Goal: Task Accomplishment & Management: Manage account settings

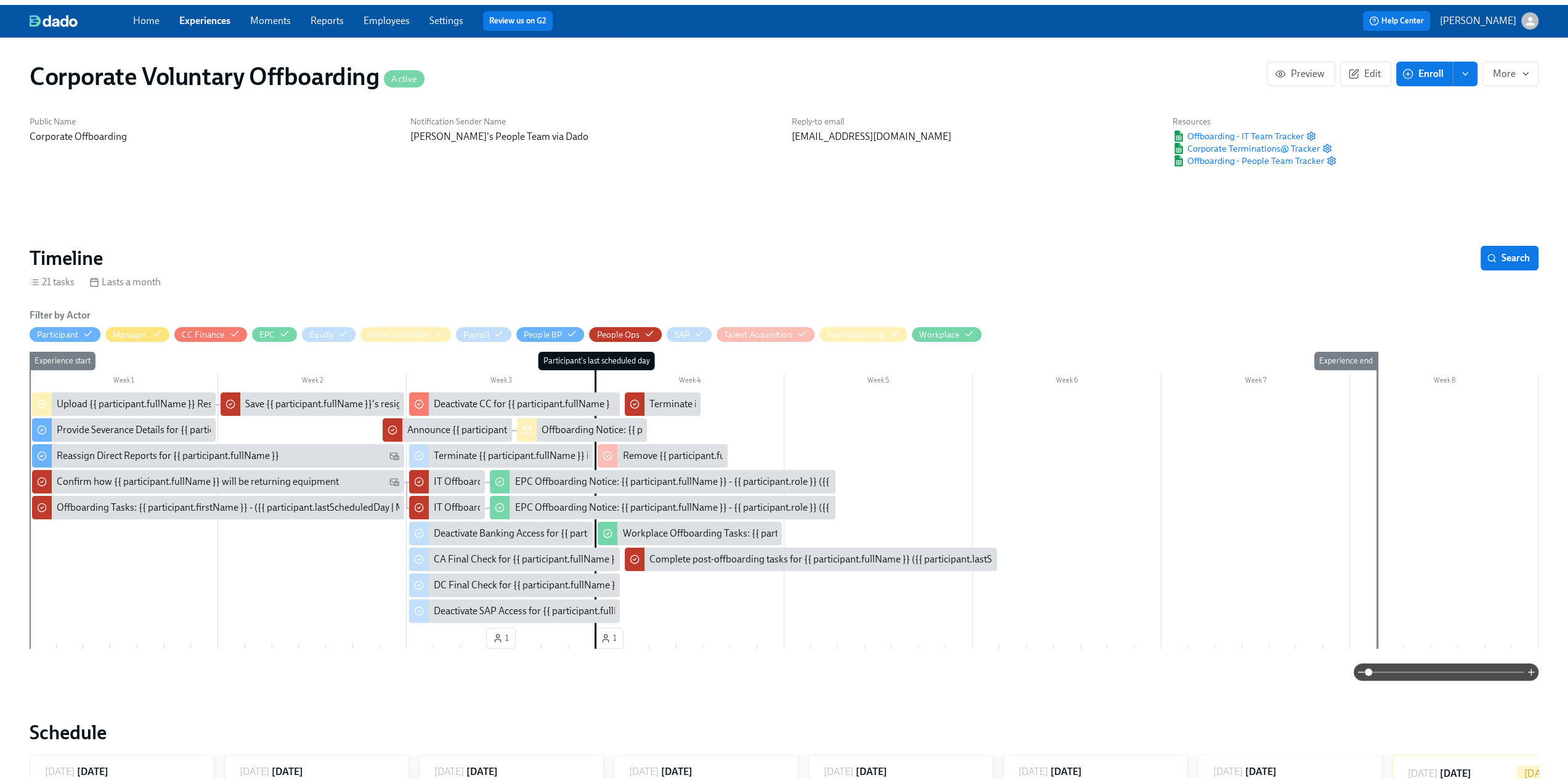
scroll to position [0, 623]
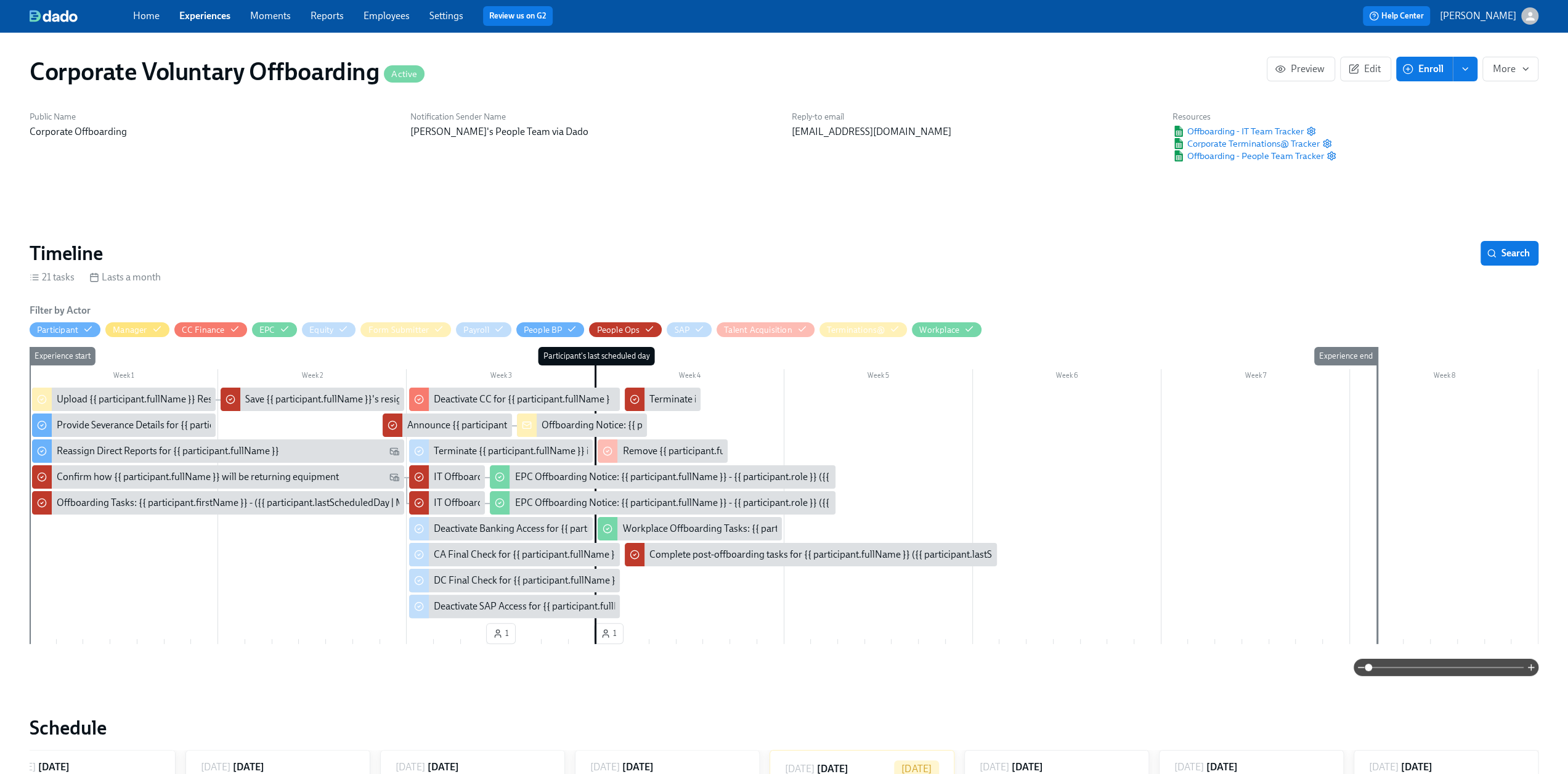
click at [204, 20] on link "Experiences" at bounding box center [205, 16] width 51 height 12
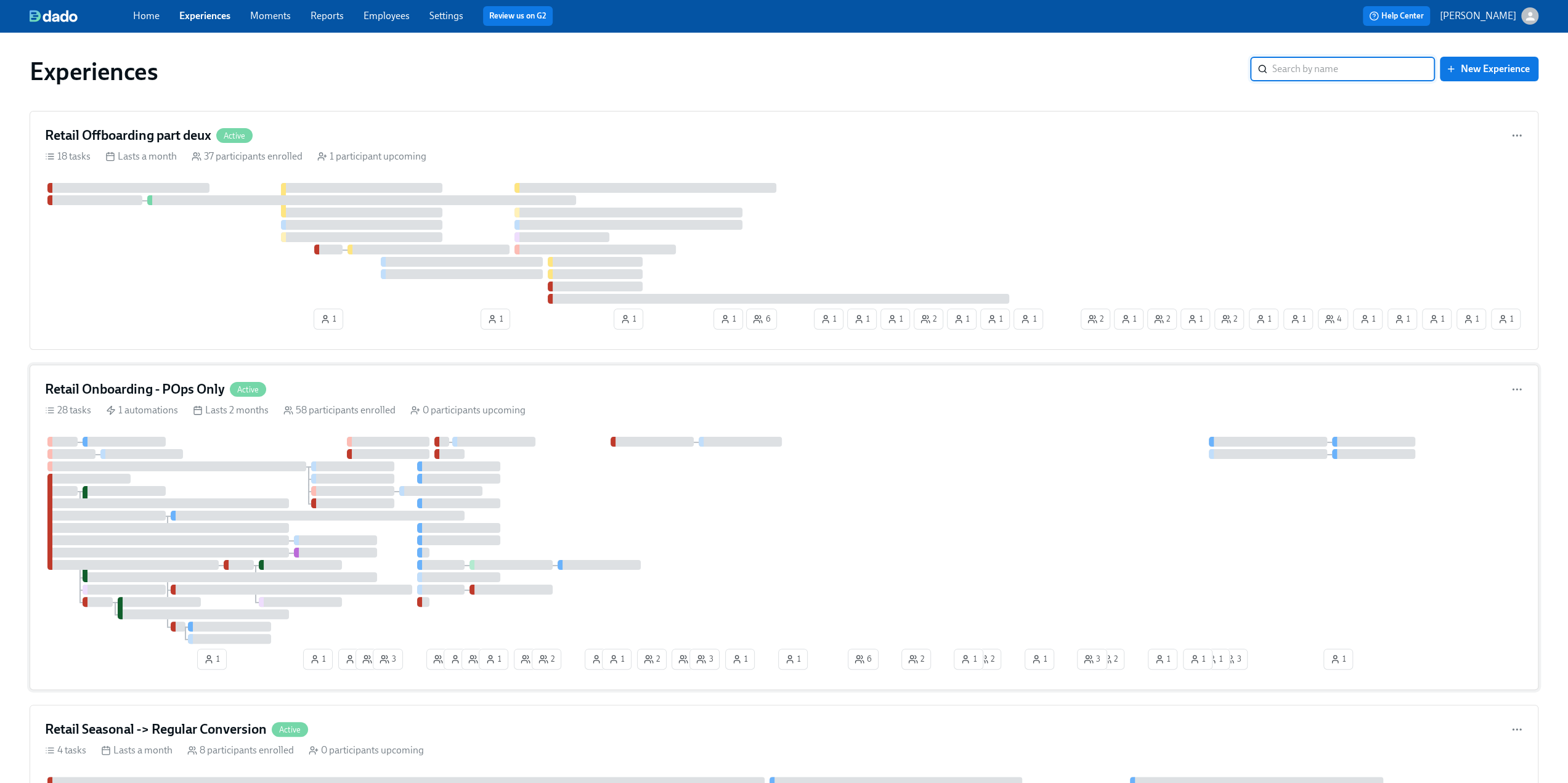
click at [182, 387] on h4 "Retail Onboarding - POps Only" at bounding box center [135, 390] width 180 height 19
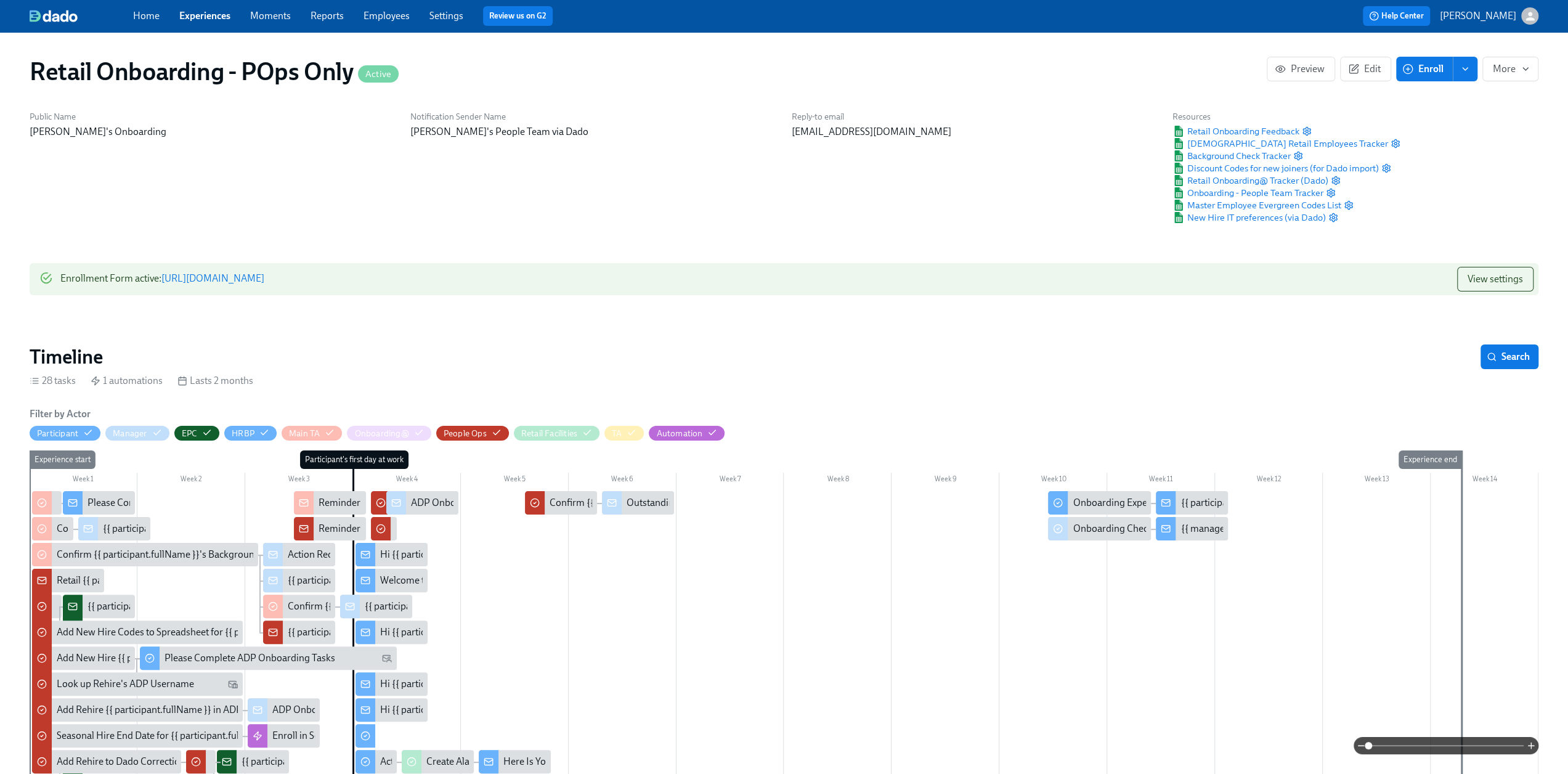
scroll to position [0, 12455]
click at [635, 506] on div "Outstanding Onboarding Docs for {{ participant.fullName }}" at bounding box center [752, 503] width 252 height 14
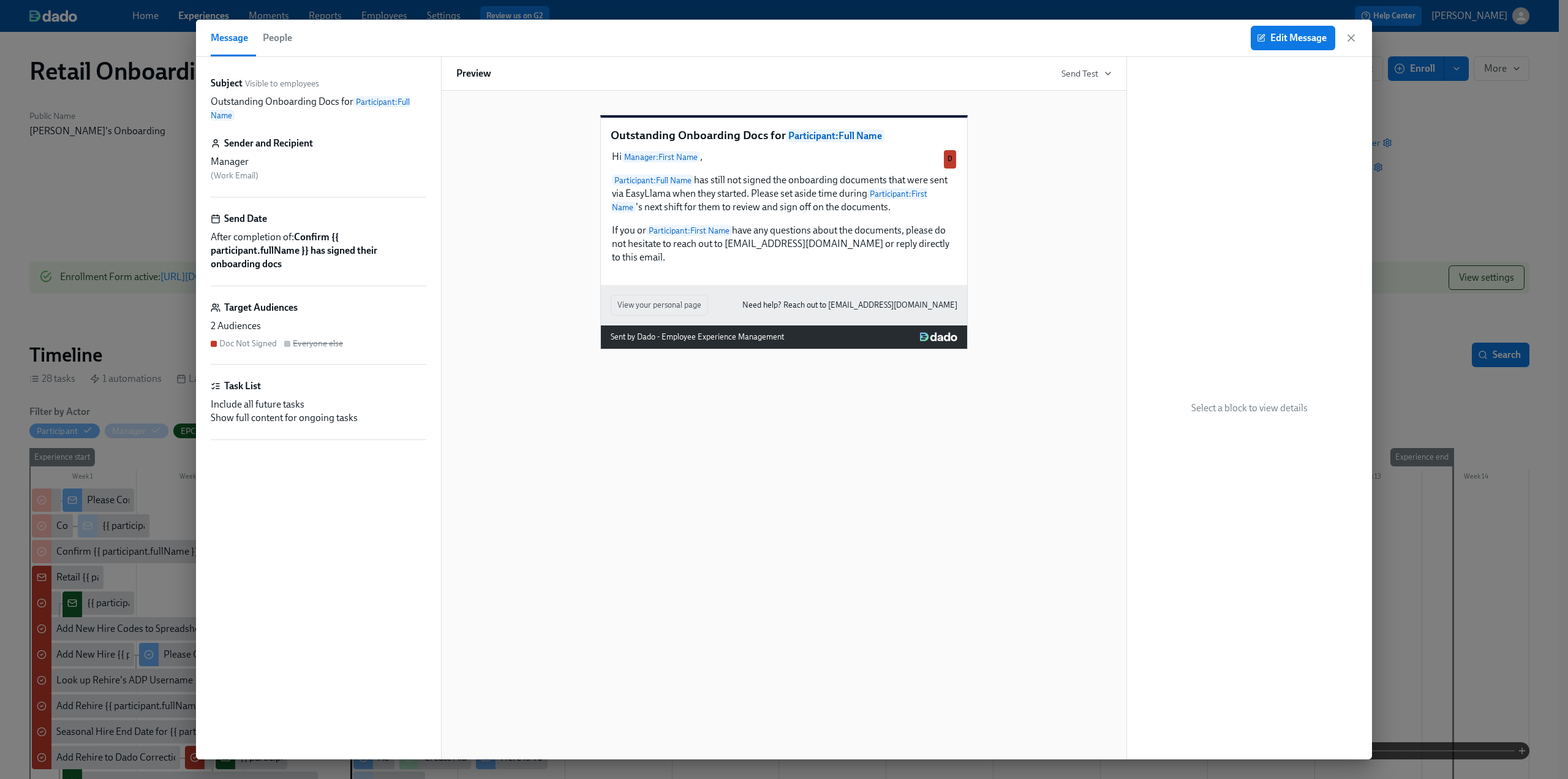
click at [634, 497] on div "Outstanding Onboarding Docs for Participant : Full Name Hi Manager : First Name…" at bounding box center [784, 425] width 686 height 669
click at [1353, 41] on icon "button" at bounding box center [1351, 38] width 13 height 13
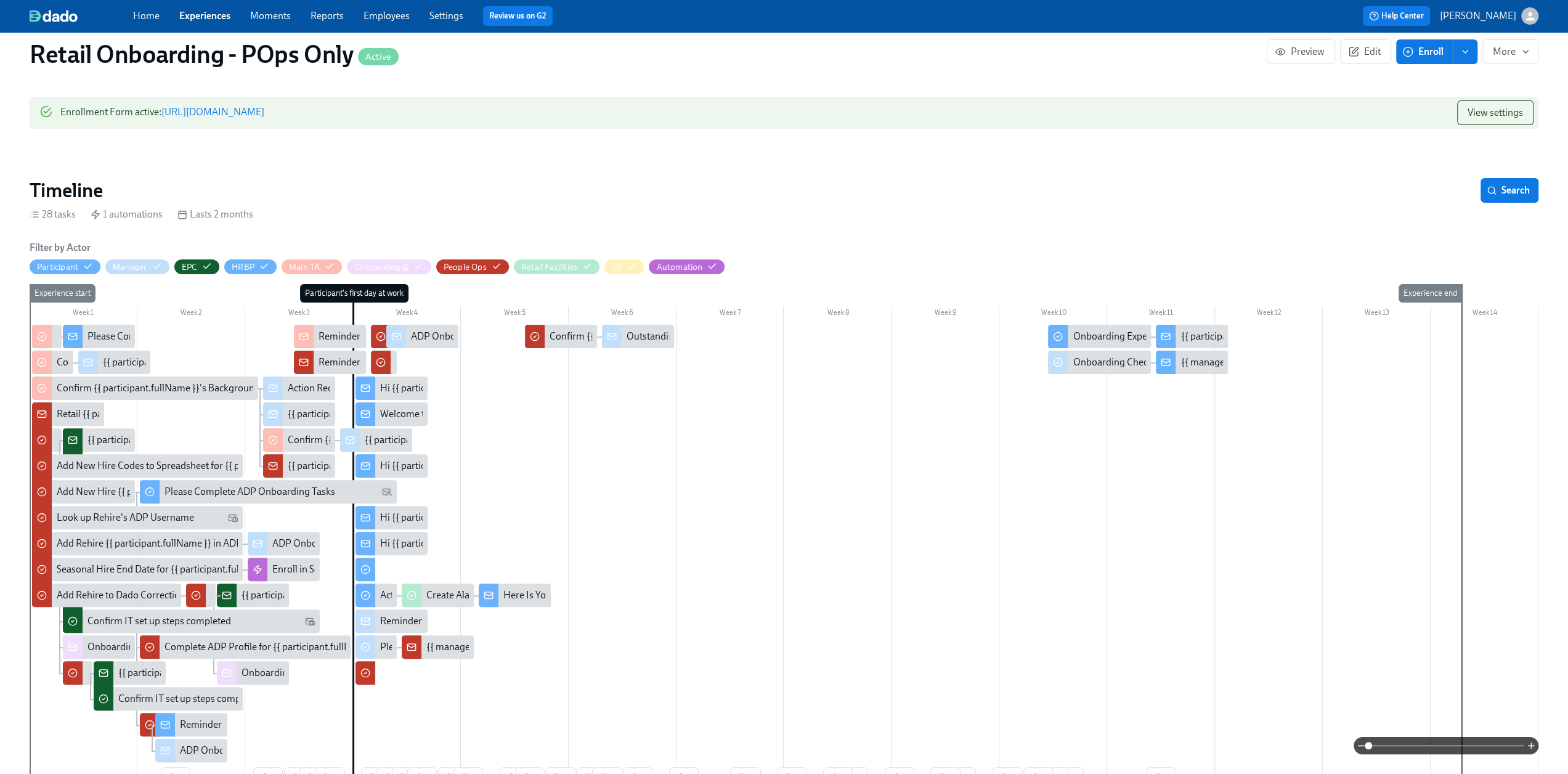
scroll to position [185, 0]
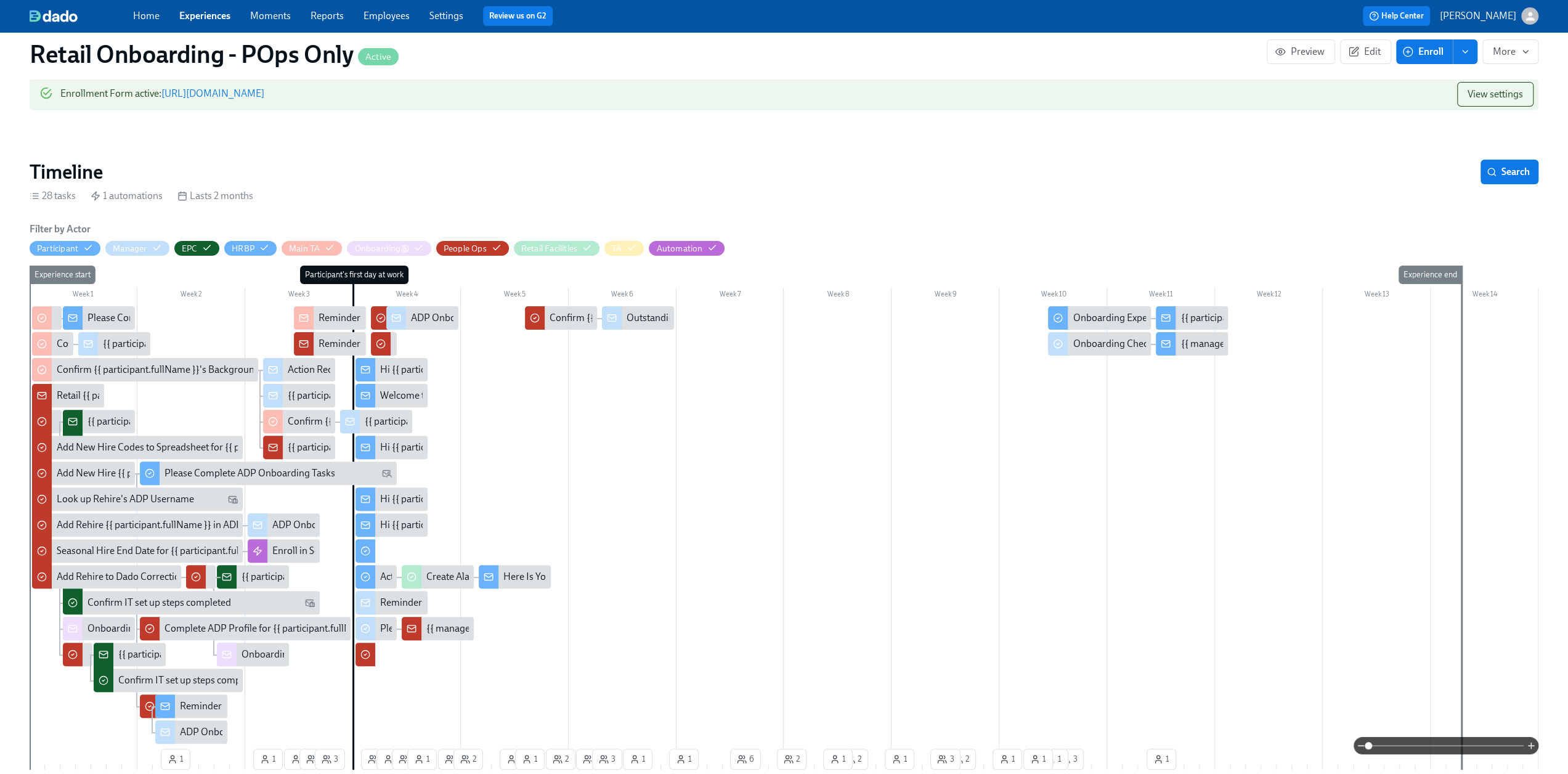
click at [206, 15] on link "Experiences" at bounding box center [205, 16] width 51 height 12
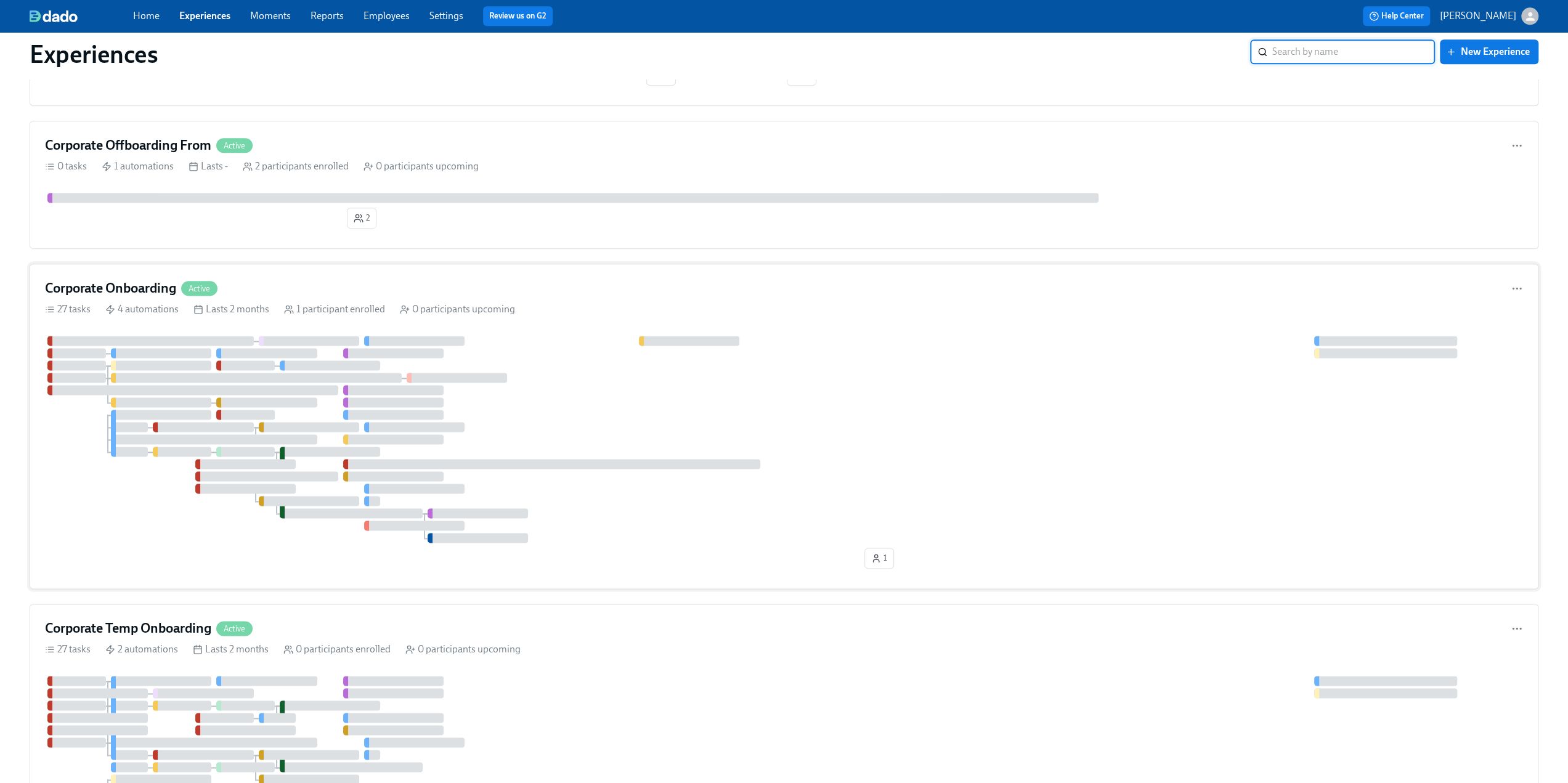
scroll to position [1479, 0]
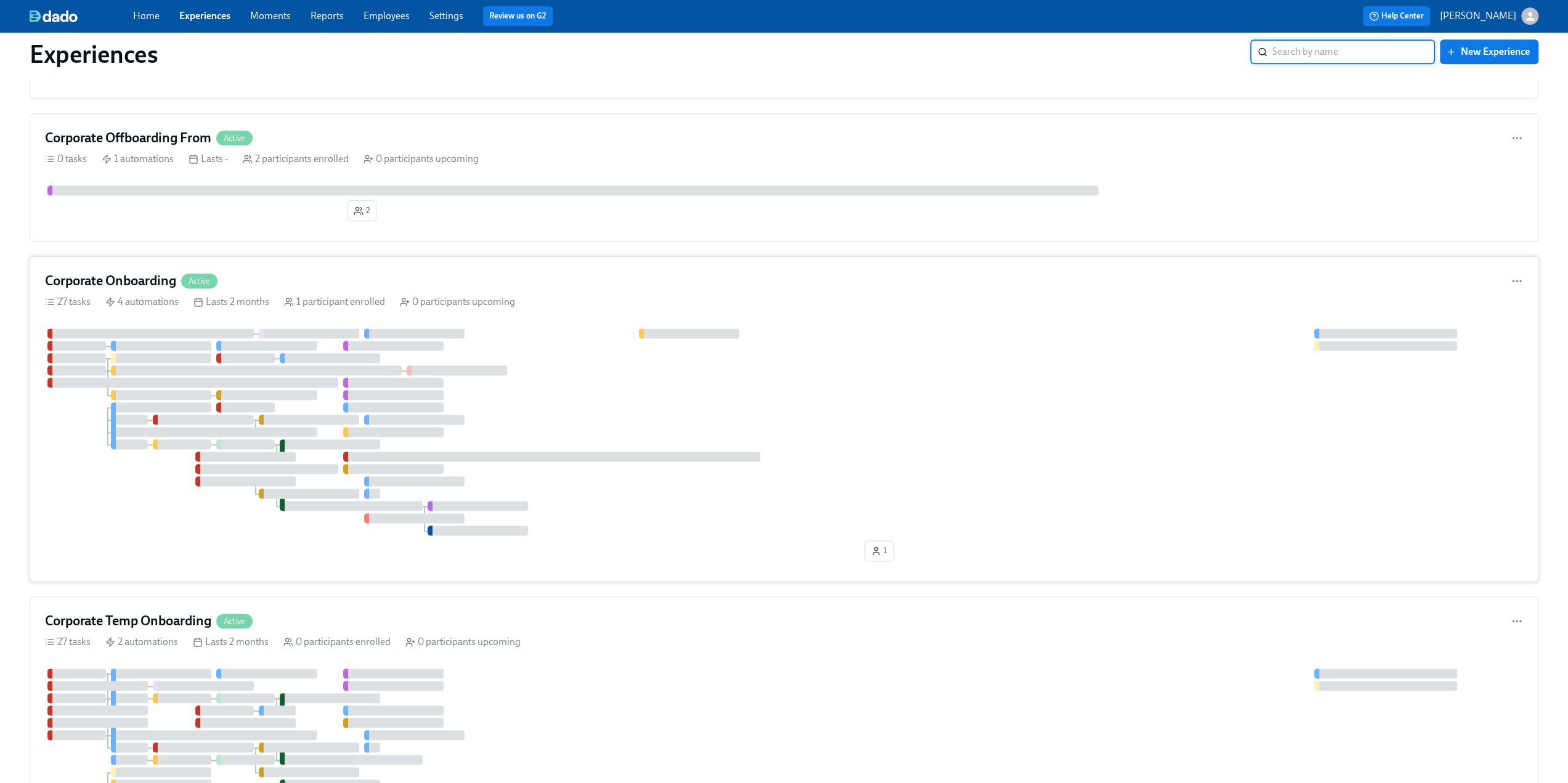
click at [324, 283] on div "Corporate Onboarding Active 27 tasks 4 automations Lasts 2 months 1 participant…" at bounding box center [784, 419] width 1509 height 325
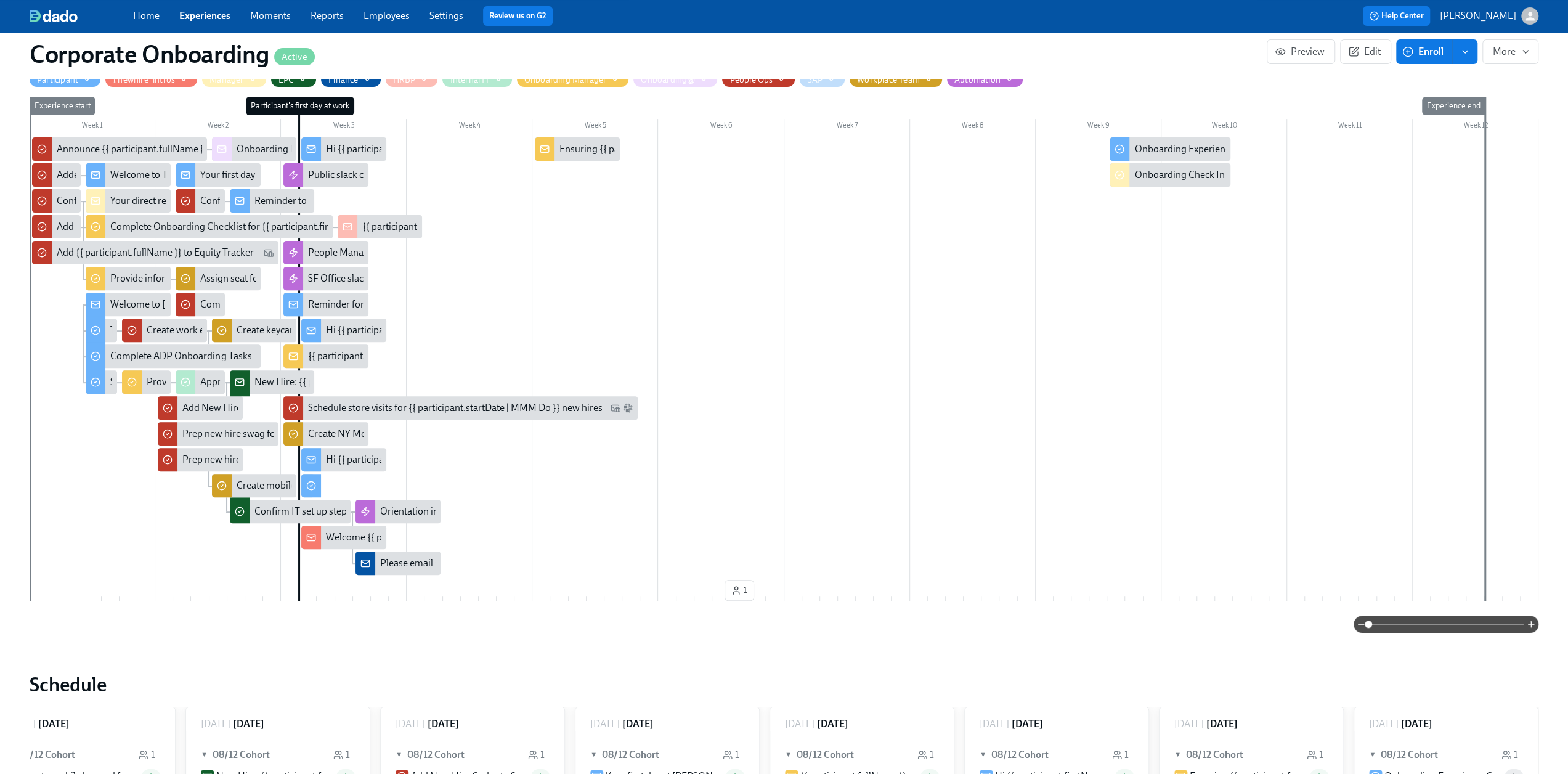
scroll to position [247, 0]
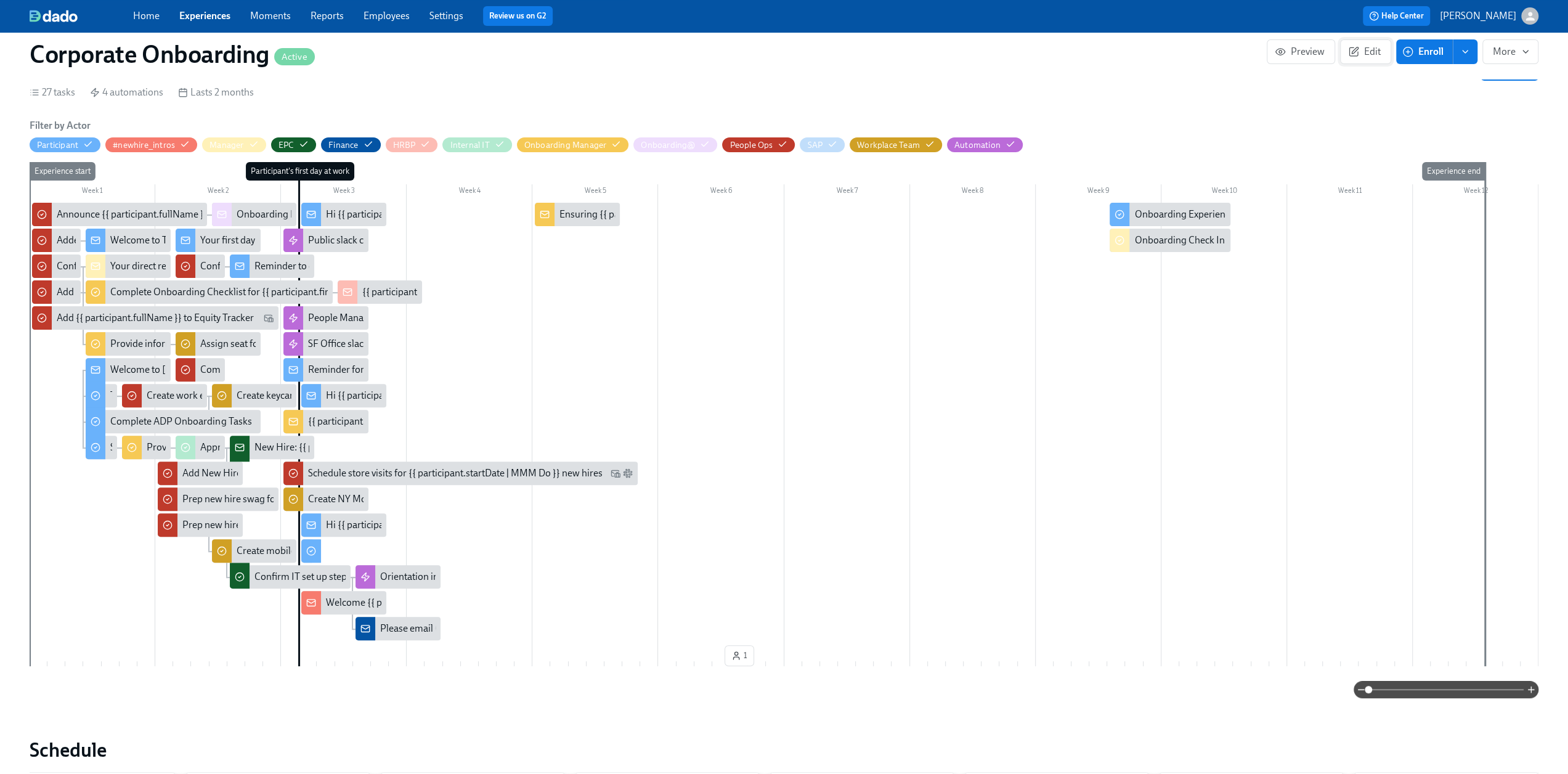
click at [1376, 55] on span "Edit" at bounding box center [1365, 52] width 31 height 13
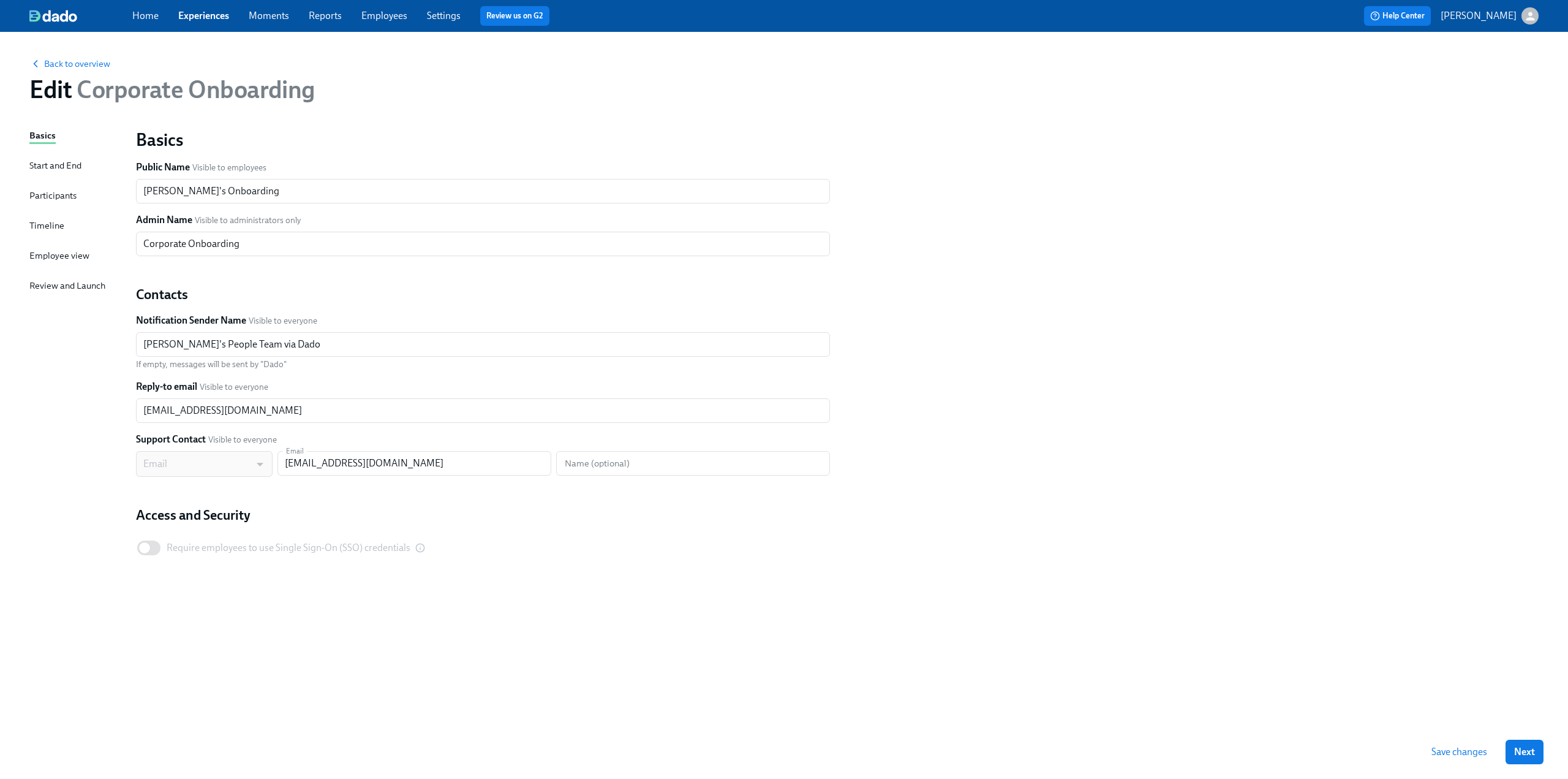
click at [44, 222] on div "Timeline" at bounding box center [46, 226] width 35 height 13
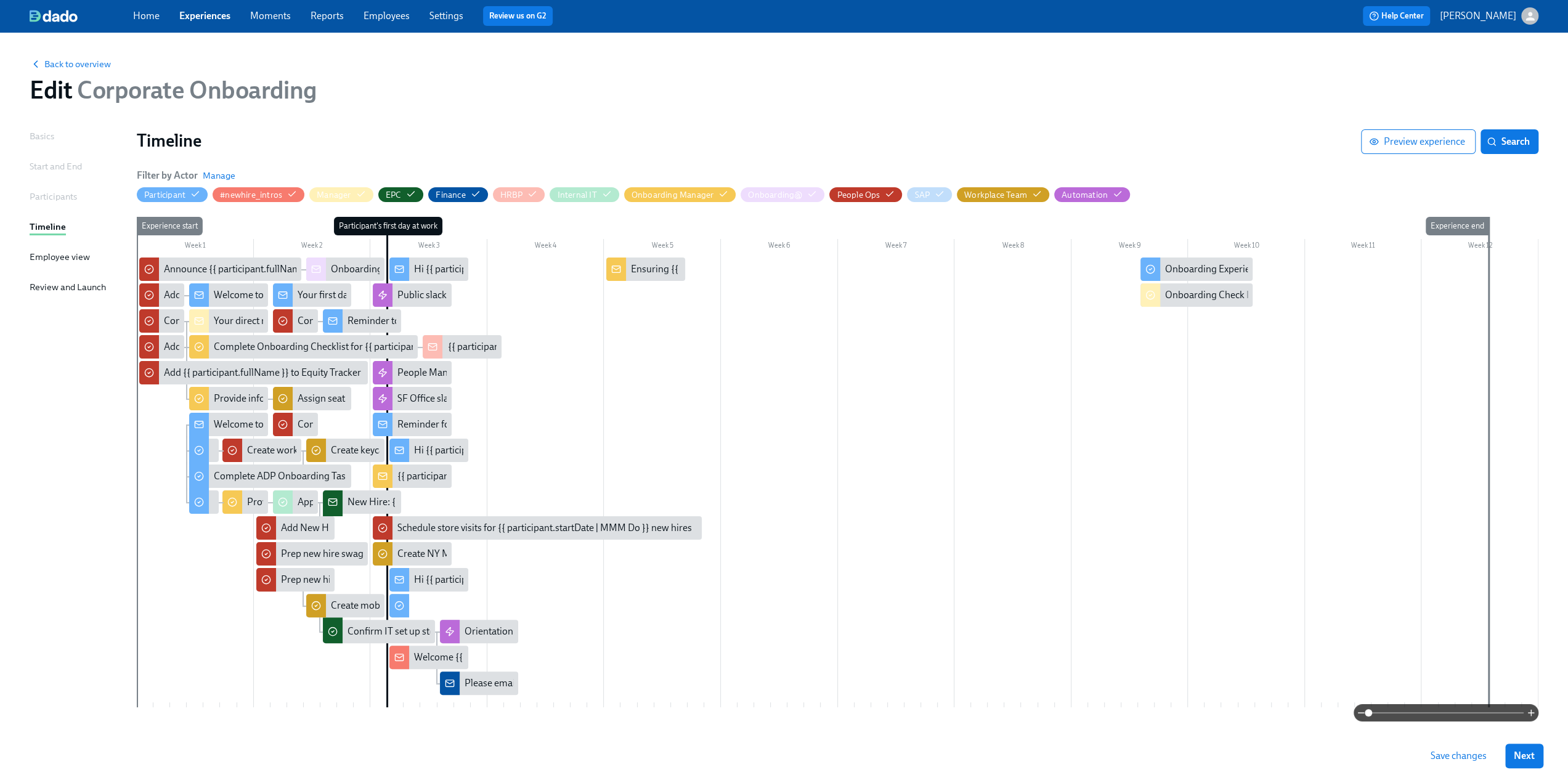
click at [562, 381] on div at bounding box center [837, 482] width 1402 height 450
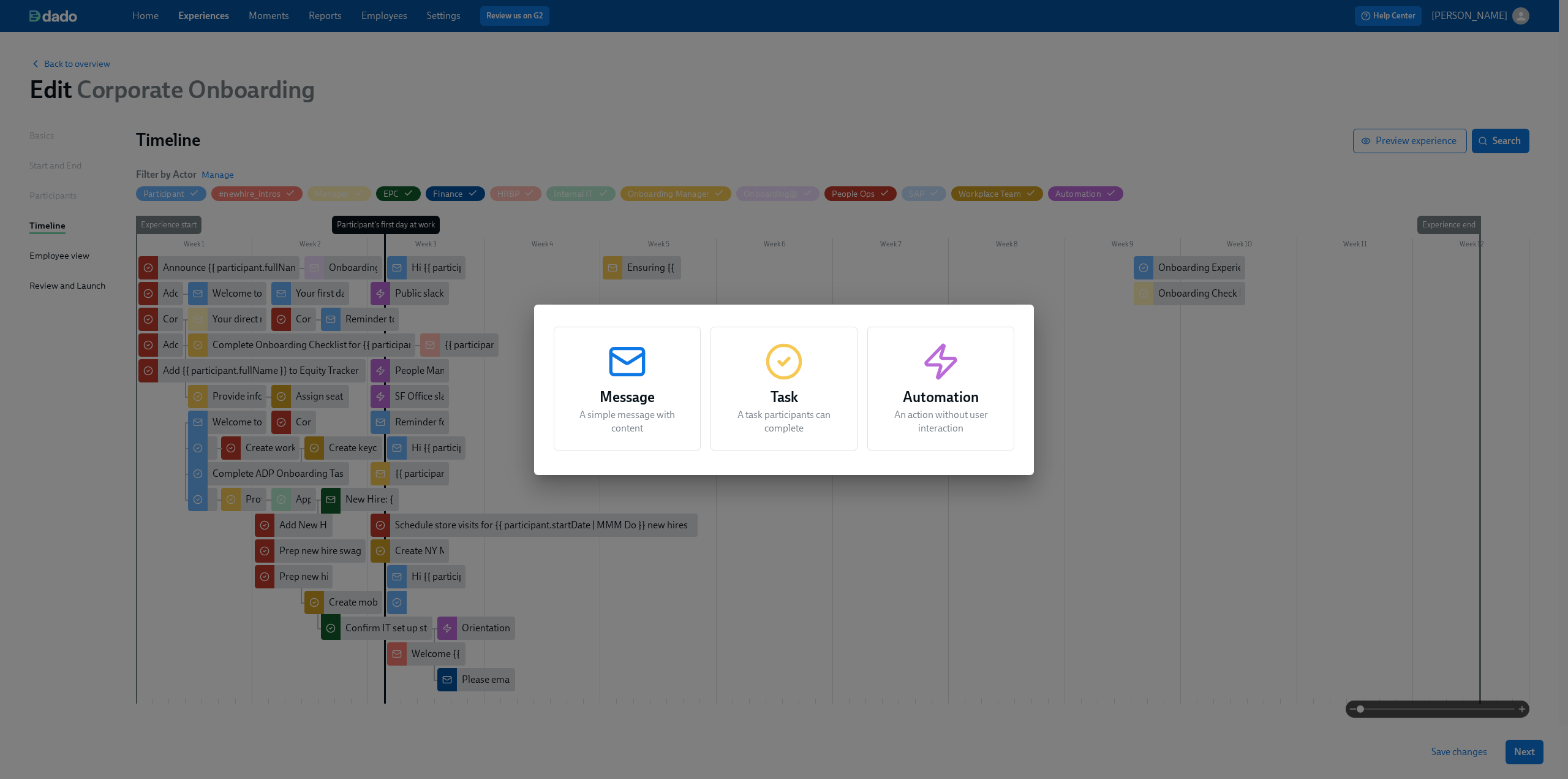
click at [800, 365] on circle "button" at bounding box center [784, 361] width 33 height 33
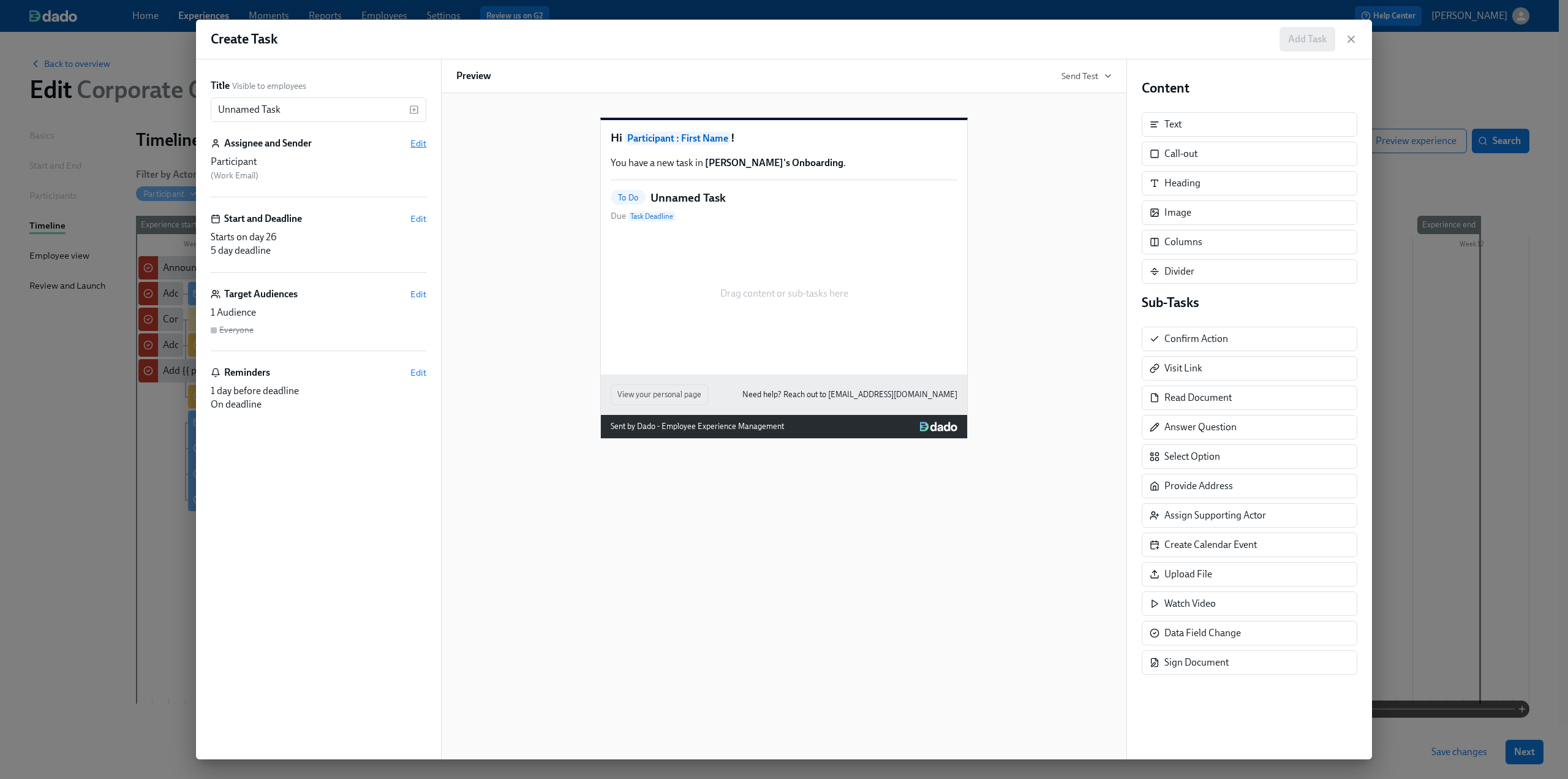
click at [416, 140] on span "Edit" at bounding box center [418, 143] width 16 height 13
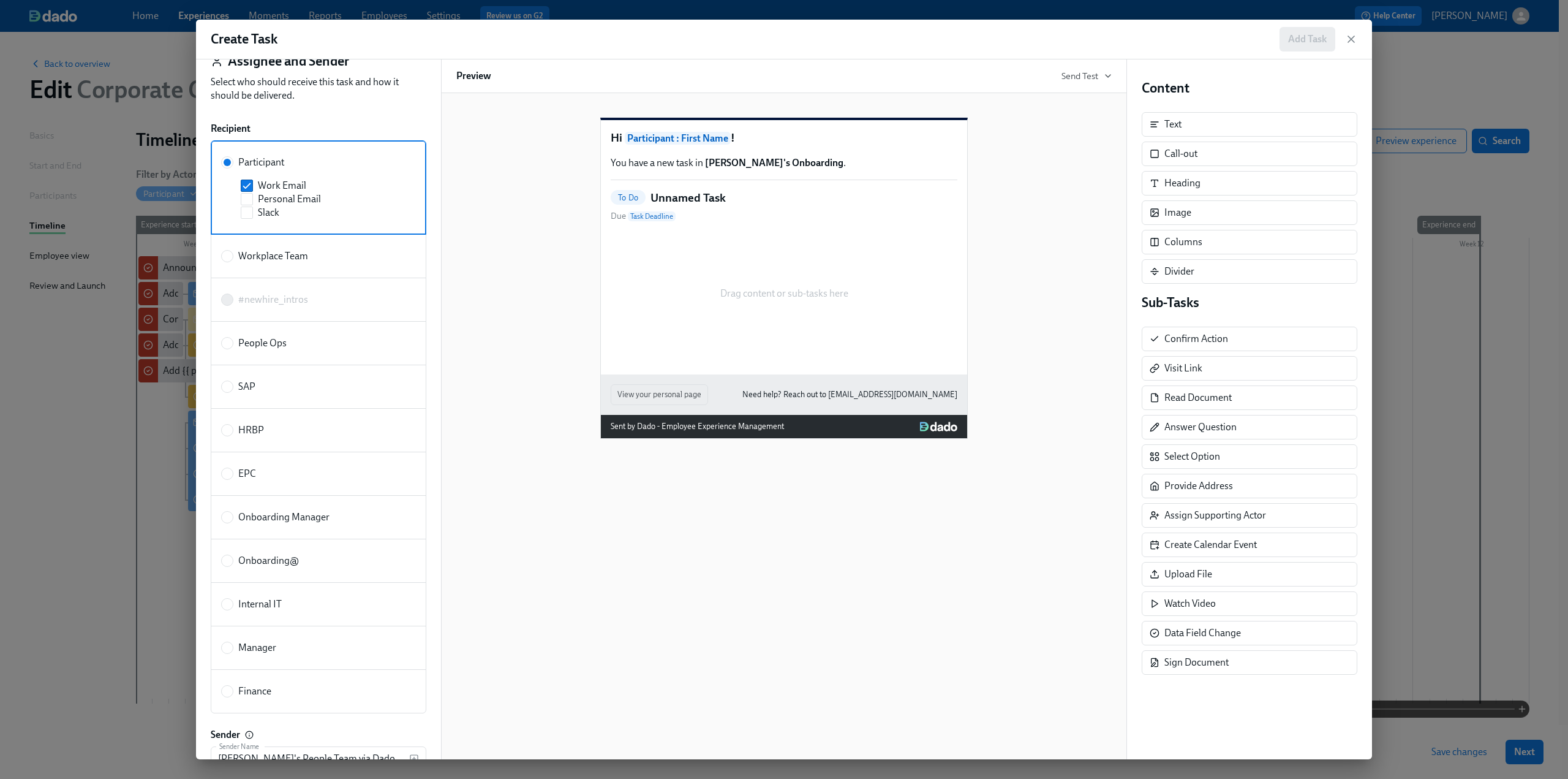
scroll to position [62, 0]
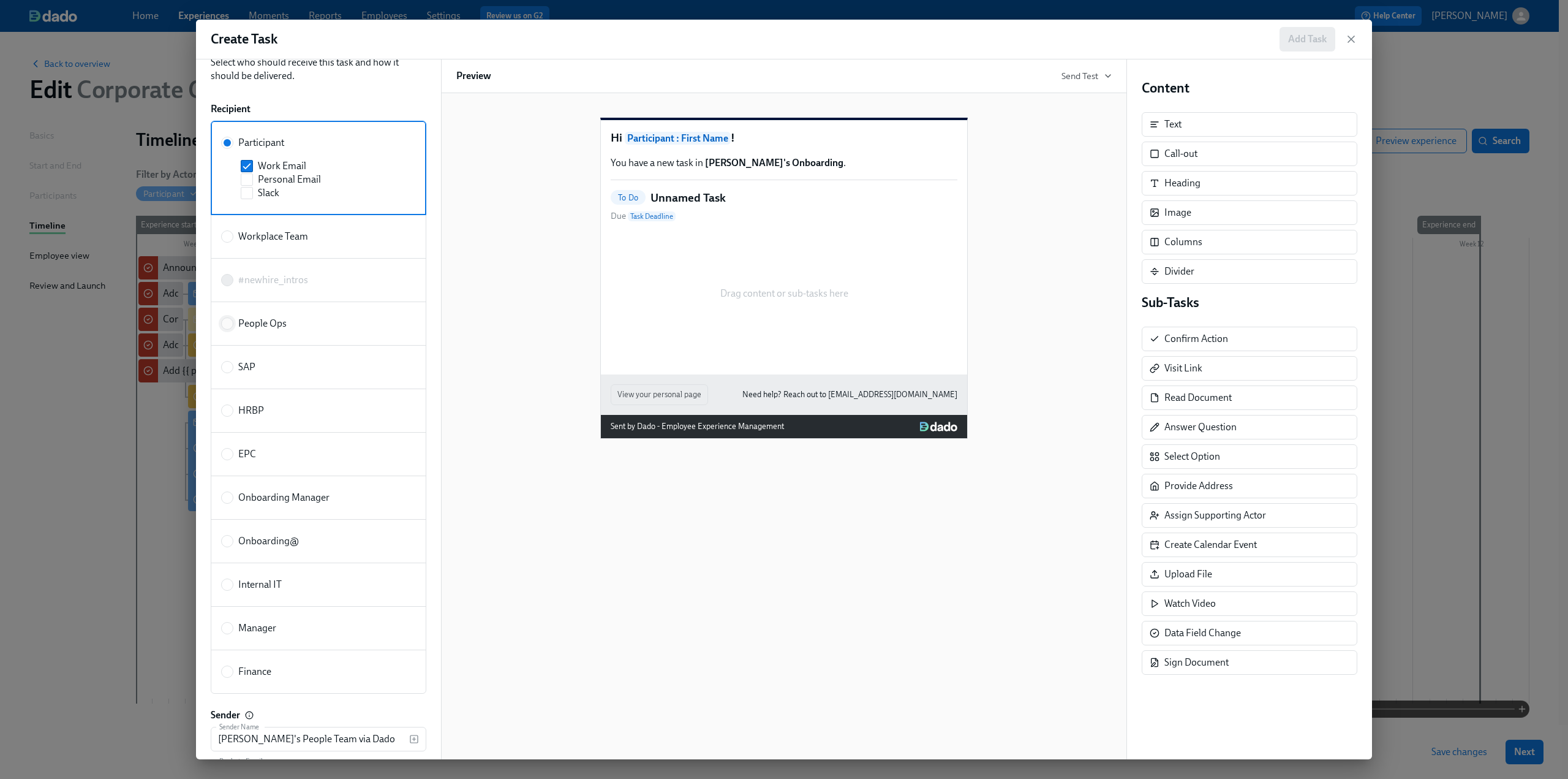
click at [227, 326] on input "People Ops" at bounding box center [227, 323] width 11 height 11
radio input "true"
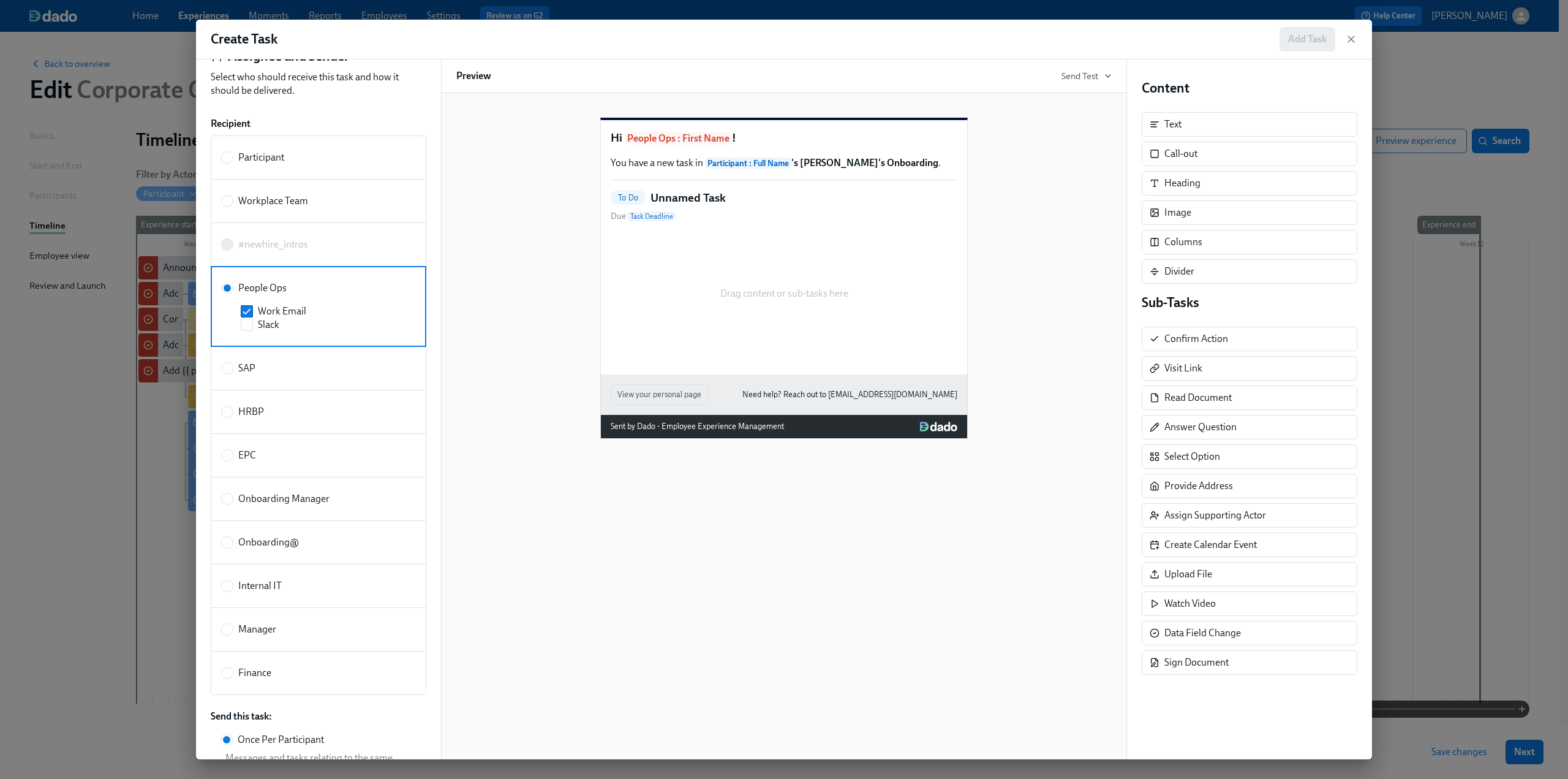
scroll to position [0, 0]
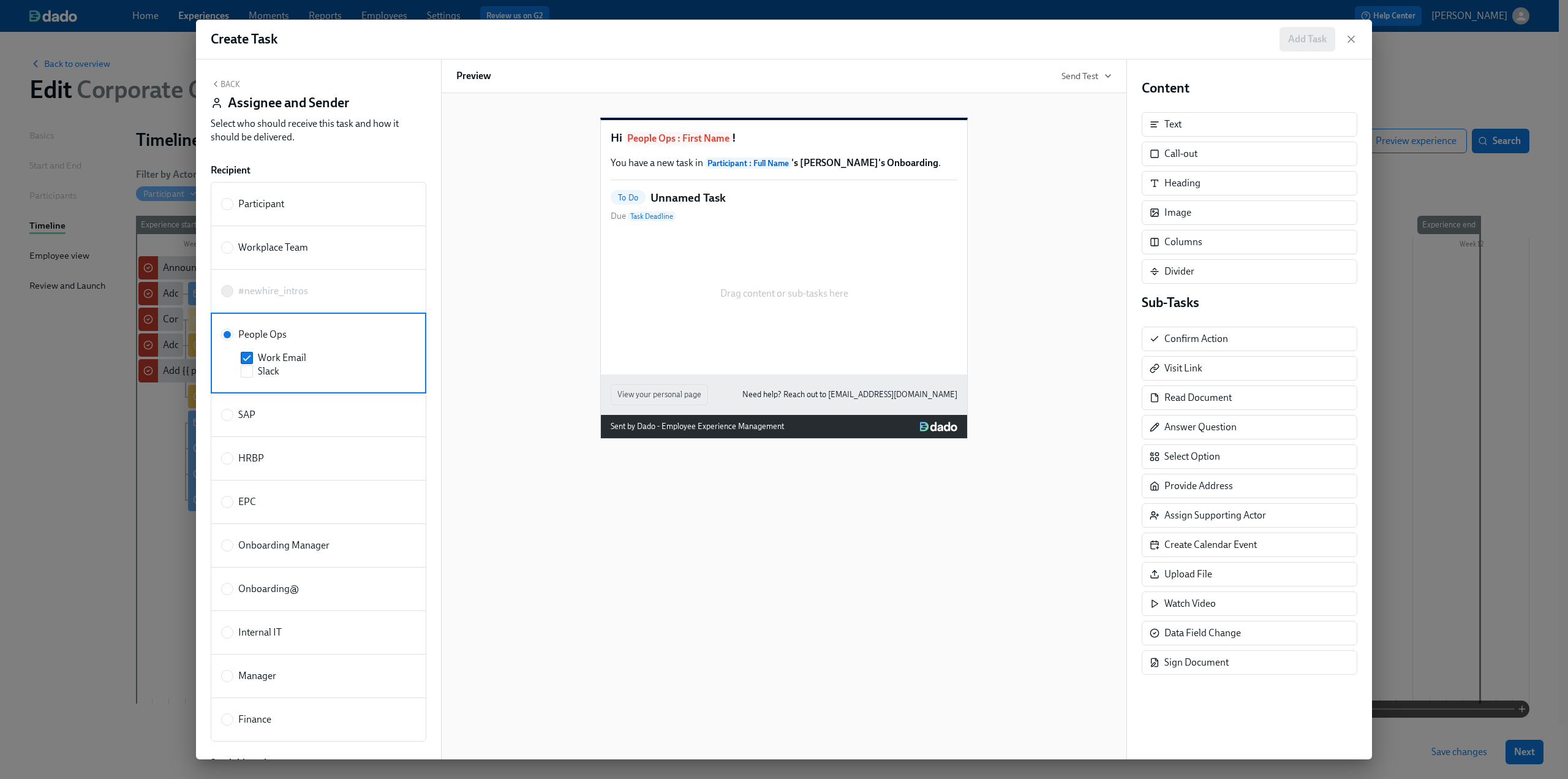
click at [230, 89] on button "Back" at bounding box center [225, 84] width 29 height 10
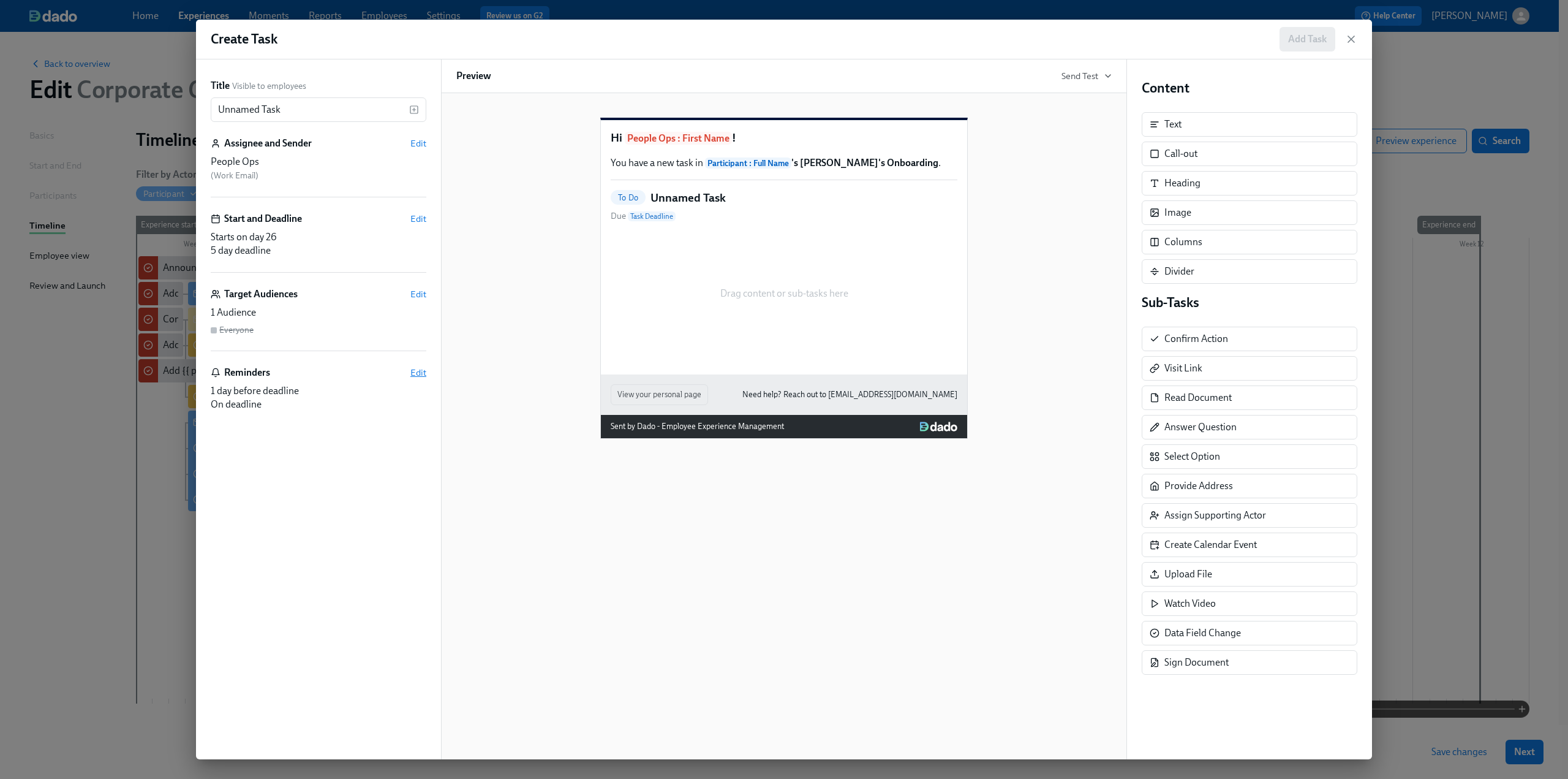
click at [425, 371] on span "Edit" at bounding box center [418, 373] width 16 height 13
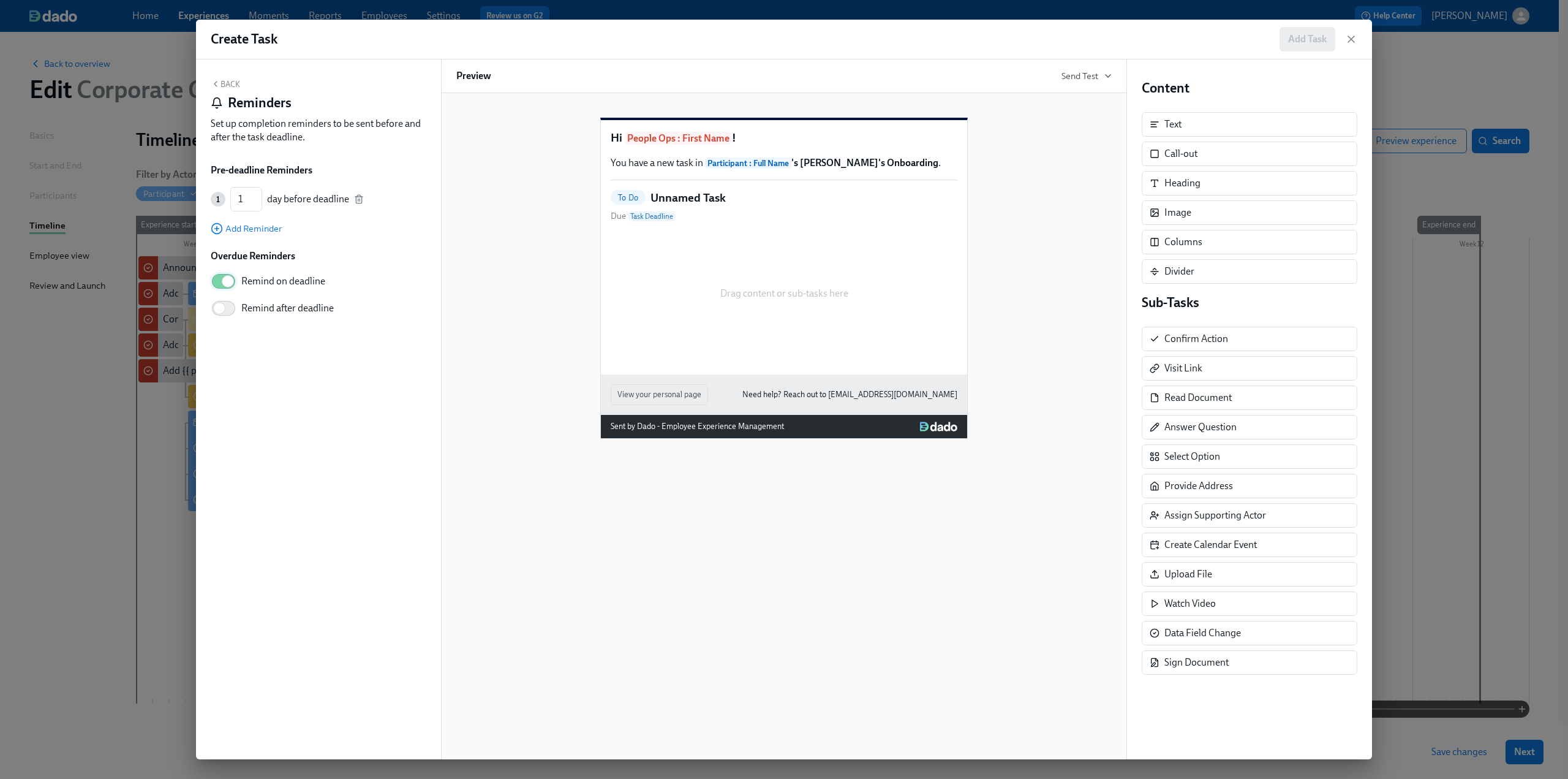
click at [226, 279] on input "Remind on deadline" at bounding box center [227, 282] width 81 height 27
checkbox input "false"
click at [367, 194] on div "1 1 ​ day before deadline" at bounding box center [318, 199] width 216 height 24
click at [360, 196] on icon "button" at bounding box center [359, 196] width 3 height 2
click at [224, 84] on button "Back" at bounding box center [225, 84] width 29 height 10
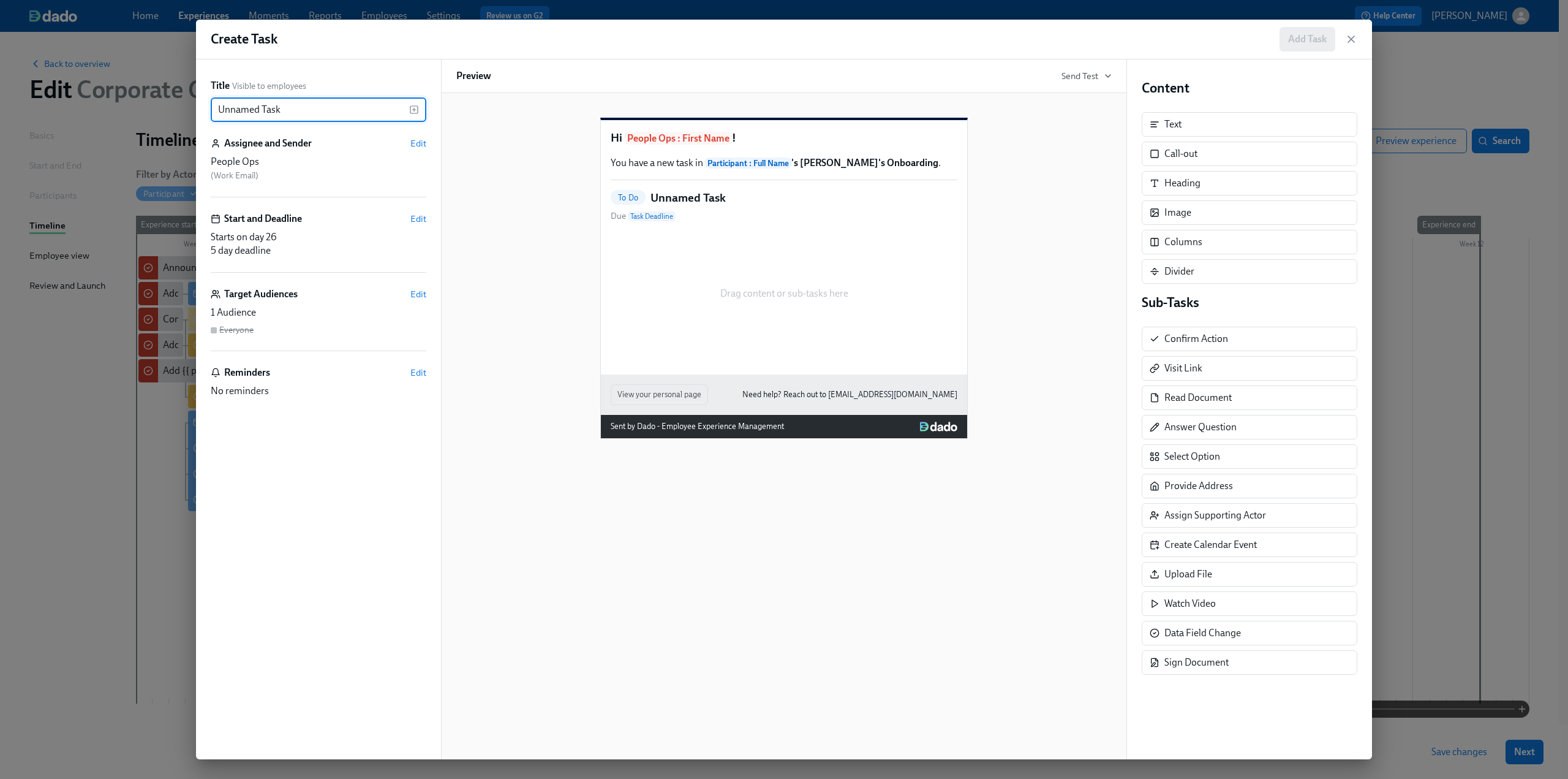
drag, startPoint x: 297, startPoint y: 109, endPoint x: 203, endPoint y: 113, distance: 94.1
click at [203, 113] on div "Title Visible to employees Unnamed Task ​ Assignee and Sender Edit People Ops (…" at bounding box center [318, 410] width 245 height 700
paste input "Confirm {{ participant.fullName }} has signed their onboarding docs"
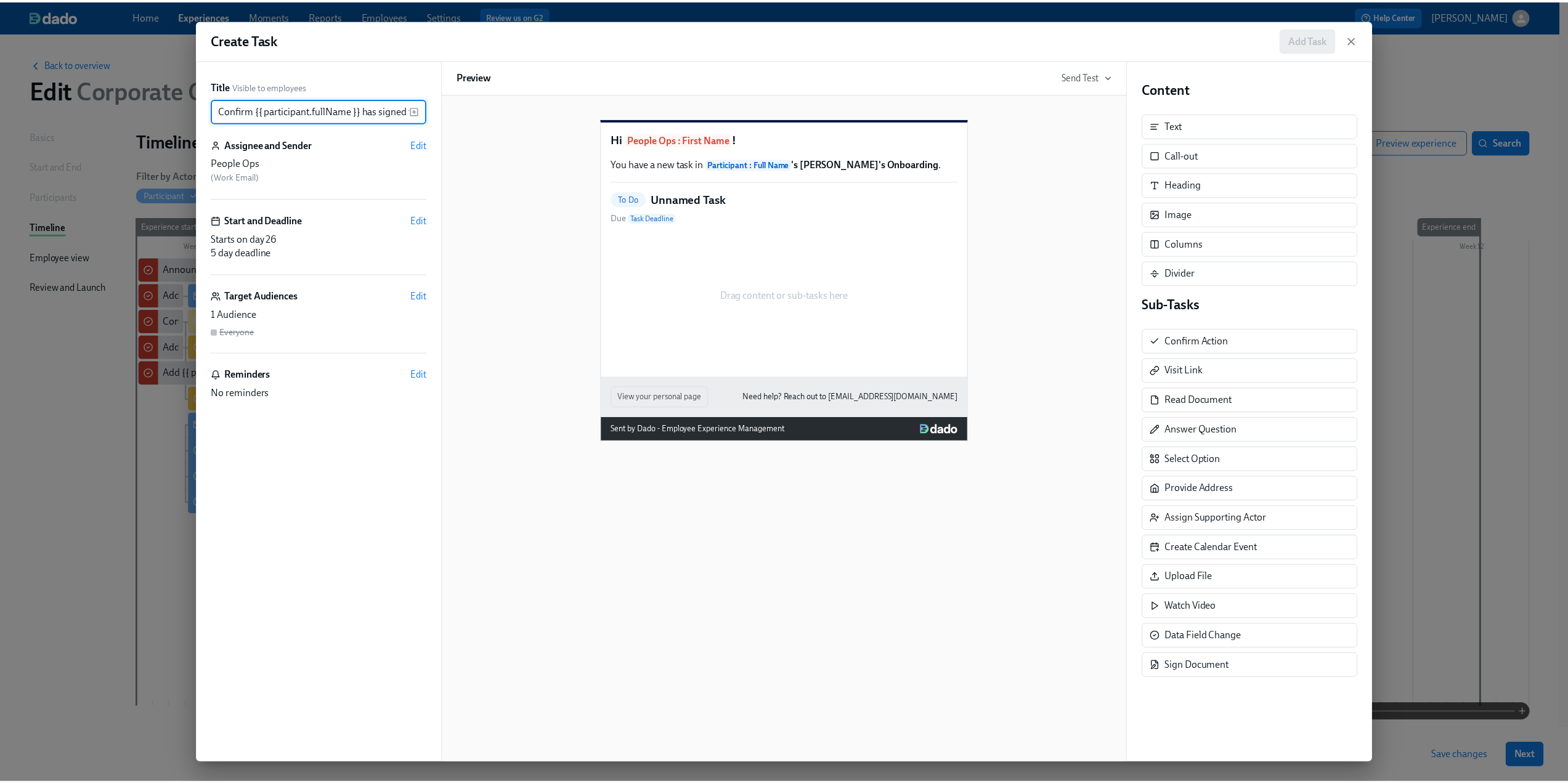
scroll to position [0, 92]
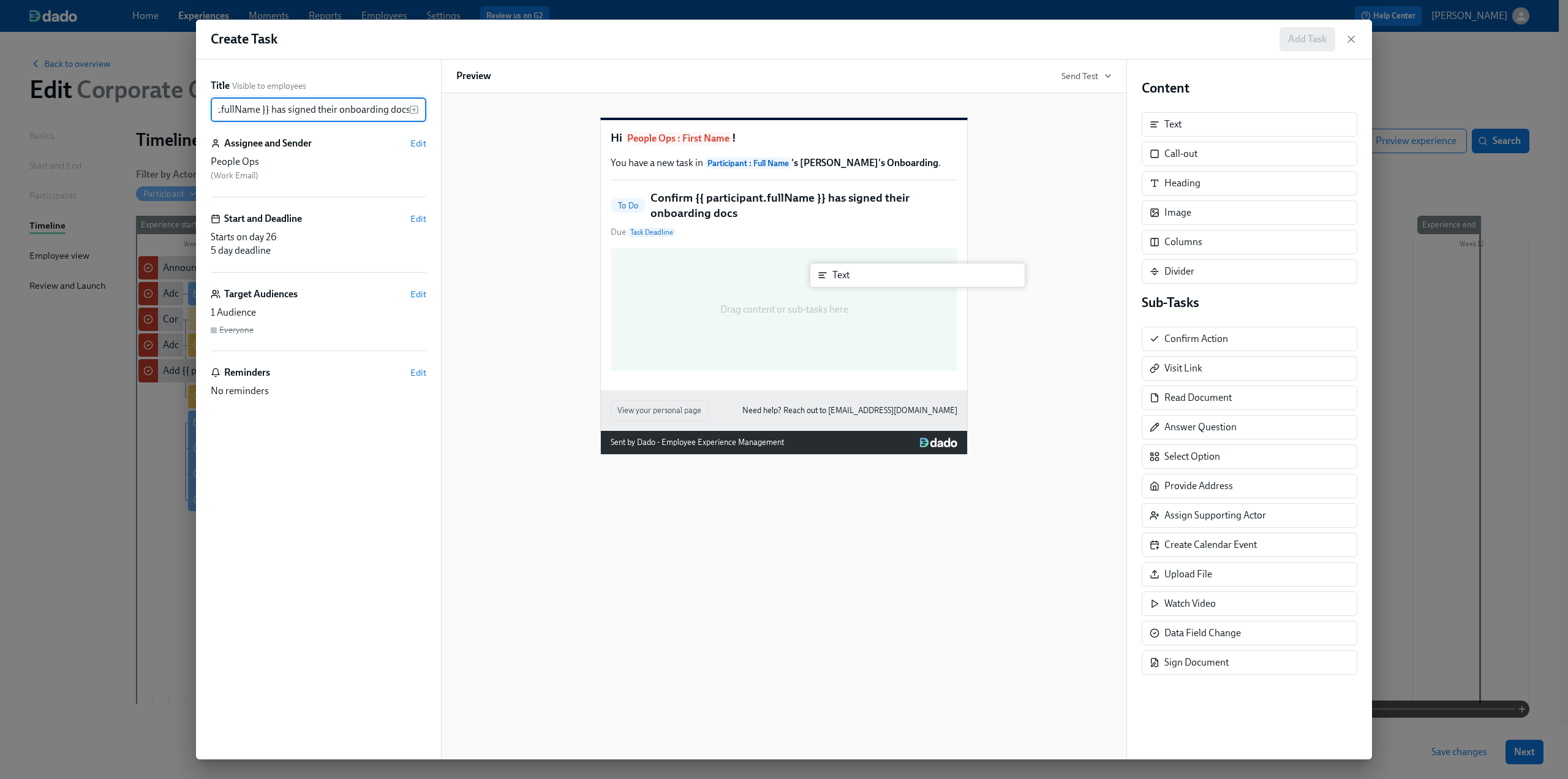
drag, startPoint x: 1166, startPoint y: 123, endPoint x: 794, endPoint y: 285, distance: 405.7
click at [794, 285] on div "Title Visible to employees Confirm {{ participant.fullName }} has signed their …" at bounding box center [784, 410] width 1176 height 700
type input "Confirm {{ participant.fullName }} has signed their onboarding docs"
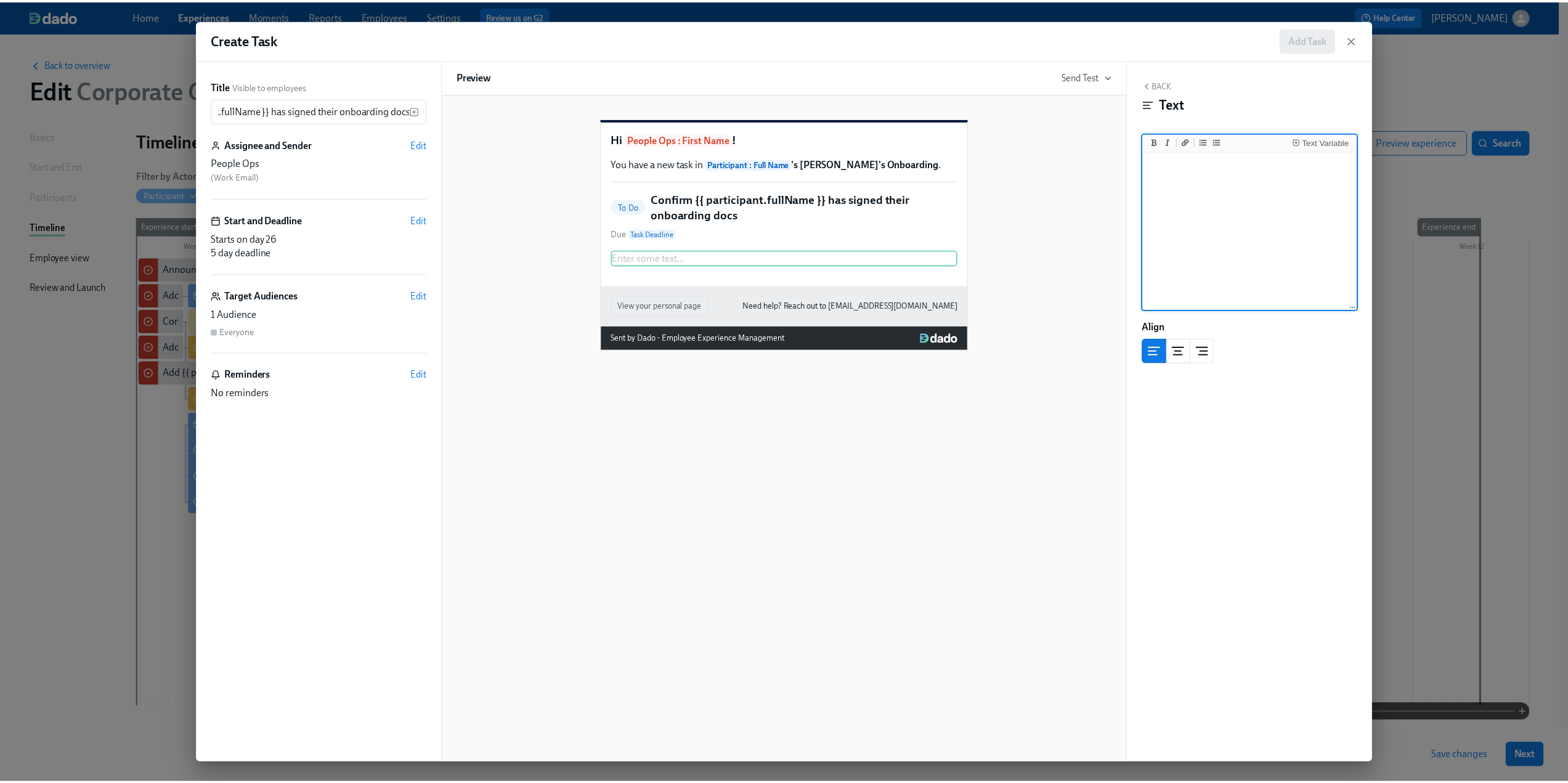
scroll to position [0, 0]
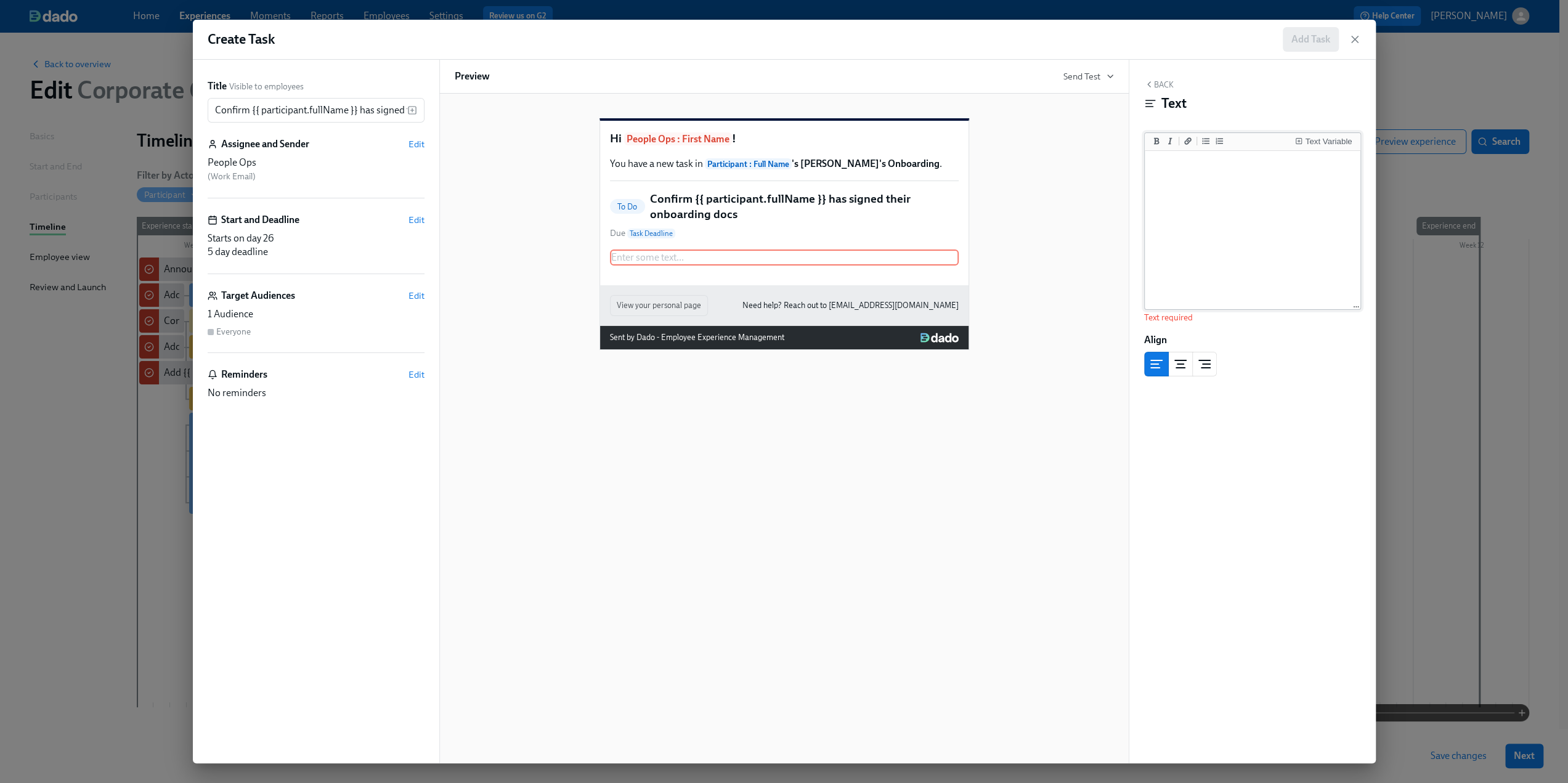
click at [1197, 187] on textarea at bounding box center [1252, 230] width 211 height 154
paste textarea "Confirm the onboarding docs assigned to the new hire in EasyLlama have been sig…"
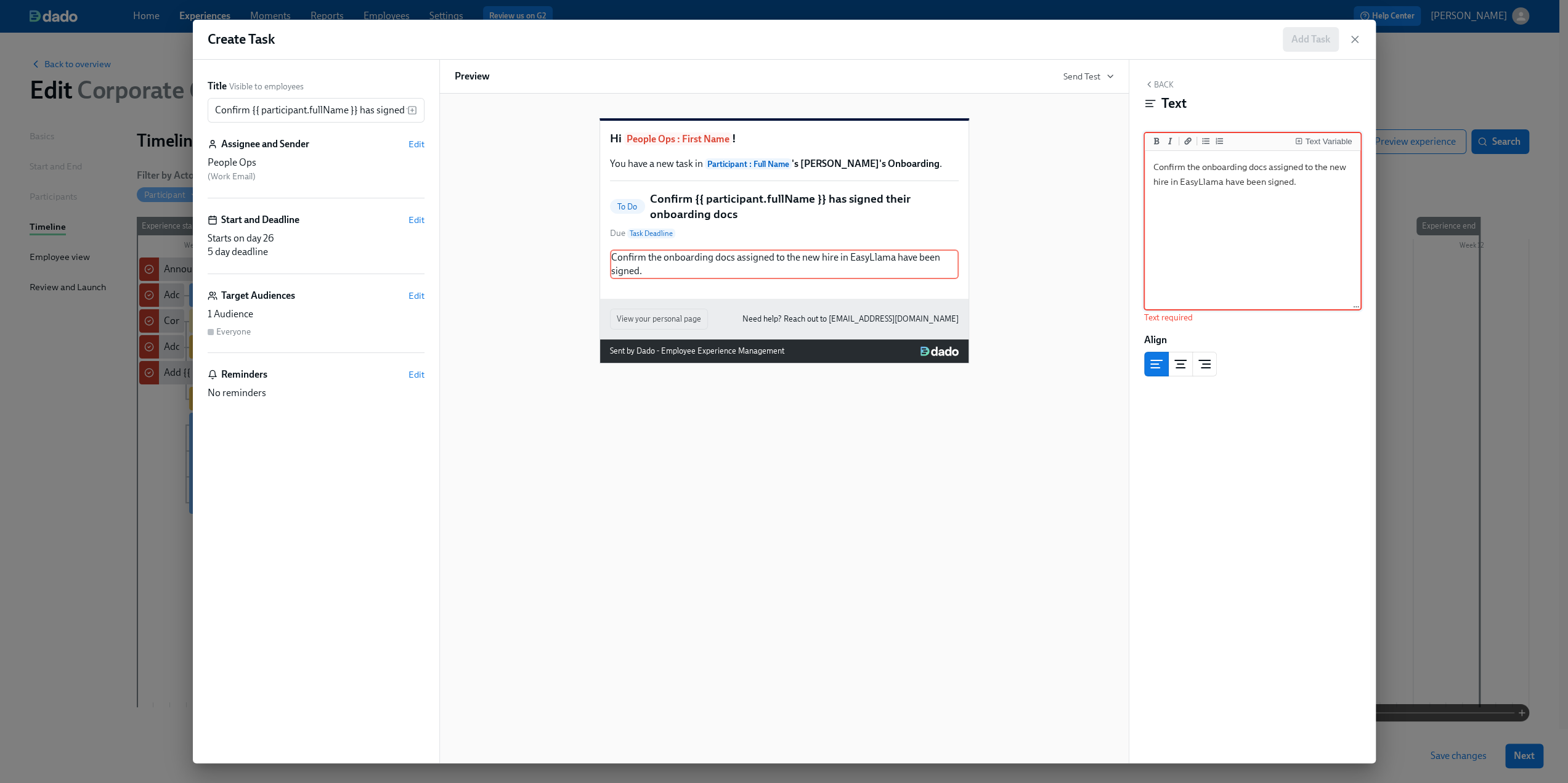
type textarea "Confirm the onboarding docs assigned to the new hire in EasyLlama have been sig…"
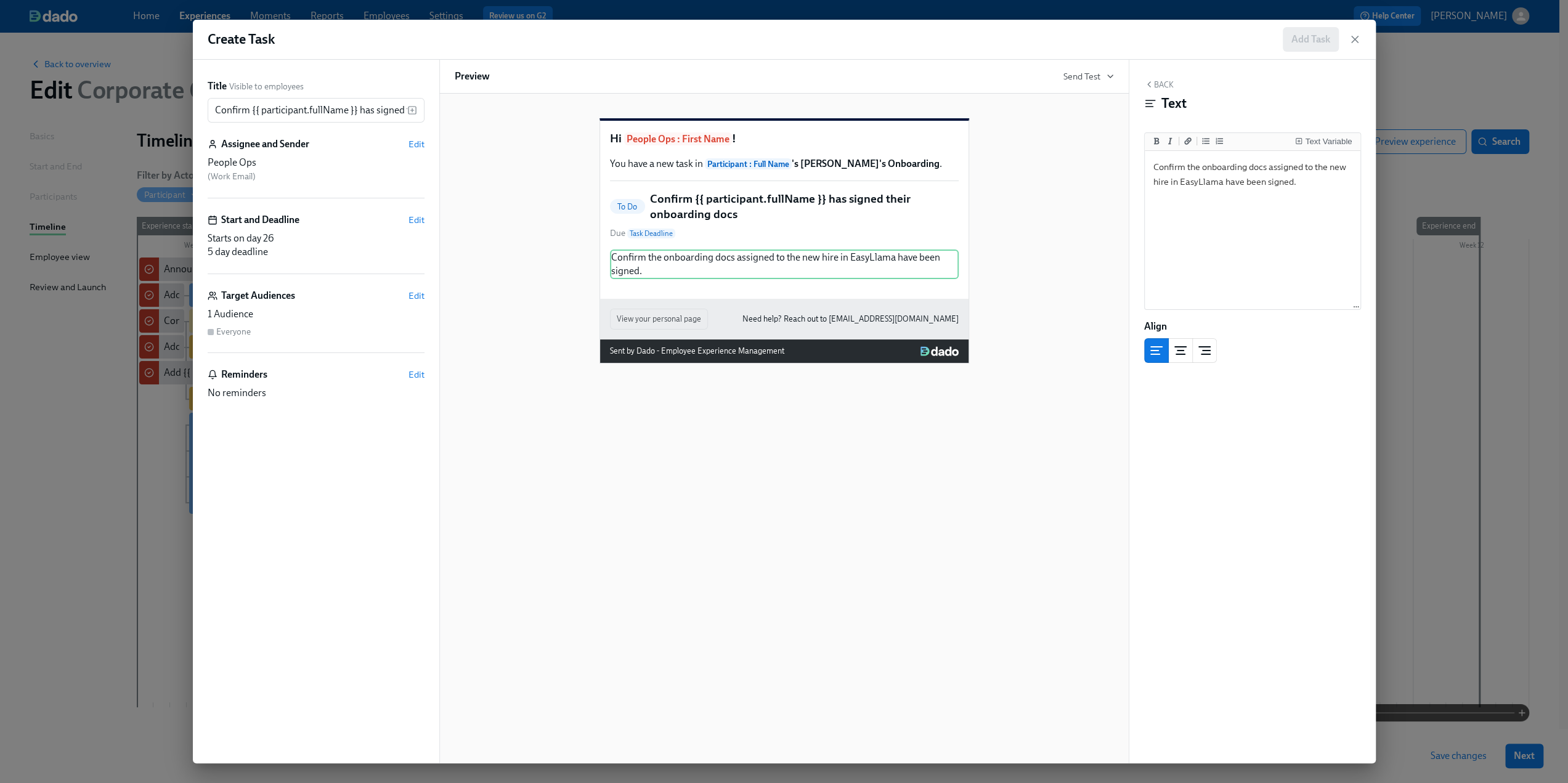
click at [1170, 83] on button "Back" at bounding box center [1159, 85] width 30 height 10
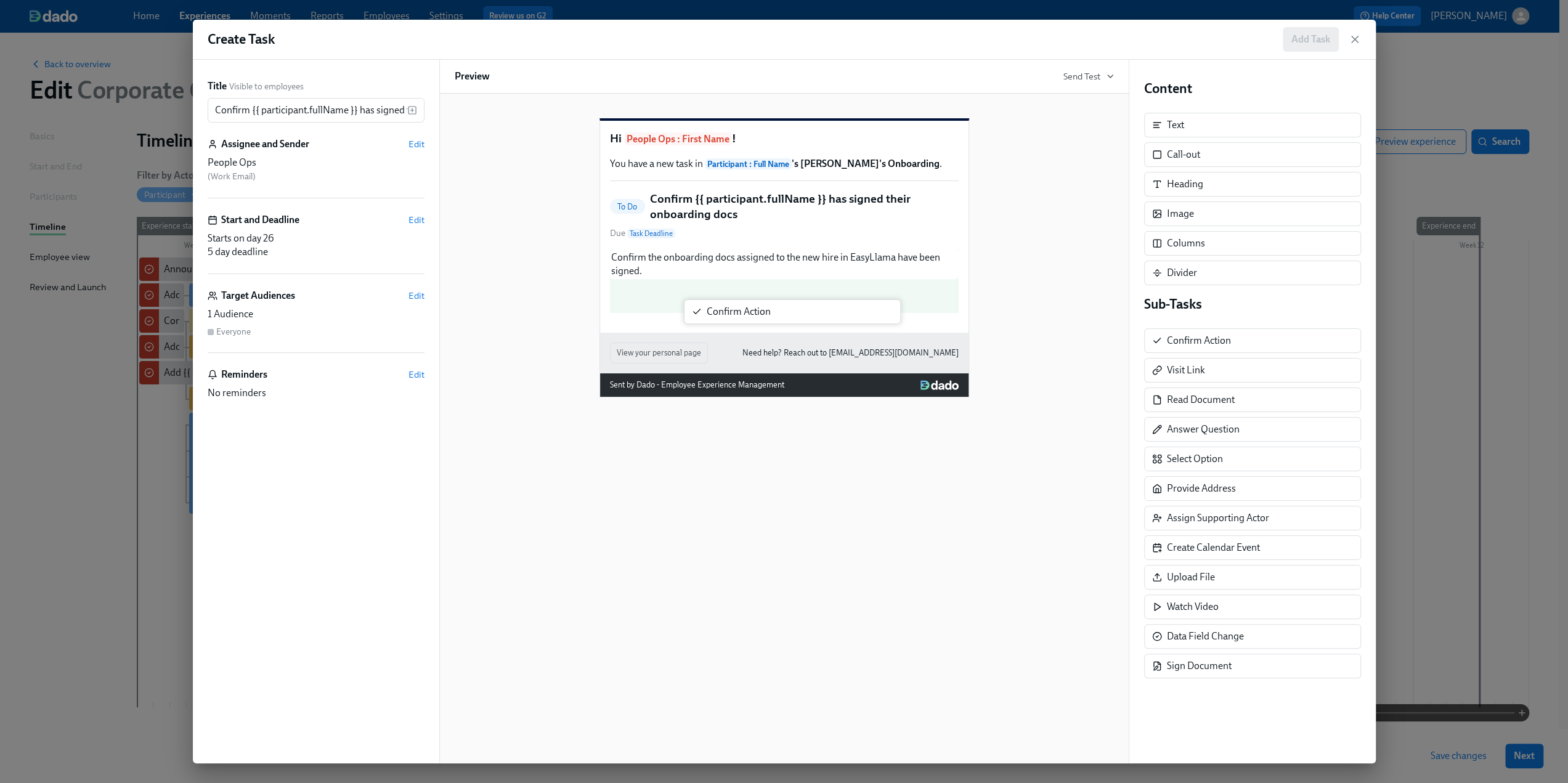
drag, startPoint x: 1204, startPoint y: 337, endPoint x: 739, endPoint y: 310, distance: 465.8
click at [739, 310] on div "Title Visible to employees Confirm {{ participant.fullName }} has signed their …" at bounding box center [785, 412] width 1183 height 703
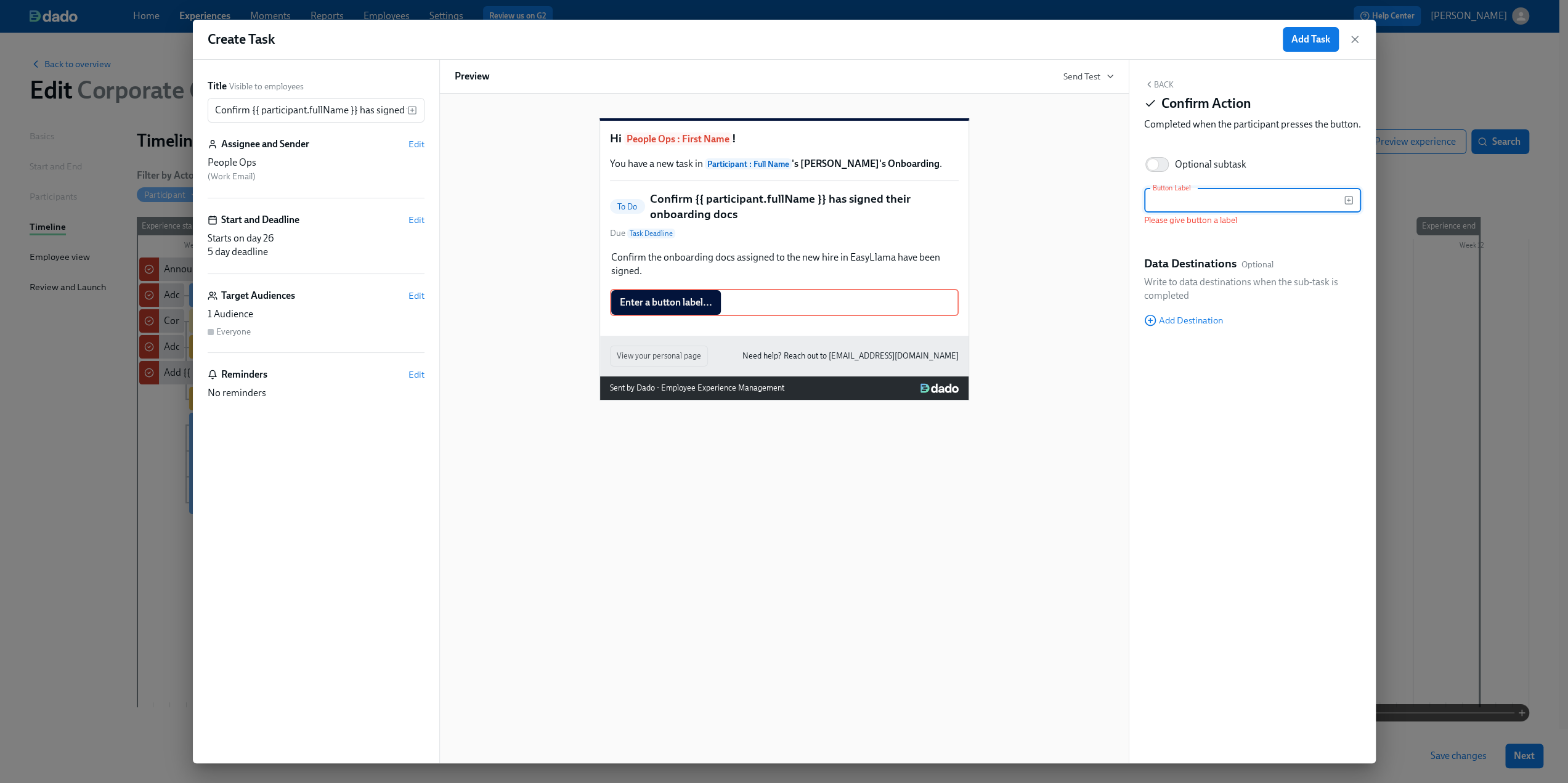
click at [1211, 213] on input "text" at bounding box center [1244, 200] width 200 height 25
paste input "Documents Signed"
type input "Documents Signed"
click at [1162, 84] on button "Back" at bounding box center [1159, 85] width 30 height 10
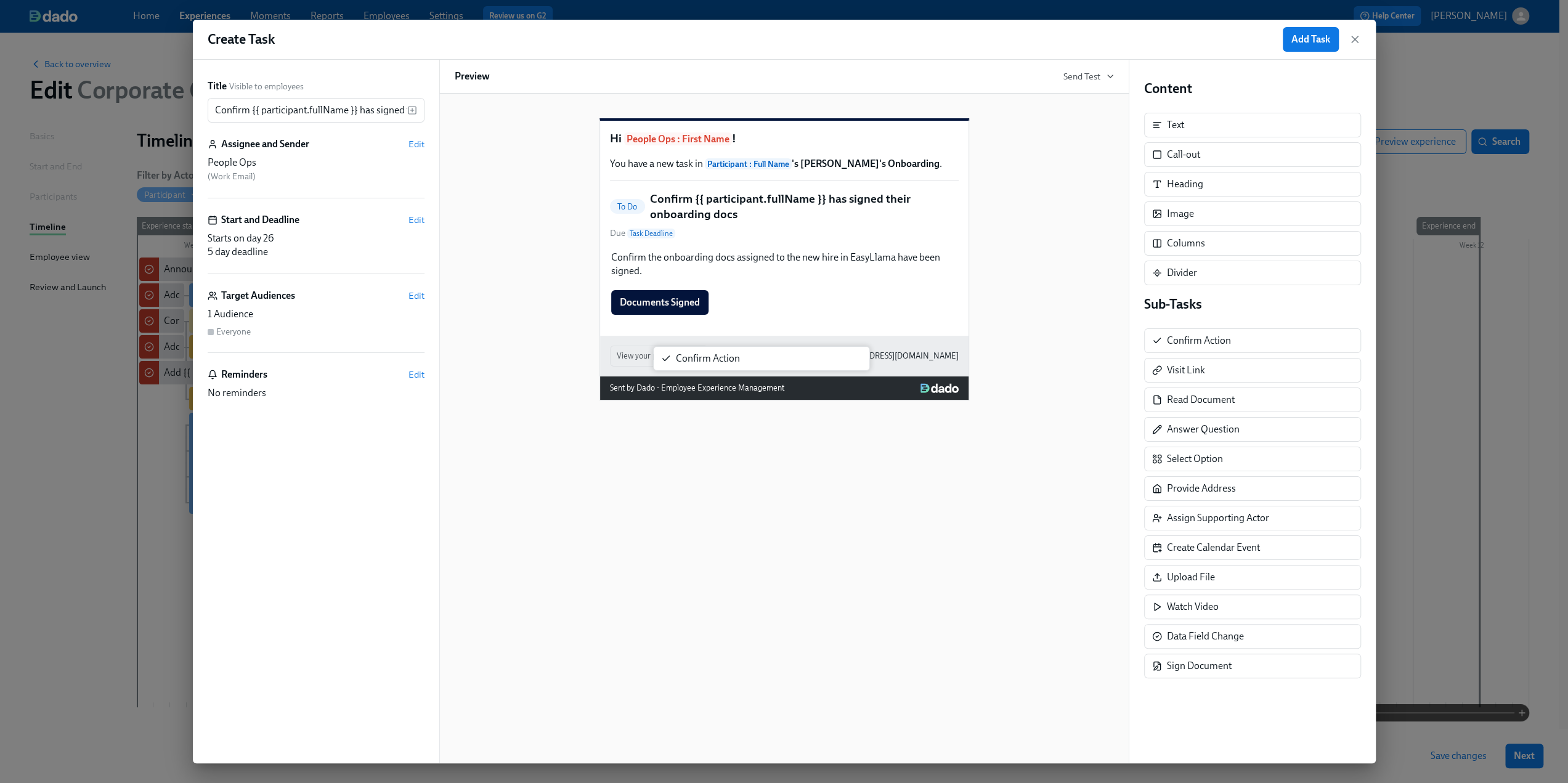
drag, startPoint x: 1221, startPoint y: 342, endPoint x: 718, endPoint y: 358, distance: 503.3
click at [718, 358] on div "Title Visible to employees Confirm {{ participant.fullName }} has signed their …" at bounding box center [785, 412] width 1183 height 703
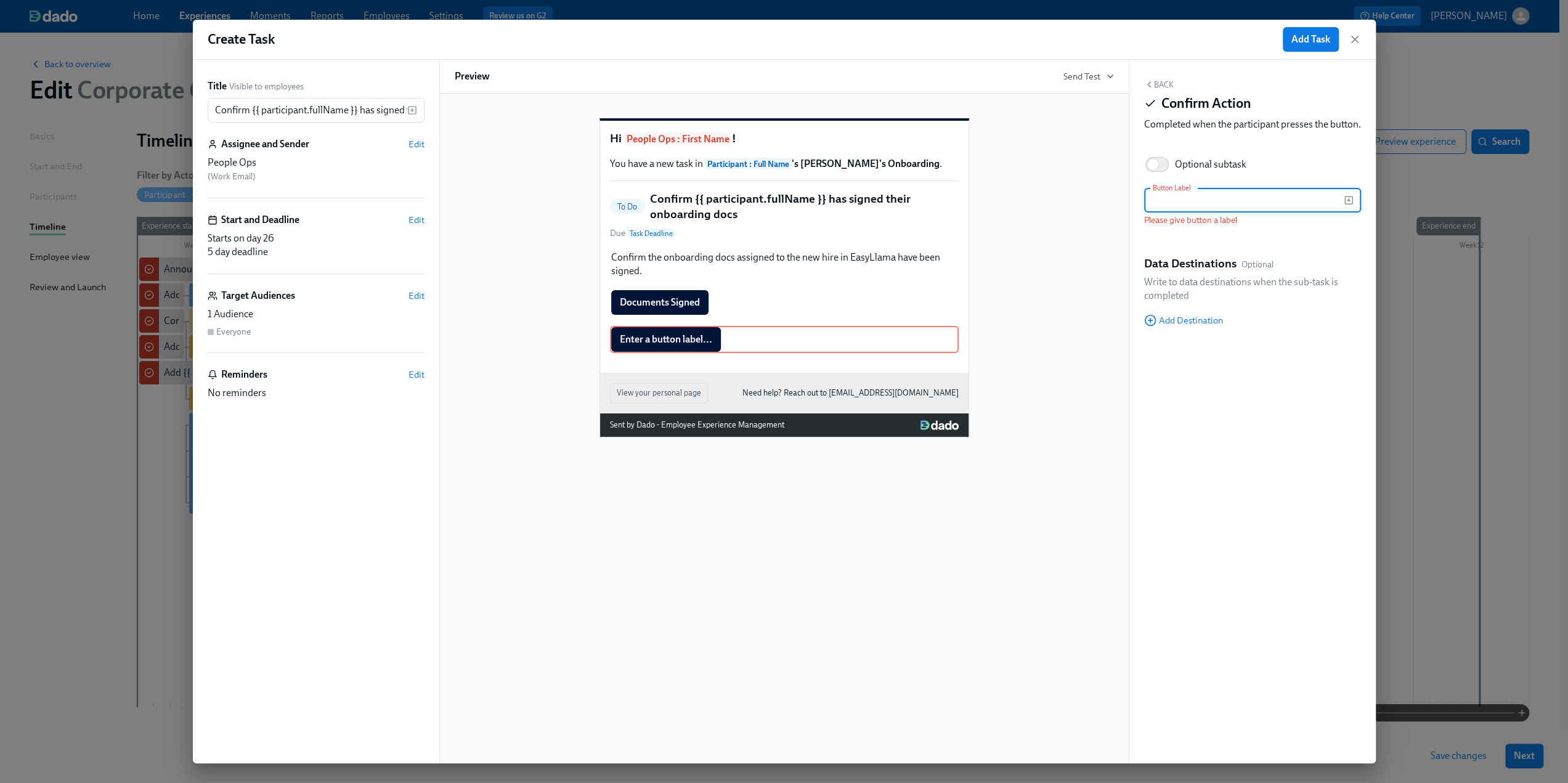
click at [1269, 213] on input "text" at bounding box center [1244, 200] width 200 height 25
paste input "Documents Not Signed - send reminder to SM"
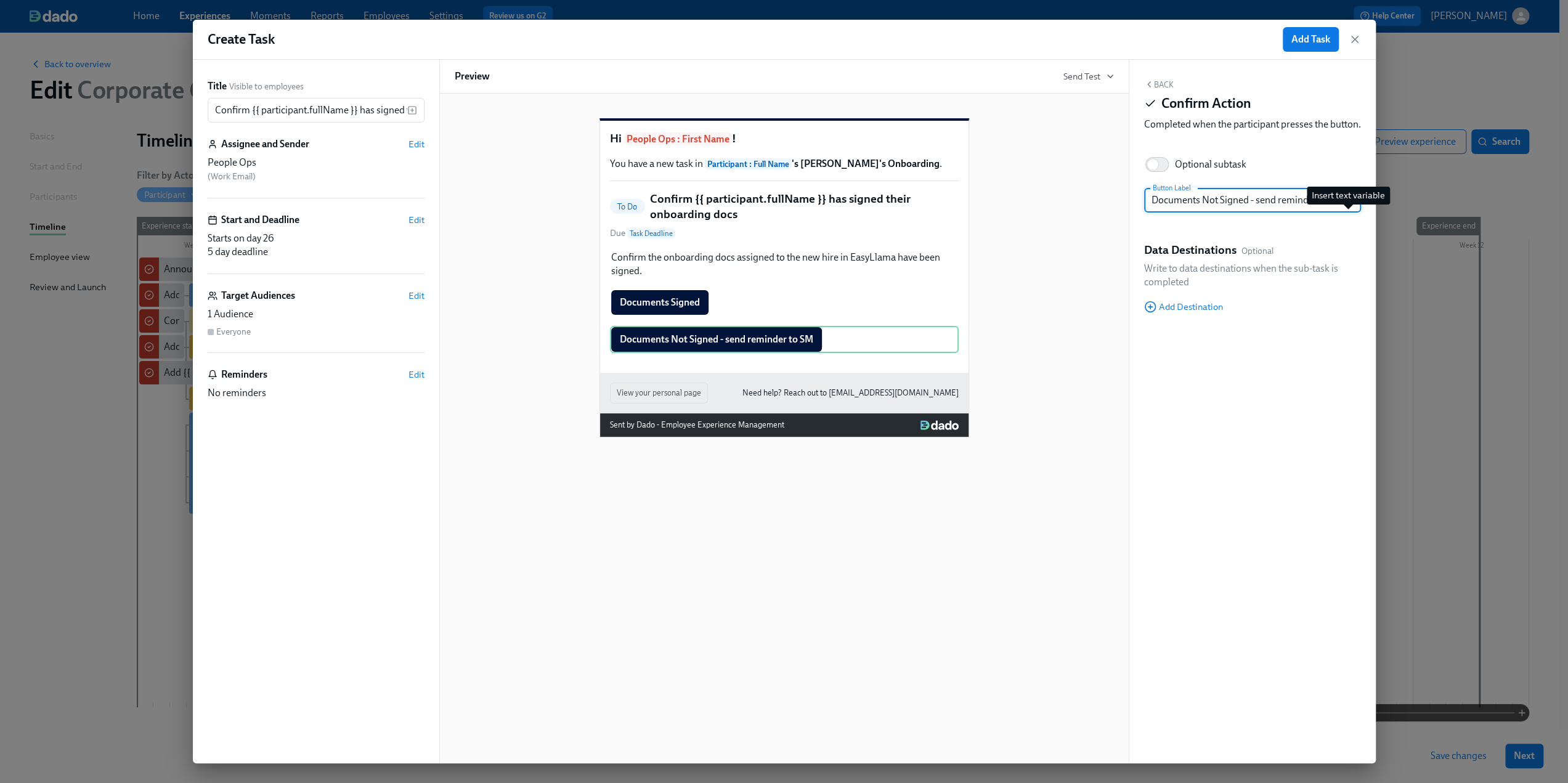
drag, startPoint x: 1331, startPoint y: 215, endPoint x: 1343, endPoint y: 215, distance: 12.0
click at [1343, 213] on div "Documents Not Signed - send reminder to SM Button Label" at bounding box center [1253, 200] width 217 height 25
type input "Documents Not Signed - send reminder to employee"
click at [1226, 464] on div "Back Confirm Action Completed when the participant presses the button. Optional…" at bounding box center [1252, 412] width 247 height 703
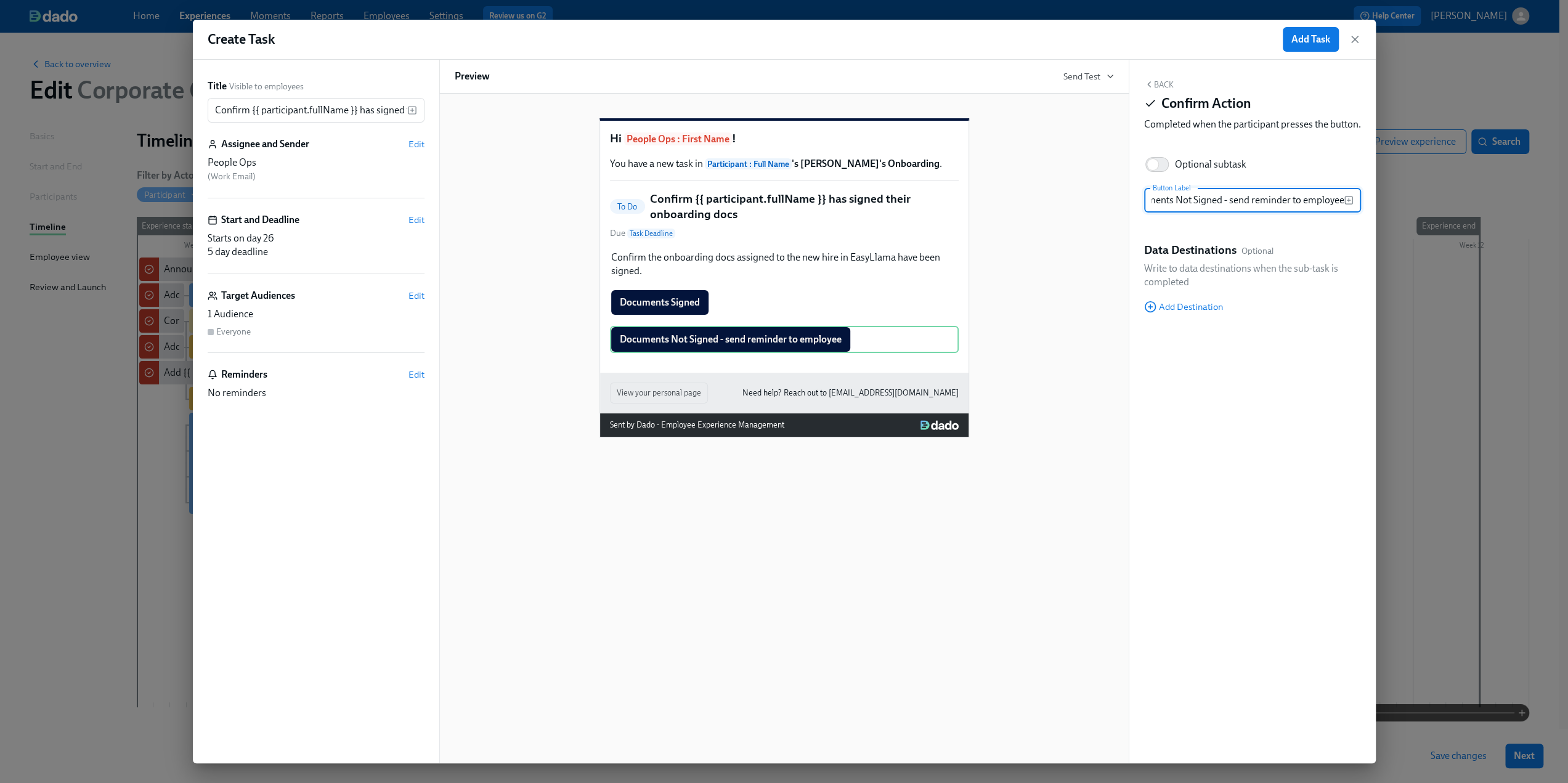
scroll to position [0, 0]
click at [1190, 313] on span "Add Destination" at bounding box center [1183, 307] width 79 height 13
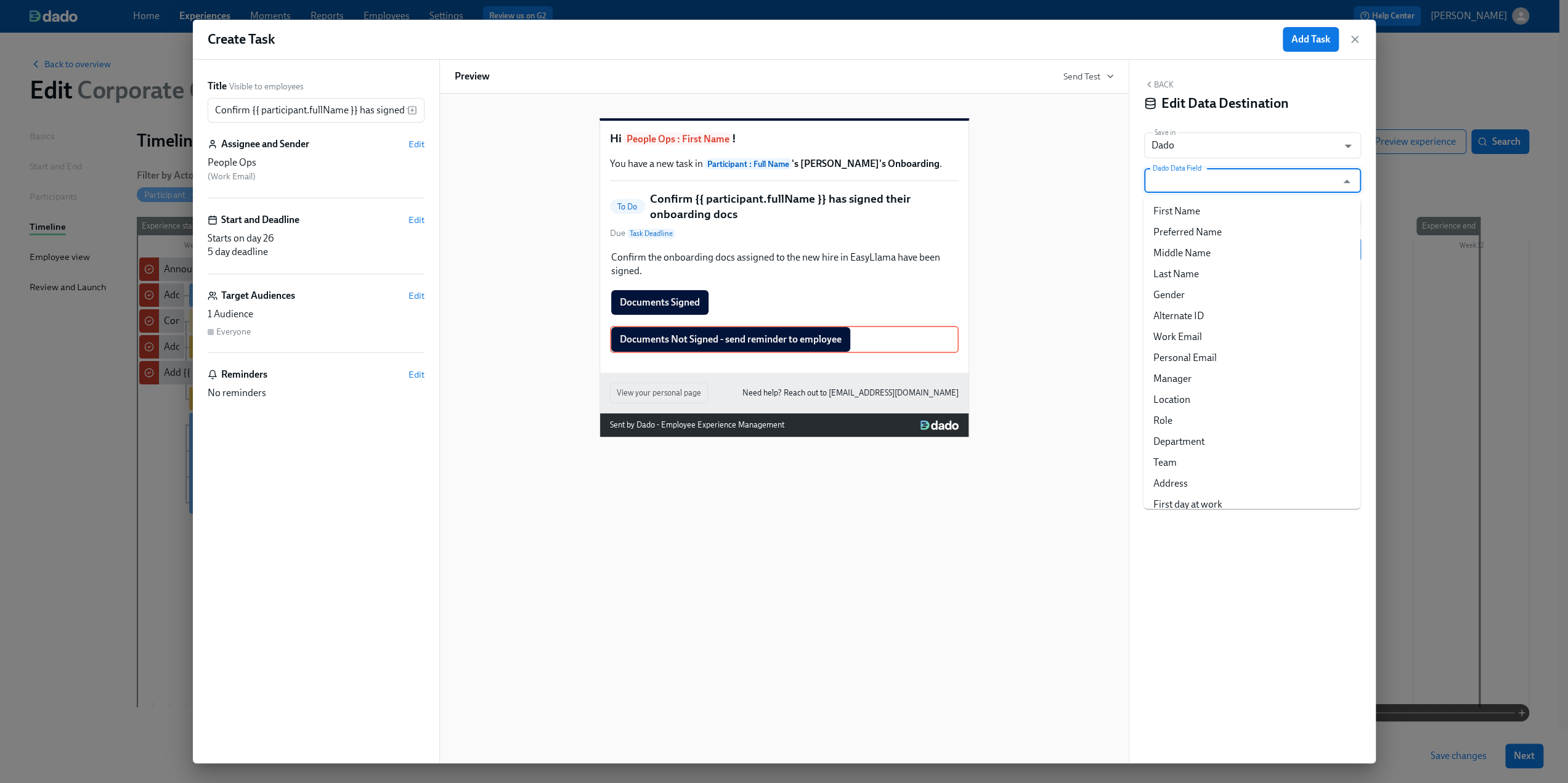
click at [1170, 184] on input "Dado Data Field" at bounding box center [1243, 180] width 186 height 25
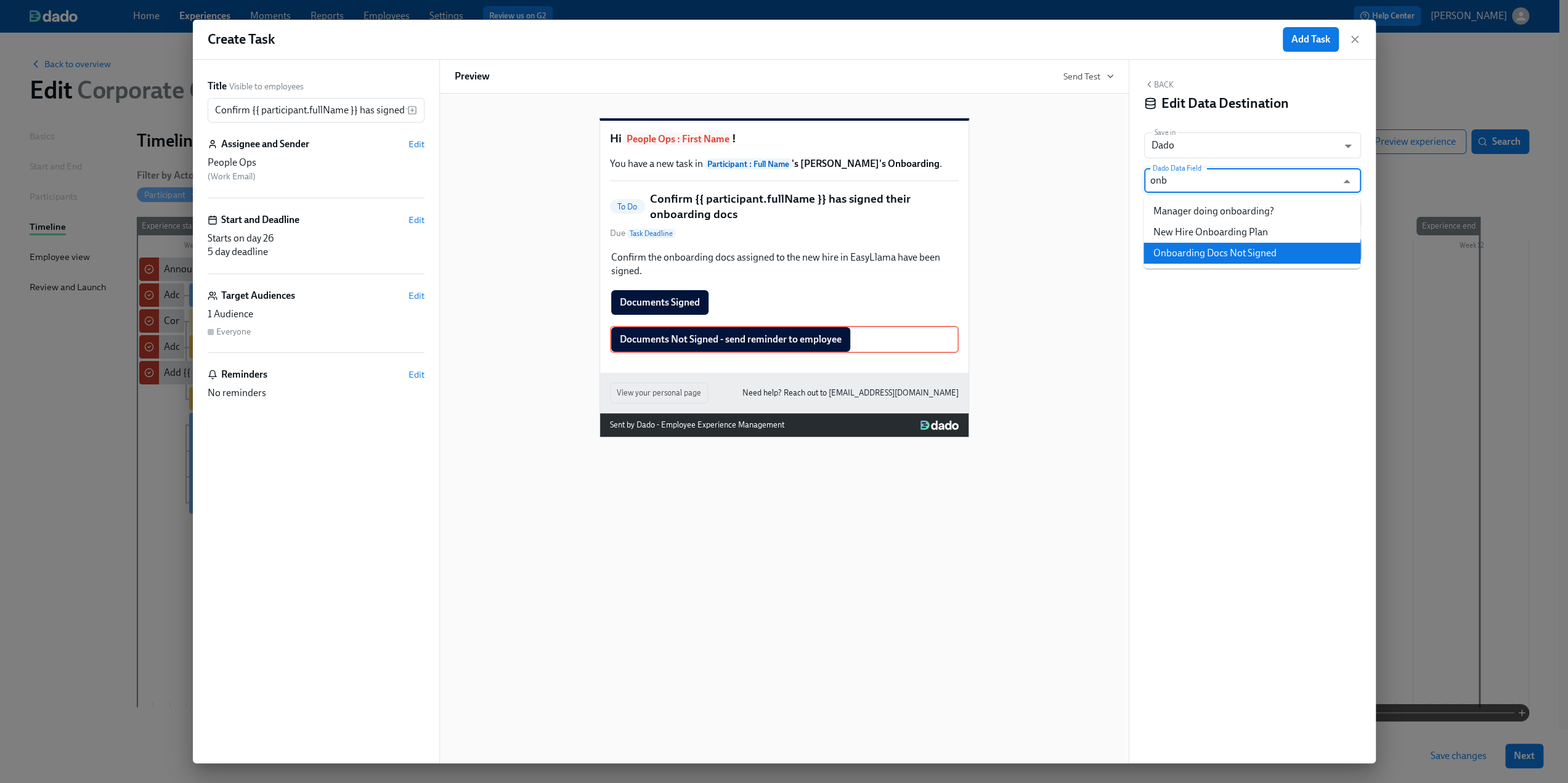
click at [1204, 246] on li "Onboarding Docs Not Signed" at bounding box center [1252, 253] width 217 height 21
type input "Onboarding Docs Not Signed"
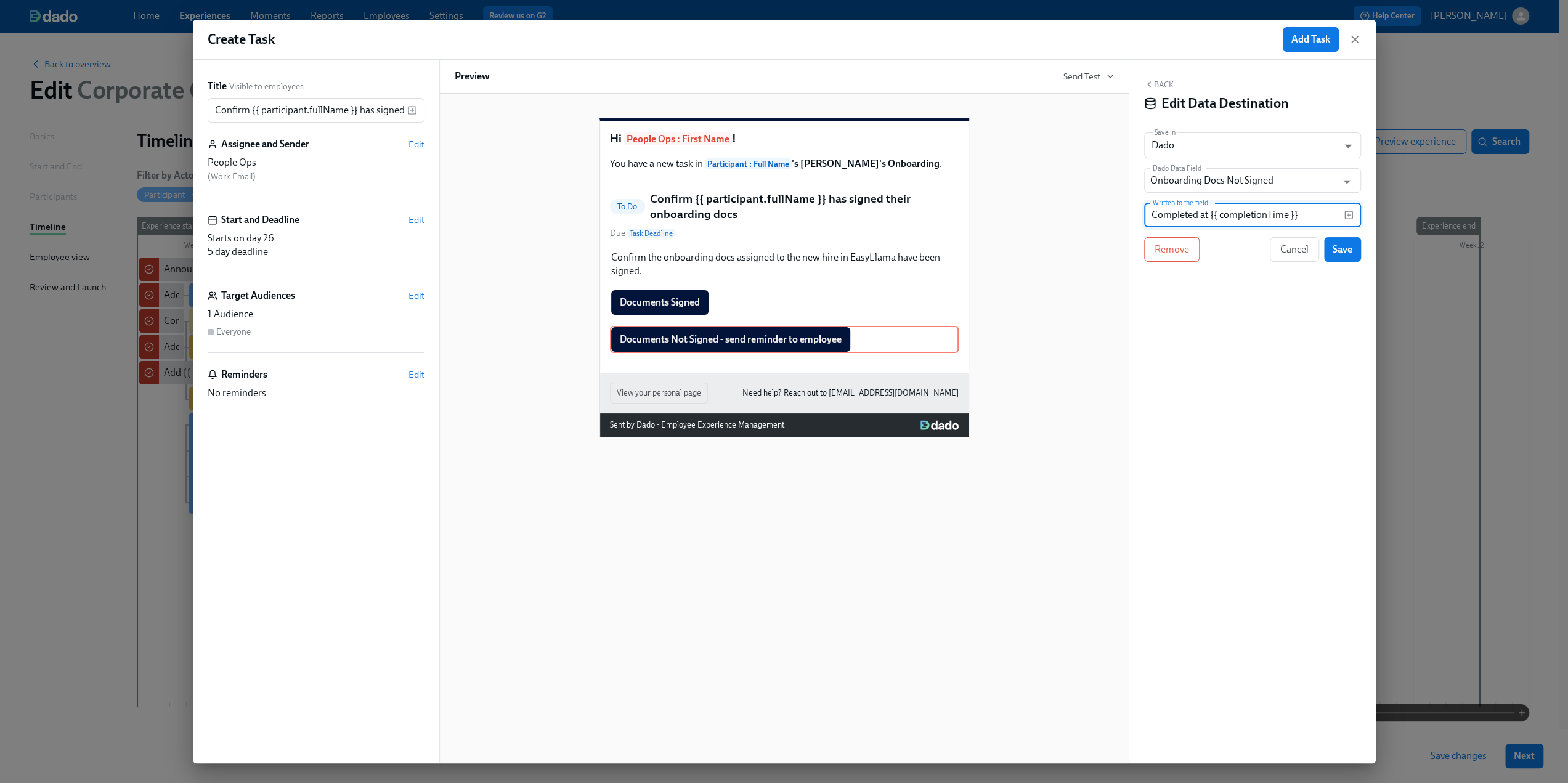
drag, startPoint x: 1312, startPoint y: 216, endPoint x: 1098, endPoint y: 218, distance: 214.0
click at [1098, 218] on div "Title Visible to employees Confirm {{ participant.fullName }} has signed their …" at bounding box center [785, 412] width 1183 height 703
type input "No"
click at [1342, 247] on span "Save" at bounding box center [1342, 249] width 19 height 13
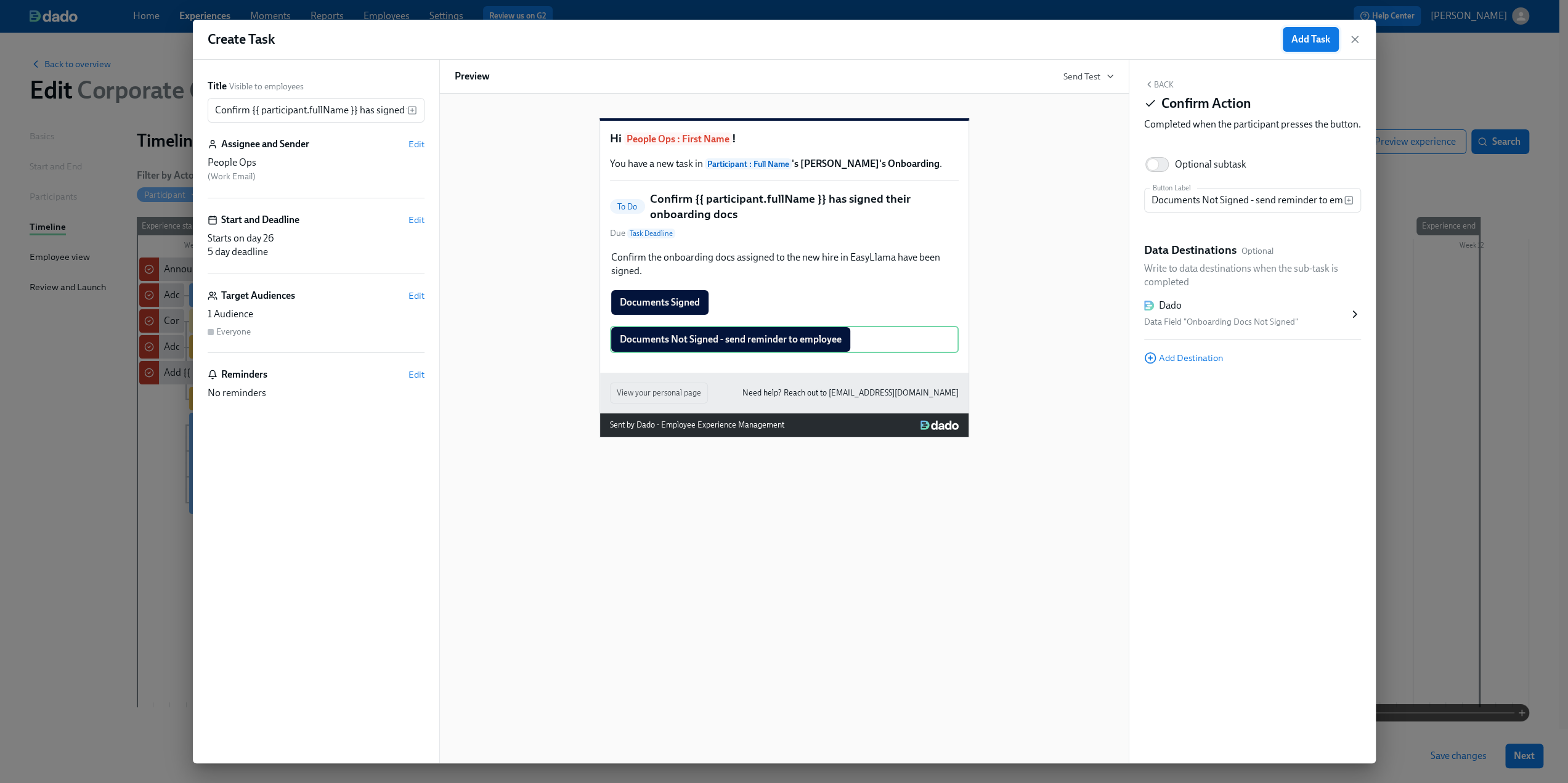
click at [1323, 42] on span "Add Task" at bounding box center [1311, 39] width 39 height 13
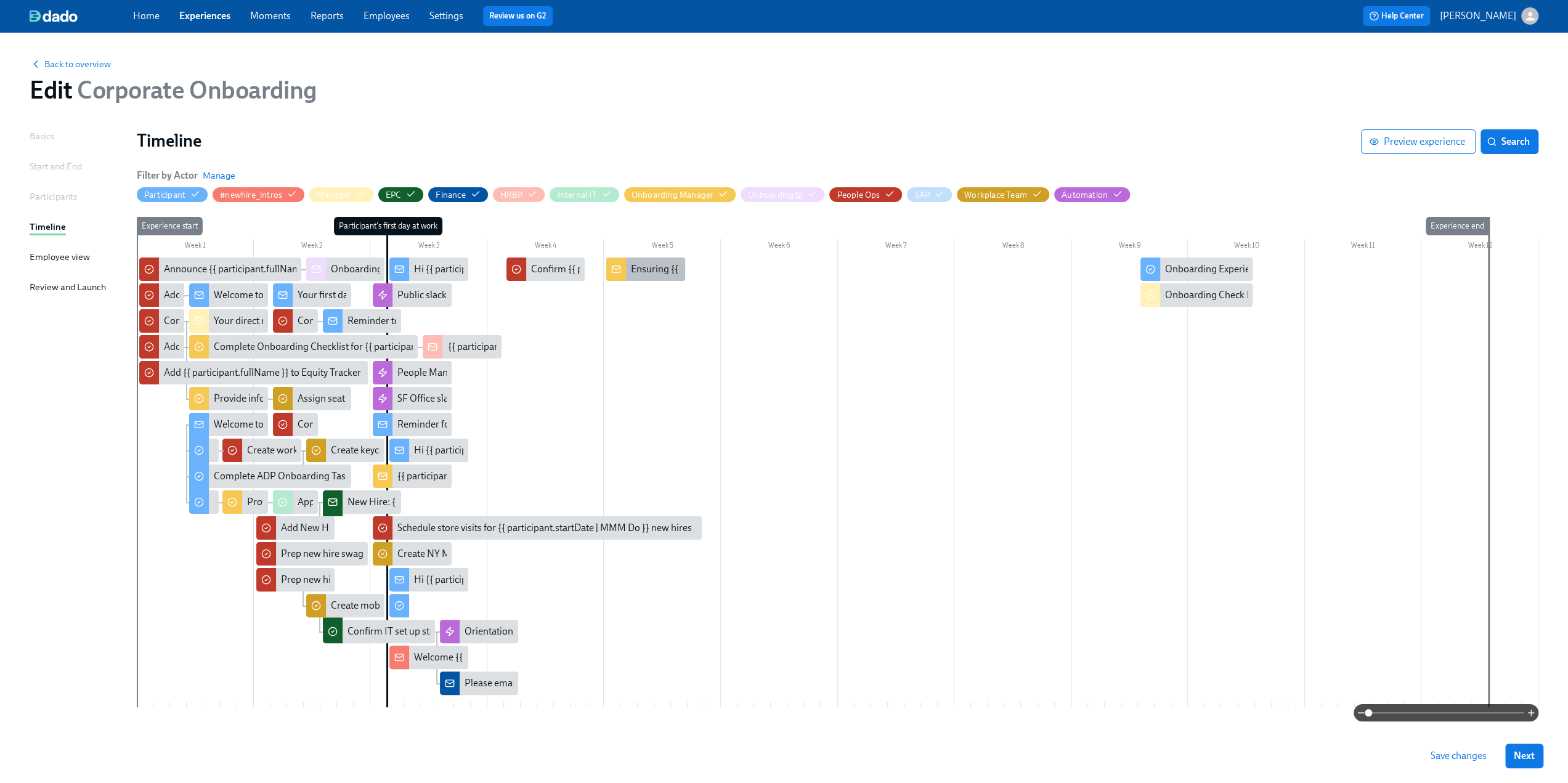
click at [646, 269] on div "Ensuring {{ participant.fullName }}'s first month sets them up for success" at bounding box center [783, 269] width 305 height 14
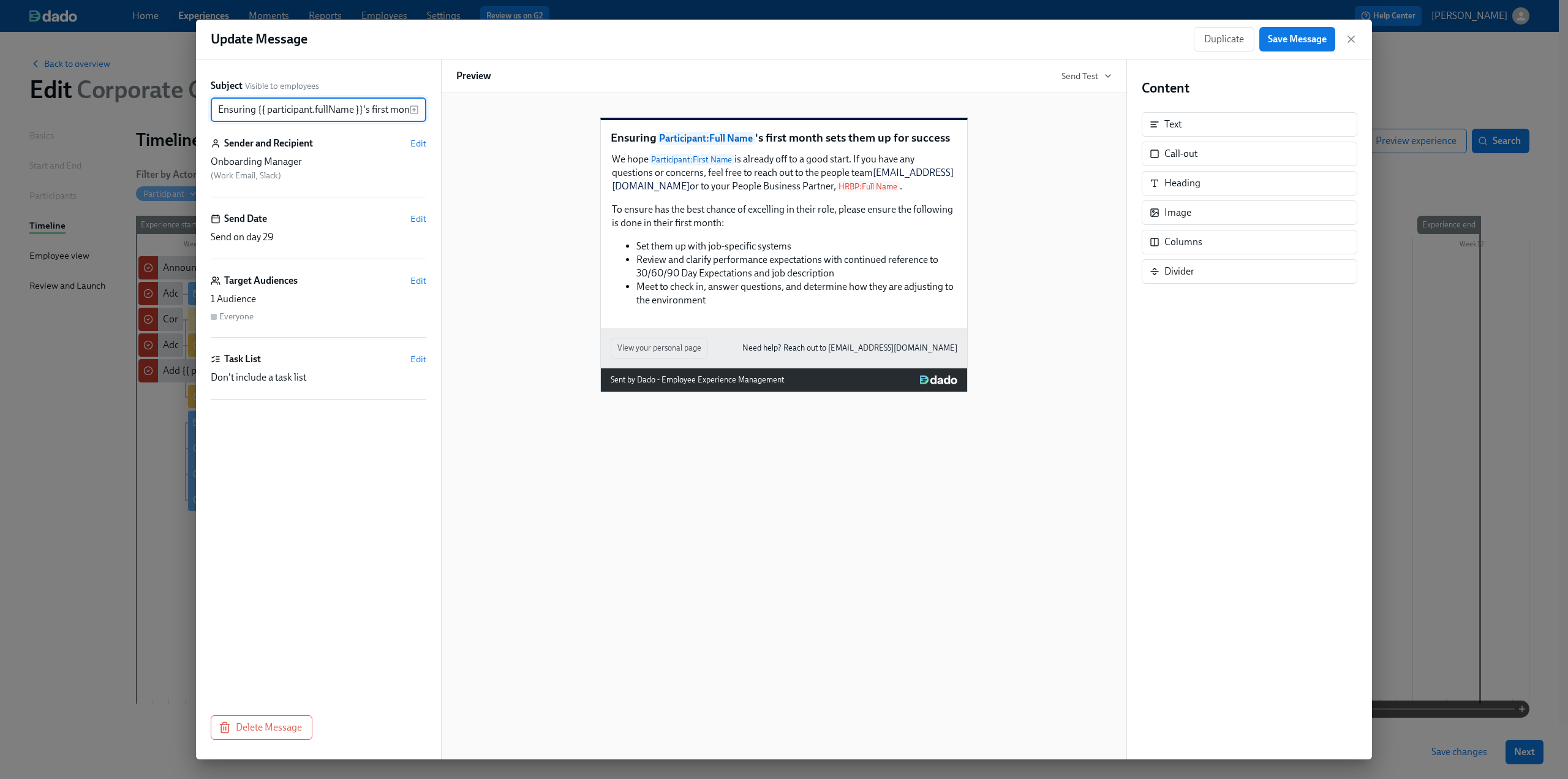
scroll to position [0, 111]
click at [1346, 37] on icon "button" at bounding box center [1351, 39] width 13 height 13
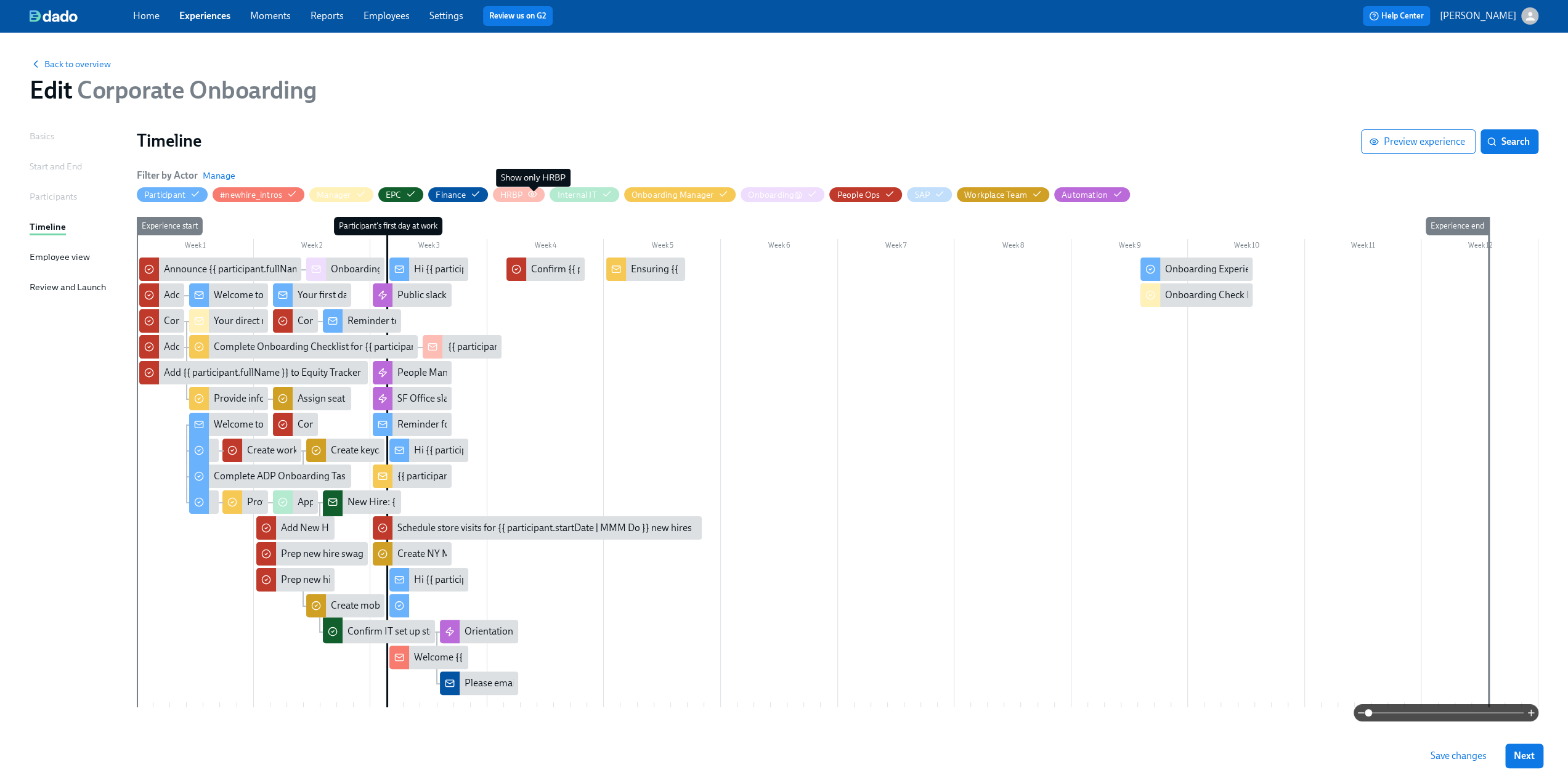
click at [531, 194] on icon "button" at bounding box center [532, 194] width 10 height 10
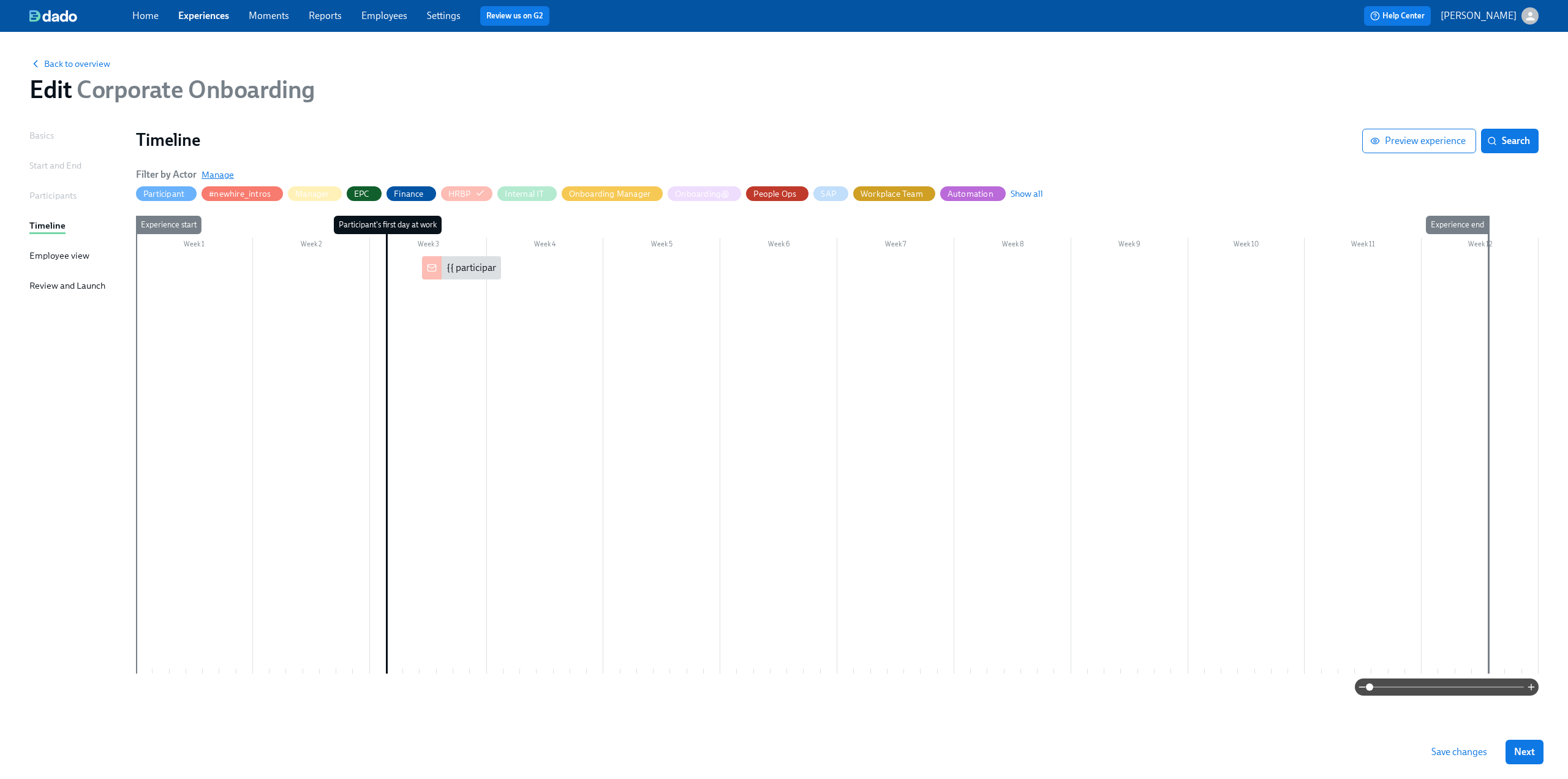
click at [212, 172] on span "Manage" at bounding box center [217, 175] width 33 height 13
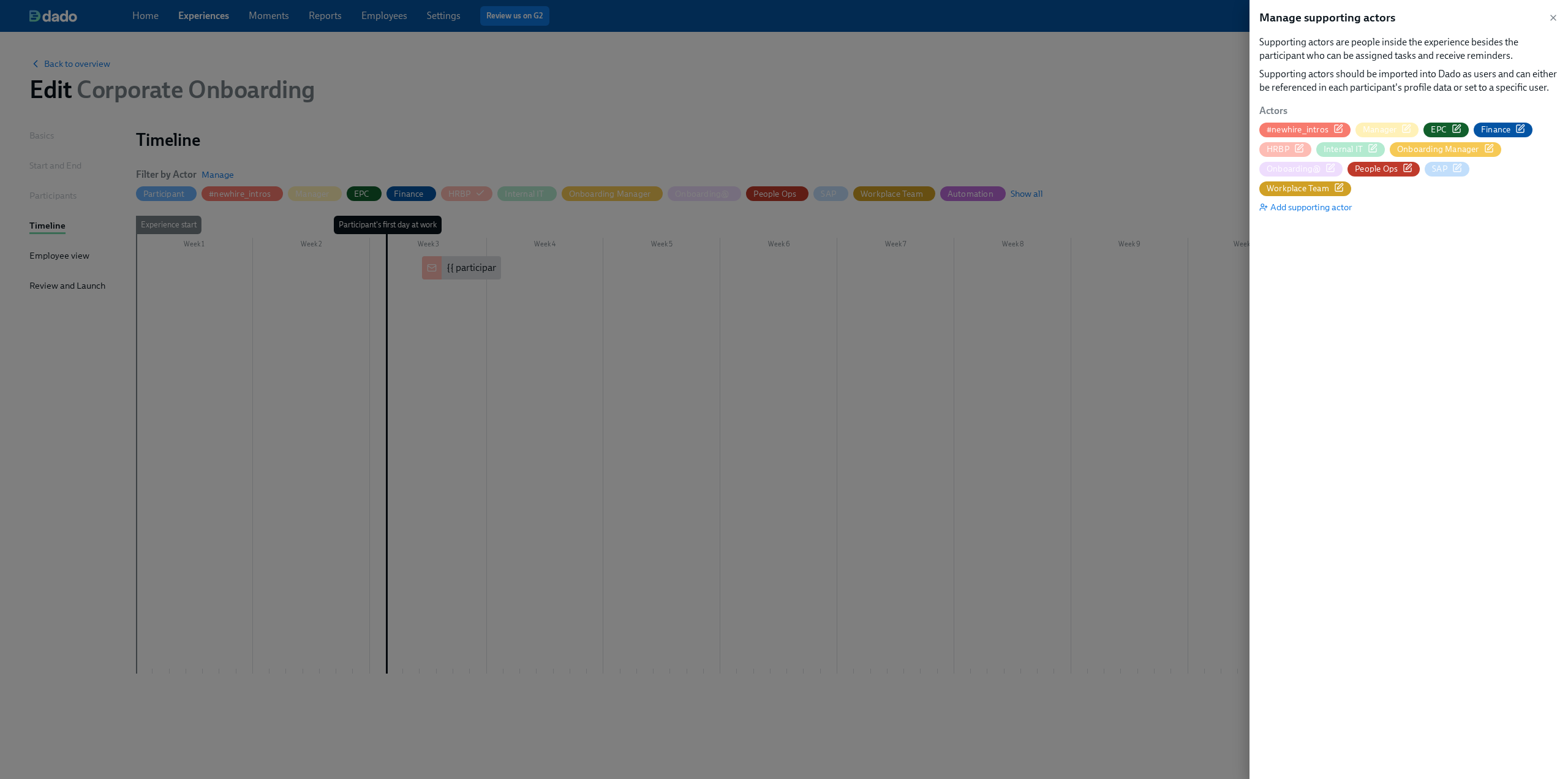
click at [1298, 146] on icon "button" at bounding box center [1299, 148] width 10 height 10
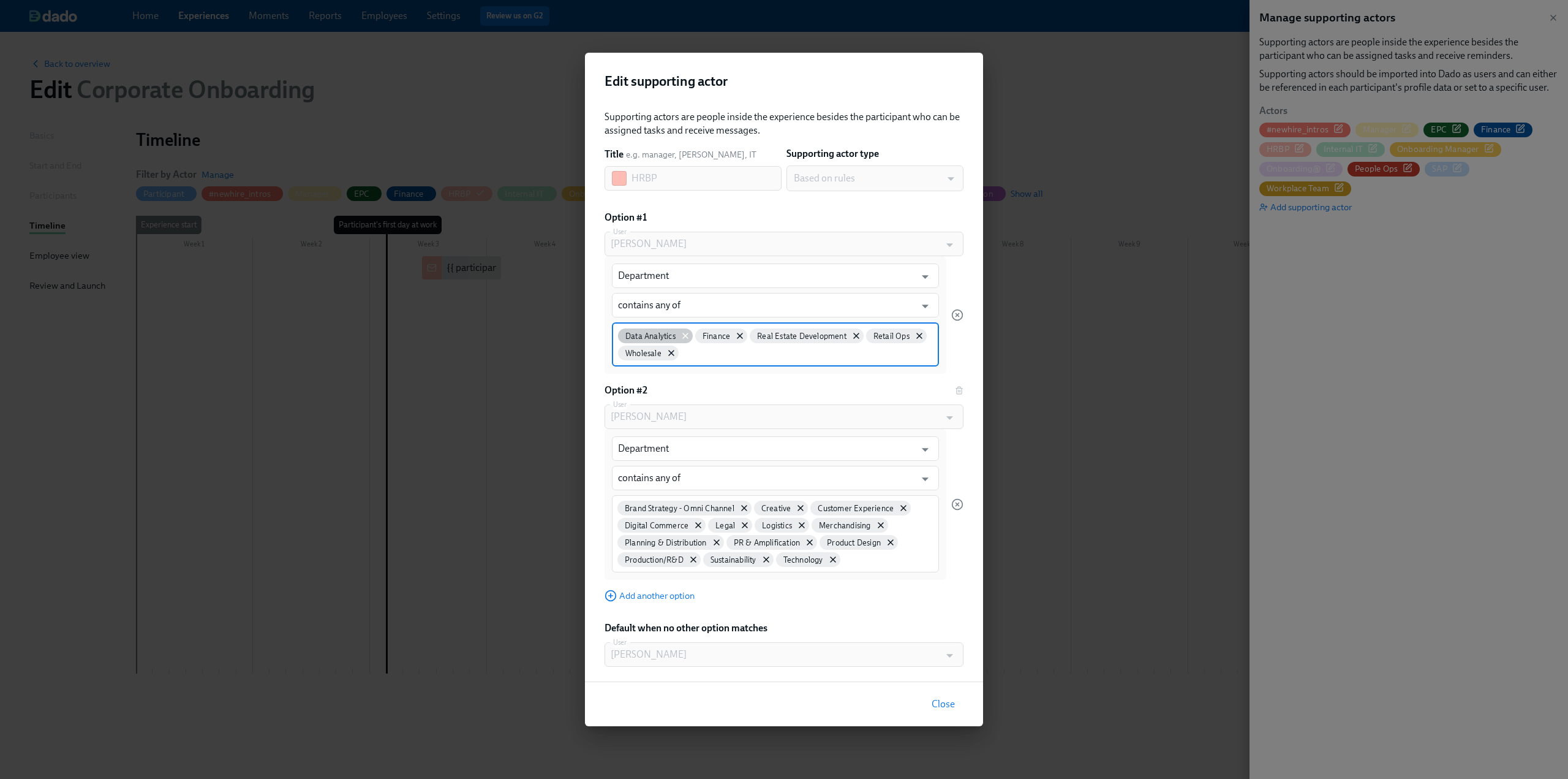
click at [683, 336] on icon at bounding box center [686, 336] width 10 height 10
click at [664, 339] on icon at bounding box center [663, 337] width 5 height 5
click at [728, 340] on icon at bounding box center [725, 337] width 10 height 10
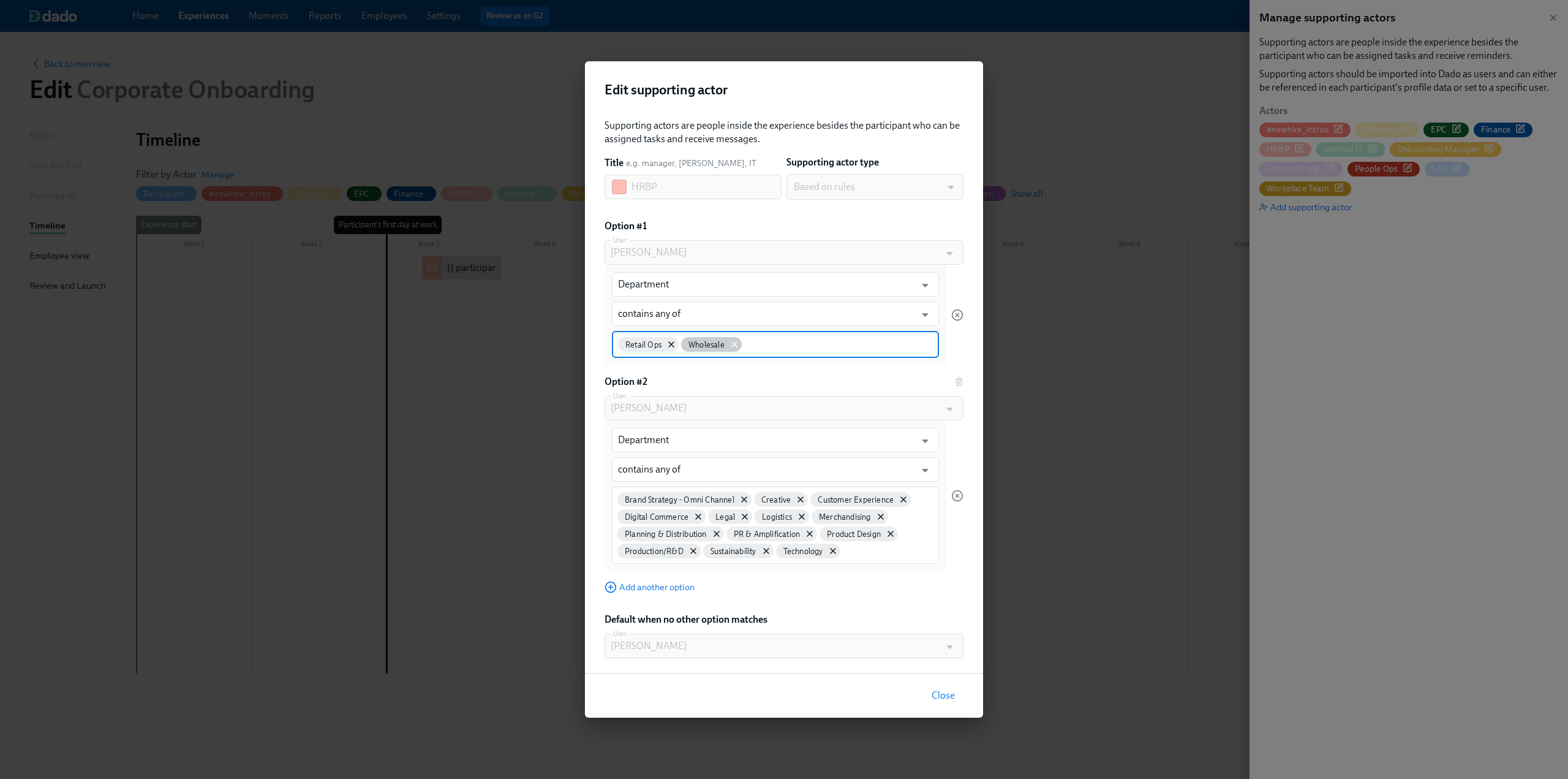
click at [731, 345] on icon at bounding box center [735, 345] width 10 height 10
click at [669, 347] on icon at bounding box center [672, 345] width 5 height 5
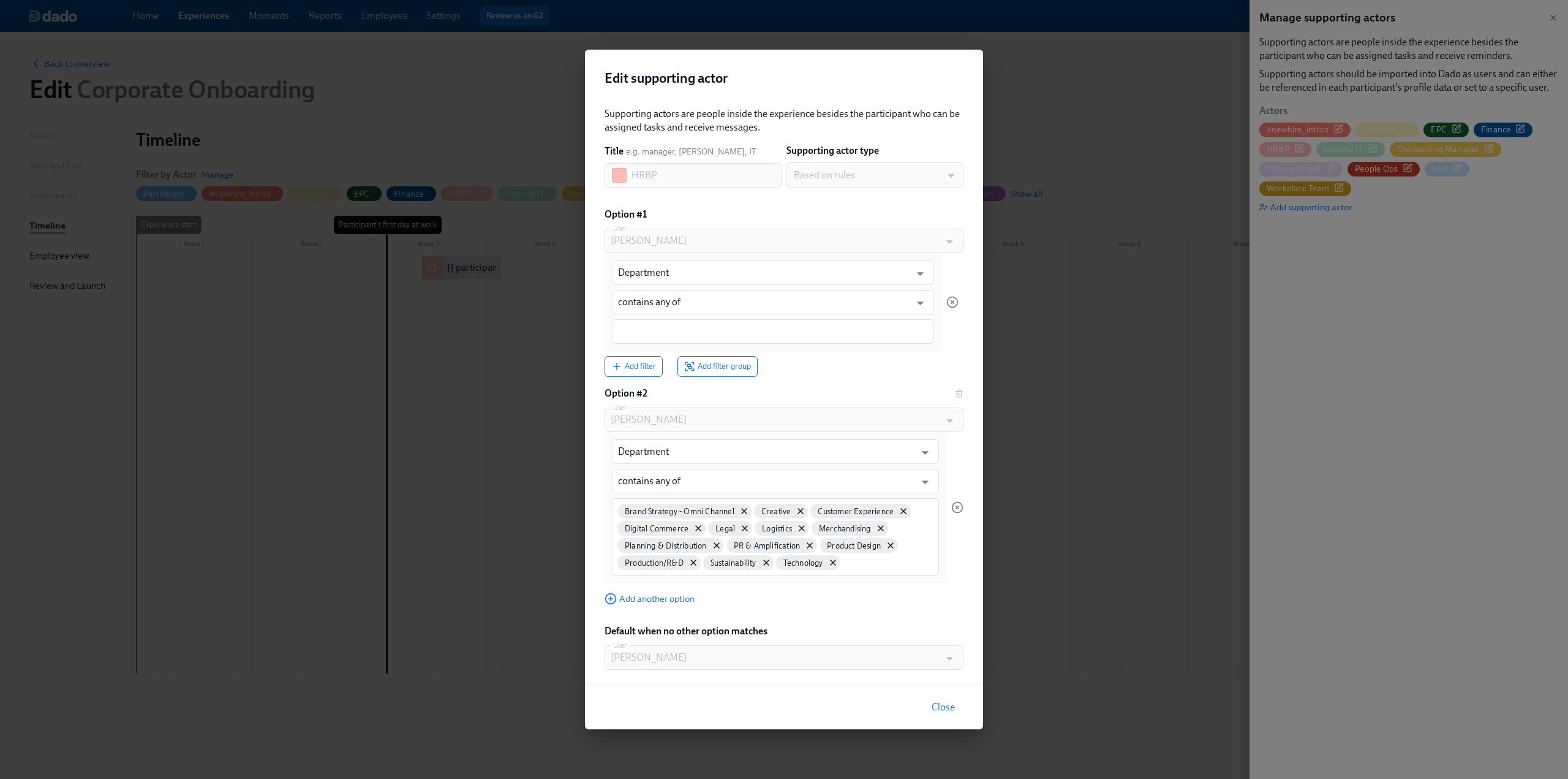
click at [858, 379] on div "Supporting actors are people inside the experience besides the participant who …" at bounding box center [784, 388] width 359 height 562
click at [950, 302] on icon "button" at bounding box center [952, 302] width 13 height 13
click at [769, 449] on input "Department" at bounding box center [766, 451] width 297 height 24
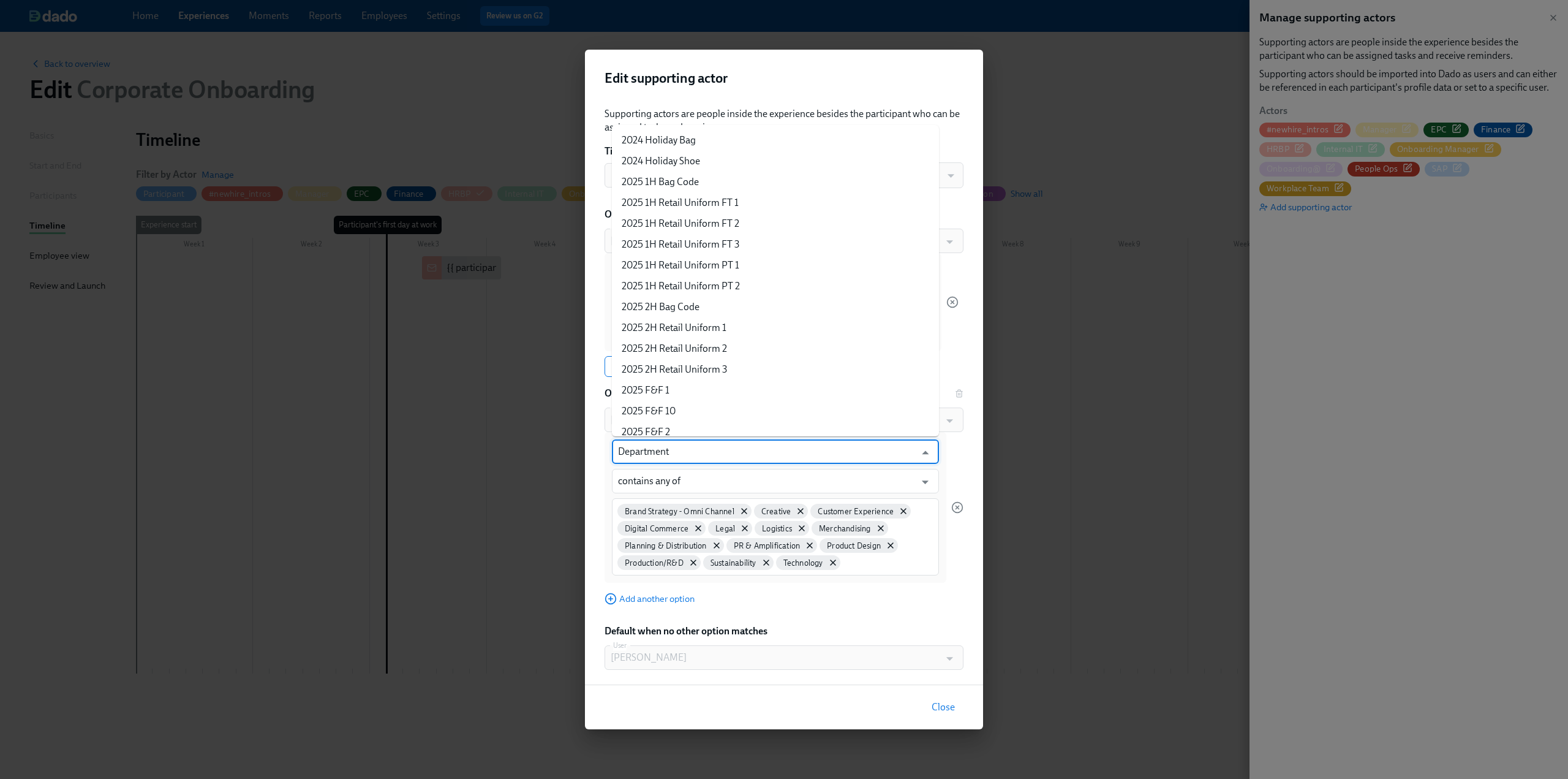
scroll to position [800, 0]
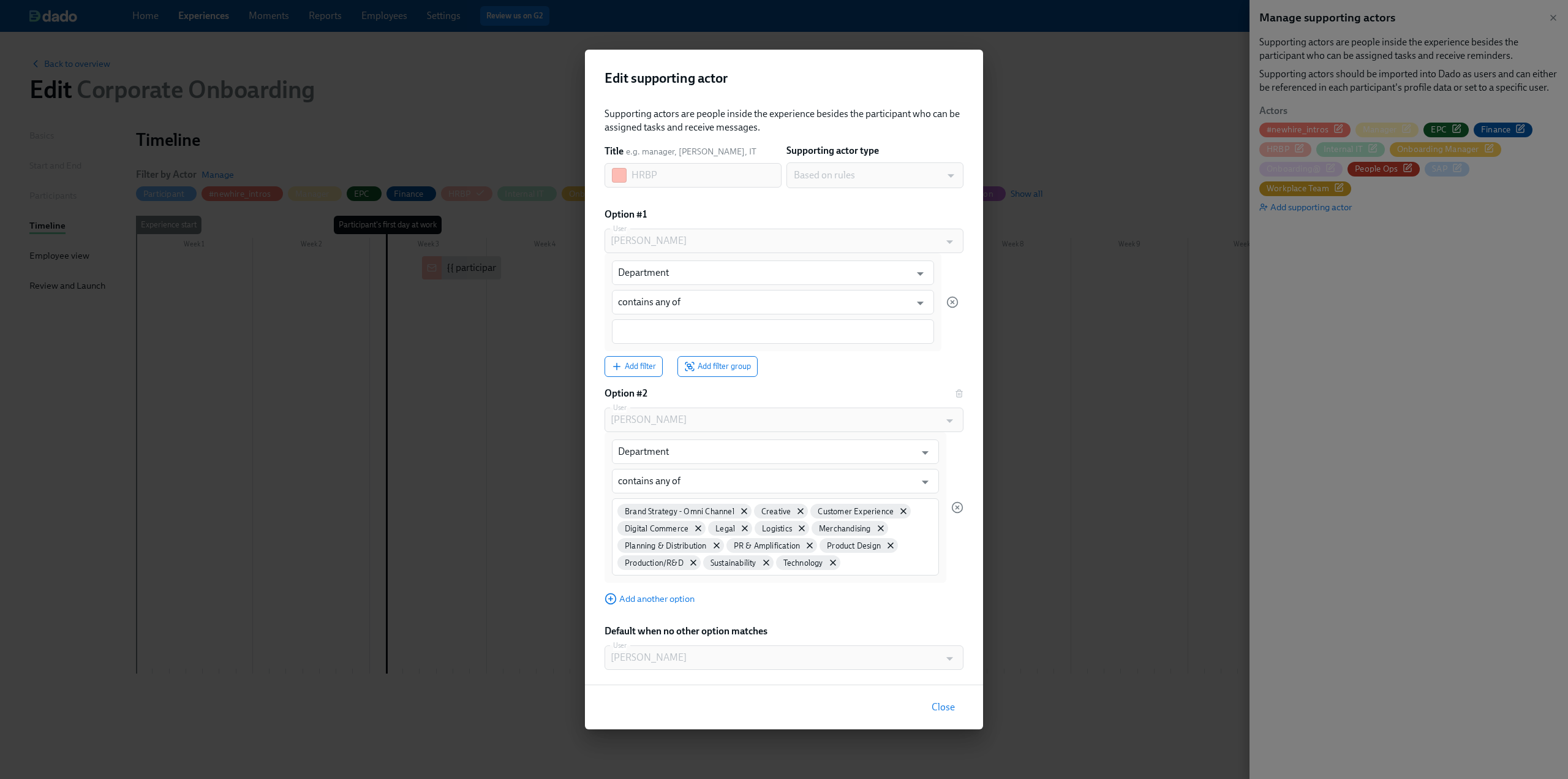
click at [968, 443] on div "Supporting actors are people inside the experience besides the participant who …" at bounding box center [784, 391] width 398 height 587
click at [939, 709] on span "Close" at bounding box center [944, 707] width 24 height 13
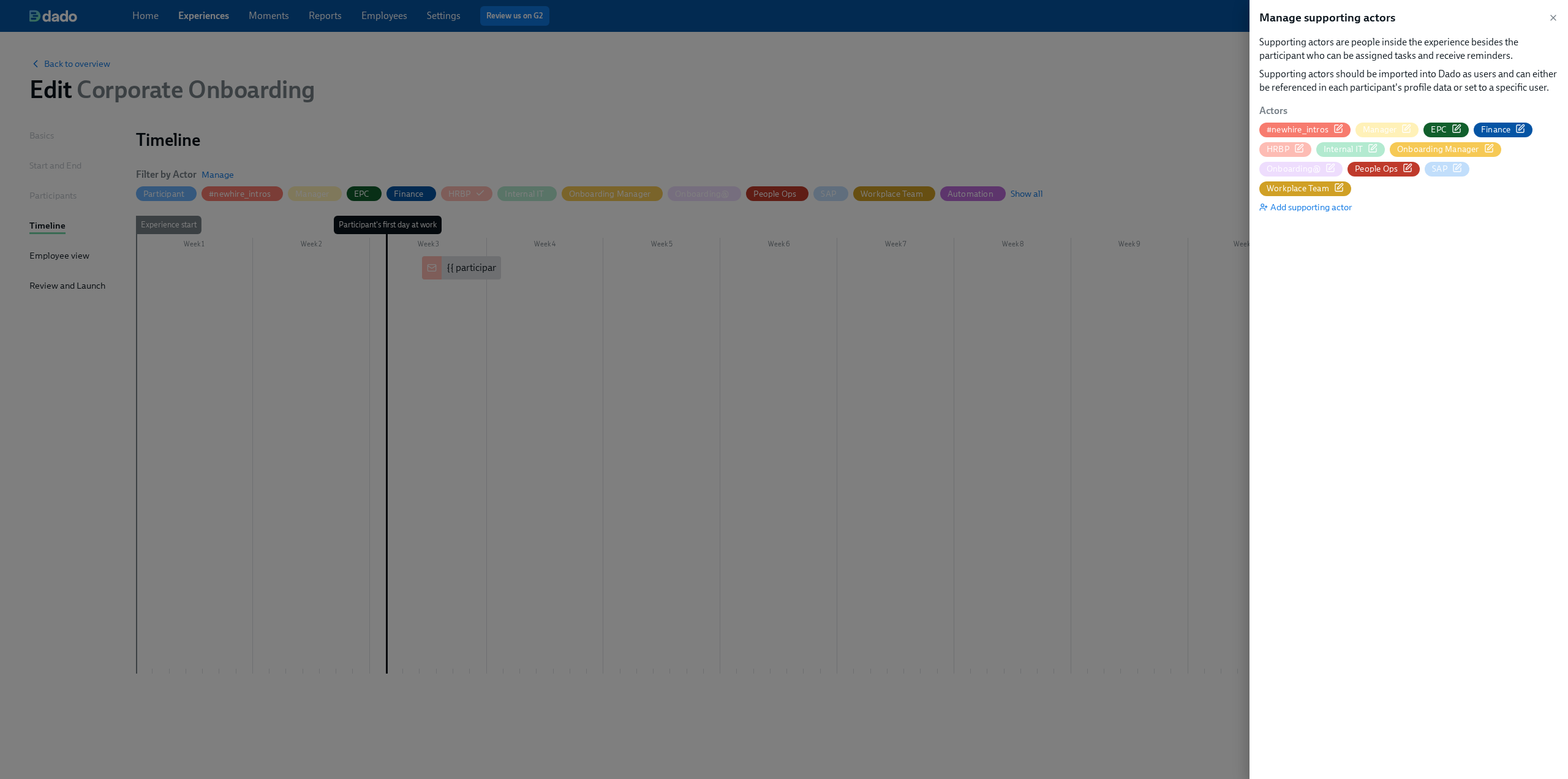
click at [1299, 143] on icon "button" at bounding box center [1299, 148] width 10 height 10
click at [1555, 17] on icon "button" at bounding box center [1554, 18] width 5 height 5
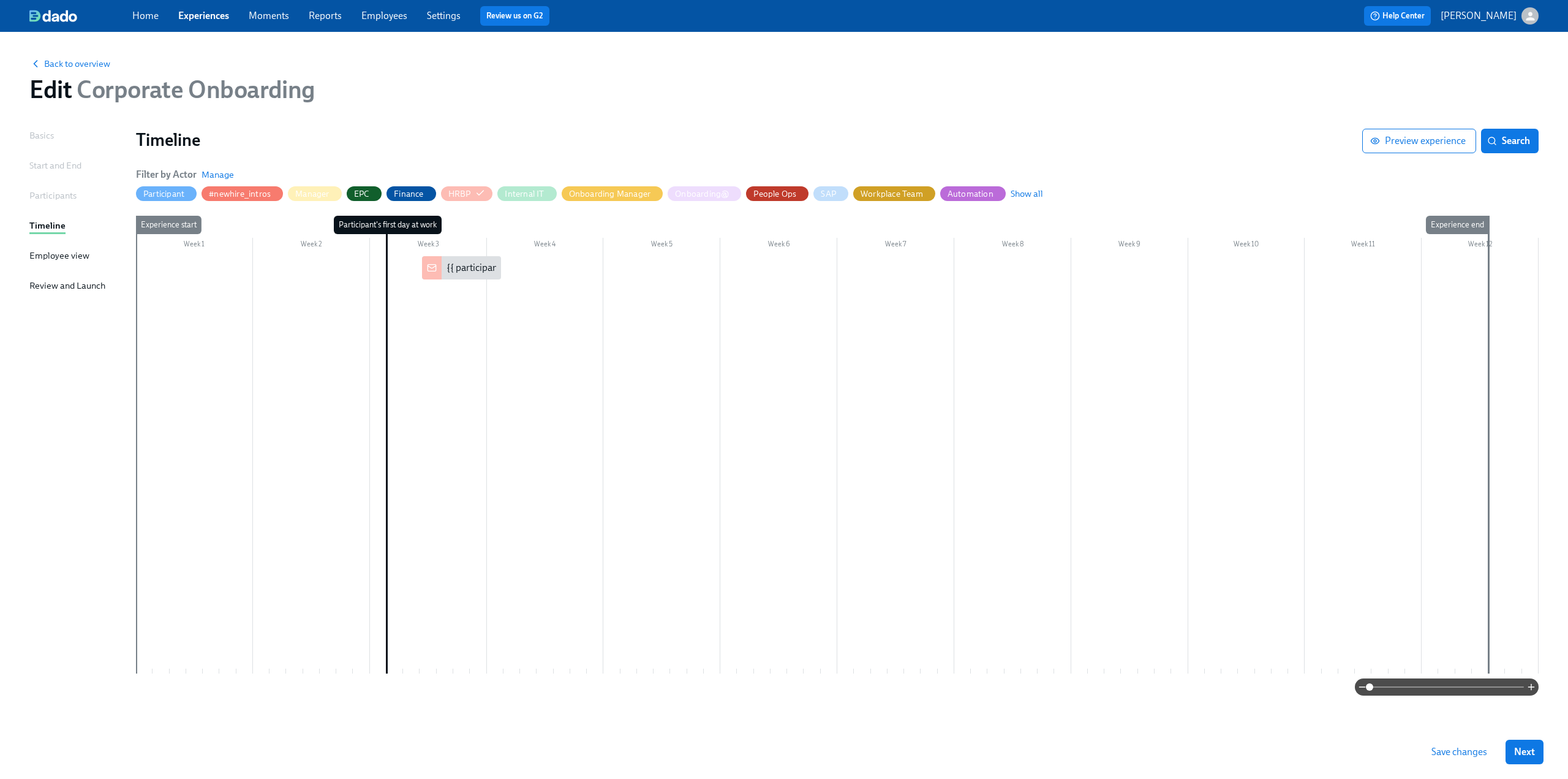
click at [1447, 752] on span "Save changes" at bounding box center [1459, 752] width 56 height 13
click at [1016, 191] on span "Show all" at bounding box center [1026, 193] width 33 height 13
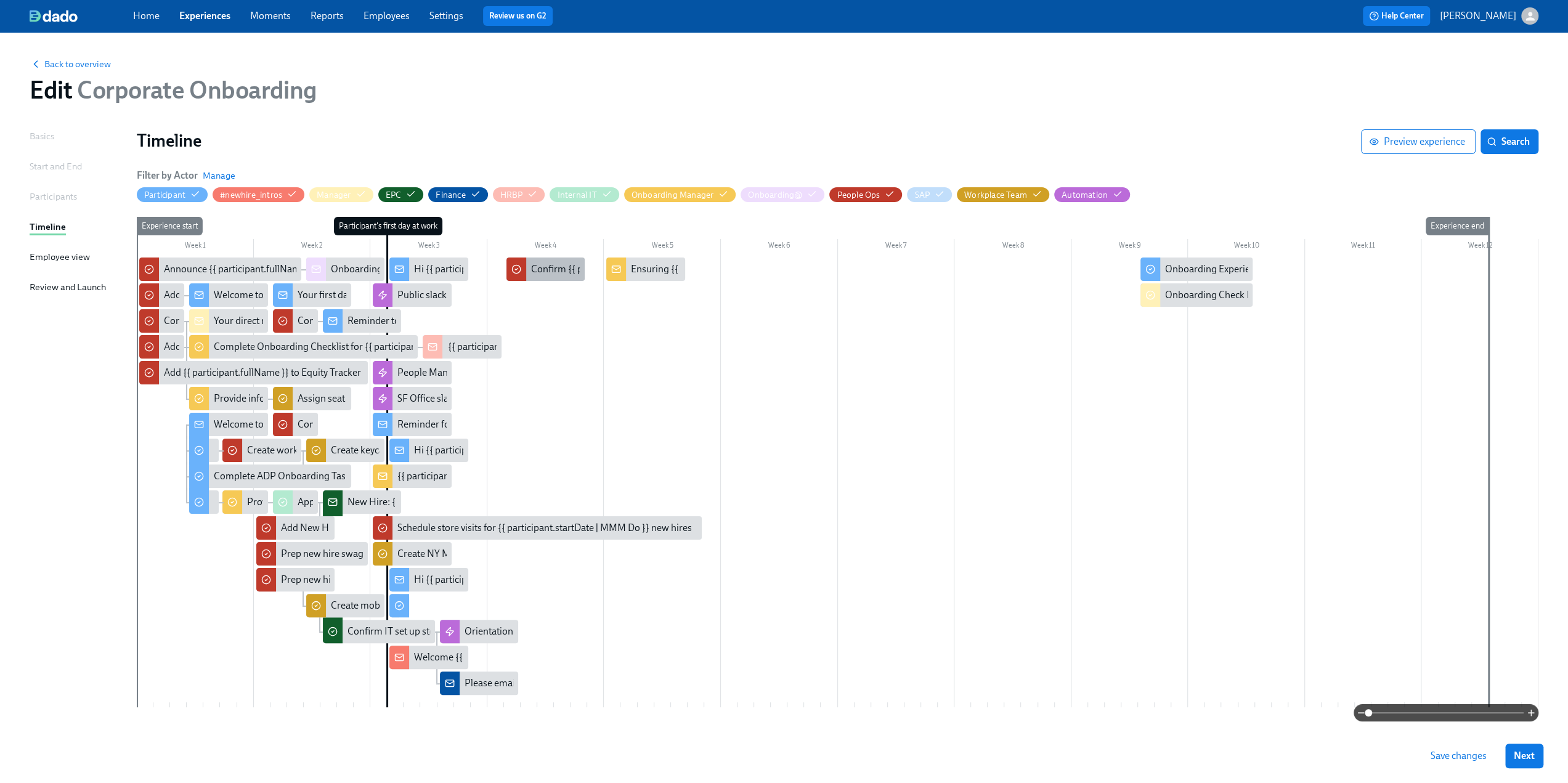
click at [526, 269] on div "Confirm {{ participant.fullName }} has signed their onboarding docs" at bounding box center [546, 269] width 78 height 24
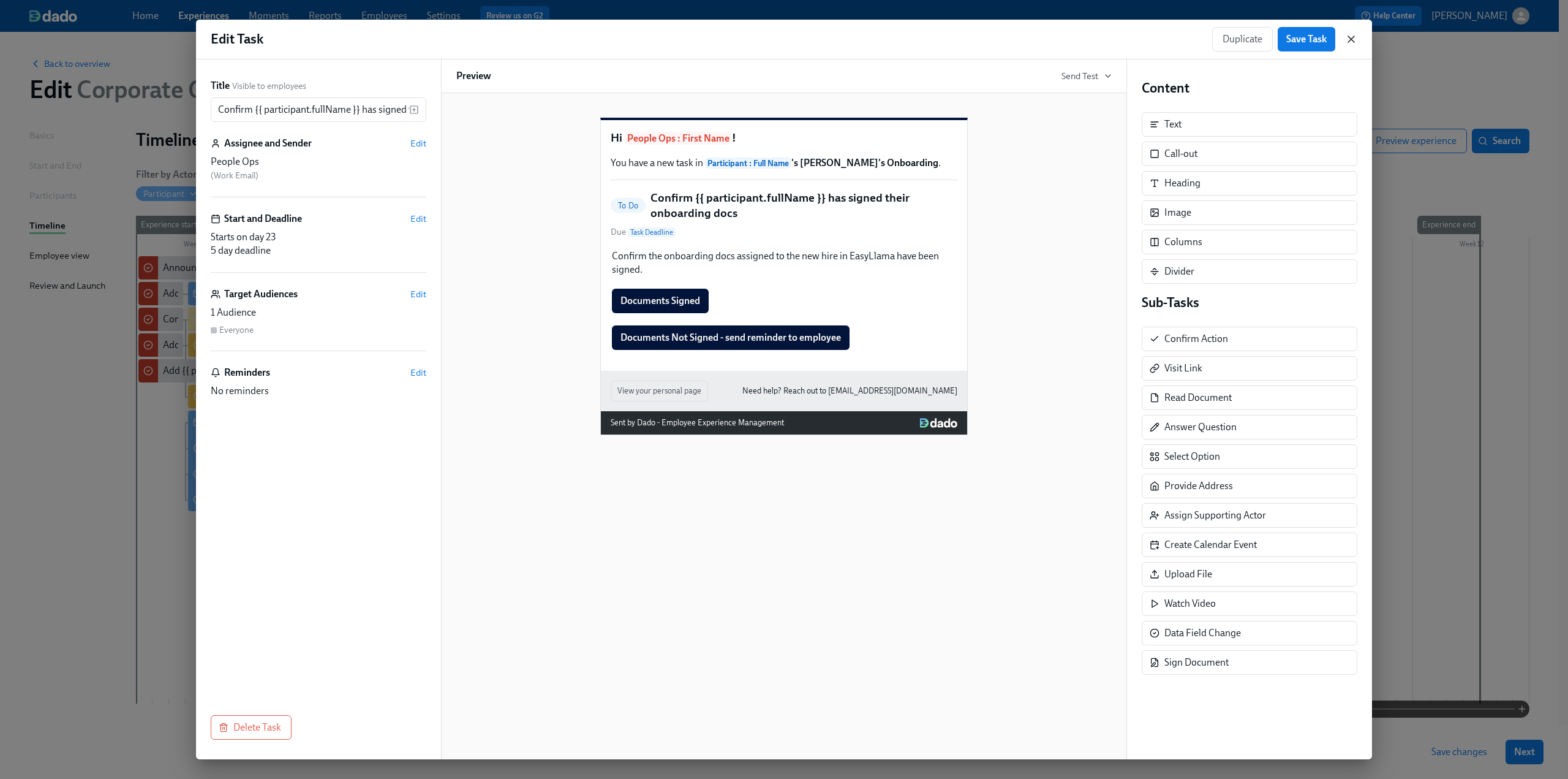
click at [1351, 40] on icon "button" at bounding box center [1351, 39] width 6 height 6
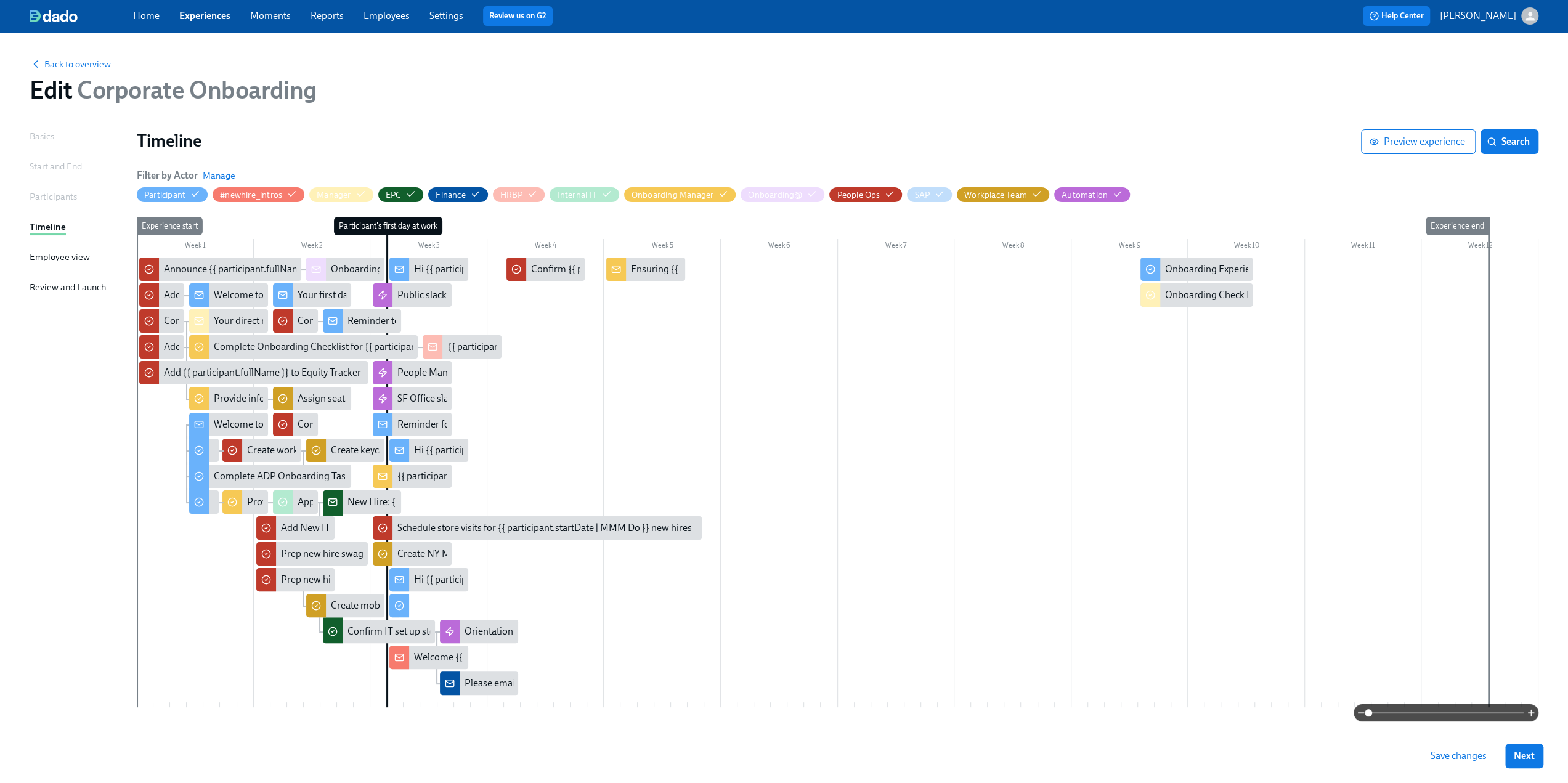
click at [601, 322] on div at bounding box center [837, 482] width 1402 height 450
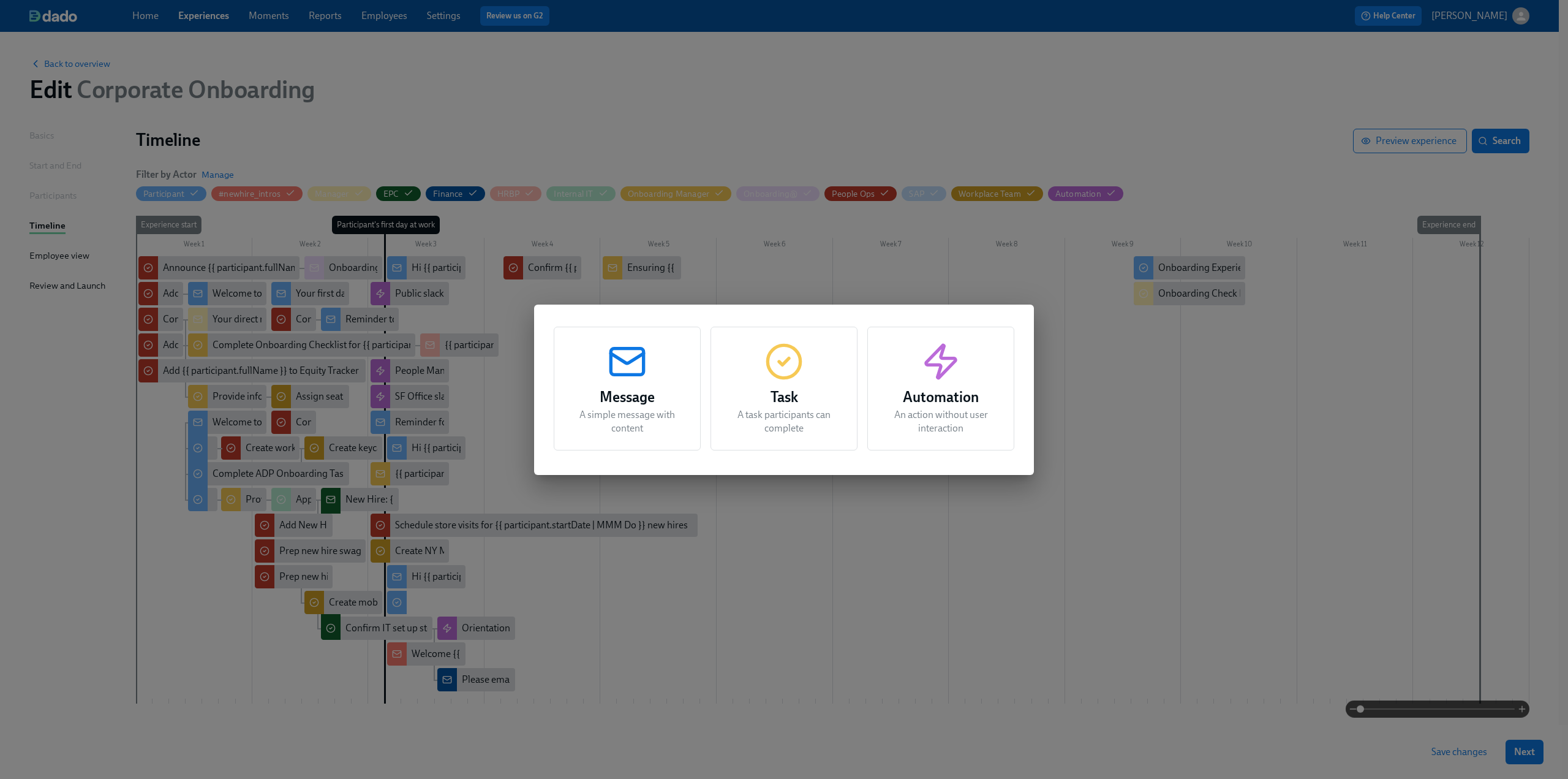
click at [629, 372] on icon "button" at bounding box center [627, 362] width 40 height 40
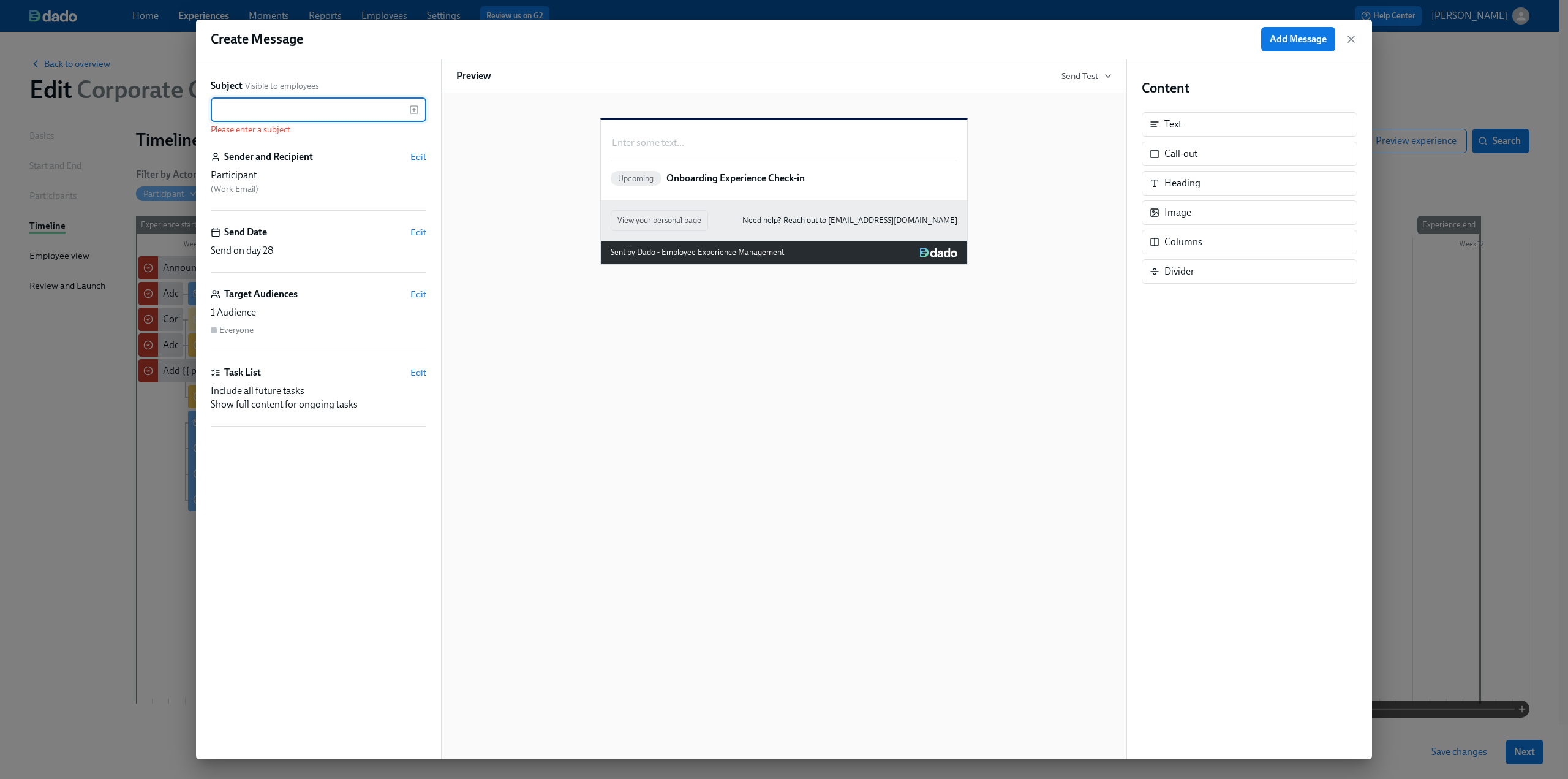
click at [251, 111] on input "text" at bounding box center [310, 110] width 199 height 24
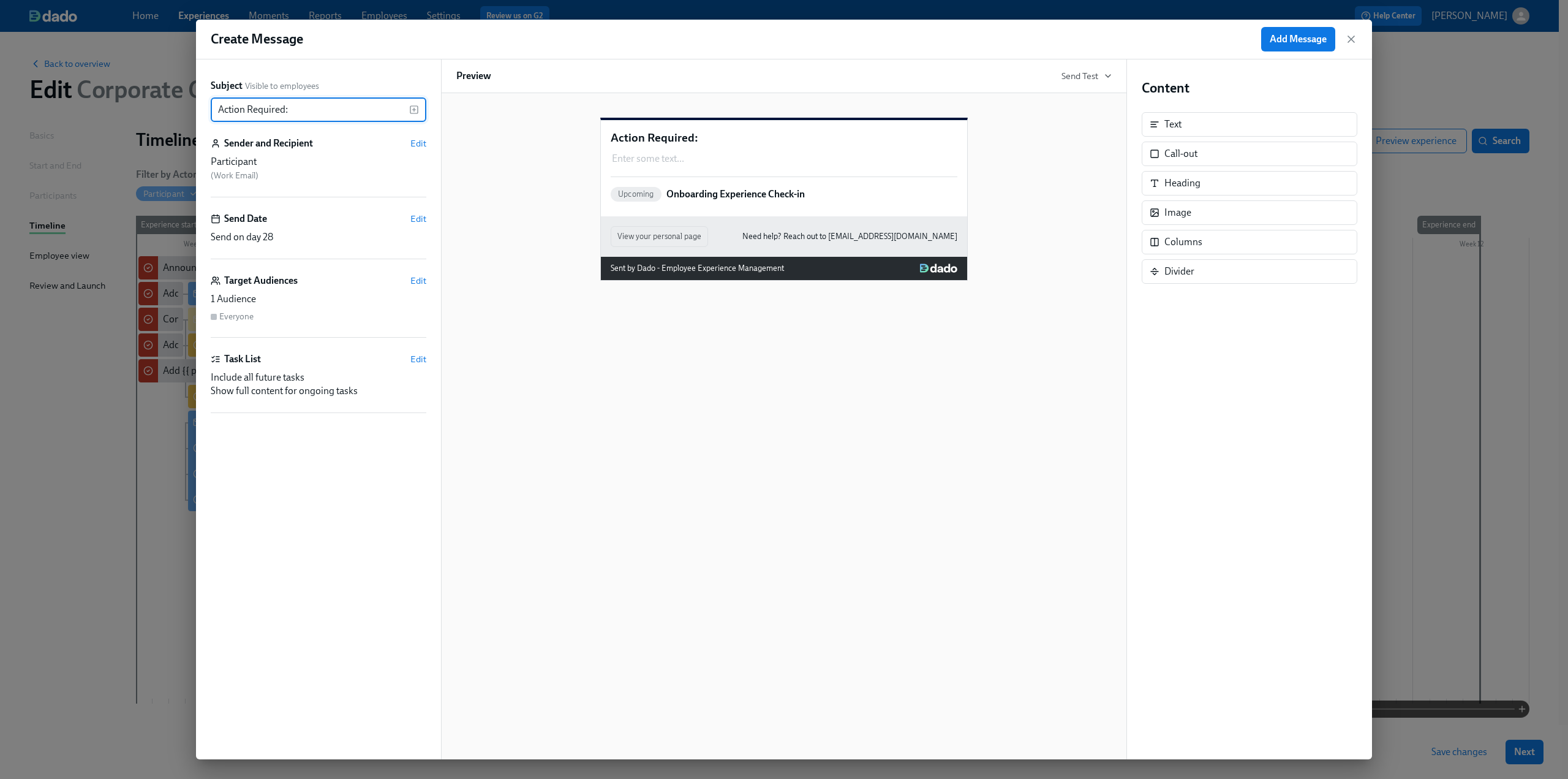
paste input "Outstanding Onboarding Docs"
type input "Action Required: Outstanding Onboarding Docs"
click at [416, 219] on span "Edit" at bounding box center [418, 218] width 16 height 13
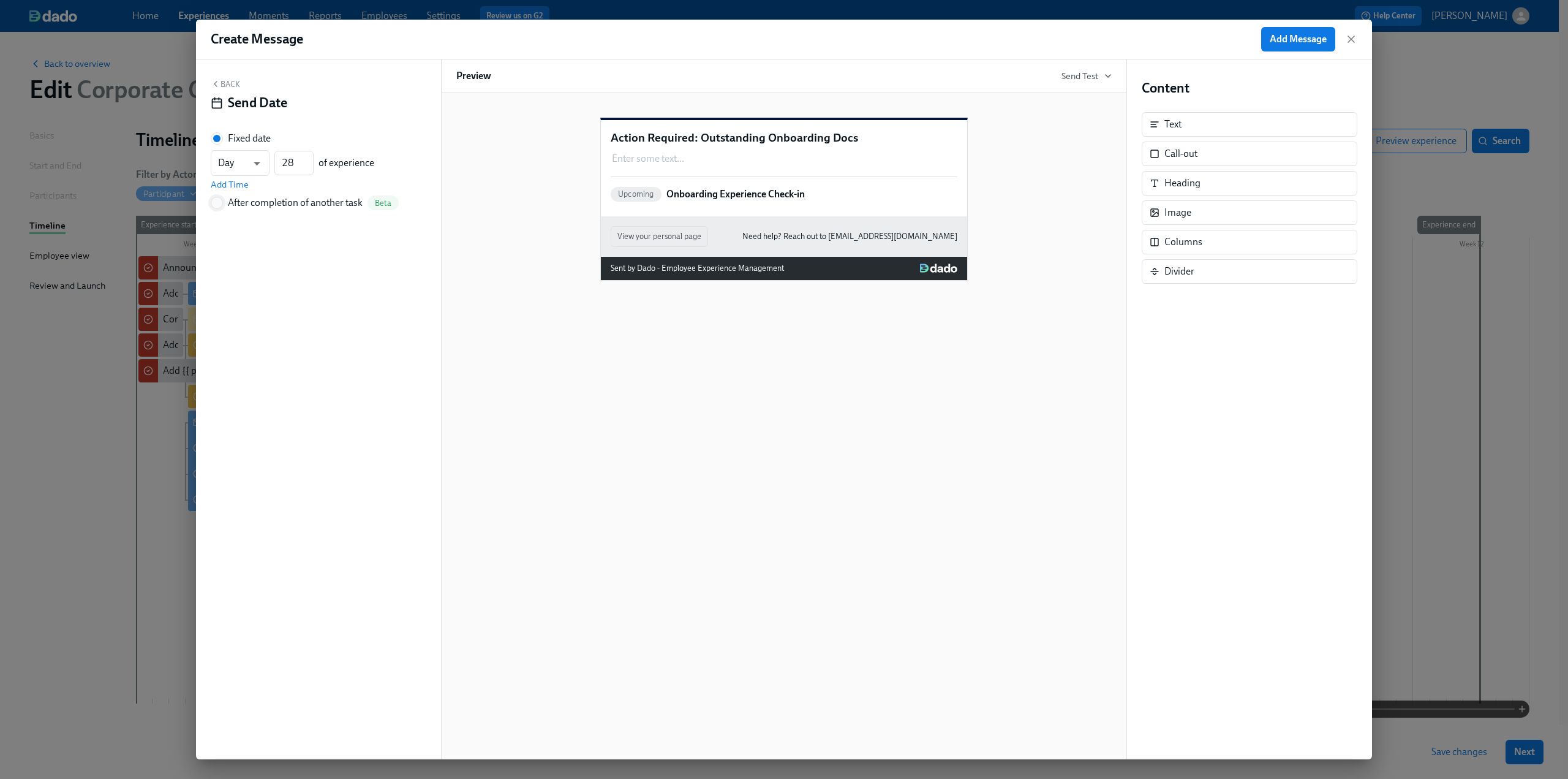
click at [222, 206] on input "After completion of another task Beta" at bounding box center [217, 202] width 11 height 11
radio input "true"
radio input "false"
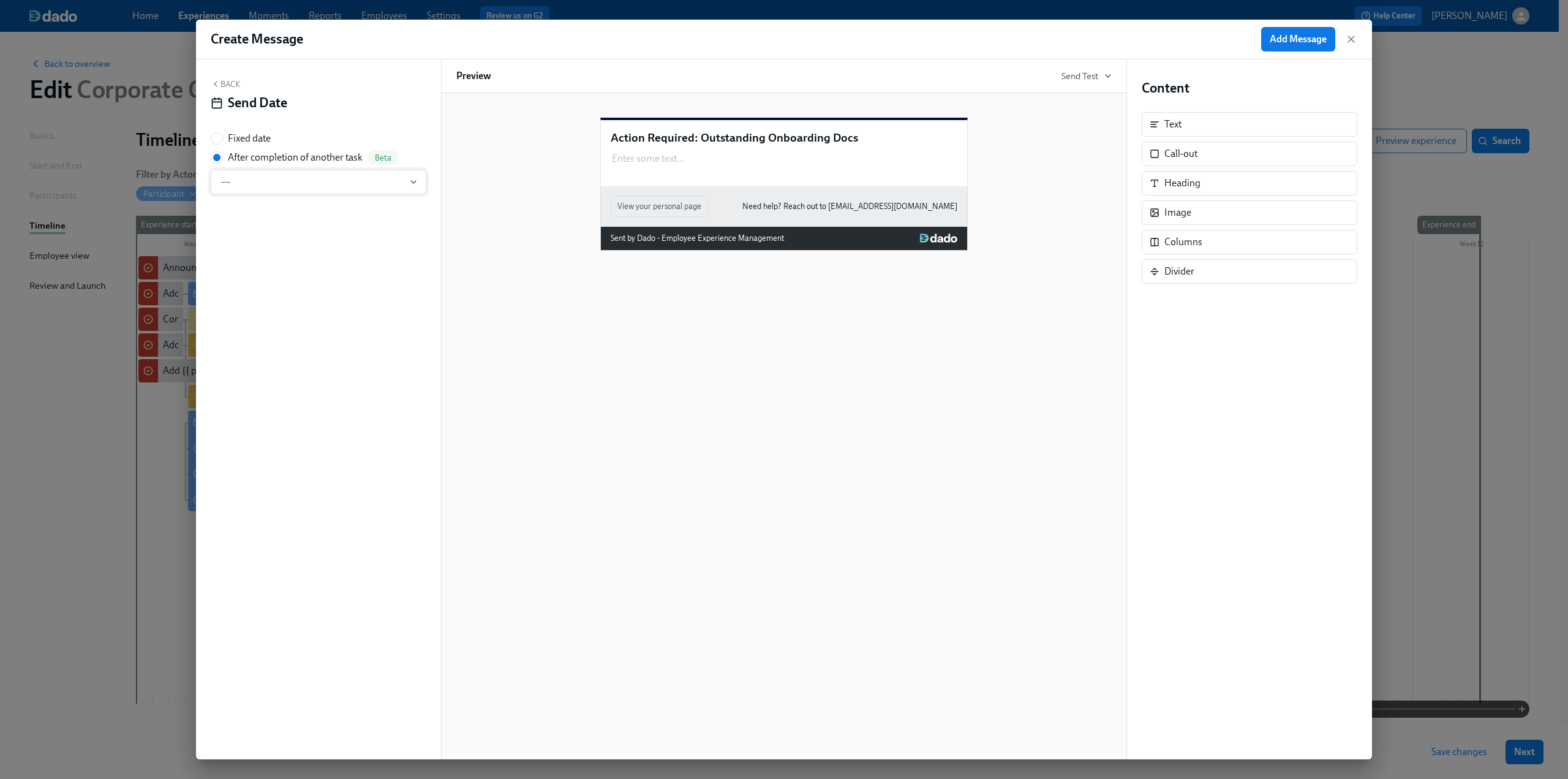
click at [259, 192] on button "---" at bounding box center [318, 181] width 216 height 24
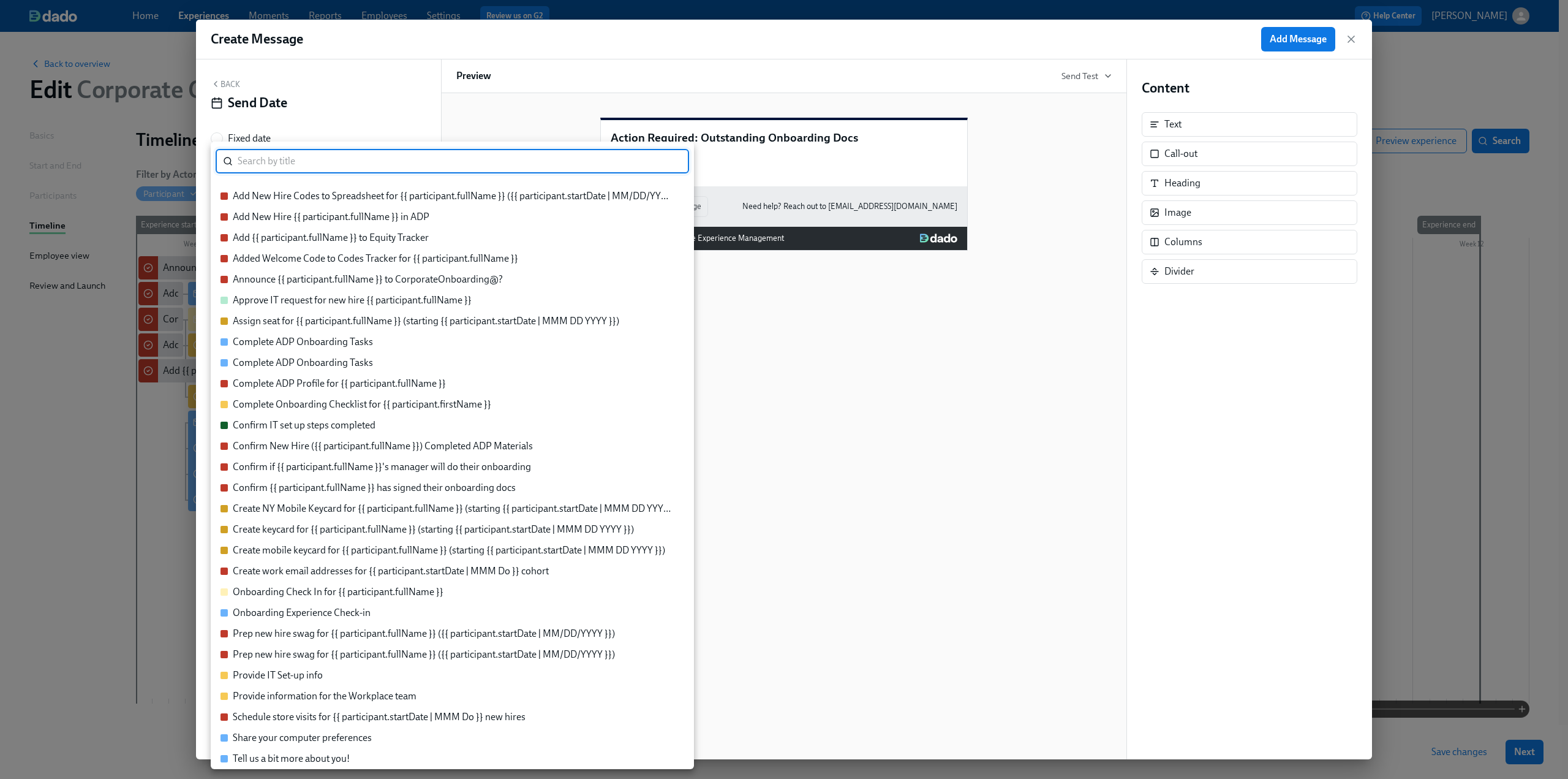
click at [373, 481] on div "Confirm {{ participant.fullName }} has signed their onboarding docs" at bounding box center [374, 488] width 283 height 13
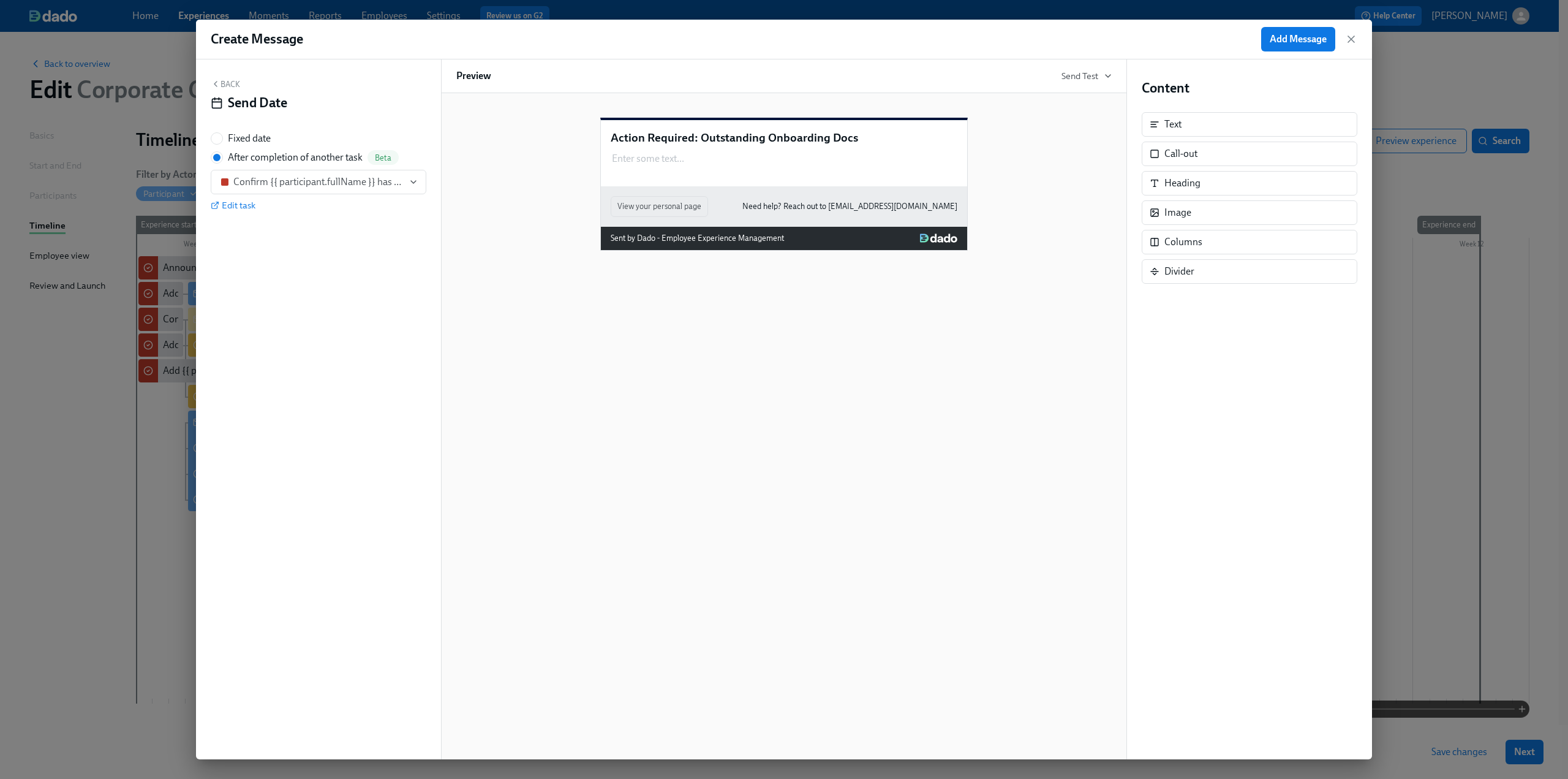
click at [219, 80] on icon "button" at bounding box center [216, 84] width 10 height 10
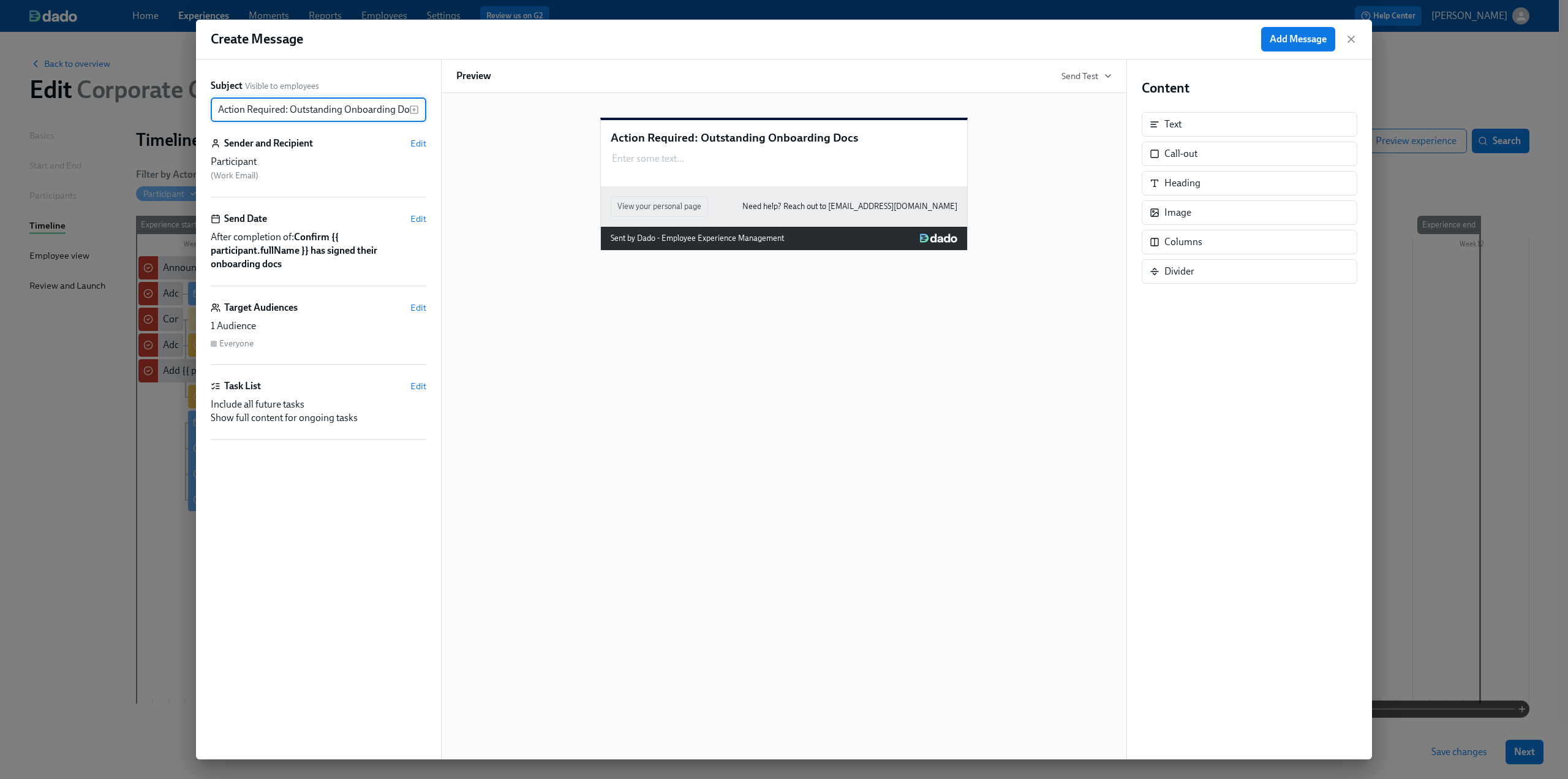
scroll to position [0, 8]
click at [420, 303] on span "Edit" at bounding box center [418, 308] width 16 height 13
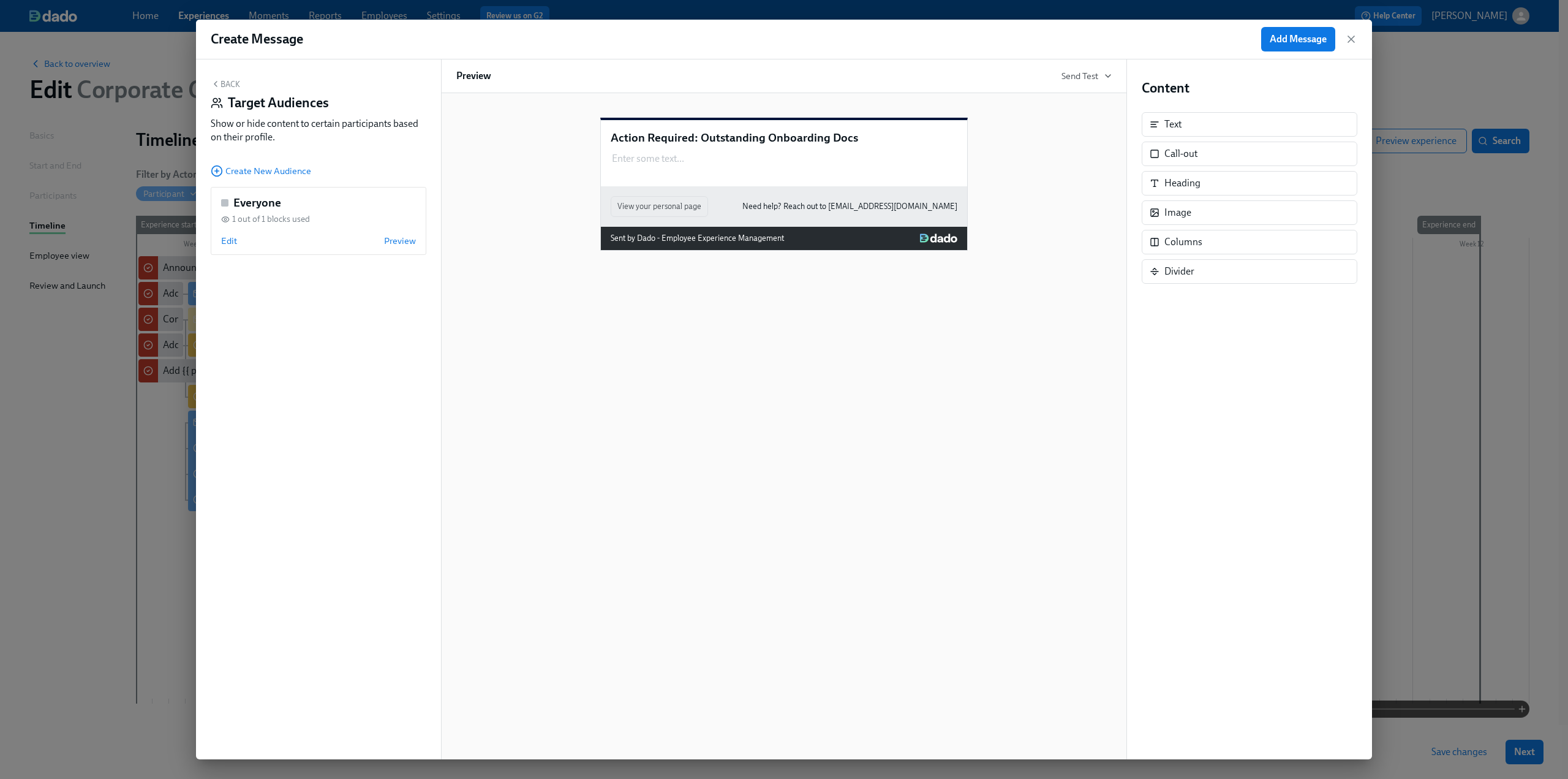
click at [252, 165] on div "Create New Audience" at bounding box center [318, 170] width 216 height 13
click at [252, 171] on span "Create New Audience" at bounding box center [260, 171] width 100 height 13
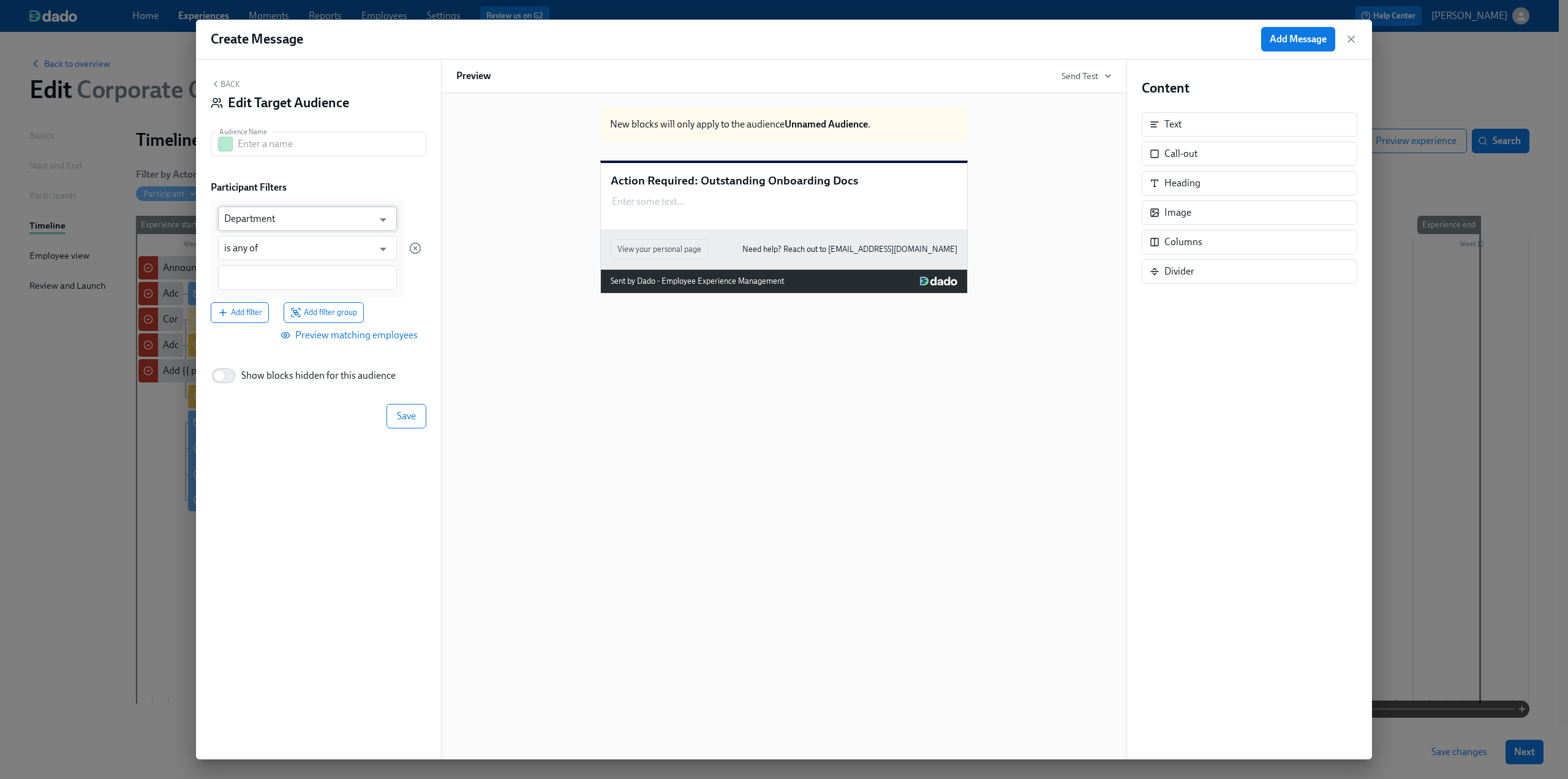
click at [283, 223] on input "Department" at bounding box center [298, 218] width 149 height 24
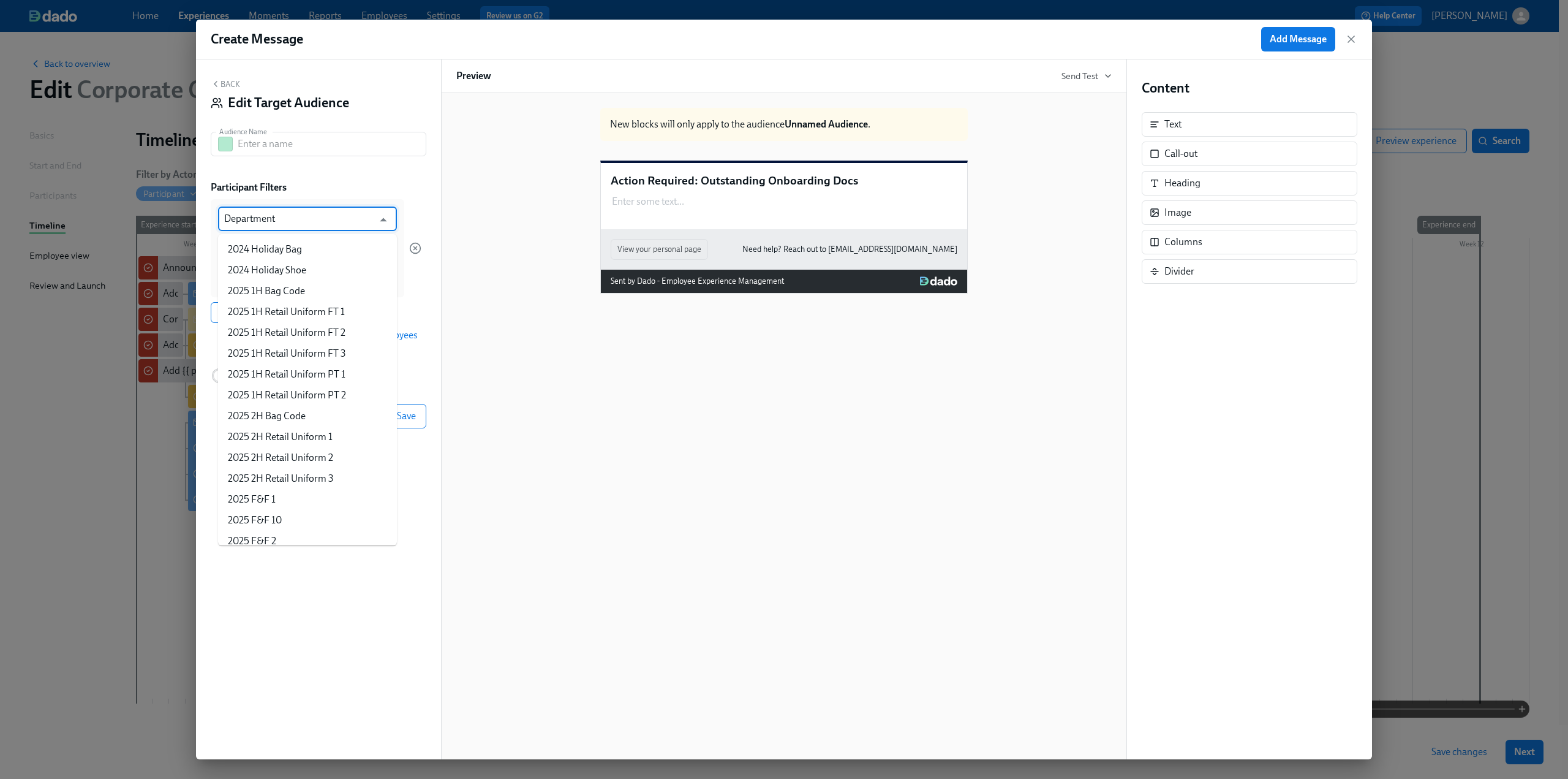
scroll to position [841, 0]
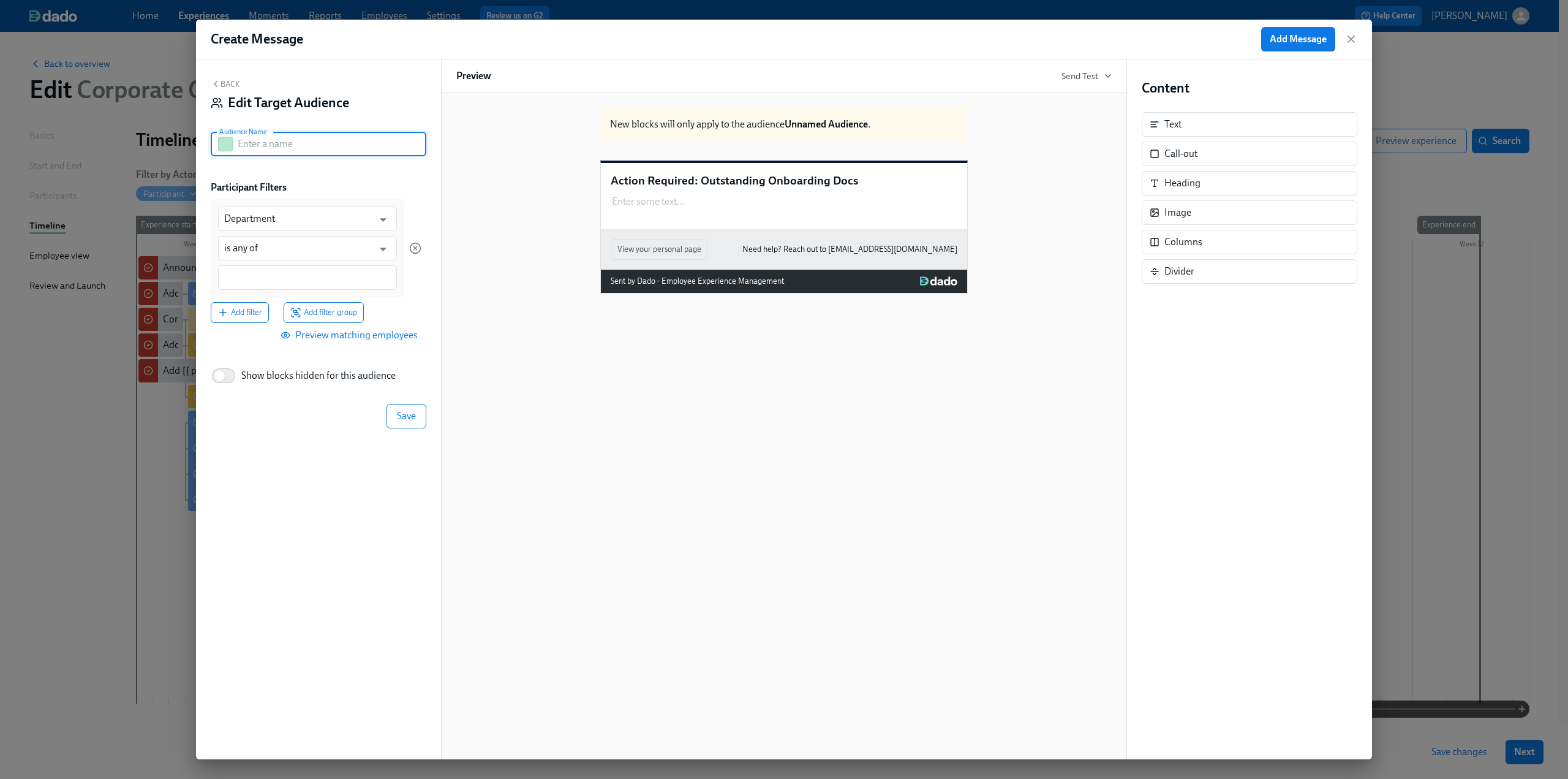
click at [261, 147] on input "text" at bounding box center [332, 143] width 189 height 24
type input "Docs not signed"
click at [286, 218] on input "Department" at bounding box center [298, 218] width 149 height 24
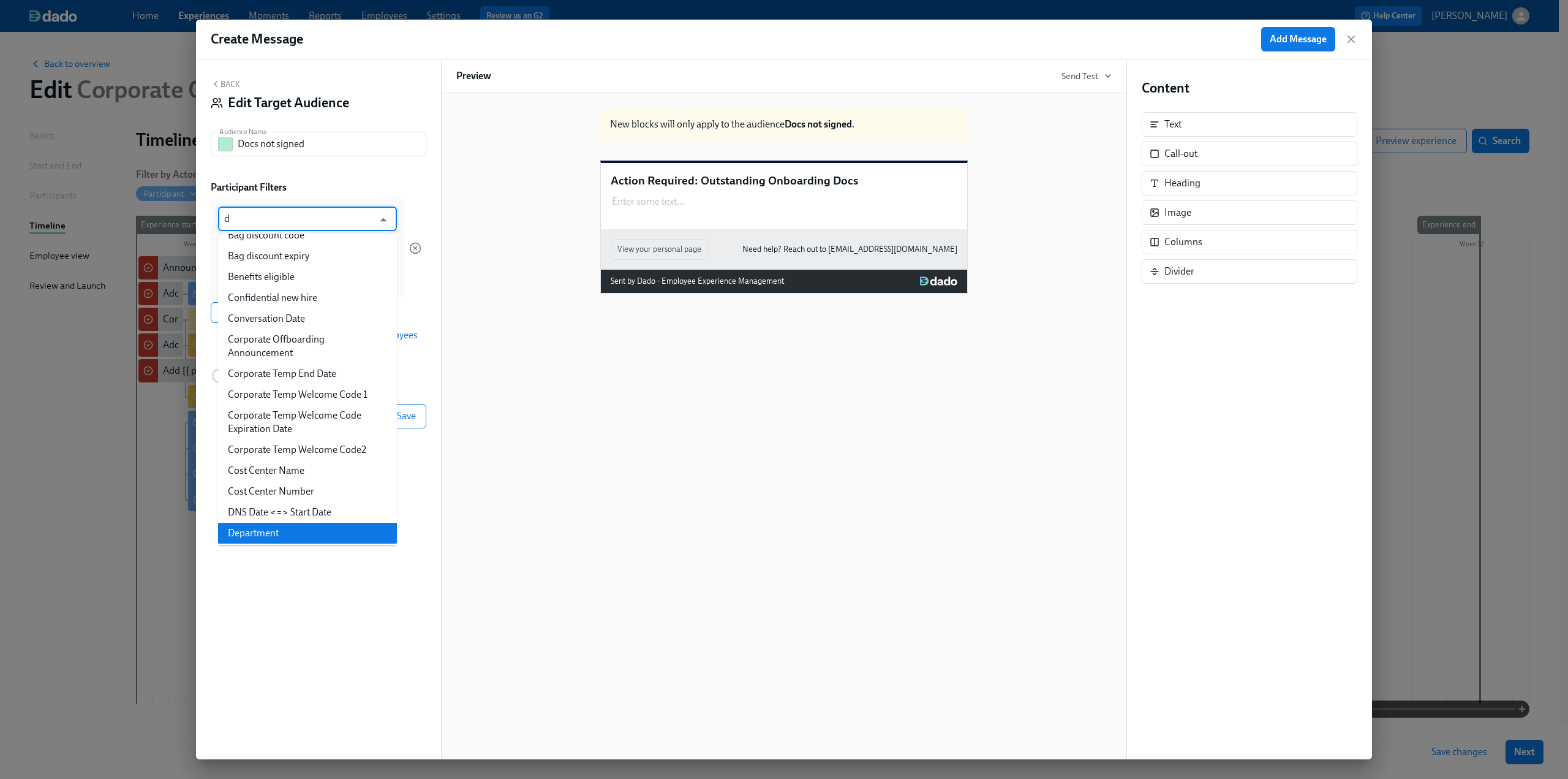
scroll to position [0, 0]
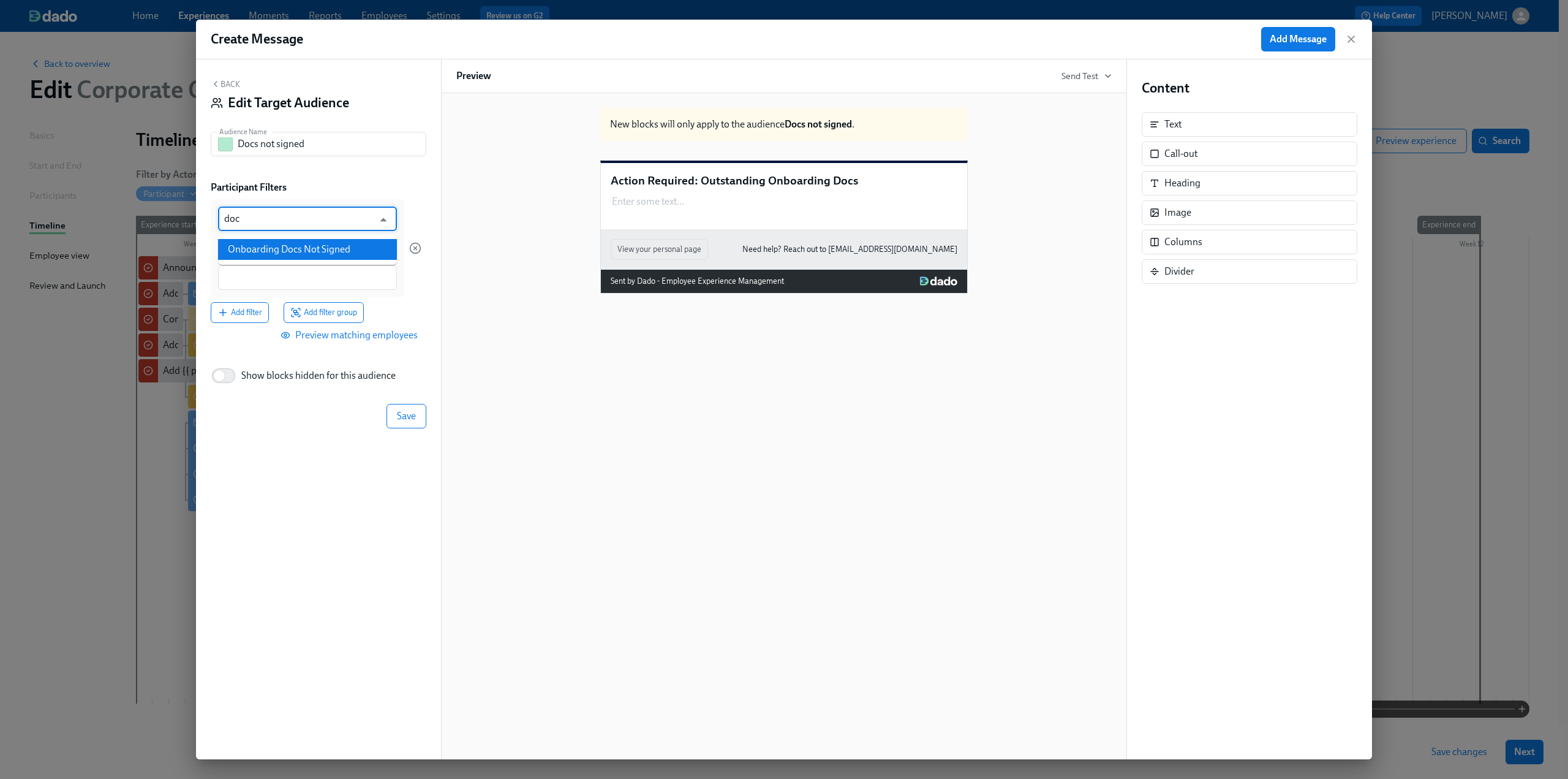
click at [297, 253] on li "Onboarding Docs Not Signed" at bounding box center [308, 249] width 179 height 21
type input "Onboarding Docs Not Signed"
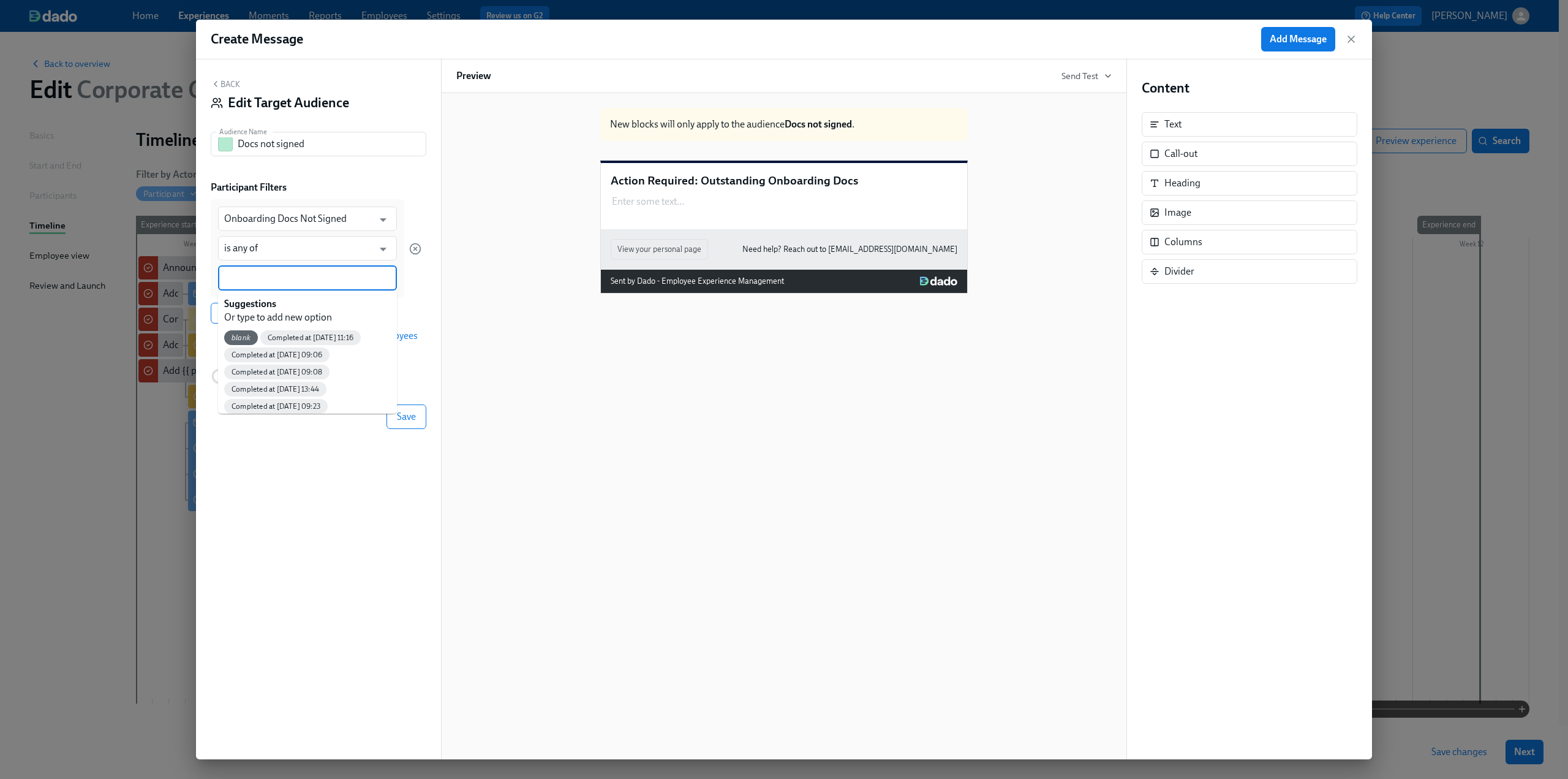
click at [286, 271] on div at bounding box center [308, 278] width 179 height 25
type input "No"
click at [281, 330] on div "No" at bounding box center [308, 338] width 179 height 27
click at [254, 333] on div "No" at bounding box center [308, 337] width 179 height 27
click at [237, 338] on span "No" at bounding box center [236, 337] width 24 height 9
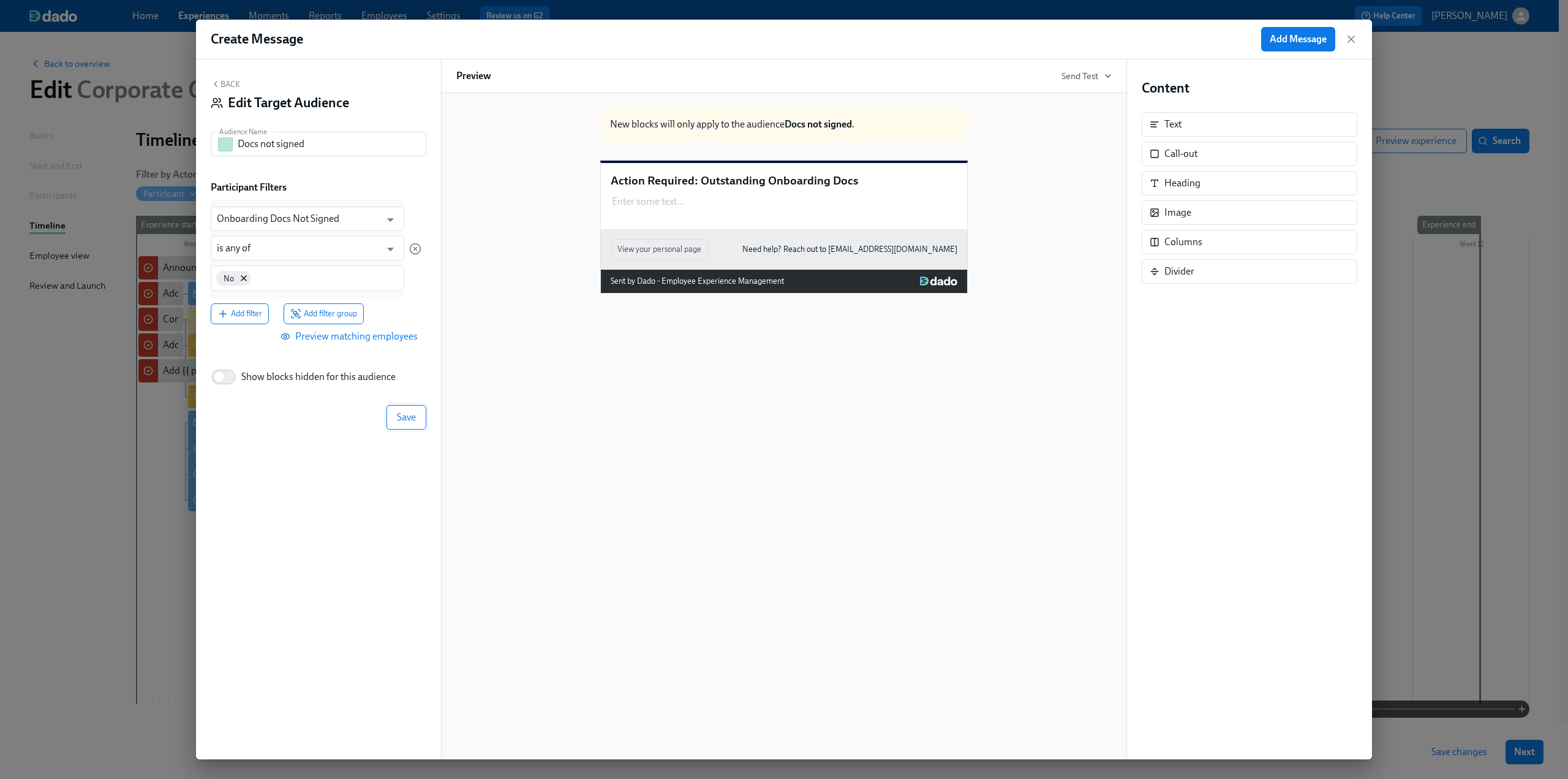
click at [416, 421] on button "Save" at bounding box center [406, 416] width 40 height 24
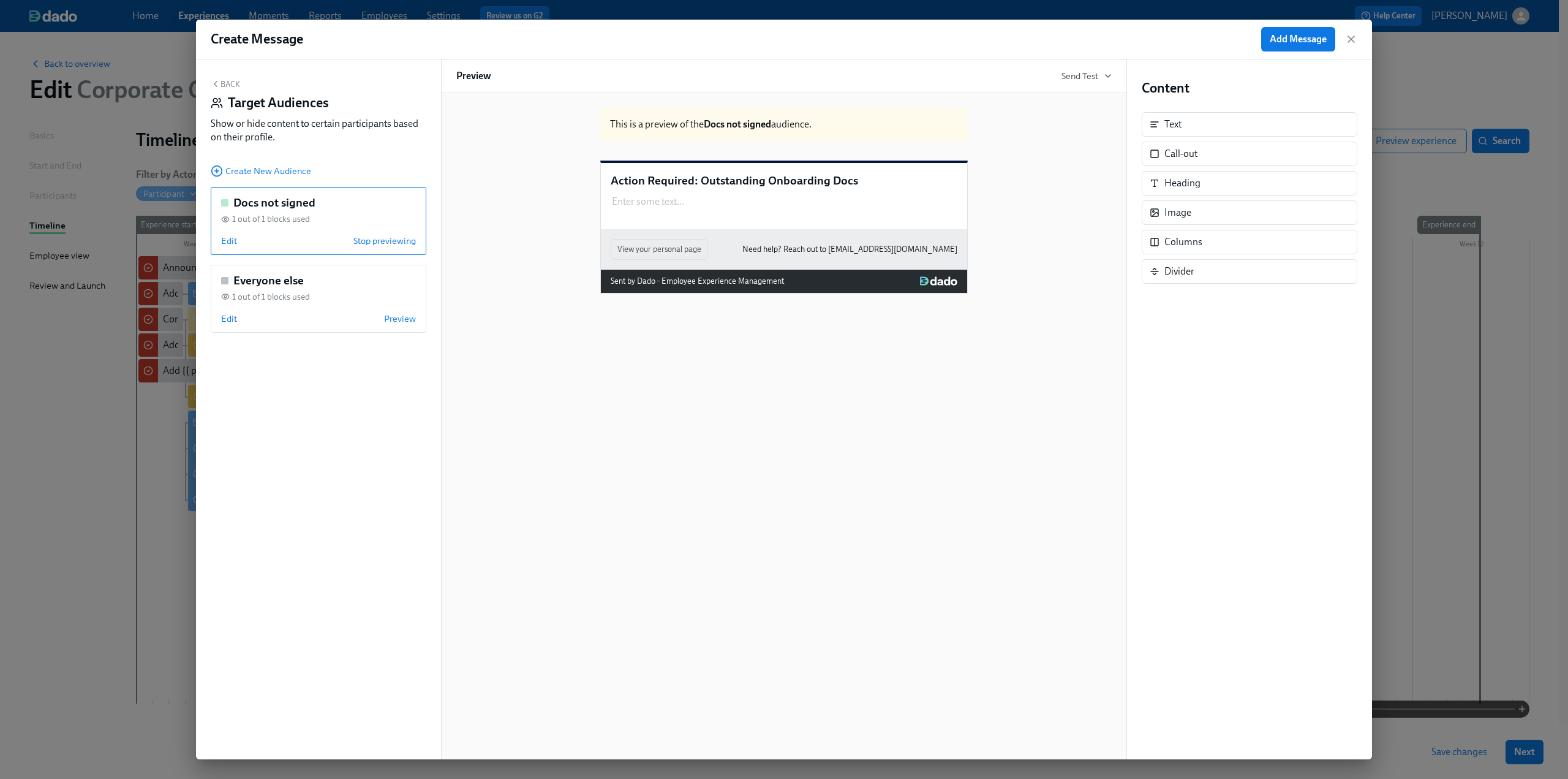
click at [222, 86] on button "Back" at bounding box center [225, 84] width 29 height 10
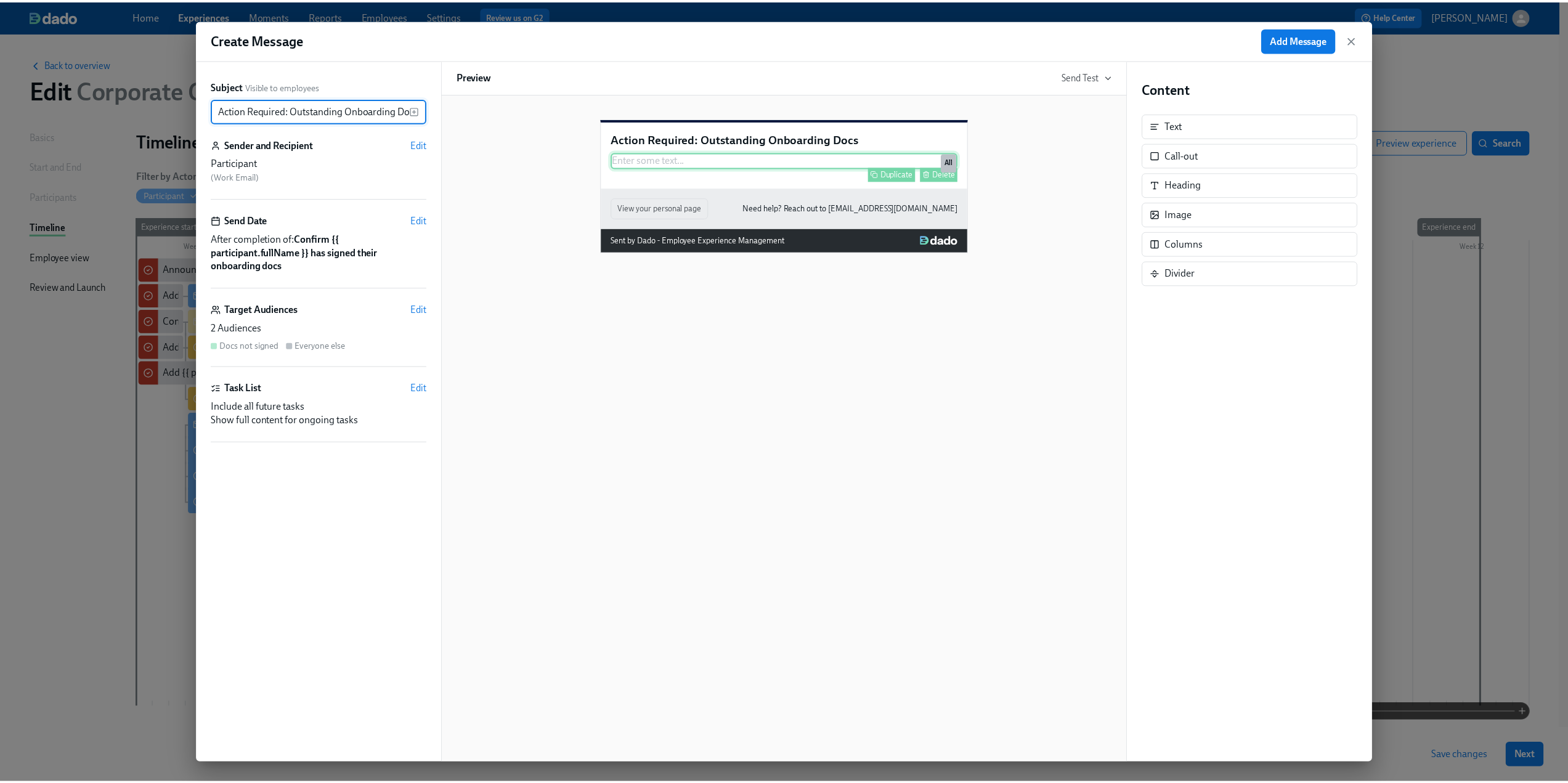
scroll to position [0, 8]
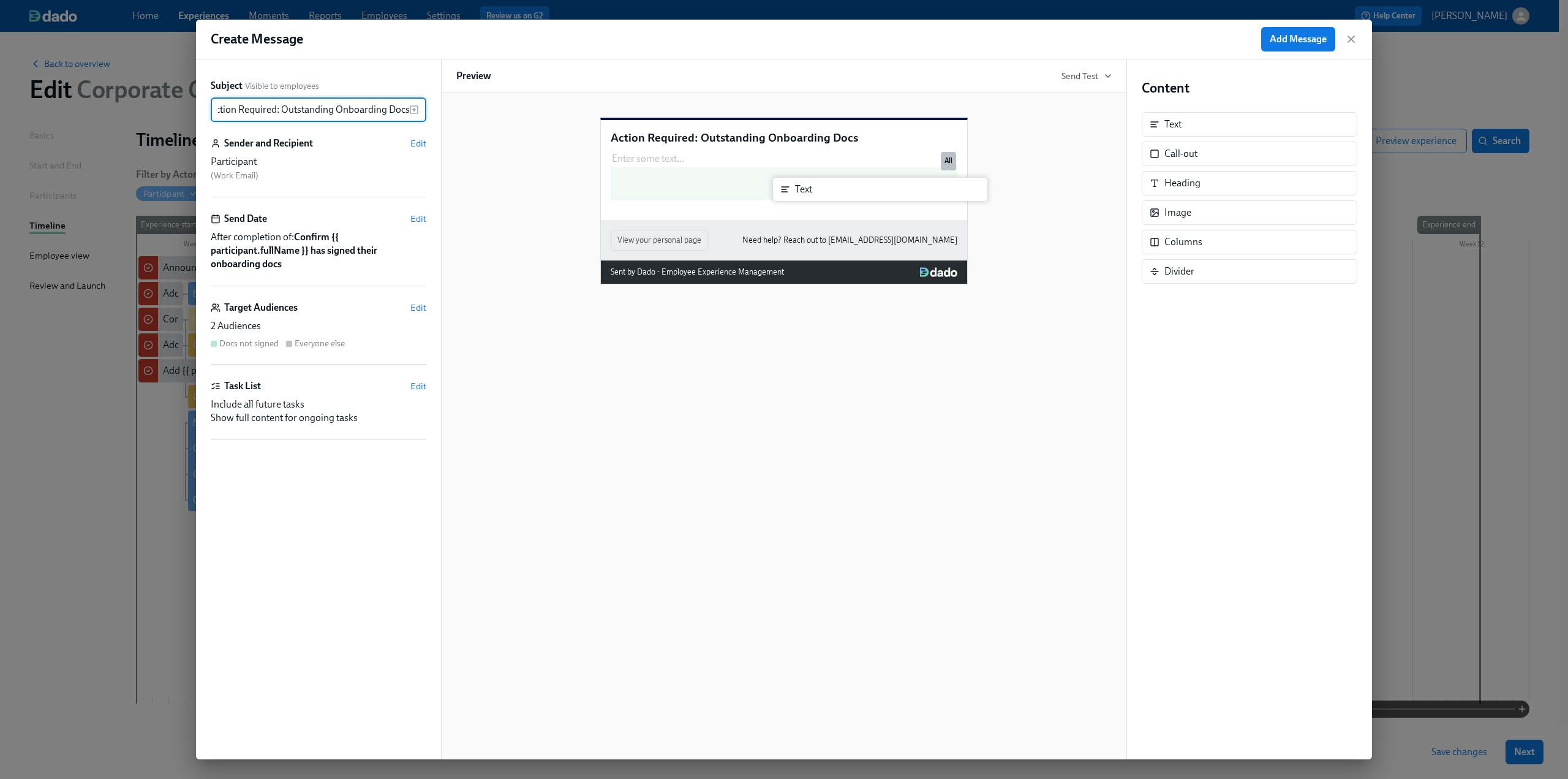
drag, startPoint x: 1167, startPoint y: 125, endPoint x: 795, endPoint y: 189, distance: 377.5
click at [795, 189] on div "Subject Visible to employees Action Required: Outstanding Onboarding Docs ​ Sen…" at bounding box center [784, 410] width 1176 height 700
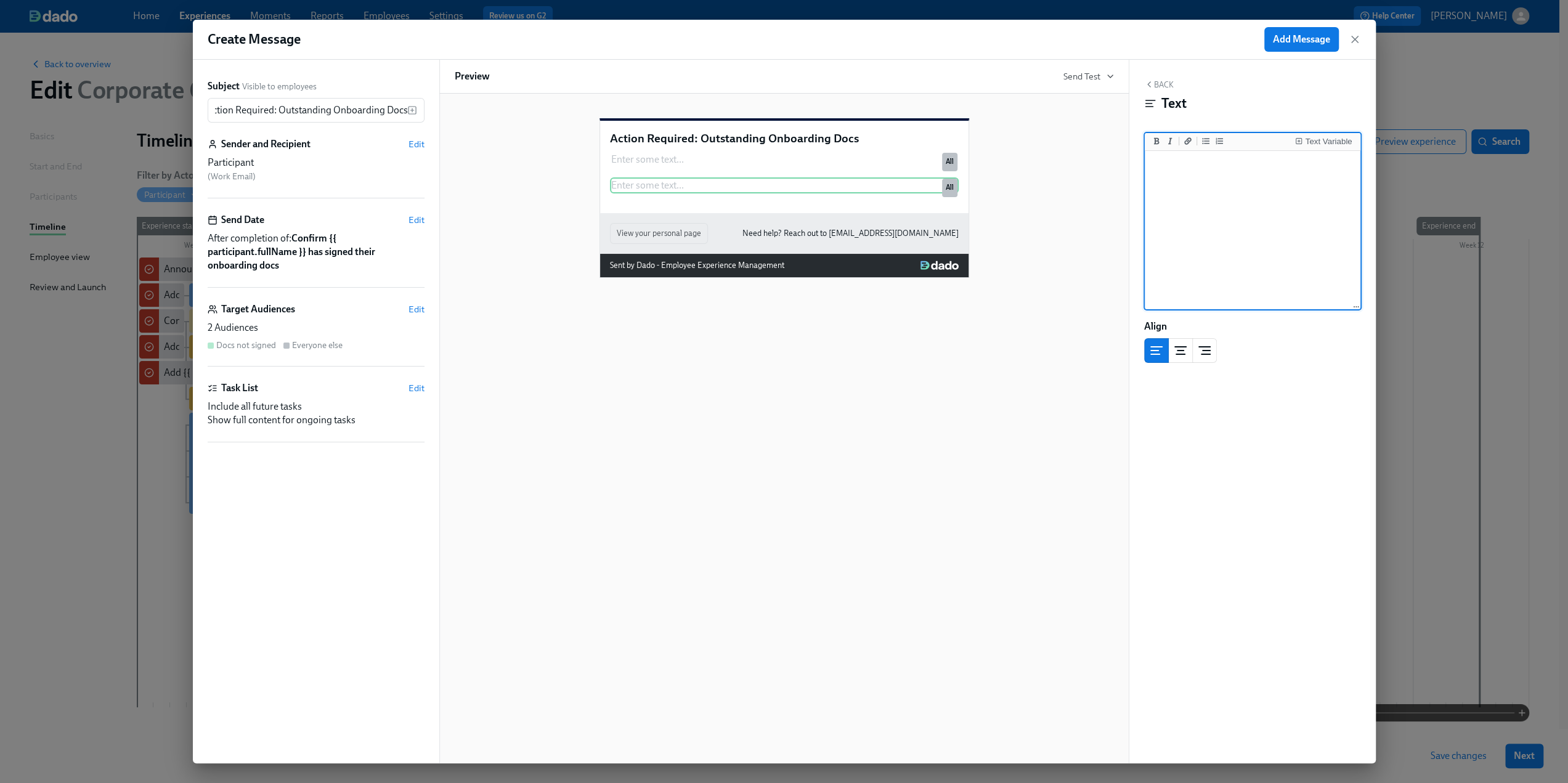
scroll to position [0, 0]
click at [1316, 141] on div "Text Variable" at bounding box center [1328, 142] width 47 height 8
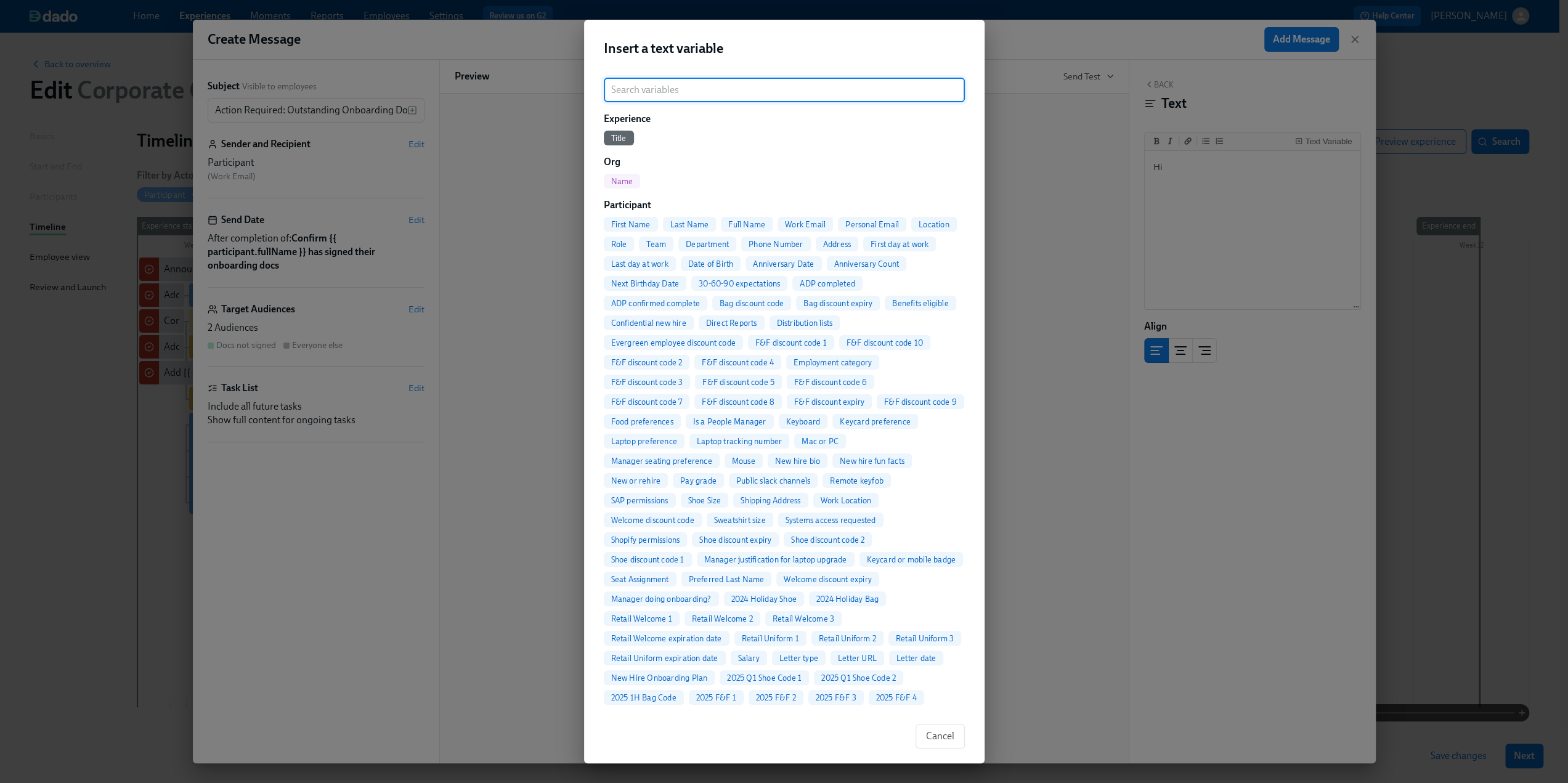
click at [645, 226] on span "First Name" at bounding box center [631, 225] width 54 height 9
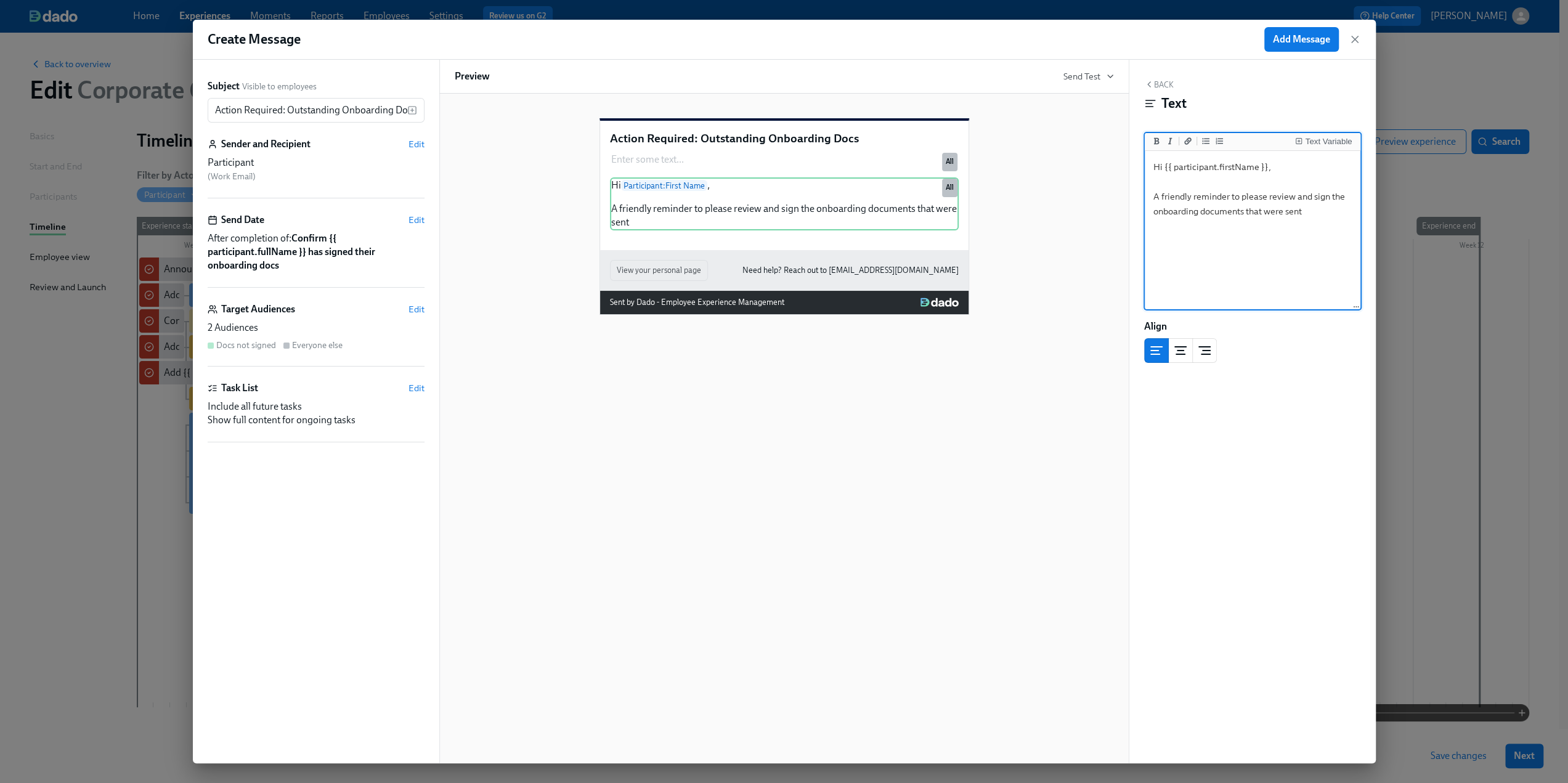
click at [1247, 210] on textarea "Hi {{ participant.firstName }}, A friendly reminder to please review and sign t…" at bounding box center [1252, 230] width 211 height 154
click at [1176, 218] on textarea "Hi {{ participant.firstName }}, A friendly reminder to please review and sign t…" at bounding box center [1252, 230] width 211 height 154
drag, startPoint x: 1194, startPoint y: 225, endPoint x: 1154, endPoint y: 225, distance: 40.0
click at [1154, 225] on textarea "Hi {{ participant.firstName }}, A friendly reminder to please review and sign t…" at bounding box center [1252, 230] width 211 height 154
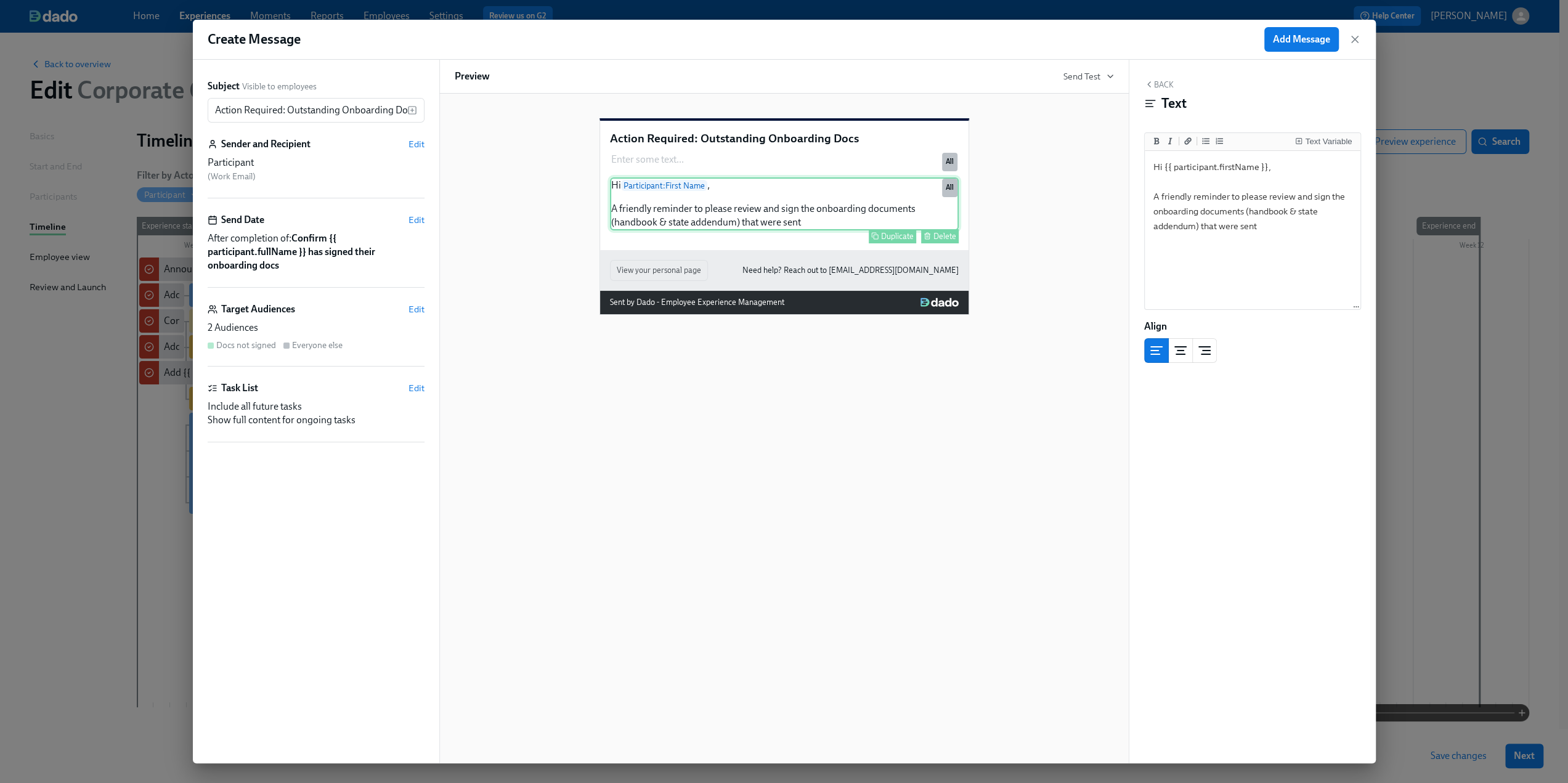
click at [825, 230] on div "Hi Participant : First Name , A friendly reminder to please review and sign the…" at bounding box center [784, 203] width 348 height 53
click at [1282, 226] on textarea "Hi {{ participant.firstName }}, A friendly reminder to please review and sign t…" at bounding box center [1252, 230] width 211 height 154
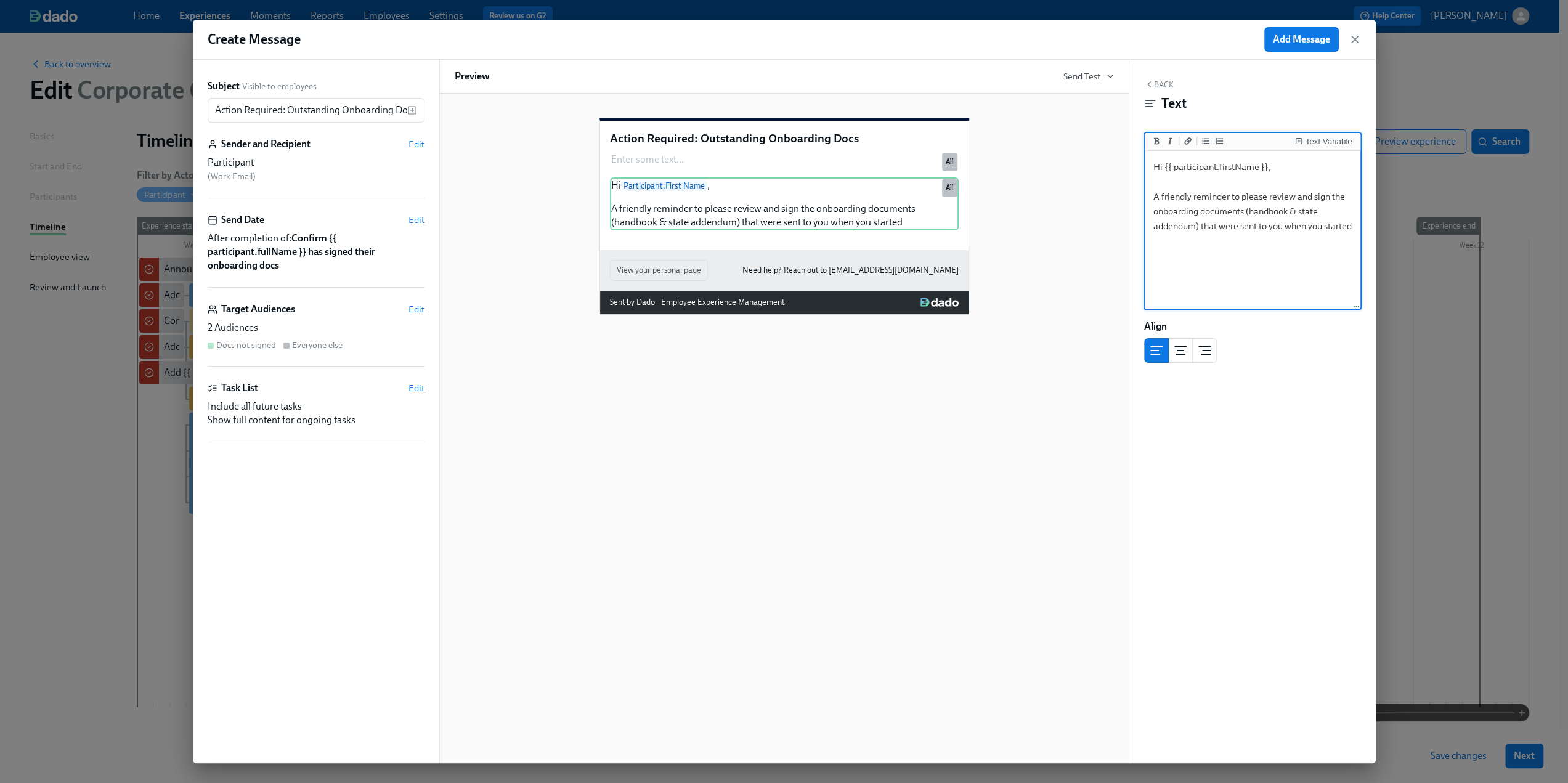
click at [1257, 226] on textarea "Hi {{ participant.firstName }}, A friendly reminder to please review and sign t…" at bounding box center [1252, 230] width 211 height 154
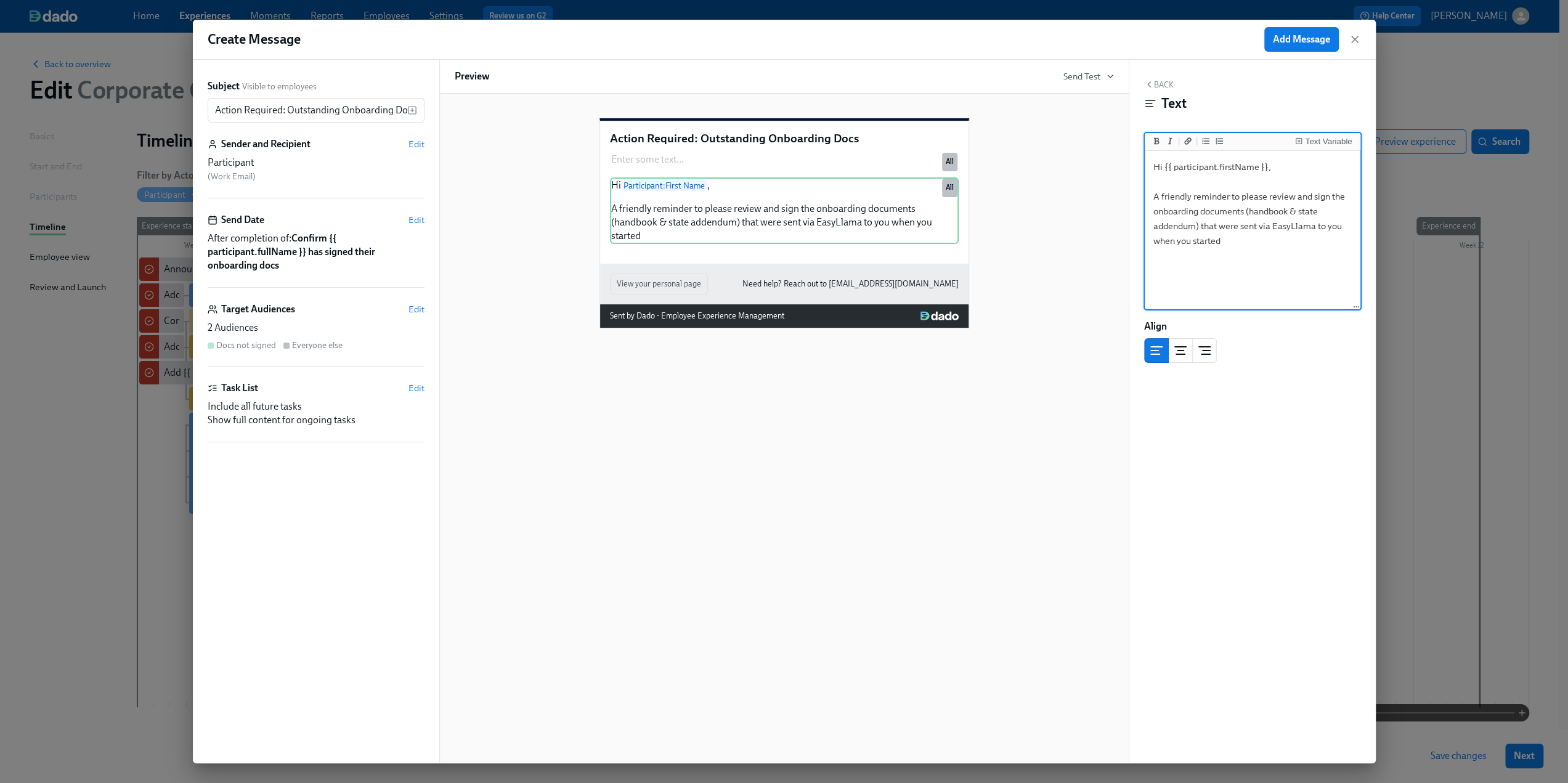
click at [1259, 225] on textarea "Hi {{ participant.firstName }}, A friendly reminder to please review and sign t…" at bounding box center [1252, 230] width 211 height 154
drag, startPoint x: 1167, startPoint y: 242, endPoint x: 1339, endPoint y: 225, distance: 172.8
click at [1339, 225] on textarea "Hi {{ participant.firstName }}, A friendly reminder to please review and sign t…" at bounding box center [1252, 230] width 211 height 154
click at [1321, 246] on textarea "Hi {{ participant.firstName }}, A friendly reminder to please review and sign t…" at bounding box center [1252, 230] width 211 height 154
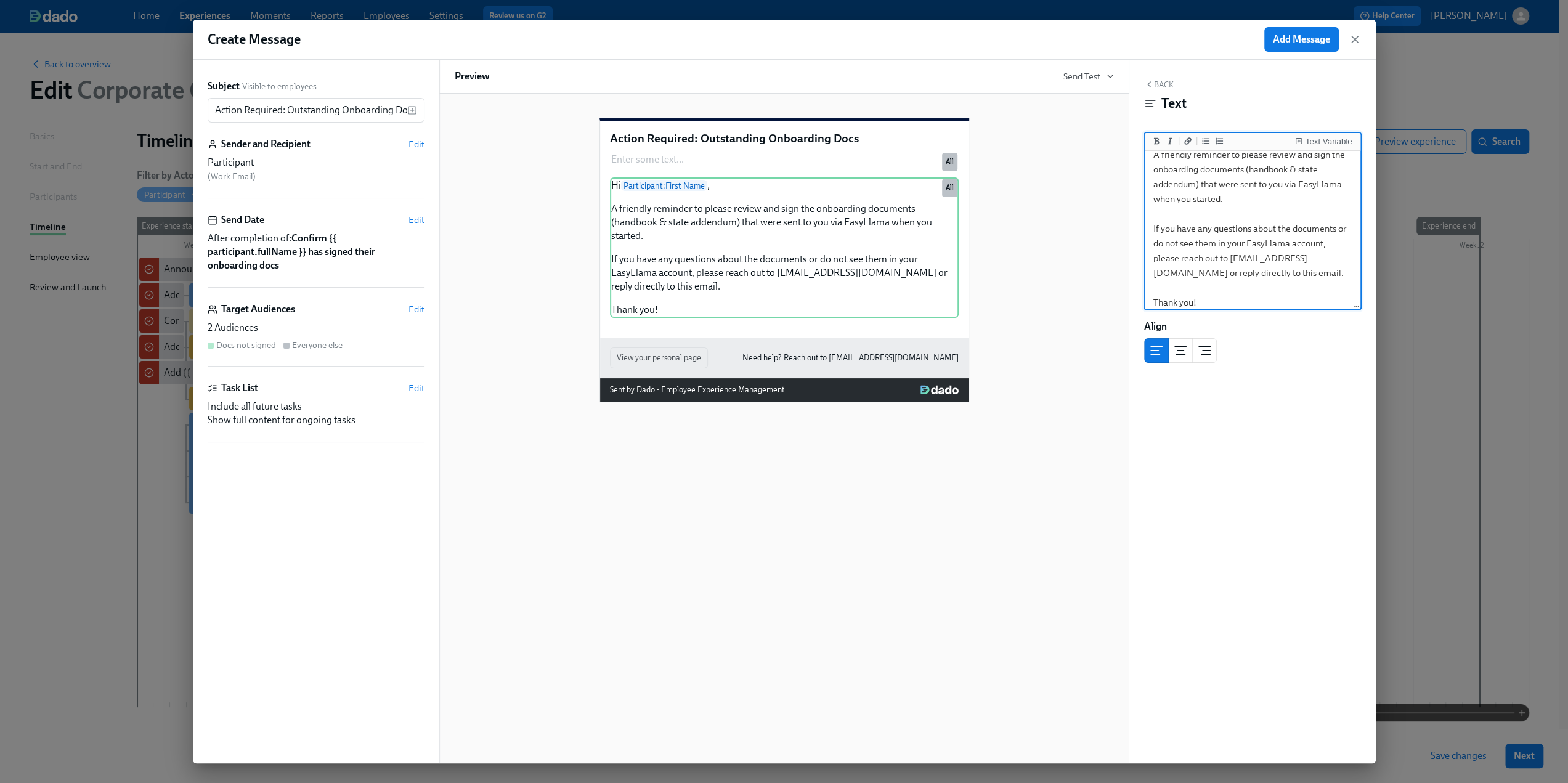
click at [1213, 200] on textarea "Hi {{ participant.firstName }}, A friendly reminder to please review and sign t…" at bounding box center [1252, 214] width 211 height 204
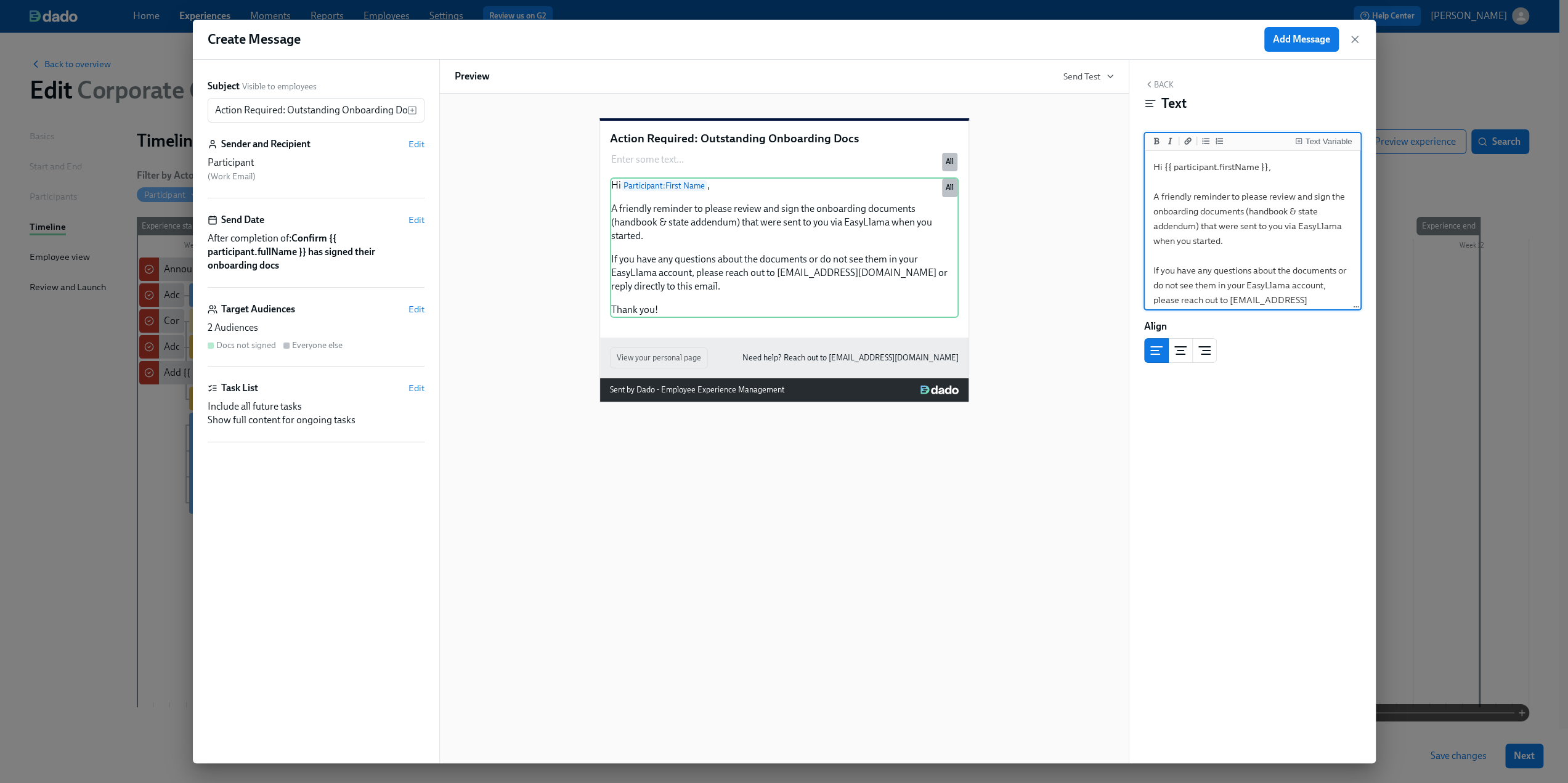
type textarea "Hi {{ participant.firstName }}, A friendly reminder to please review and sign t…"
click at [418, 303] on span "Edit" at bounding box center [416, 309] width 16 height 13
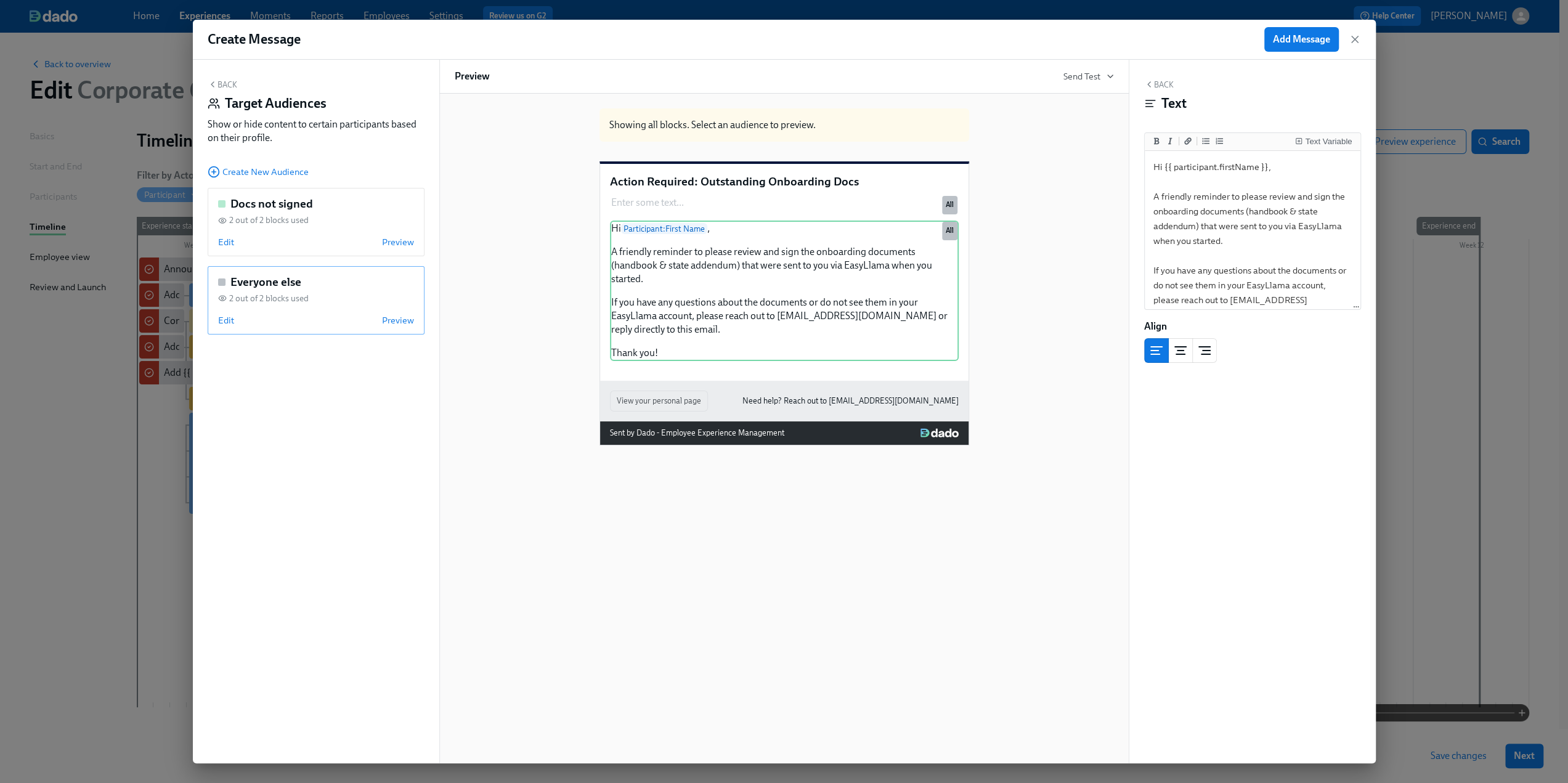
click at [237, 319] on div "Edit Preview" at bounding box center [315, 320] width 196 height 13
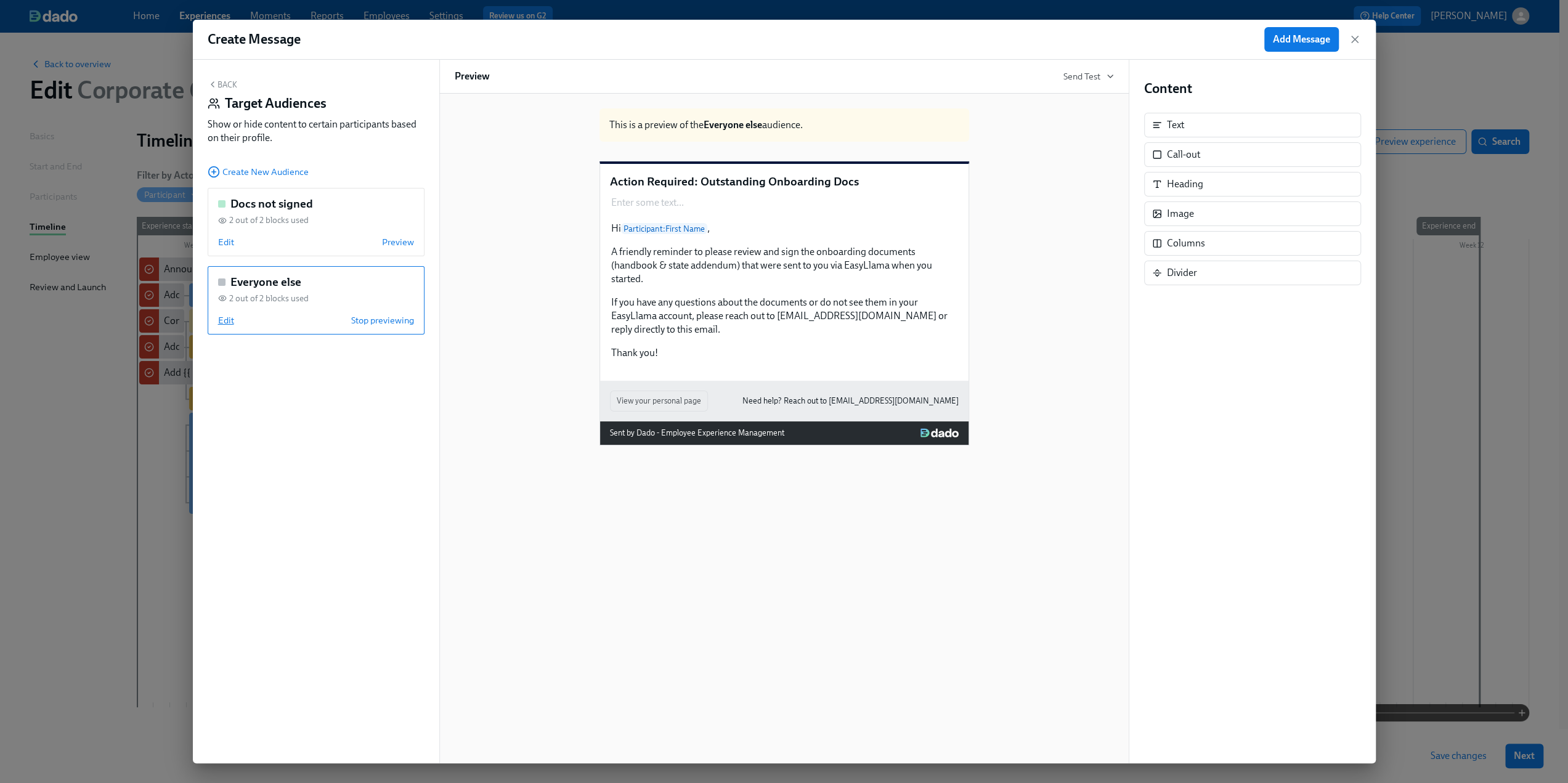
click at [227, 319] on span "Edit" at bounding box center [225, 320] width 16 height 13
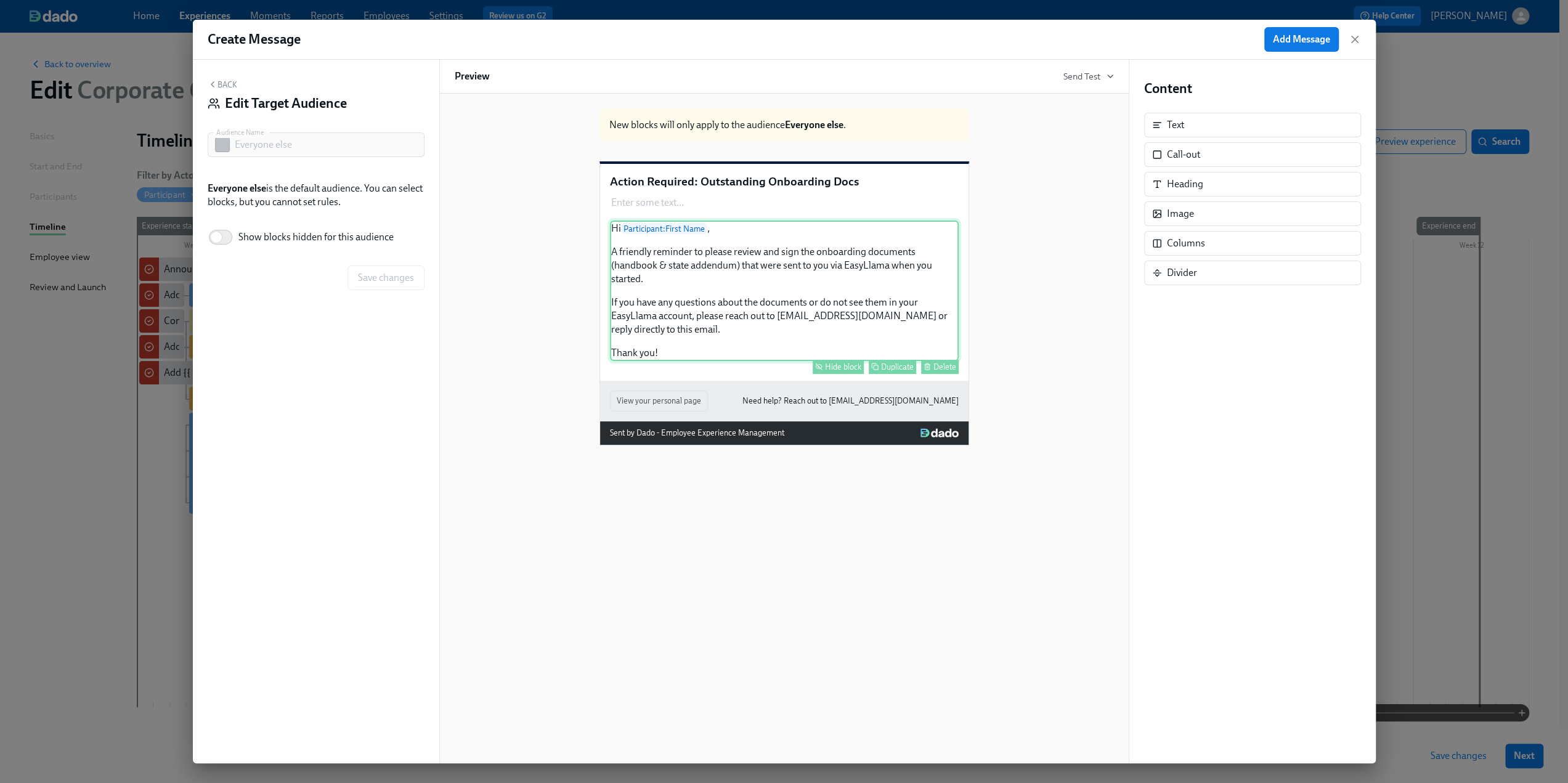
click at [796, 314] on div "Hi Participant : First Name , A friendly reminder to please review and sign the…" at bounding box center [784, 291] width 348 height 141
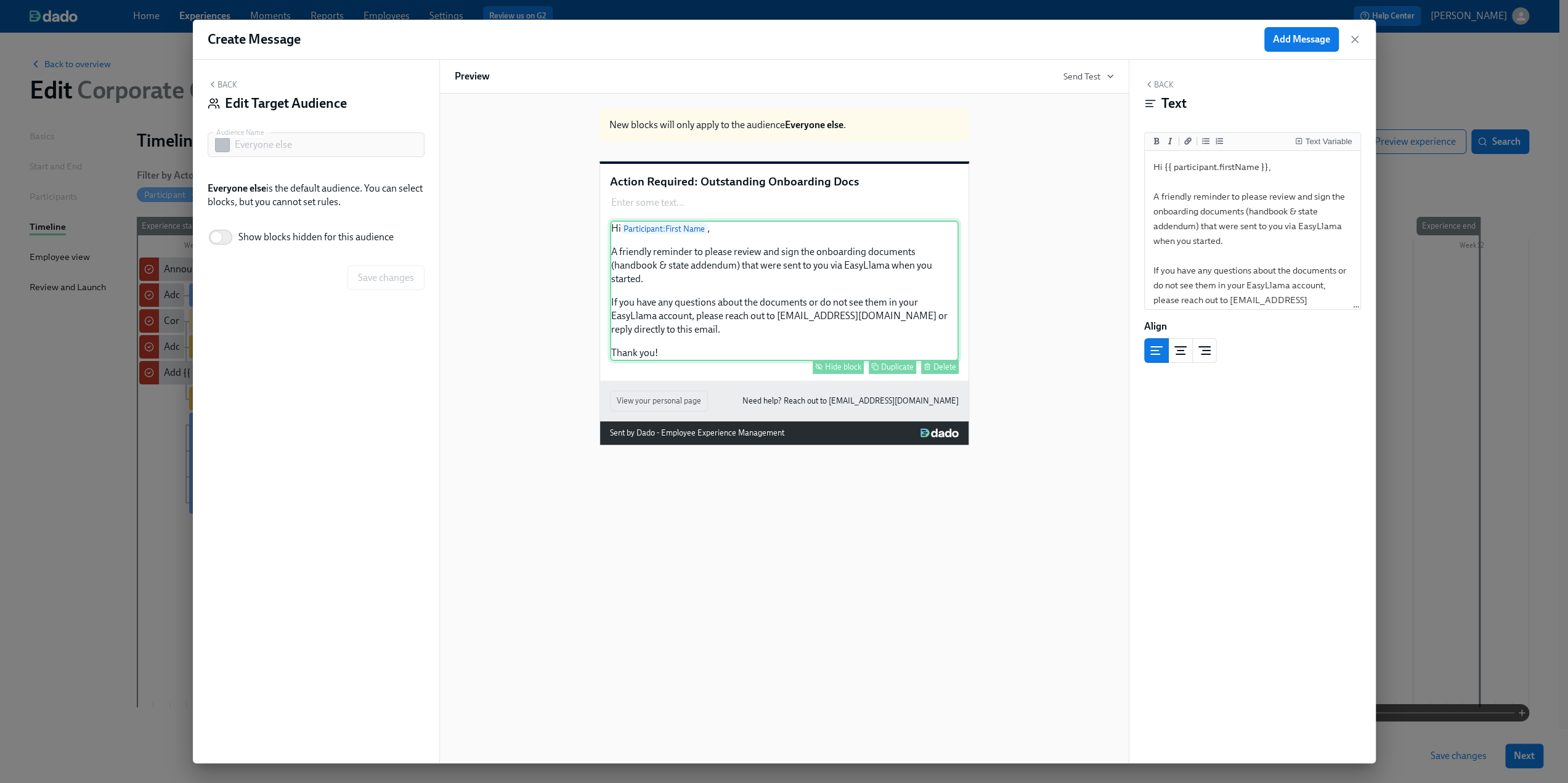
click at [840, 371] on div "Hide block" at bounding box center [842, 366] width 36 height 9
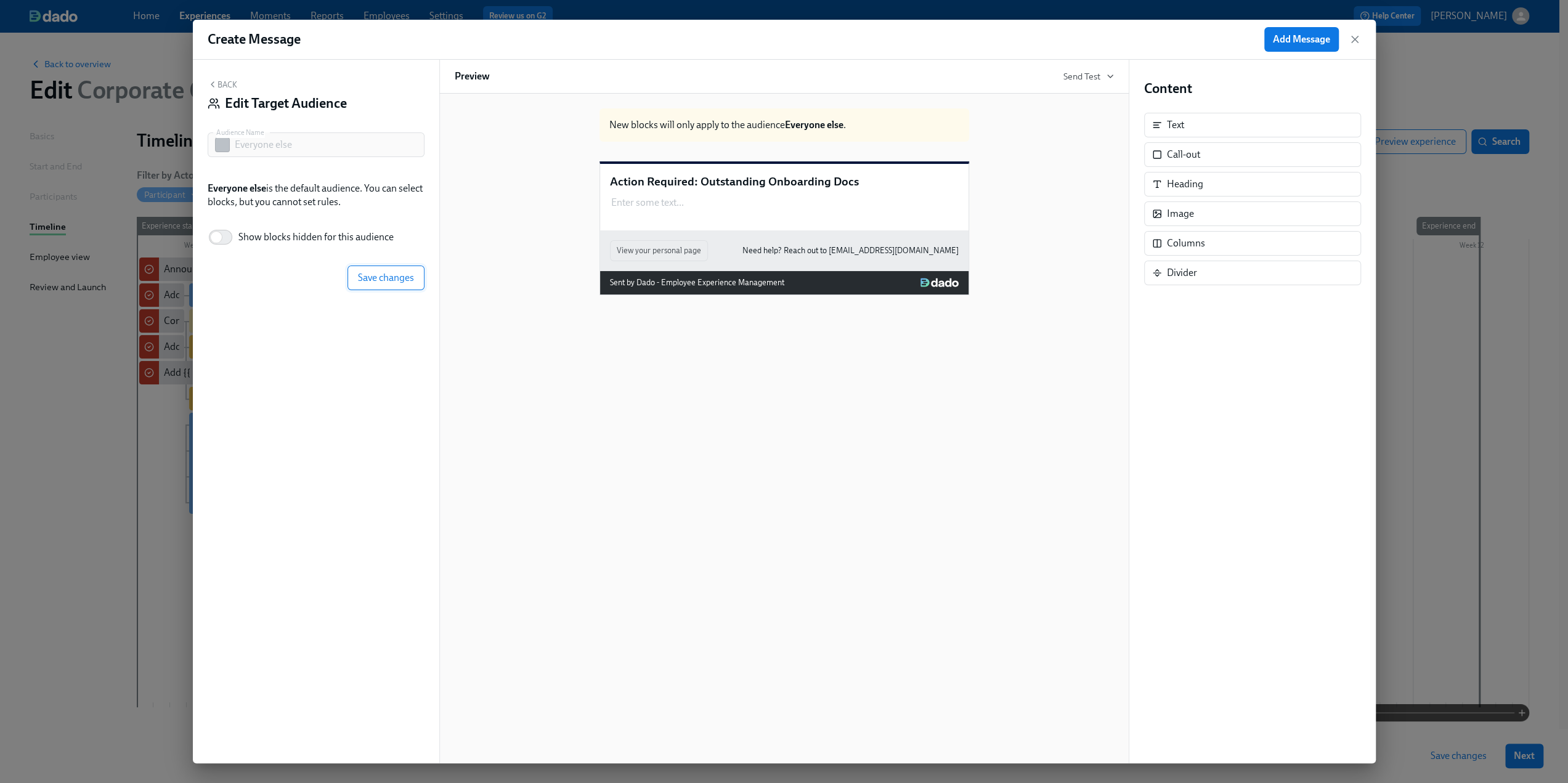
click at [398, 279] on span "Save changes" at bounding box center [386, 278] width 56 height 13
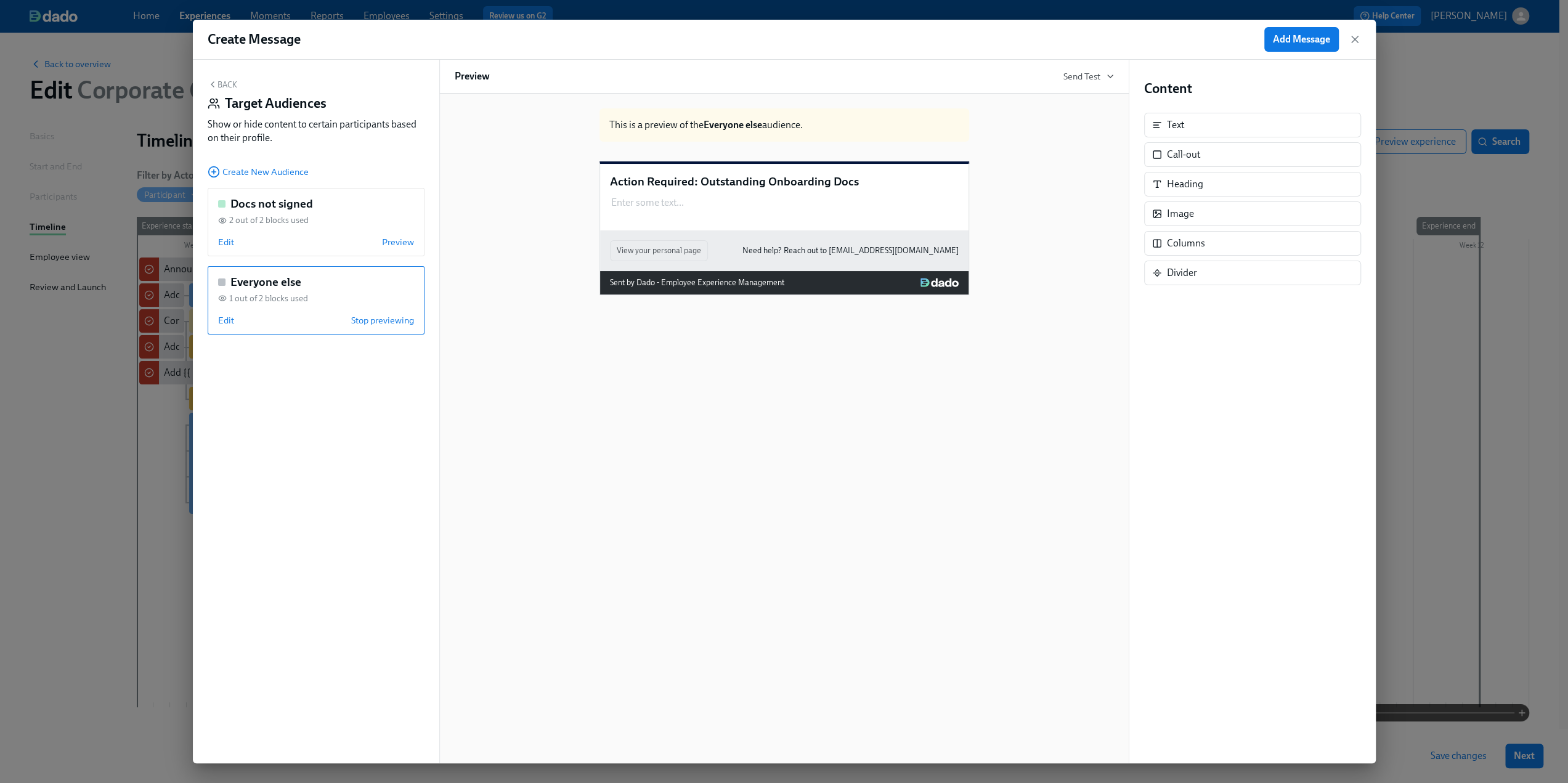
click at [698, 211] on div "Enter some text ... Duplicate" at bounding box center [784, 203] width 348 height 16
click at [225, 88] on button "Back" at bounding box center [222, 85] width 30 height 10
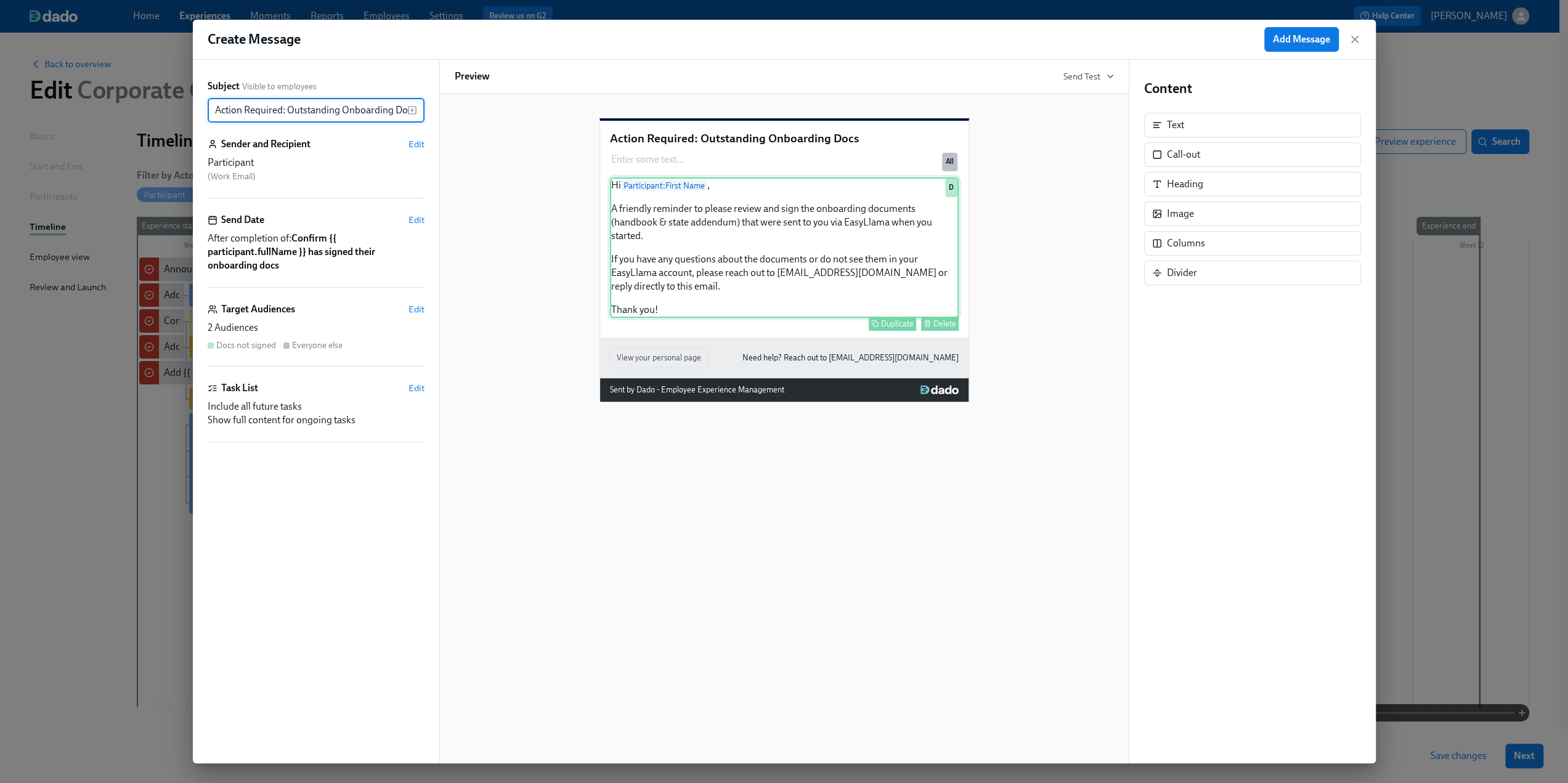
scroll to position [0, 8]
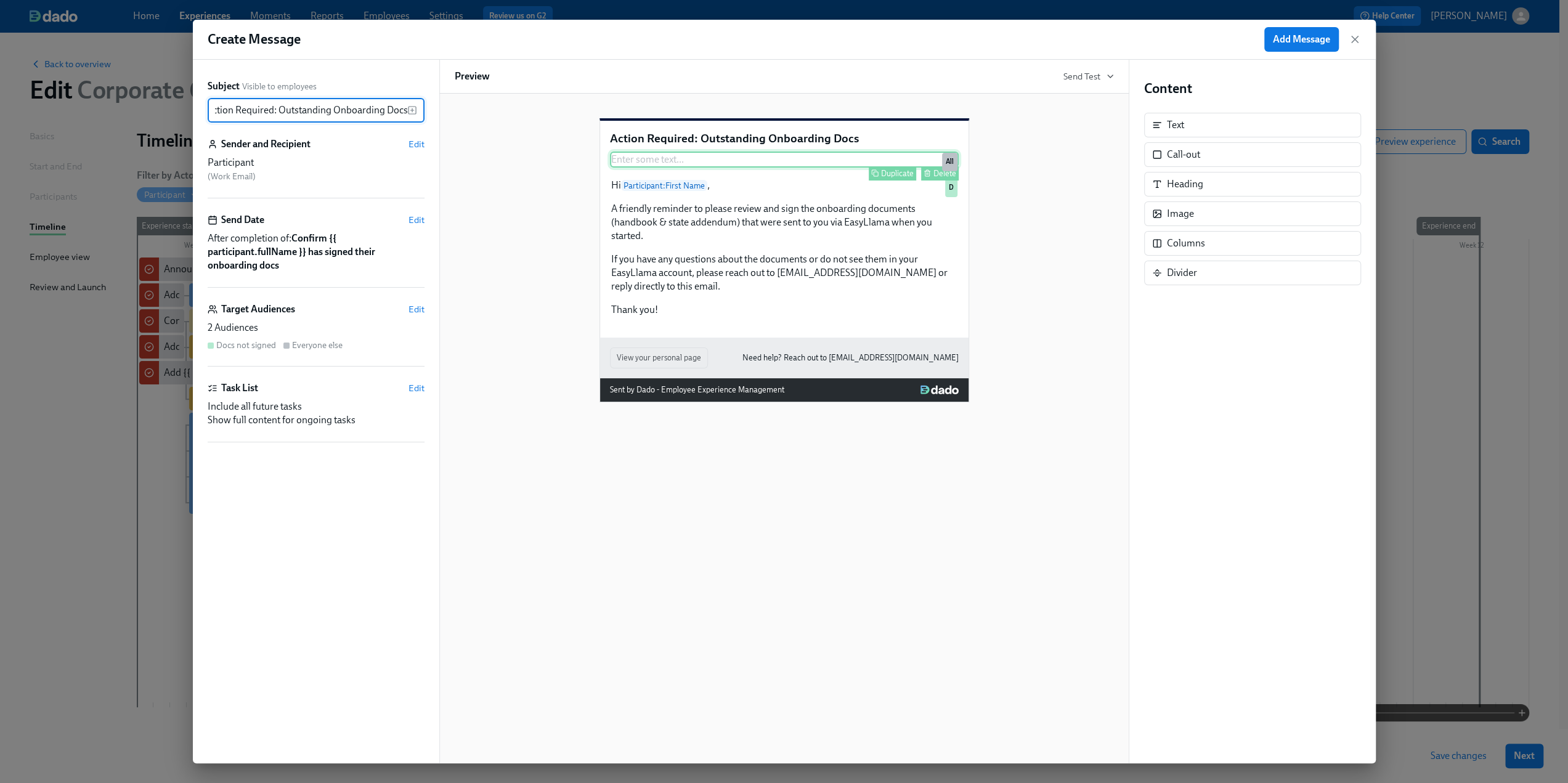
click at [926, 168] on div "Enter some text ... Duplicate Delete All" at bounding box center [784, 159] width 348 height 16
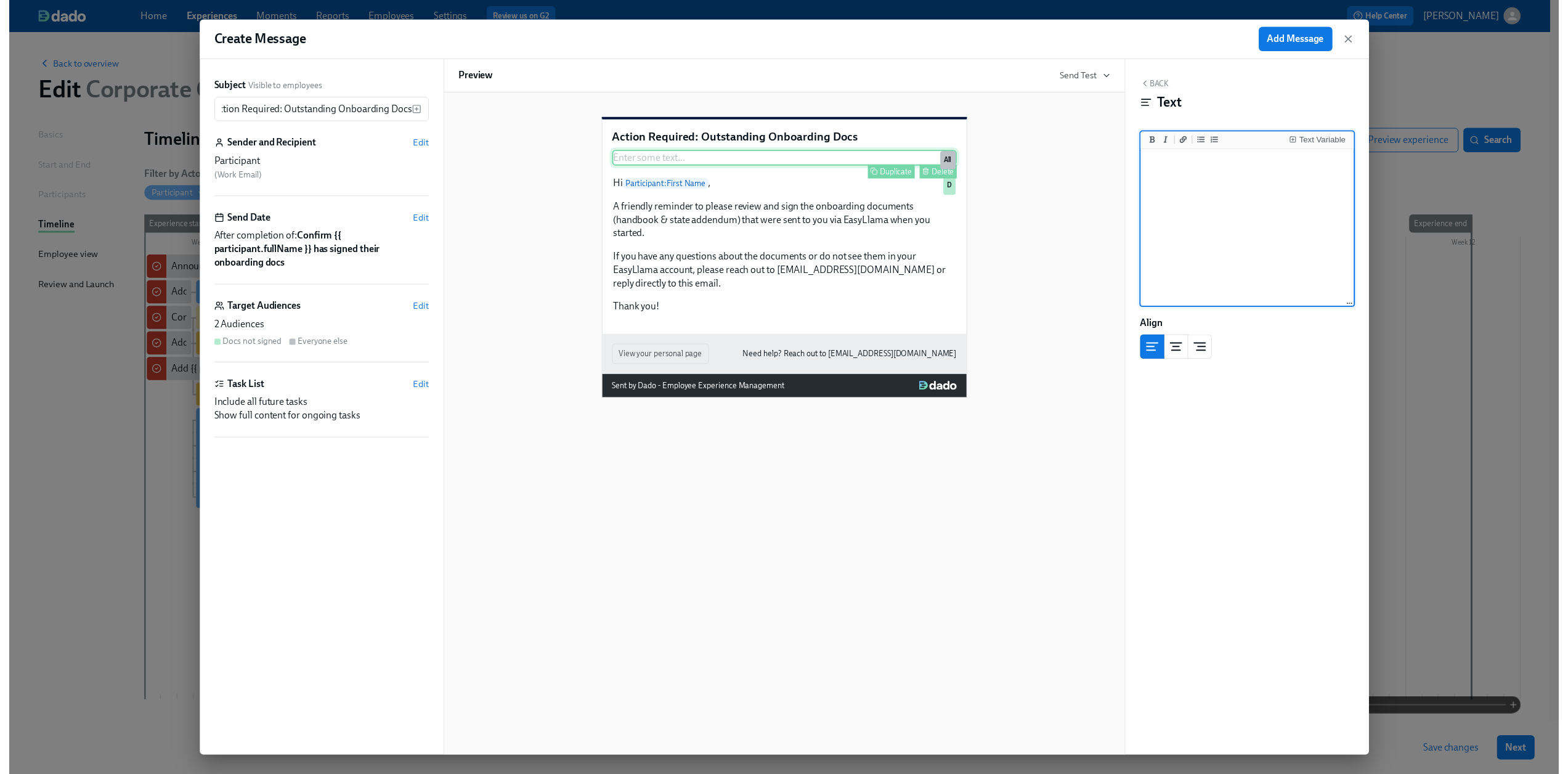
scroll to position [0, 0]
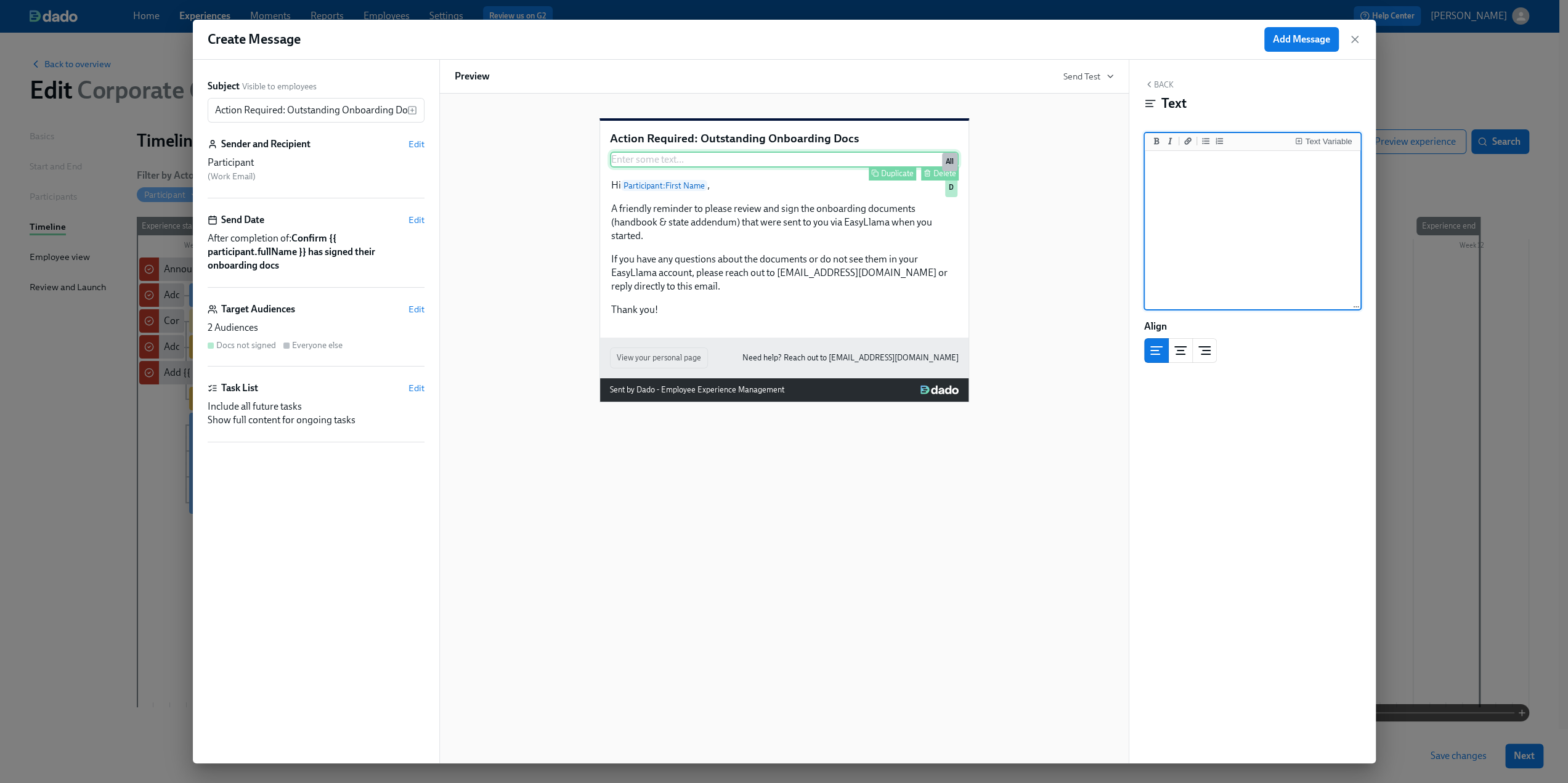
click at [944, 178] on div "Delete" at bounding box center [944, 173] width 23 height 9
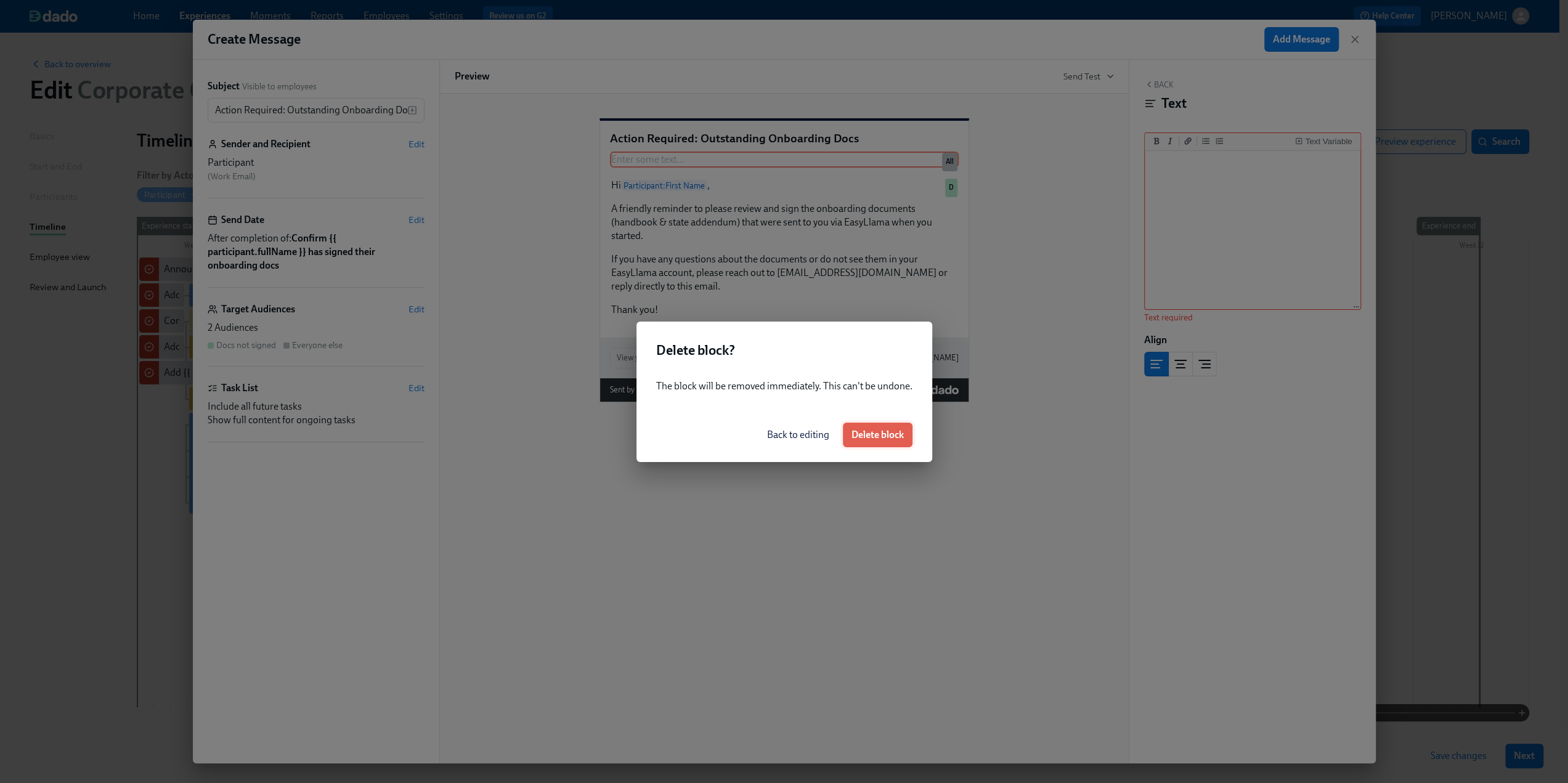
click at [865, 441] on button "Delete block" at bounding box center [877, 435] width 70 height 25
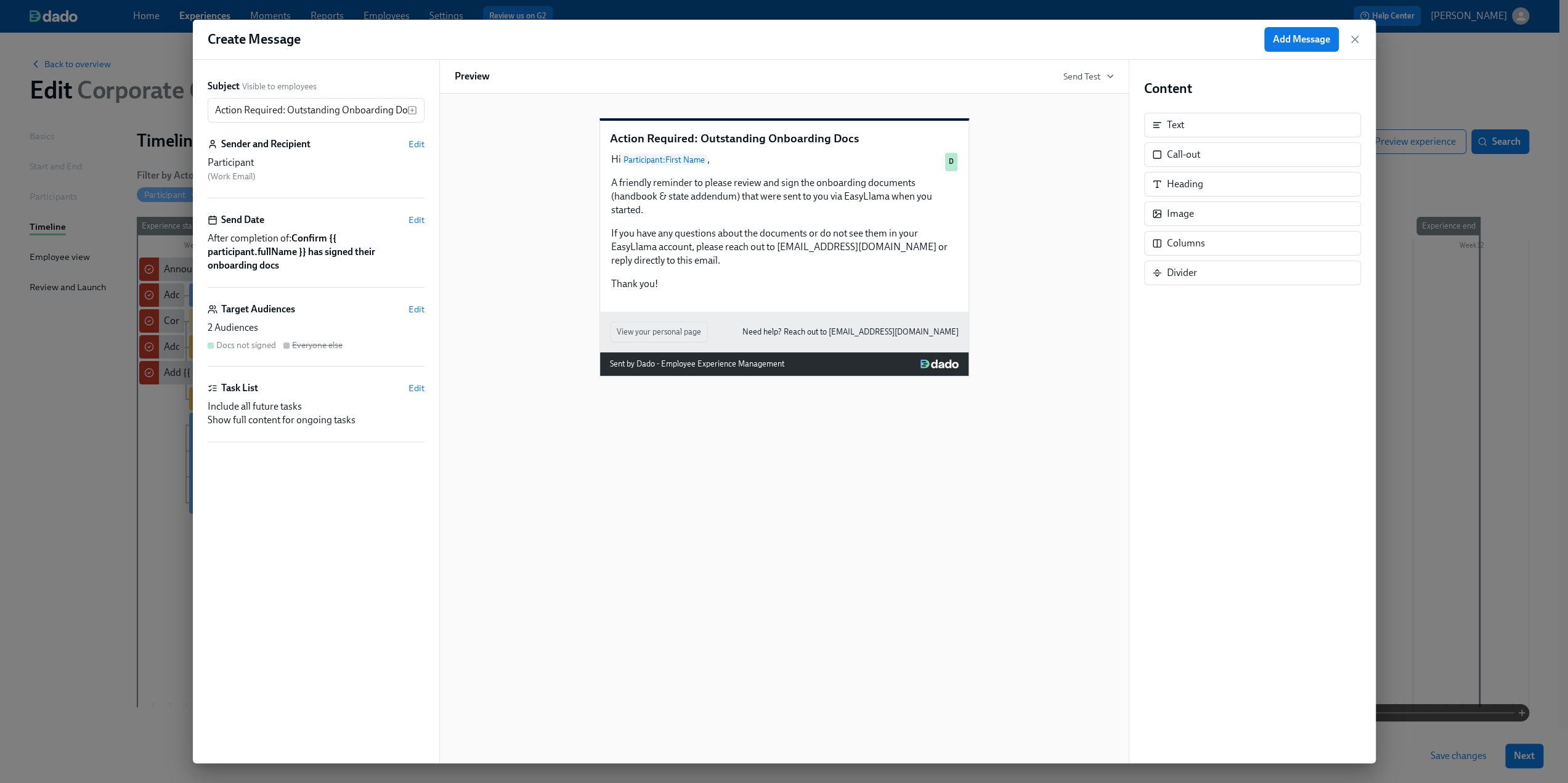
click at [869, 491] on div "Action Required: Outstanding Onboarding Docs Hi Participant : First Name , A fr…" at bounding box center [784, 428] width 690 height 669
click at [1293, 38] on span "Add Message" at bounding box center [1302, 39] width 58 height 13
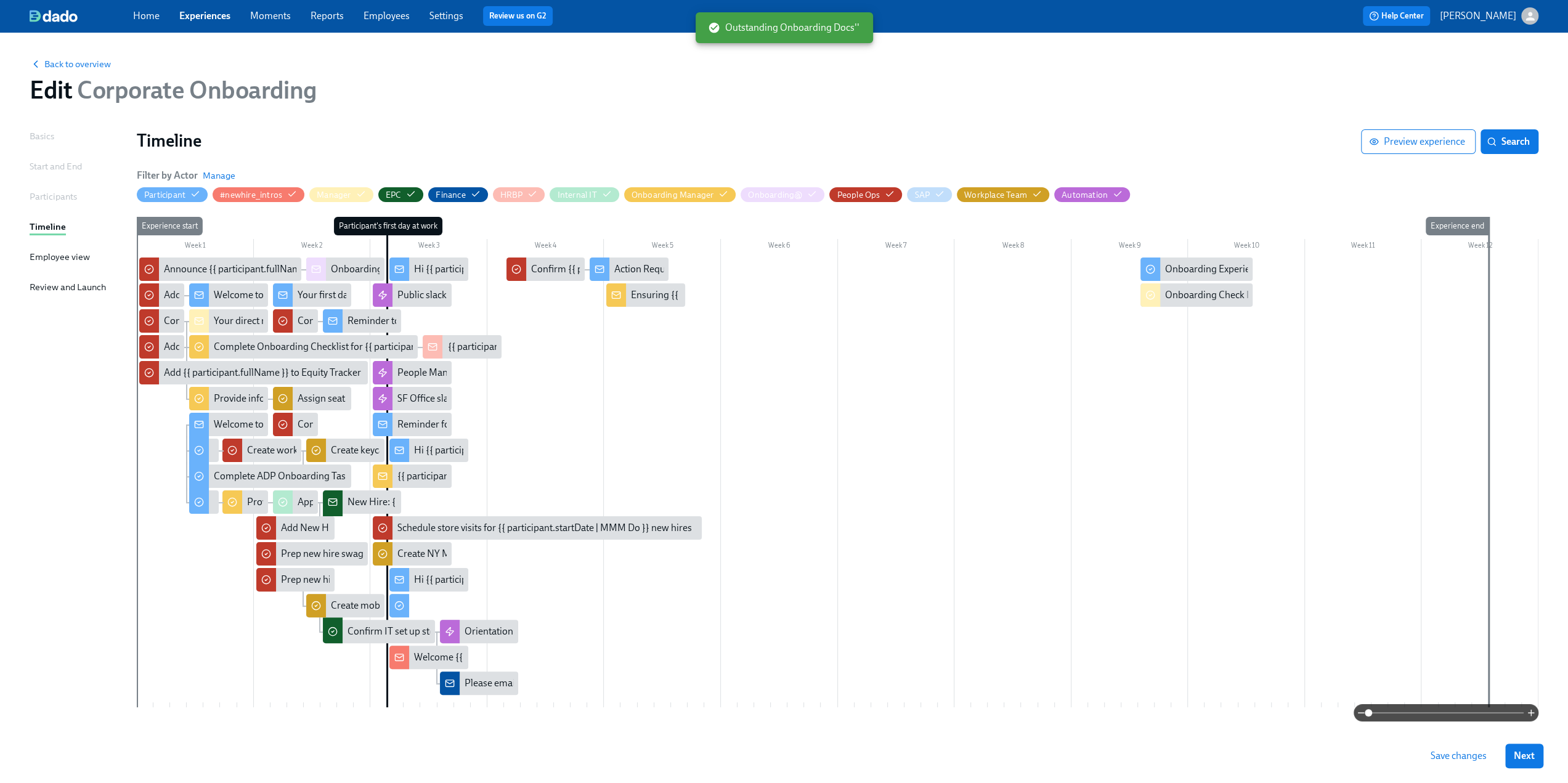
drag, startPoint x: 1448, startPoint y: 755, endPoint x: 1154, endPoint y: 781, distance: 295.1
click at [1450, 757] on span "Save changes" at bounding box center [1459, 756] width 56 height 13
click at [1469, 754] on span "Save changes" at bounding box center [1459, 756] width 56 height 13
click at [91, 64] on span "Back to overview" at bounding box center [70, 64] width 81 height 13
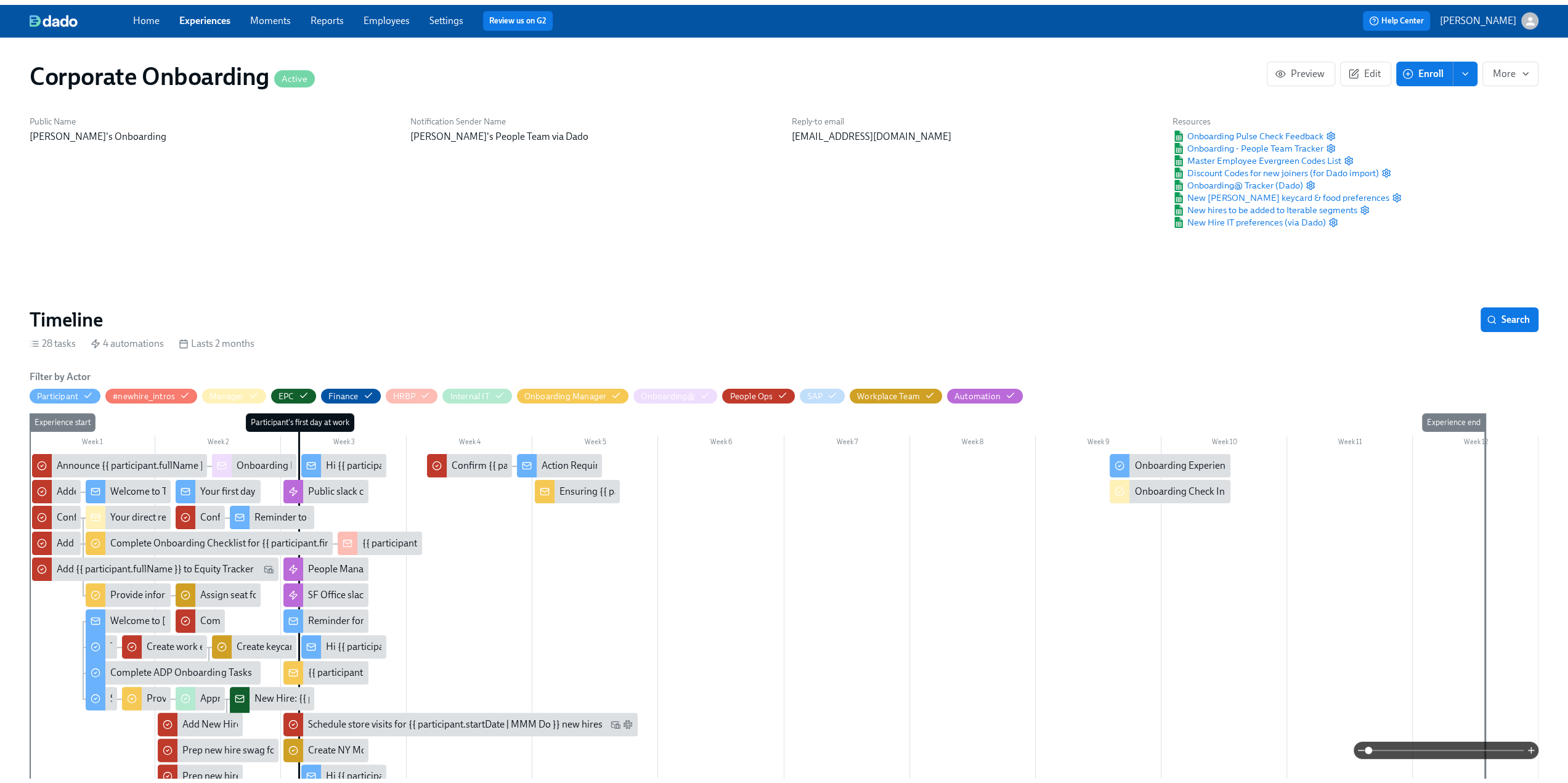
scroll to position [0, 428]
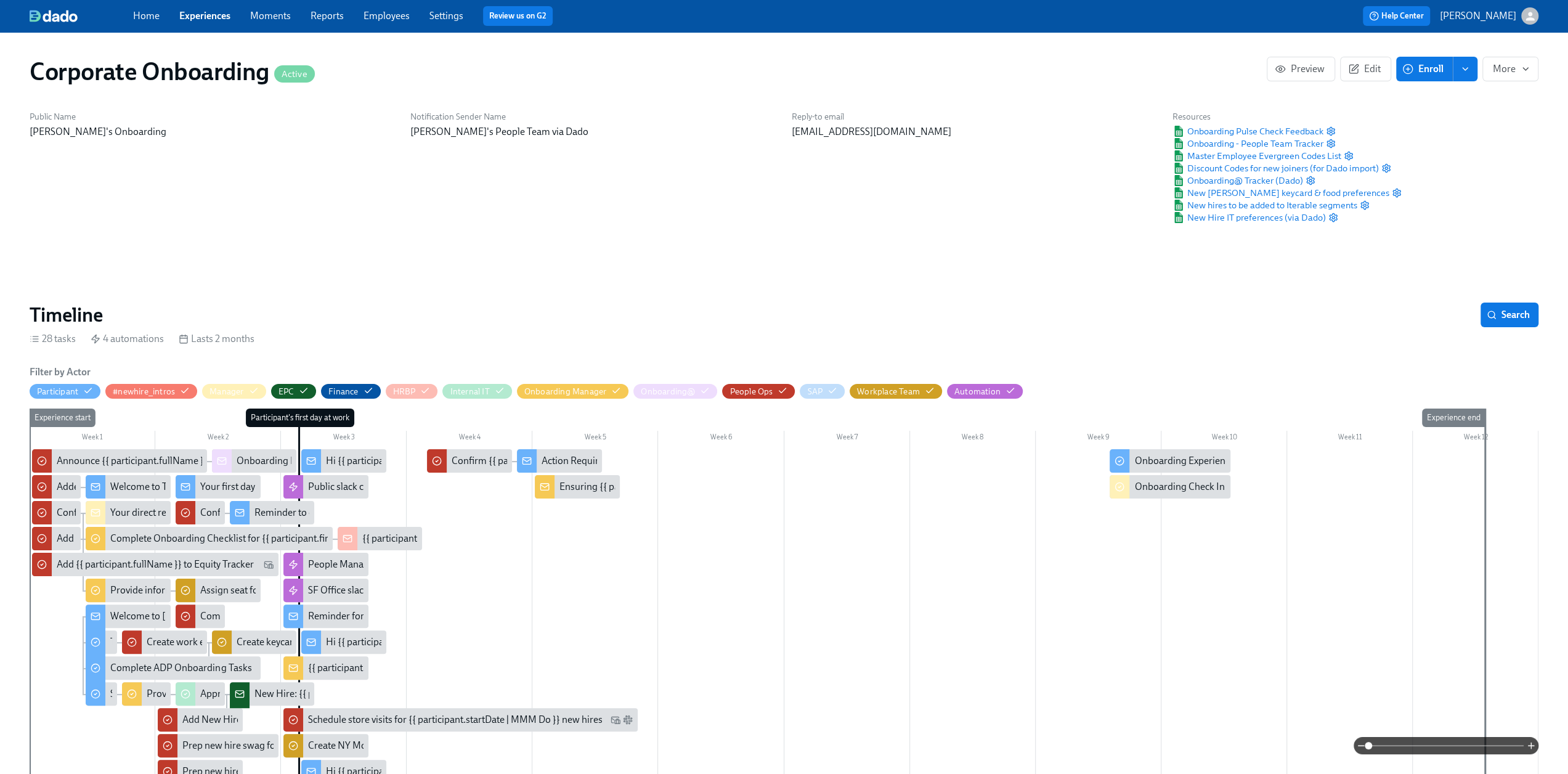
click at [202, 15] on link "Experiences" at bounding box center [205, 16] width 51 height 12
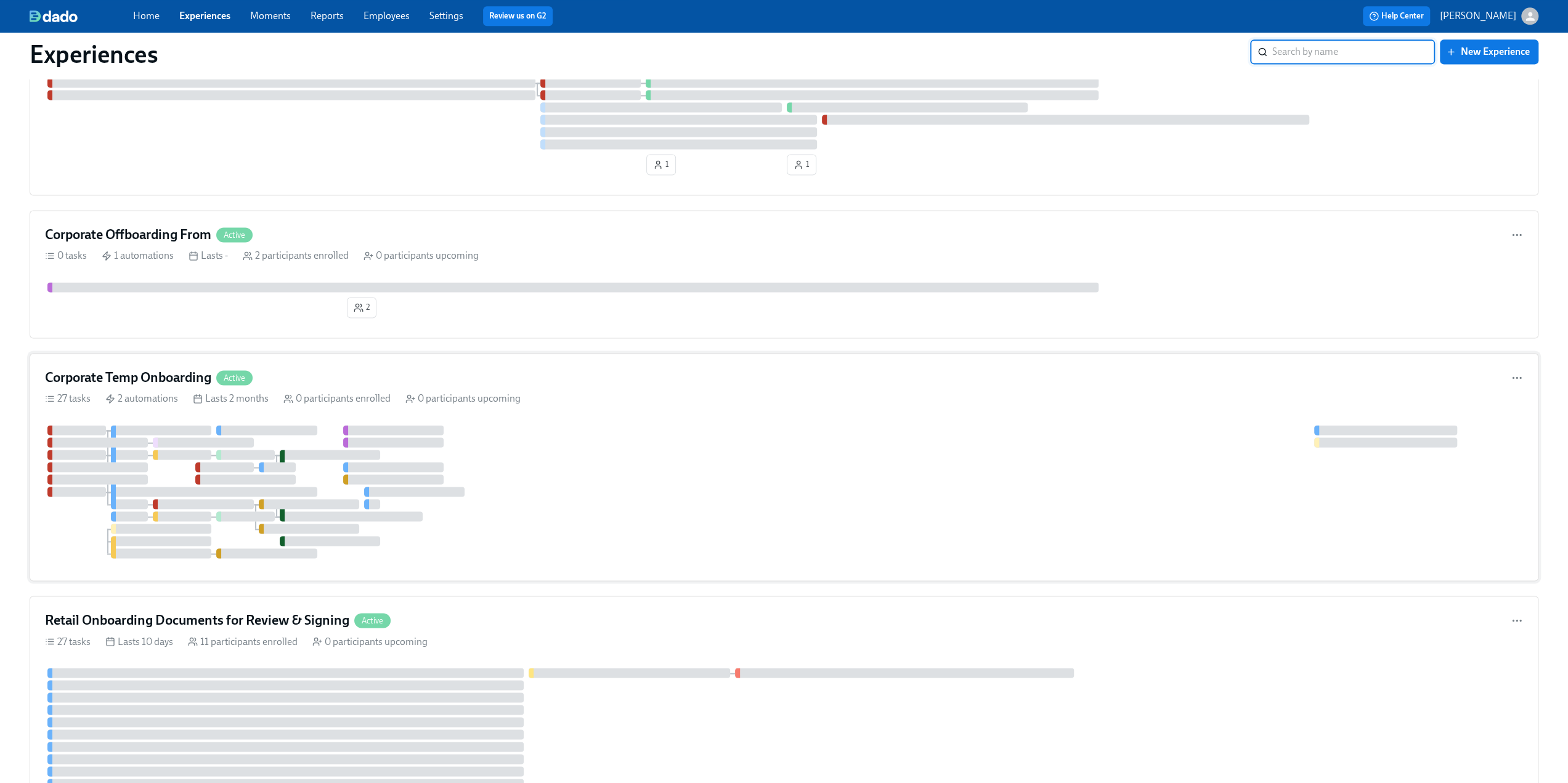
scroll to position [1724, 0]
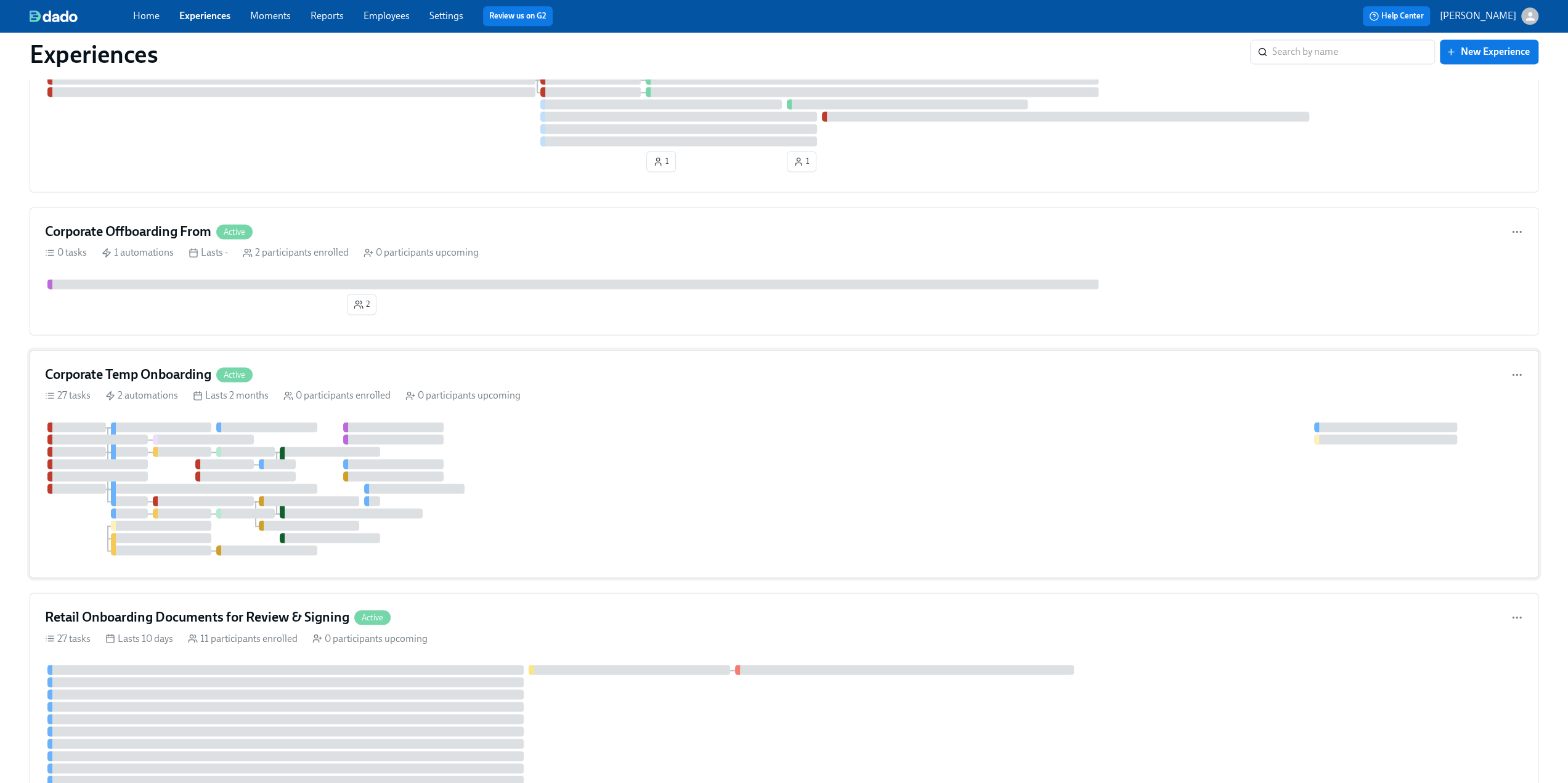
click at [398, 370] on div "Corporate Temp Onboarding Active" at bounding box center [784, 375] width 1478 height 19
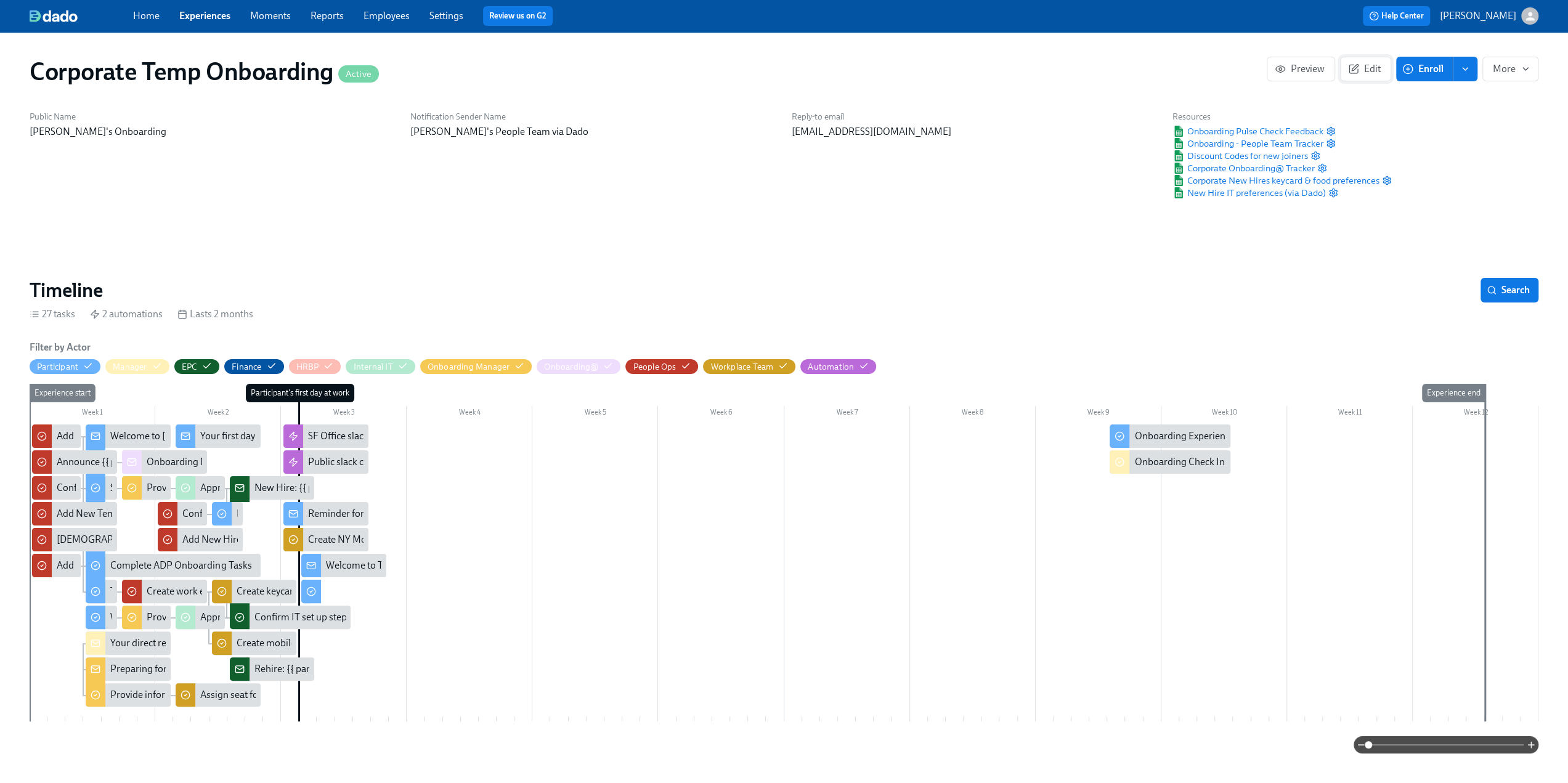
click at [1364, 75] on span "Edit" at bounding box center [1365, 69] width 31 height 13
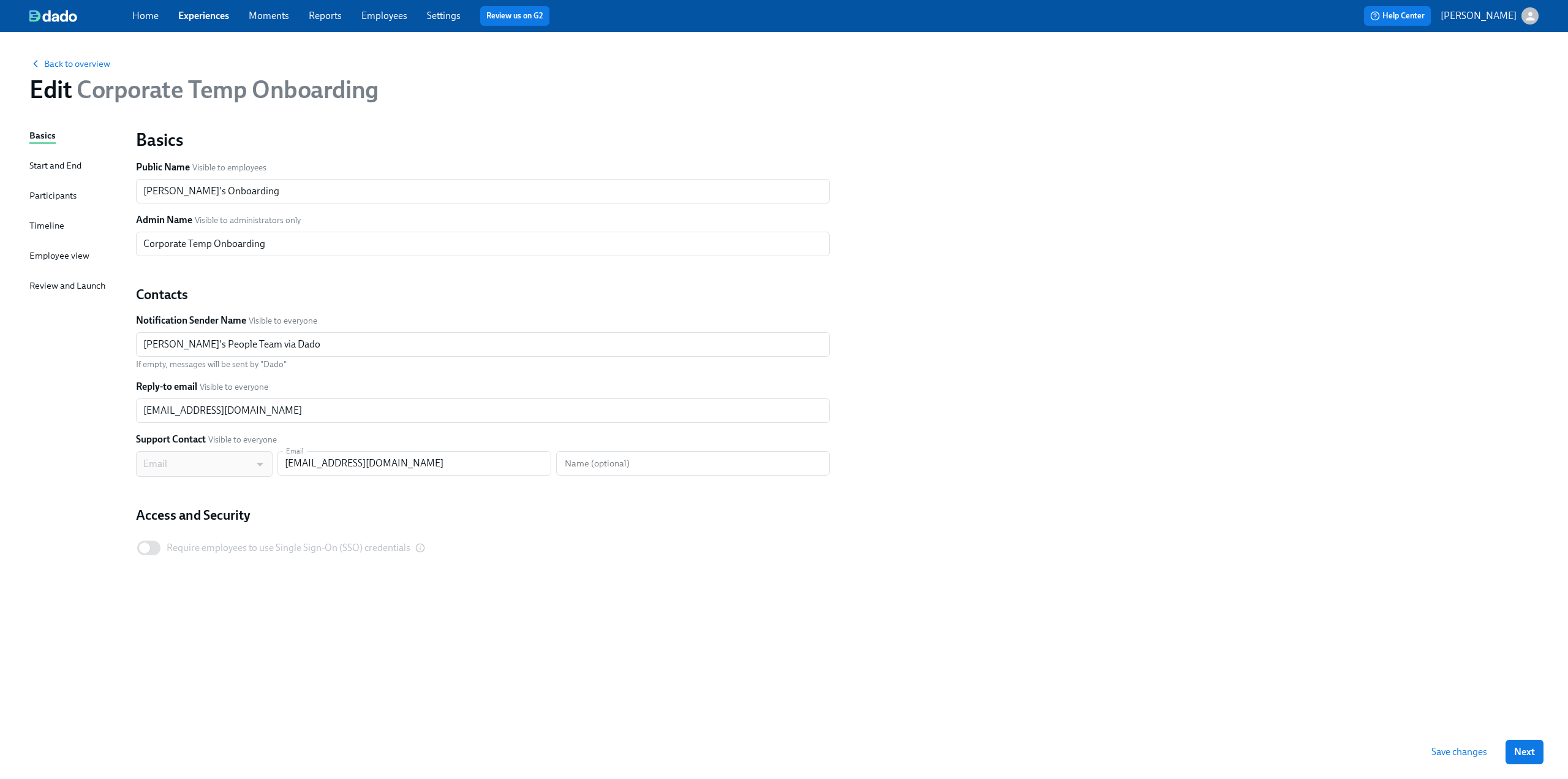
click at [61, 223] on div "Timeline" at bounding box center [46, 226] width 35 height 13
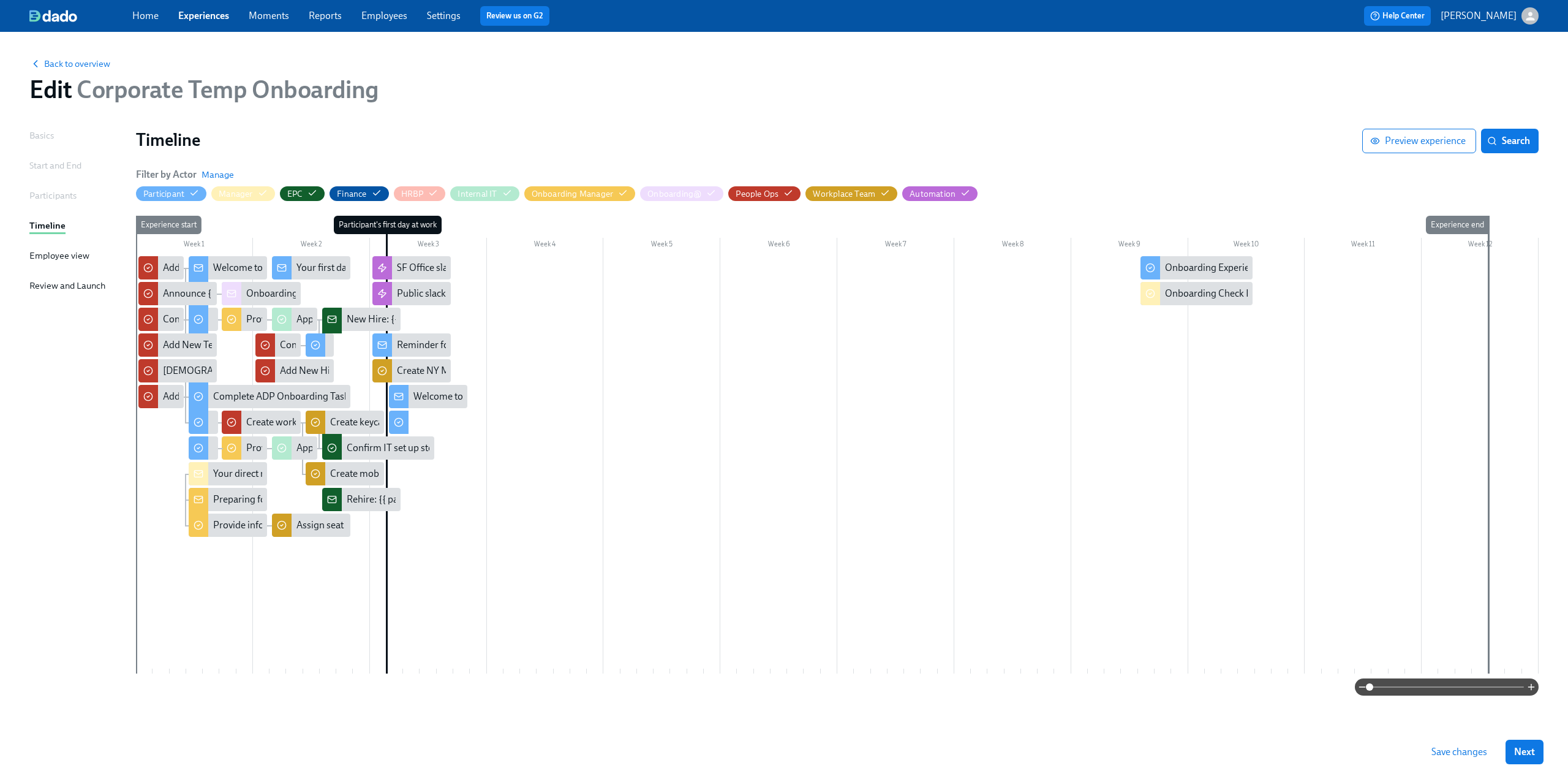
click at [517, 445] on div at bounding box center [837, 465] width 1403 height 417
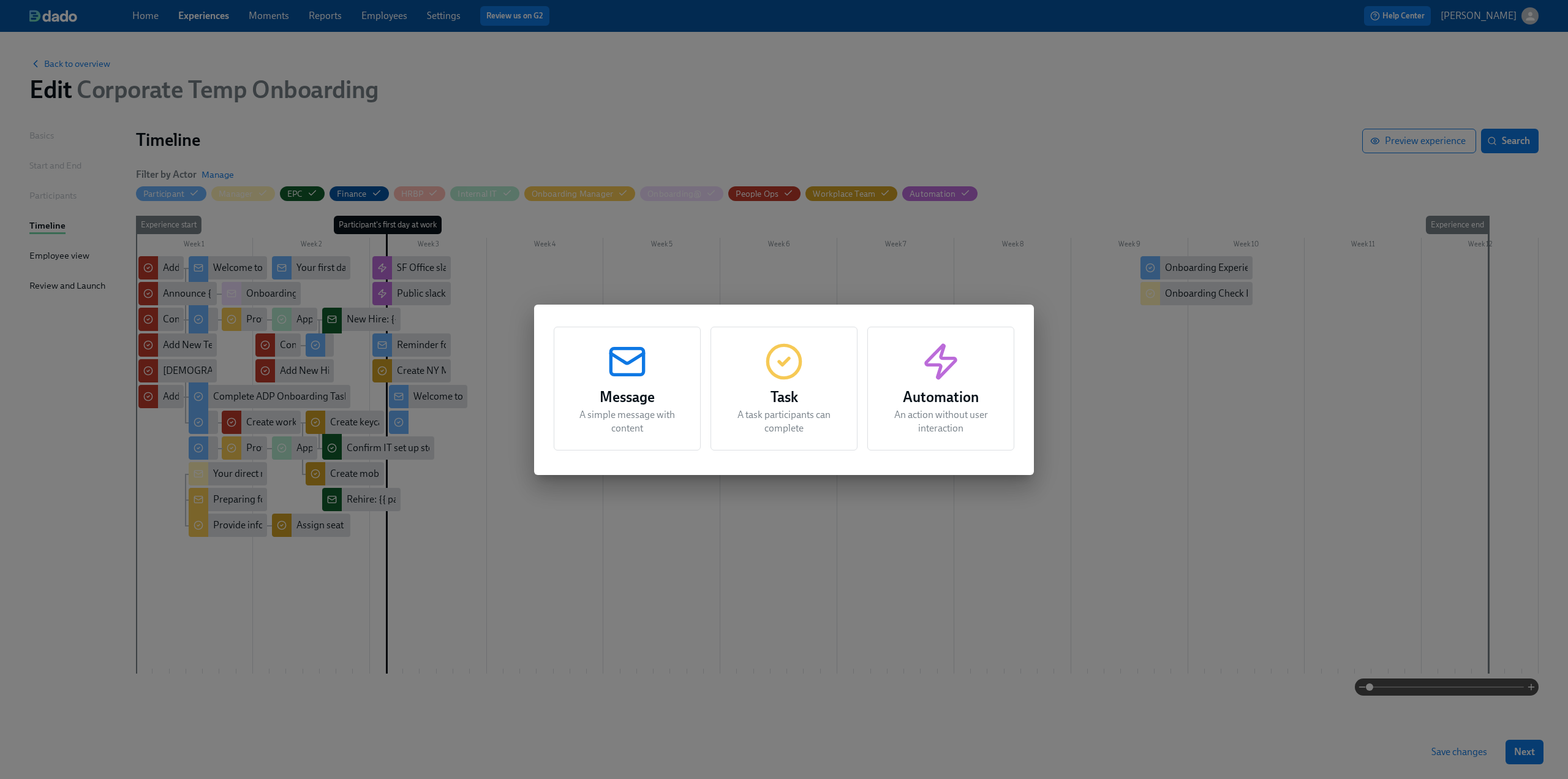
click at [794, 374] on circle "button" at bounding box center [784, 361] width 33 height 33
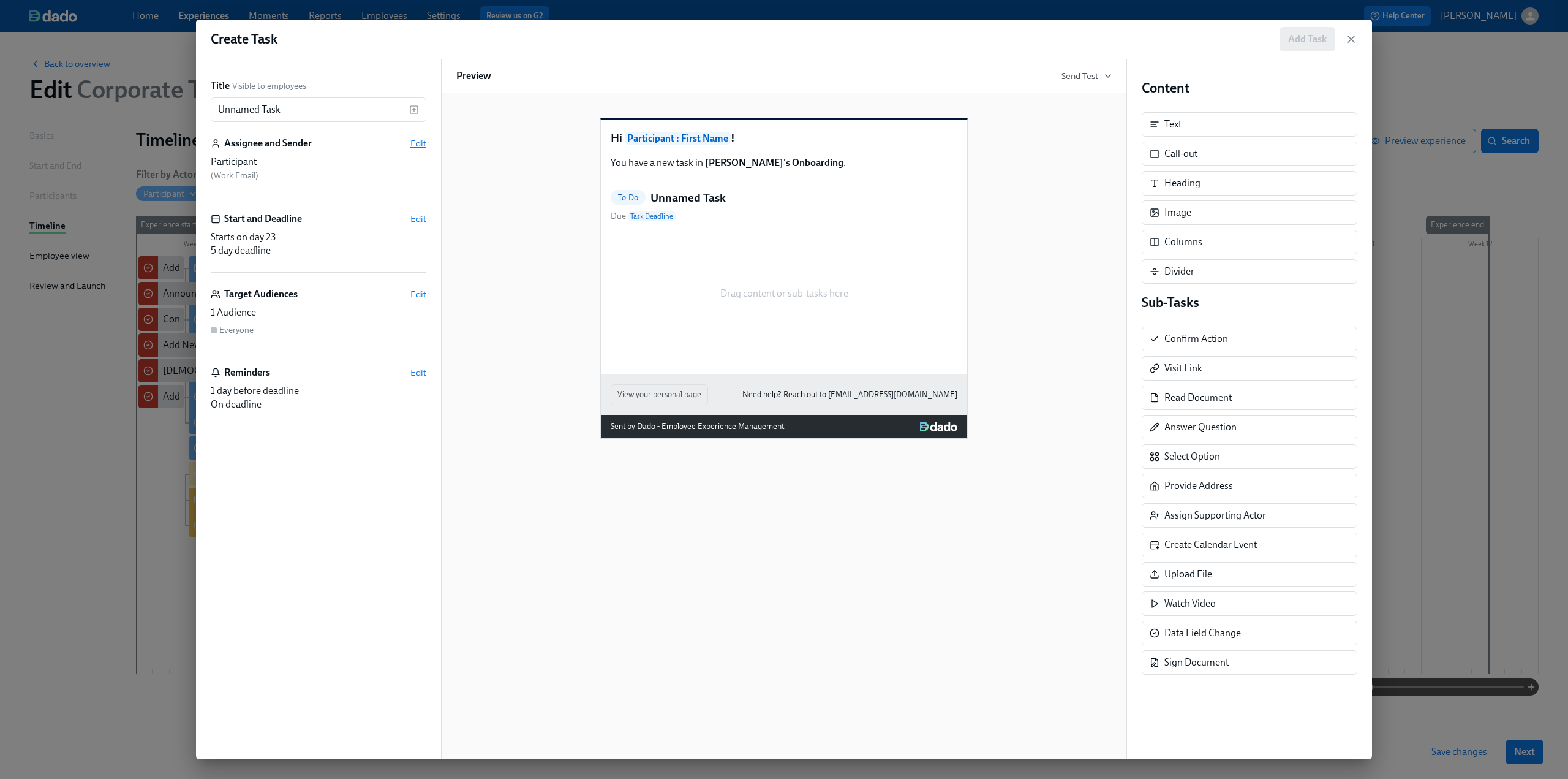
click at [411, 142] on span "Edit" at bounding box center [418, 143] width 16 height 13
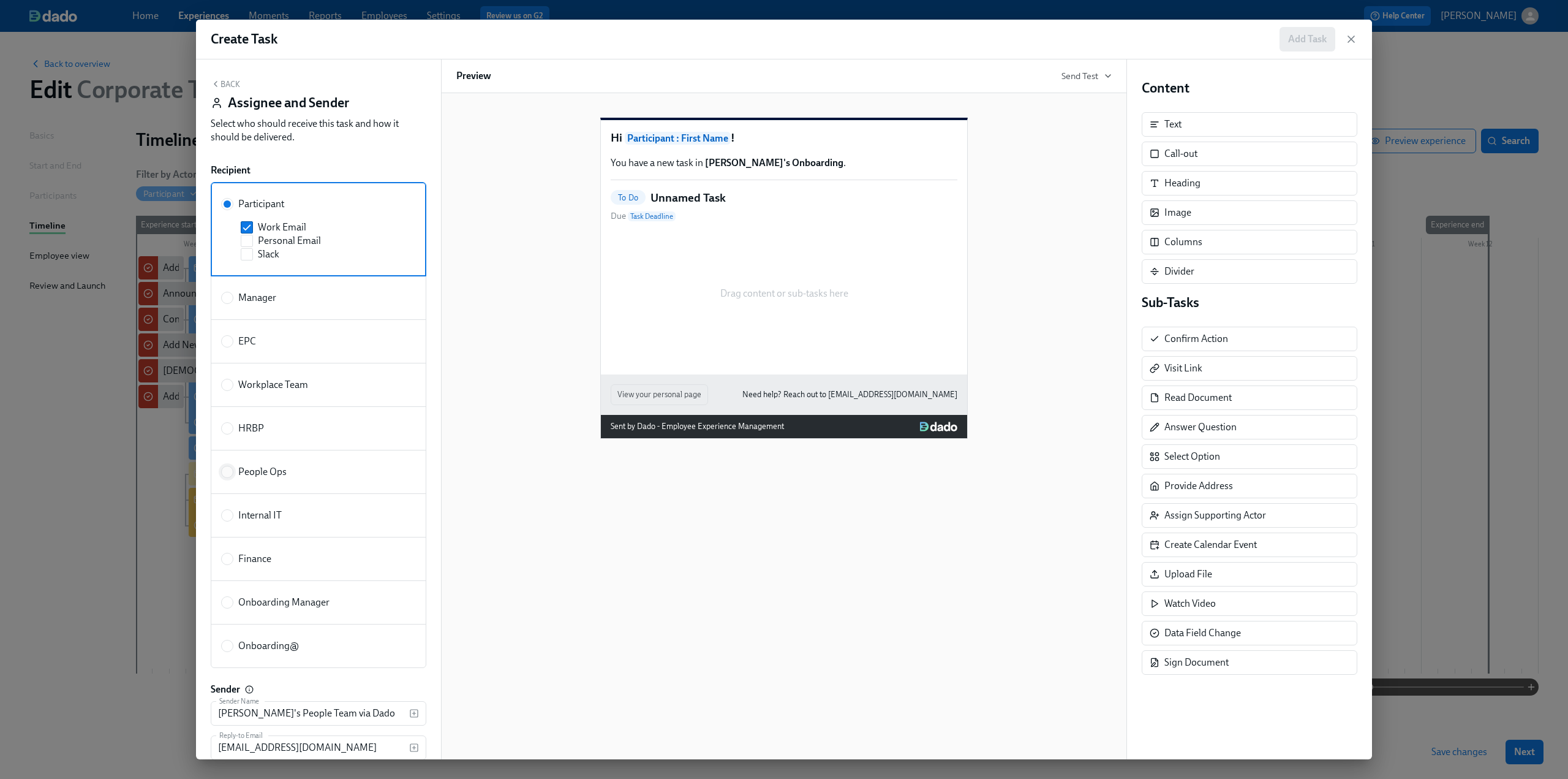
click at [223, 470] on input "People Ops" at bounding box center [227, 471] width 11 height 11
radio input "true"
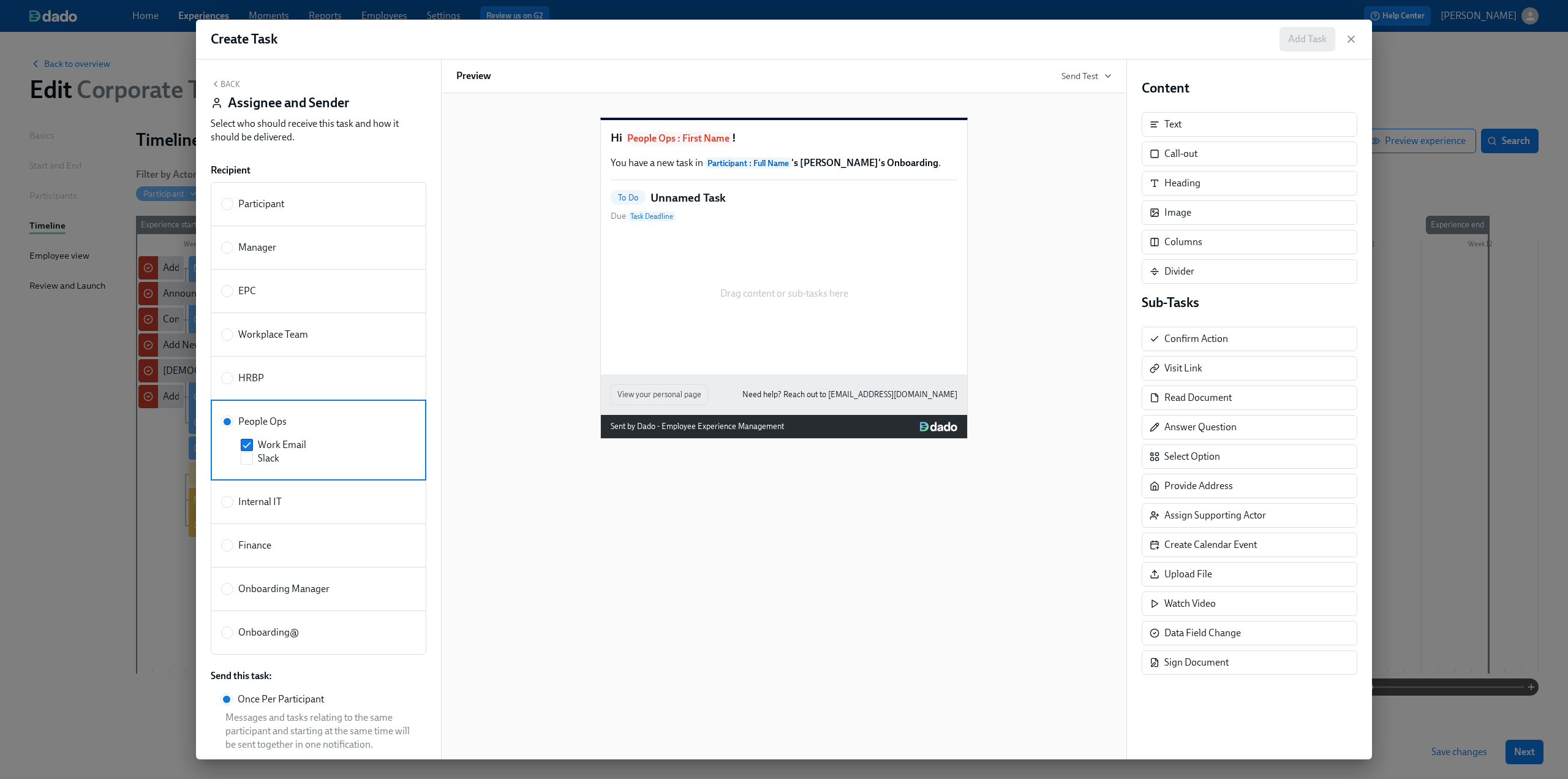
click at [224, 85] on button "Back" at bounding box center [225, 84] width 29 height 10
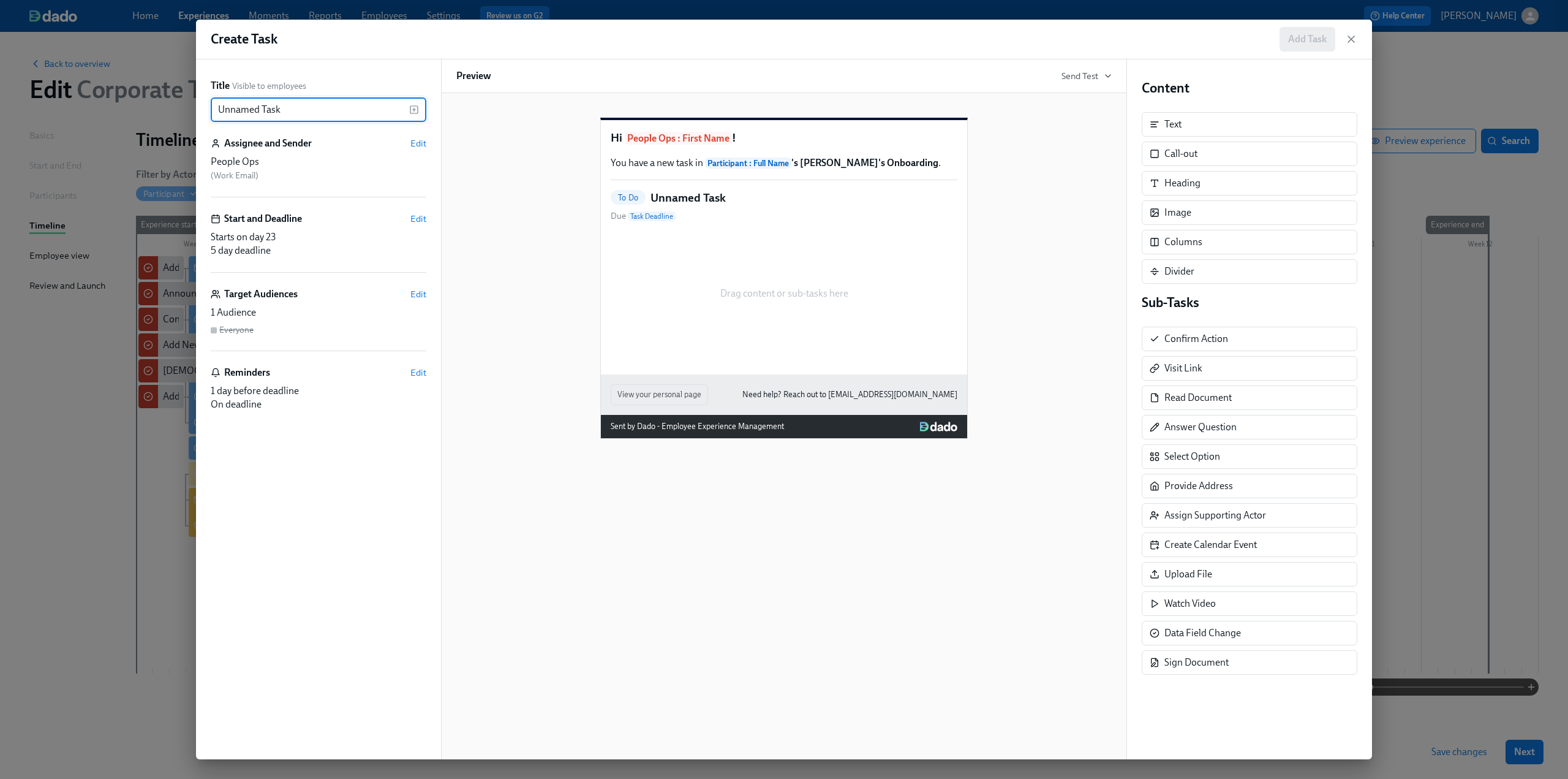
drag, startPoint x: 308, startPoint y: 110, endPoint x: 192, endPoint y: 111, distance: 116.0
click at [202, 112] on div "Title Visible to employees Unnamed Task ​ Assignee and Sender Edit People Ops (…" at bounding box center [318, 410] width 245 height 700
paste input "Confirm {{ participant.fullName }} has signed their onboarding docs"
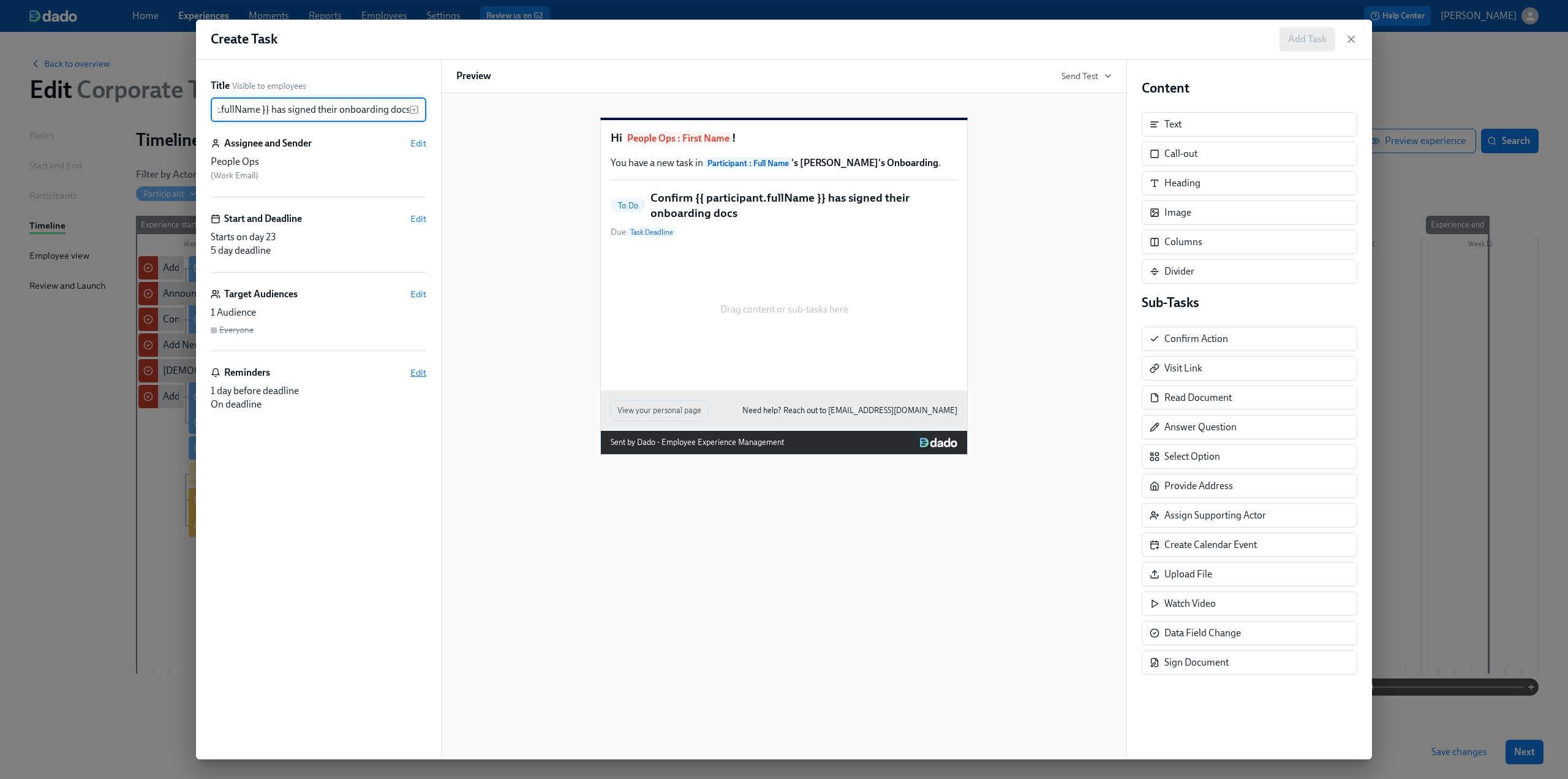
type input "Confirm {{ participant.fullName }} has signed their onboarding docs"
click at [415, 373] on span "Edit" at bounding box center [418, 373] width 16 height 13
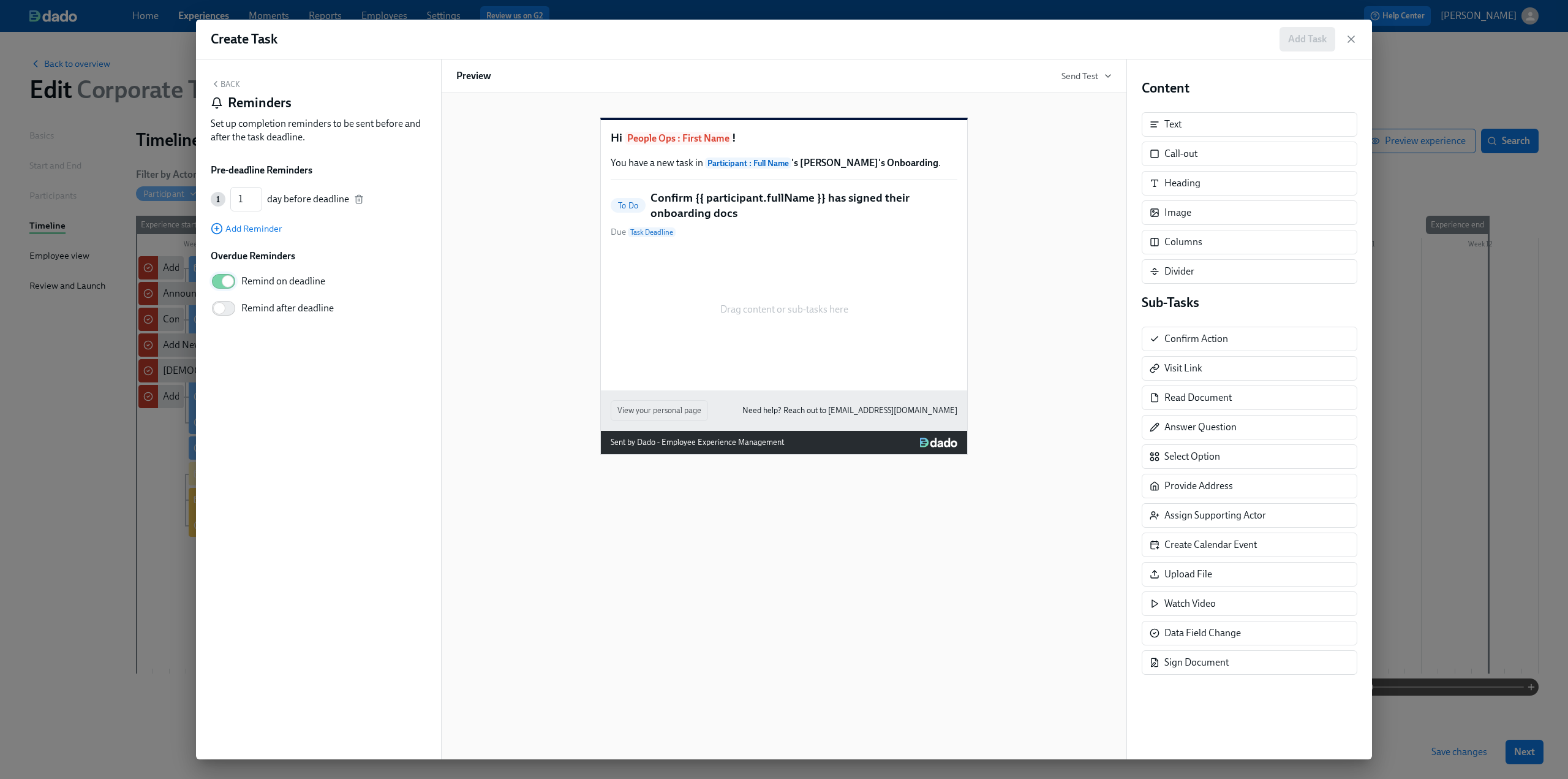
click at [224, 286] on input "Remind on deadline" at bounding box center [227, 282] width 81 height 27
checkbox input "false"
click at [357, 201] on icon "button" at bounding box center [359, 199] width 10 height 10
click at [234, 84] on button "Back" at bounding box center [225, 84] width 29 height 10
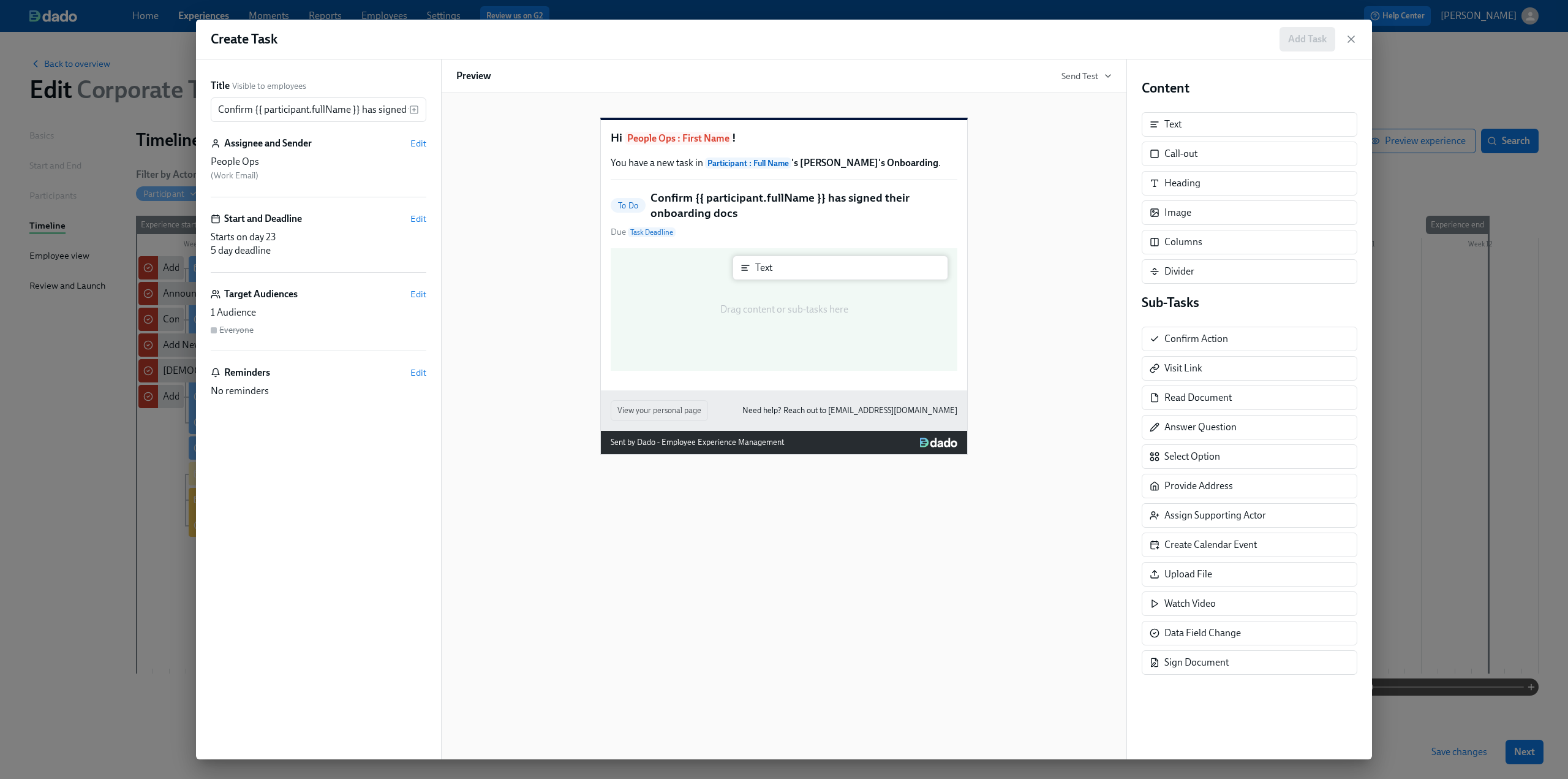
drag, startPoint x: 1192, startPoint y: 129, endPoint x: 779, endPoint y: 273, distance: 437.4
click at [779, 273] on div "Title Visible to employees Confirm {{ participant.fullName }} has signed their …" at bounding box center [784, 410] width 1176 height 700
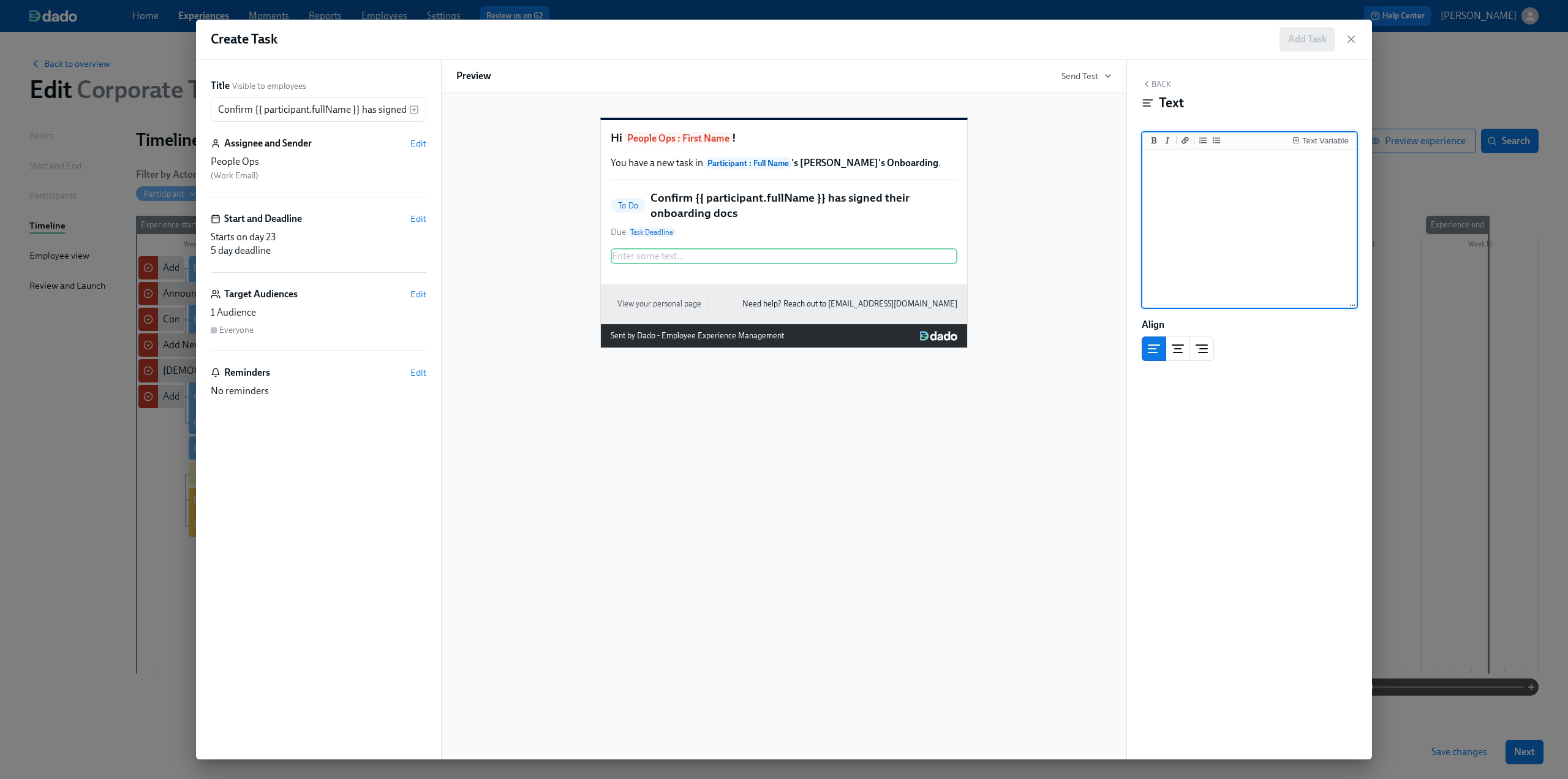
click at [1217, 181] on textarea at bounding box center [1250, 229] width 210 height 153
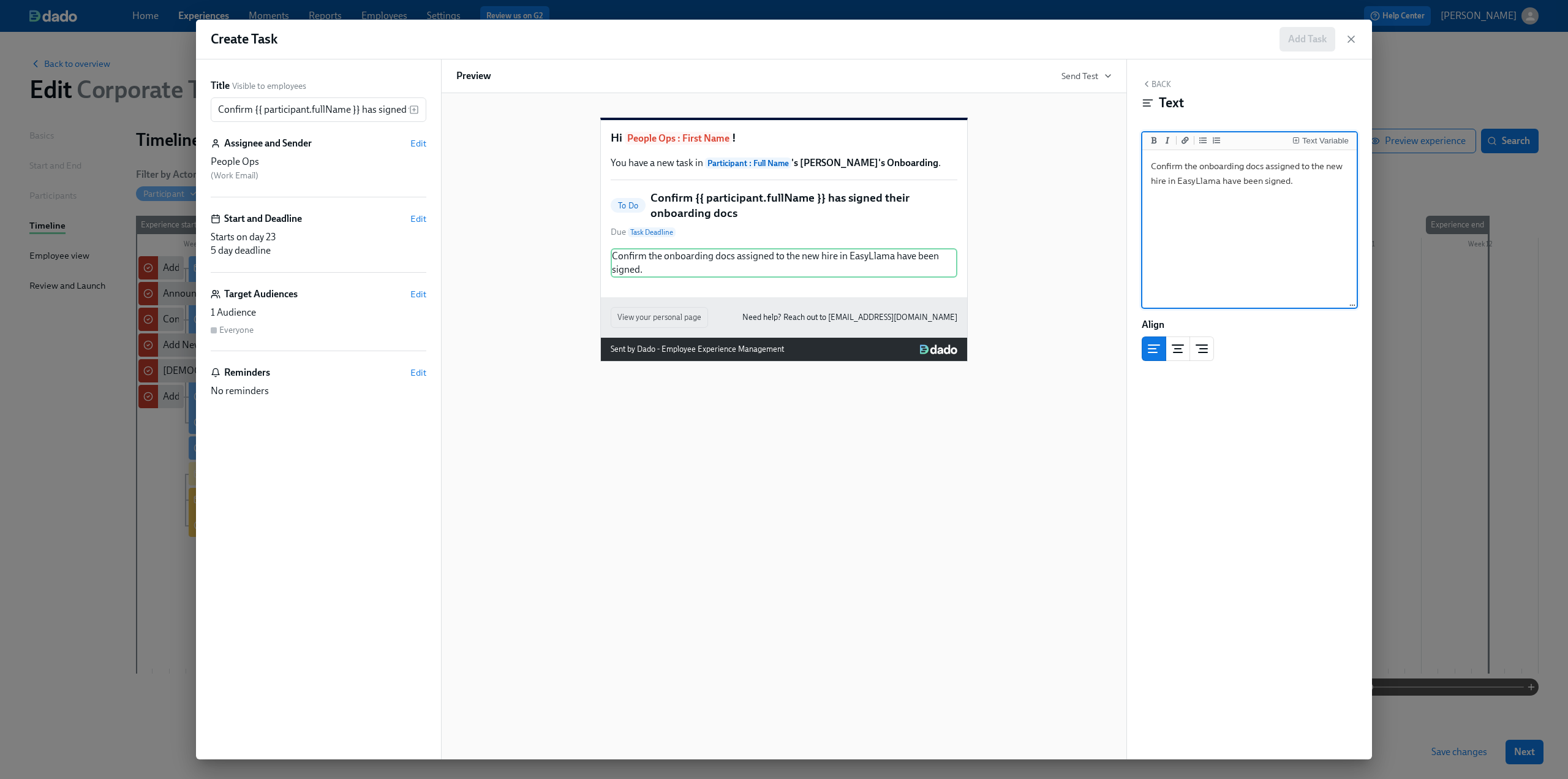
type textarea "Confirm the onboarding docs assigned to the new hire in EasyLlama have been sig…"
click at [1158, 81] on button "Back" at bounding box center [1156, 84] width 29 height 10
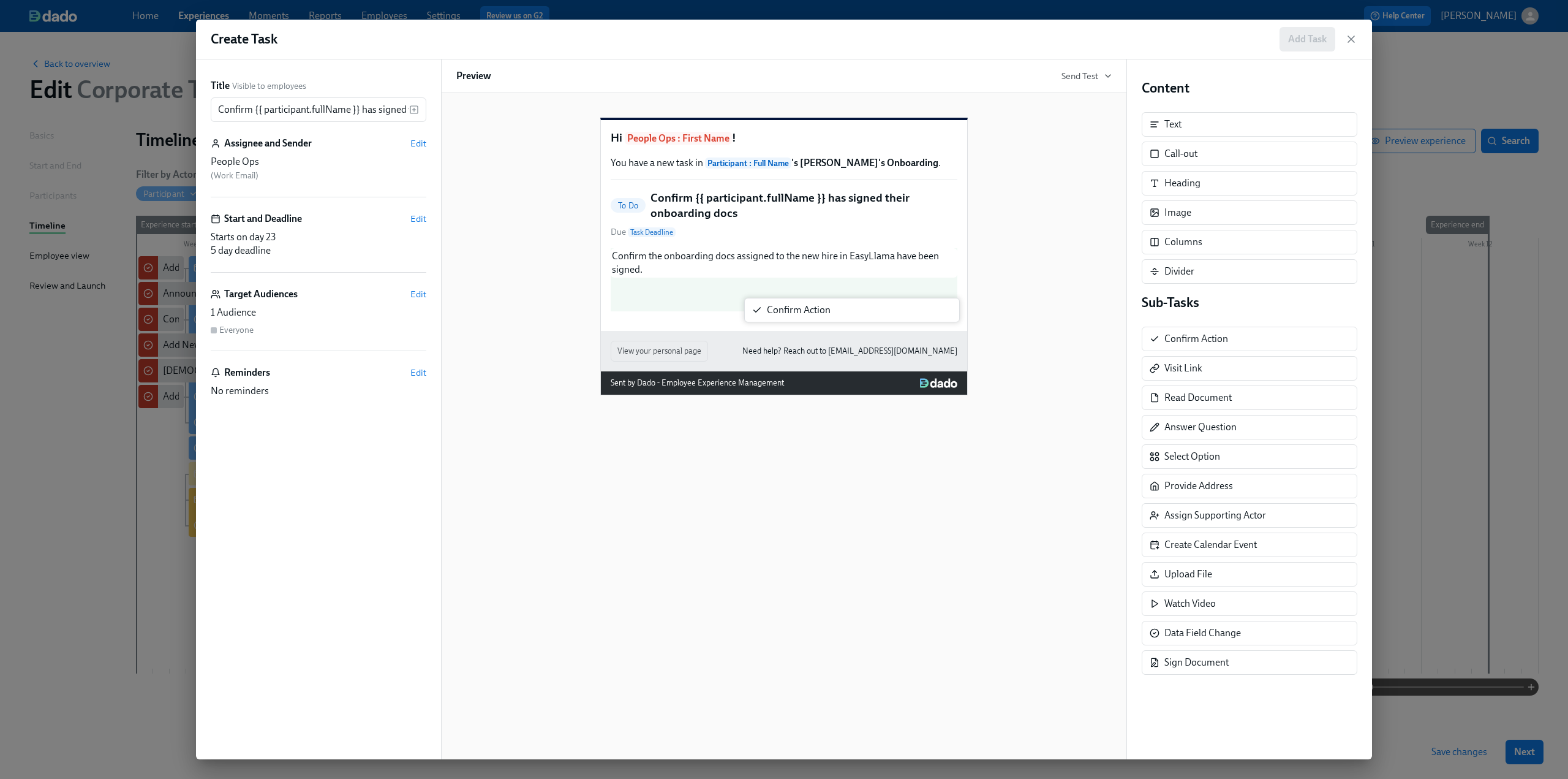
drag, startPoint x: 1193, startPoint y: 334, endPoint x: 763, endPoint y: 308, distance: 430.8
click at [763, 308] on div "Title Visible to employees Confirm {{ participant.fullName }} has signed their …" at bounding box center [784, 410] width 1176 height 700
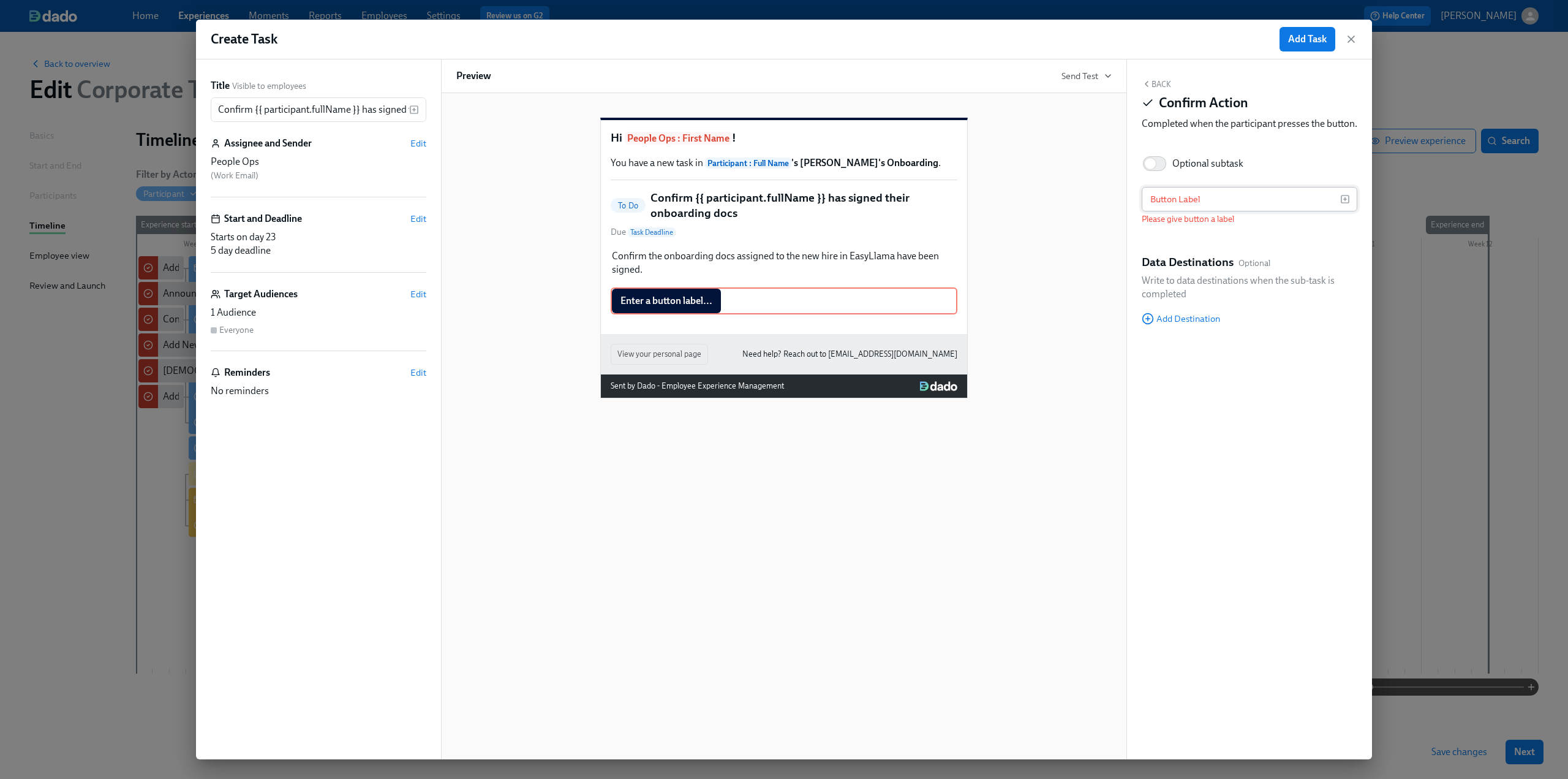
click at [1186, 212] on input "text" at bounding box center [1241, 199] width 199 height 24
paste input "Documents Signed"
type input "Documents Signed"
click at [1158, 81] on button "Back" at bounding box center [1156, 84] width 29 height 10
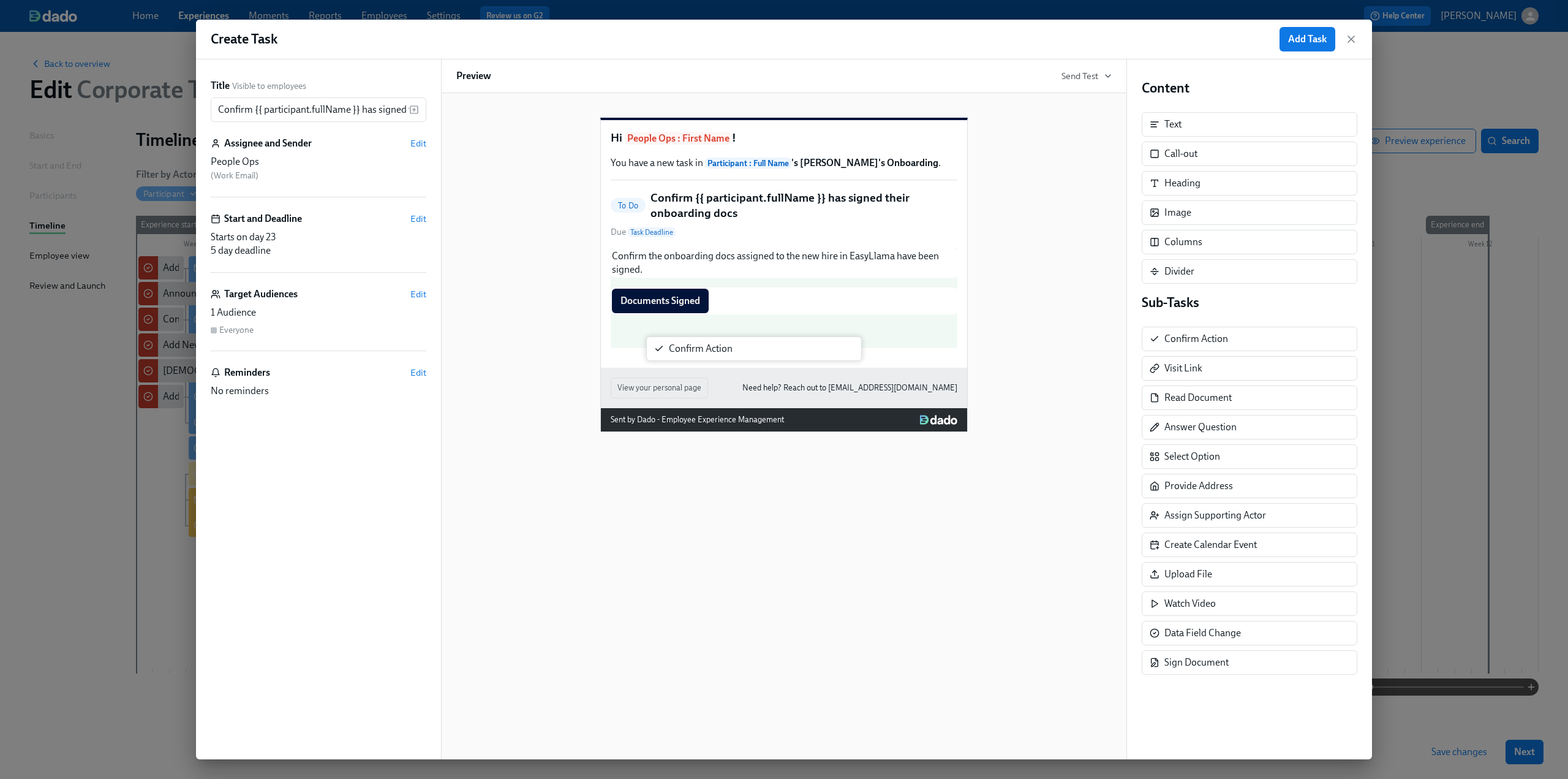
drag, startPoint x: 1204, startPoint y: 347, endPoint x: 694, endPoint y: 357, distance: 510.1
click at [694, 357] on div "Title Visible to employees Confirm {{ participant.fullName }} has signed their …" at bounding box center [784, 410] width 1176 height 700
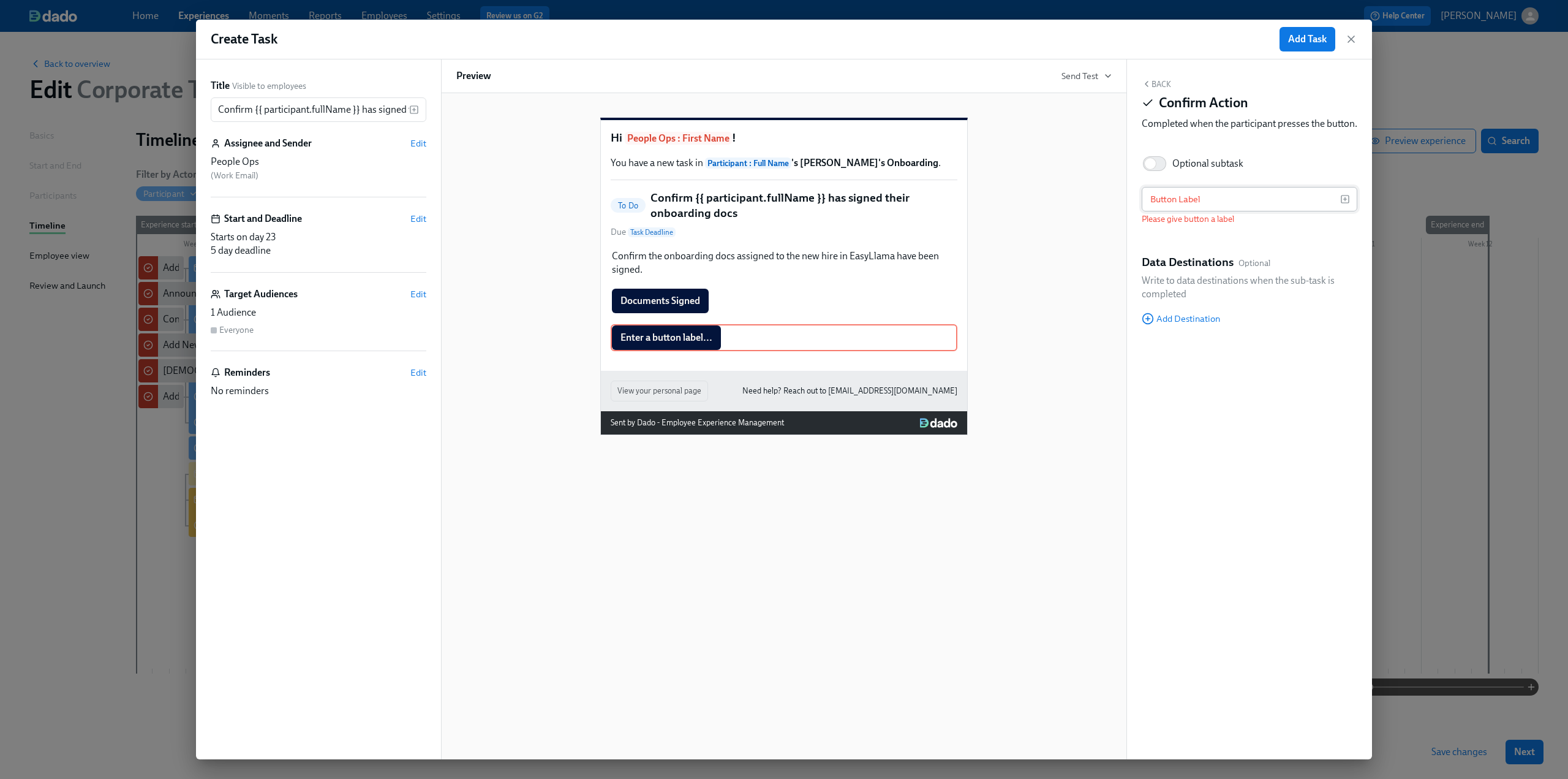
click at [1183, 208] on input "text" at bounding box center [1241, 199] width 199 height 24
paste input "Documents Not Signed - send reminder to employee"
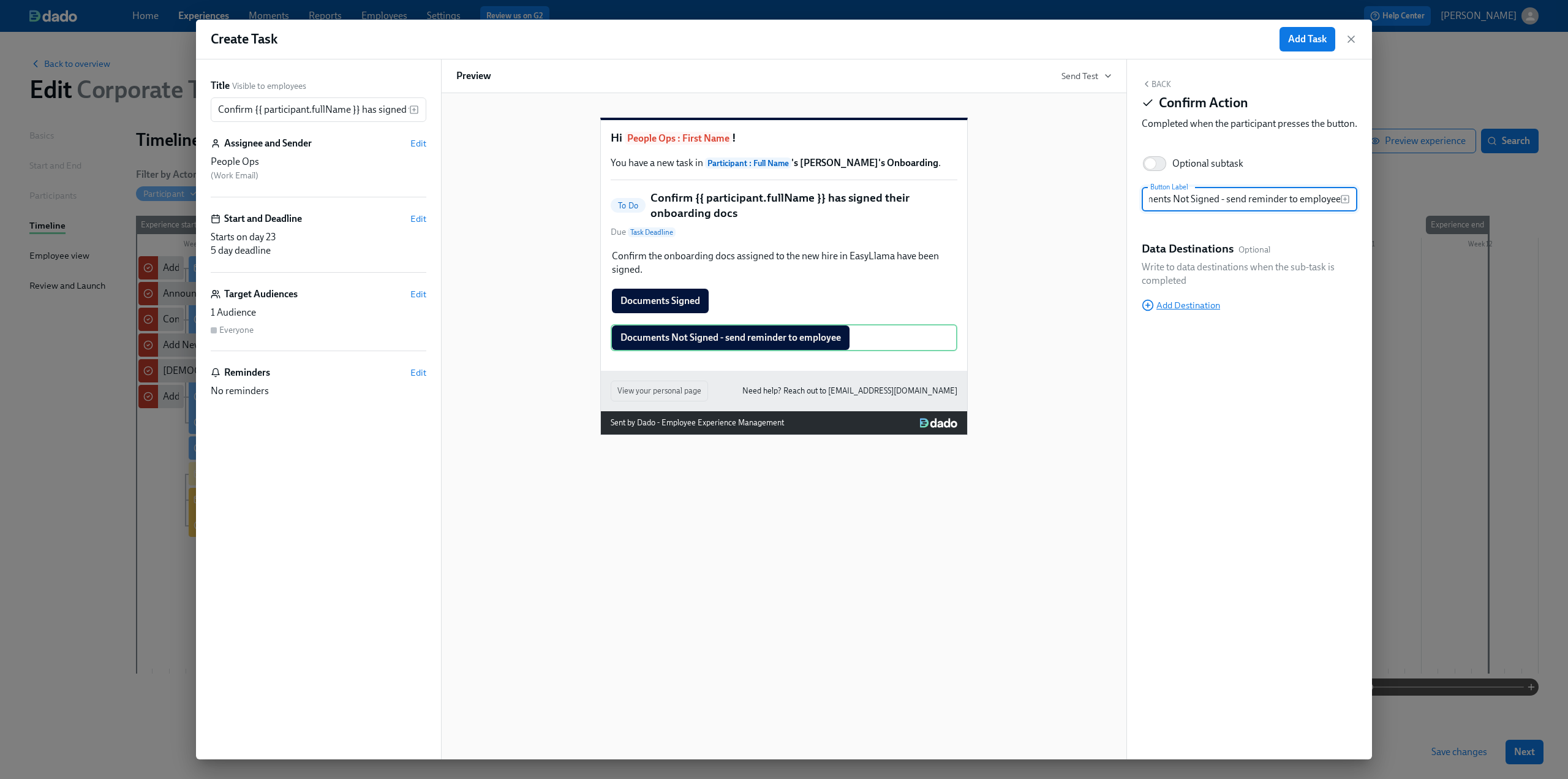
type input "Documents Not Signed - send reminder to employee"
click at [1193, 311] on span "Add Destination" at bounding box center [1180, 305] width 78 height 13
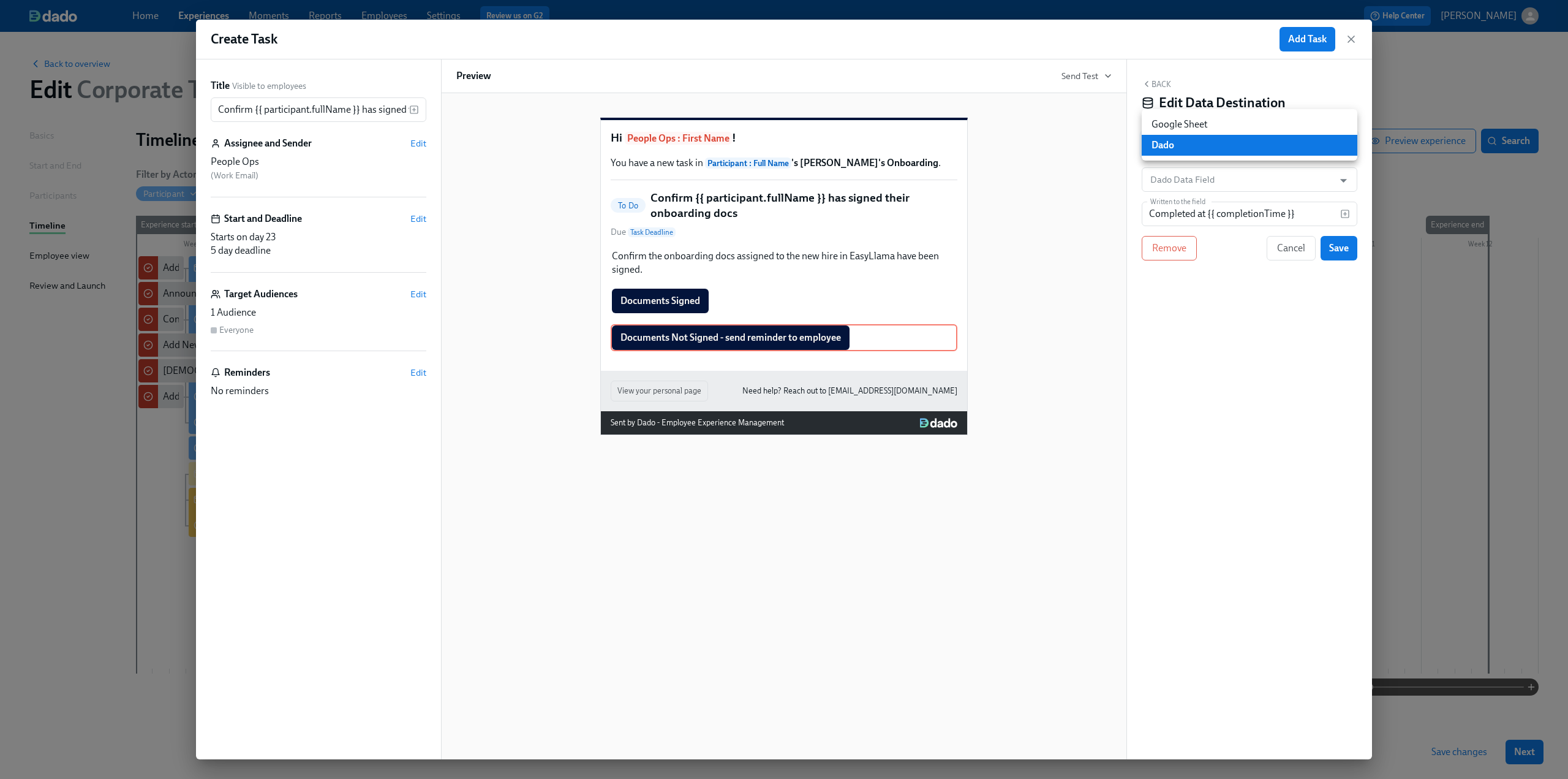
click at [1175, 145] on body "Home Experiences Moments Reports Employees Settings Review us on G2 Help Center…" at bounding box center [784, 390] width 1568 height 779
click at [1185, 185] on div at bounding box center [784, 390] width 1568 height 779
click at [1185, 180] on input "Dado Data Field" at bounding box center [1240, 179] width 185 height 24
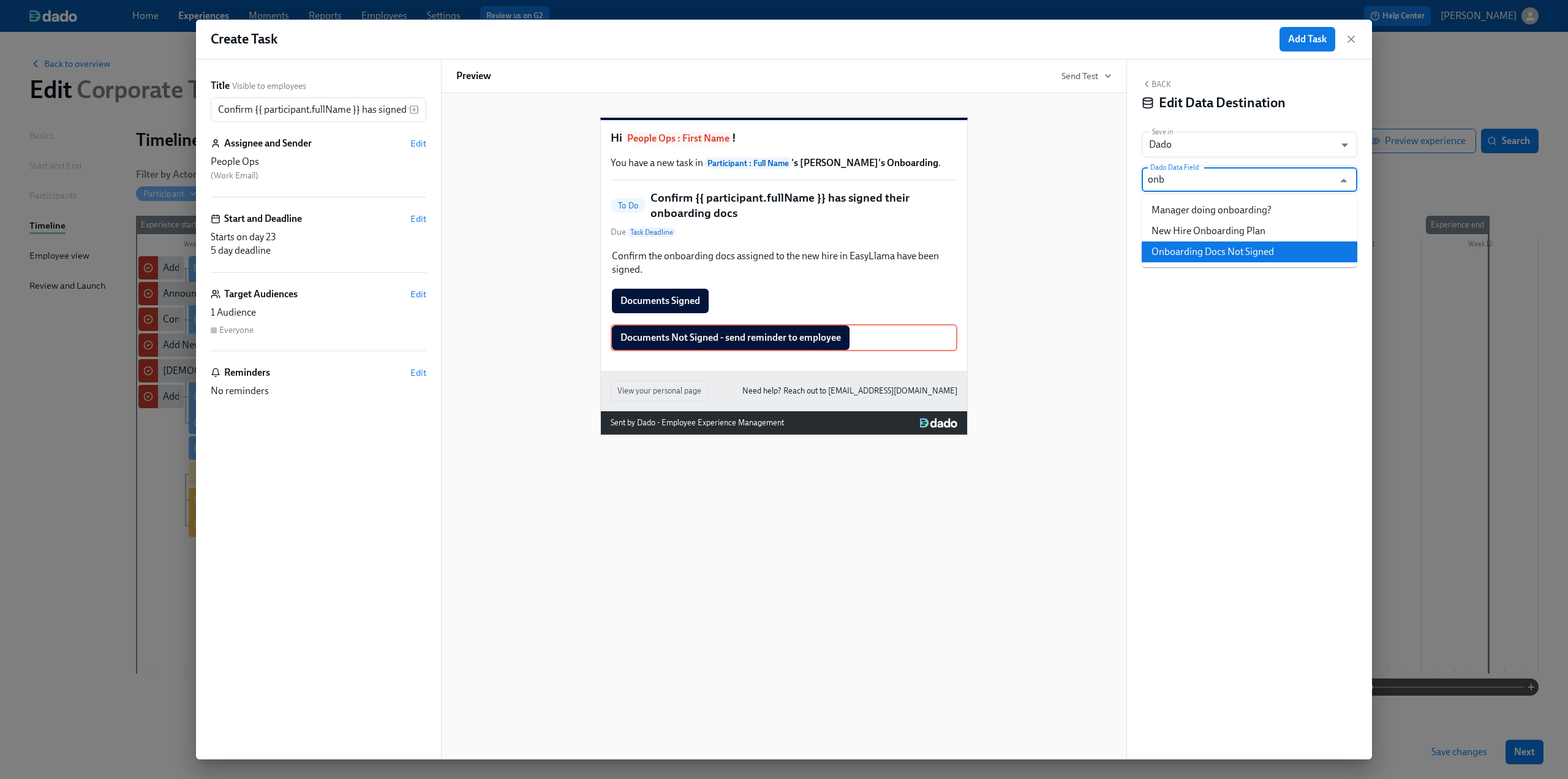
click at [1207, 244] on li "Onboarding Docs Not Signed" at bounding box center [1250, 251] width 216 height 21
type input "Onboarding Docs Not Signed"
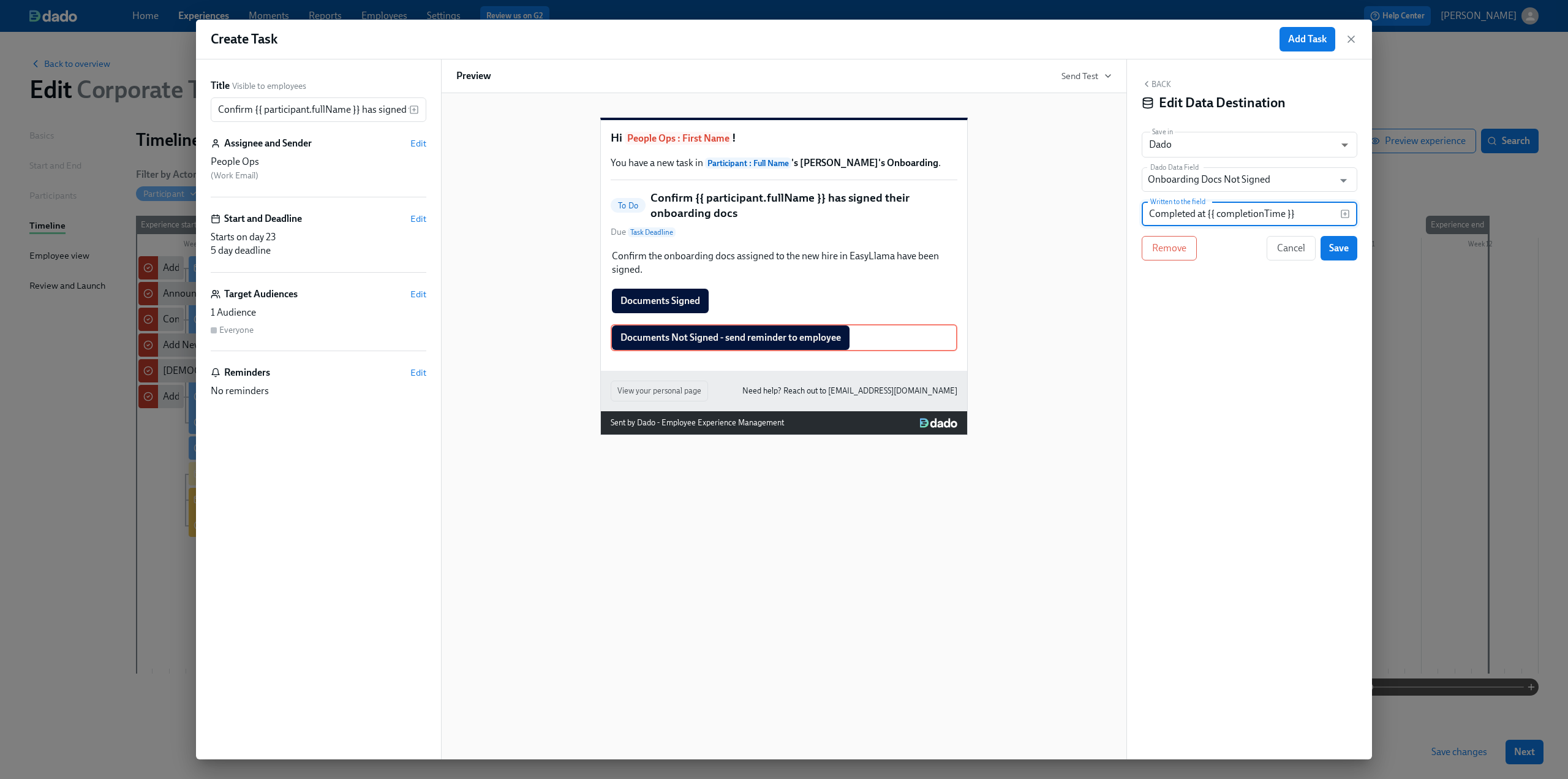
drag, startPoint x: 1307, startPoint y: 219, endPoint x: 1131, endPoint y: 217, distance: 176.0
click at [1131, 217] on div "Back Edit Data Destination Save in Dado USER_PROFILE ​ Dado Data Field Onboardi…" at bounding box center [1250, 410] width 245 height 700
type input "No"
click at [1331, 248] on span "Save" at bounding box center [1338, 248] width 19 height 13
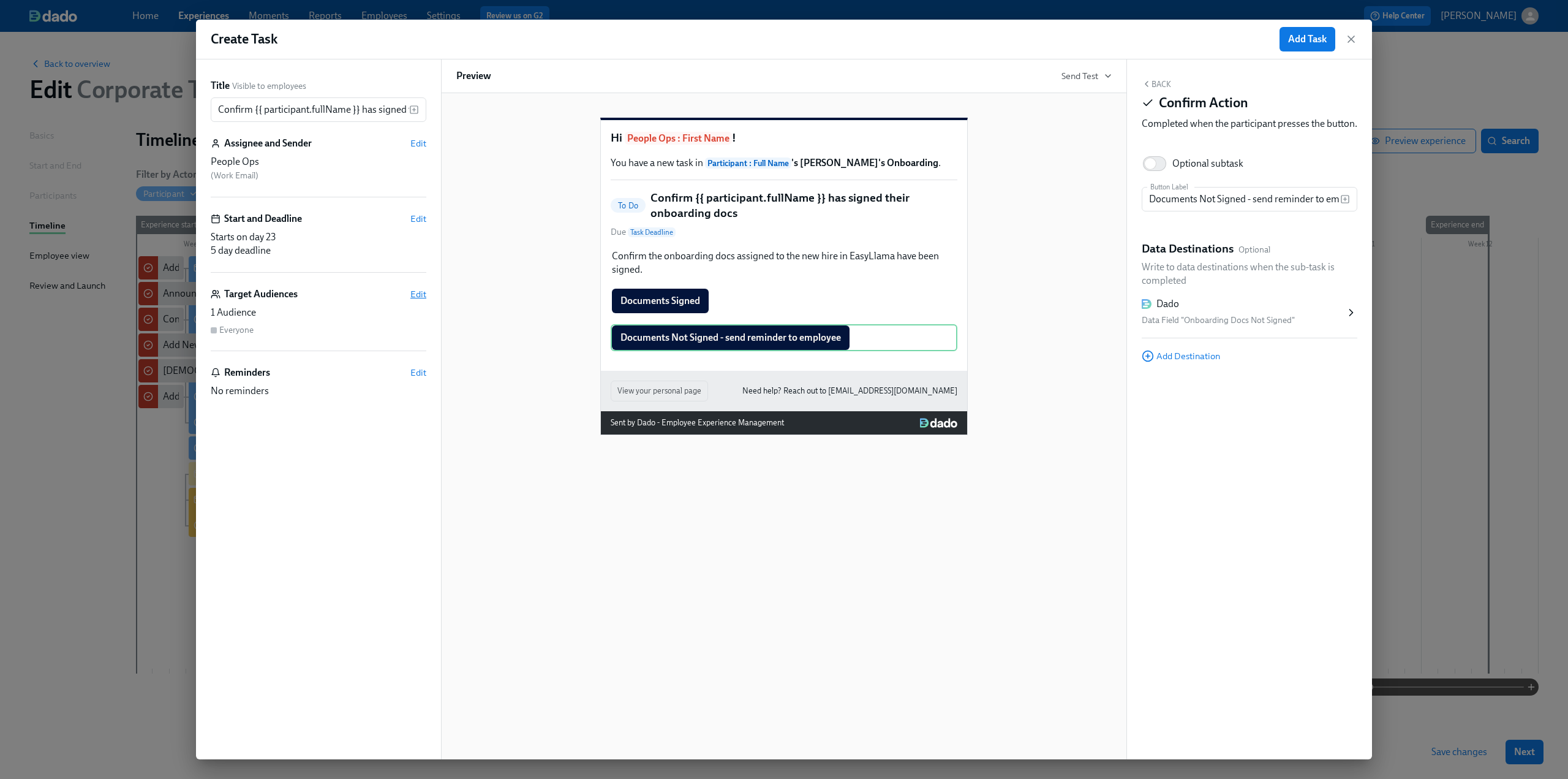
click at [419, 298] on span "Edit" at bounding box center [418, 294] width 16 height 13
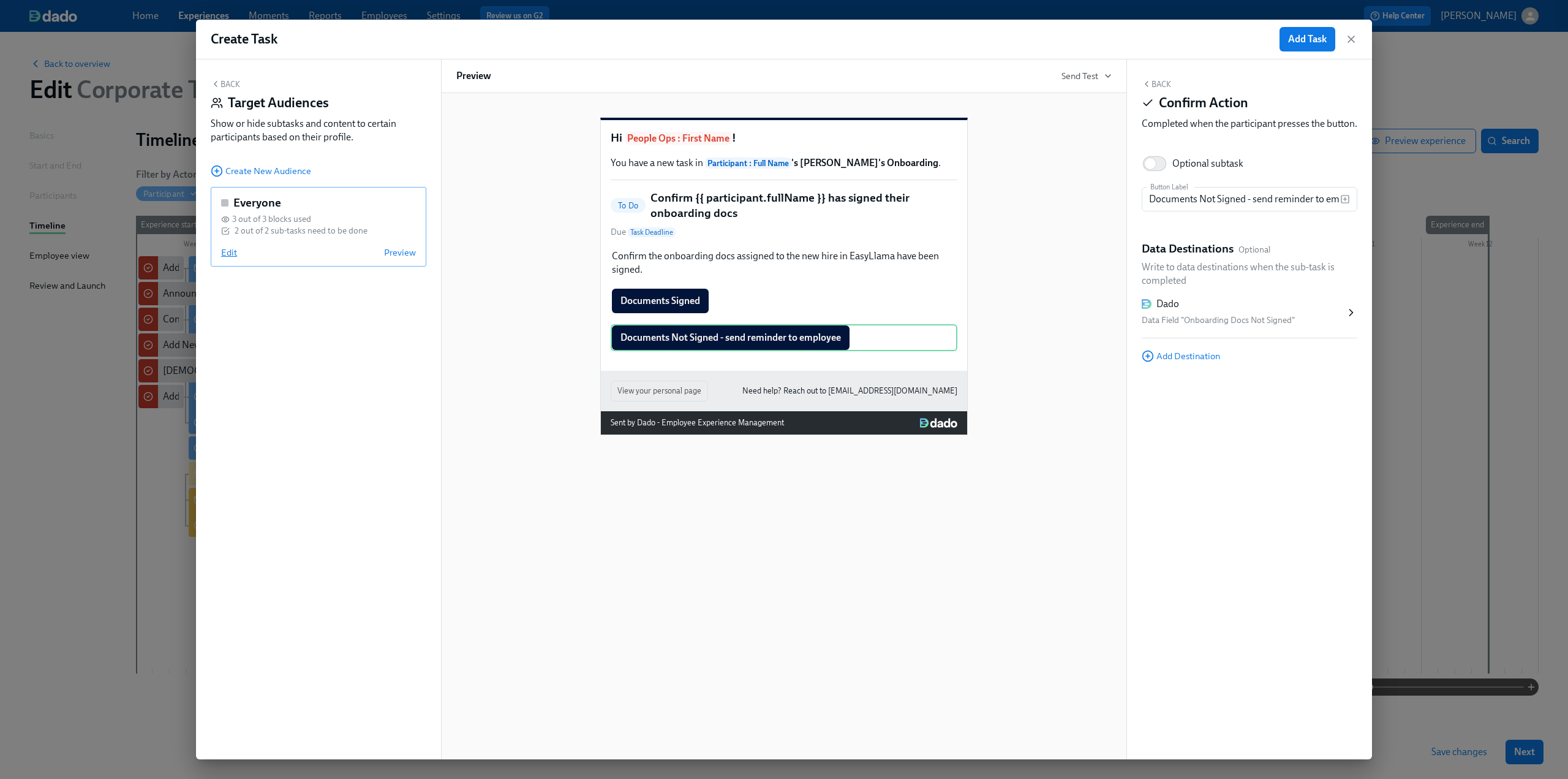
click at [233, 255] on span "Edit" at bounding box center [228, 252] width 16 height 13
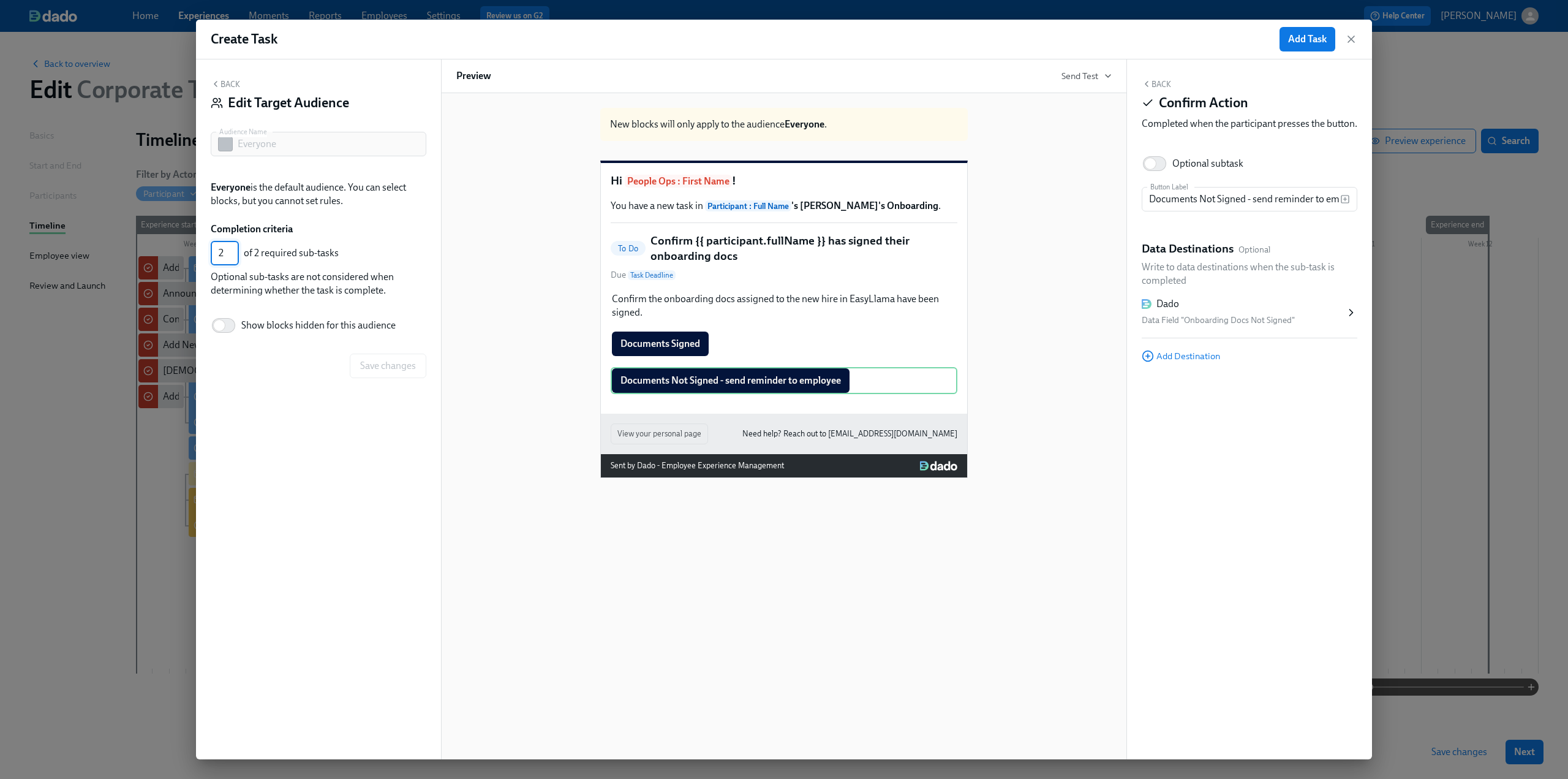
click at [234, 250] on input "2" at bounding box center [224, 253] width 28 height 24
type input "1"
click at [234, 257] on input "1" at bounding box center [224, 253] width 28 height 24
click at [365, 364] on span "Save changes" at bounding box center [388, 366] width 56 height 13
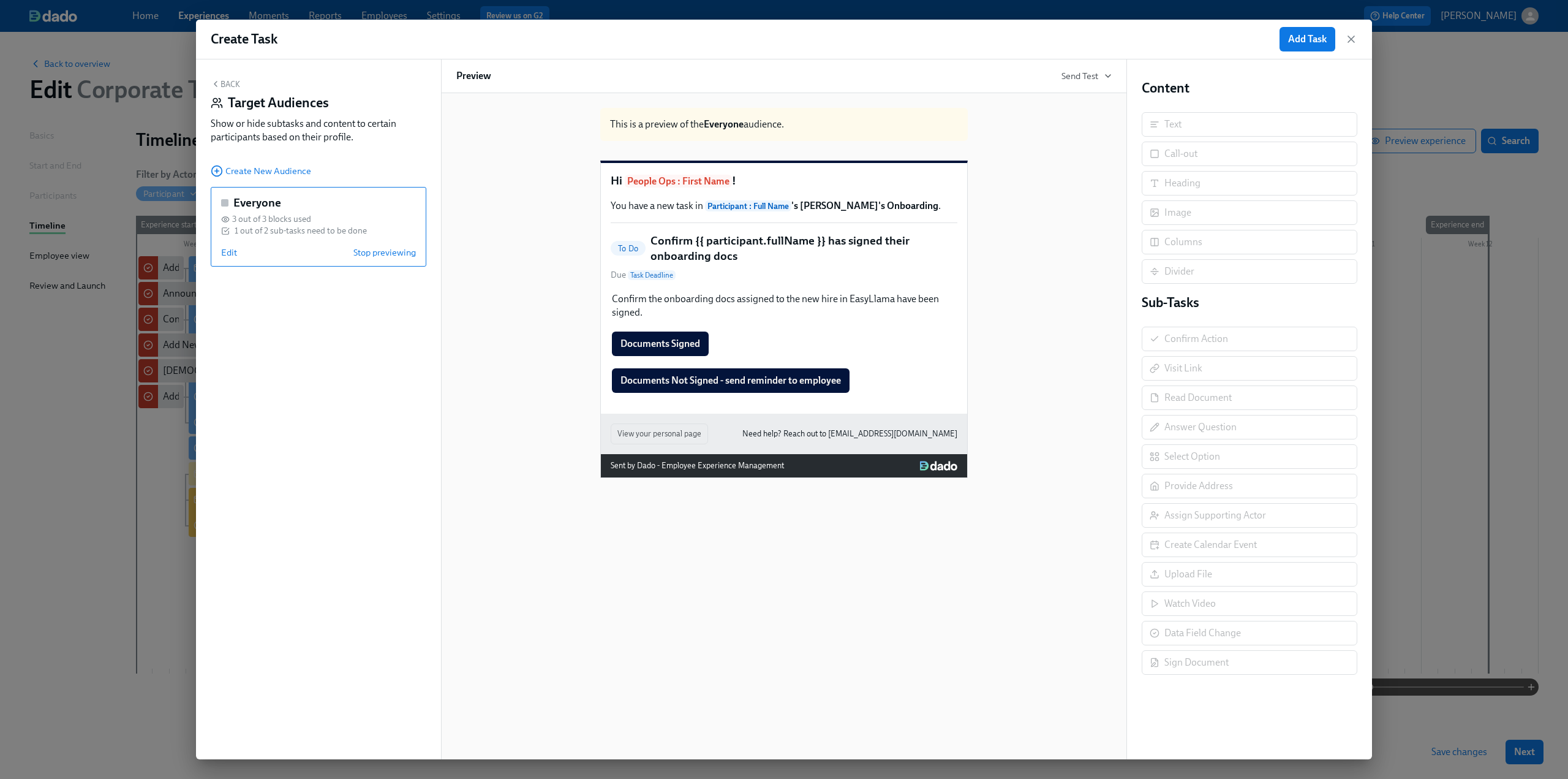
click at [225, 86] on button "Back" at bounding box center [225, 84] width 29 height 10
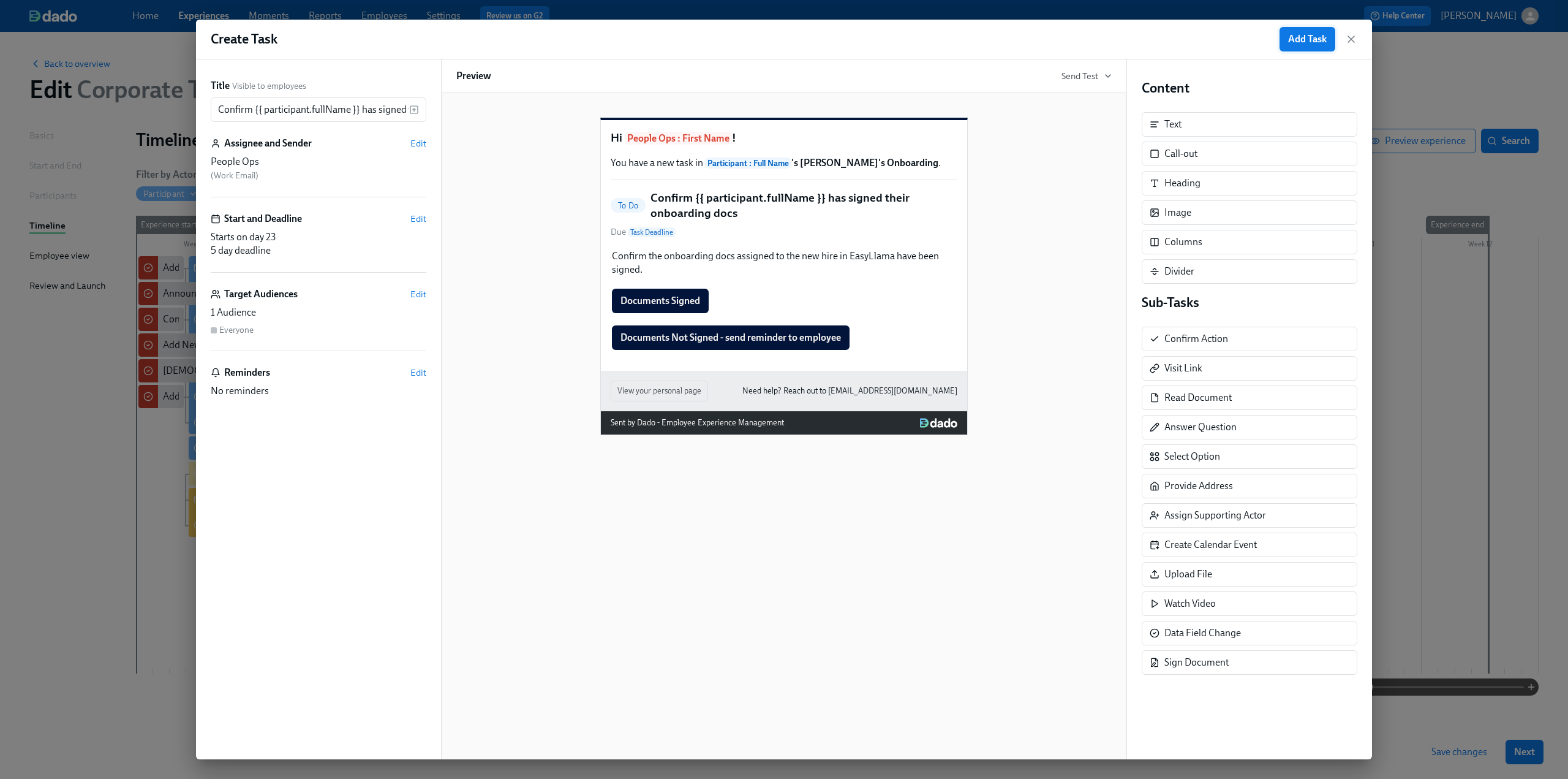
click at [1322, 43] on span "Add Task" at bounding box center [1308, 39] width 39 height 13
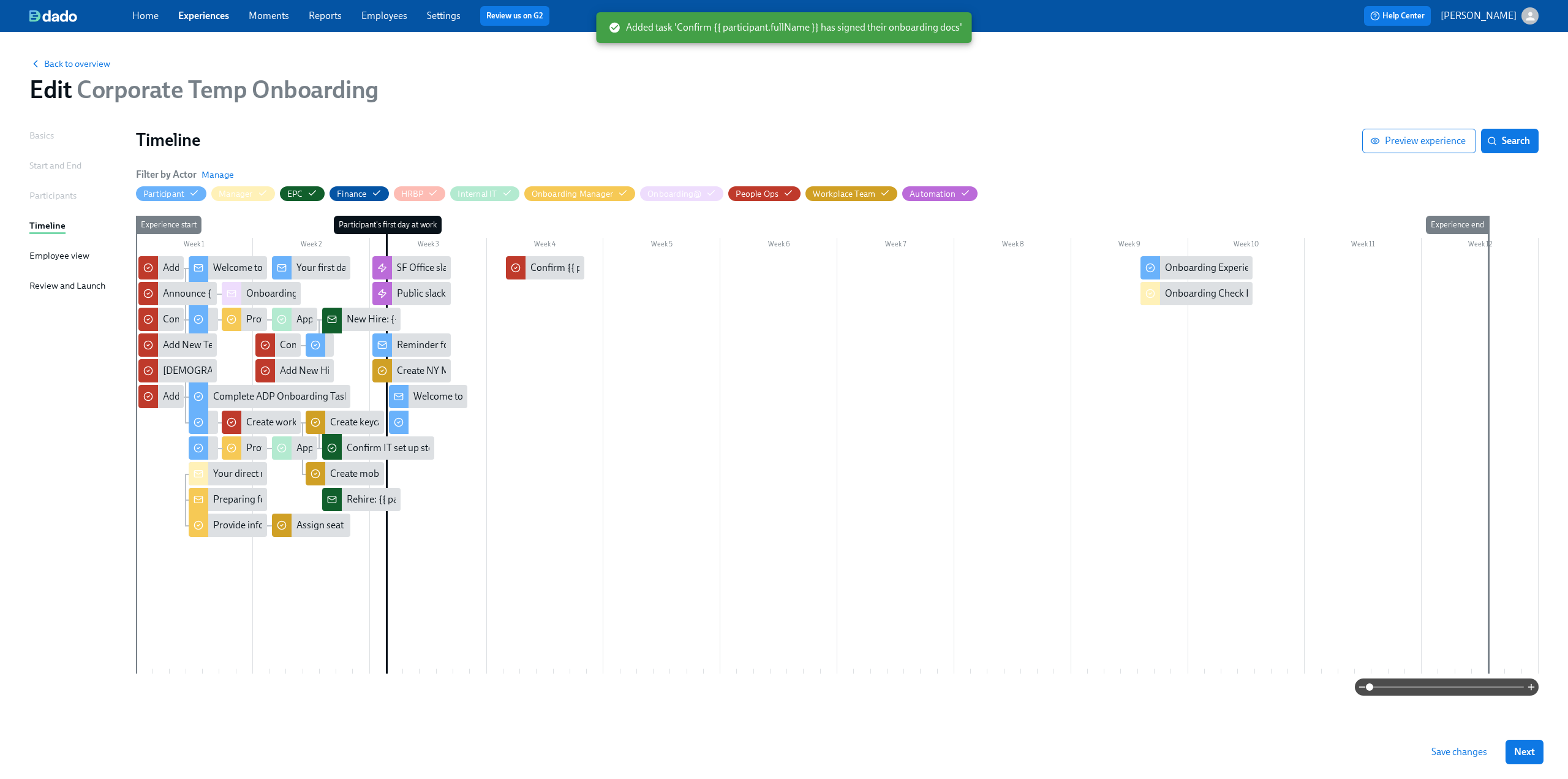
click at [597, 271] on div at bounding box center [837, 465] width 1403 height 417
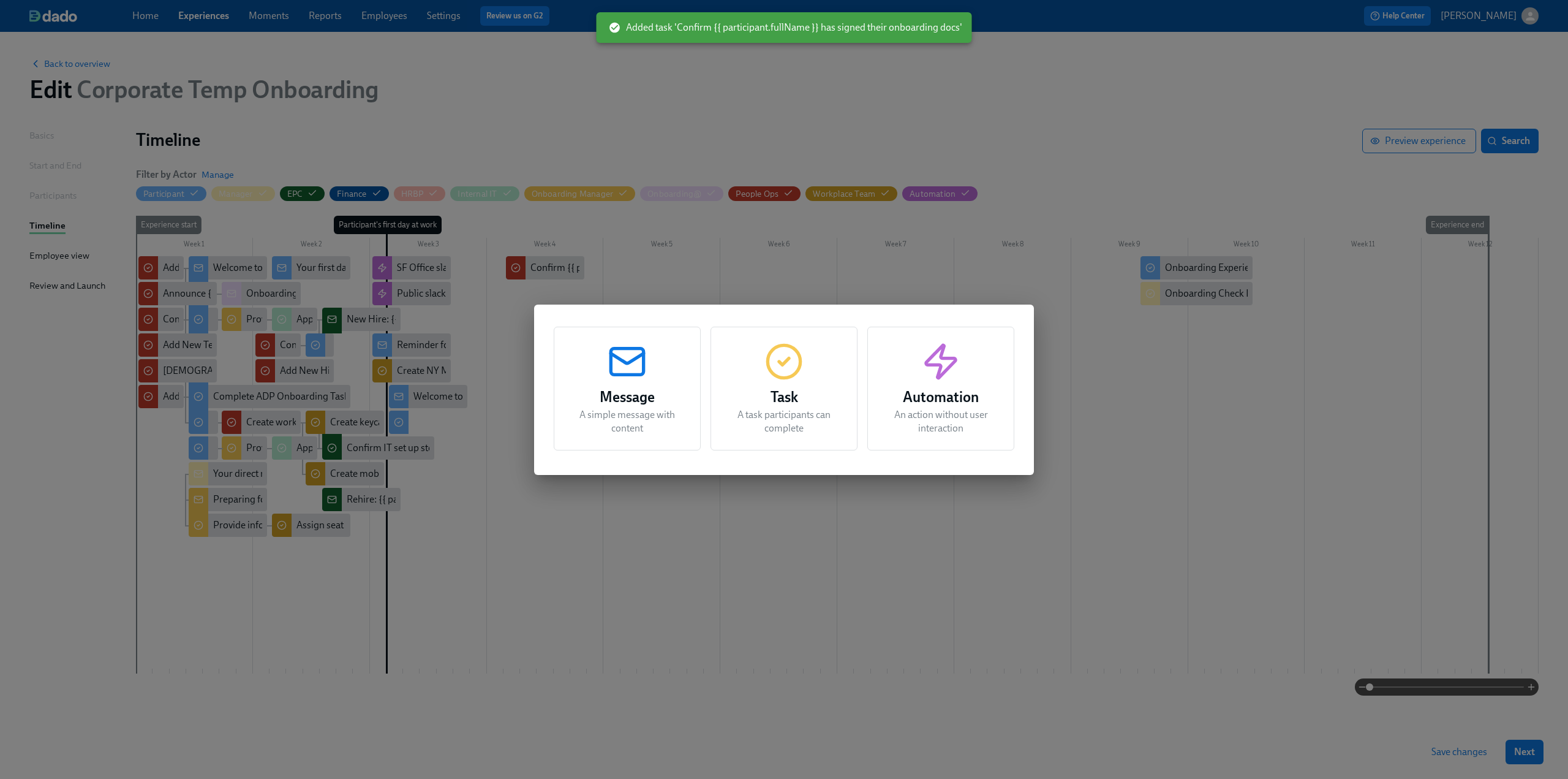
click at [640, 369] on icon "button" at bounding box center [627, 362] width 40 height 40
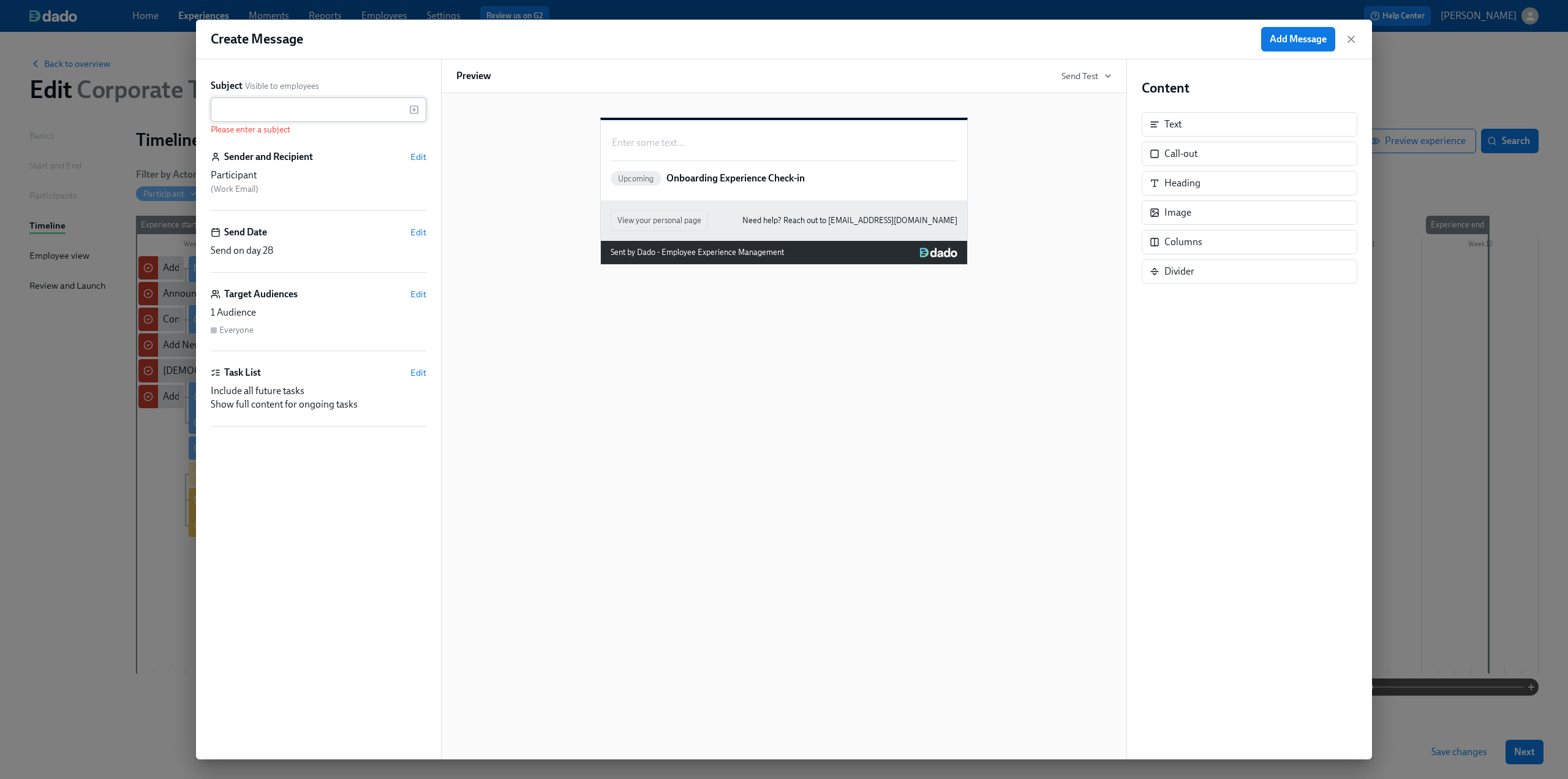
click at [296, 109] on input "text" at bounding box center [310, 110] width 199 height 24
paste input "Action Required: Outstanding Onboarding Docs"
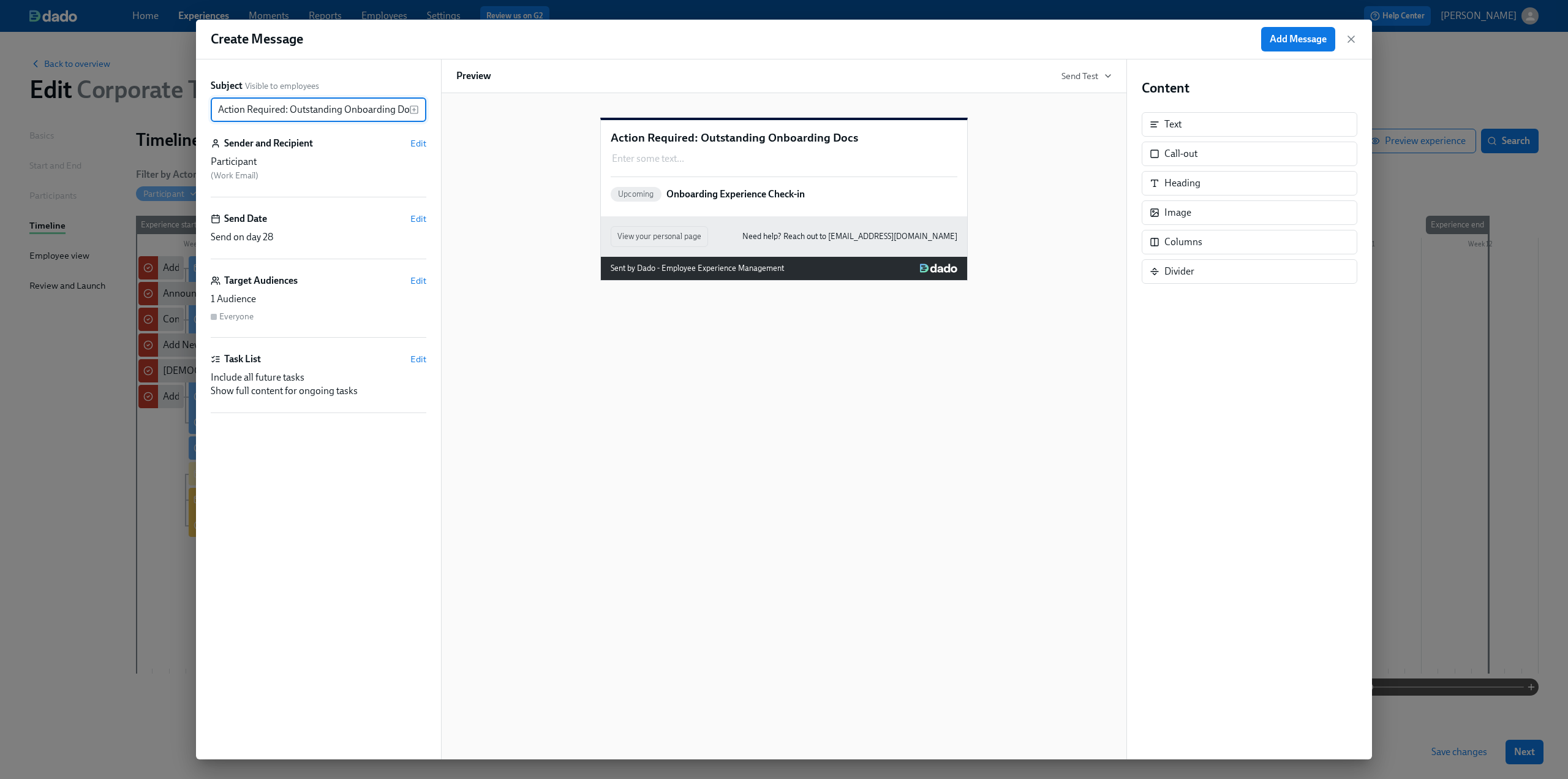
scroll to position [0, 8]
type input "Action Required: Outstanding Onboarding Docs"
click at [415, 220] on span "Edit" at bounding box center [418, 218] width 16 height 13
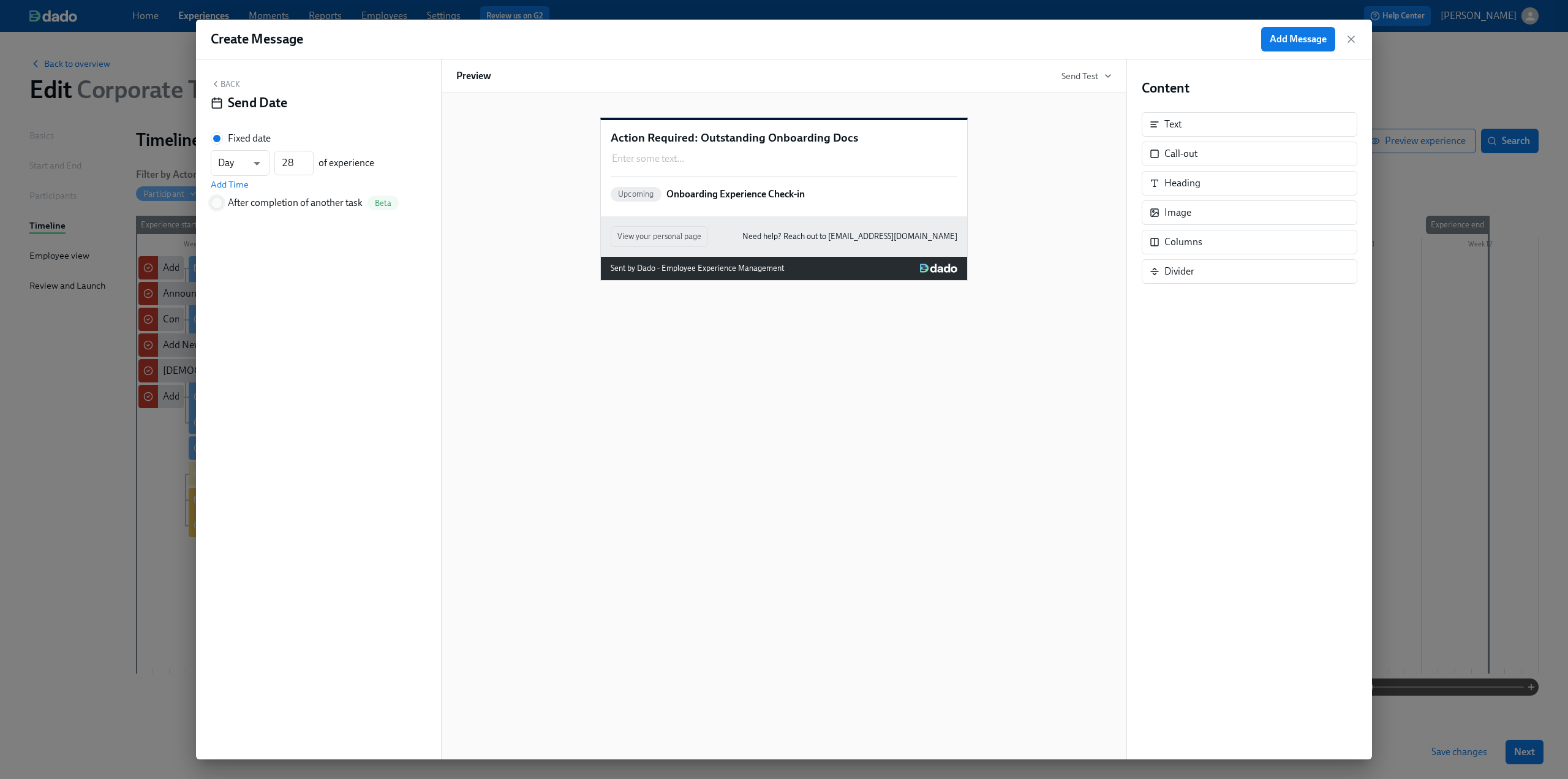
click at [219, 199] on input "After completion of another task Beta" at bounding box center [217, 202] width 11 height 11
radio input "true"
radio input "false"
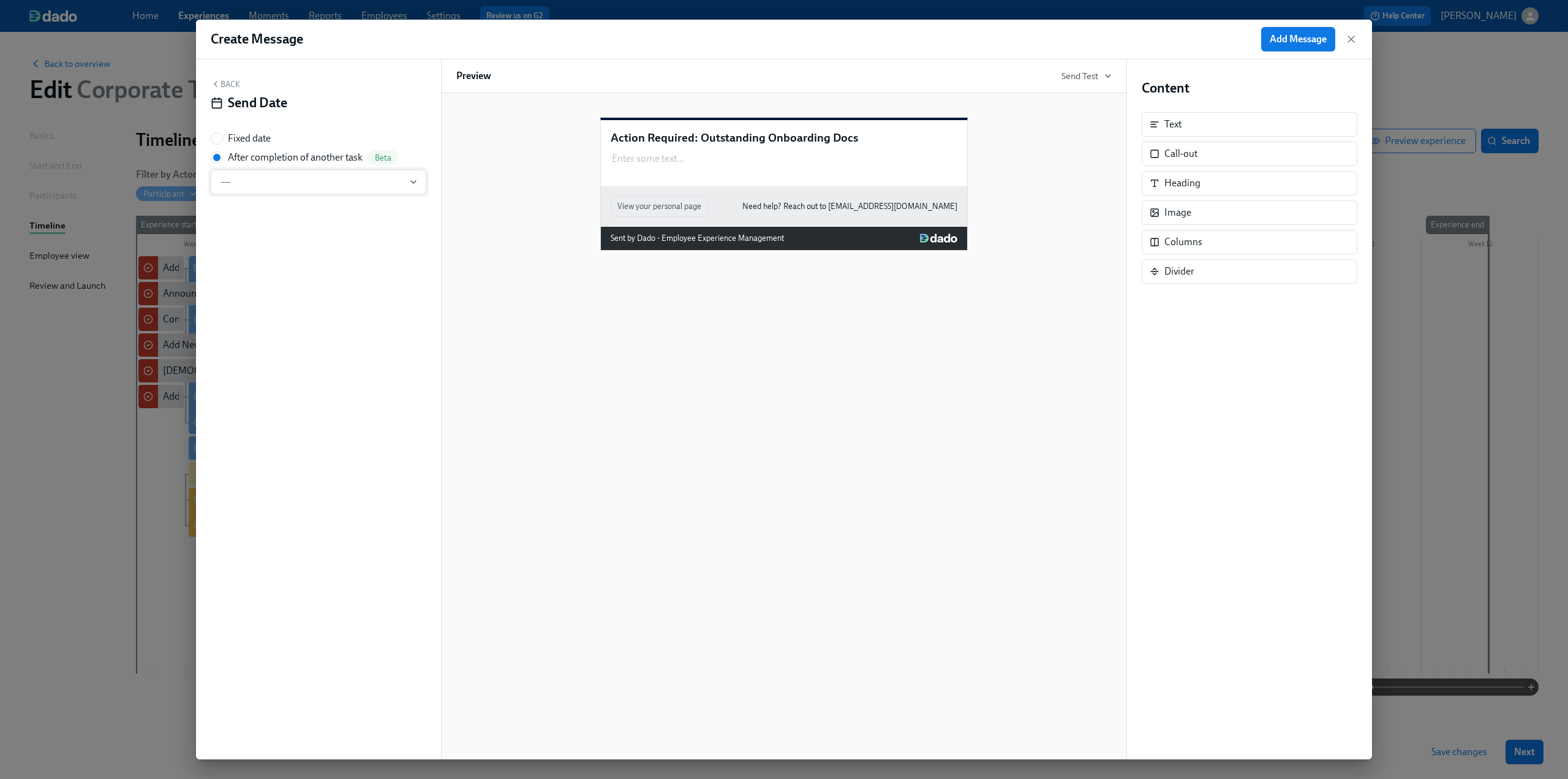
click at [313, 192] on button "---" at bounding box center [318, 181] width 216 height 24
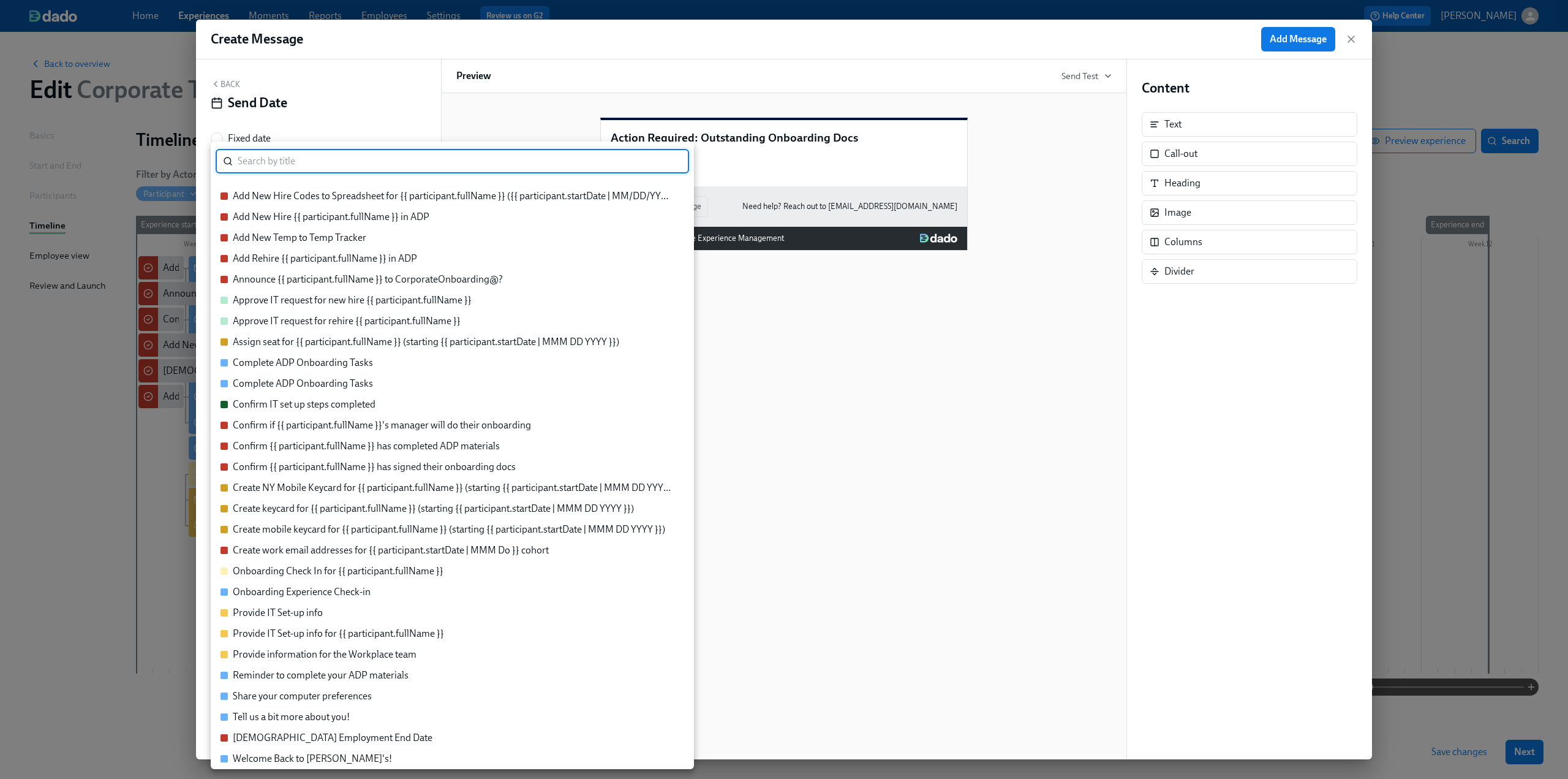
click at [414, 467] on div "Confirm {{ participant.fullName }} has signed their onboarding docs" at bounding box center [374, 467] width 283 height 13
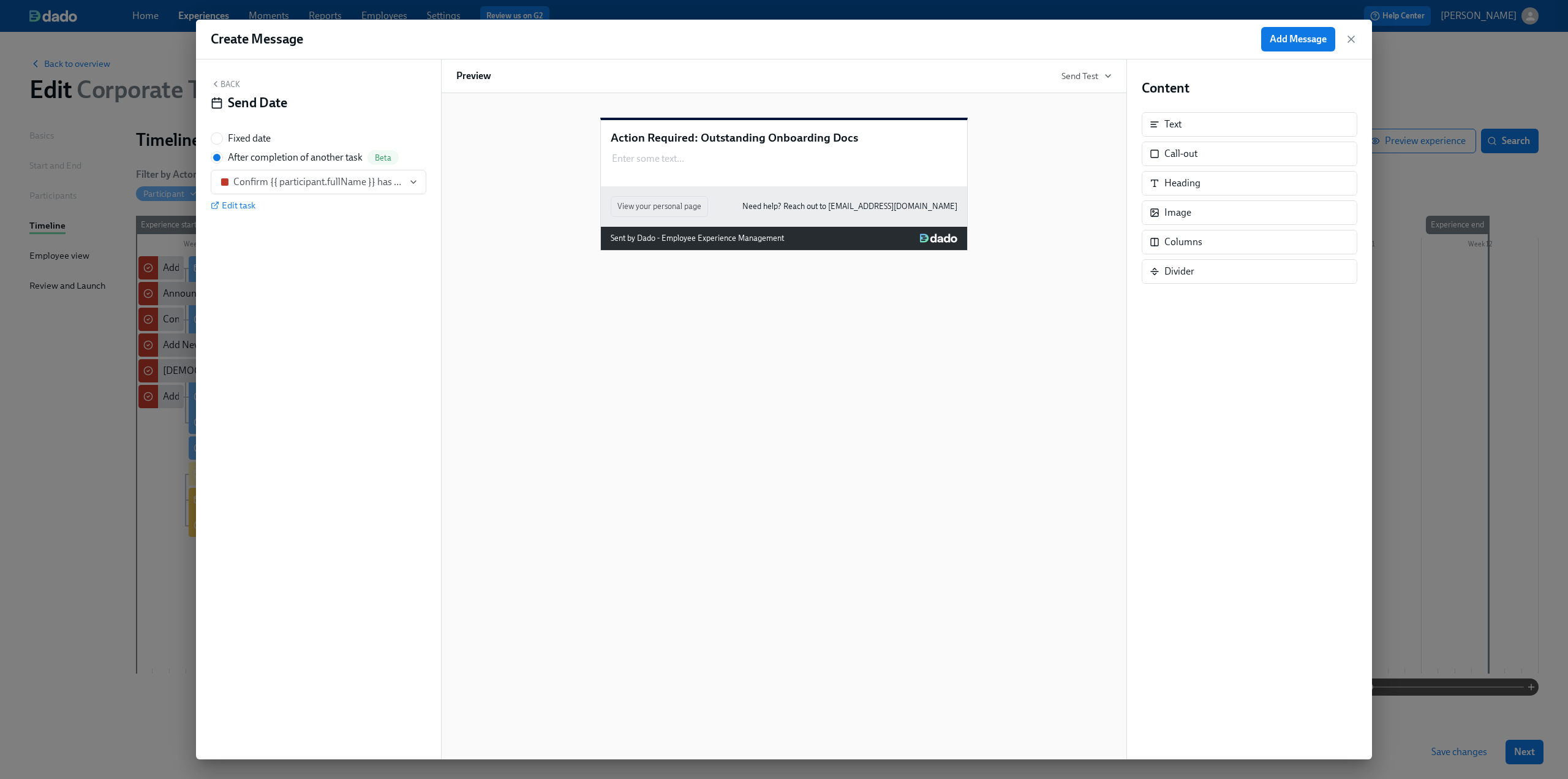
click at [233, 86] on button "Back" at bounding box center [225, 84] width 29 height 10
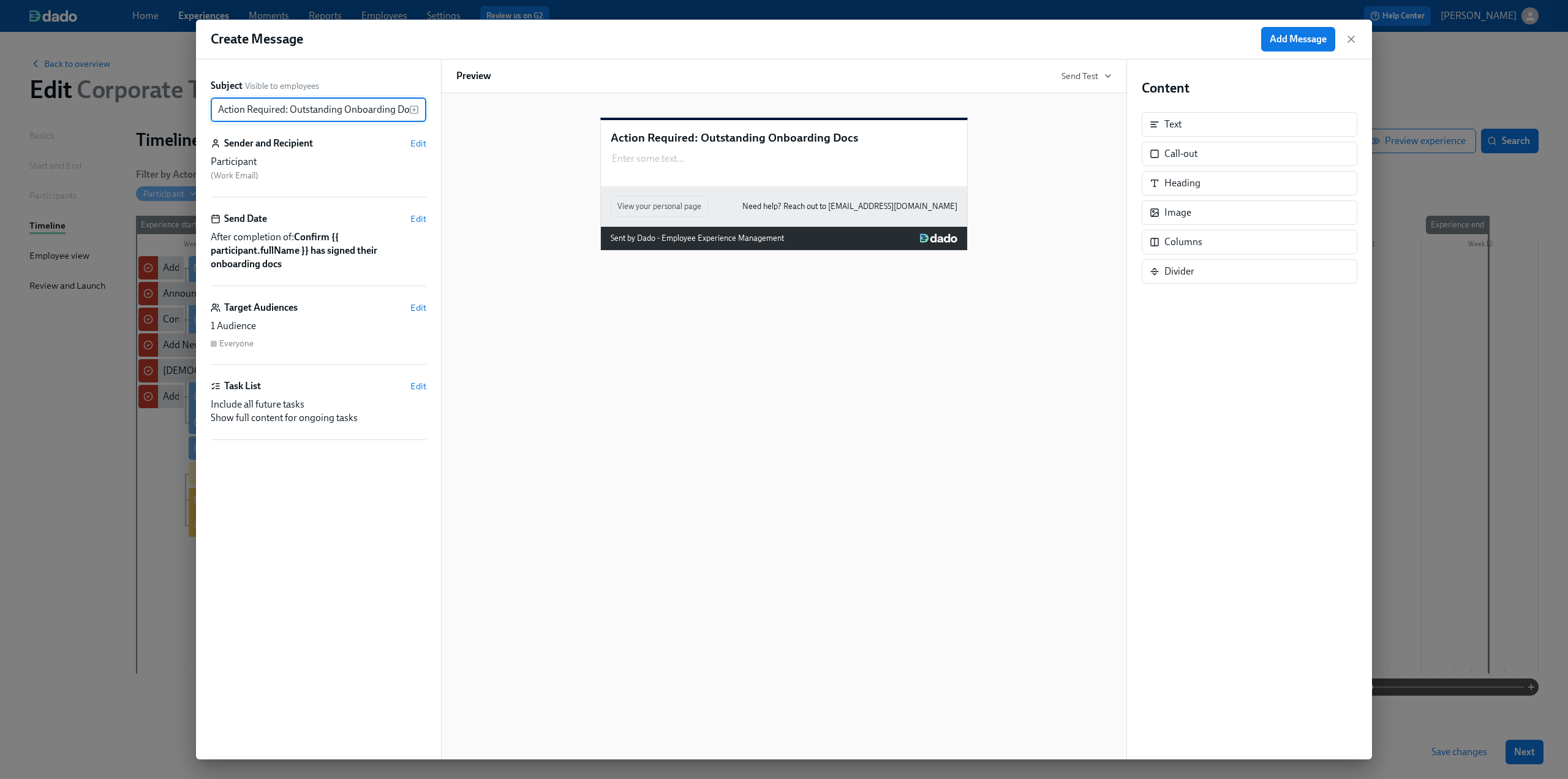
scroll to position [0, 8]
click at [416, 309] on span "Edit" at bounding box center [418, 308] width 16 height 13
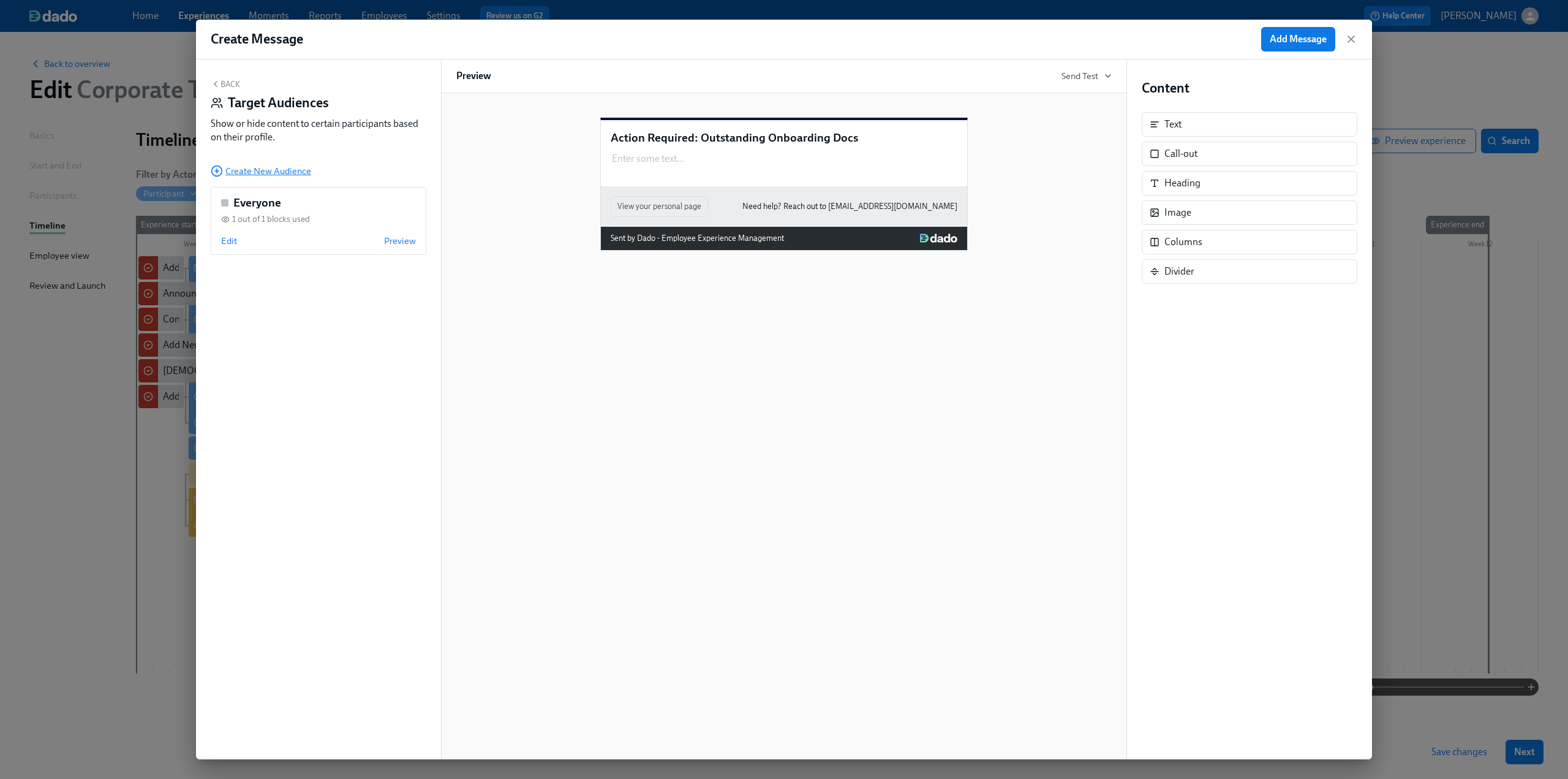
click at [248, 167] on span "Create New Audience" at bounding box center [260, 171] width 100 height 13
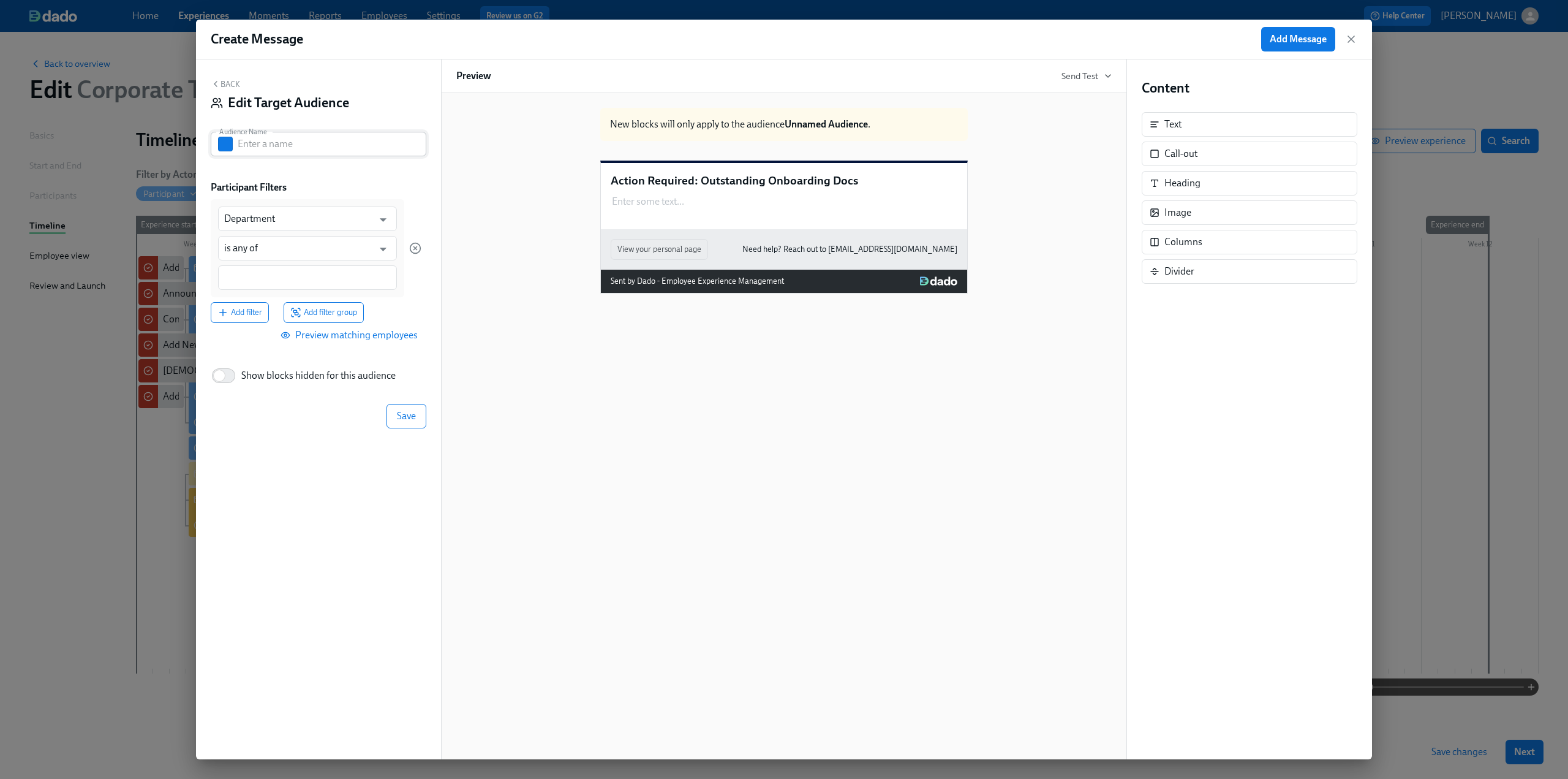
click at [270, 142] on input "text" at bounding box center [332, 143] width 189 height 24
type input "Docs not signed"
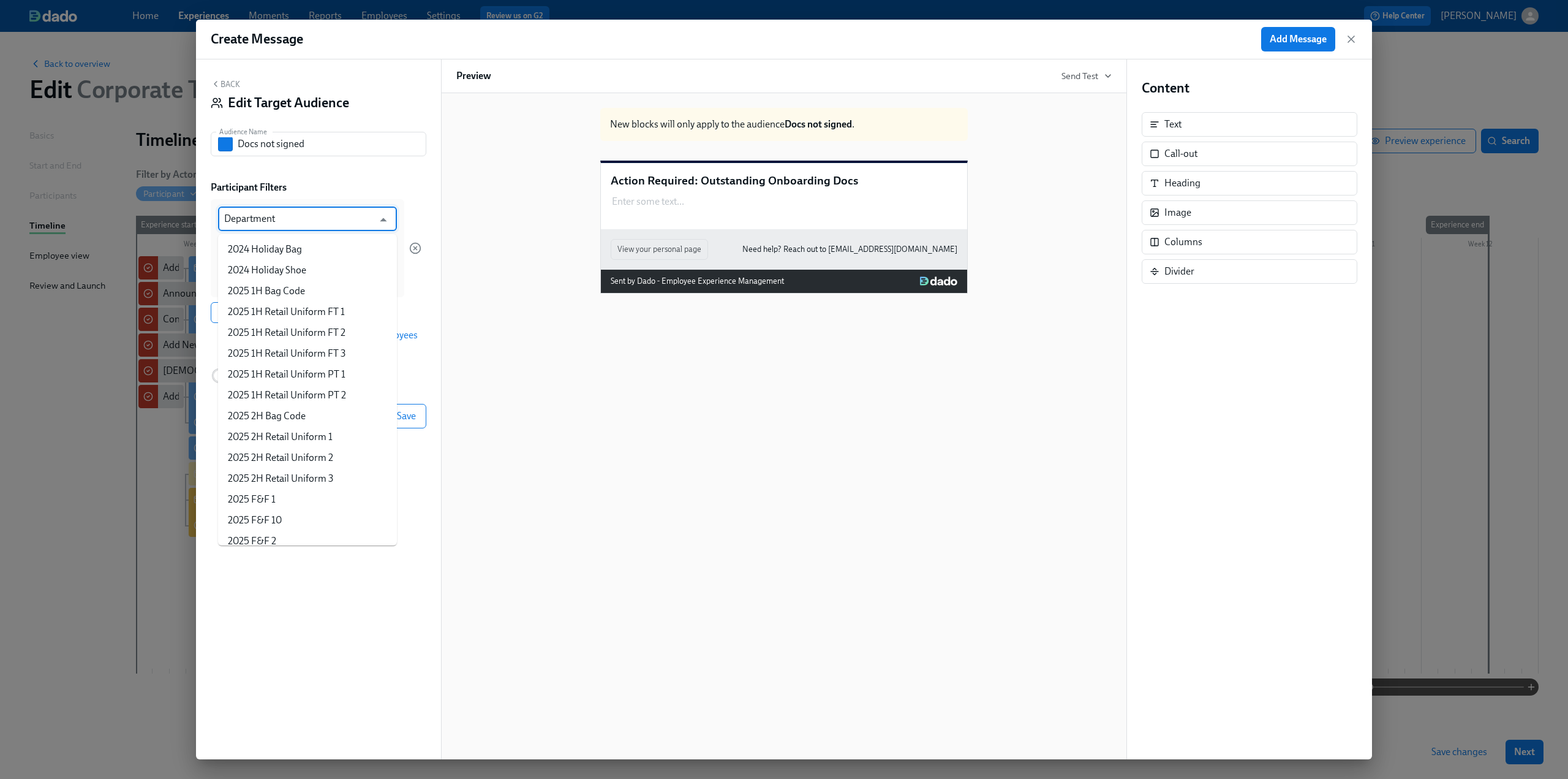
click at [305, 223] on input "Department" at bounding box center [298, 218] width 149 height 24
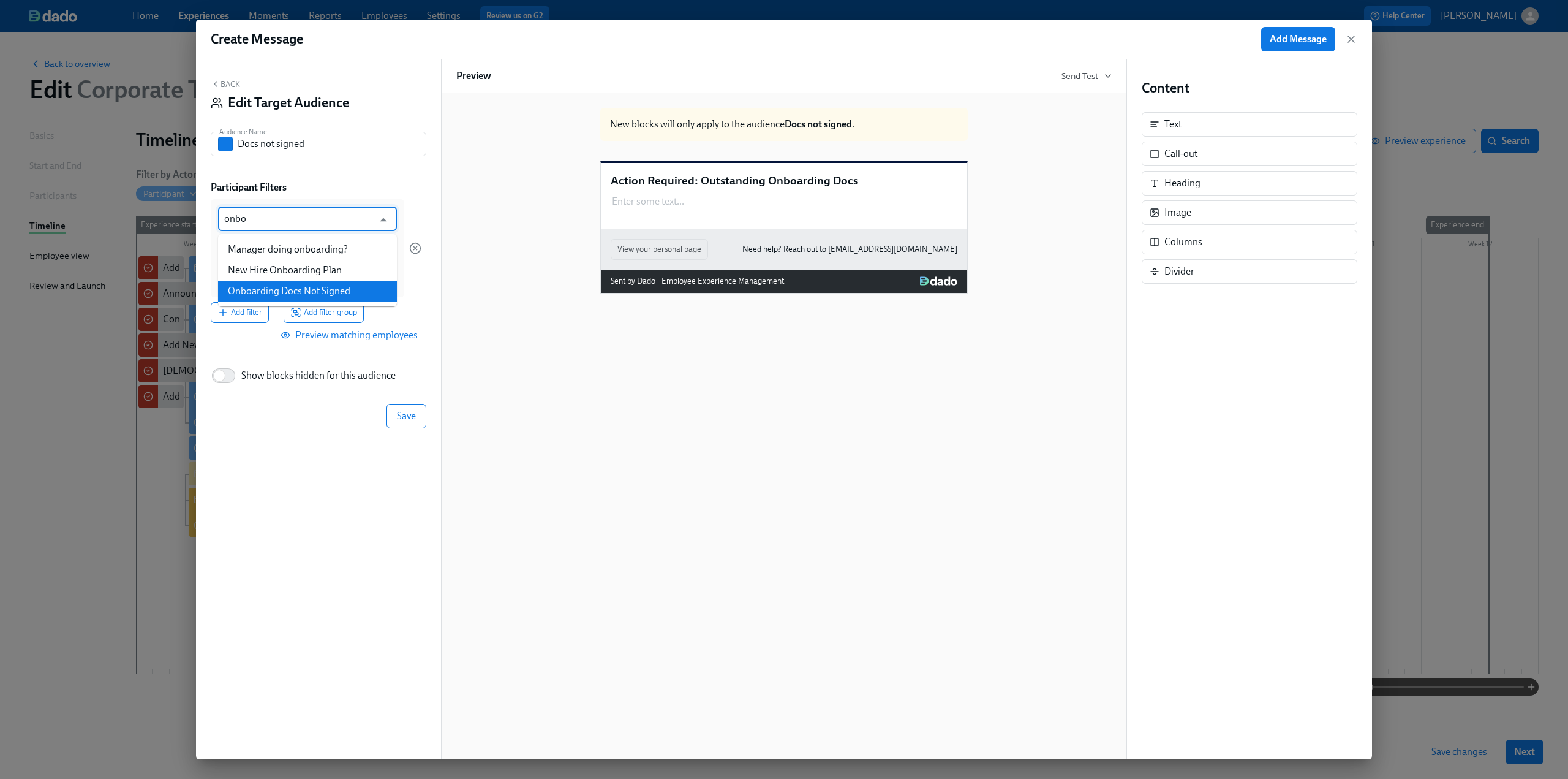
click at [332, 291] on li "Onboarding Docs Not Signed" at bounding box center [308, 291] width 179 height 21
type input "Onboarding Docs Not Signed"
click at [262, 285] on div at bounding box center [308, 277] width 179 height 24
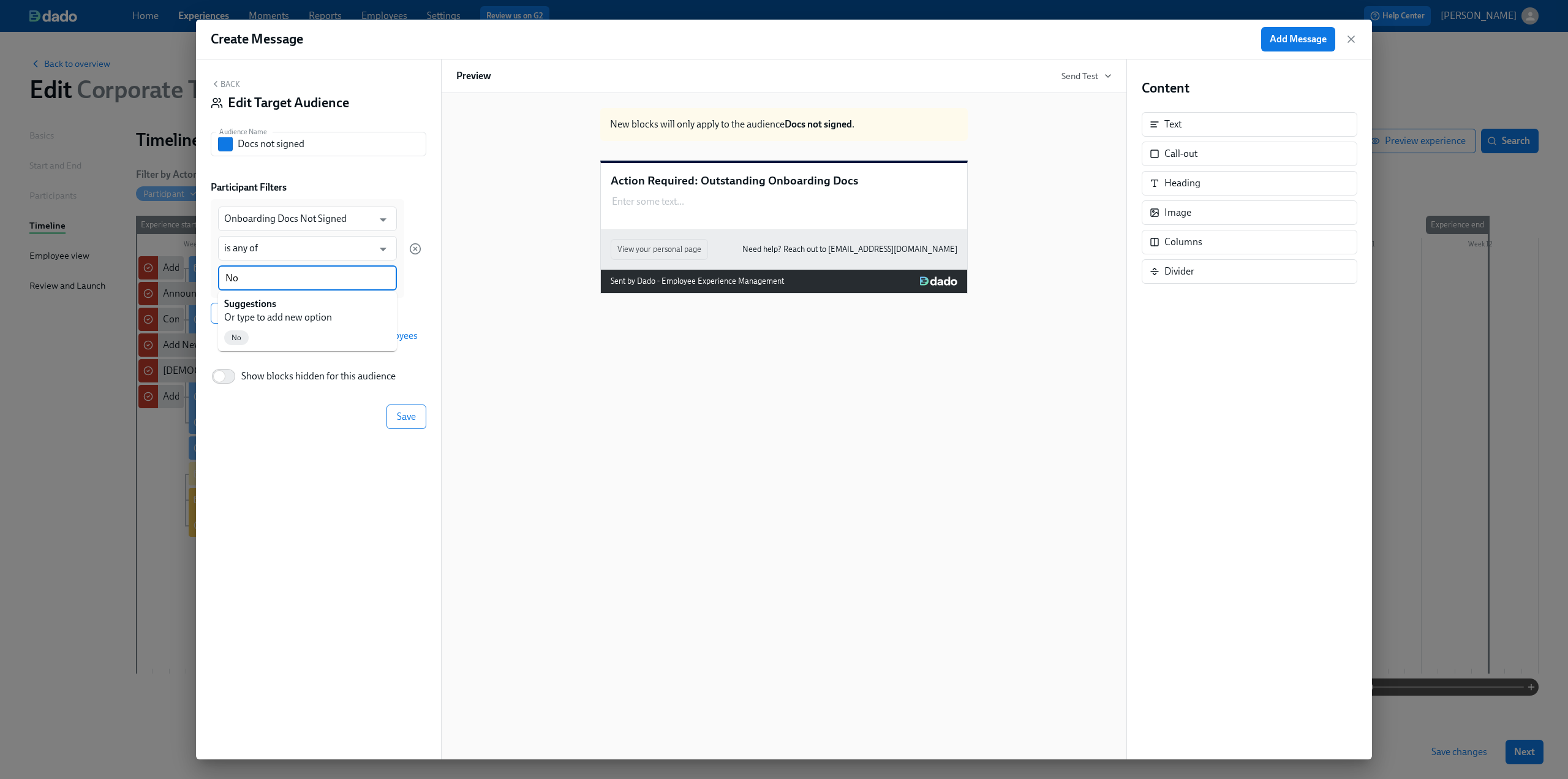
type input "No"
click at [262, 336] on div "No" at bounding box center [308, 338] width 179 height 27
click at [232, 342] on div "No" at bounding box center [236, 336] width 24 height 14
click at [411, 416] on span "Save" at bounding box center [406, 417] width 19 height 13
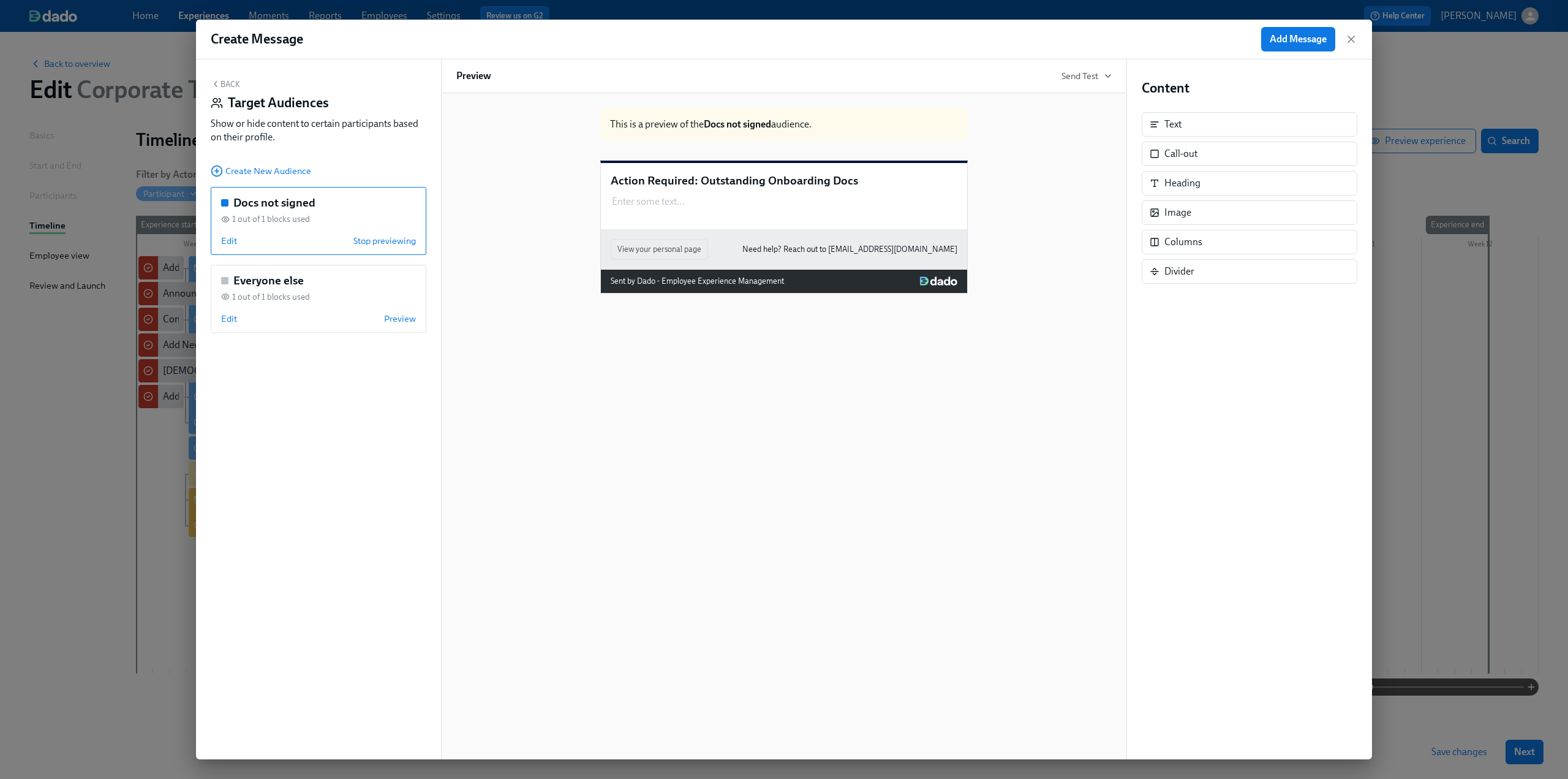
click at [227, 84] on button "Back" at bounding box center [225, 84] width 29 height 10
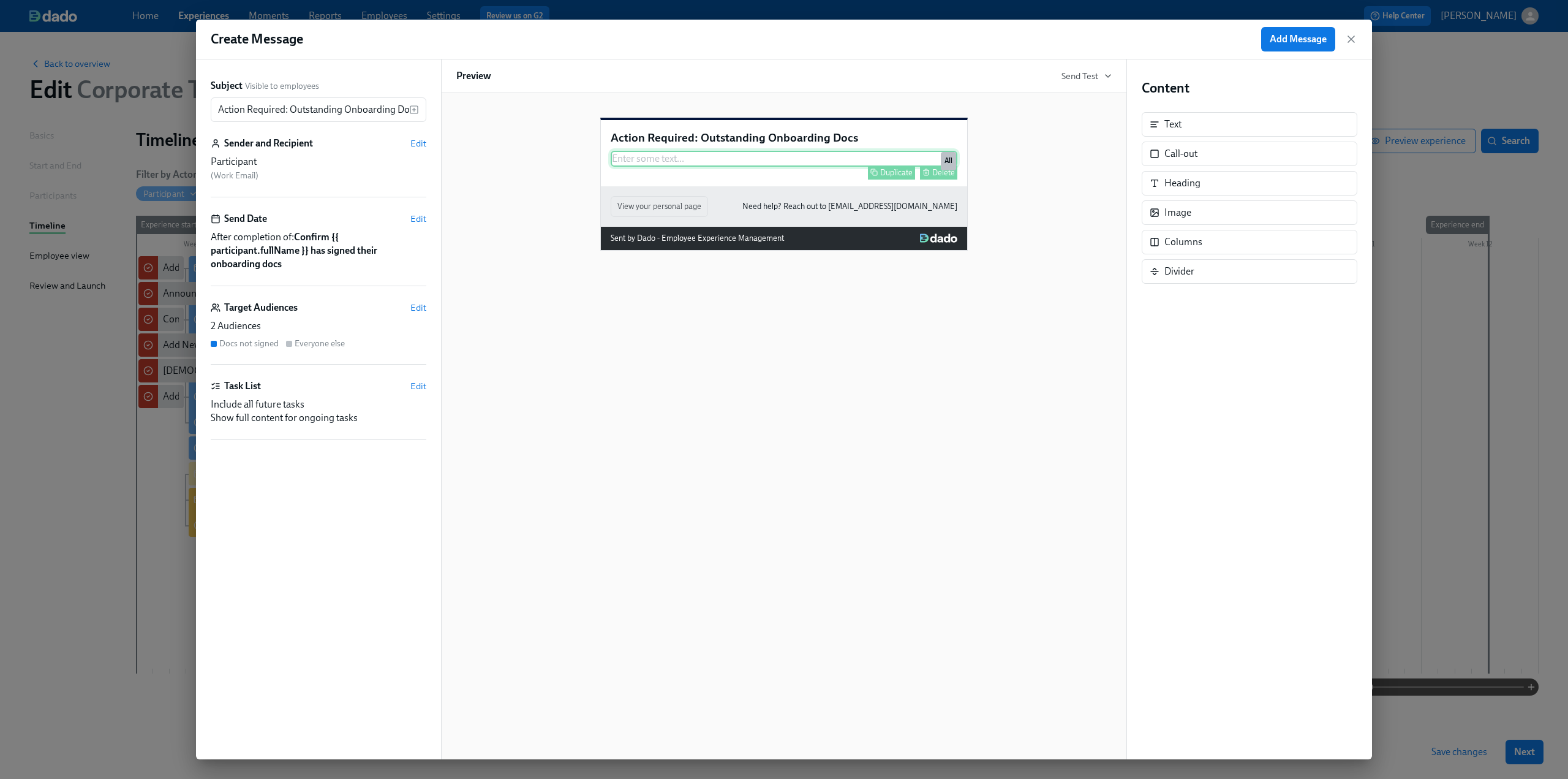
click at [689, 167] on div "Enter some text ... Duplicate Delete All" at bounding box center [784, 158] width 346 height 16
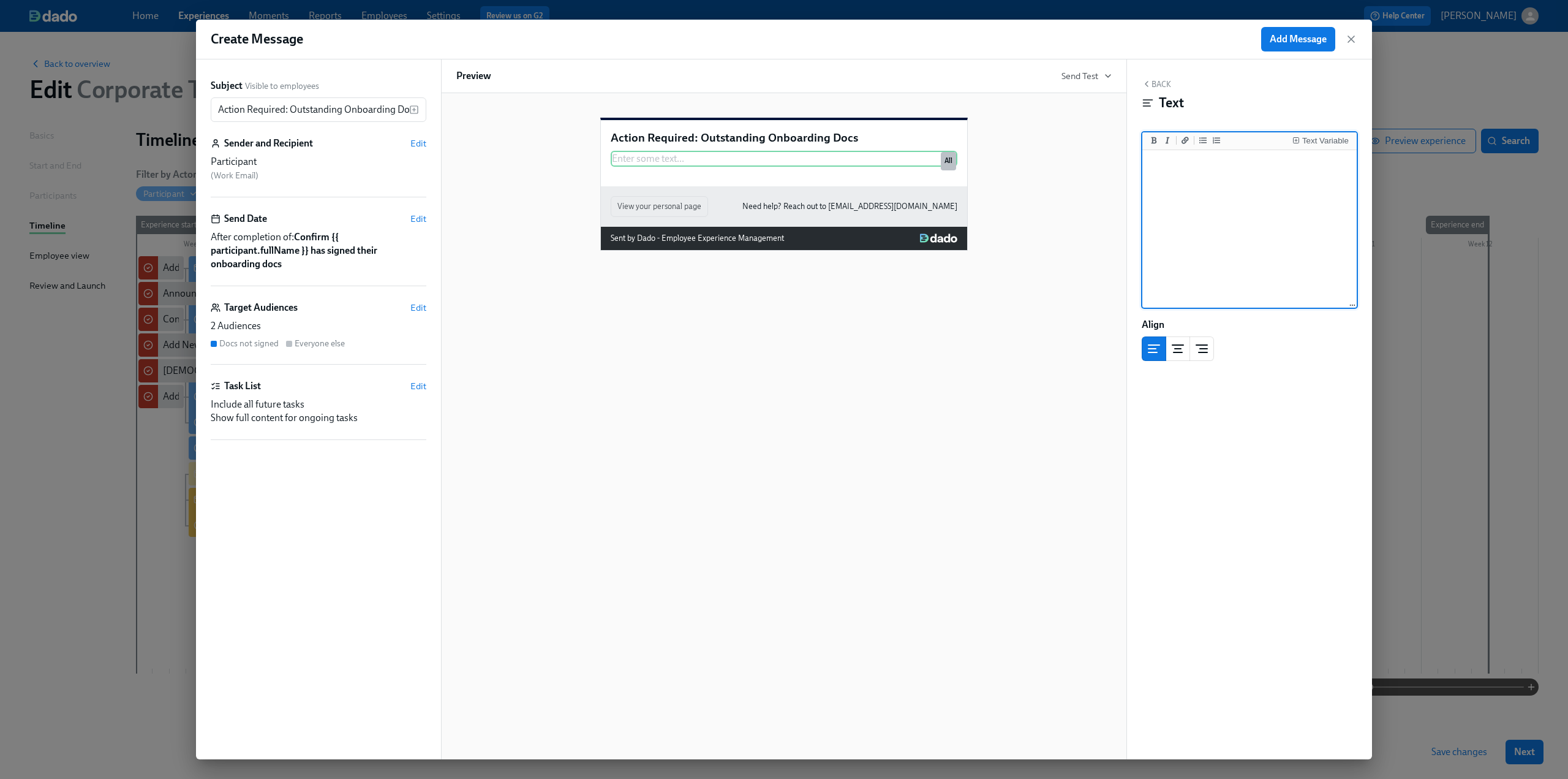
click at [1255, 174] on textarea at bounding box center [1250, 229] width 210 height 153
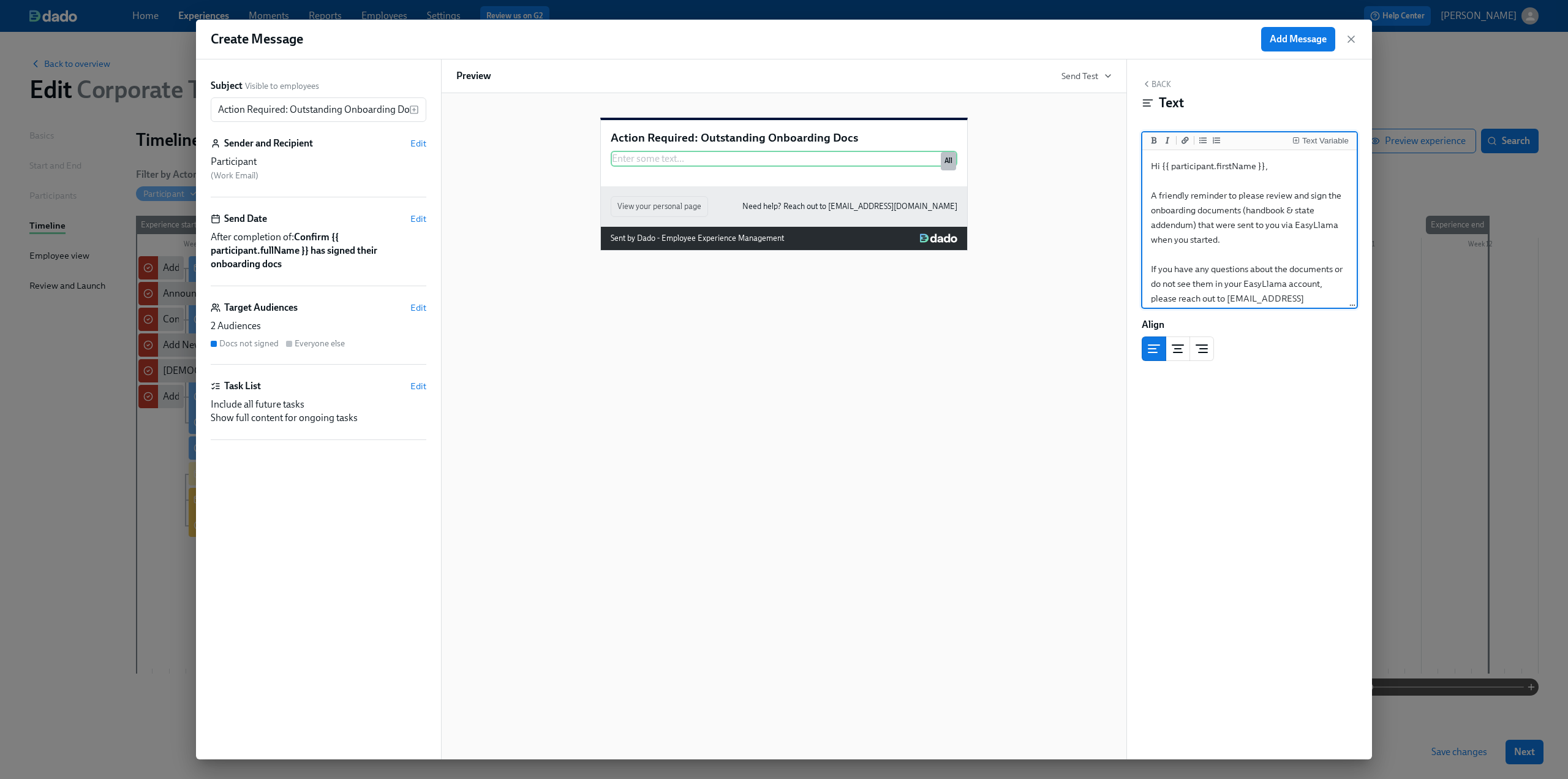
scroll to position [41, 0]
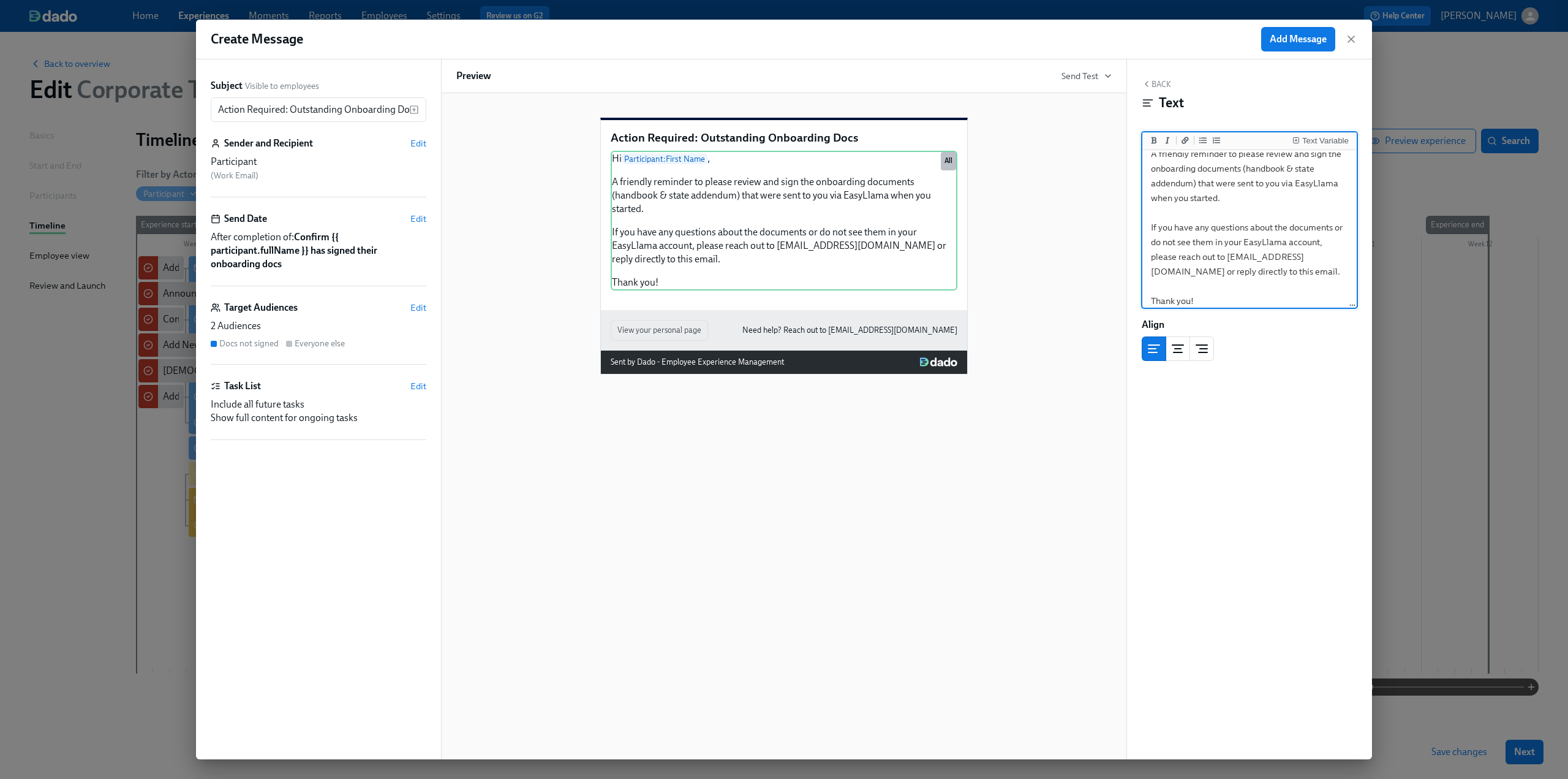
type textarea "Hi {{ participant.firstName }}, A friendly reminder to please review and sign t…"
click at [403, 309] on div "Target Audiences Edit" at bounding box center [318, 308] width 216 height 13
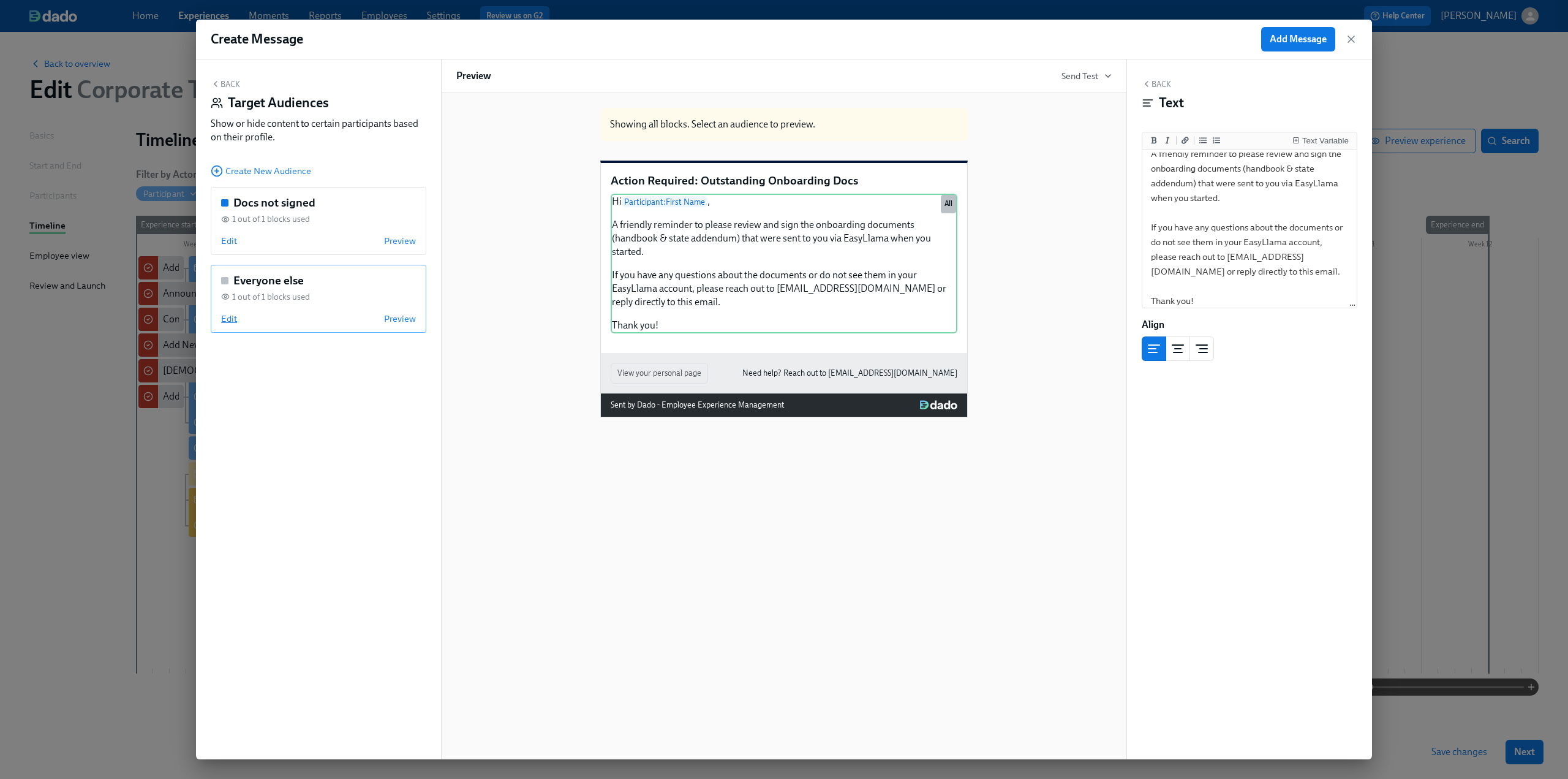
click at [232, 320] on span "Edit" at bounding box center [228, 319] width 16 height 13
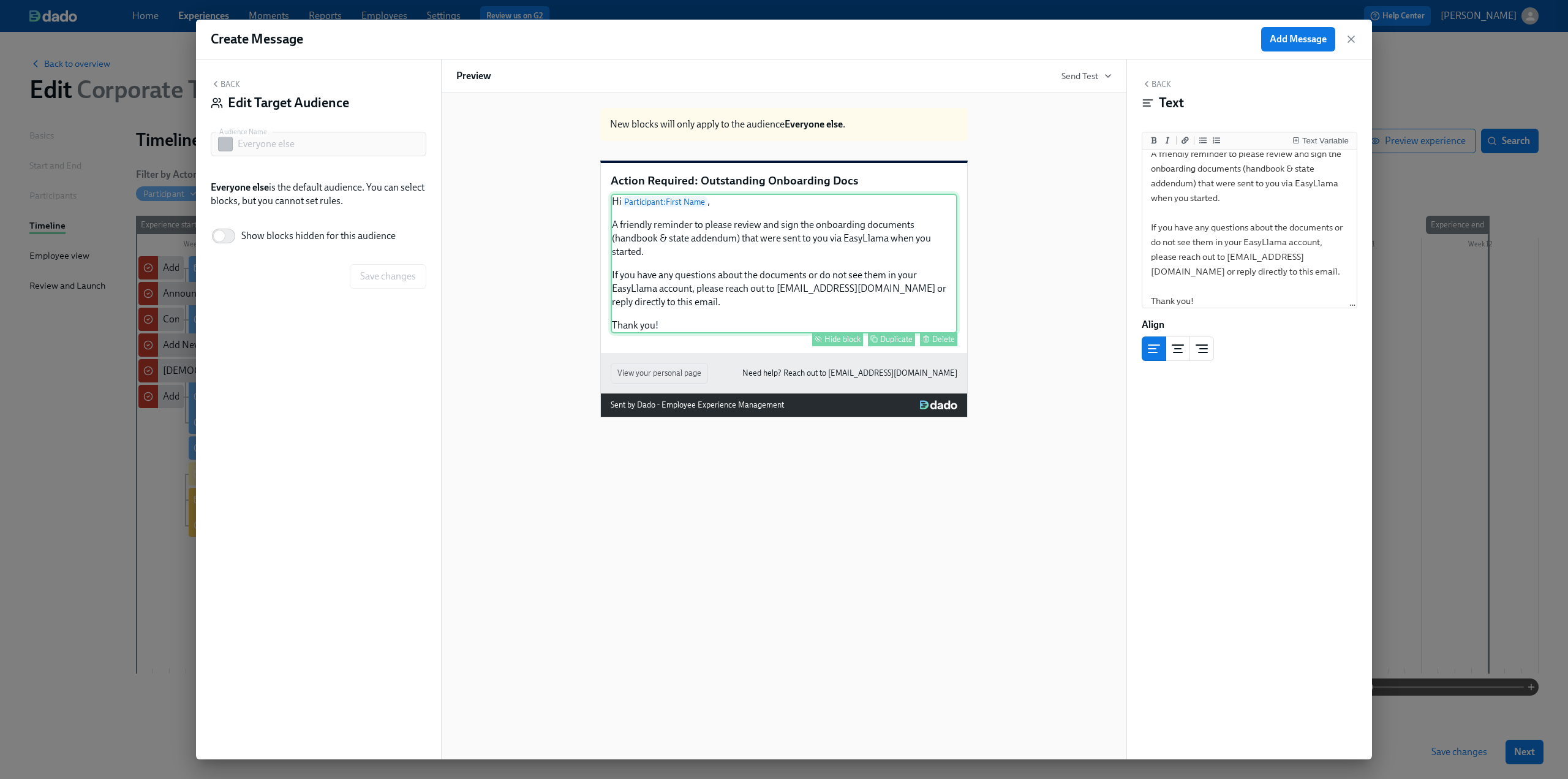
click at [839, 344] on div "Hide block" at bounding box center [842, 339] width 36 height 9
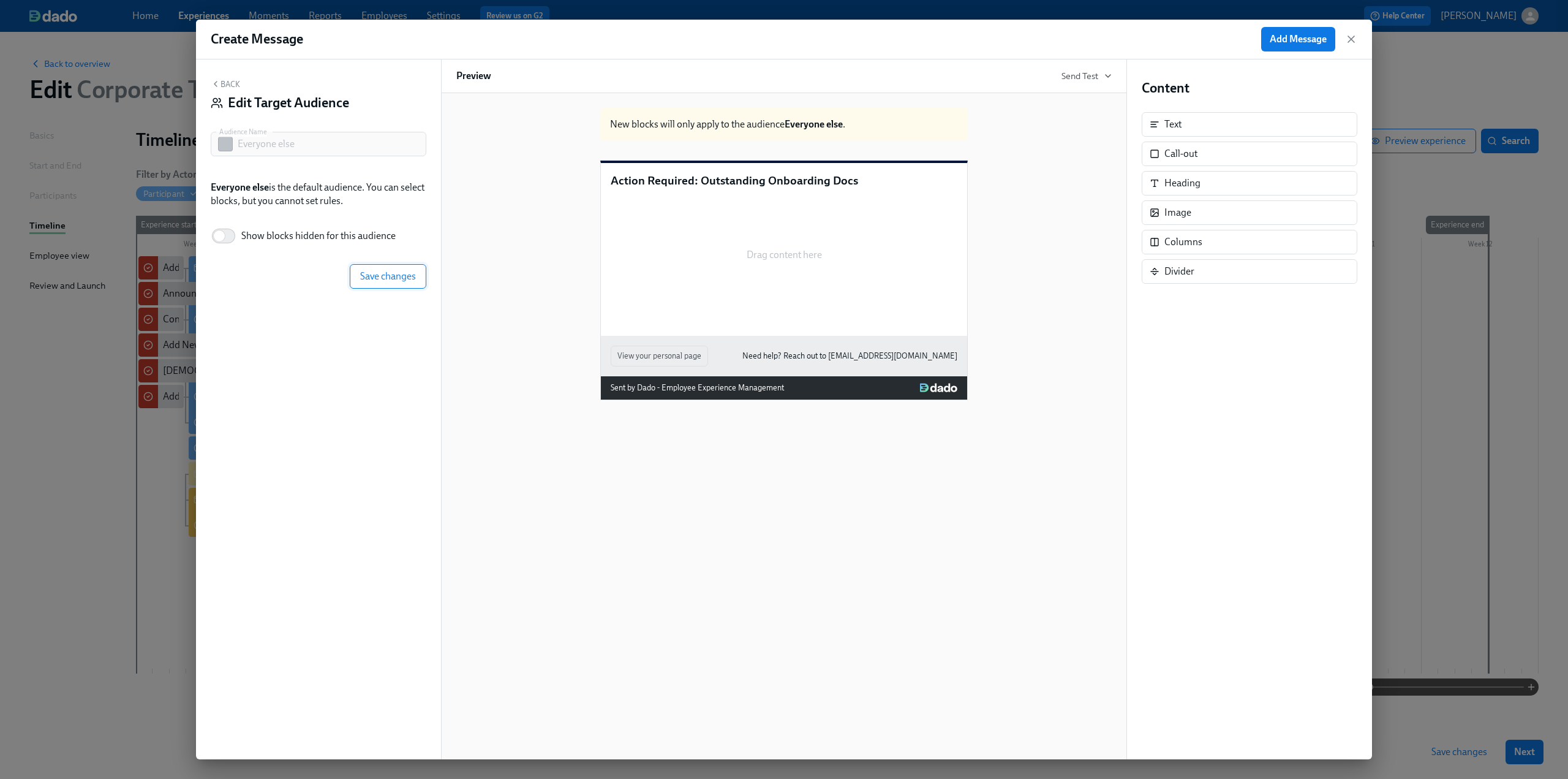
click at [418, 282] on button "Save changes" at bounding box center [388, 276] width 77 height 24
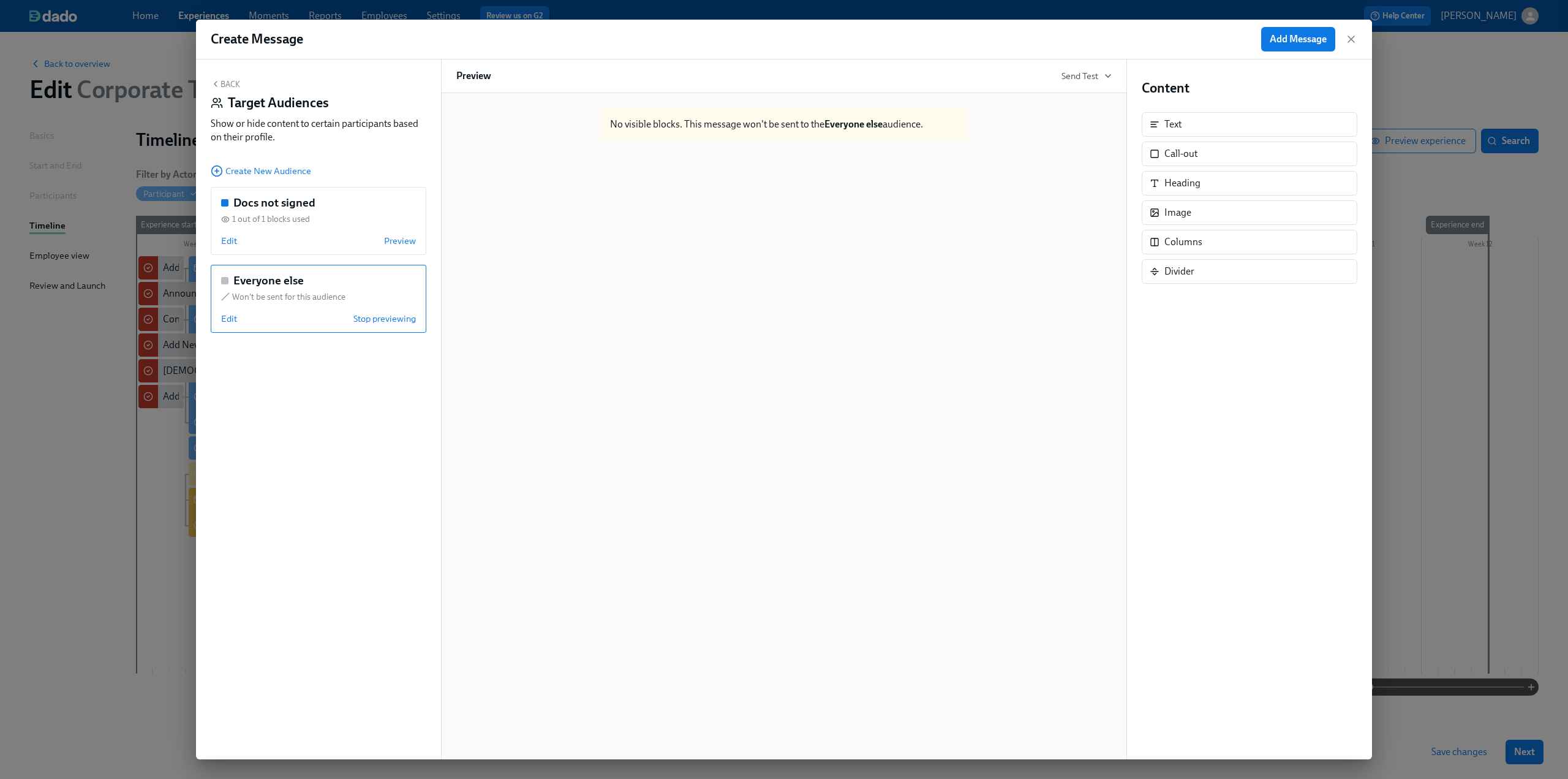
click at [217, 83] on icon "button" at bounding box center [216, 84] width 10 height 10
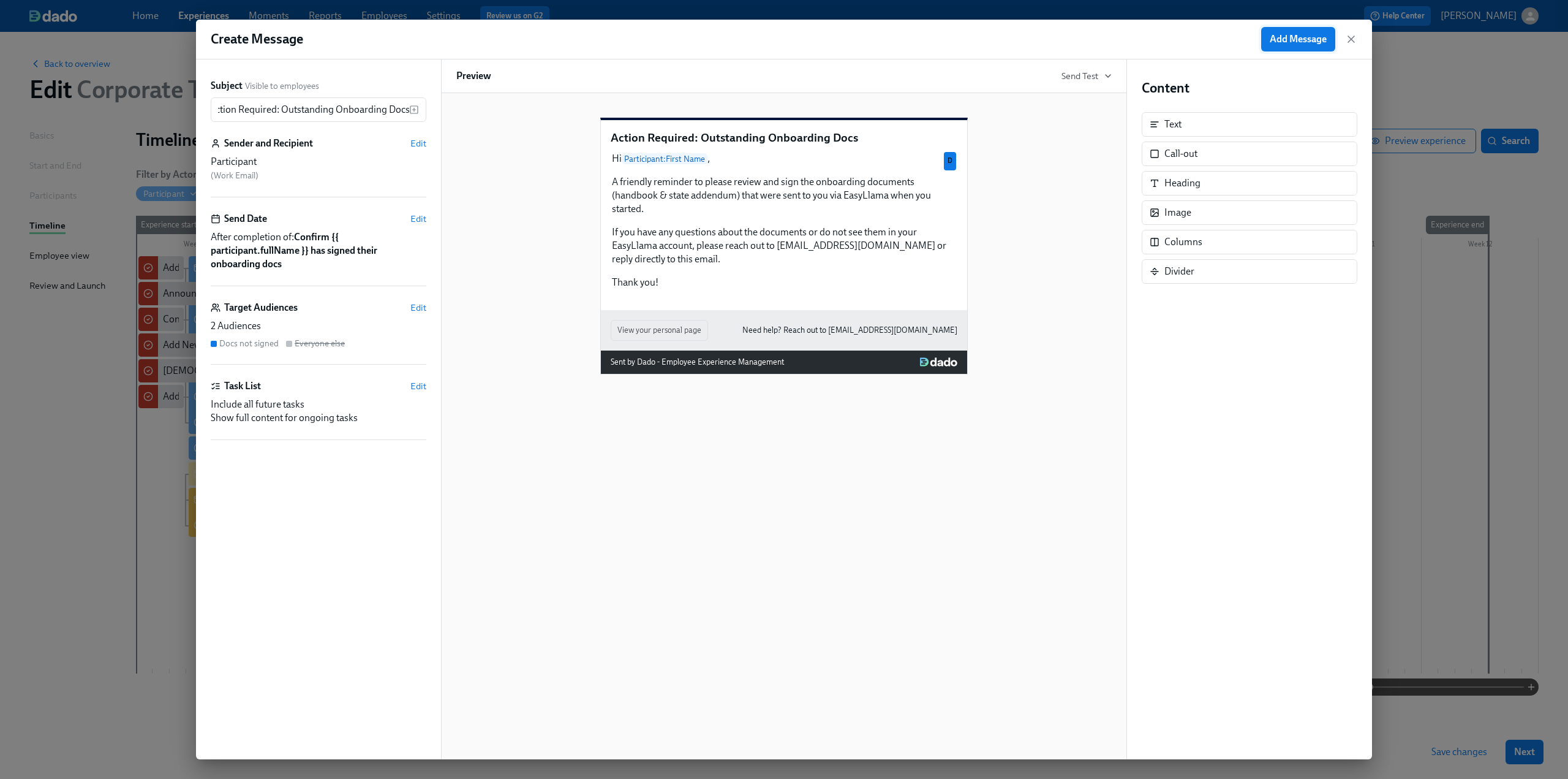
scroll to position [0, 0]
click at [1289, 35] on span "Add Message" at bounding box center [1298, 39] width 57 height 13
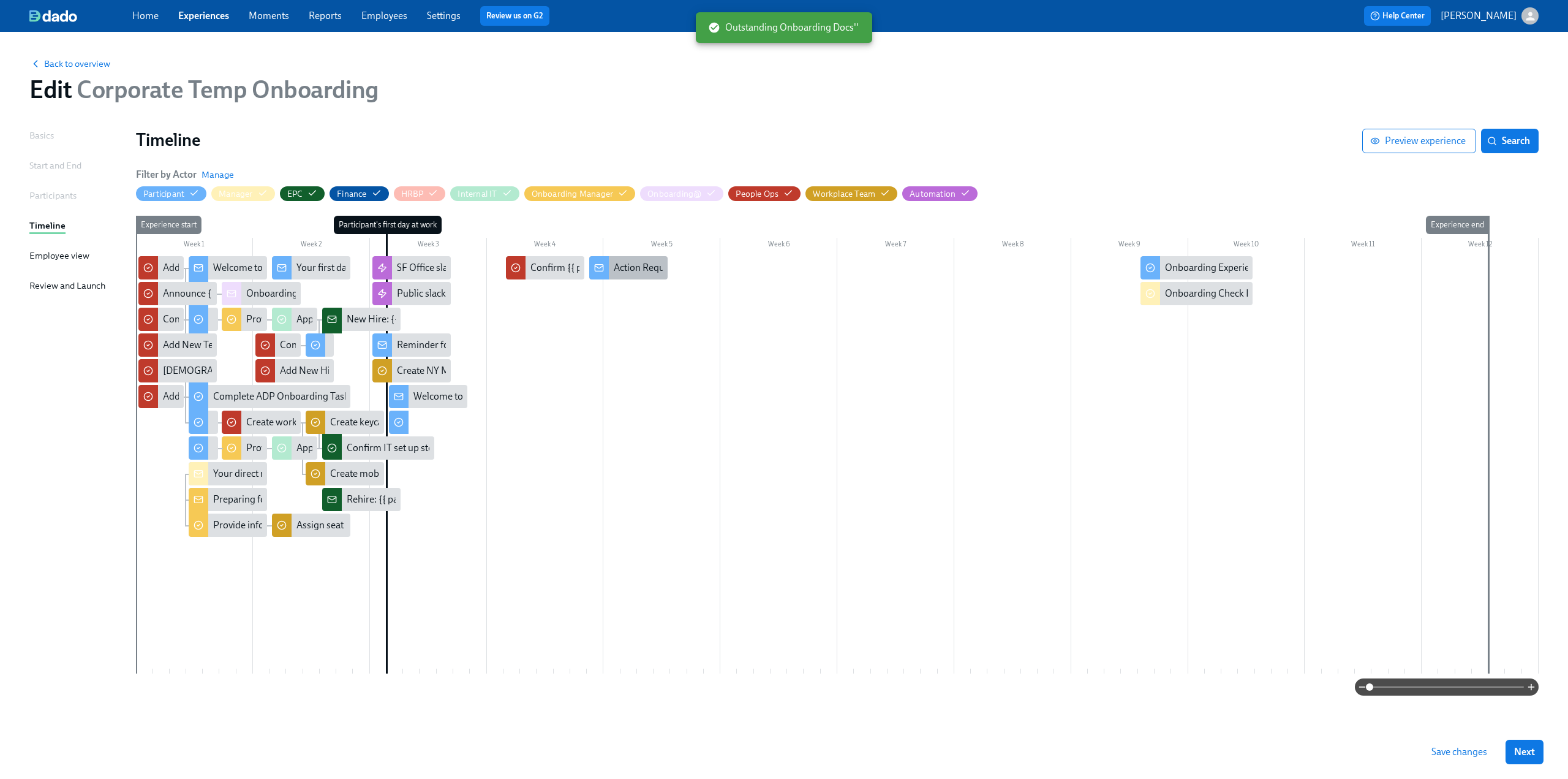
click at [623, 272] on div "Action Required: Outstanding Onboarding Docs" at bounding box center [714, 268] width 201 height 13
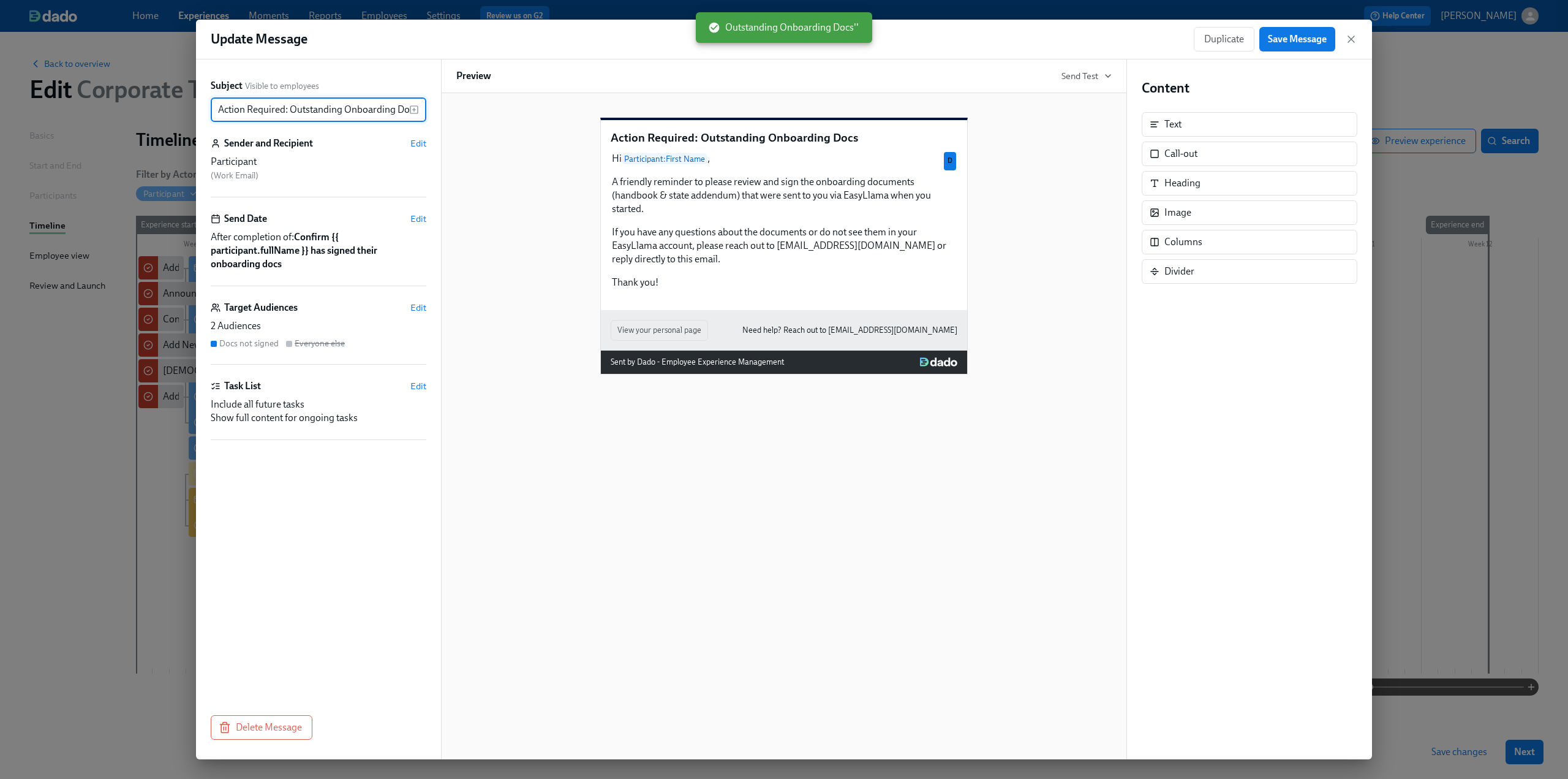
scroll to position [0, 8]
click at [1345, 34] on icon "button" at bounding box center [1351, 39] width 13 height 13
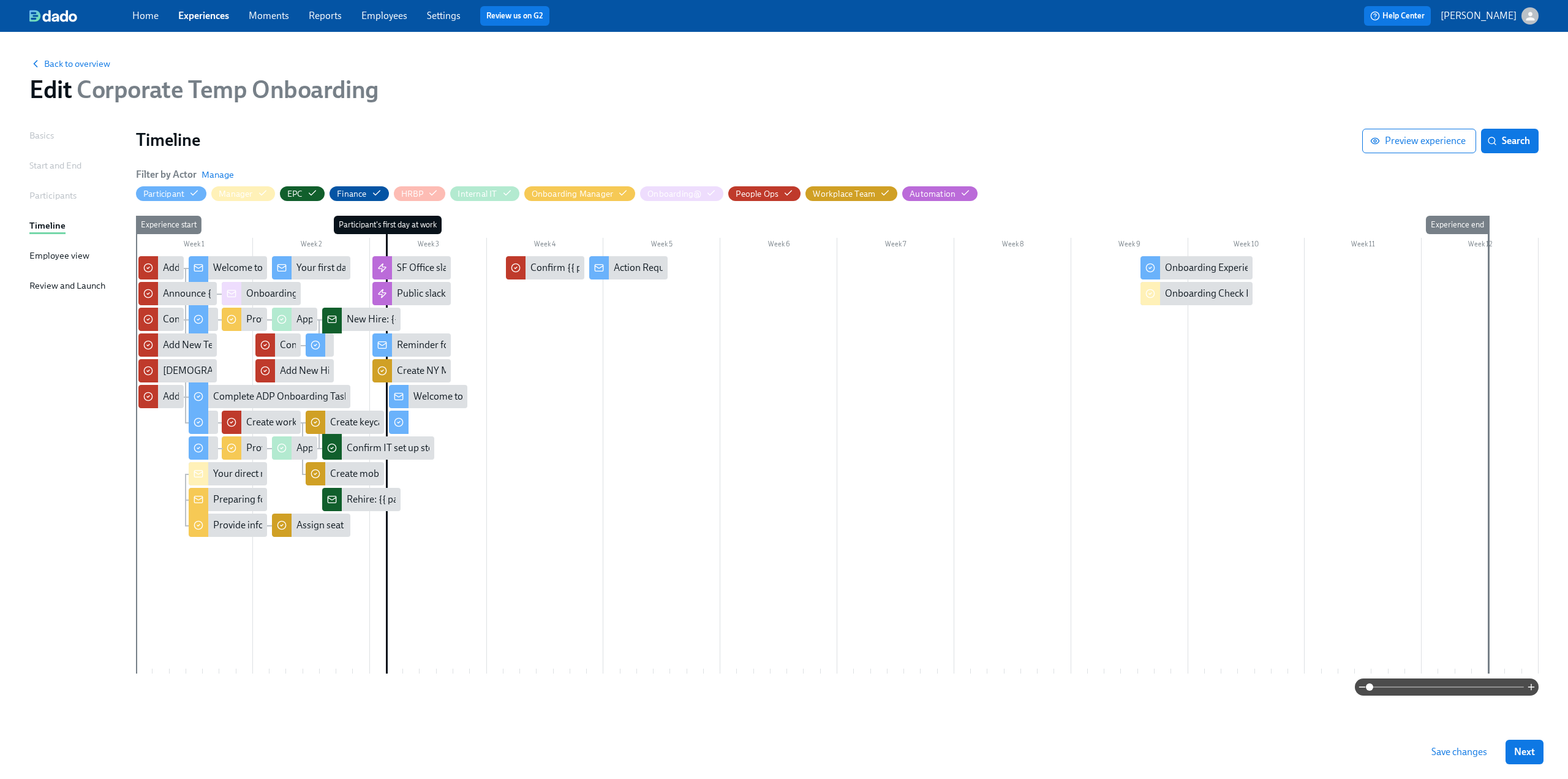
click at [1463, 750] on span "Save changes" at bounding box center [1459, 752] width 56 height 13
click at [1445, 752] on span "Save changes" at bounding box center [1459, 752] width 56 height 13
click at [201, 18] on link "Experiences" at bounding box center [204, 16] width 51 height 12
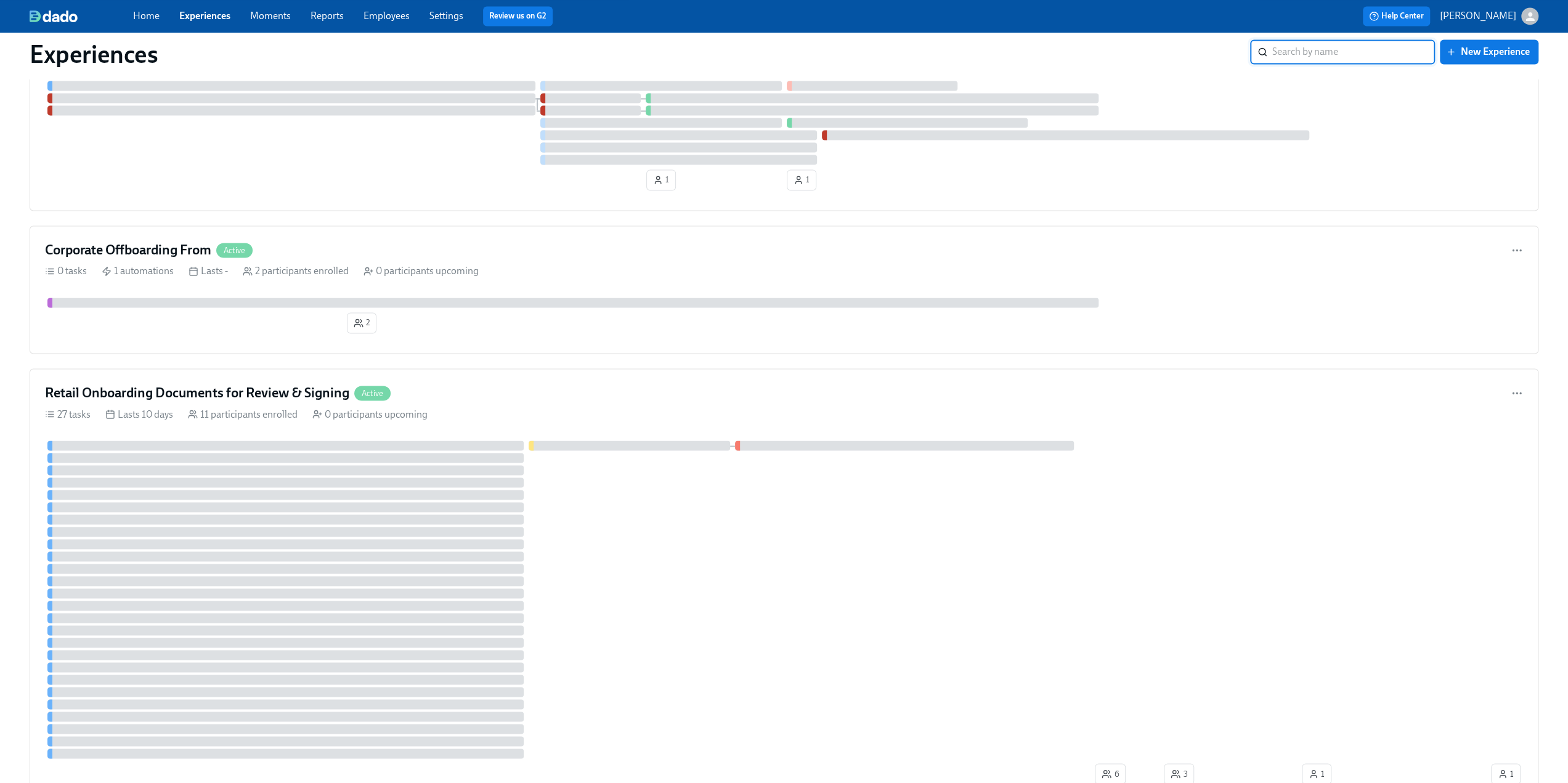
scroll to position [1848, 0]
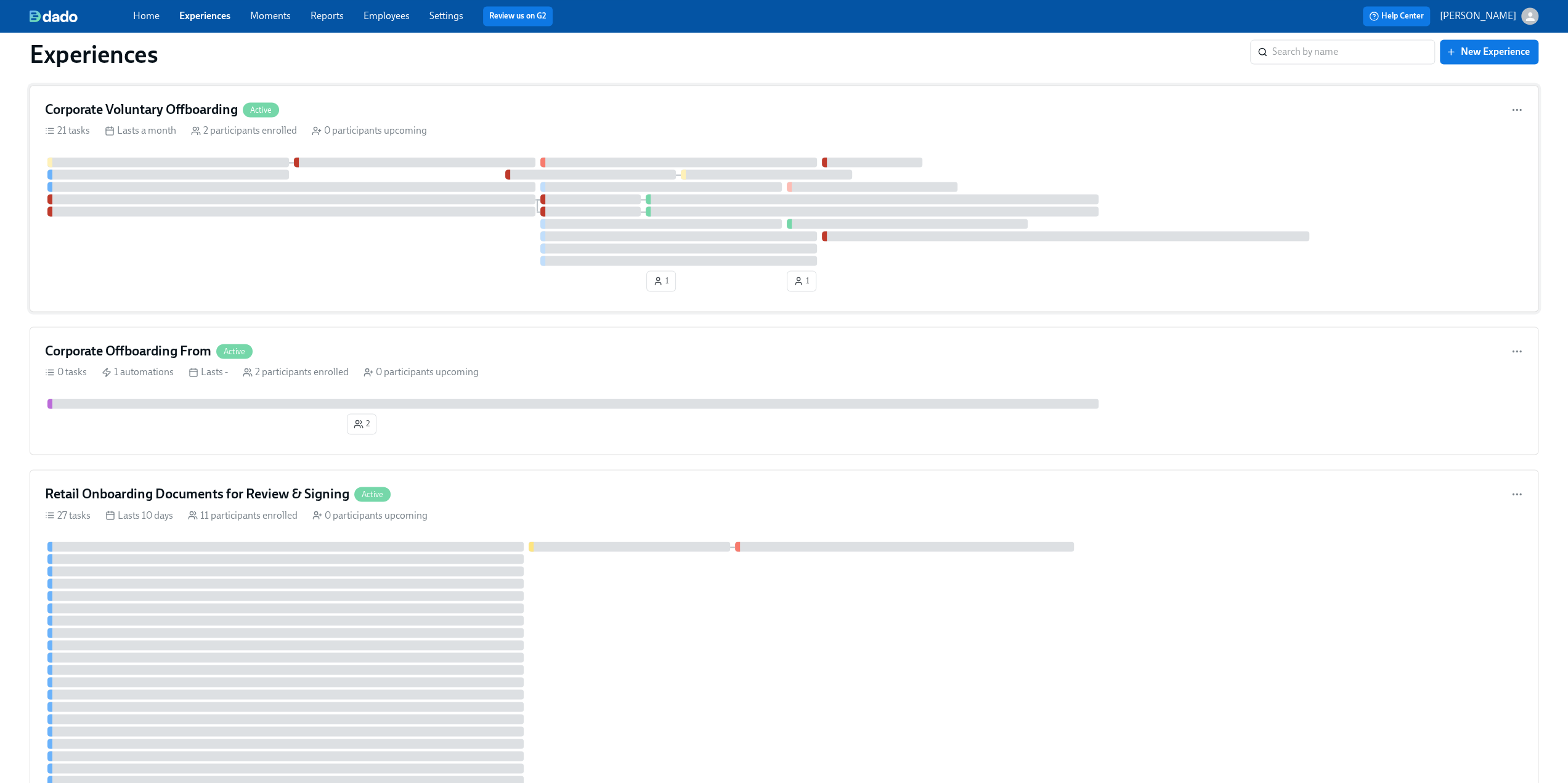
click at [359, 105] on div "Corporate Voluntary Offboarding Active" at bounding box center [784, 109] width 1478 height 19
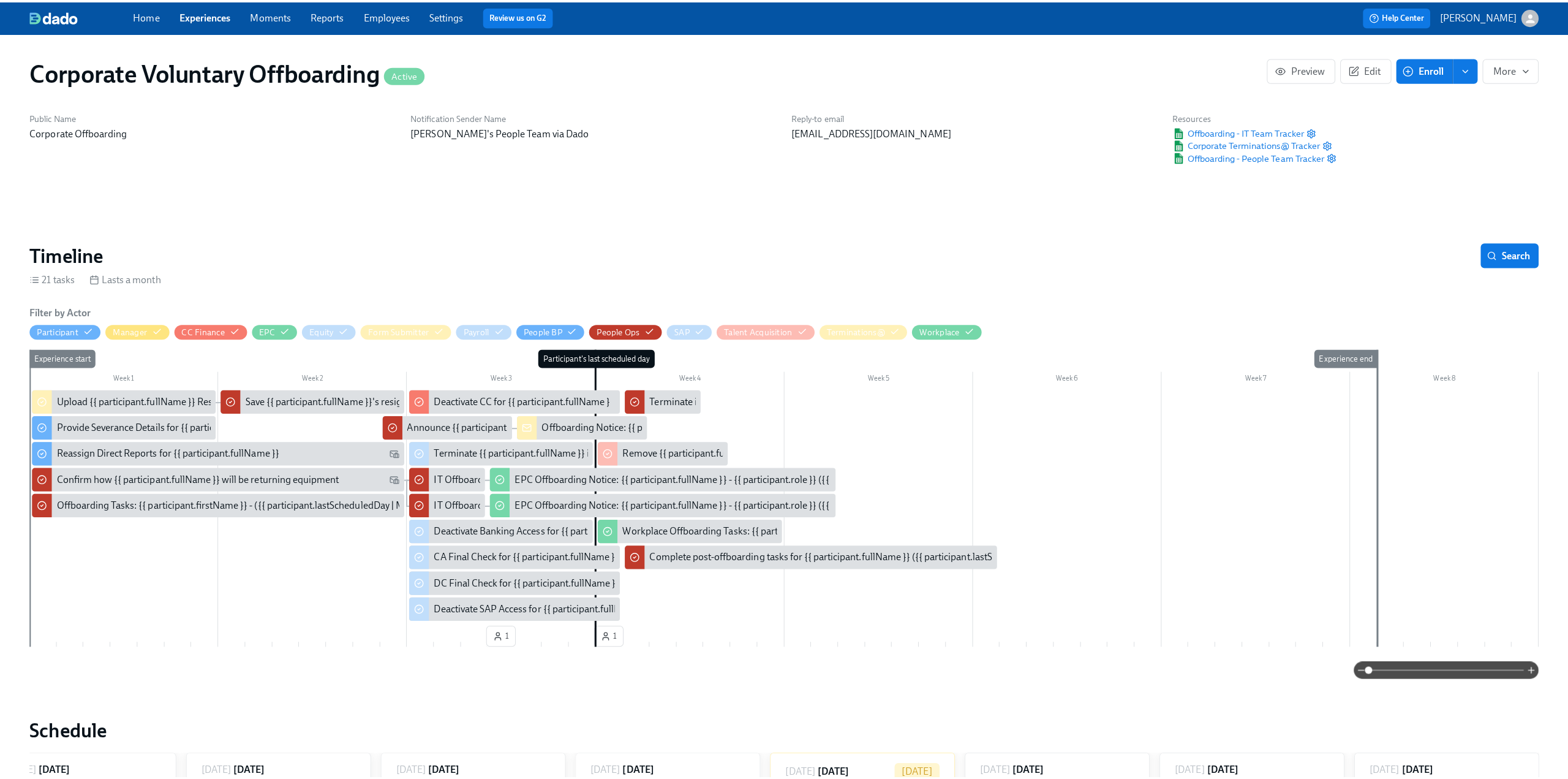
scroll to position [0, 619]
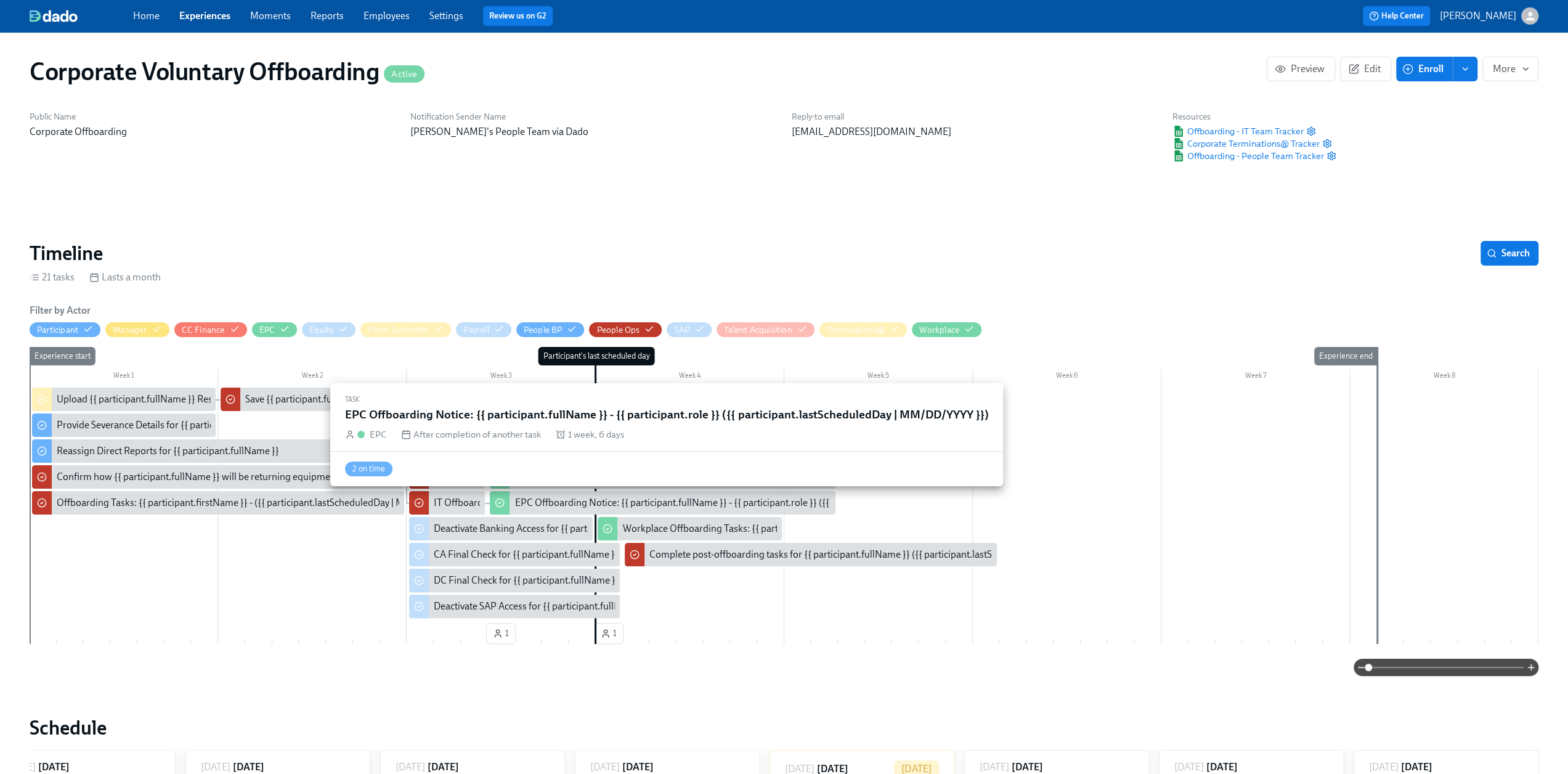
click at [537, 498] on div "EPC Offboarding Notice: {{ participant.fullName }} - {{ participant.role }} ({{…" at bounding box center [773, 503] width 518 height 14
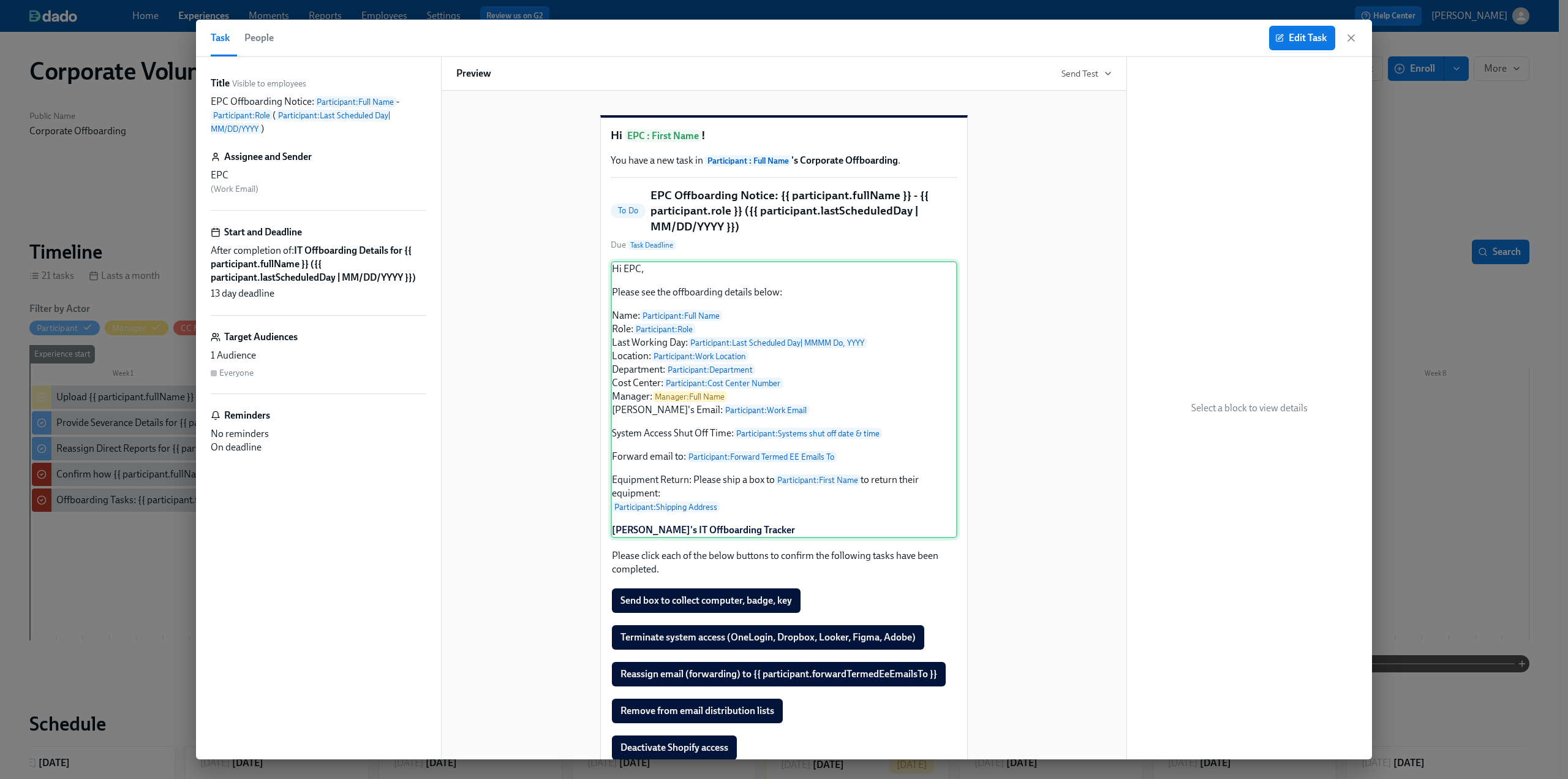
scroll to position [184, 0]
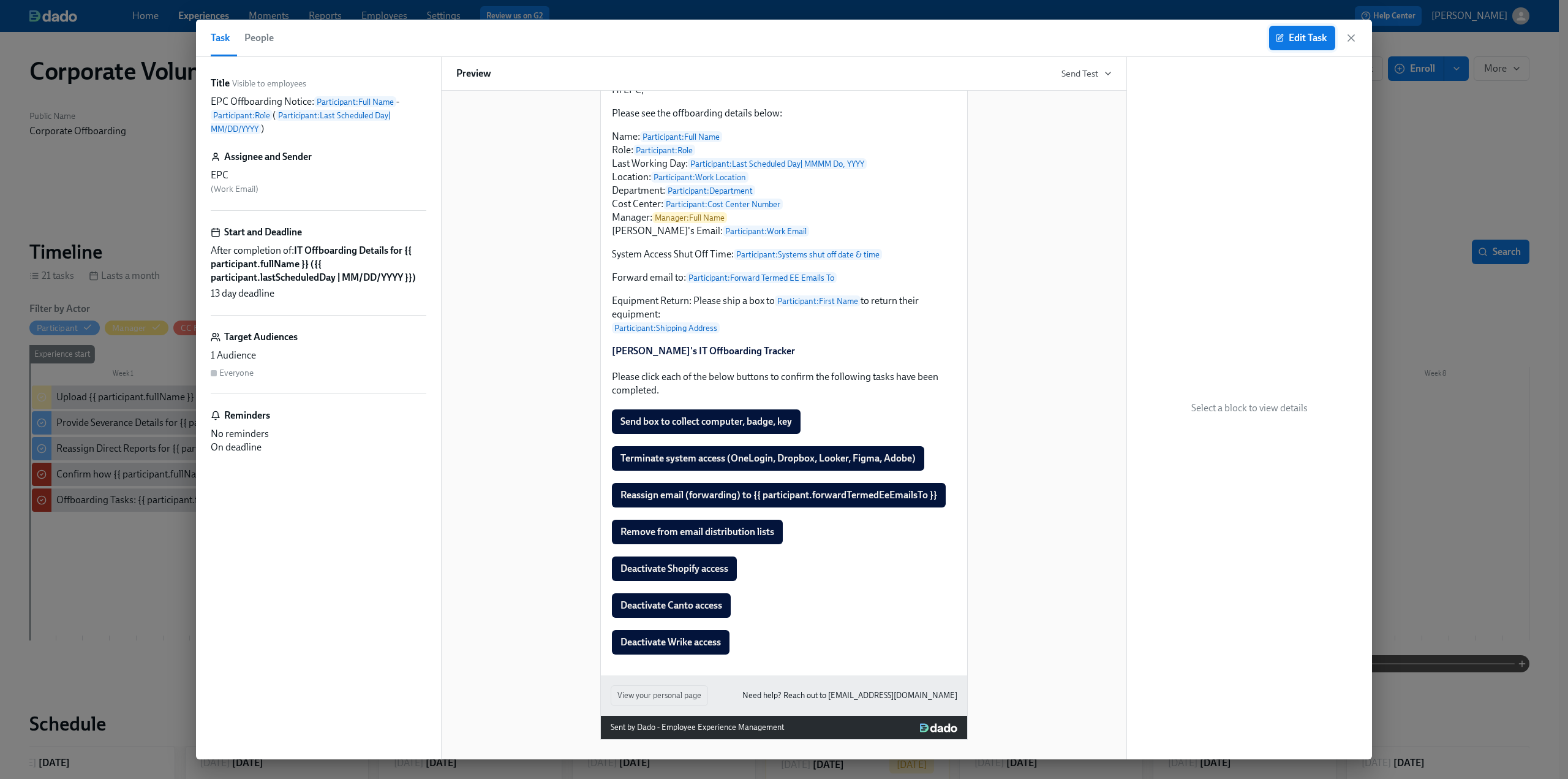
click at [1291, 39] on span "Edit Task" at bounding box center [1302, 38] width 49 height 13
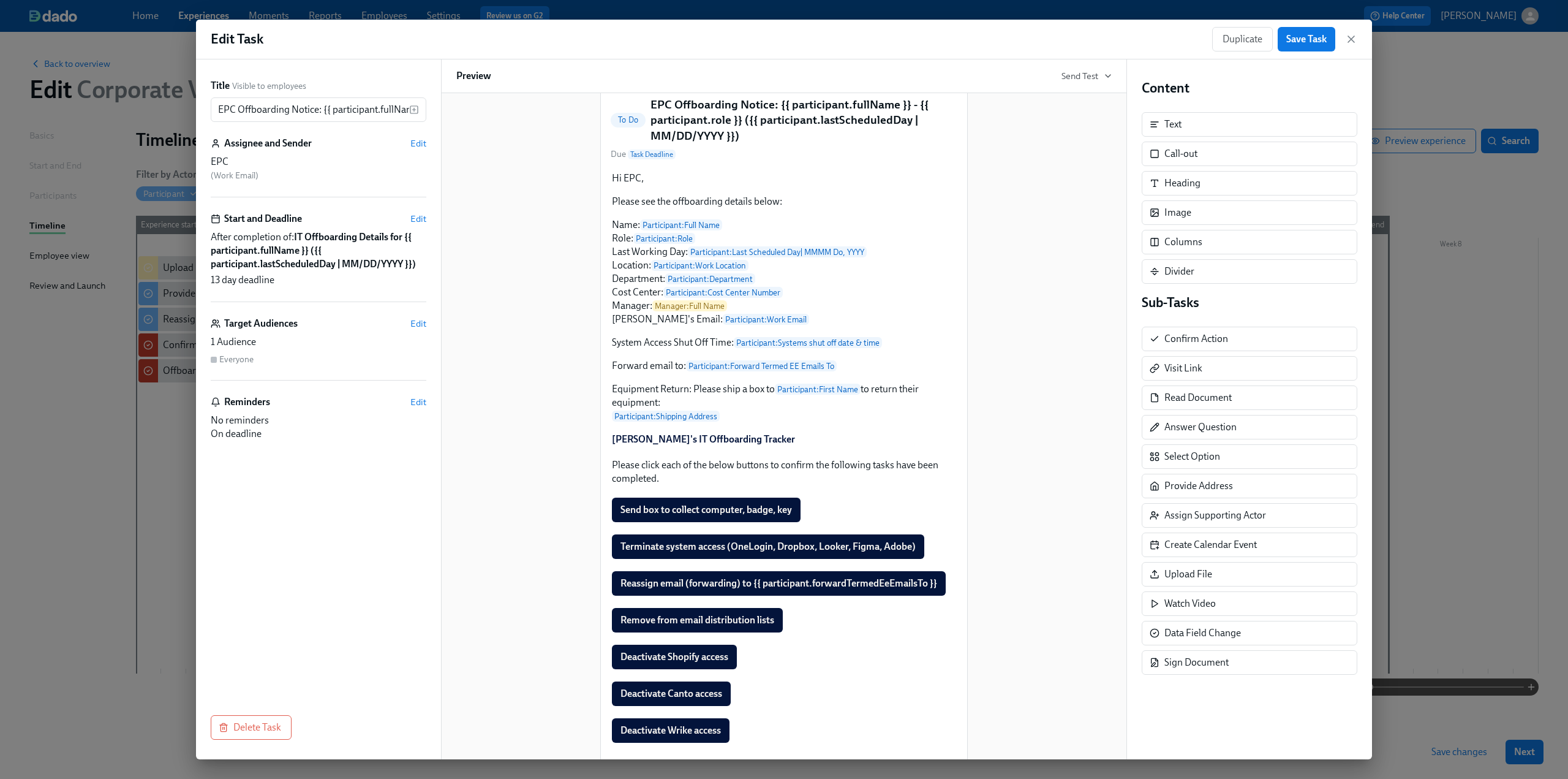
scroll to position [122, 0]
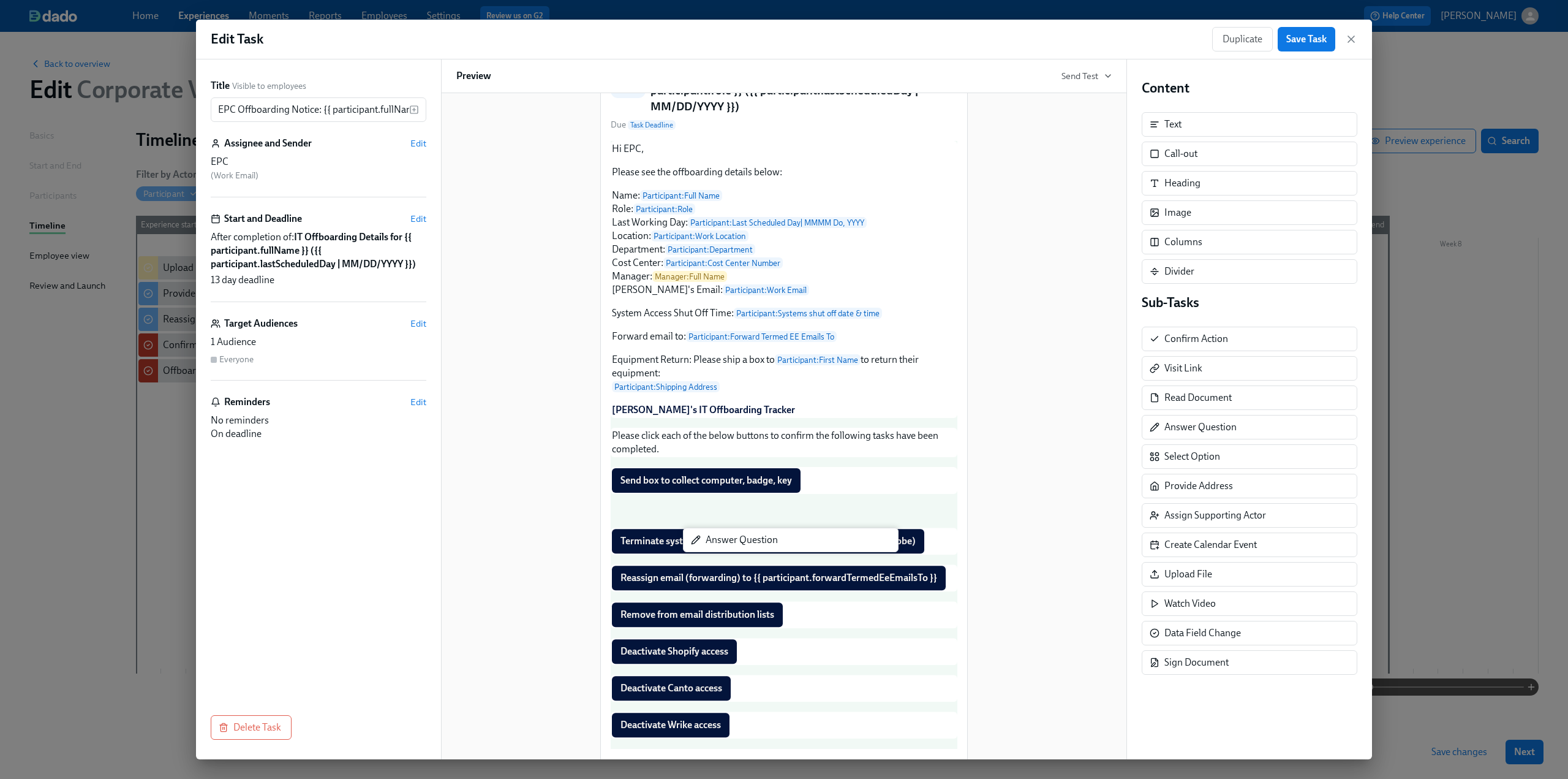
drag, startPoint x: 1201, startPoint y: 426, endPoint x: 736, endPoint y: 542, distance: 479.3
click at [736, 542] on div "Title Visible to employees EPC Offboarding Notice: {{ participant.fullName }} -…" at bounding box center [784, 410] width 1176 height 700
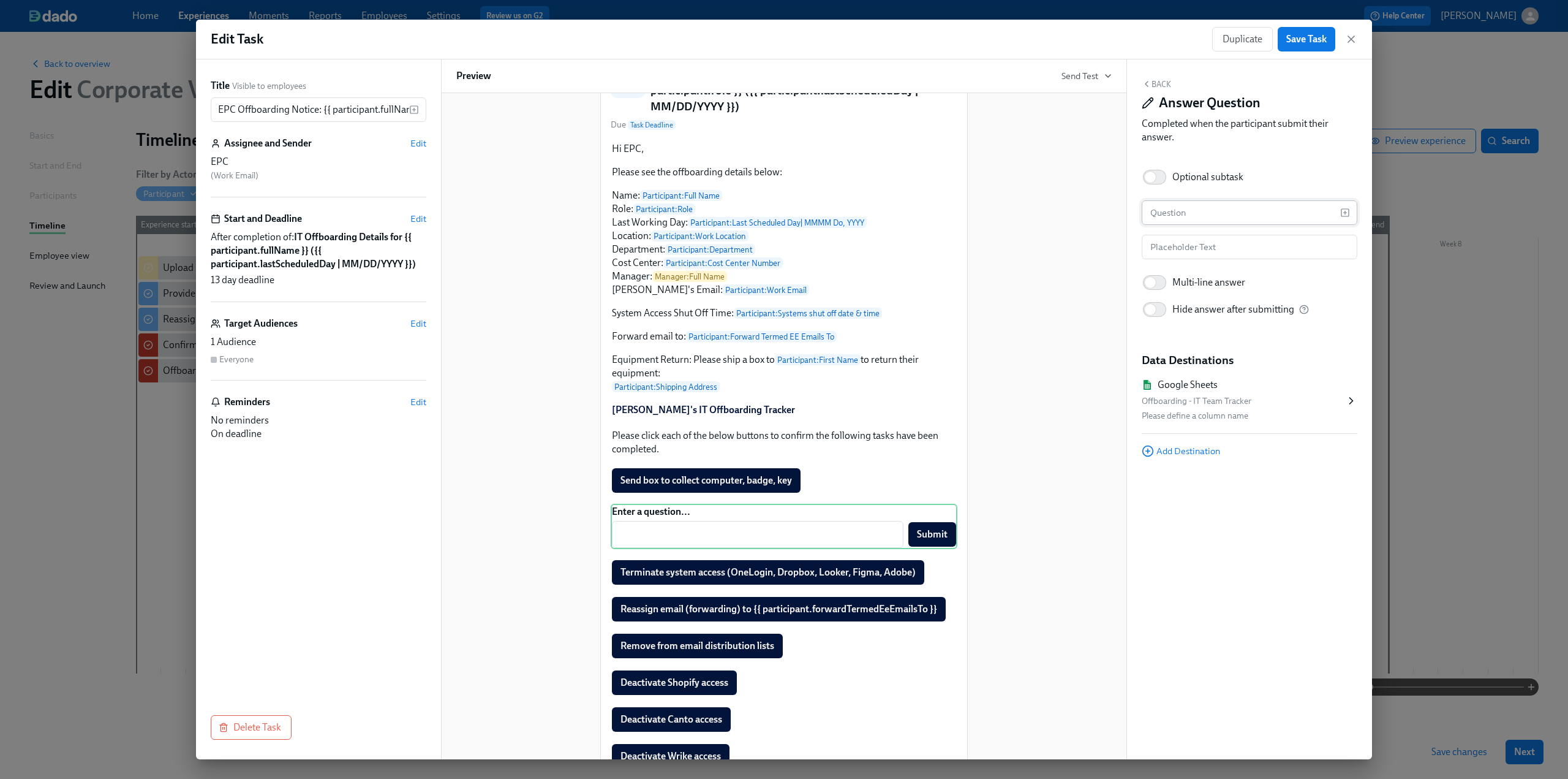
click at [1176, 214] on input "text" at bounding box center [1241, 212] width 199 height 24
type input "Outbound Tracking Number"
click at [648, 547] on div "Outbound Tracking Number ​ Submit Duplicate Delete" at bounding box center [784, 527] width 346 height 46
drag, startPoint x: 1274, startPoint y: 217, endPoint x: 1150, endPoint y: 212, distance: 124.1
click at [1150, 212] on input "Outbound Tracking Number" at bounding box center [1241, 212] width 199 height 24
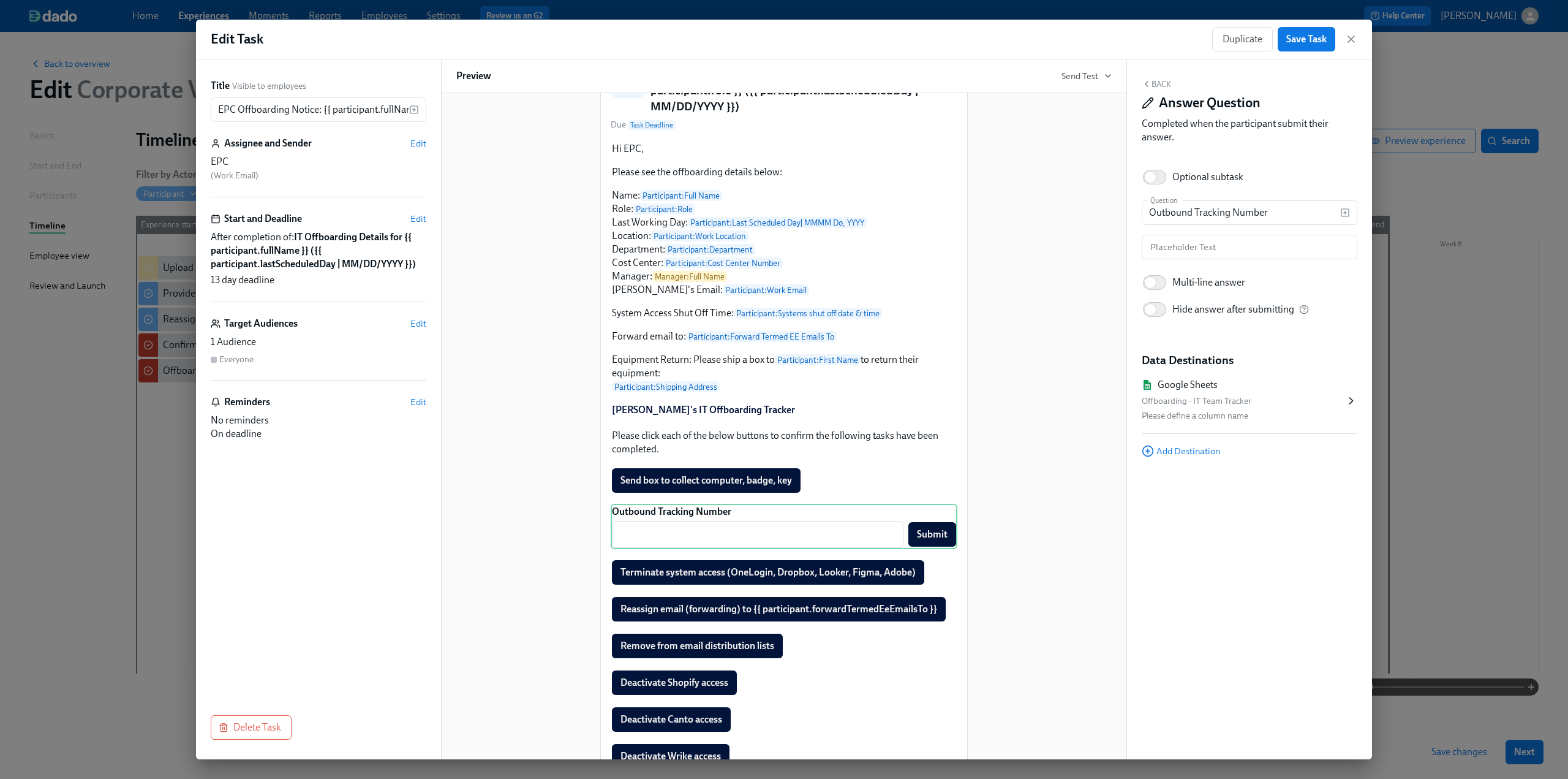
click at [1302, 400] on div "Offboarding - IT Team Tracker" at bounding box center [1243, 400] width 203 height 14
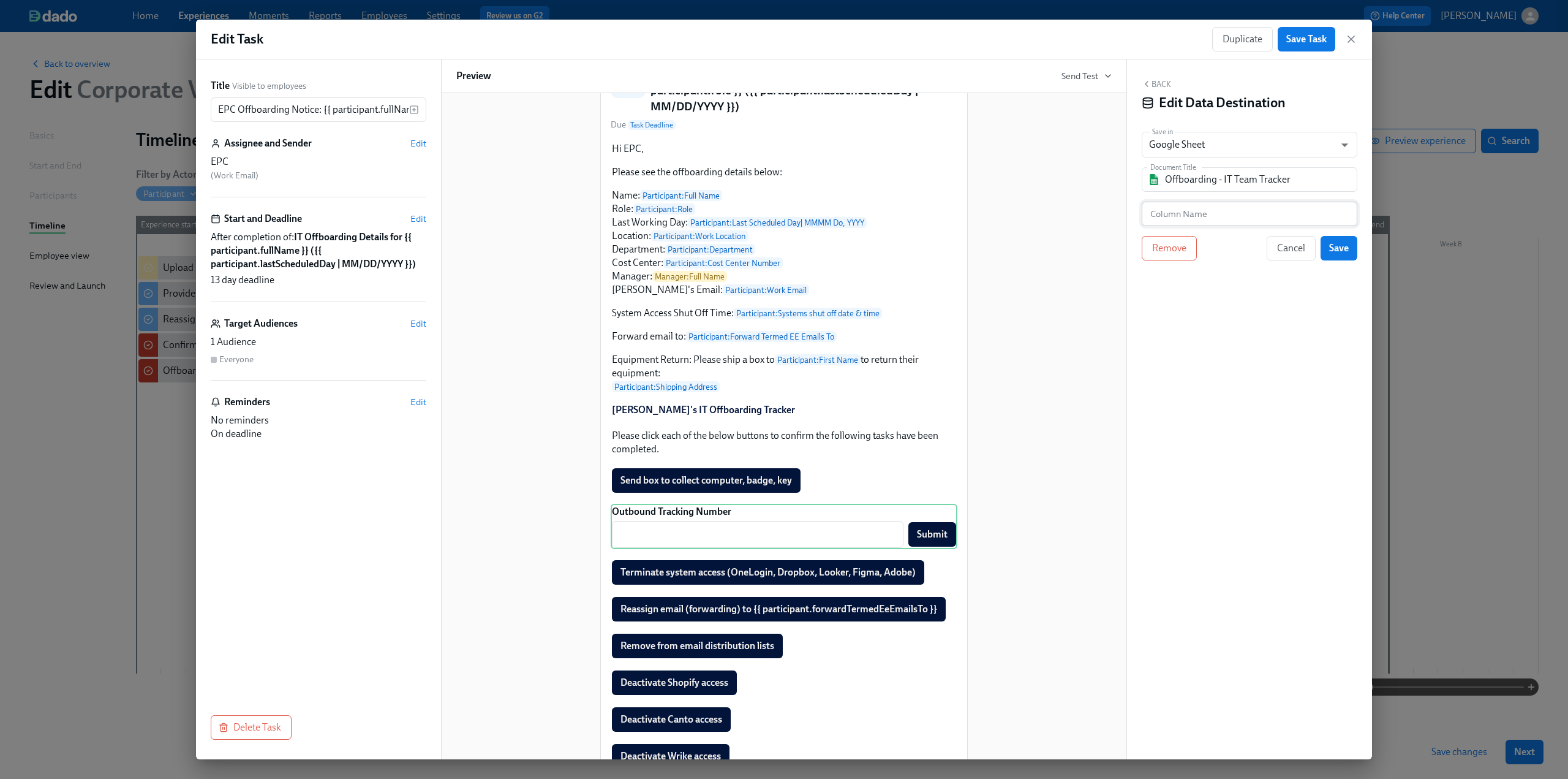
click at [1265, 207] on input "text" at bounding box center [1250, 213] width 216 height 24
paste input "Outbound Tracking Number"
type input "Outbound Tracking Number"
click at [1338, 246] on span "Save" at bounding box center [1338, 248] width 19 height 13
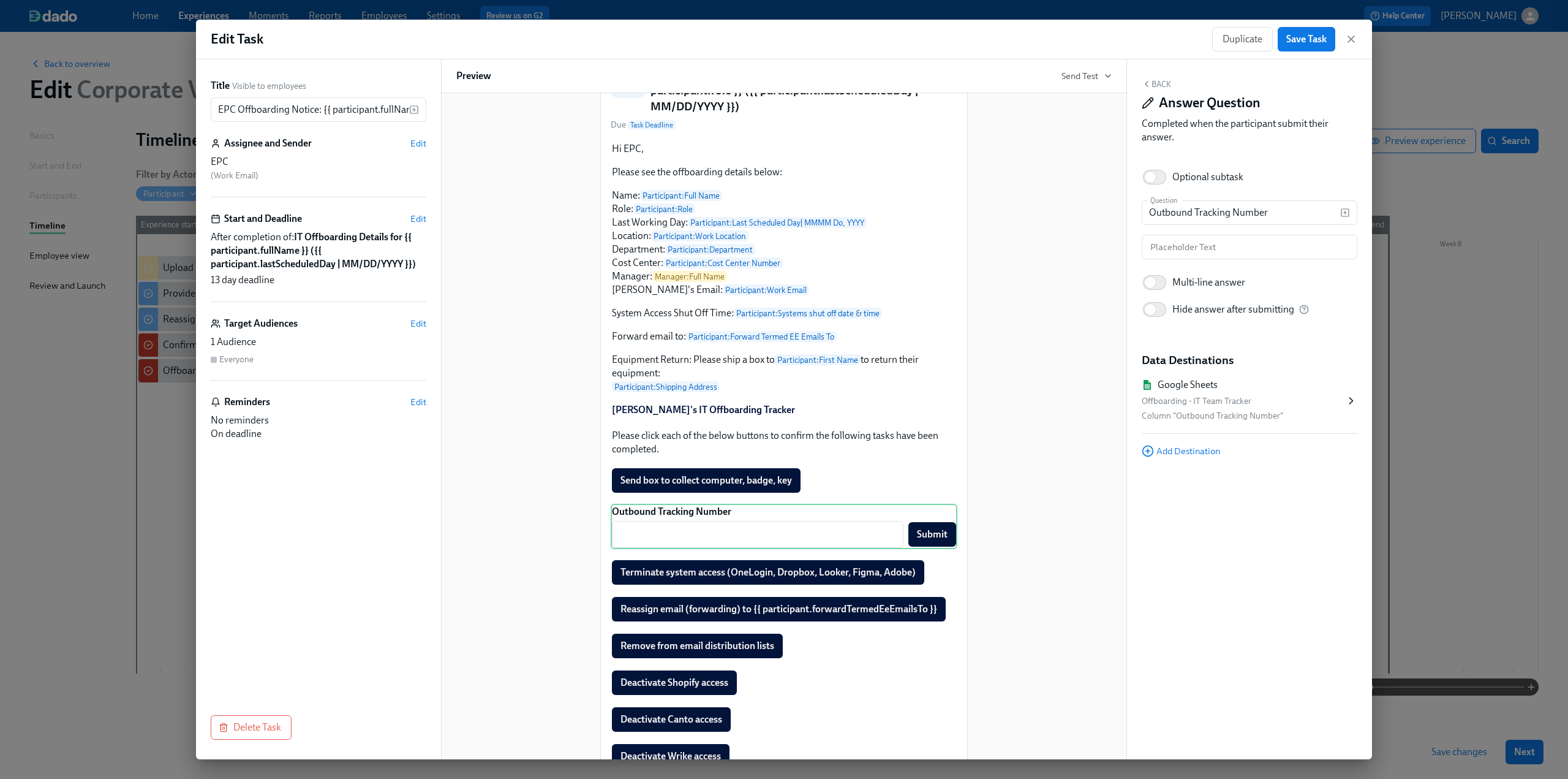
click at [1162, 82] on button "Back" at bounding box center [1156, 84] width 29 height 10
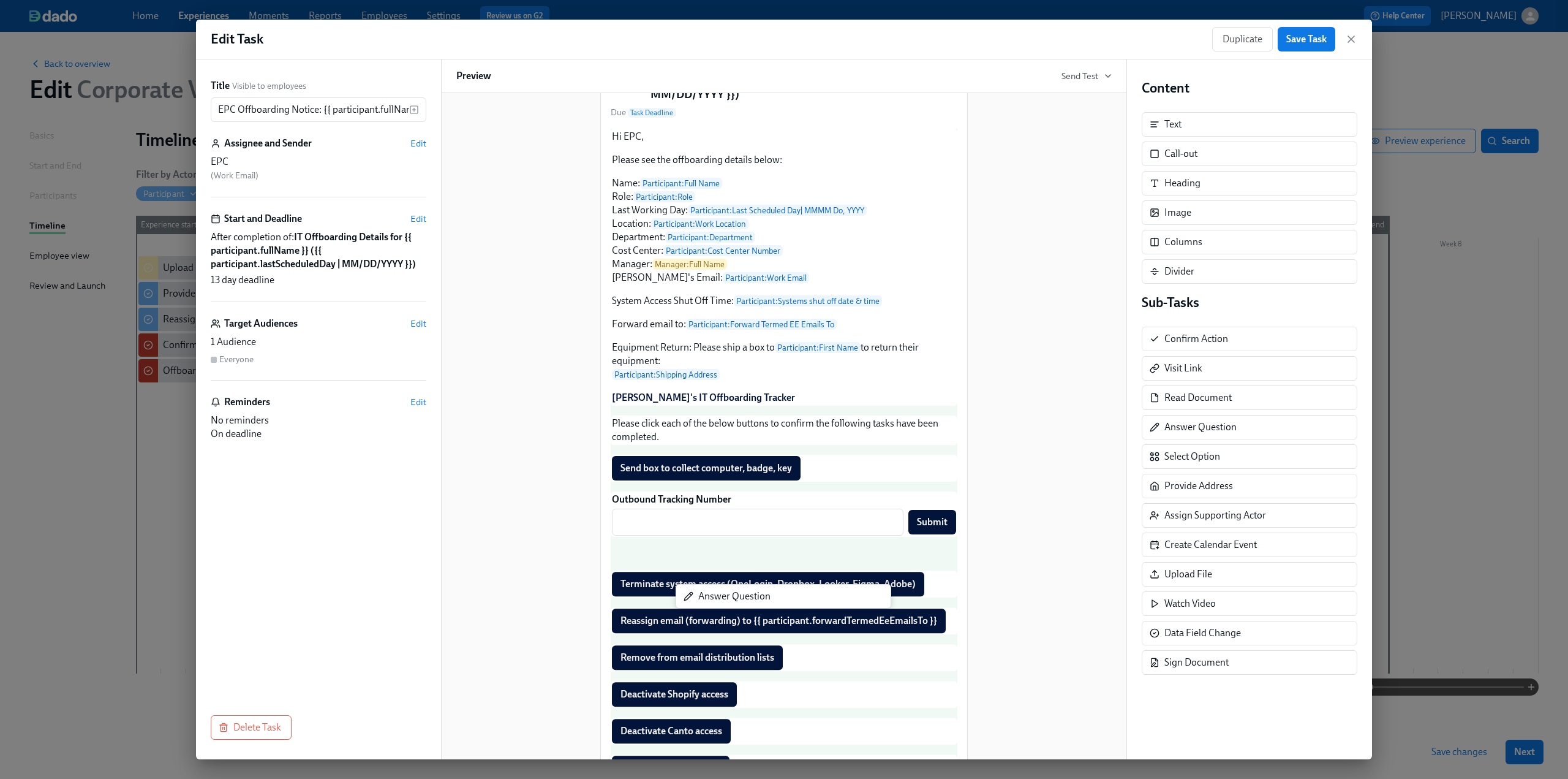
drag, startPoint x: 1225, startPoint y: 421, endPoint x: 753, endPoint y: 596, distance: 503.4
click at [753, 596] on div "Title Visible to employees EPC Offboarding Notice: {{ participant.fullName }} -…" at bounding box center [784, 410] width 1176 height 700
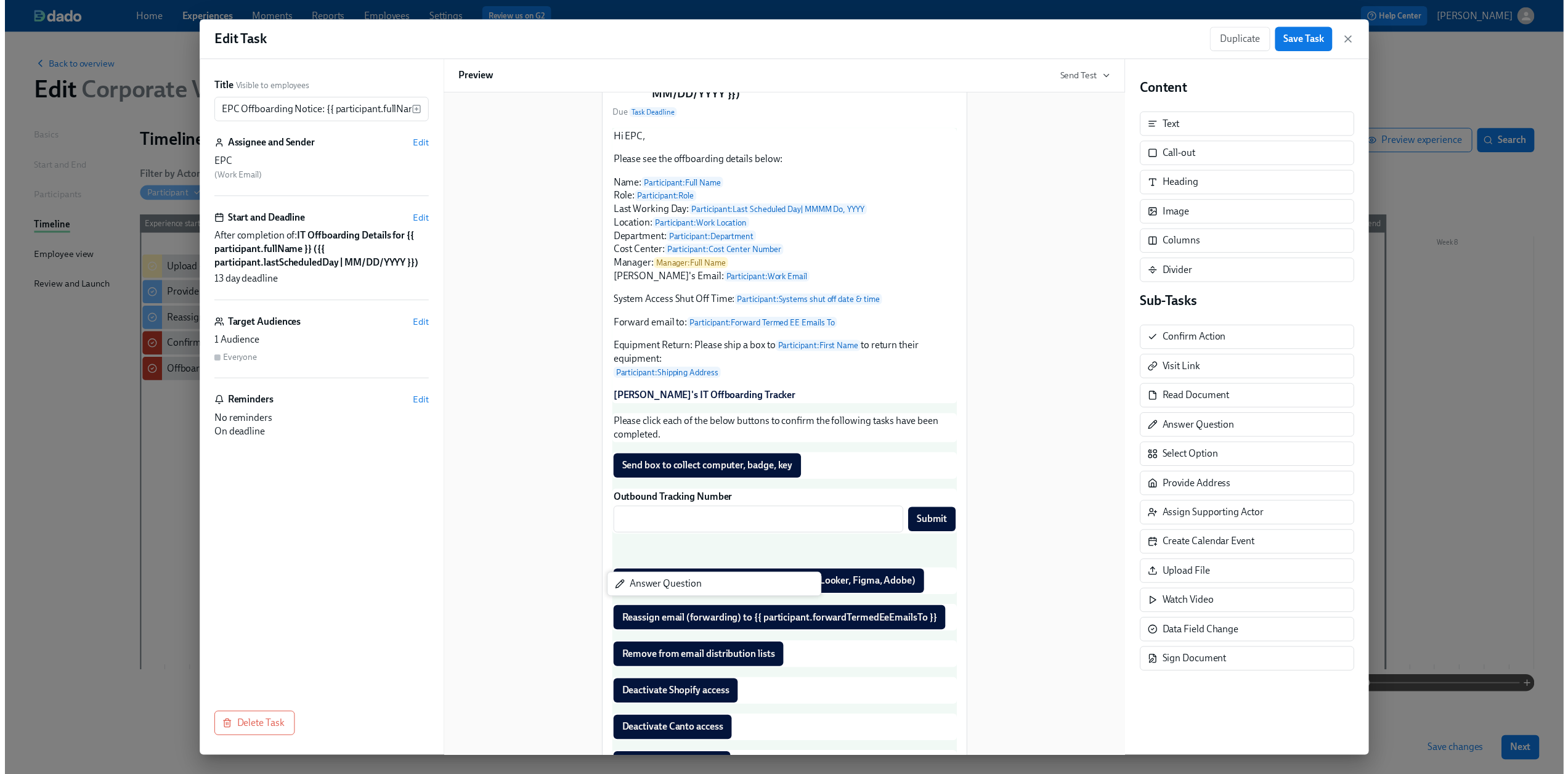
scroll to position [136, 0]
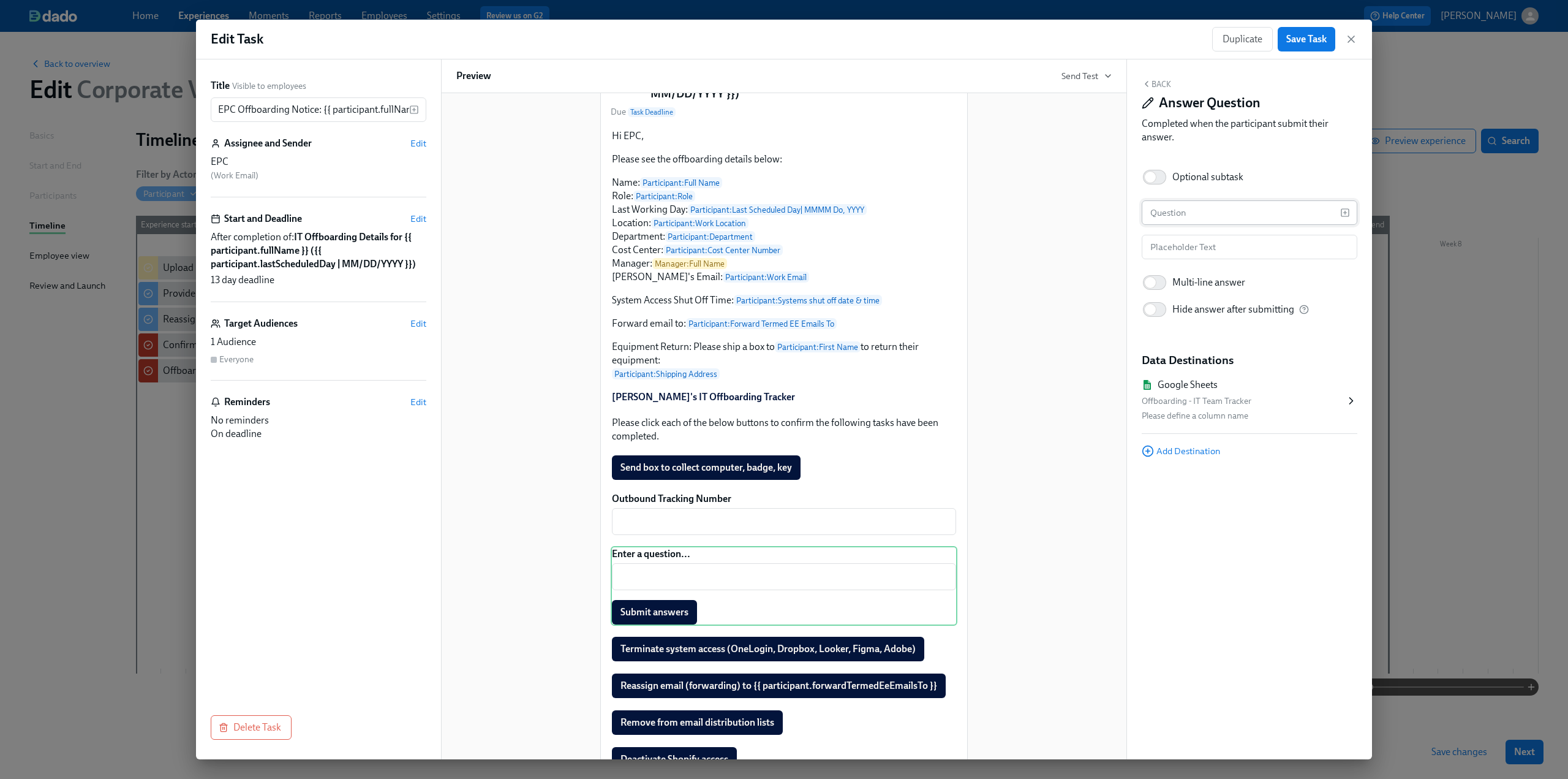
click at [1172, 218] on input "text" at bounding box center [1241, 212] width 199 height 24
paste input "Inbound"
drag, startPoint x: 1266, startPoint y: 212, endPoint x: 1144, endPoint y: 212, distance: 122.0
click at [1144, 212] on input "Inbound Tracking Number" at bounding box center [1241, 212] width 199 height 24
type input "Inbound Tracking Number"
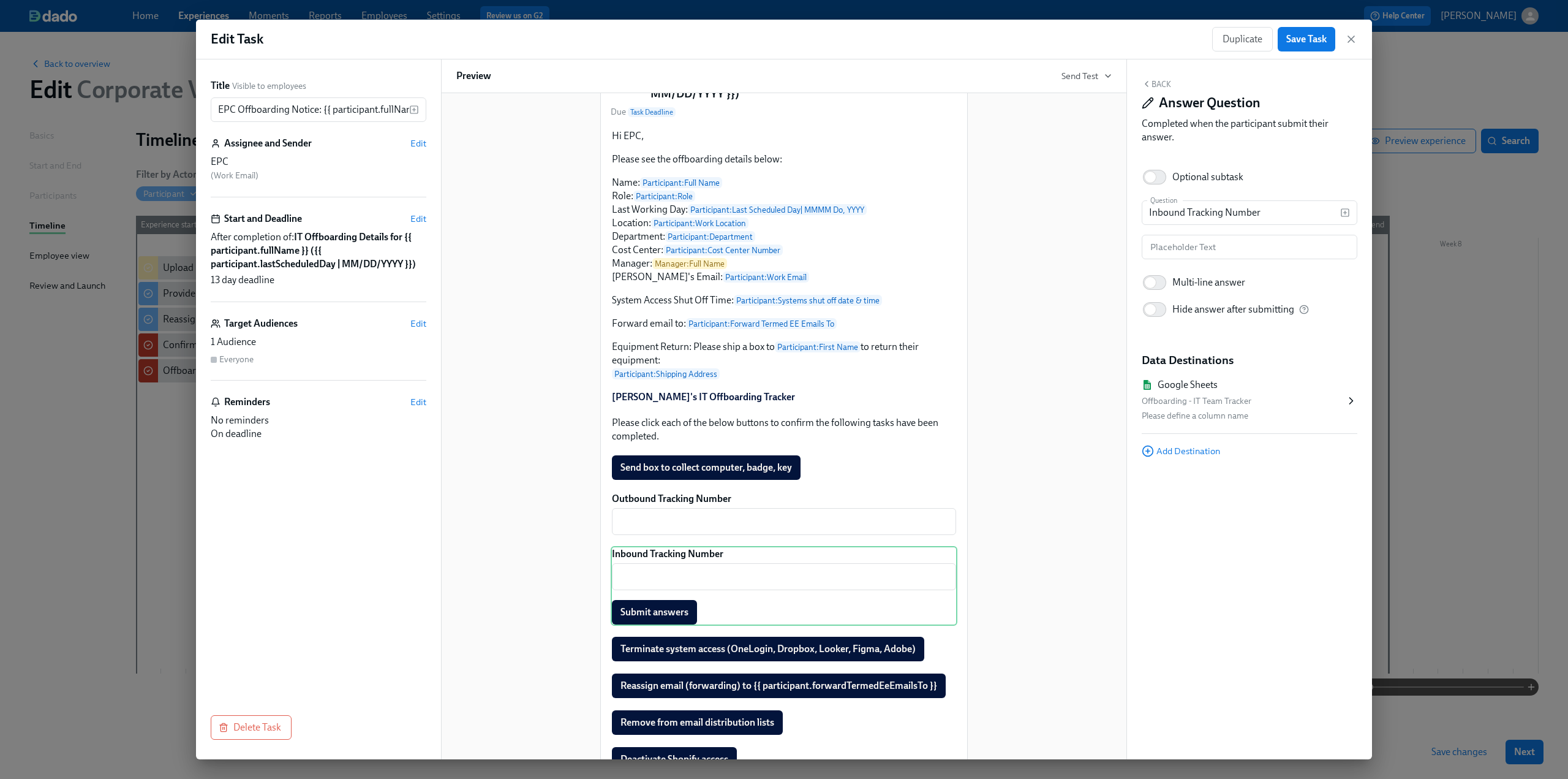
click at [1346, 399] on icon at bounding box center [1351, 400] width 13 height 13
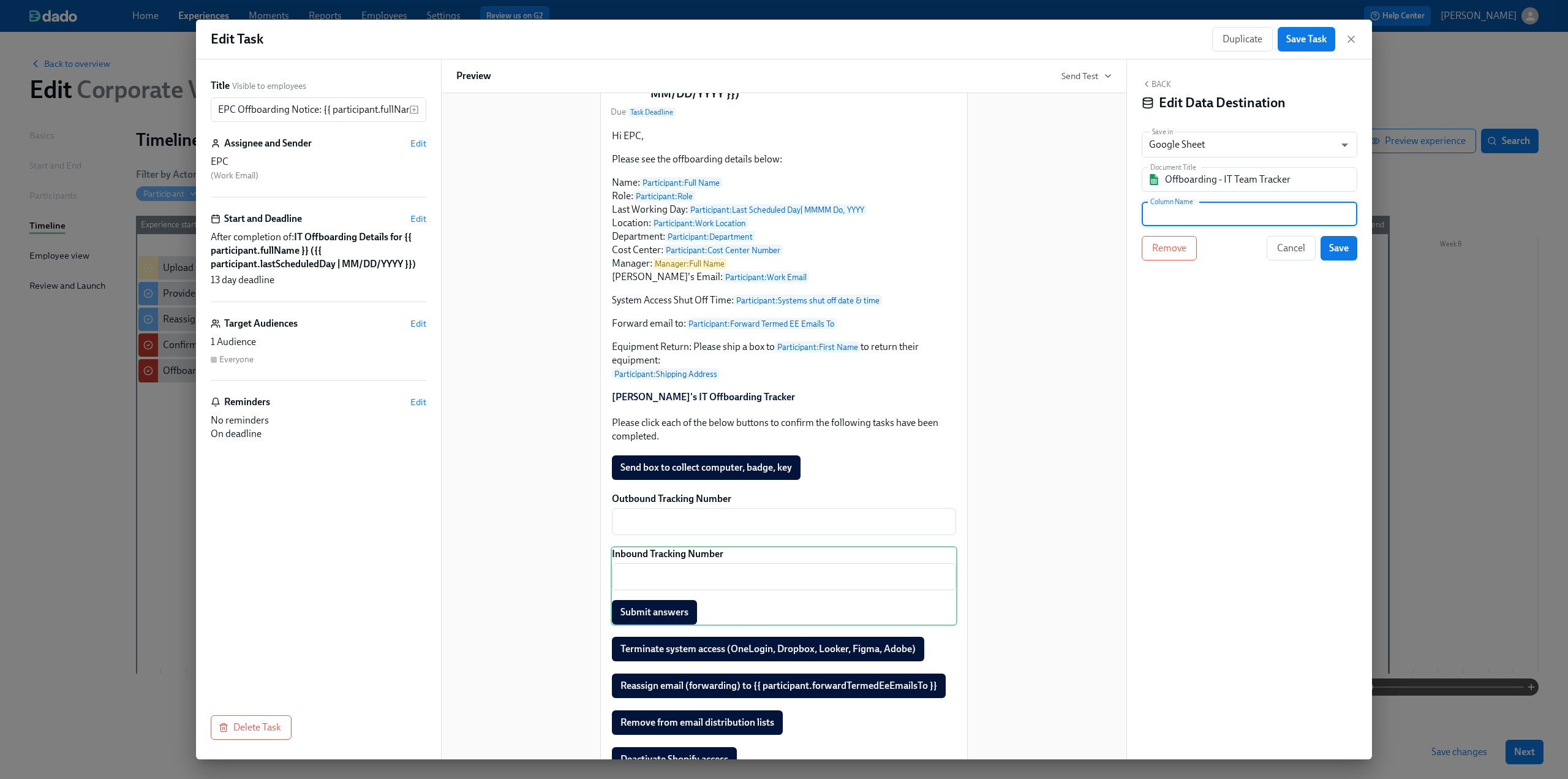
click at [1212, 212] on input "text" at bounding box center [1250, 213] width 216 height 24
paste input "Inbound Tracking Number"
type input "Inbound Tracking Number"
click at [1340, 241] on button "Save" at bounding box center [1339, 248] width 37 height 24
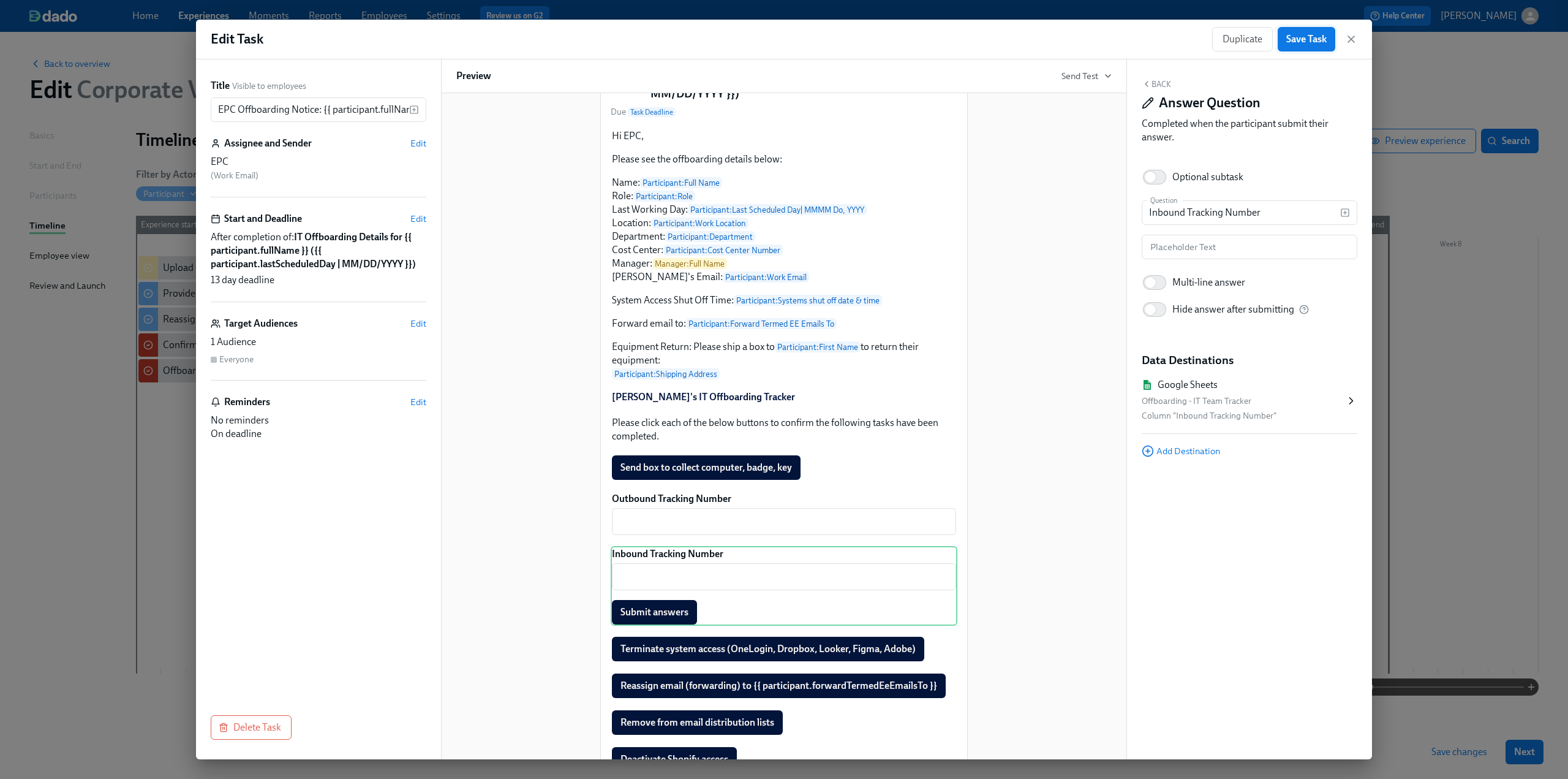
click at [1295, 40] on span "Save Task" at bounding box center [1307, 39] width 40 height 13
click at [1307, 40] on span "Save Task" at bounding box center [1307, 39] width 40 height 13
click at [1353, 35] on icon "button" at bounding box center [1351, 39] width 13 height 13
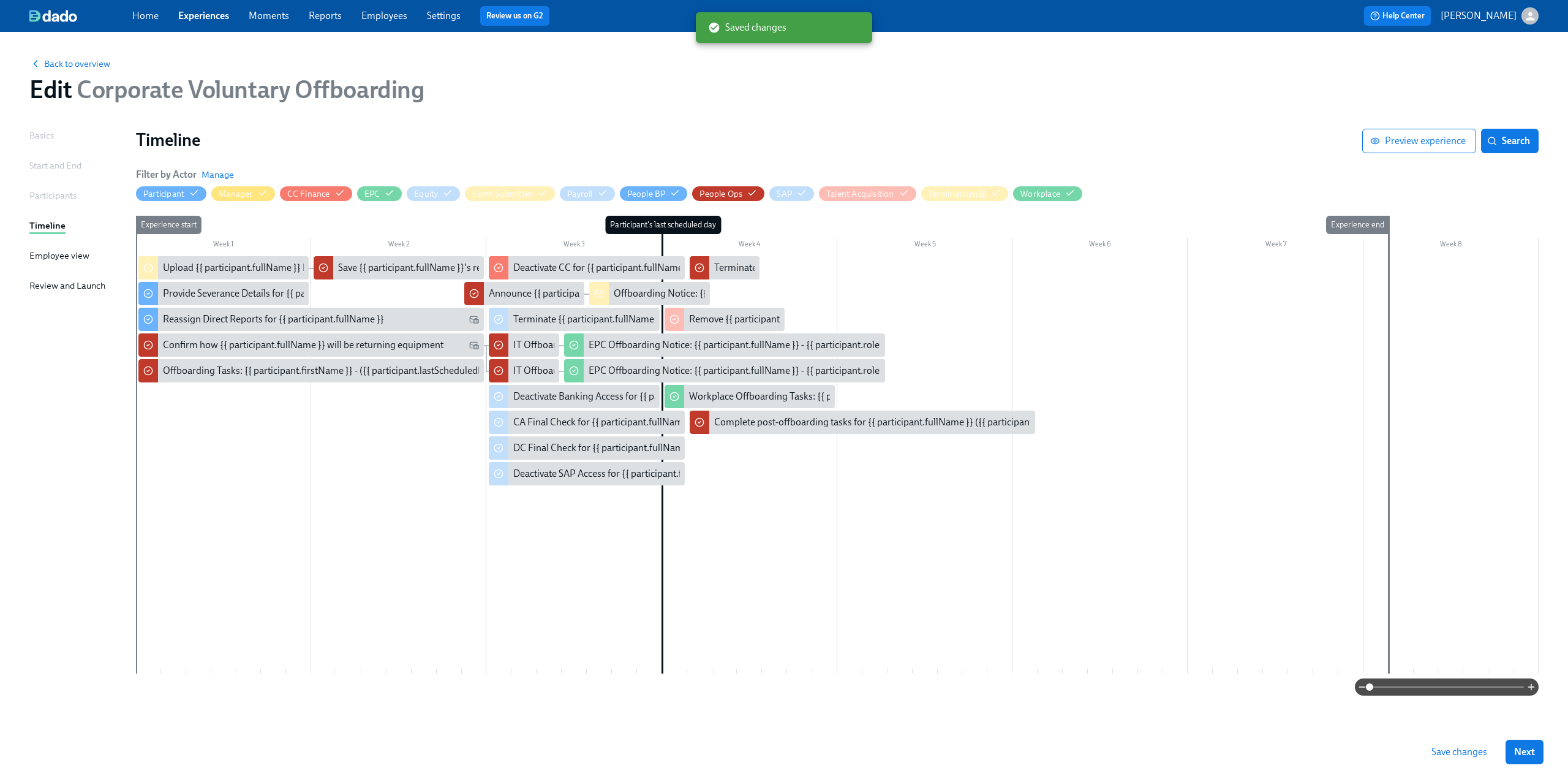
drag, startPoint x: 1462, startPoint y: 755, endPoint x: 1426, endPoint y: 760, distance: 36.3
click at [1462, 755] on span "Save changes" at bounding box center [1459, 752] width 56 height 13
click at [1453, 751] on span "Save changes" at bounding box center [1459, 752] width 56 height 13
click at [214, 17] on link "Experiences" at bounding box center [204, 16] width 51 height 12
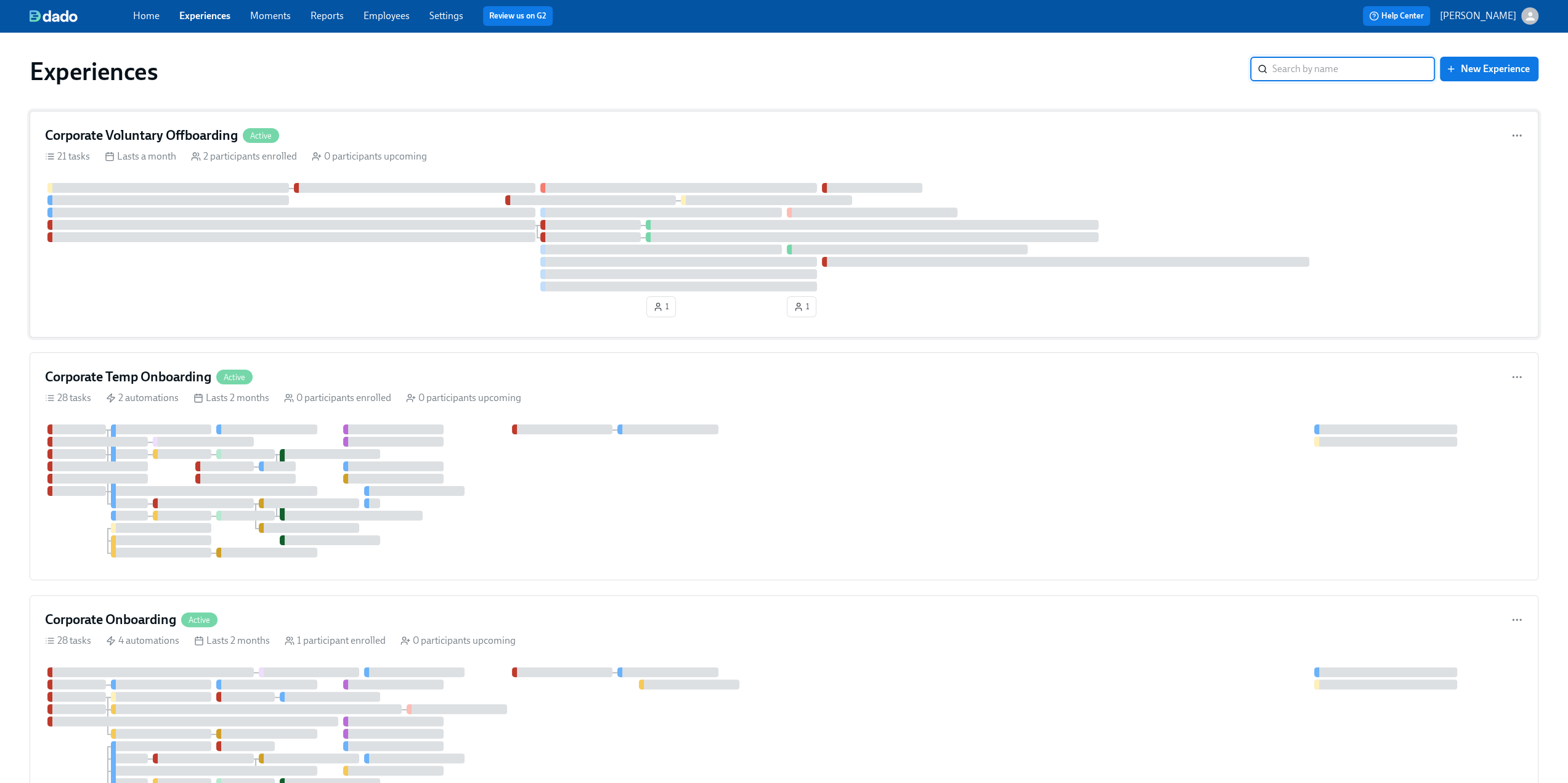
click at [154, 128] on h4 "Corporate Voluntary Offboarding" at bounding box center [142, 136] width 193 height 19
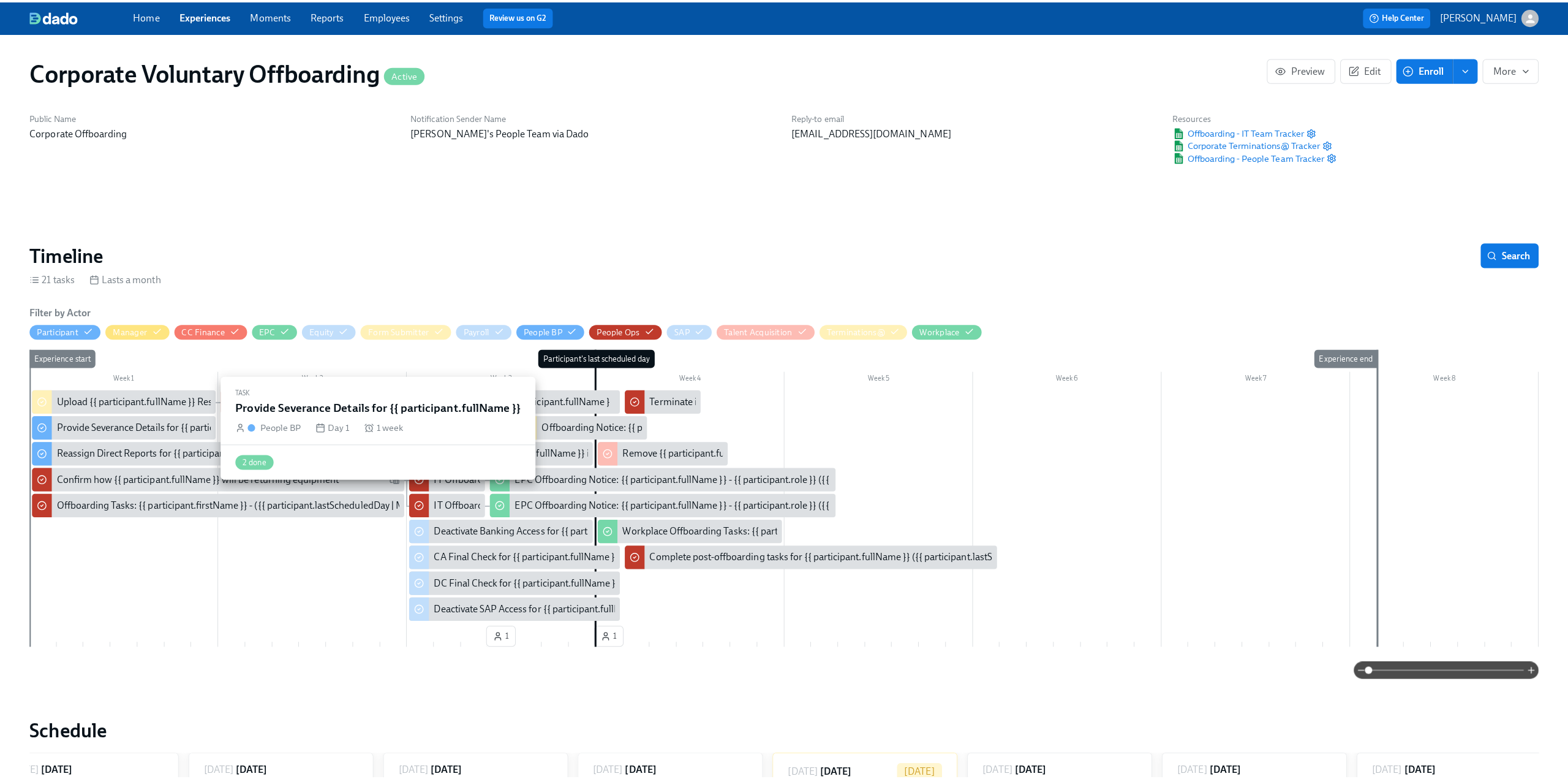
scroll to position [0, 619]
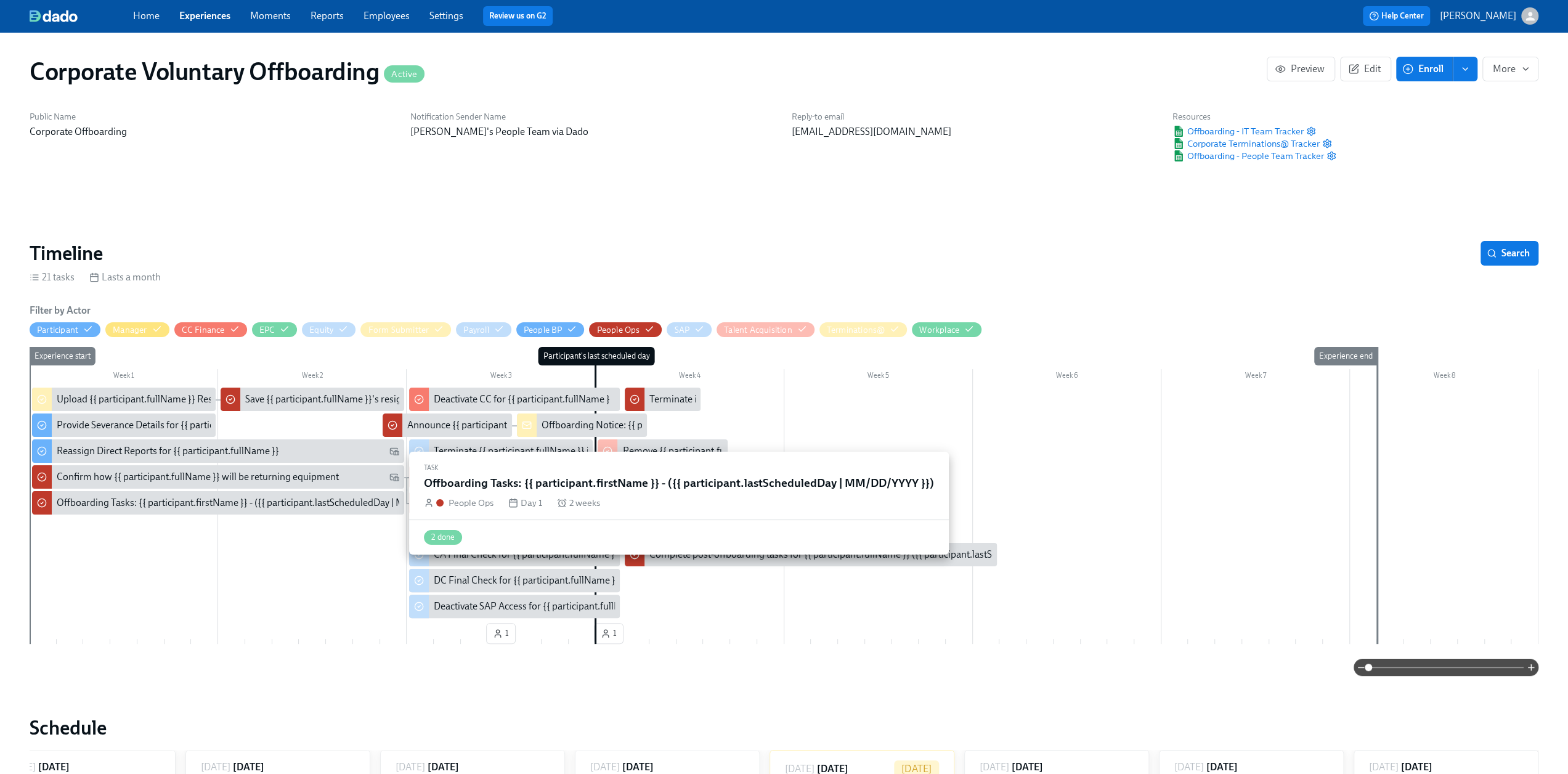
click at [132, 504] on div "Offboarding Tasks: {{ participant.firstName }} - ({{ participant.lastScheduledD…" at bounding box center [263, 503] width 412 height 14
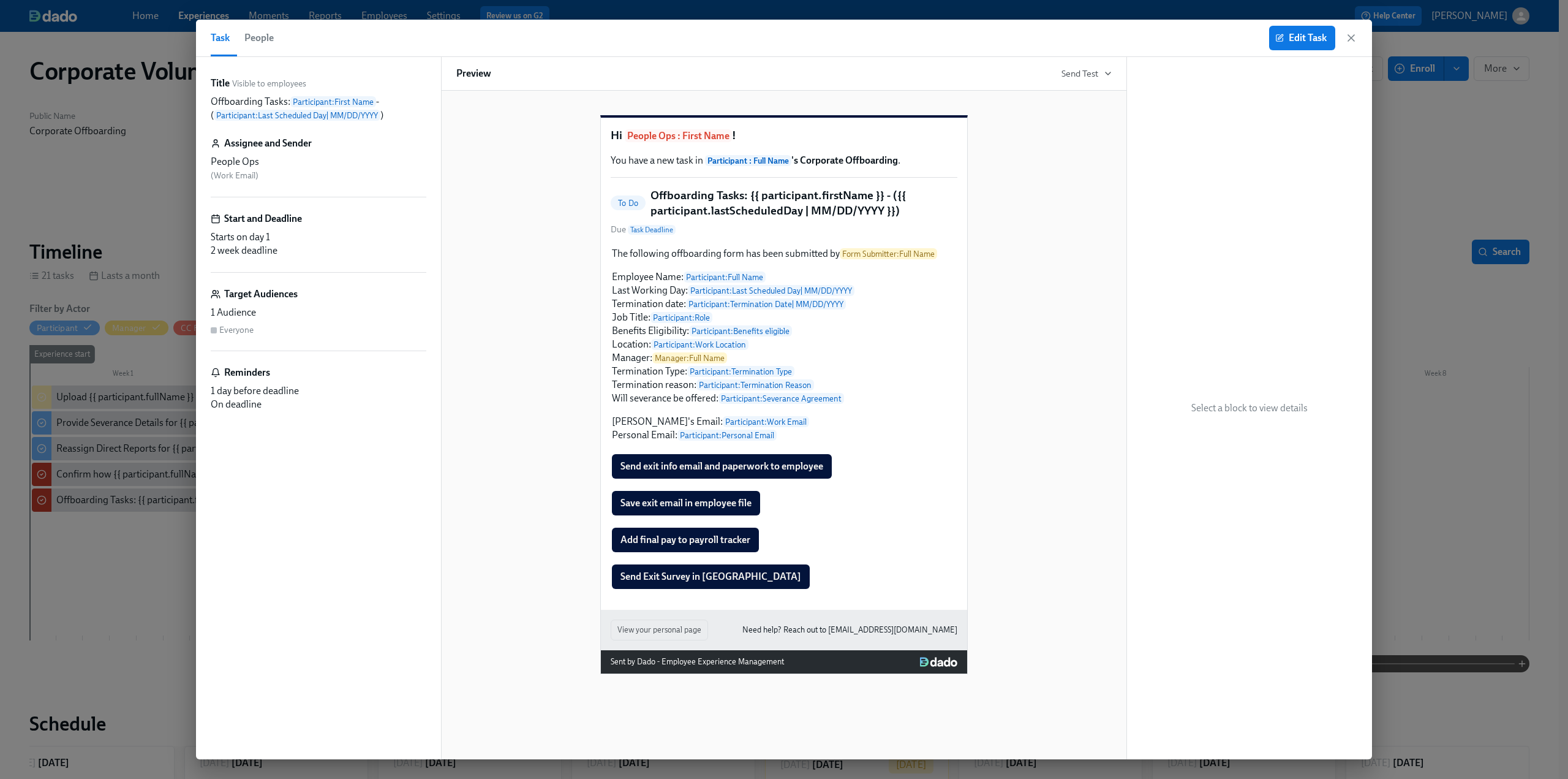
scroll to position [0, 618]
click at [650, 428] on div "The following offboarding form has been submitted by Form Submitter : Full Name…" at bounding box center [784, 344] width 346 height 197
click at [871, 390] on div "The following offboarding form has been submitted by Form Submitter : Full Name…" at bounding box center [784, 344] width 346 height 197
click at [1294, 33] on span "Edit Task" at bounding box center [1302, 38] width 49 height 13
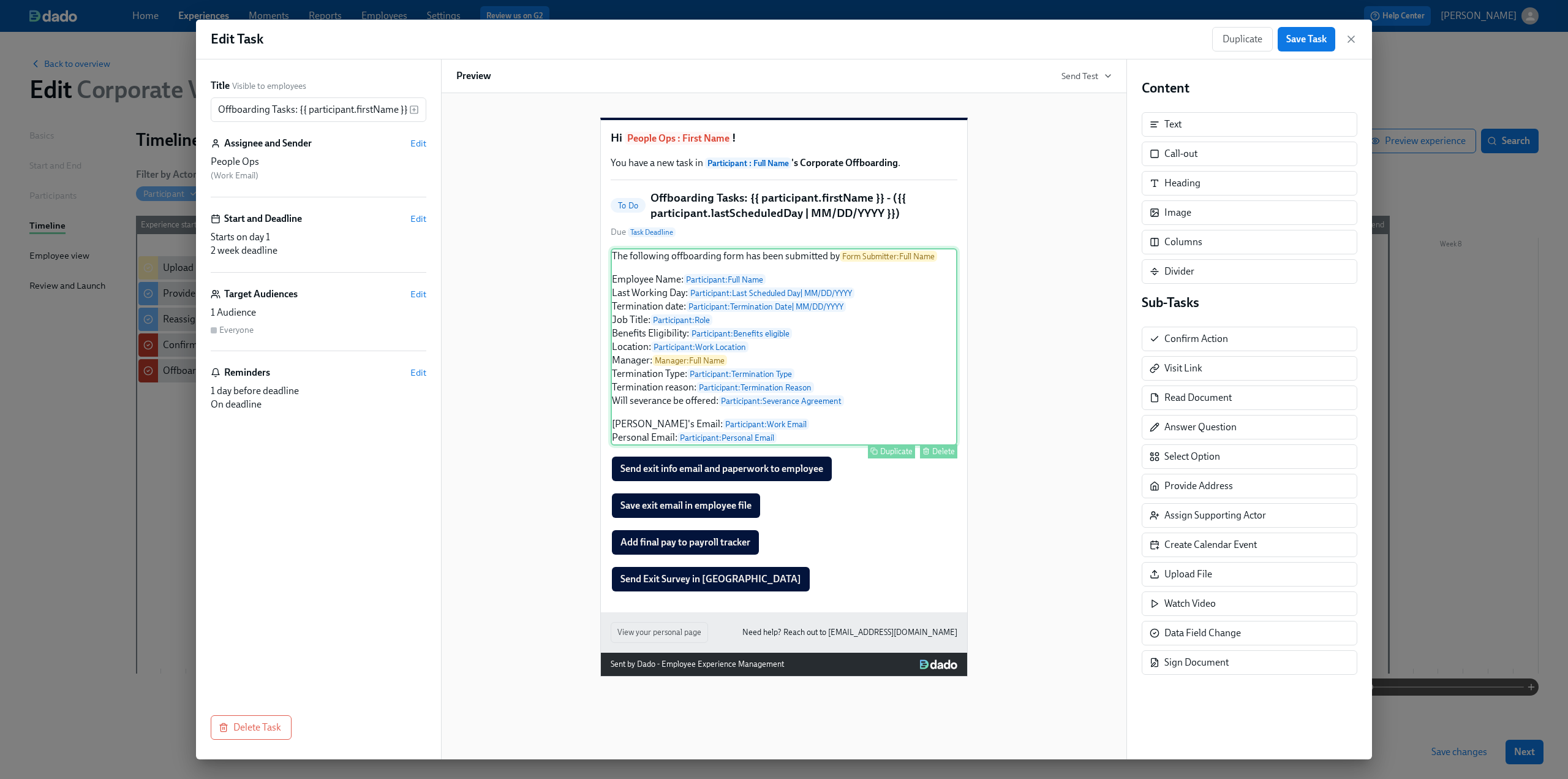
click at [801, 359] on div "The following offboarding form has been submitted by Form Submitter : Full Name…" at bounding box center [784, 347] width 346 height 197
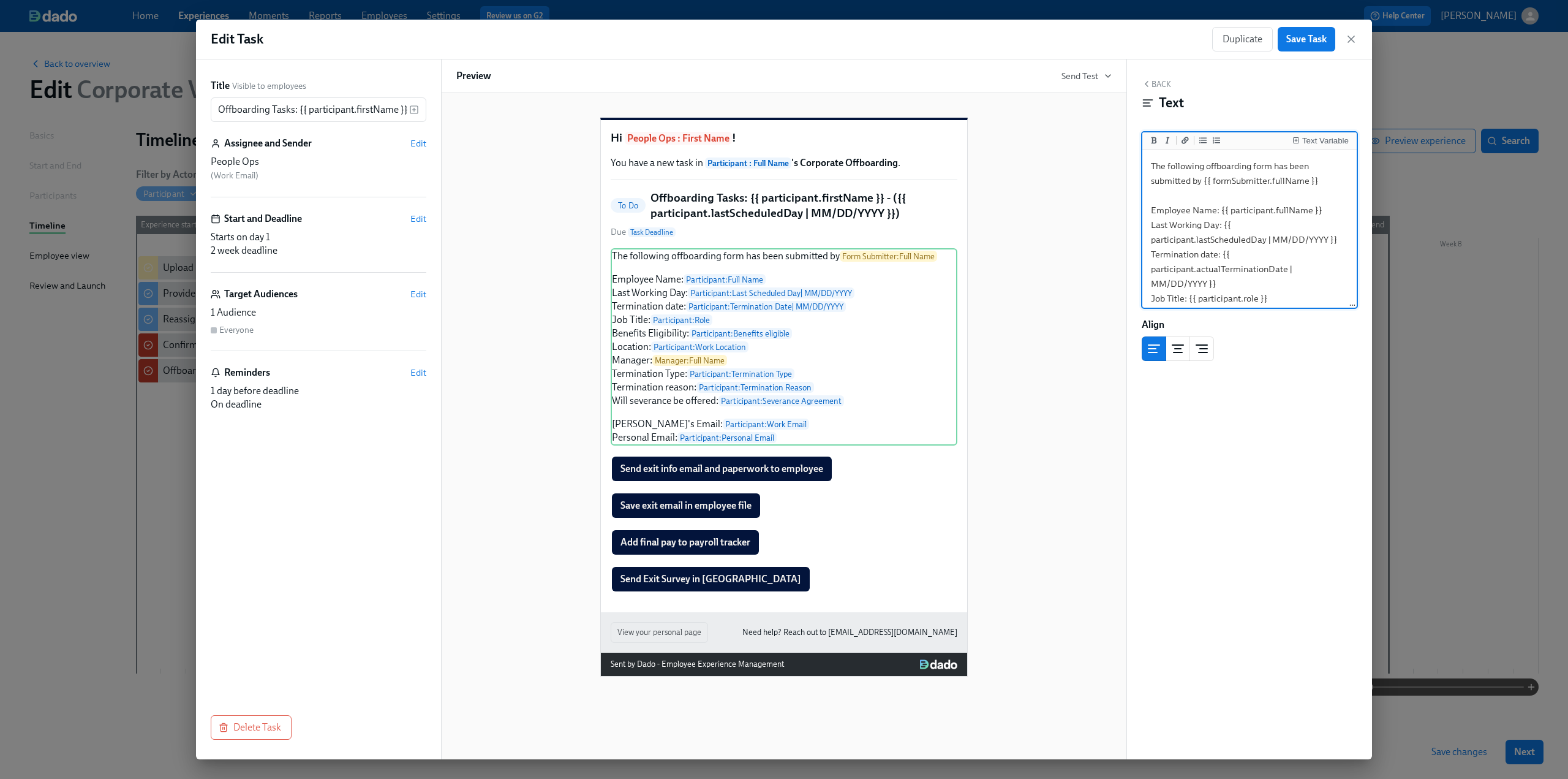
scroll to position [62, 0]
click at [1270, 268] on textarea "The following offboarding form has been submitted by {{ formSubmitter.fullName …" at bounding box center [1250, 273] width 210 height 365
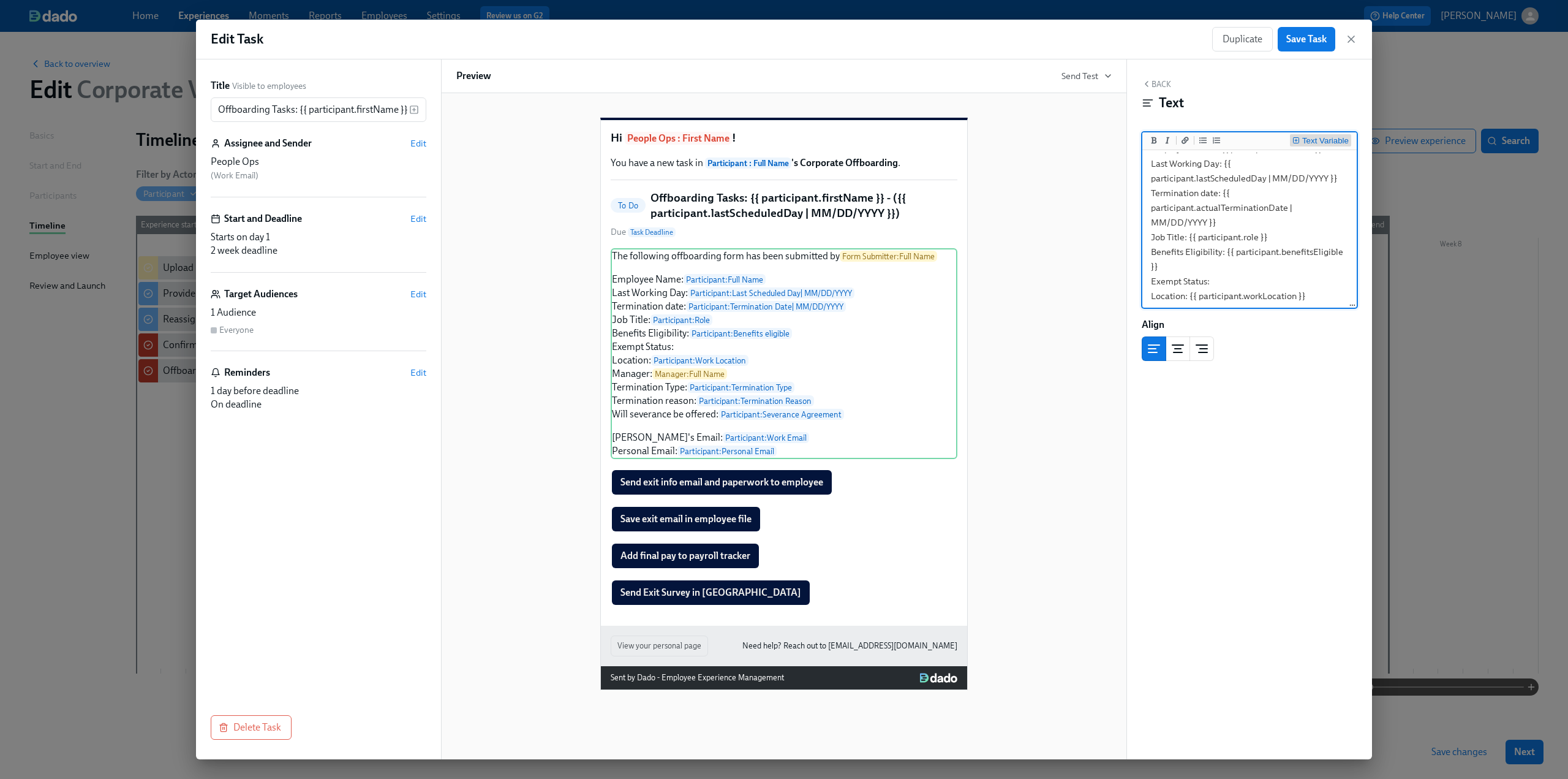
type textarea "The following offboarding form has been submitted by {{ formSubmitter.fullName …"
click at [1314, 138] on div "Text Variable" at bounding box center [1325, 141] width 46 height 8
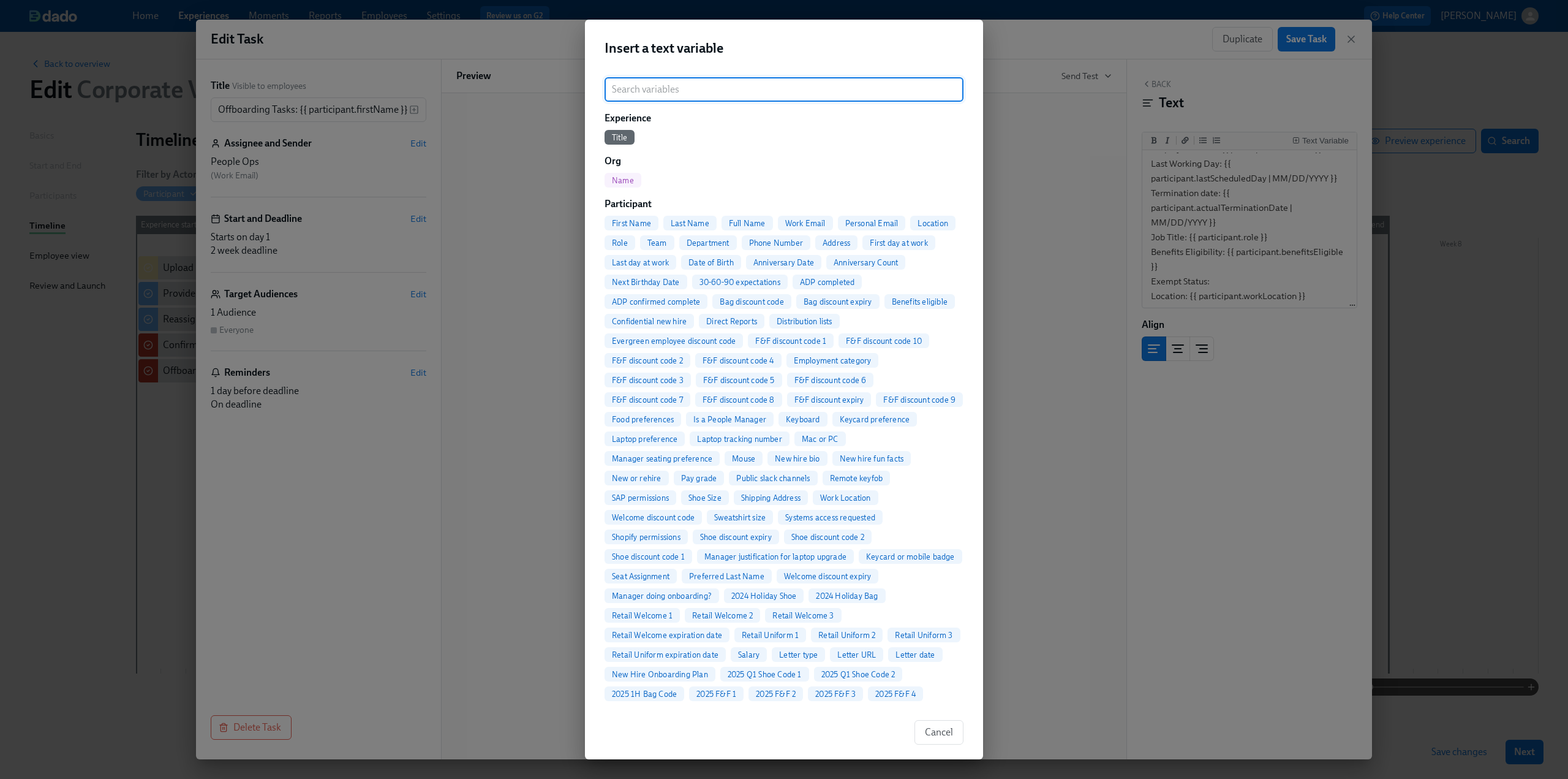
click at [729, 88] on input "search" at bounding box center [784, 89] width 359 height 24
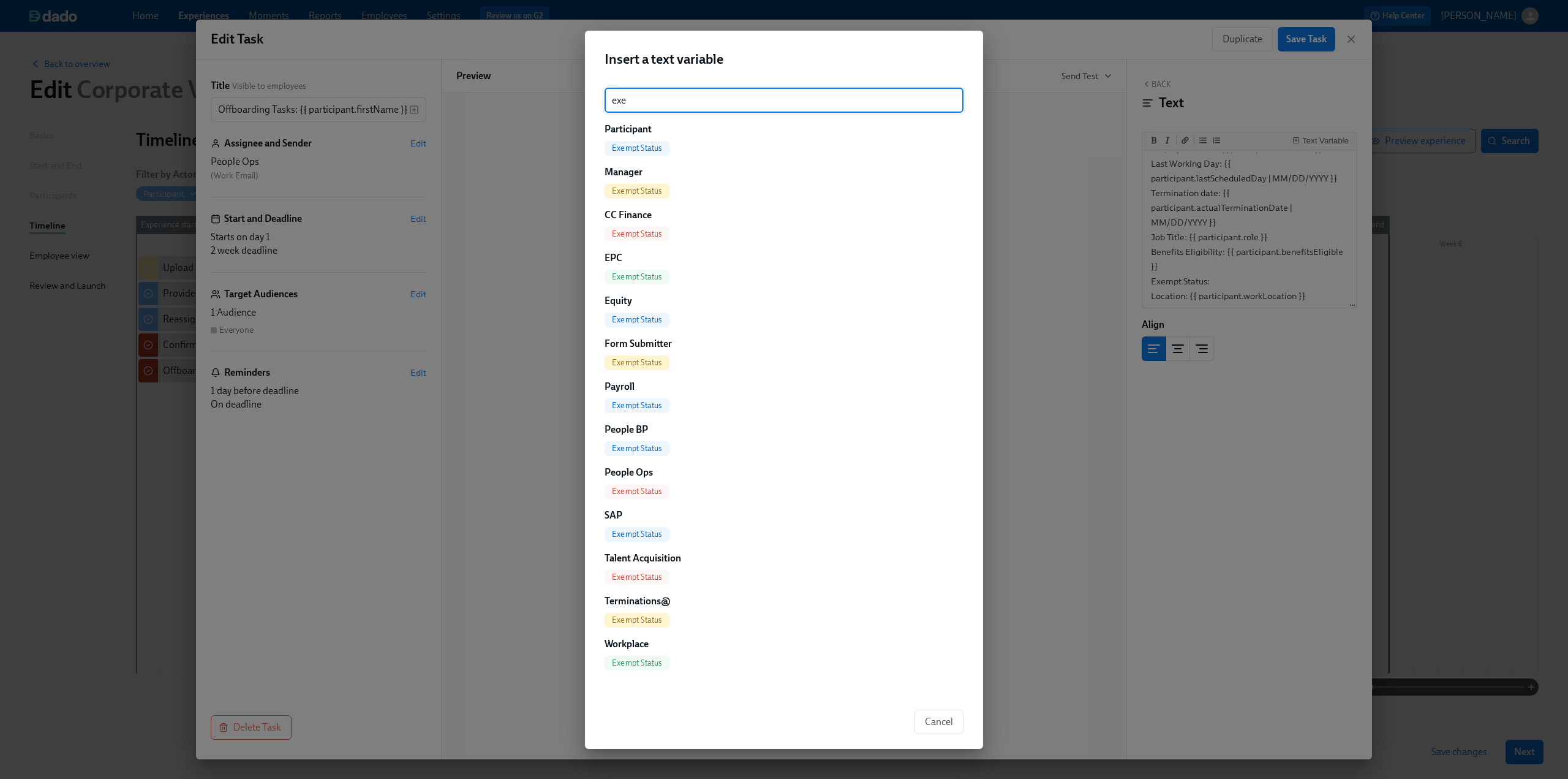
type input "exe"
click at [645, 147] on span "Exempt Status" at bounding box center [636, 148] width 65 height 9
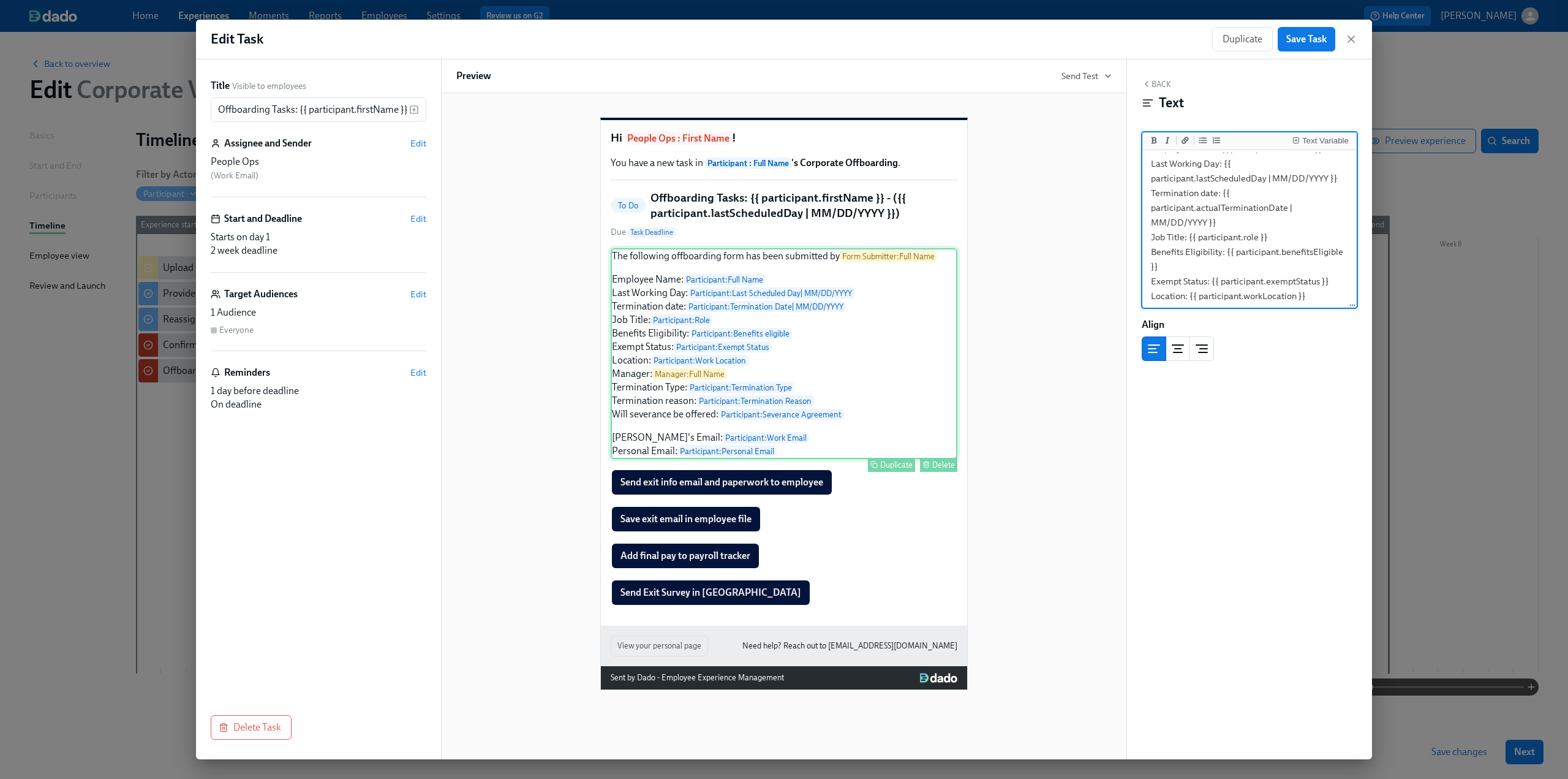
click at [659, 306] on div "The following offboarding form has been submitted by Form Submitter : Full Name…" at bounding box center [784, 353] width 346 height 211
drag, startPoint x: 653, startPoint y: 302, endPoint x: 679, endPoint y: 298, distance: 26.3
click at [653, 302] on div "The following offboarding form has been submitted by Form Submitter : Full Name…" at bounding box center [784, 353] width 346 height 211
click at [1218, 211] on textarea "The following offboarding form has been submitted by {{ formSubmitter.fullName …" at bounding box center [1250, 342] width 210 height 380
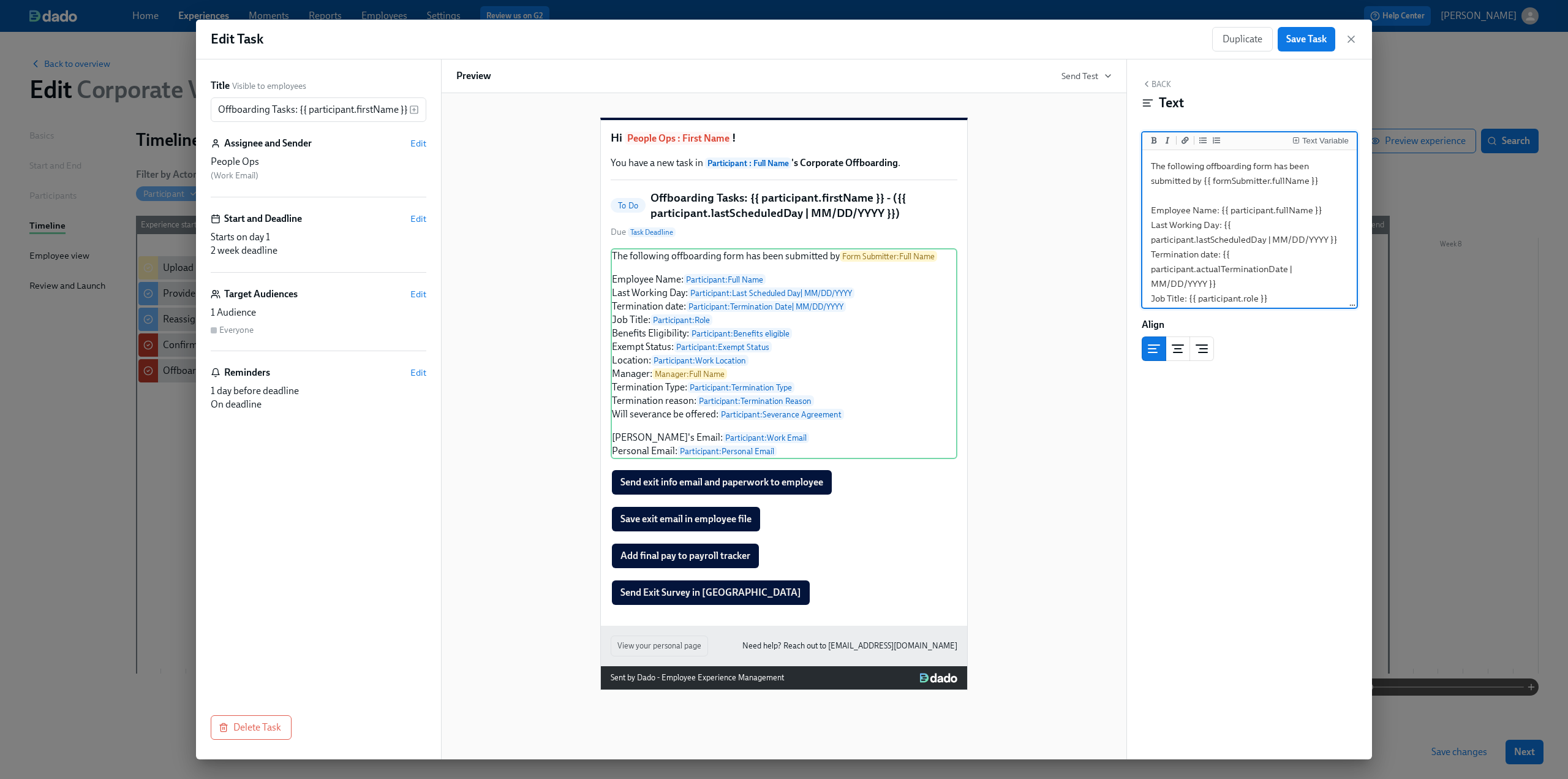
drag, startPoint x: 1218, startPoint y: 212, endPoint x: 1152, endPoint y: 210, distance: 66.0
click at [1152, 210] on textarea "The following offboarding form has been submitted by {{ formSubmitter.fullName …" at bounding box center [1250, 342] width 210 height 380
click at [1153, 138] on icon "Add bold text" at bounding box center [1153, 140] width 8 height 8
drag, startPoint x: 1224, startPoint y: 228, endPoint x: 1152, endPoint y: 226, distance: 72.0
click at [1152, 226] on textarea "The following offboarding form has been submitted by {{ formSubmitter.fullName …" at bounding box center [1250, 342] width 210 height 380
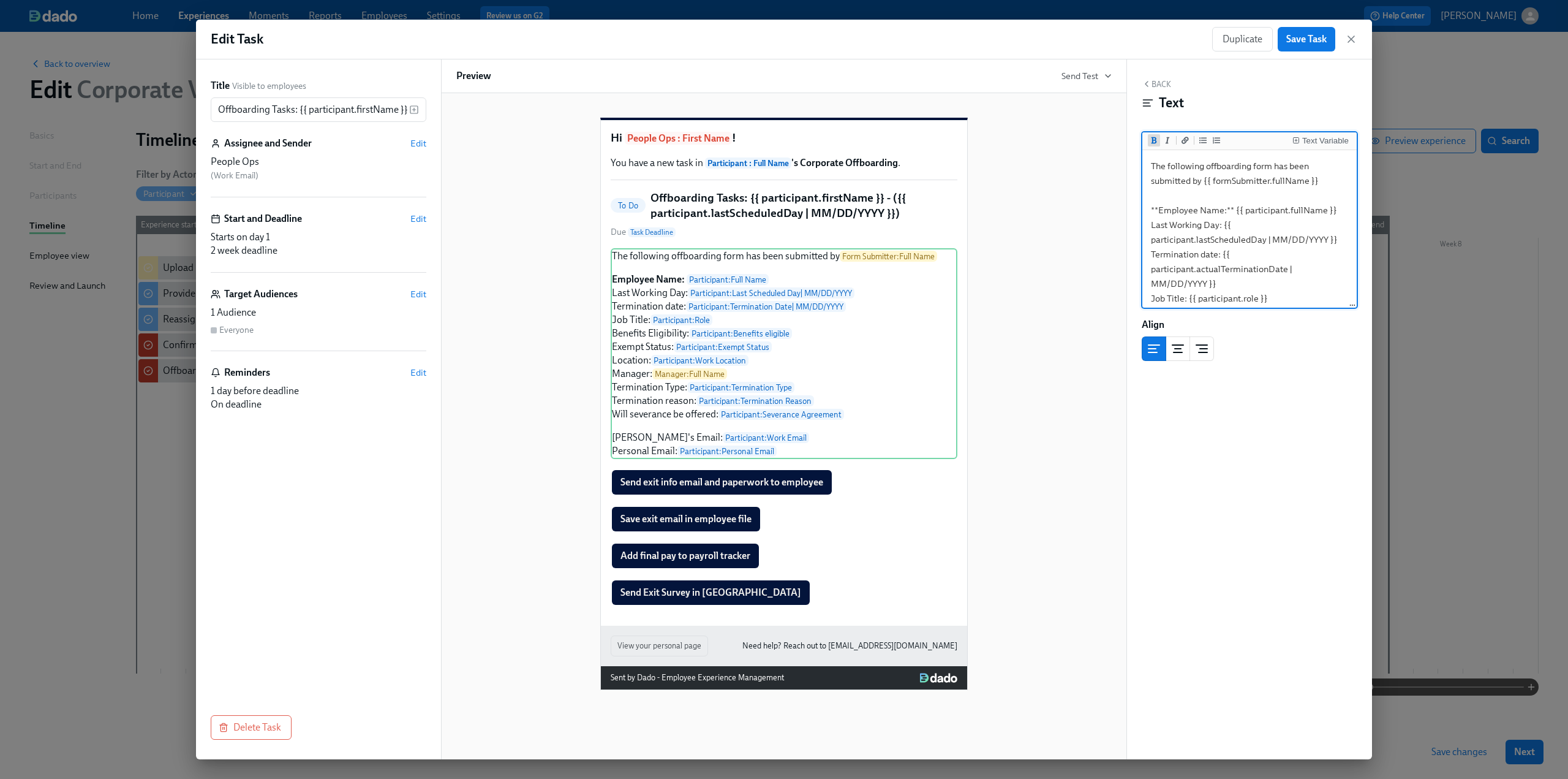
click at [1152, 138] on icon "Add bold text" at bounding box center [1153, 140] width 8 height 8
click at [1250, 115] on div "Back Text" at bounding box center [1250, 98] width 216 height 38
click at [1159, 228] on textarea "The following offboarding form has been submitted by {{ formSubmitter.fullName …" at bounding box center [1250, 342] width 210 height 380
drag, startPoint x: 1229, startPoint y: 225, endPoint x: 1257, endPoint y: 225, distance: 28.0
click at [1229, 225] on textarea "The following offboarding form has been submitted by {{ formSubmitter.fullName …" at bounding box center [1250, 342] width 210 height 380
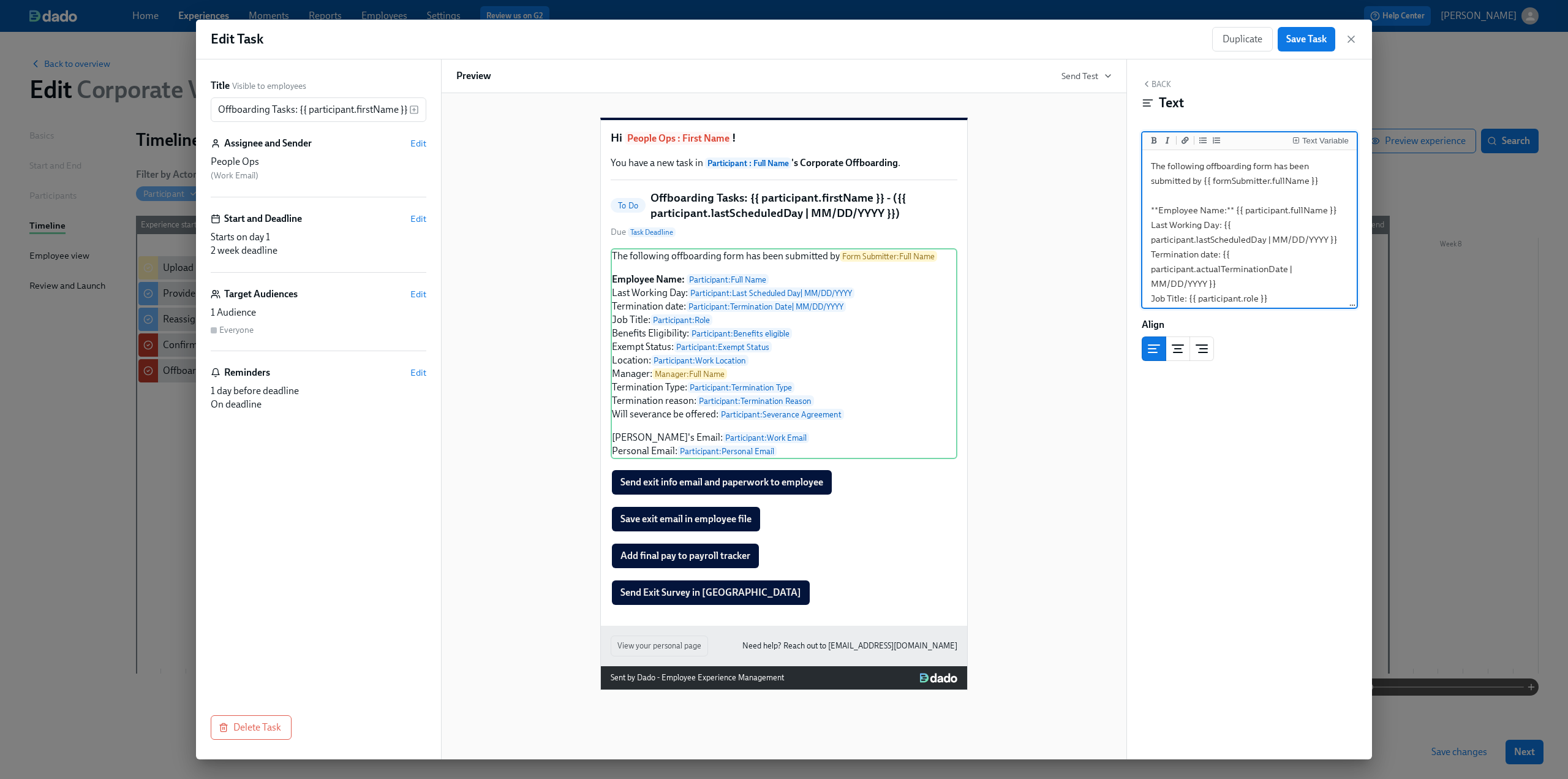
click at [1182, 277] on textarea "The following offboarding form has been submitted by {{ formSubmitter.fullName …" at bounding box center [1250, 342] width 210 height 380
drag, startPoint x: 1149, startPoint y: 223, endPoint x: 1222, endPoint y: 226, distance: 73.1
click at [1222, 226] on textarea "The following offboarding form has been submitted by {{ formSubmitter.fullName …" at bounding box center [1250, 342] width 210 height 380
click at [1155, 139] on icon "Add bold text" at bounding box center [1154, 140] width 6 height 7
drag, startPoint x: 1150, startPoint y: 254, endPoint x: 1219, endPoint y: 253, distance: 69.0
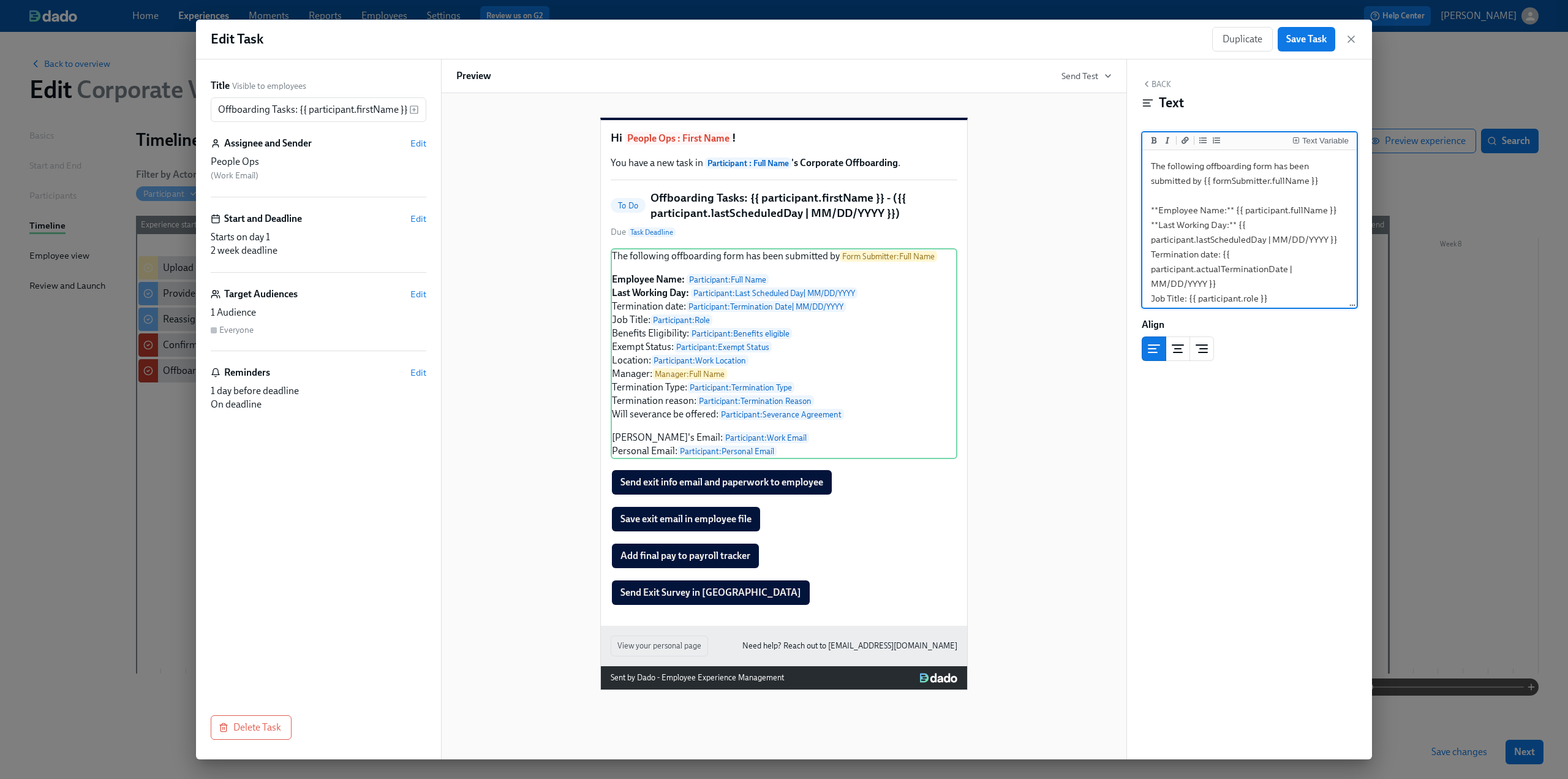
click at [1219, 253] on textarea "The following offboarding form has been submitted by {{ formSubmitter.fullName …" at bounding box center [1250, 342] width 210 height 380
click at [1153, 139] on icon "Add bold text" at bounding box center [1153, 140] width 8 height 8
drag, startPoint x: 1150, startPoint y: 237, endPoint x: 1185, endPoint y: 237, distance: 35.0
click at [1185, 237] on textarea "The following offboarding form has been submitted by {{ formSubmitter.fullName …" at bounding box center [1250, 281] width 210 height 380
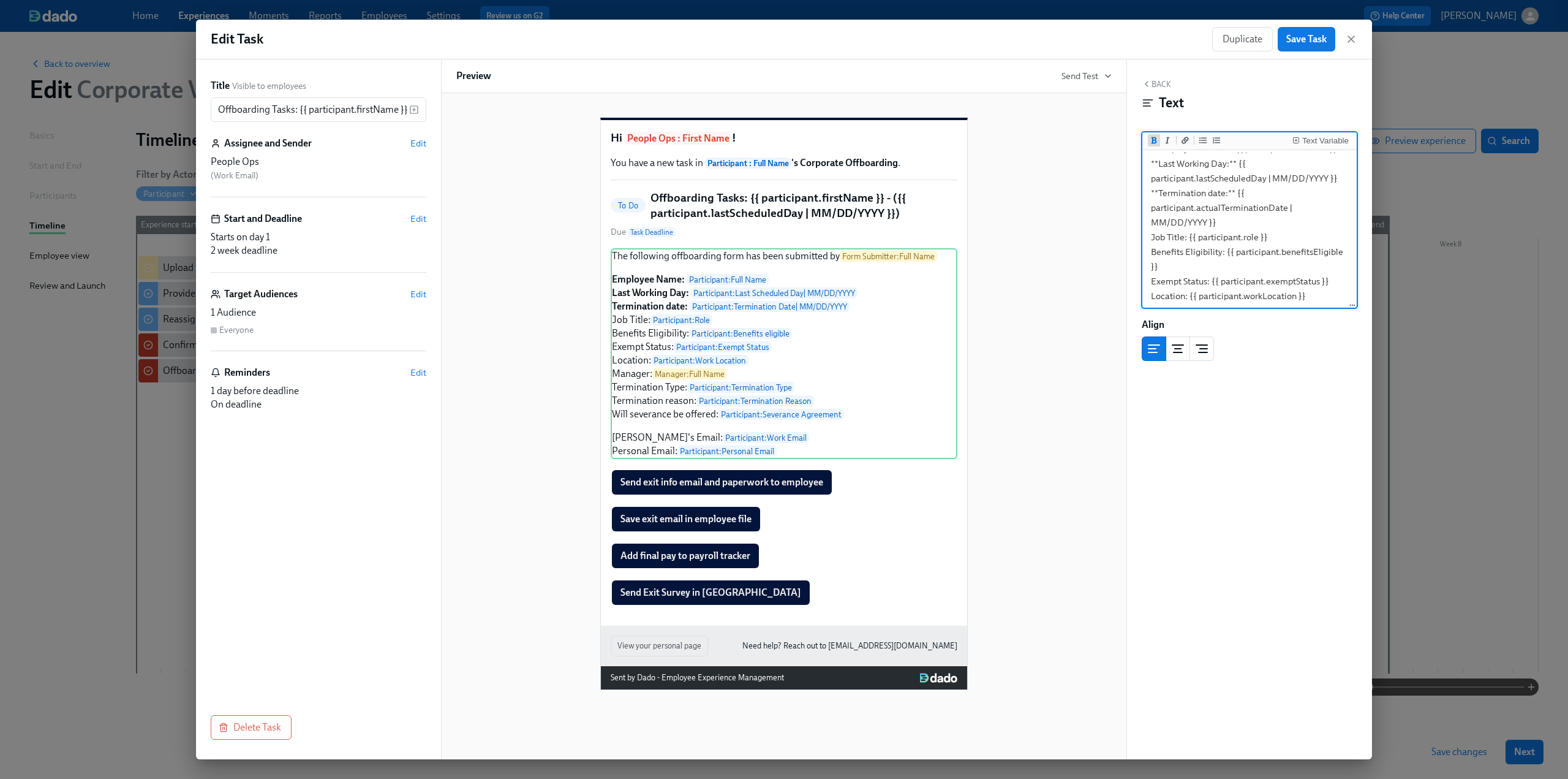
click at [1153, 136] on button "Add bold text" at bounding box center [1153, 140] width 13 height 13
drag, startPoint x: 1150, startPoint y: 252, endPoint x: 1223, endPoint y: 252, distance: 73.0
click at [1223, 252] on textarea "The following offboarding form has been submitted by {{ formSubmitter.fullName …" at bounding box center [1250, 281] width 210 height 380
click at [1156, 145] on button "Add bold text" at bounding box center [1153, 140] width 13 height 13
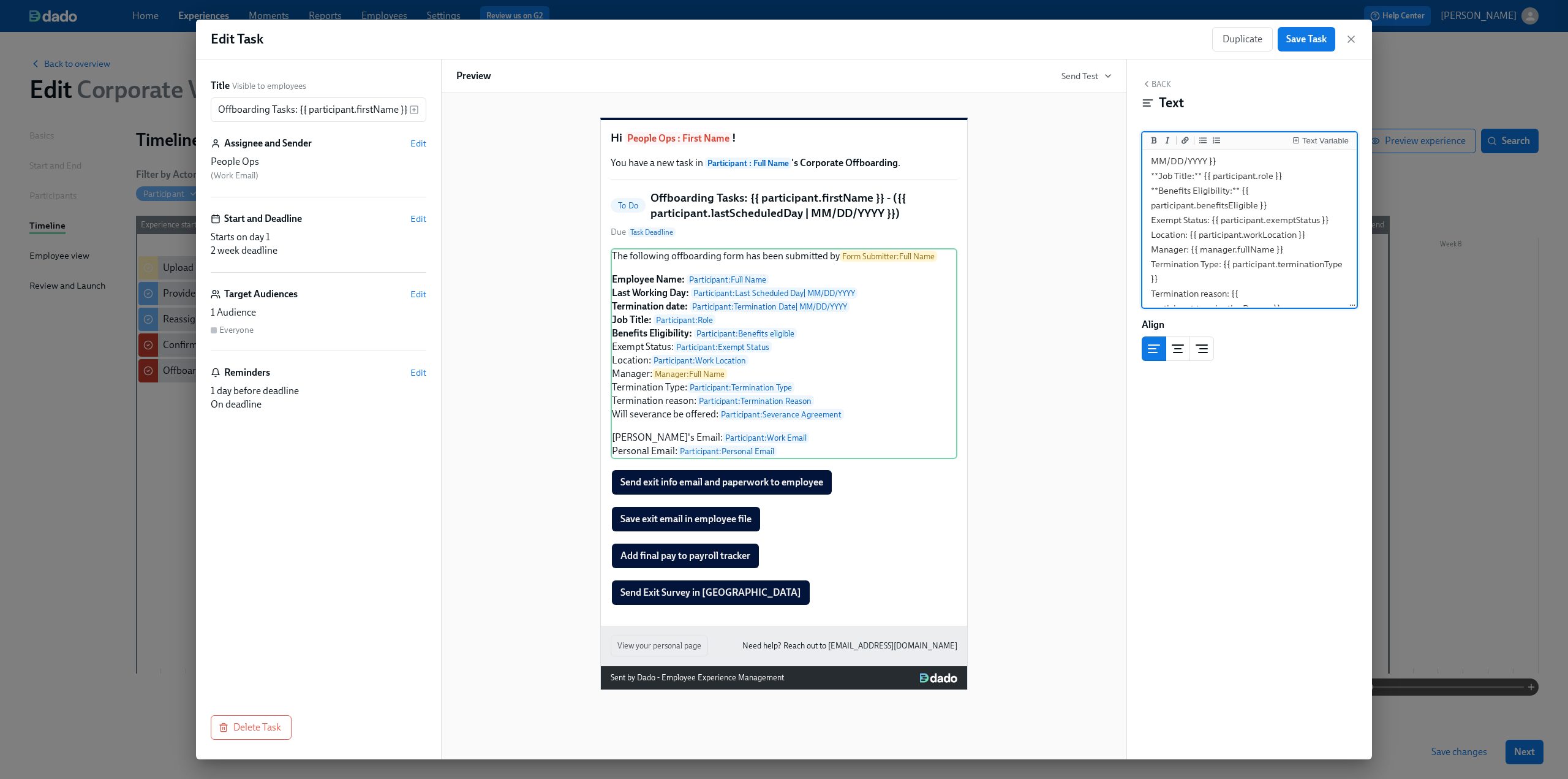
drag, startPoint x: 1148, startPoint y: 221, endPoint x: 1207, endPoint y: 223, distance: 59.0
click at [1207, 223] on textarea "The following offboarding form has been submitted by {{ formSubmitter.fullName …" at bounding box center [1250, 220] width 210 height 380
click at [1158, 138] on button "Add bold text" at bounding box center [1153, 140] width 13 height 13
drag, startPoint x: 1148, startPoint y: 190, endPoint x: 1187, endPoint y: 192, distance: 39.1
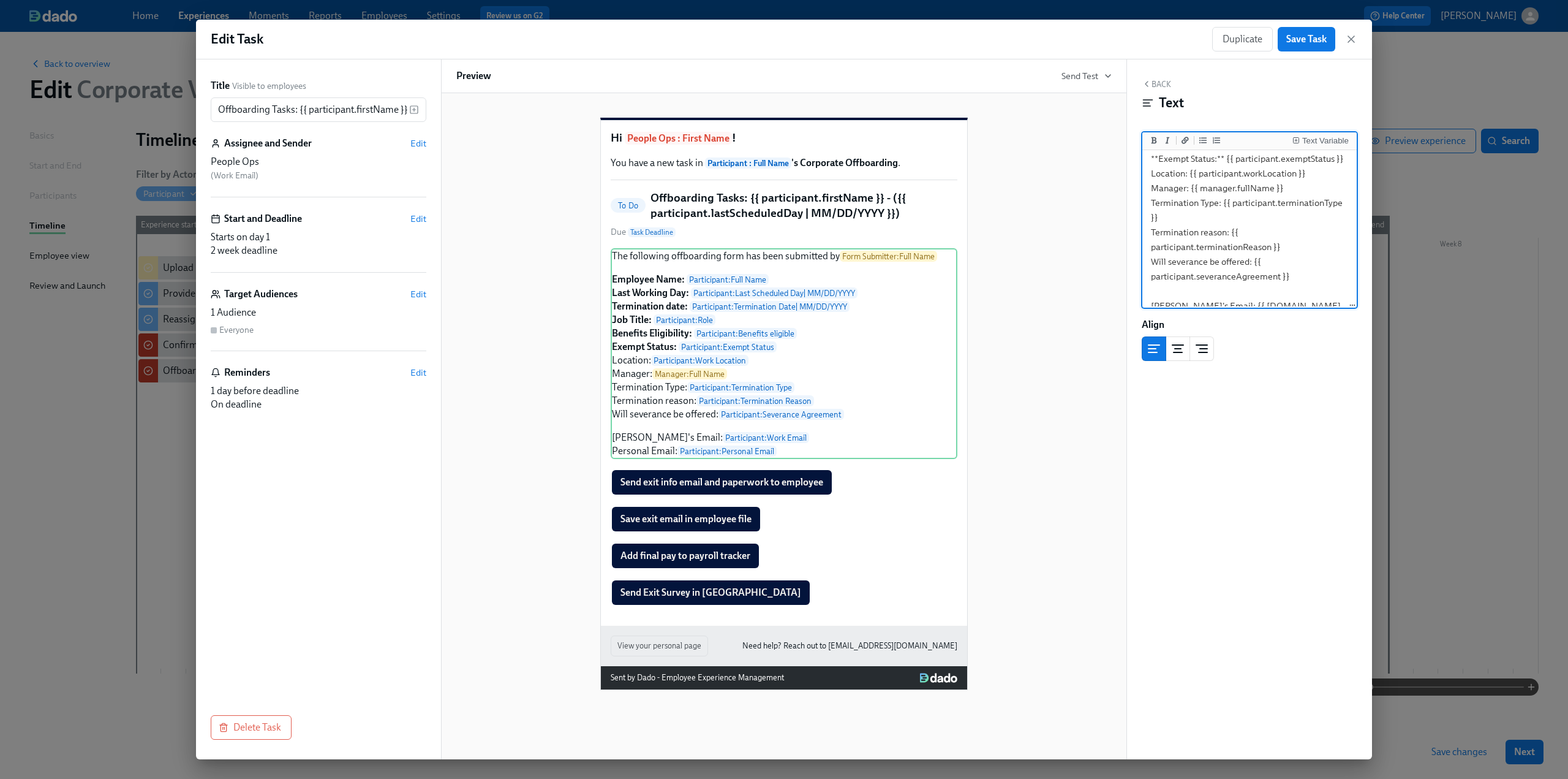
click at [1187, 192] on textarea "The following offboarding form has been submitted by {{ formSubmitter.fullName …" at bounding box center [1250, 158] width 210 height 380
click at [1158, 144] on button "Add bold text" at bounding box center [1153, 140] width 13 height 13
drag, startPoint x: 1148, startPoint y: 204, endPoint x: 1188, endPoint y: 206, distance: 40.0
click at [1188, 206] on textarea "The following offboarding form has been submitted by {{ formSubmitter.fullName …" at bounding box center [1250, 158] width 210 height 380
click at [1150, 144] on icon "Add bold text" at bounding box center [1153, 140] width 8 height 8
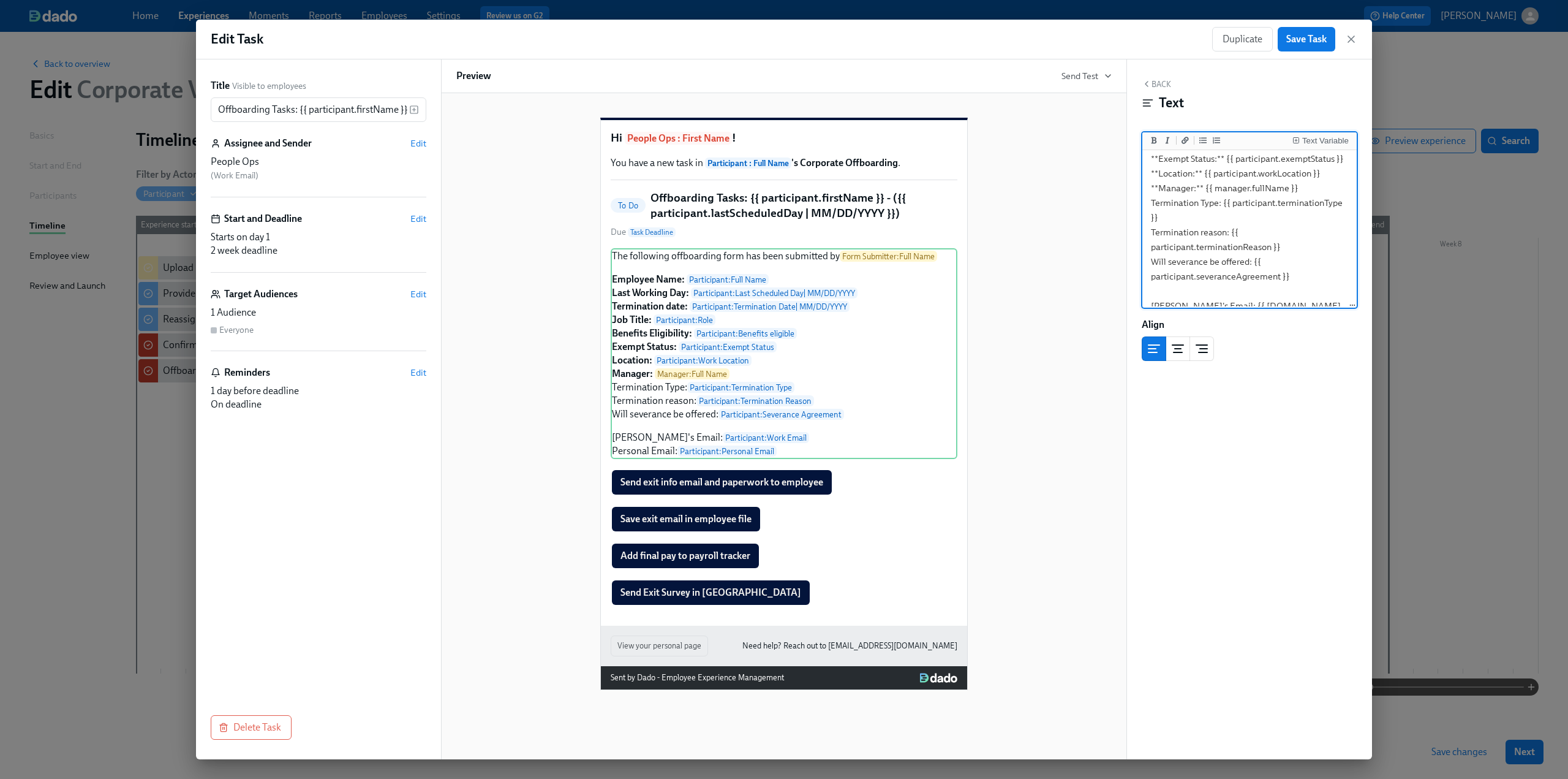
drag, startPoint x: 1149, startPoint y: 215, endPoint x: 1221, endPoint y: 219, distance: 72.1
click at [1221, 219] on textarea "The following offboarding form has been submitted by {{ formSubmitter.fullName …" at bounding box center [1250, 158] width 210 height 380
click at [1153, 147] on button "Add bold text" at bounding box center [1153, 140] width 13 height 13
drag, startPoint x: 1151, startPoint y: 245, endPoint x: 1228, endPoint y: 247, distance: 77.0
click at [1228, 247] on textarea "The following offboarding form has been submitted by {{ formSubmitter.fullName …" at bounding box center [1250, 158] width 210 height 380
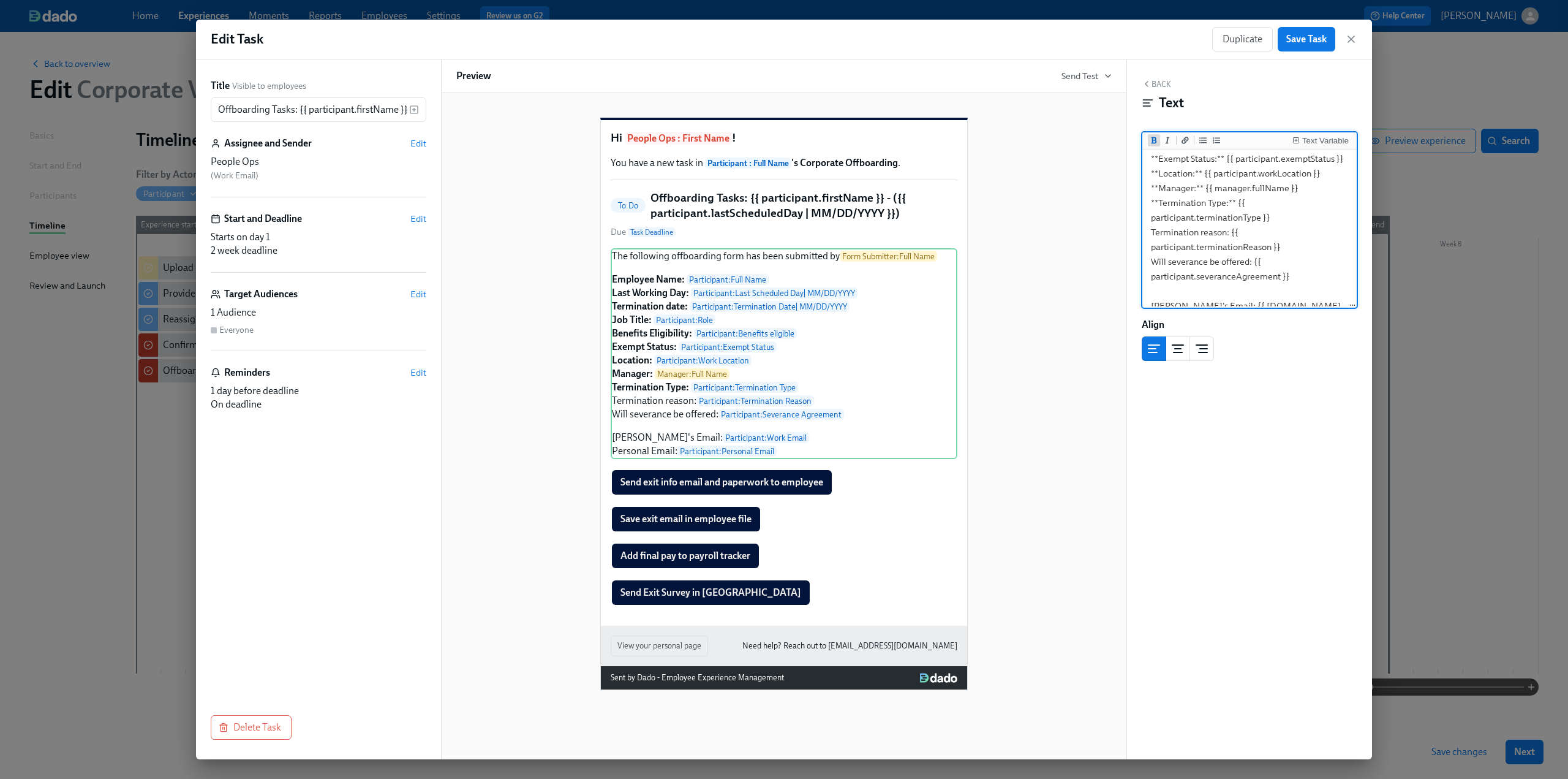
click at [1153, 145] on button "Add bold text" at bounding box center [1153, 140] width 13 height 13
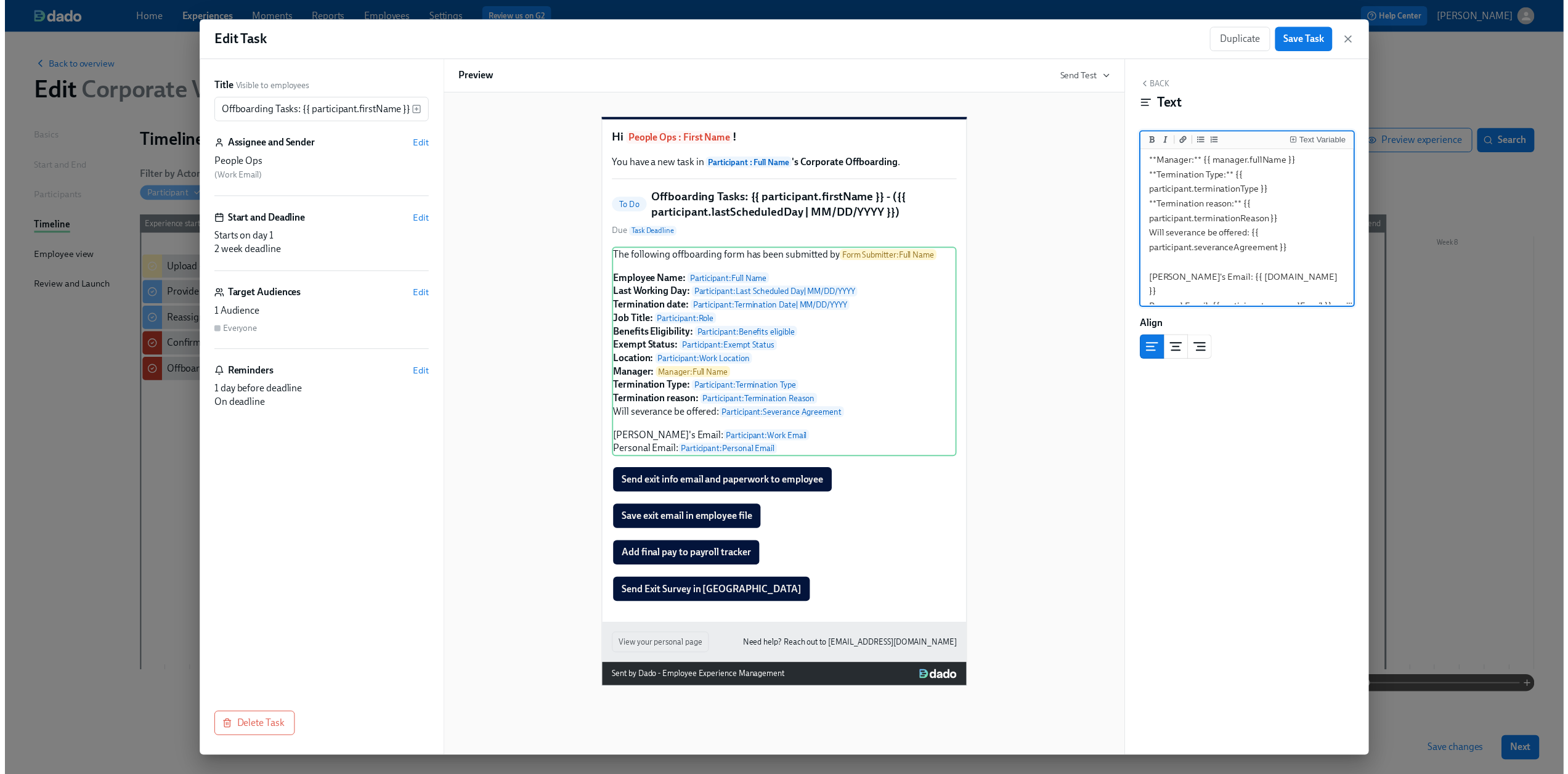
scroll to position [227, 0]
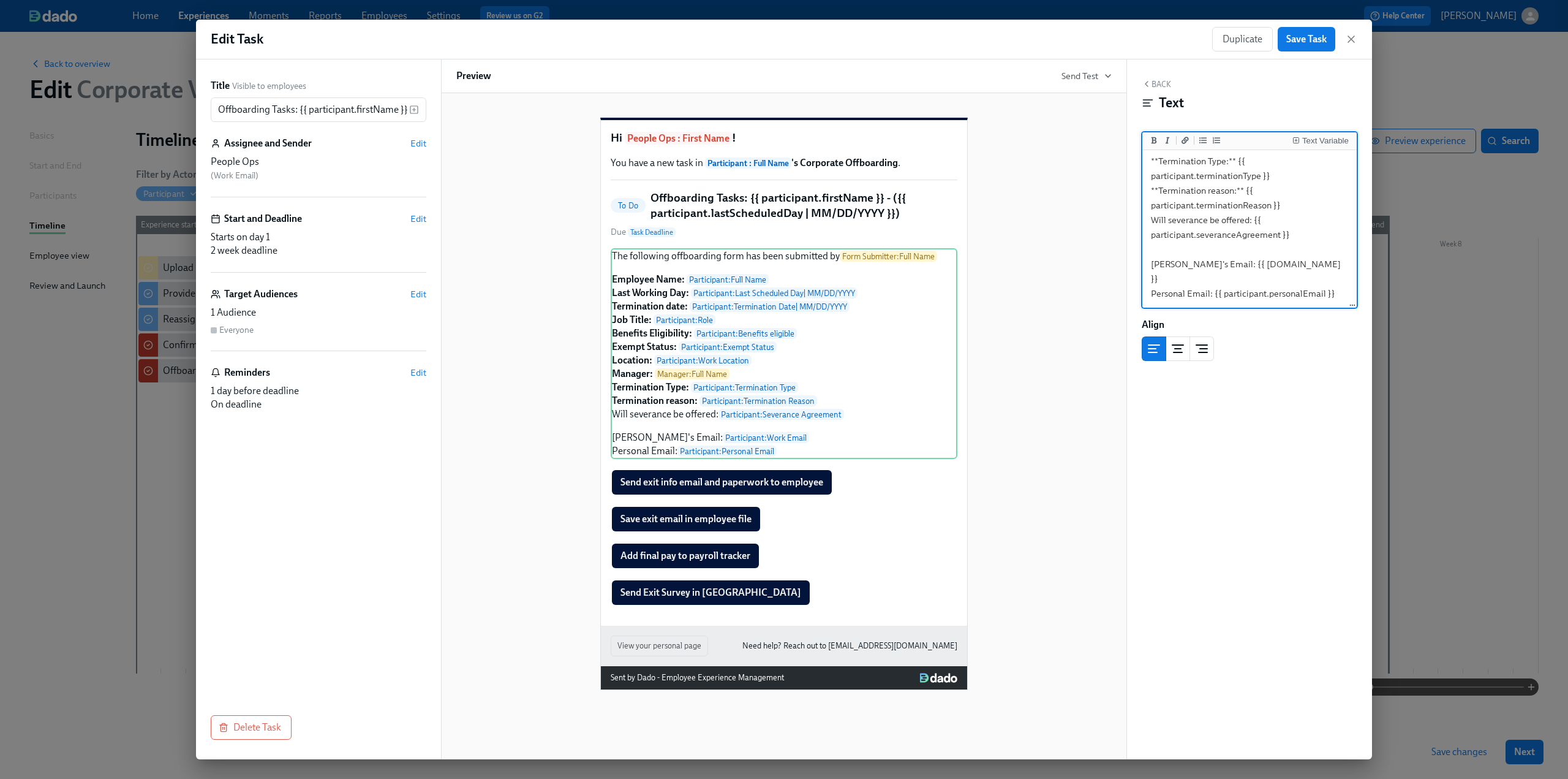
drag, startPoint x: 1150, startPoint y: 232, endPoint x: 1250, endPoint y: 234, distance: 100.0
click at [1250, 234] on textarea "The following offboarding form has been submitted by {{ formSubmitter.fullName …" at bounding box center [1250, 116] width 210 height 380
click at [1153, 142] on icon "Add bold text" at bounding box center [1154, 140] width 6 height 7
drag, startPoint x: 1149, startPoint y: 277, endPoint x: 1207, endPoint y: 278, distance: 58.0
click at [1207, 278] on textarea "The following offboarding form has been submitted by {{ formSubmitter.fullName …" at bounding box center [1250, 116] width 210 height 380
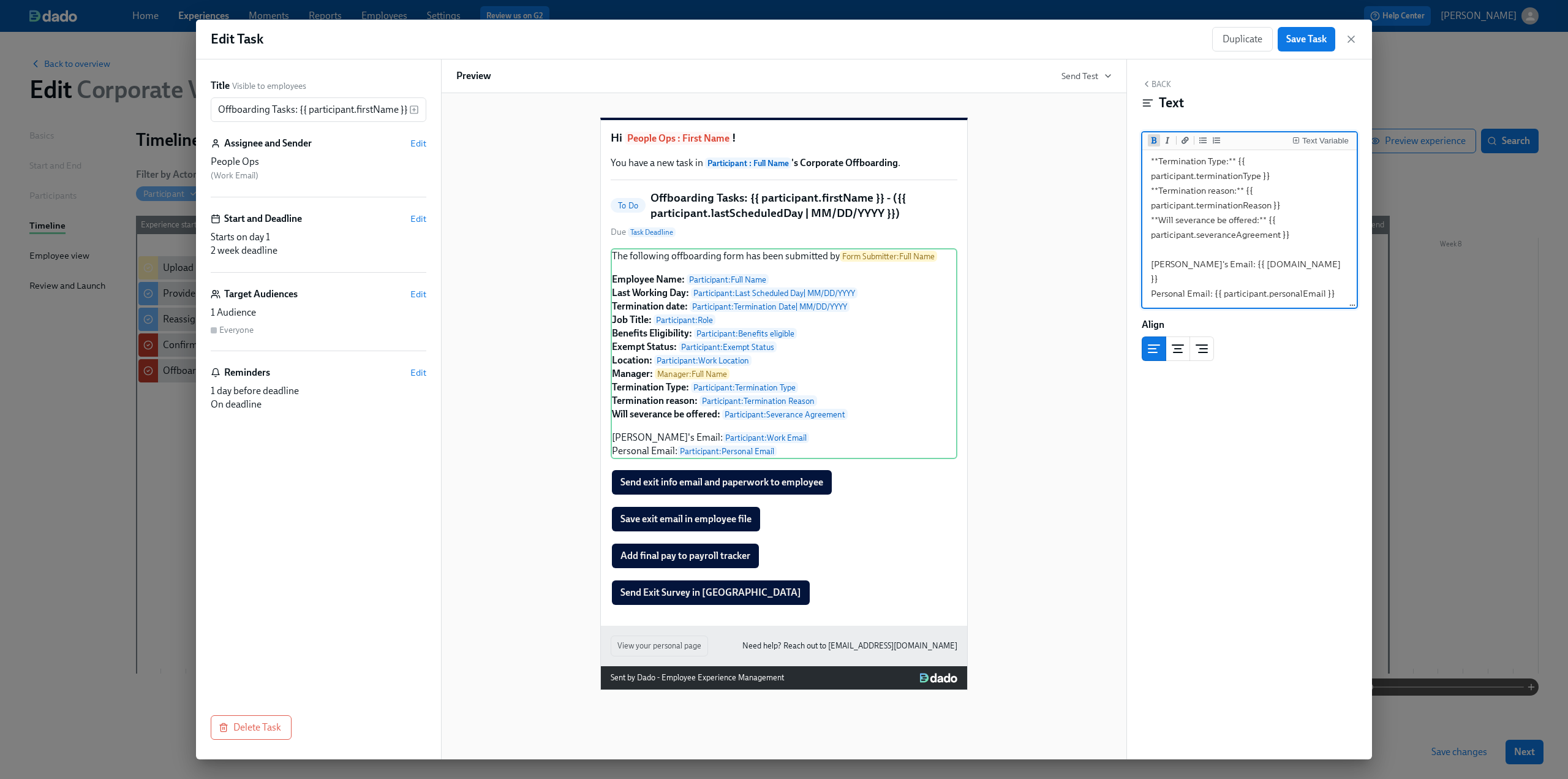
click at [1158, 141] on button "Add bold text" at bounding box center [1153, 140] width 13 height 13
drag, startPoint x: 1149, startPoint y: 293, endPoint x: 1210, endPoint y: 295, distance: 61.0
click at [1210, 295] on textarea "The following offboarding form has been submitted by {{ formSubmitter.fullName …" at bounding box center [1250, 116] width 210 height 380
click at [1153, 139] on icon "Add bold text" at bounding box center [1153, 140] width 8 height 8
type textarea "The following offboarding form has been submitted by {{ formSubmitter.fullName …"
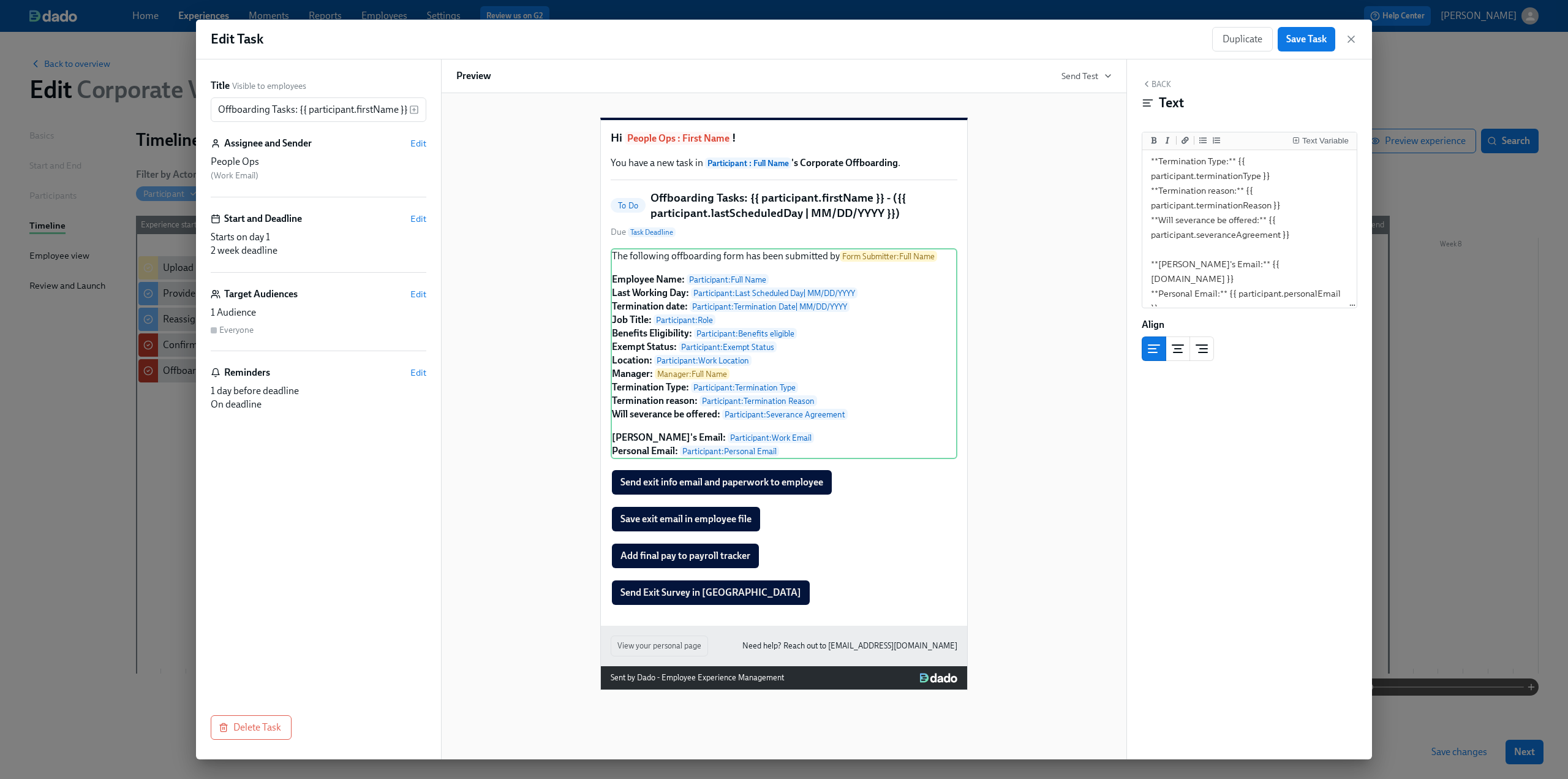
click at [1190, 406] on div "Back Text Text Variable The following offboarding form has been submitted by {{…" at bounding box center [1250, 410] width 245 height 700
click at [1308, 46] on button "Save Task" at bounding box center [1306, 39] width 57 height 24
click at [1351, 35] on icon "button" at bounding box center [1351, 39] width 13 height 13
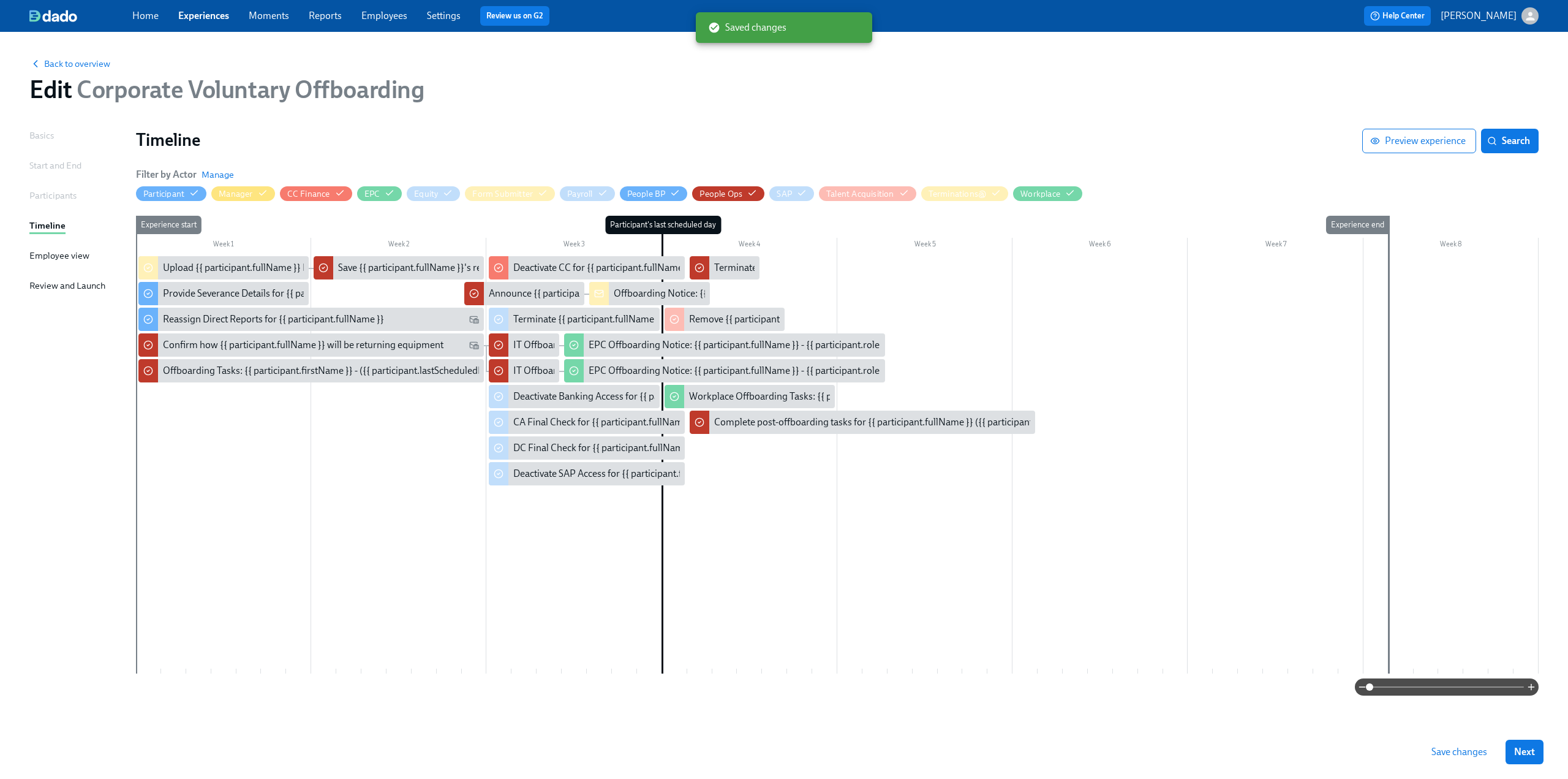
click at [1454, 749] on span "Save changes" at bounding box center [1459, 752] width 56 height 13
click at [1470, 750] on span "Save changes" at bounding box center [1459, 752] width 56 height 13
click at [62, 63] on span "Back to overview" at bounding box center [70, 63] width 81 height 13
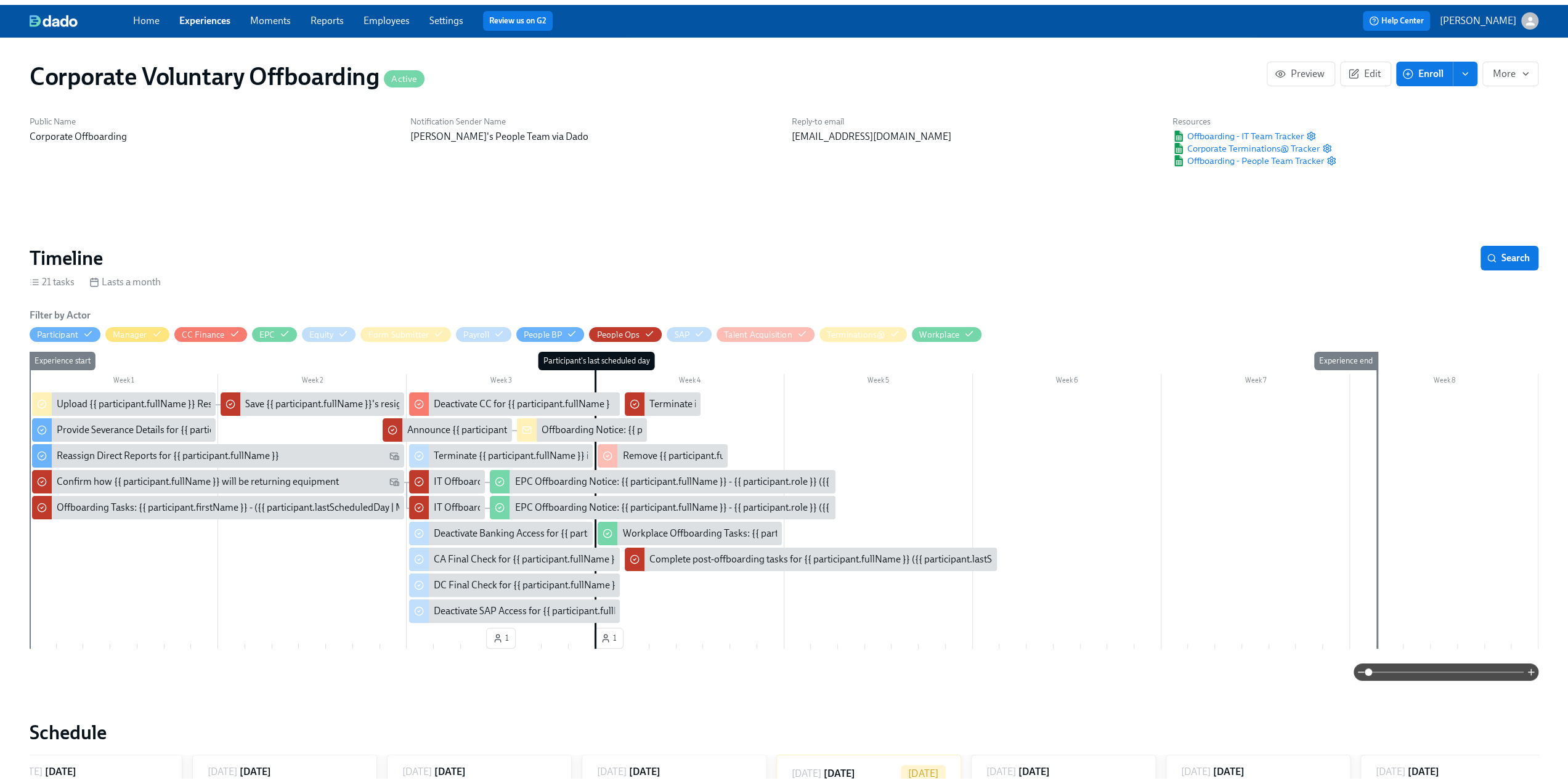
scroll to position [0, 623]
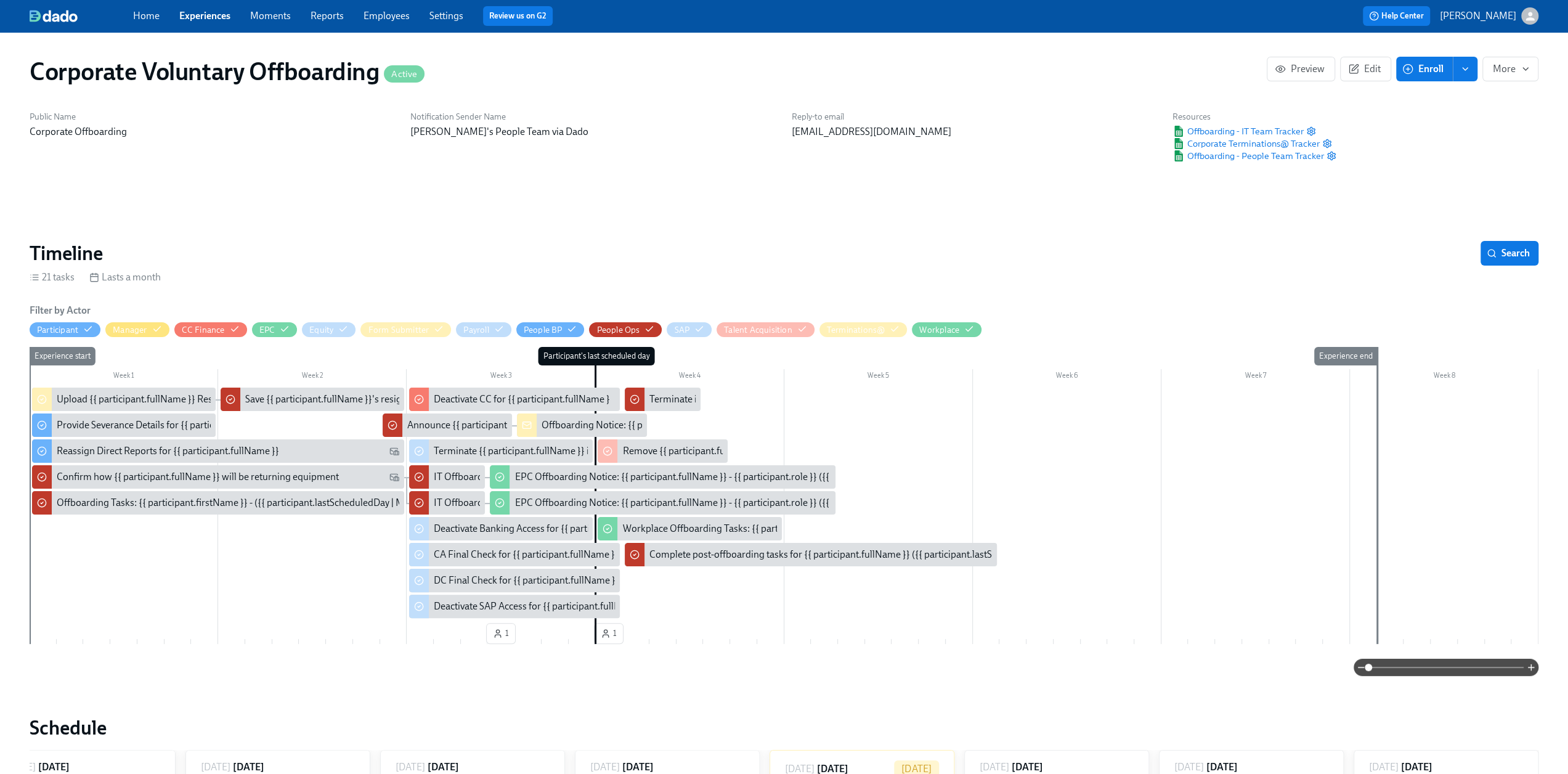
click at [200, 26] on div "Home Experiences Moments Reports Employees Settings Review us on G2 Help Center…" at bounding box center [784, 16] width 1568 height 32
click at [198, 14] on link "Experiences" at bounding box center [205, 16] width 51 height 12
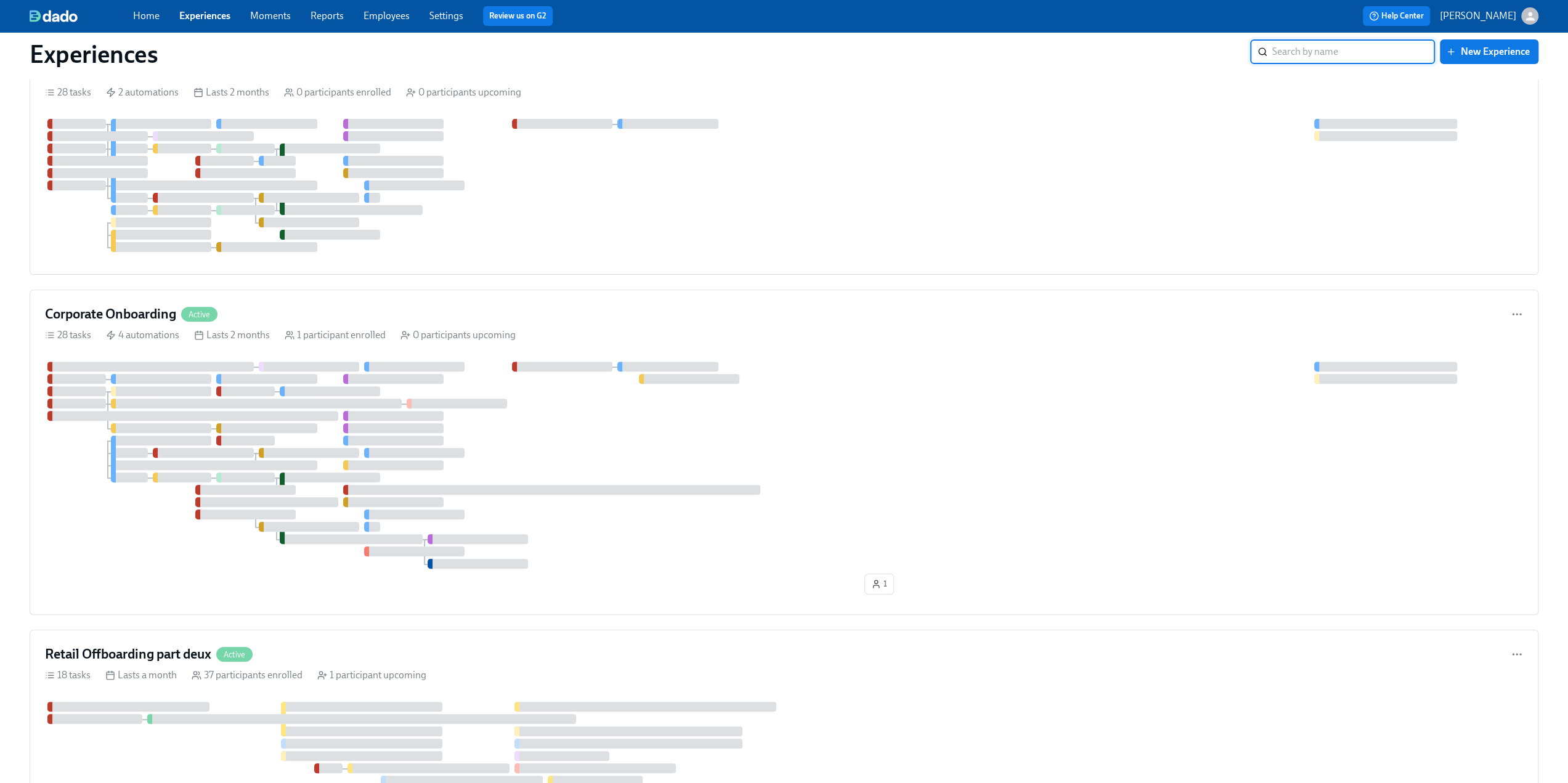
scroll to position [308, 0]
click at [108, 308] on h4 "Corporate Onboarding" at bounding box center [110, 312] width 131 height 19
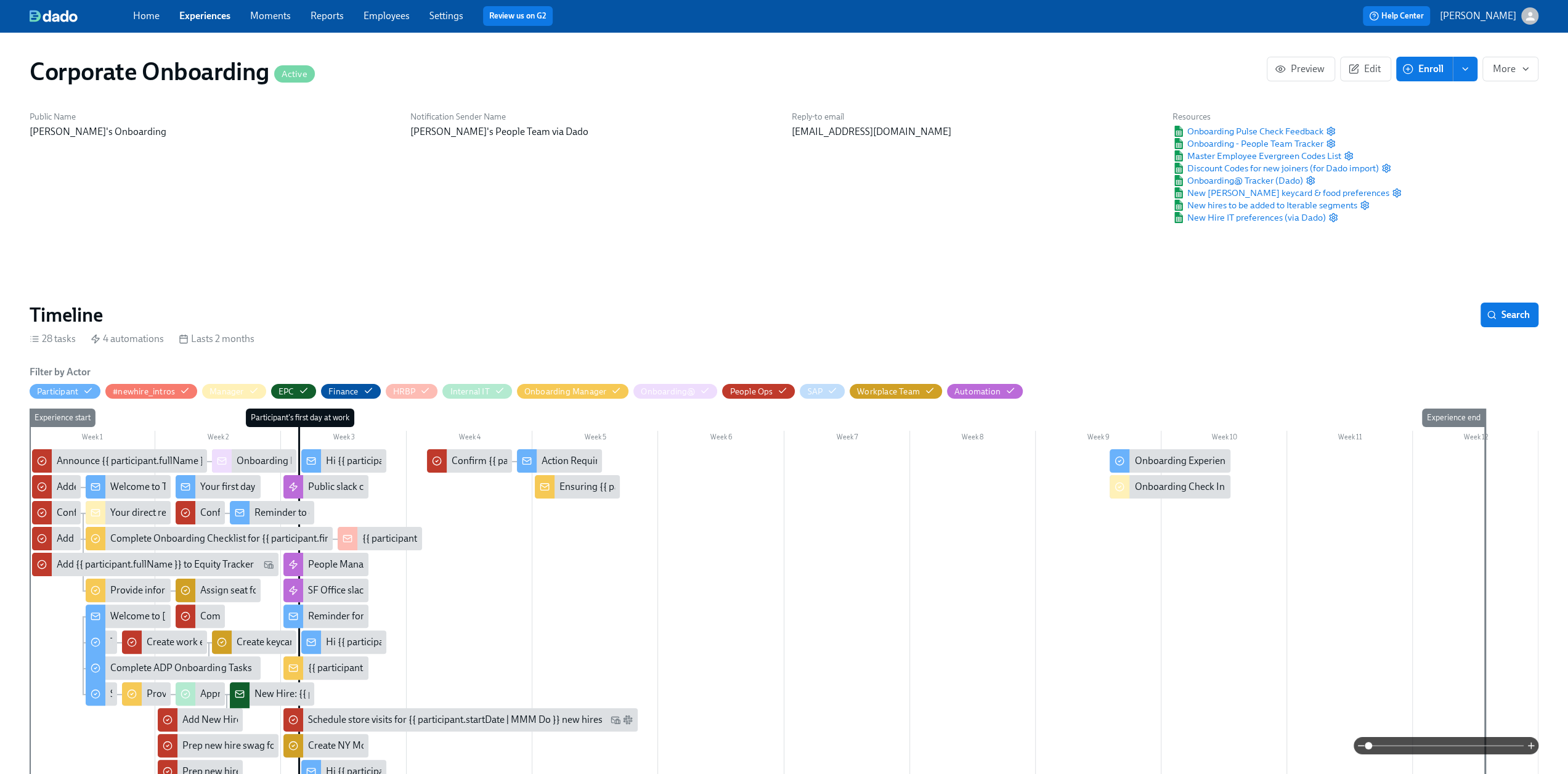
scroll to position [0, 428]
click at [1459, 743] on span at bounding box center [1445, 745] width 155 height 17
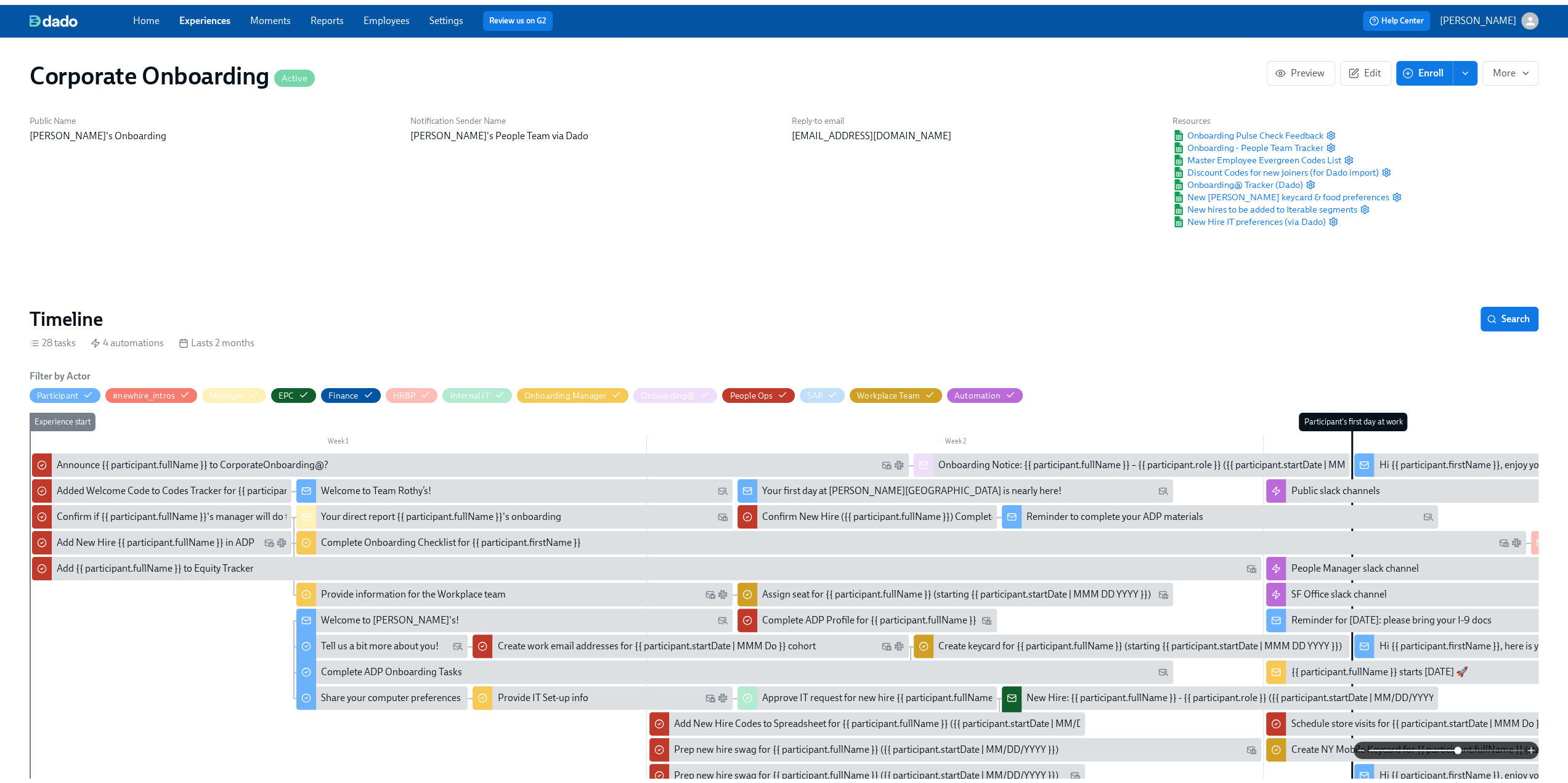
scroll to position [0, 0]
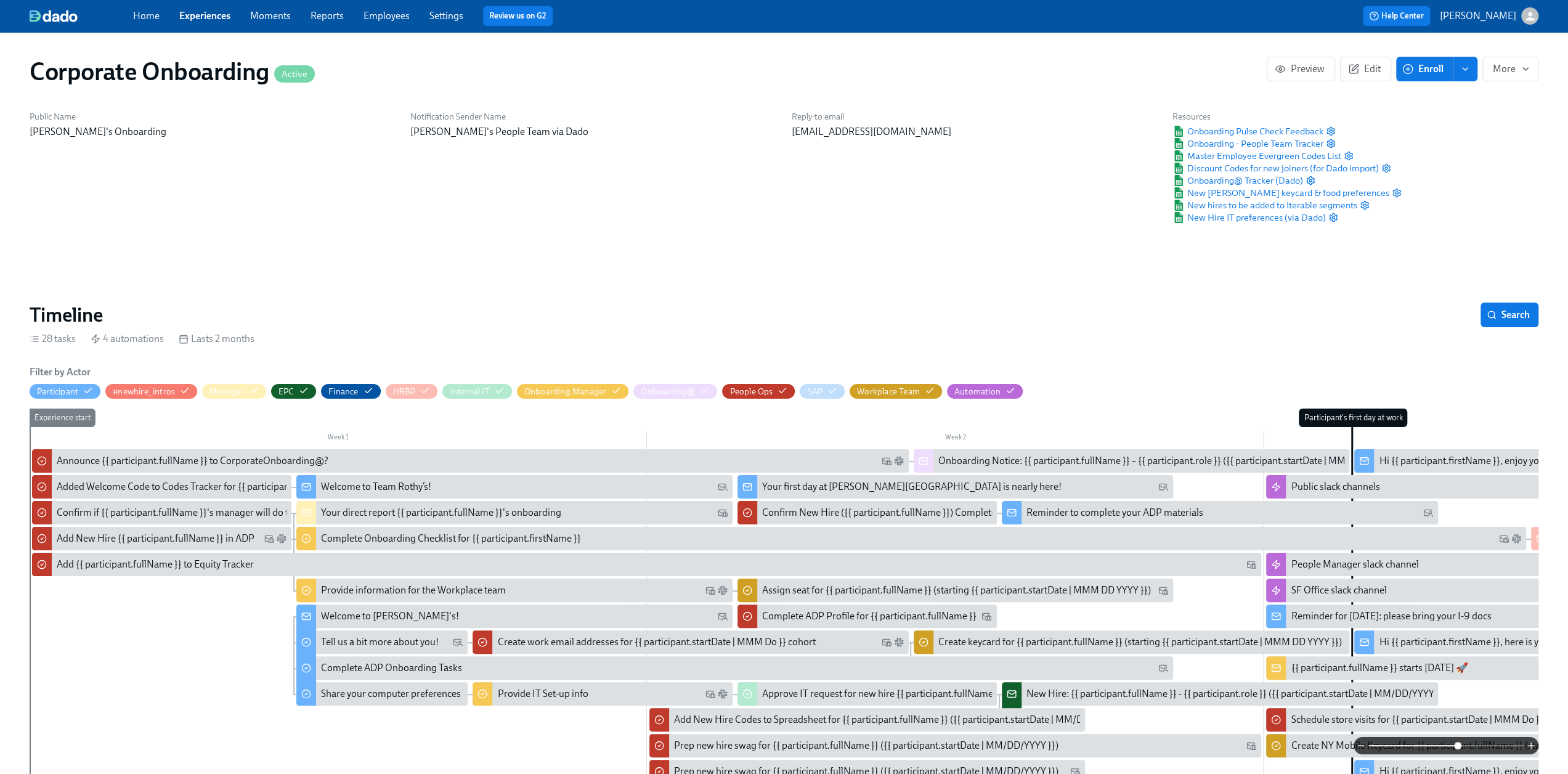
click at [196, 18] on link "Experiences" at bounding box center [205, 16] width 51 height 12
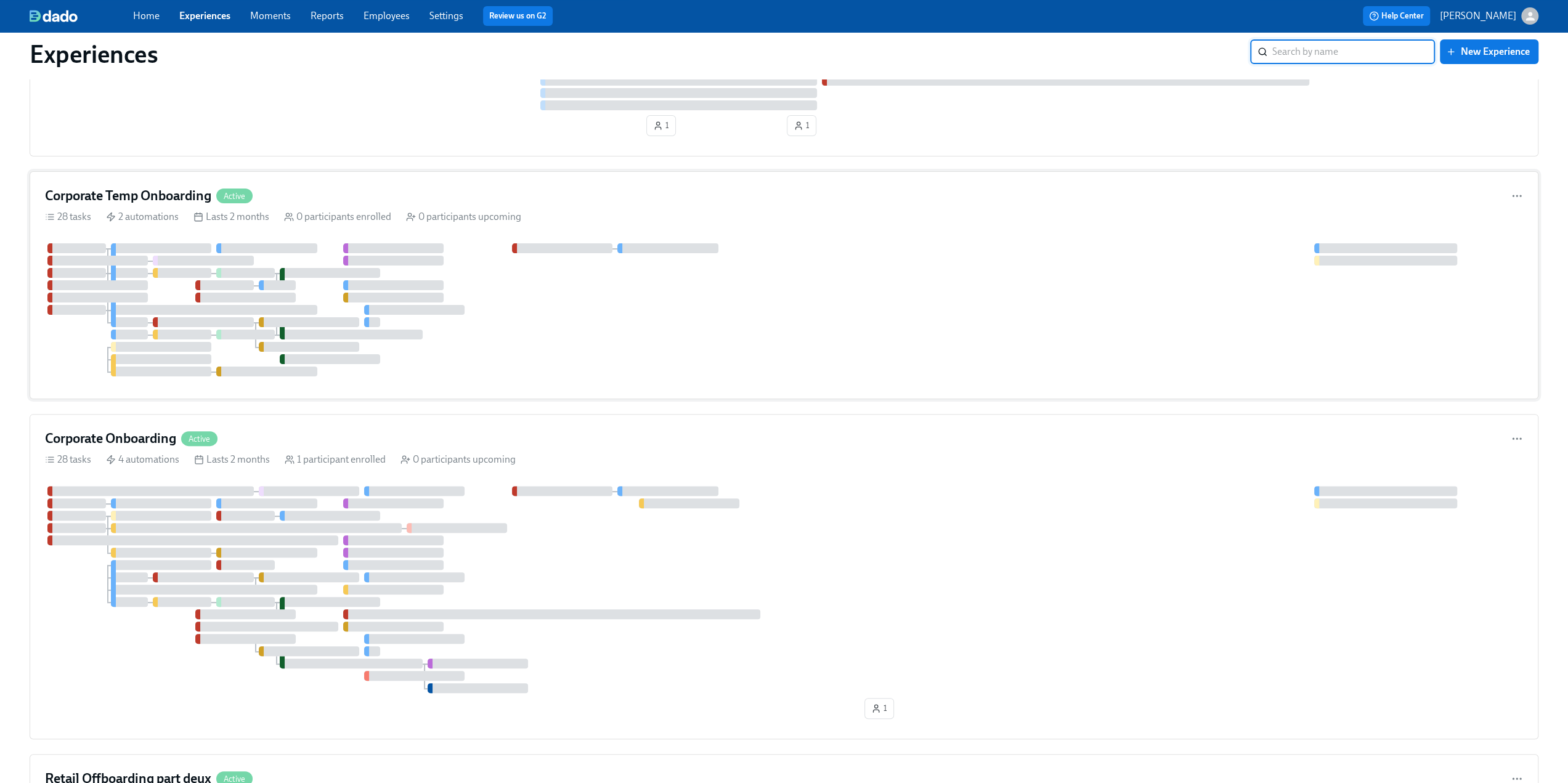
scroll to position [185, 0]
click at [104, 197] on h4 "Corporate Temp Onboarding" at bounding box center [128, 192] width 166 height 19
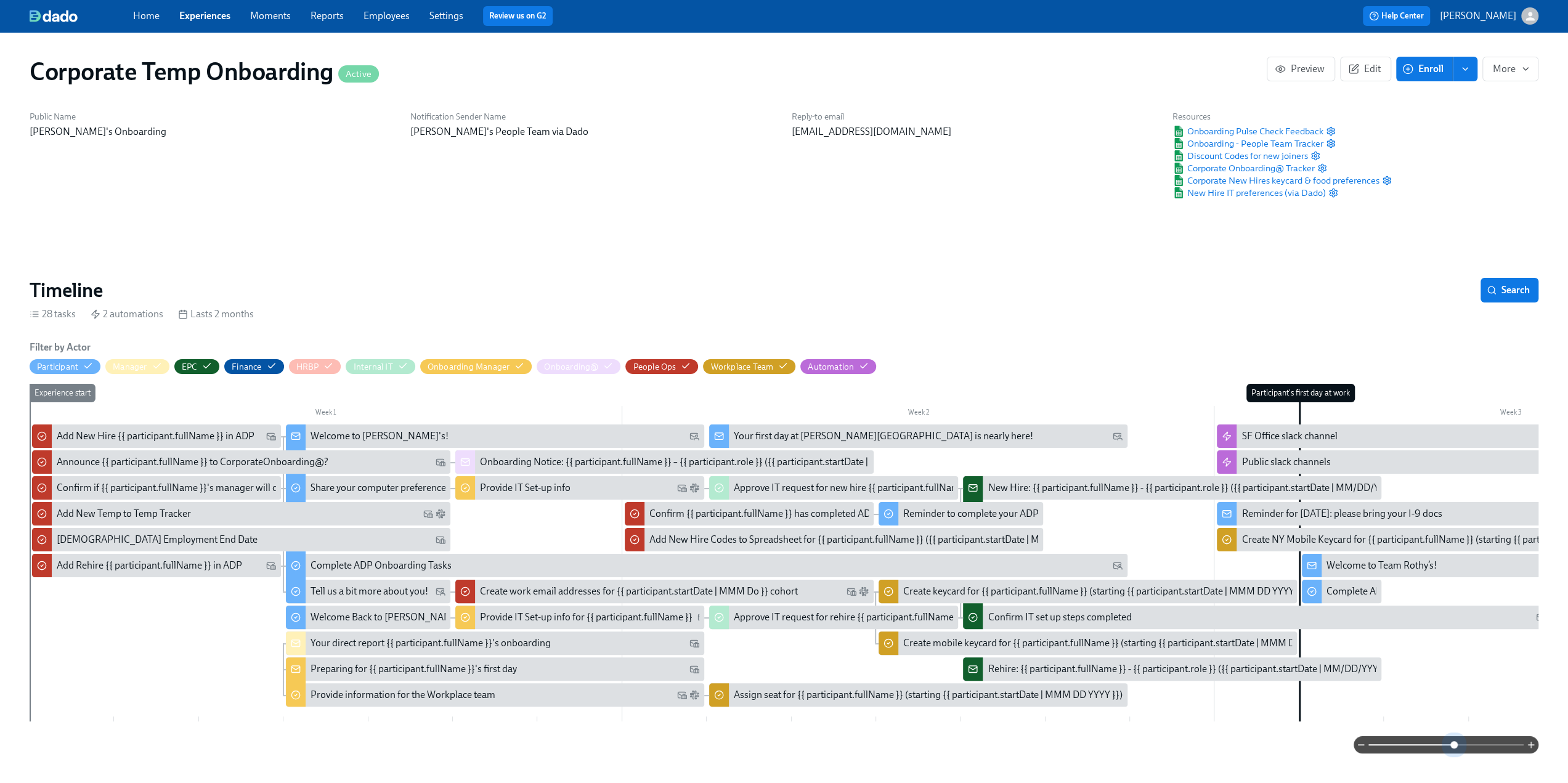
click at [1453, 743] on span at bounding box center [1445, 745] width 155 height 17
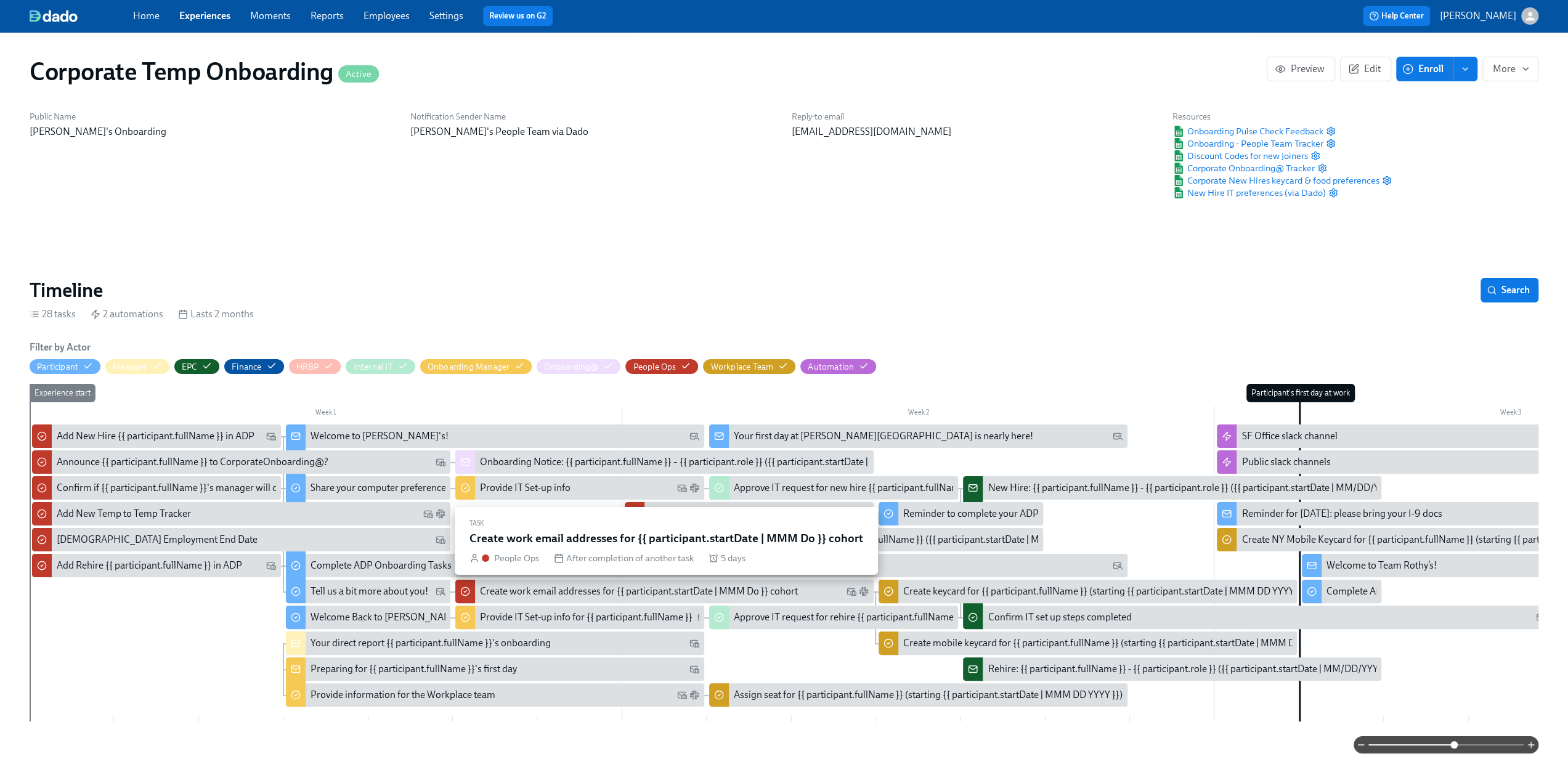
click at [507, 590] on div "Create work email addresses for {{ participant.startDate | MMM Do }} cohort" at bounding box center [638, 591] width 318 height 14
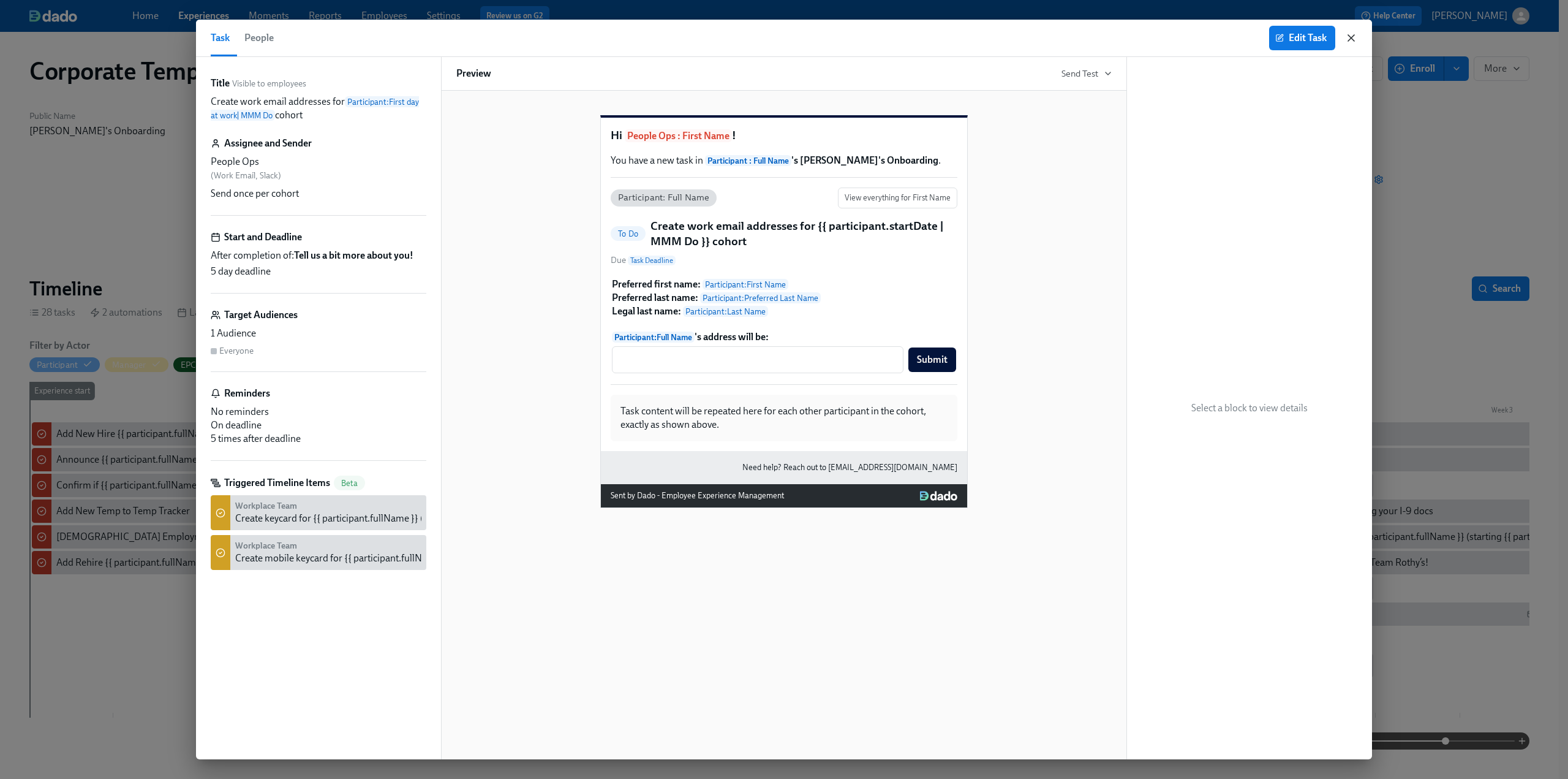
click at [1351, 36] on icon "button" at bounding box center [1351, 38] width 13 height 13
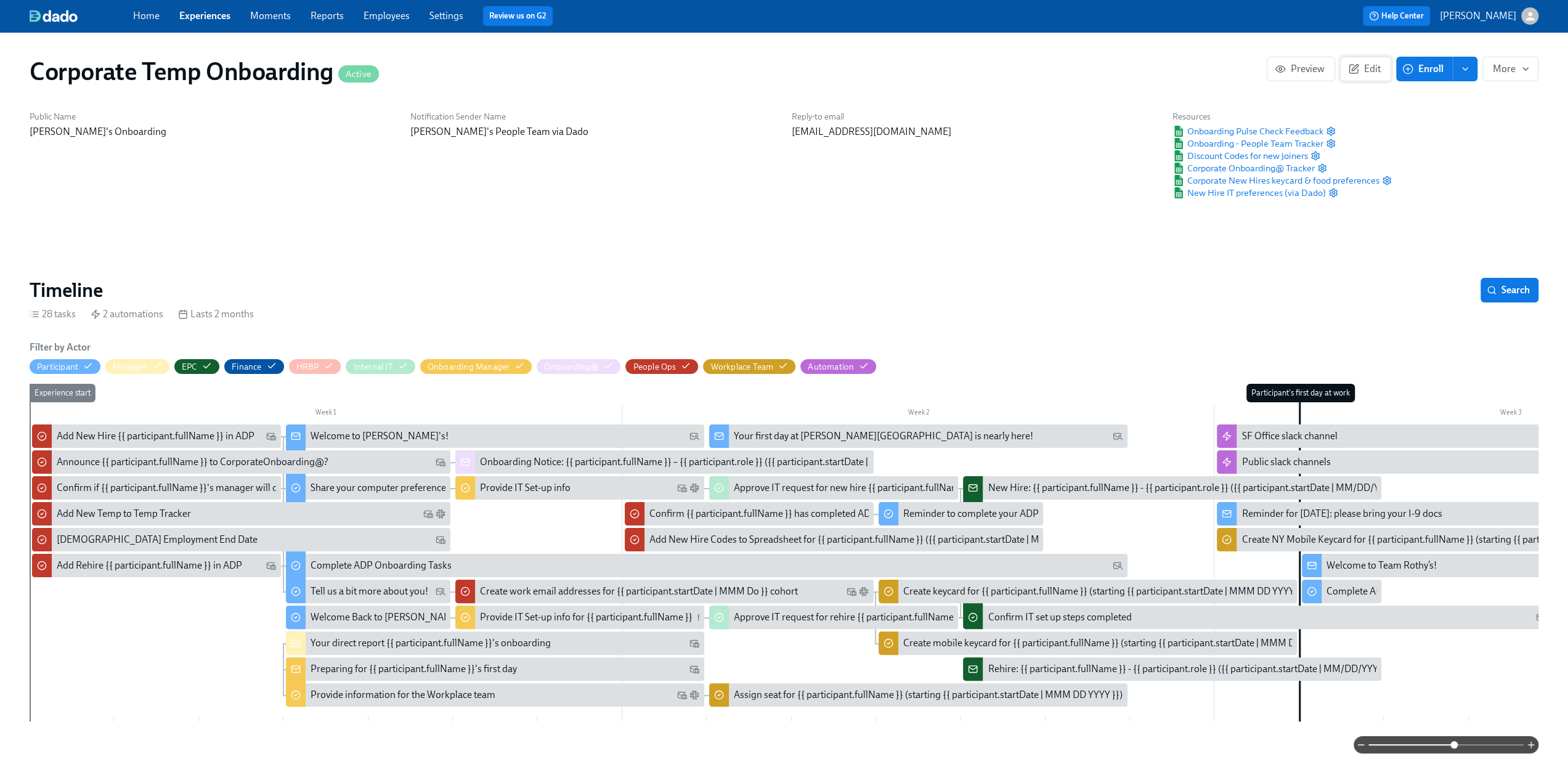
click at [1342, 71] on button "Edit" at bounding box center [1365, 69] width 51 height 25
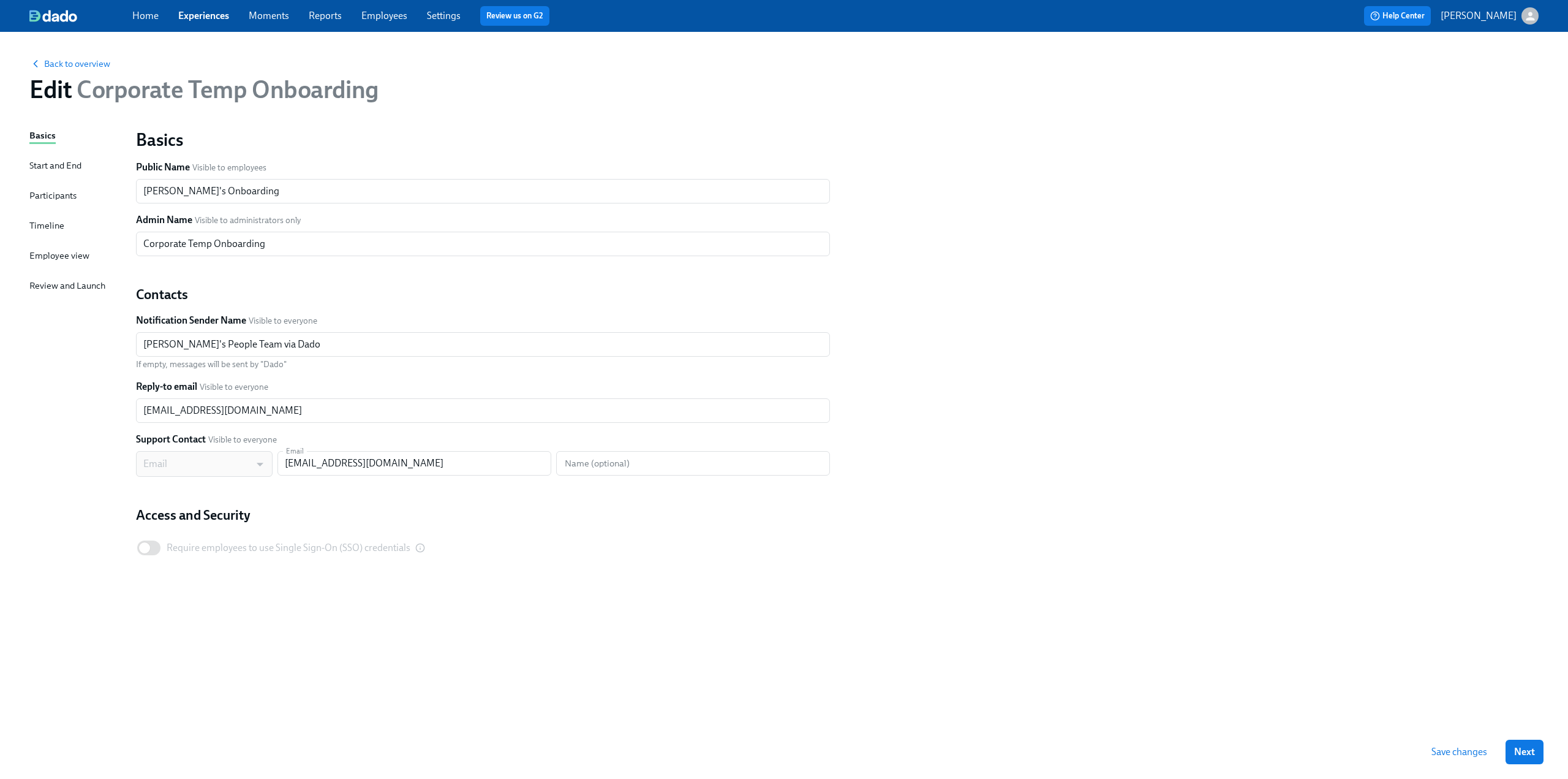
click at [51, 221] on div "Timeline" at bounding box center [46, 226] width 35 height 13
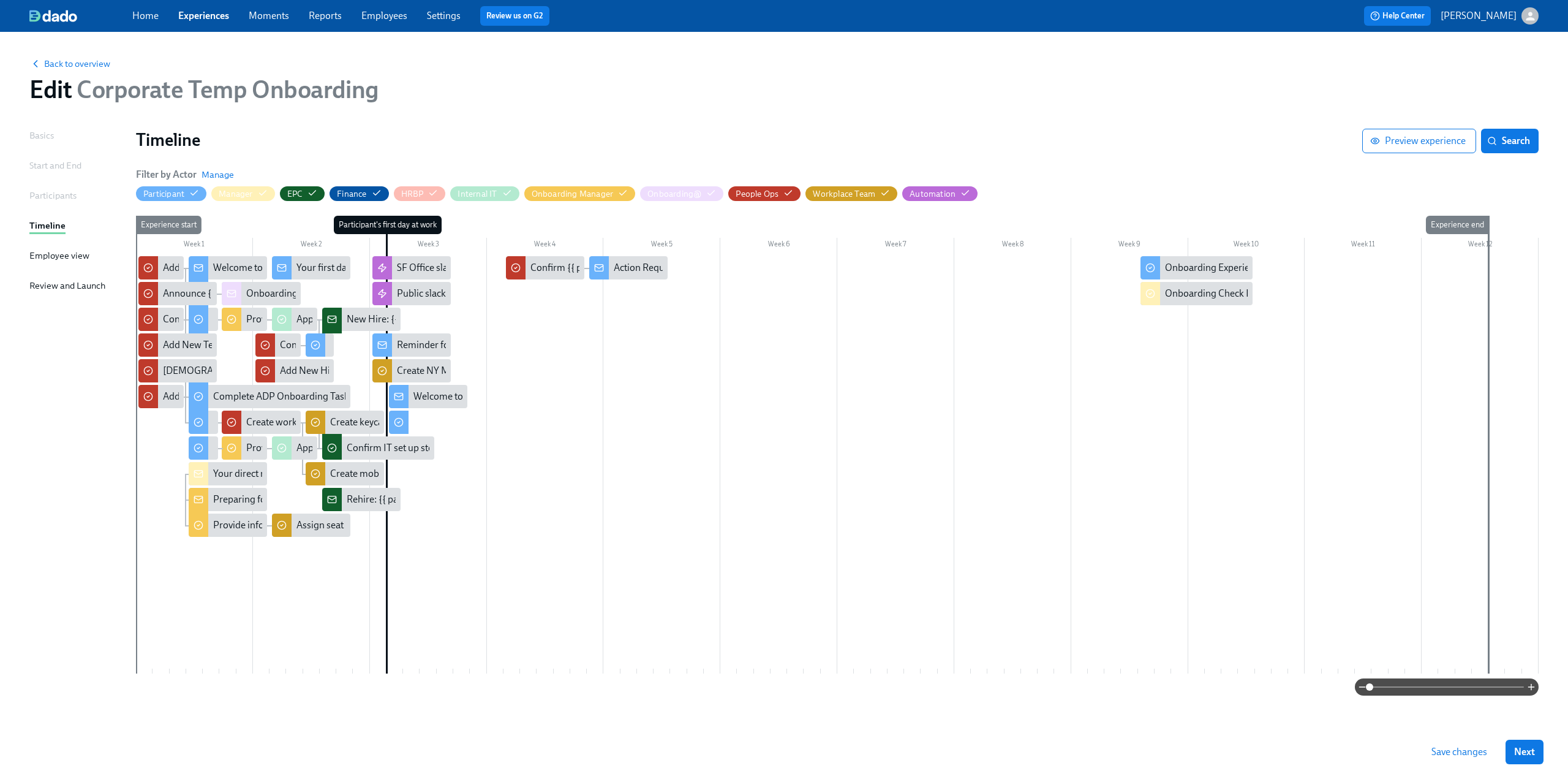
click at [1454, 687] on span at bounding box center [1446, 687] width 154 height 17
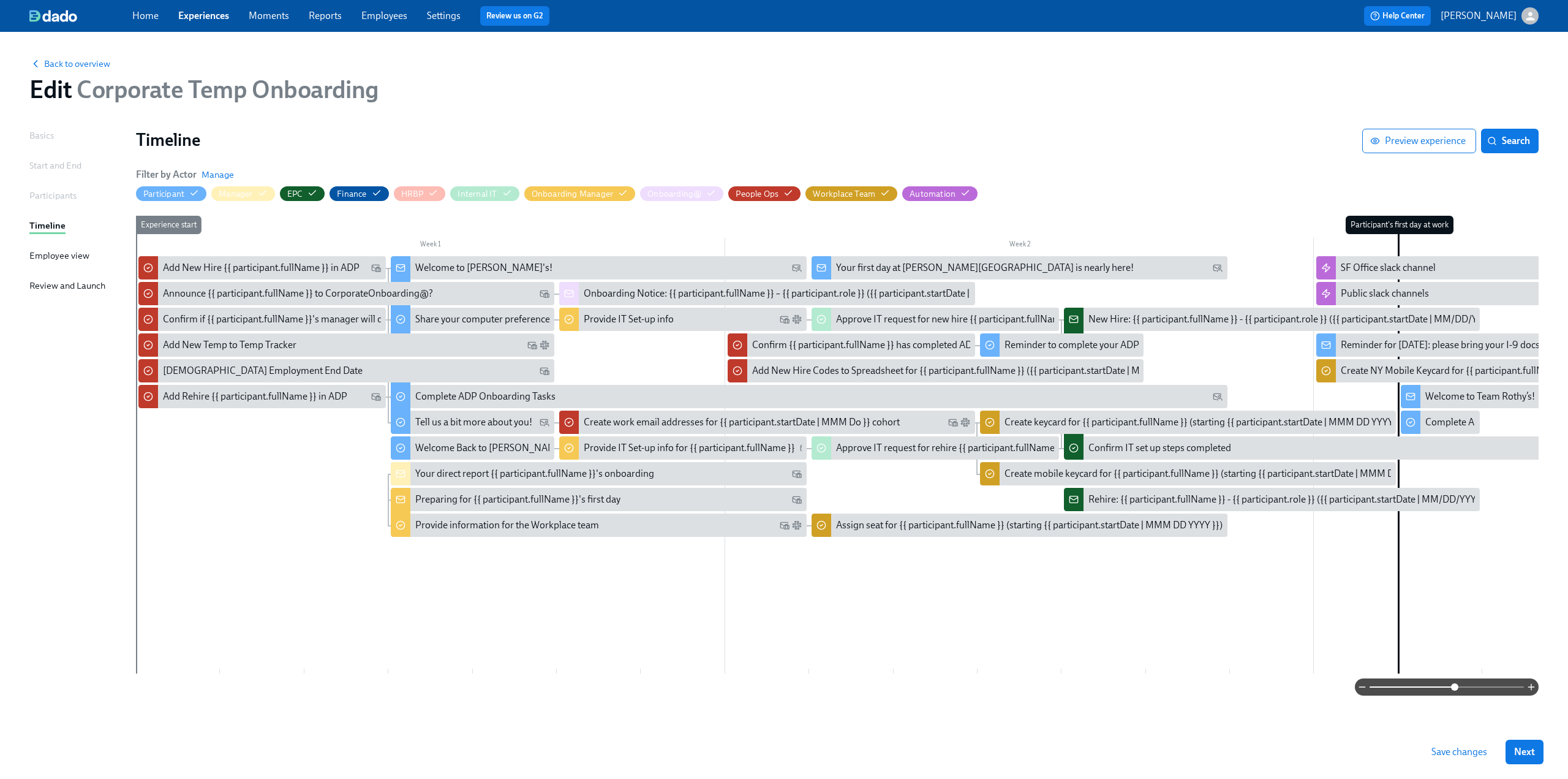
click at [1449, 745] on button "Save changes" at bounding box center [1459, 751] width 73 height 24
click at [201, 8] on div "Home Experiences Moments Reports Employees Settings Review us on G2" at bounding box center [484, 15] width 703 height 19
click at [197, 17] on link "Experiences" at bounding box center [204, 16] width 51 height 12
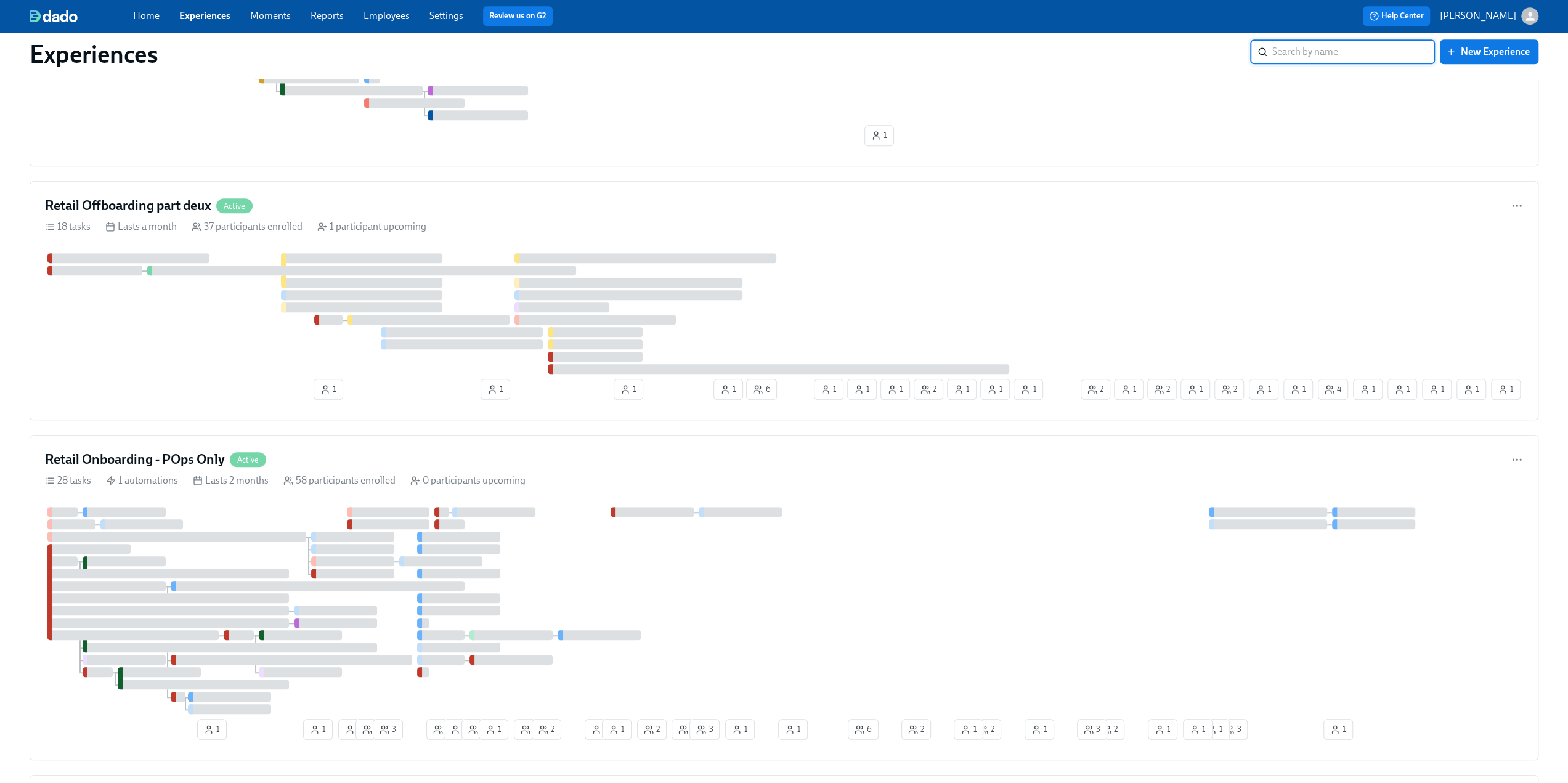
scroll to position [863, 0]
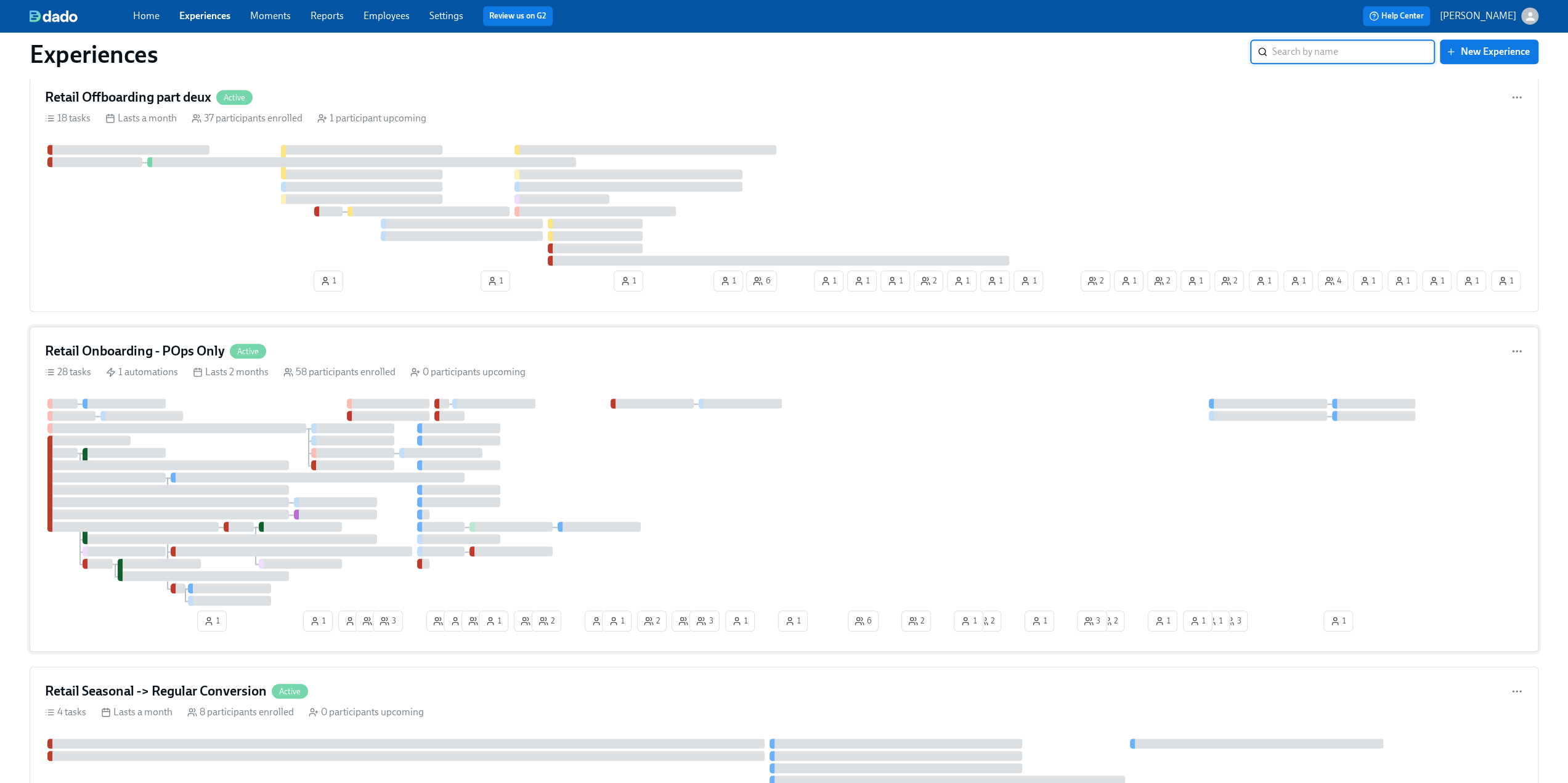
click at [144, 333] on div "Retail Onboarding - POps Only Active 28 tasks 1 automations Lasts 2 months 58 p…" at bounding box center [784, 489] width 1509 height 325
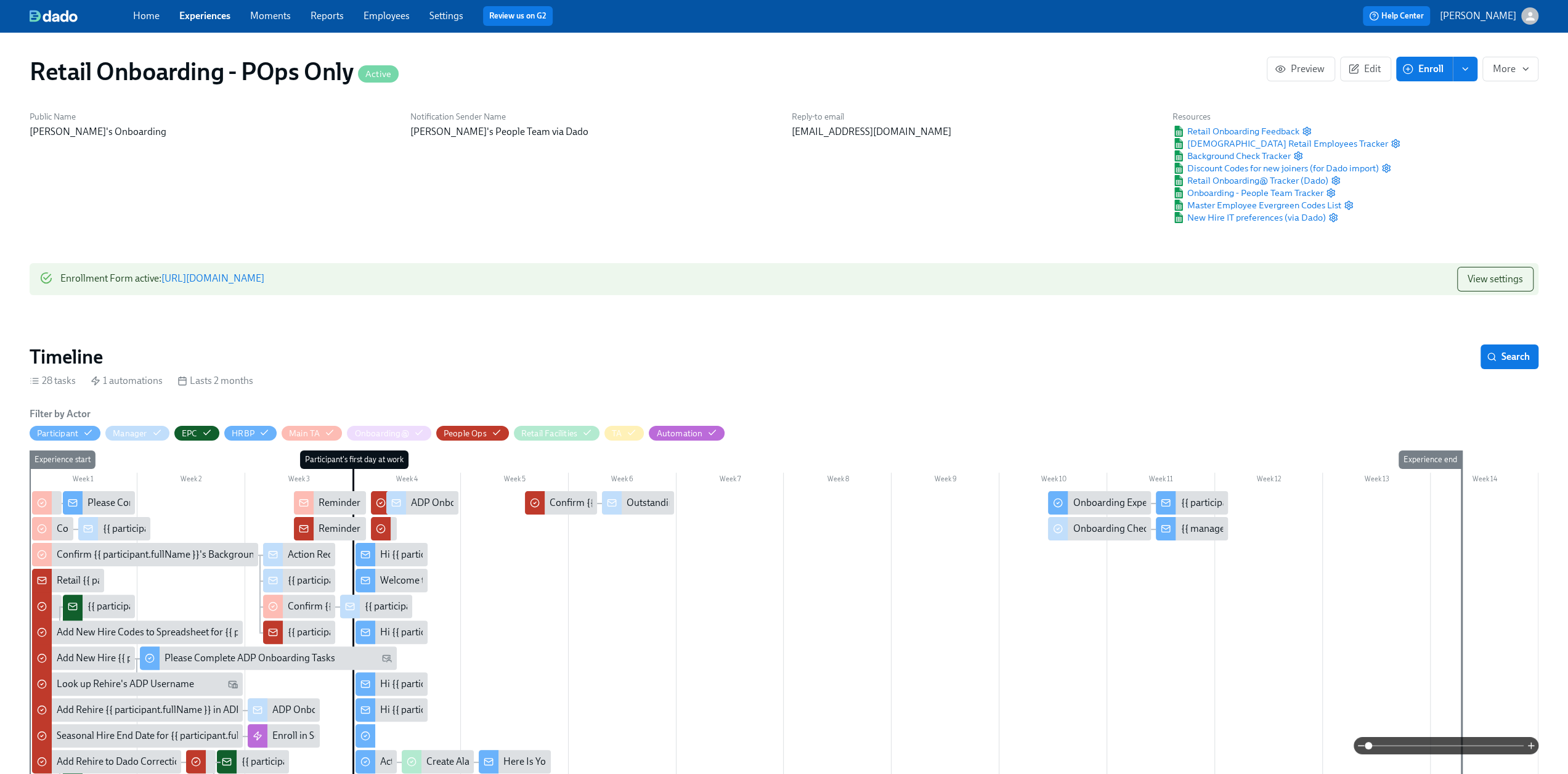
scroll to position [0, 12455]
click at [1455, 743] on span at bounding box center [1445, 745] width 155 height 17
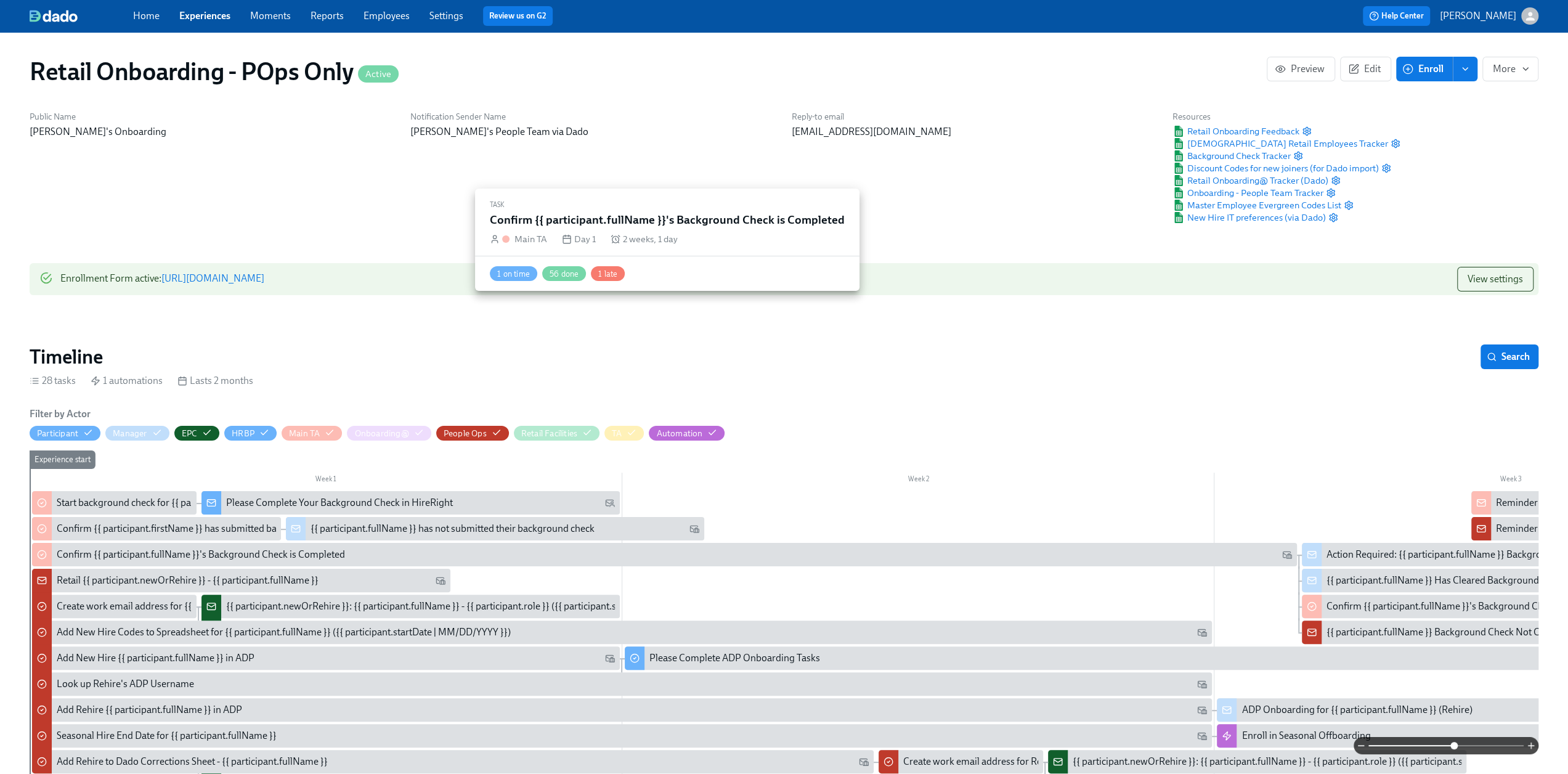
scroll to position [247, 0]
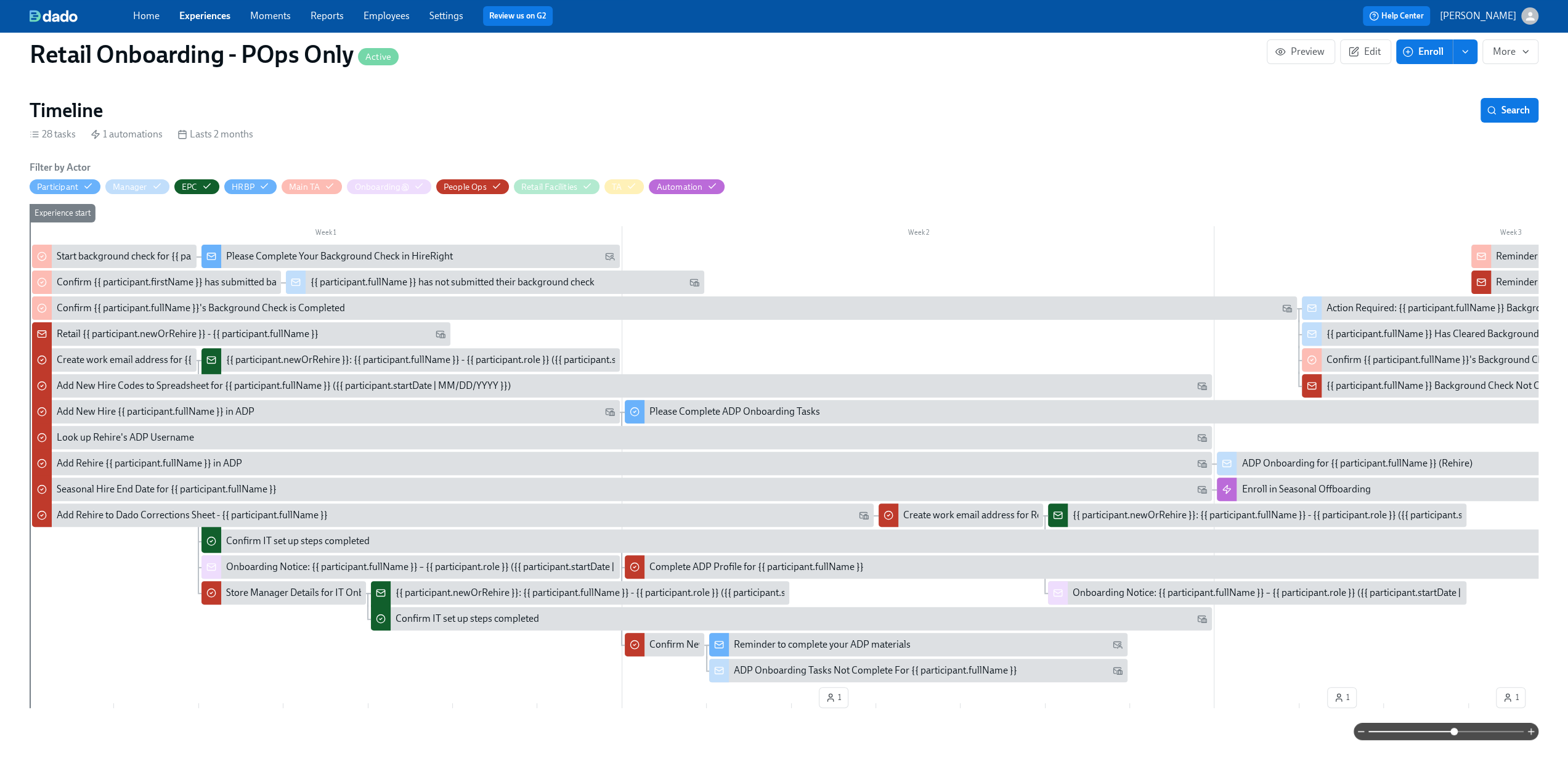
click at [110, 485] on div "Seasonal Hire End Date for {{ participant.fullName }}" at bounding box center [167, 489] width 220 height 14
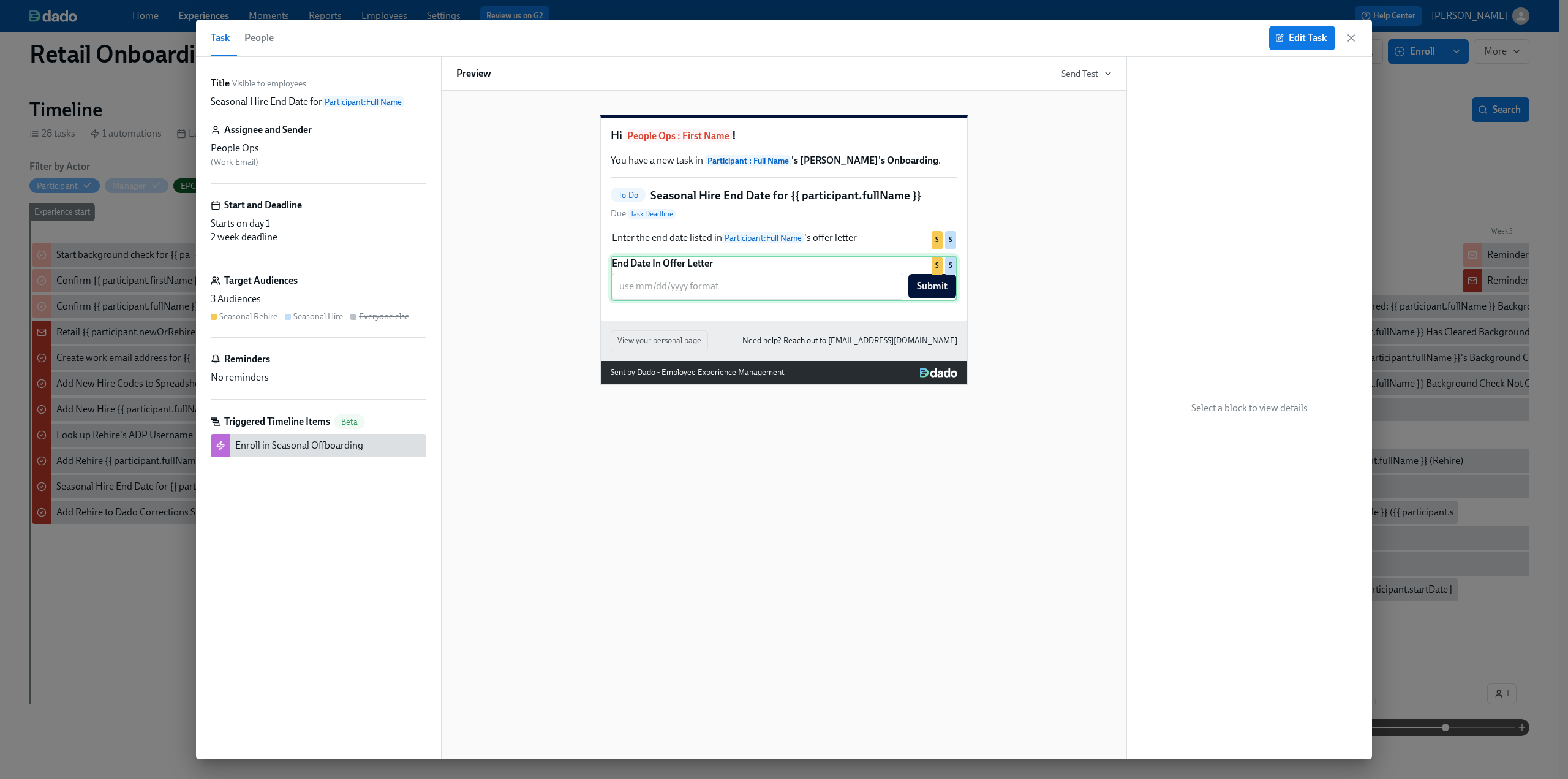
click at [748, 301] on div "End Date In Offer Letter ​ Submit S S" at bounding box center [784, 278] width 346 height 46
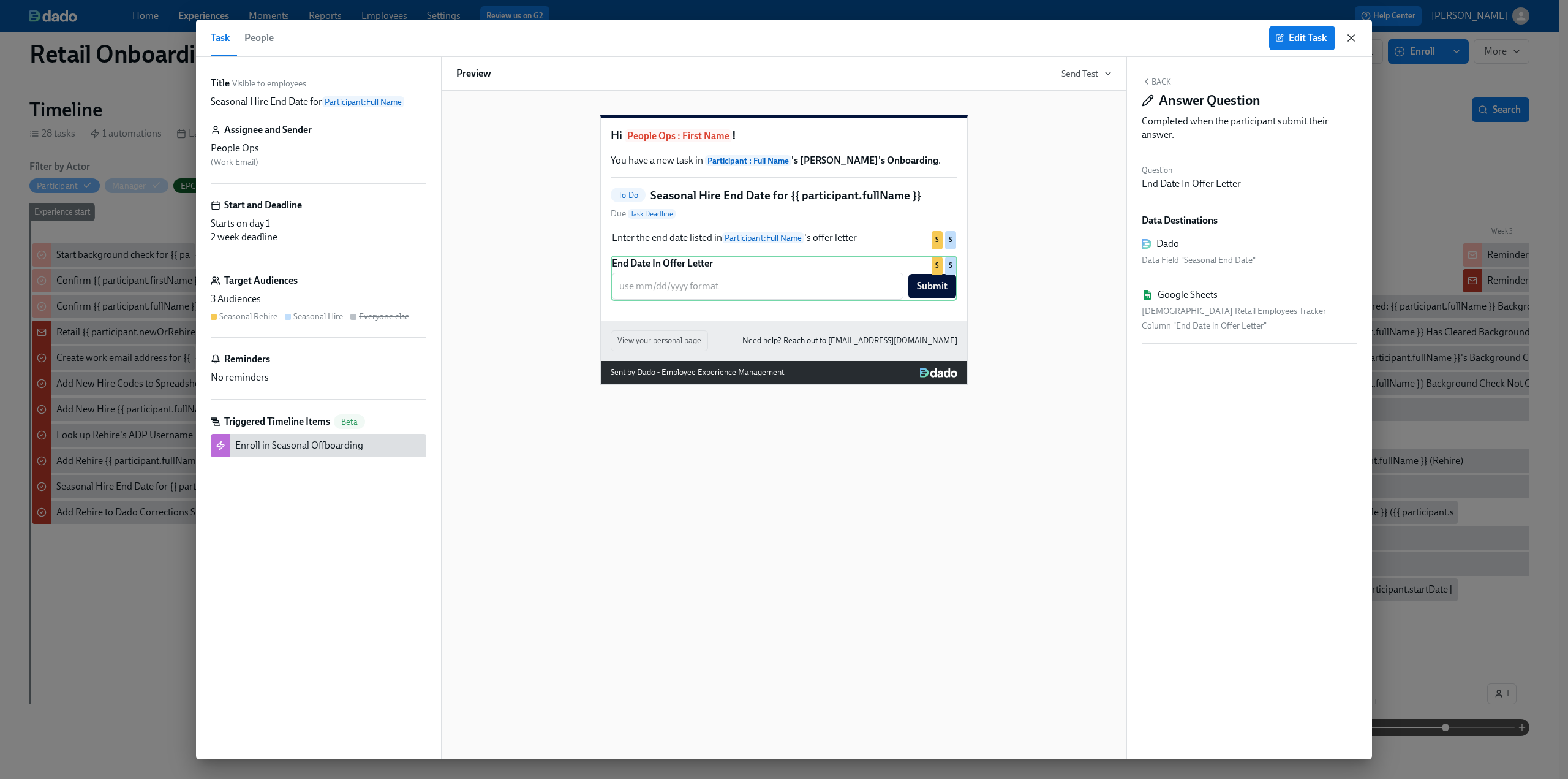
click at [1352, 38] on icon "button" at bounding box center [1351, 38] width 13 height 13
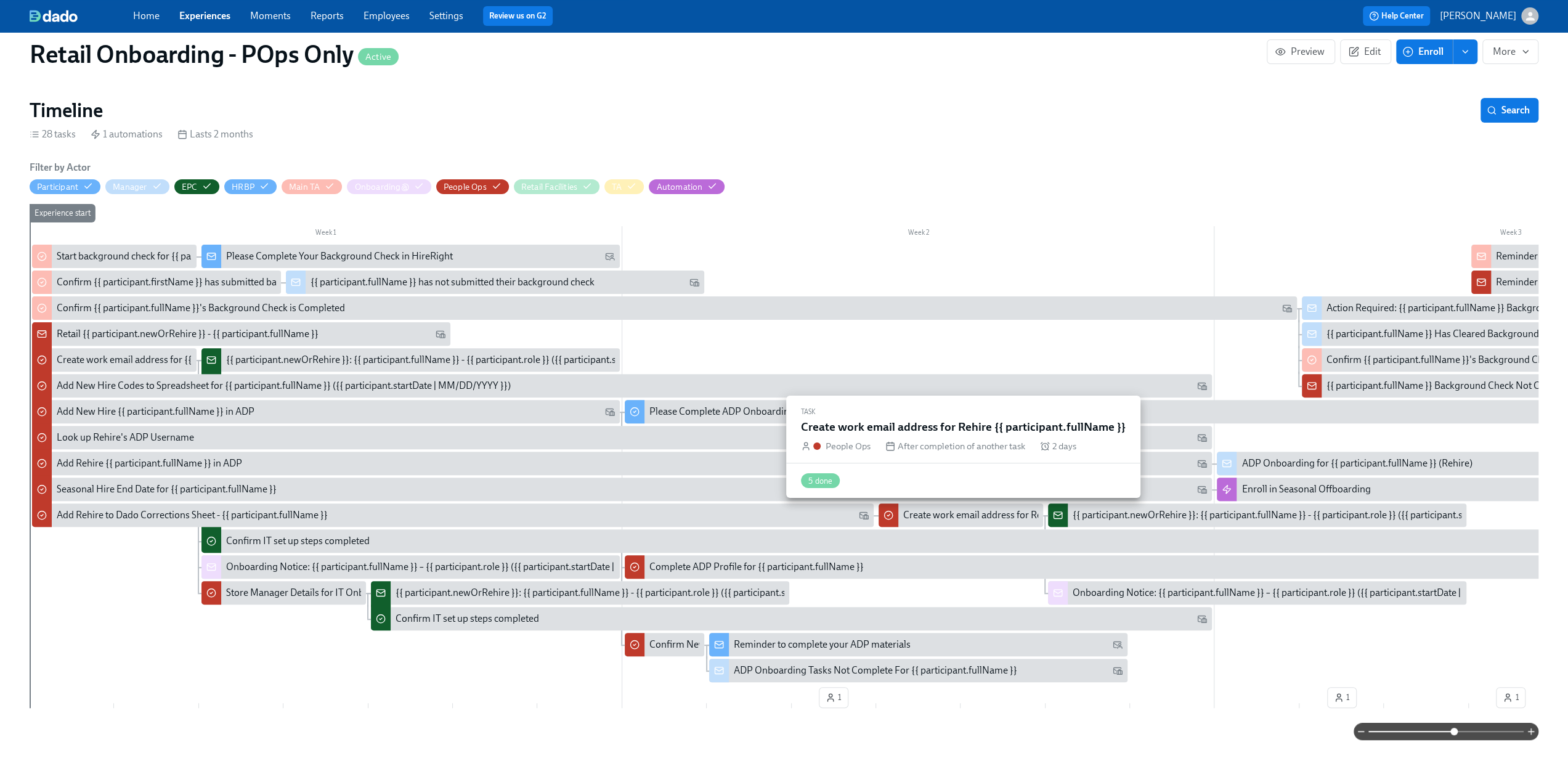
click at [915, 510] on div "Create work email address for Rehire {{ participant.fullName }}" at bounding box center [1035, 515] width 263 height 14
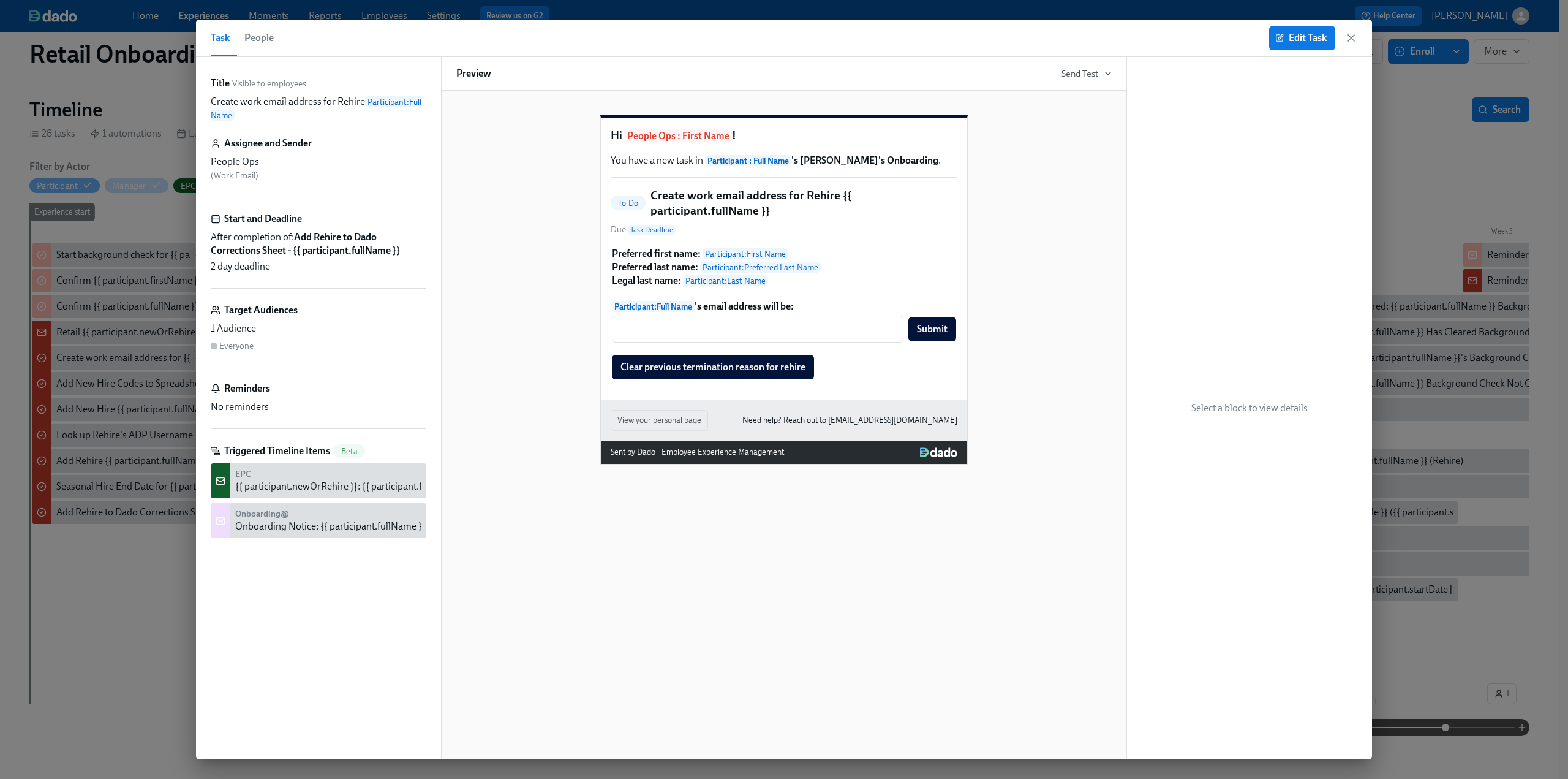
click at [926, 511] on div "Hi People Ops : First Name ! You have a new task in Participant : Full Name 's …" at bounding box center [784, 425] width 686 height 669
click at [793, 380] on div "Clear previous termination reason for rehire" at bounding box center [784, 367] width 346 height 27
click at [1345, 39] on icon "button" at bounding box center [1351, 38] width 13 height 13
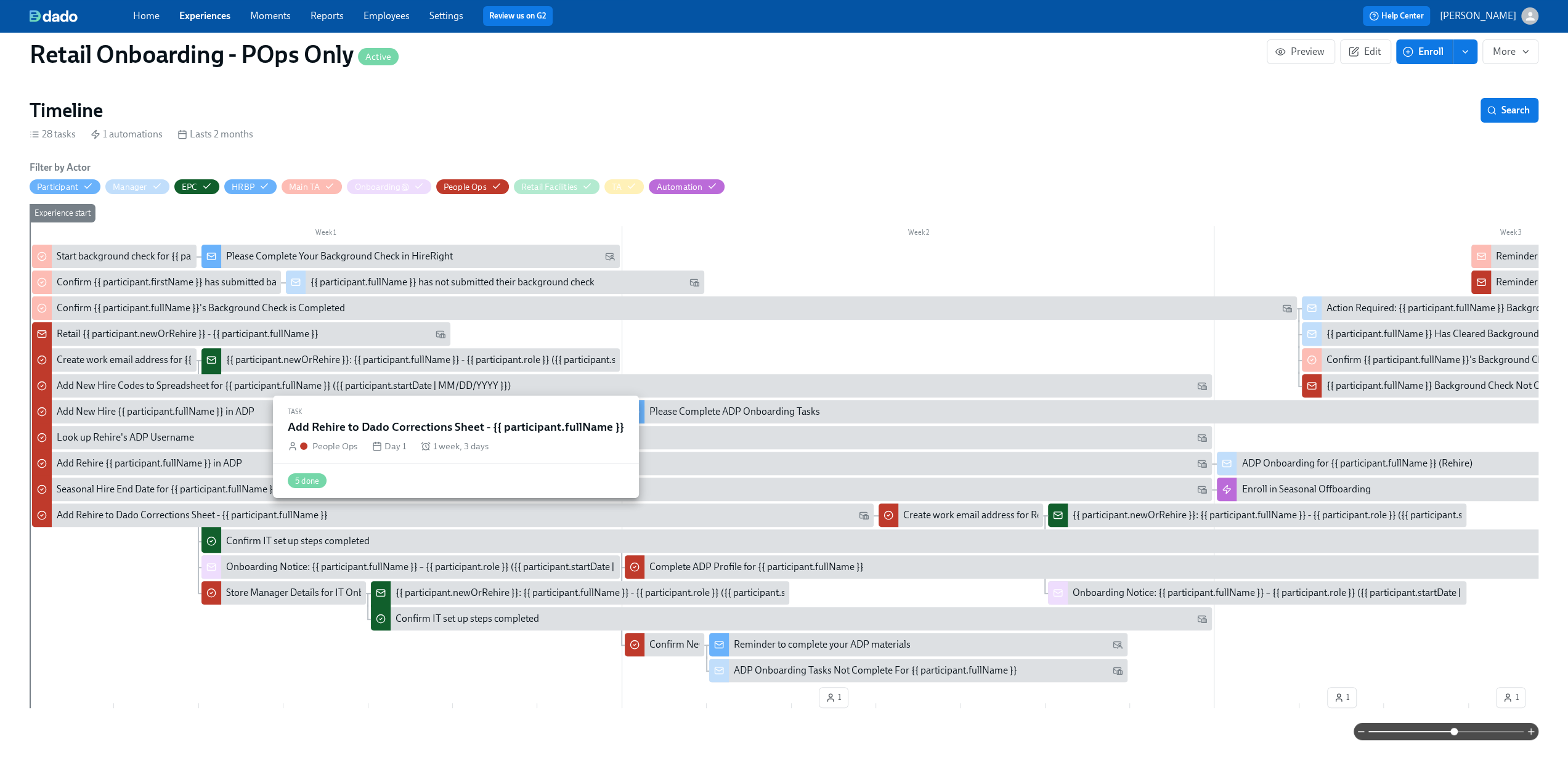
click at [177, 519] on div "Add Rehire to Dado Corrections Sheet - {{ participant.fullName }}" at bounding box center [192, 515] width 271 height 14
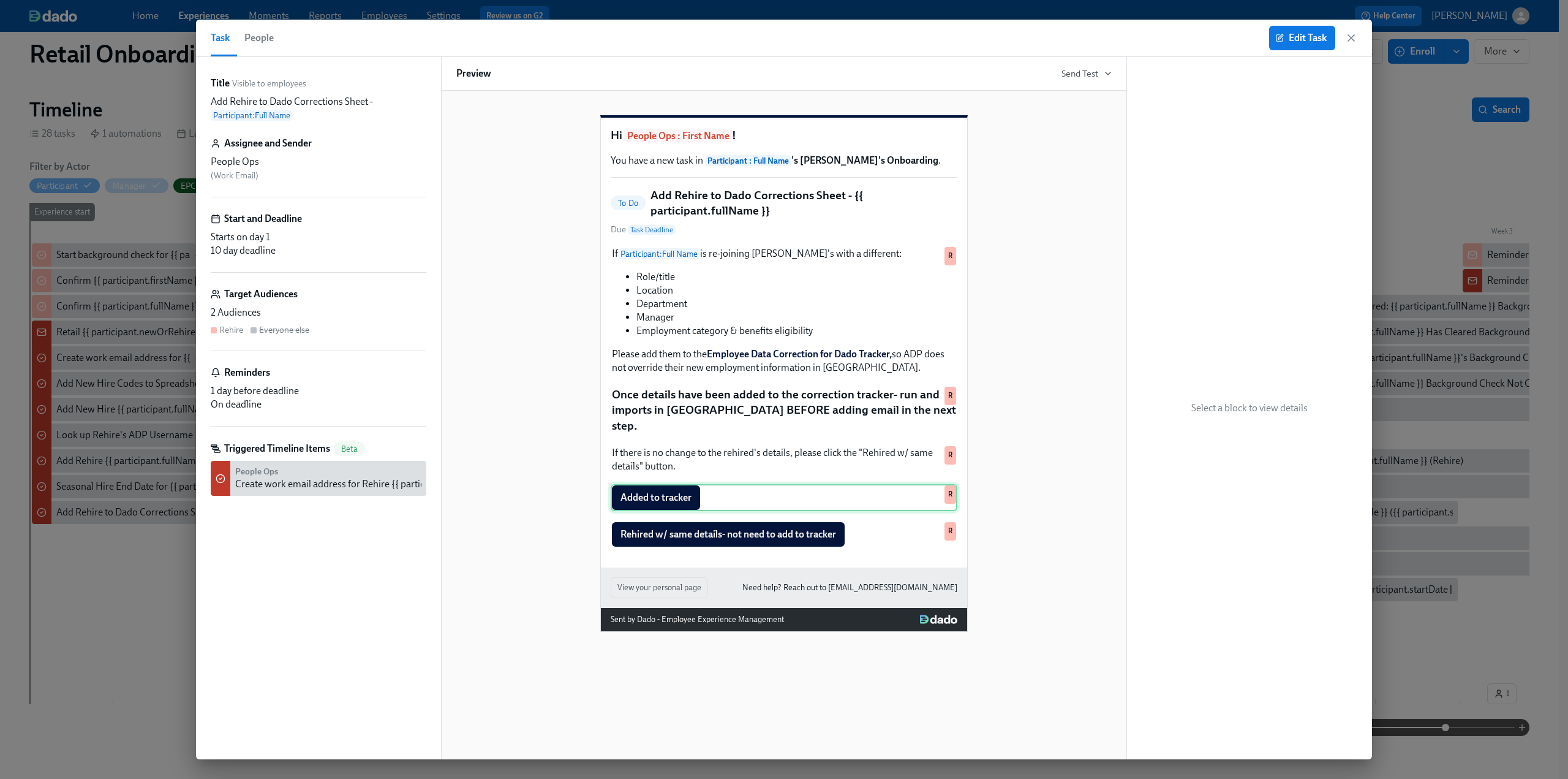
click at [730, 501] on div "Added to tracker R" at bounding box center [784, 497] width 346 height 27
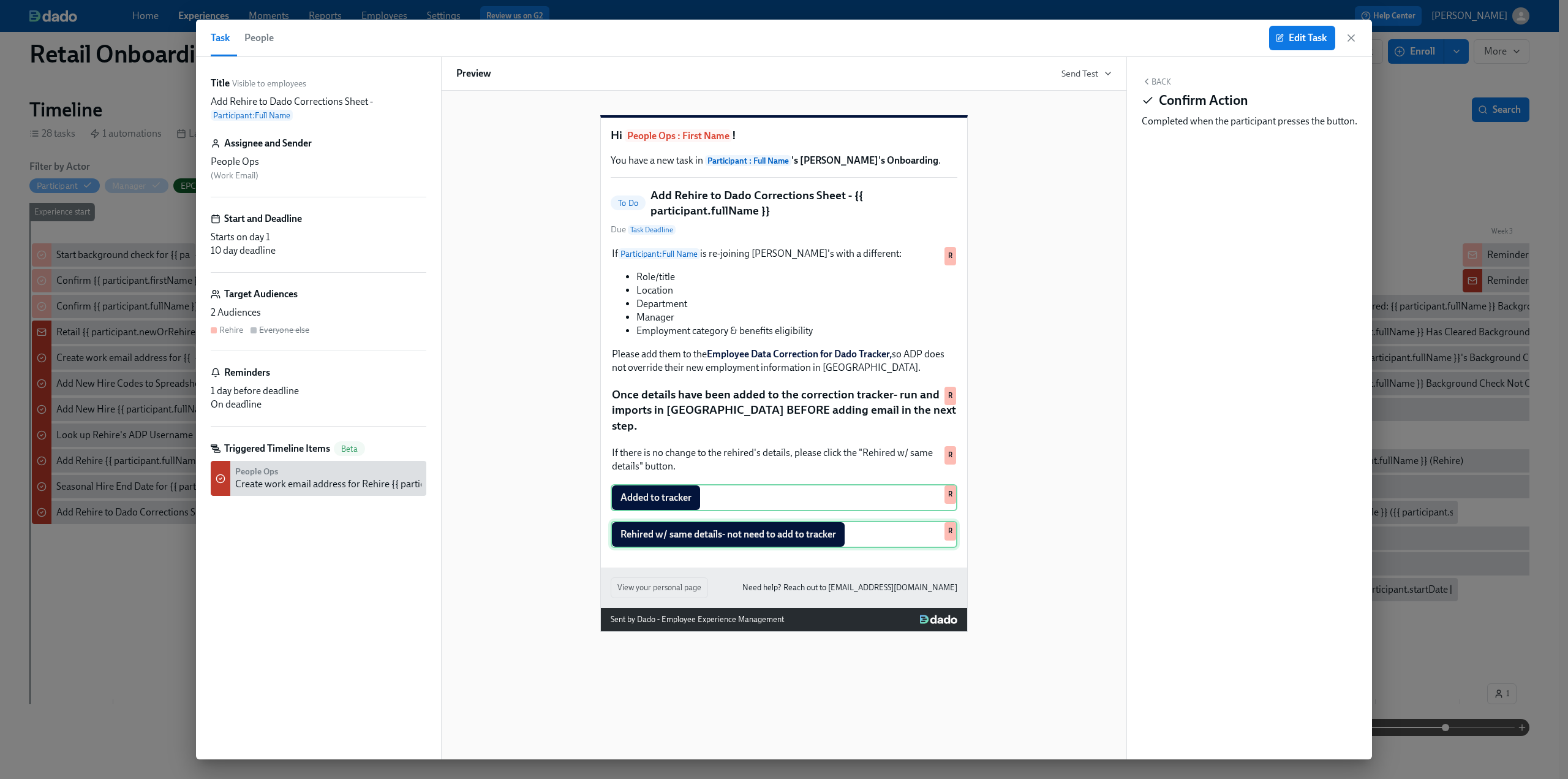
click at [739, 540] on div "Rehired w/ same details- not need to add to tracker R" at bounding box center [784, 535] width 346 height 27
click at [702, 503] on div "Added to tracker R" at bounding box center [784, 497] width 346 height 27
click at [1356, 35] on icon "button" at bounding box center [1351, 38] width 13 height 13
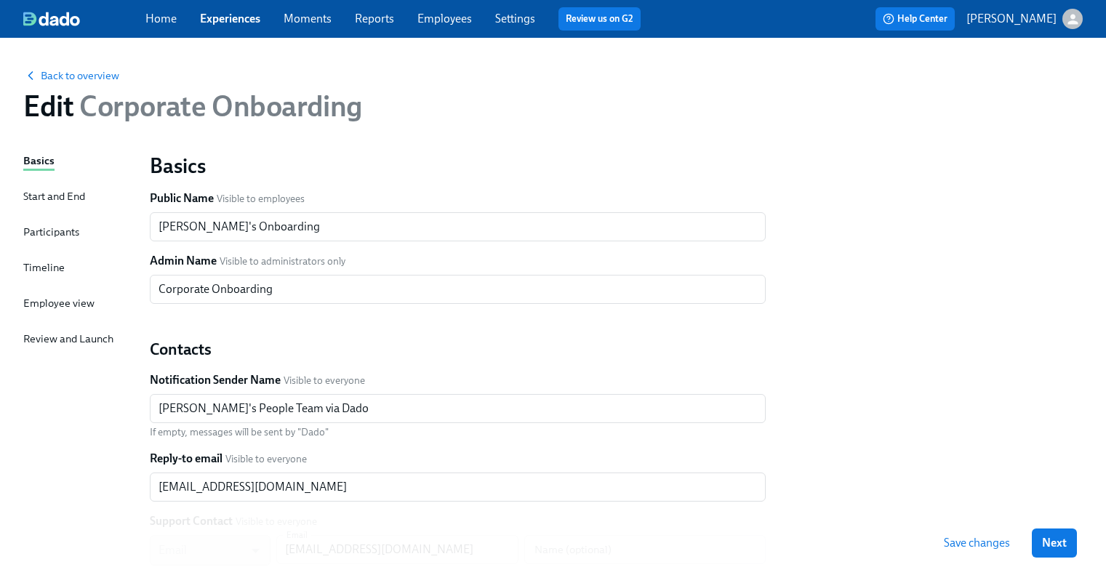
scroll to position [38, 0]
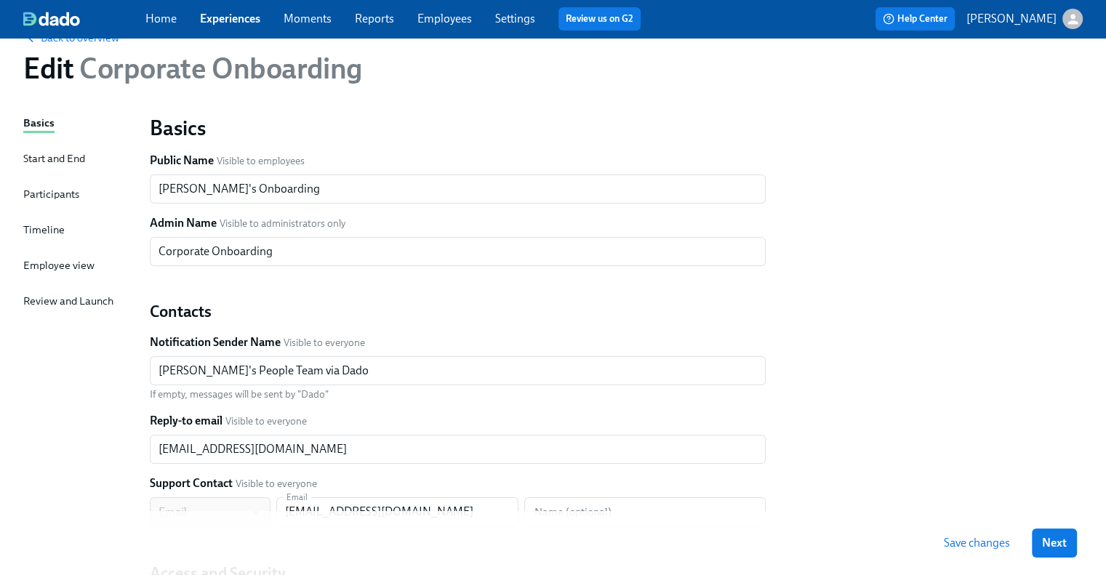
click at [230, 20] on link "Experiences" at bounding box center [230, 19] width 60 height 14
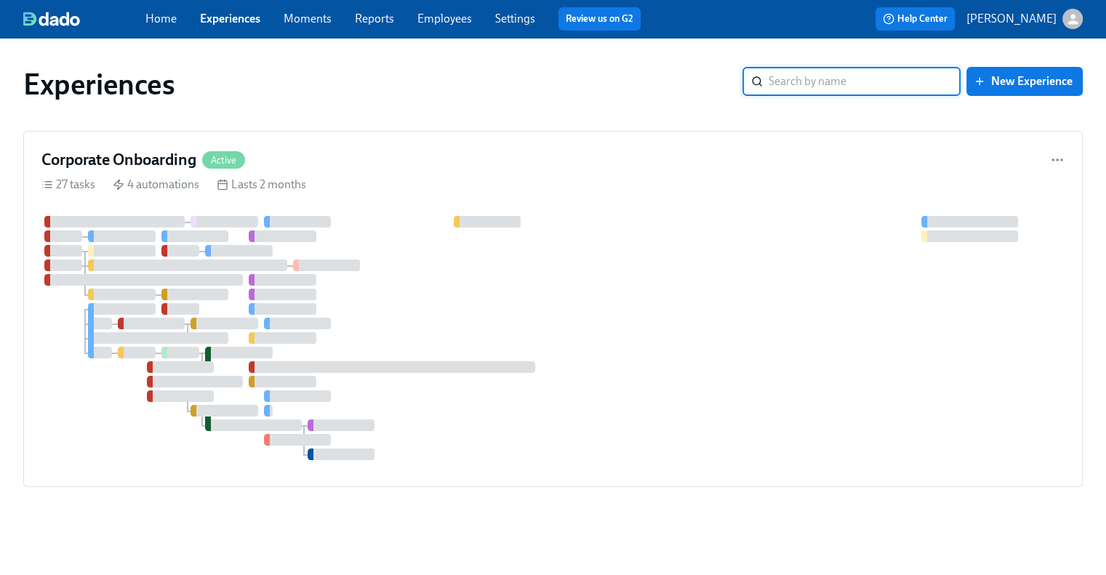
click at [221, 20] on link "Experiences" at bounding box center [230, 19] width 60 height 14
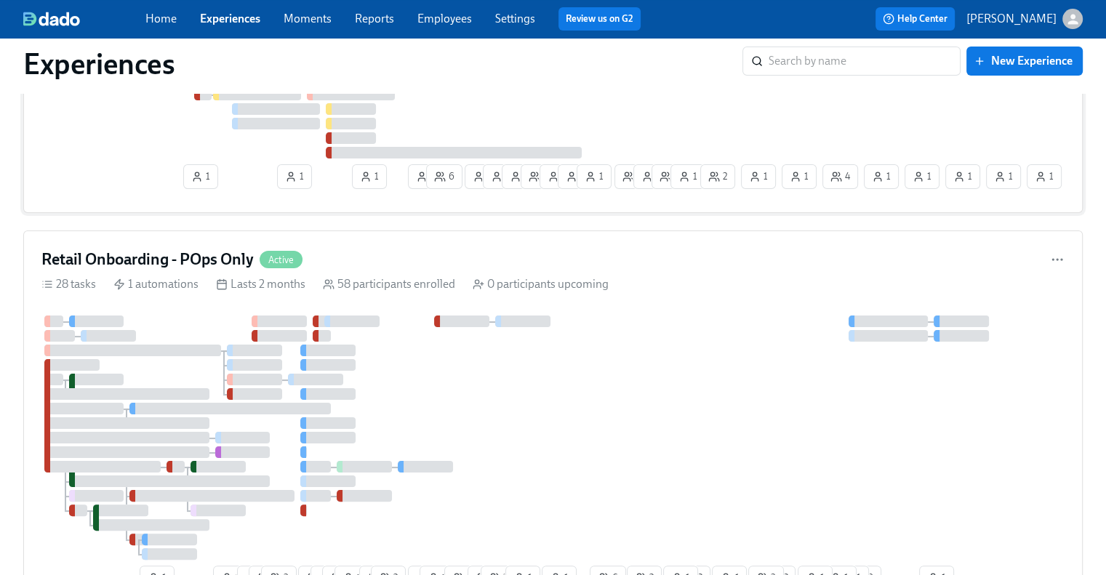
scroll to position [363, 0]
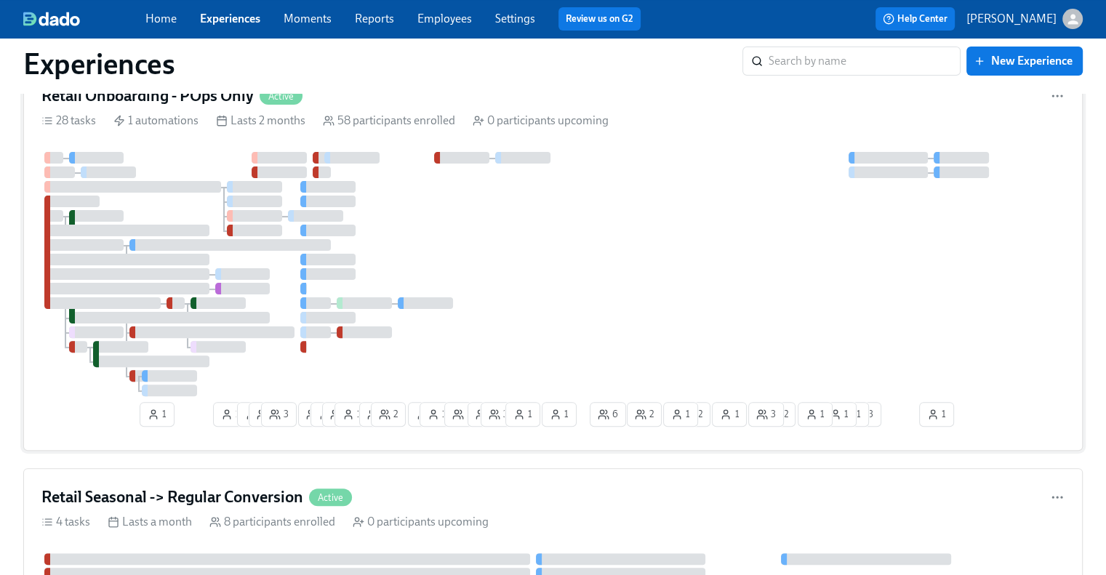
click at [573, 261] on div at bounding box center [552, 274] width 1023 height 244
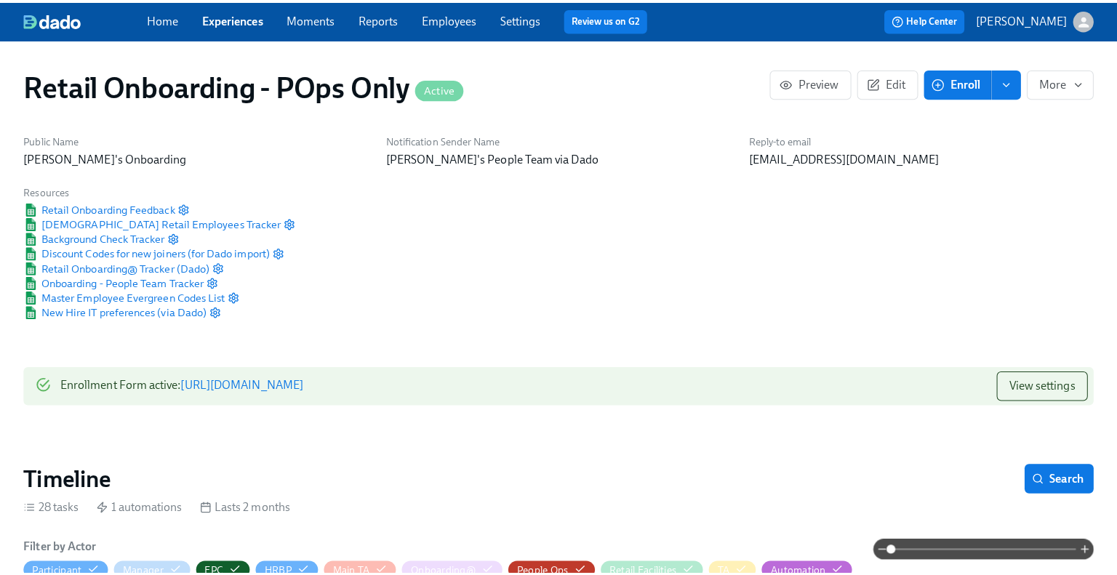
scroll to position [291, 0]
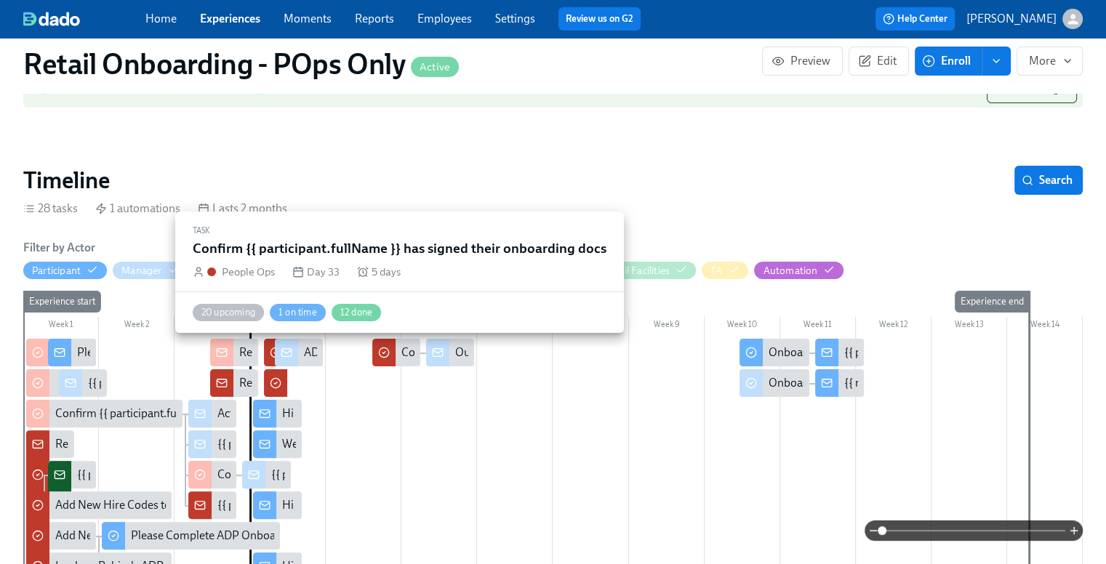
click at [401, 358] on div "Confirm {{ participant.fullName }} has signed their onboarding docs" at bounding box center [569, 353] width 336 height 16
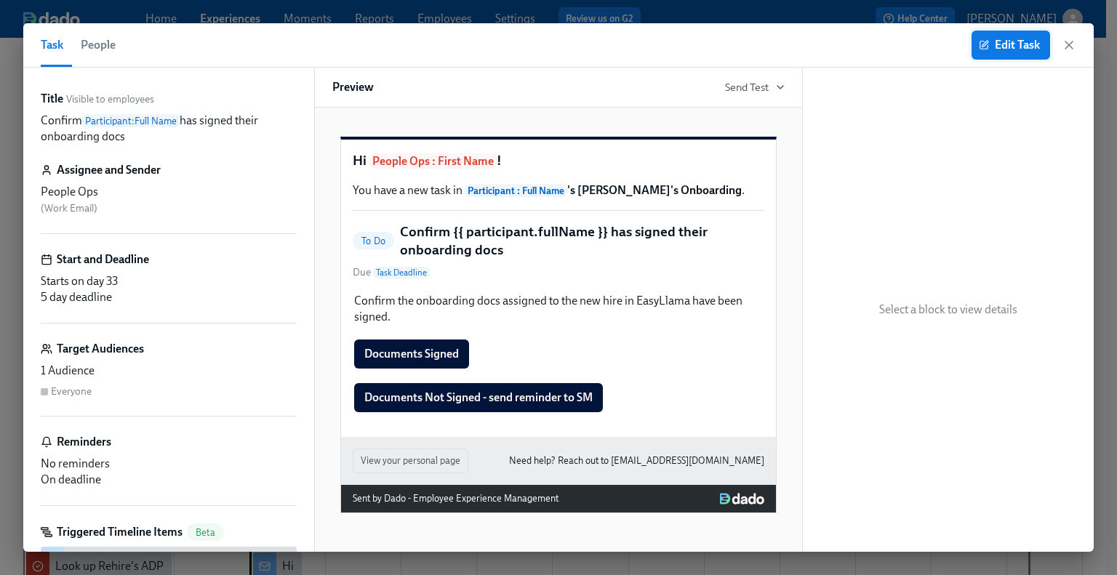
click at [1003, 40] on span "Edit Task" at bounding box center [1010, 45] width 58 height 15
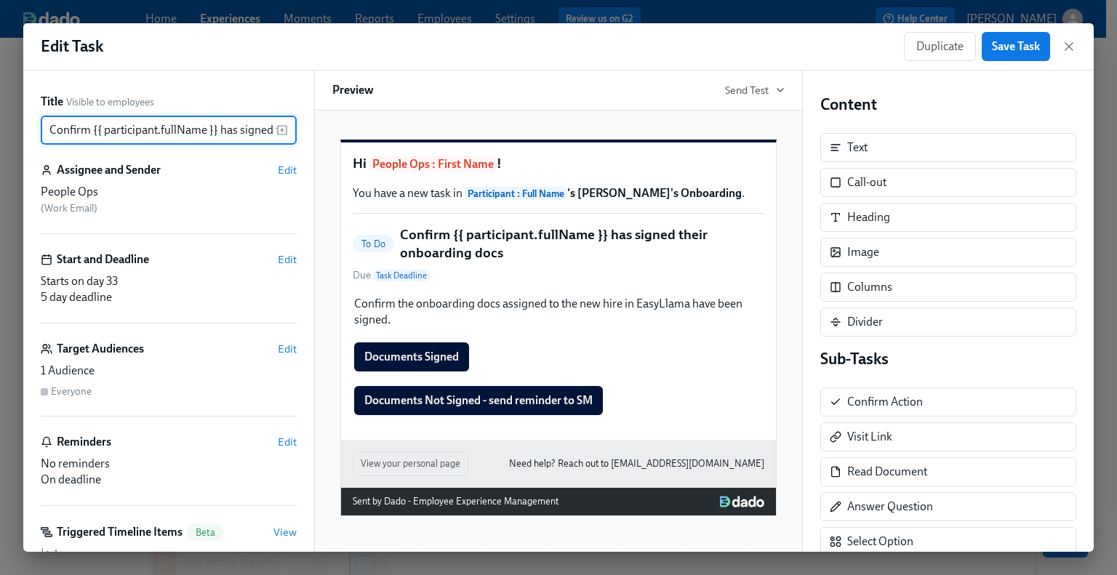
scroll to position [0, 118]
drag, startPoint x: 47, startPoint y: 126, endPoint x: 315, endPoint y: 129, distance: 268.3
click at [315, 129] on div "Title Visible to employees Confirm {{ participant.fullName }} has signed their …" at bounding box center [558, 311] width 1070 height 481
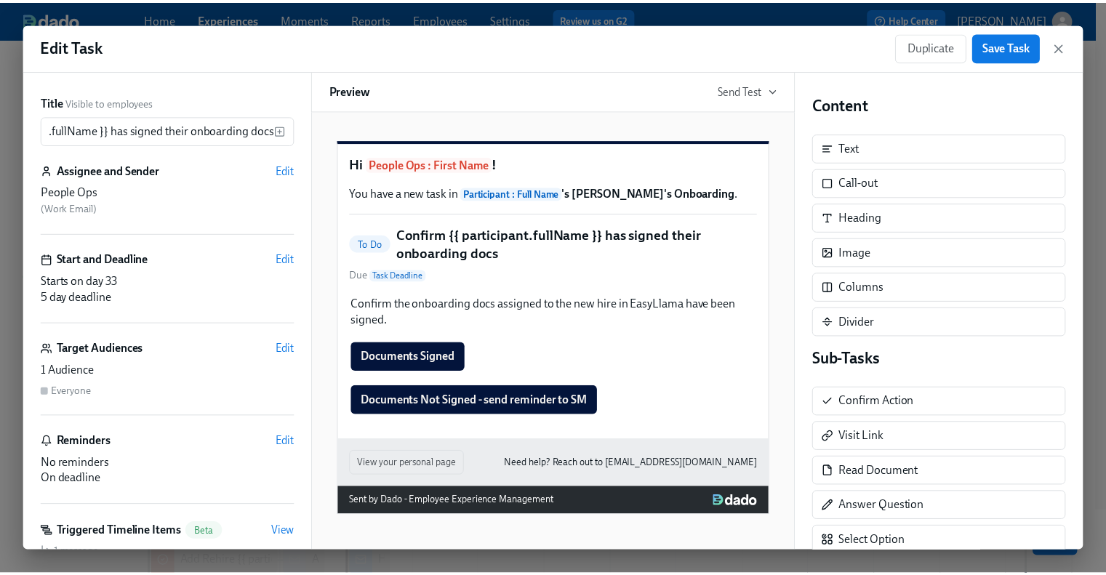
scroll to position [0, 0]
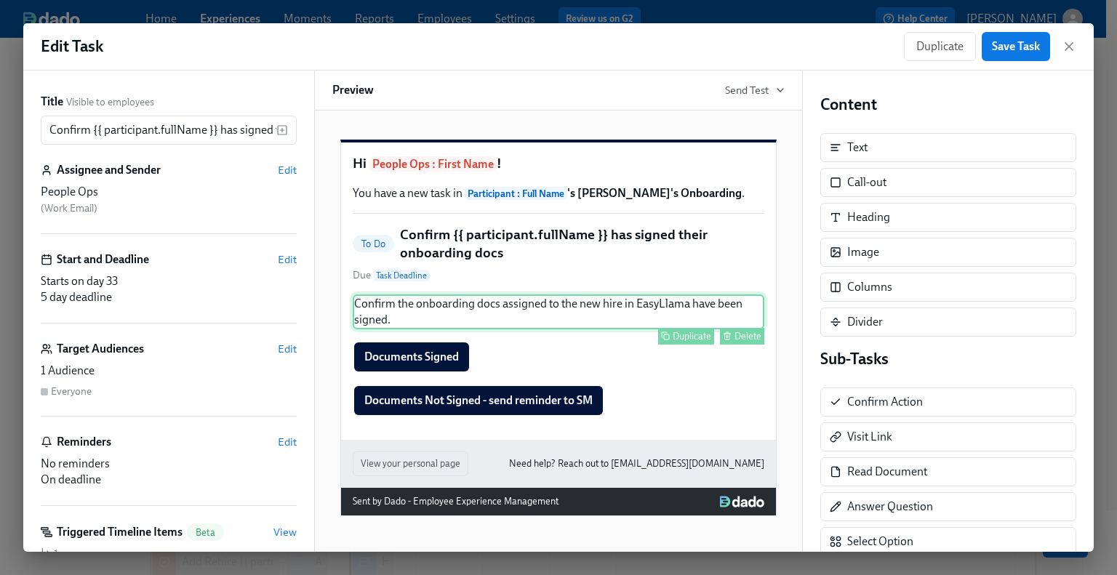
click at [403, 329] on div "Confirm the onboarding docs assigned to the new hire in EasyLlama have been sig…" at bounding box center [558, 311] width 411 height 35
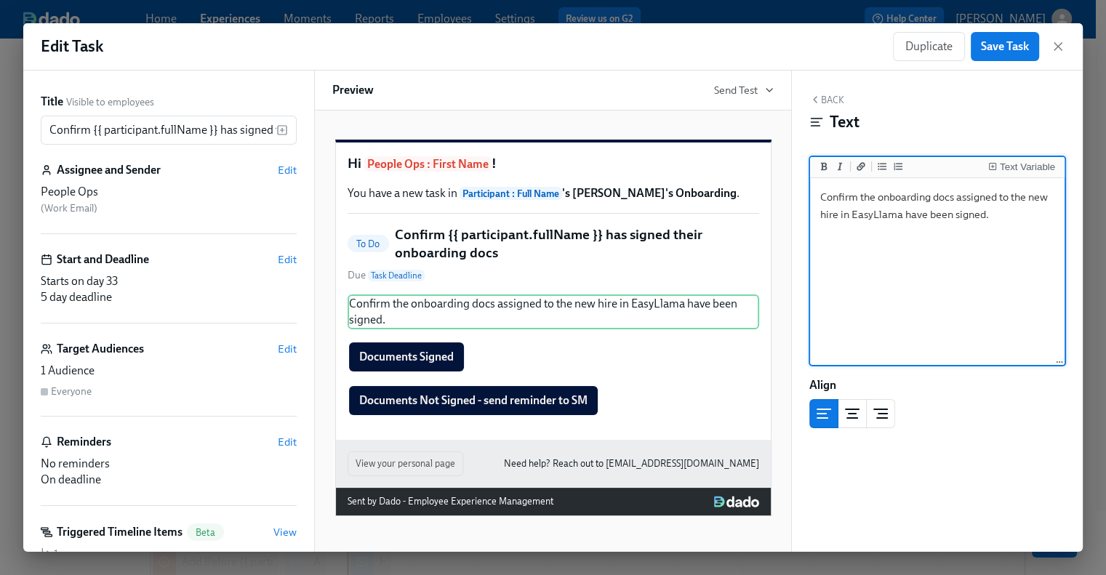
drag, startPoint x: 936, startPoint y: 223, endPoint x: 807, endPoint y: 192, distance: 133.1
click at [808, 195] on div "Back Text Text Variable Confirm the onboarding docs assigned to the new hire in…" at bounding box center [937, 311] width 291 height 481
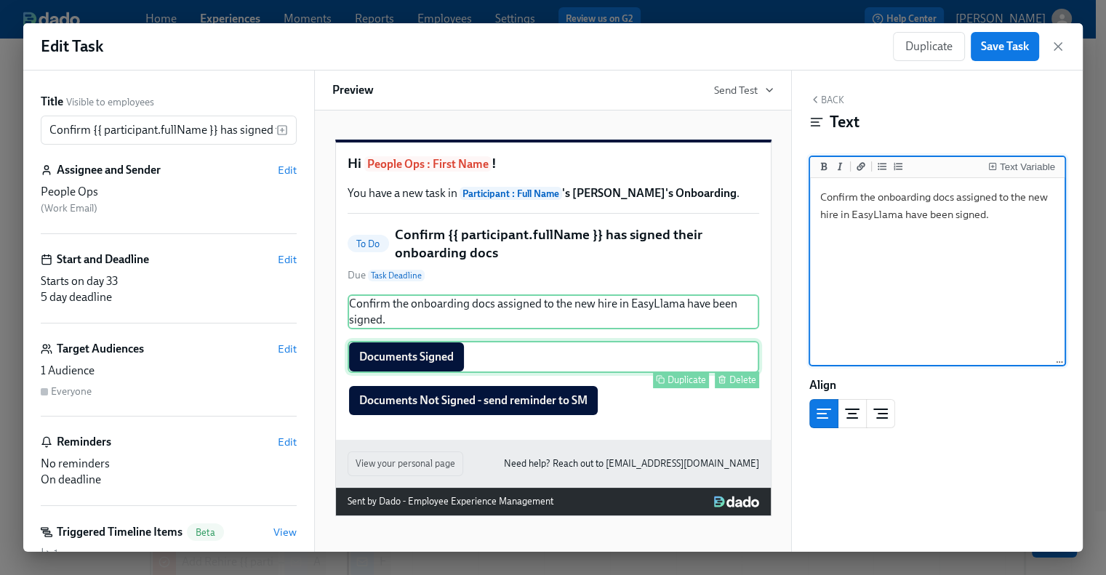
click at [413, 373] on div "Documents Signed Duplicate Delete" at bounding box center [552, 357] width 411 height 32
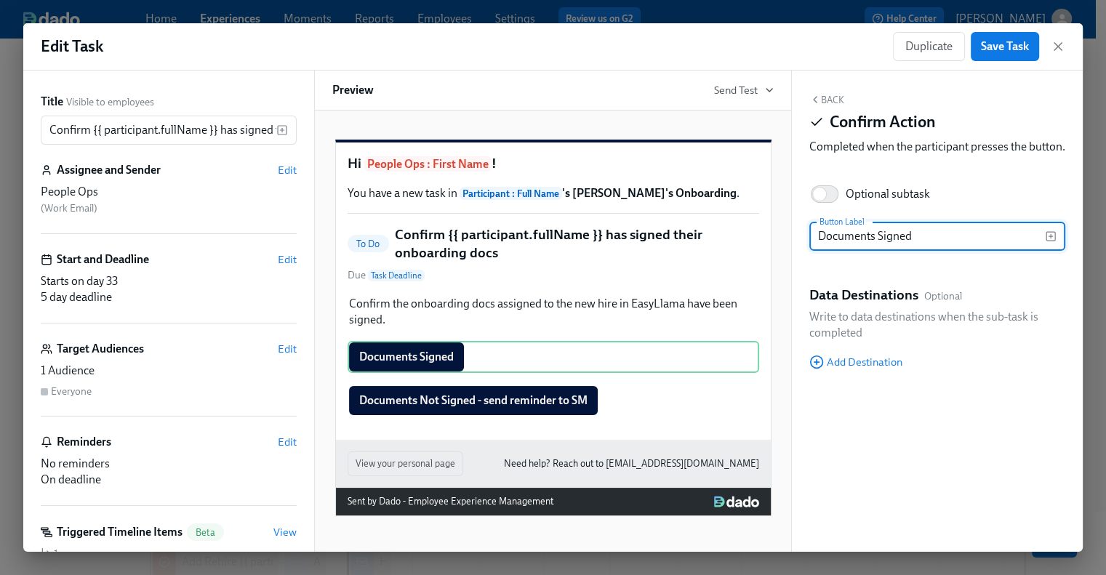
drag, startPoint x: 943, startPoint y: 254, endPoint x: 780, endPoint y: 257, distance: 162.8
click at [781, 257] on div "Title Visible to employees Confirm {{ participant.fullName }} has signed their …" at bounding box center [552, 311] width 1059 height 481
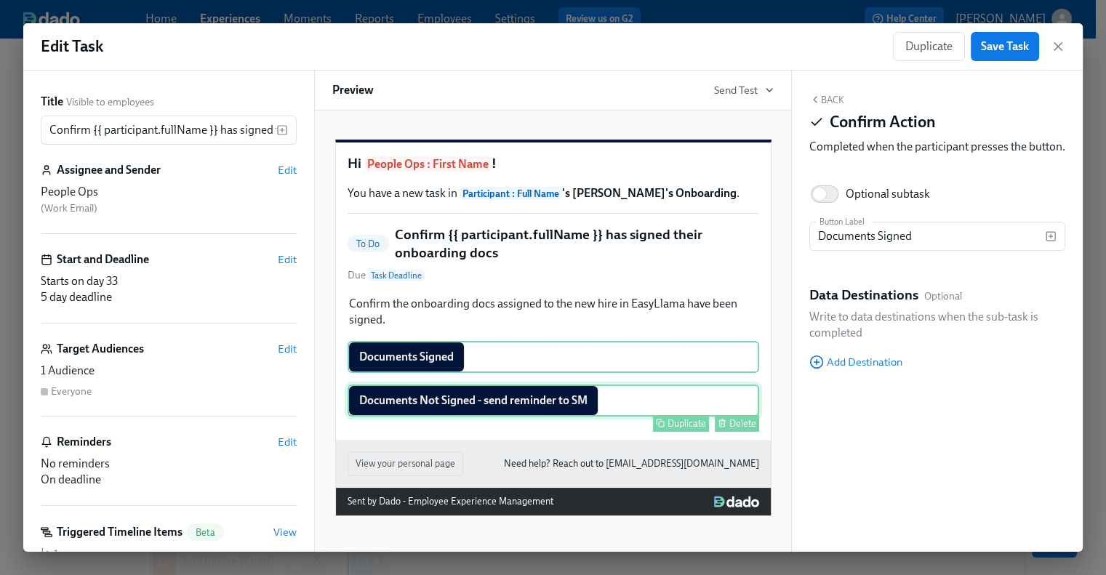
drag, startPoint x: 417, startPoint y: 427, endPoint x: 443, endPoint y: 419, distance: 28.1
click at [417, 417] on div "Documents Not Signed - send reminder to SM Duplicate Delete" at bounding box center [552, 401] width 411 height 32
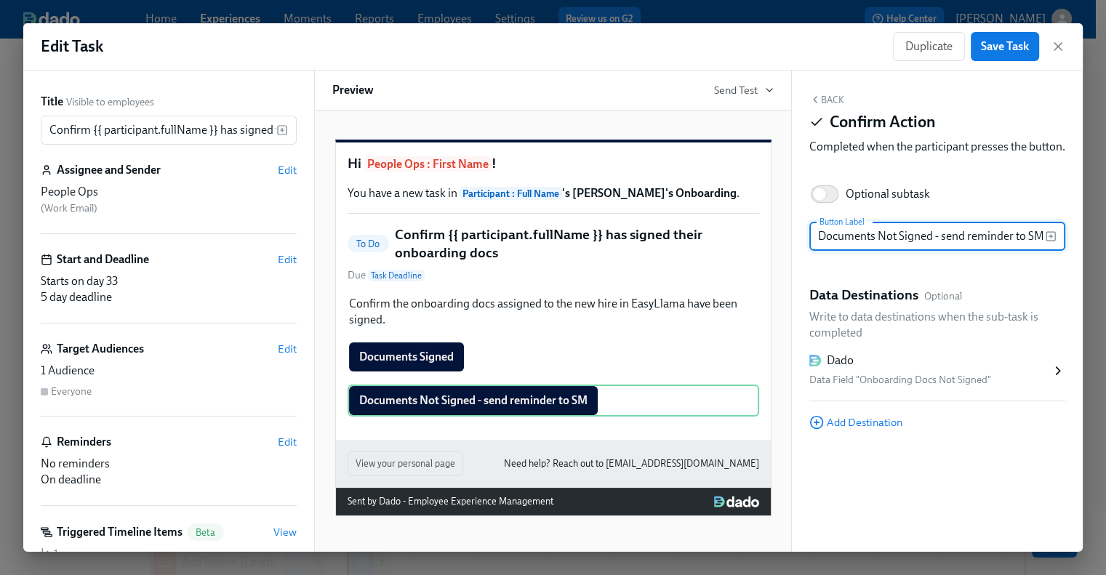
drag, startPoint x: 817, startPoint y: 254, endPoint x: 1076, endPoint y: 244, distance: 259.0
click at [1076, 244] on div "Back Confirm Action Completed when the participant presses the button. Optional…" at bounding box center [937, 311] width 291 height 481
click at [949, 369] on div "Dado" at bounding box center [929, 361] width 241 height 16
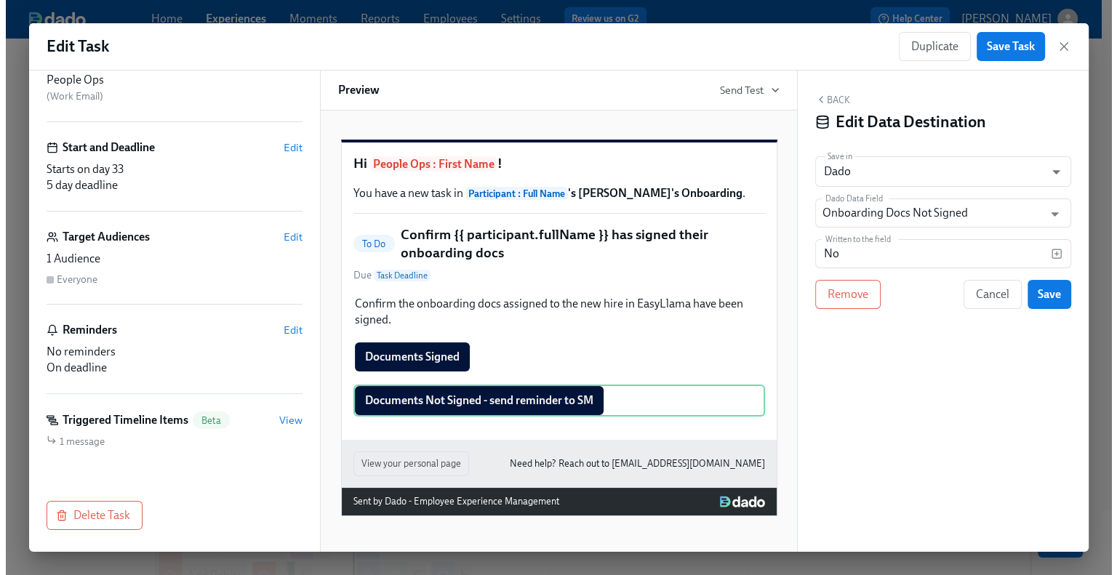
scroll to position [73, 0]
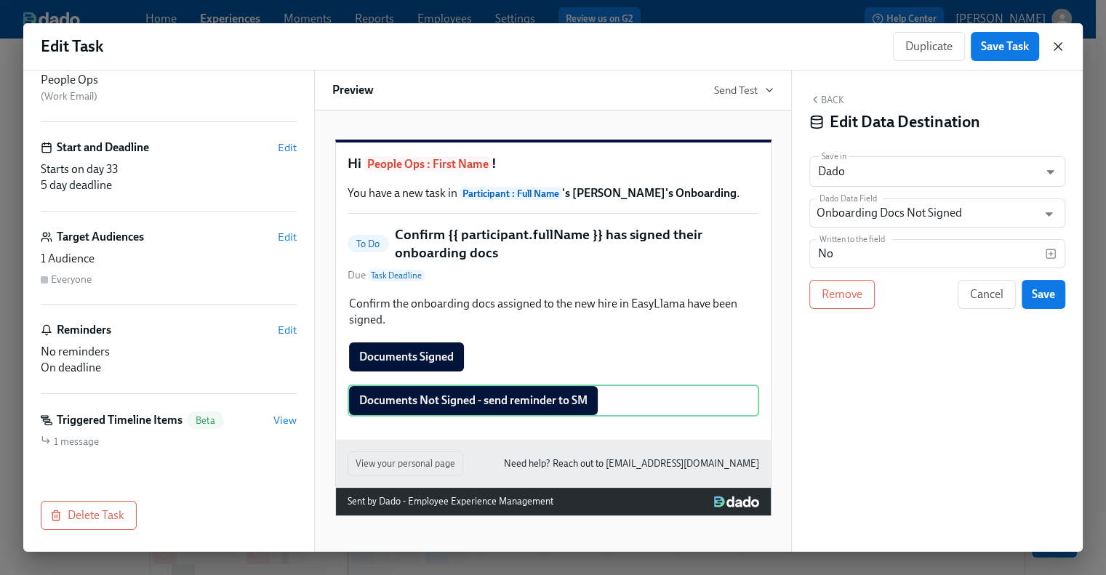
click at [1053, 46] on icon "button" at bounding box center [1057, 46] width 15 height 15
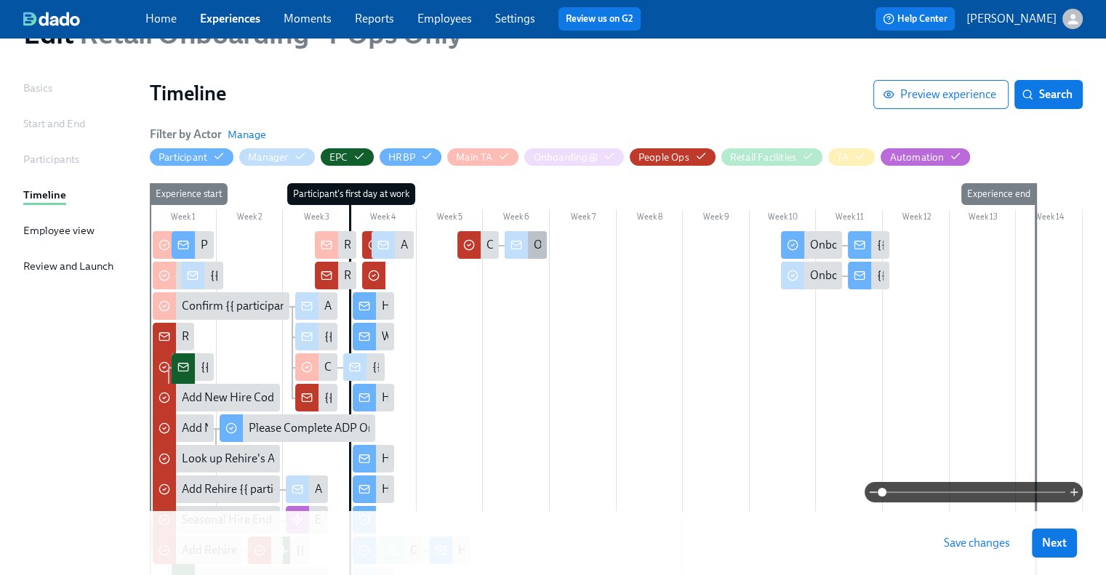
click at [537, 249] on div "Outstanding Onboarding Docs for {{ participant.fullName }}" at bounding box center [682, 245] width 297 height 16
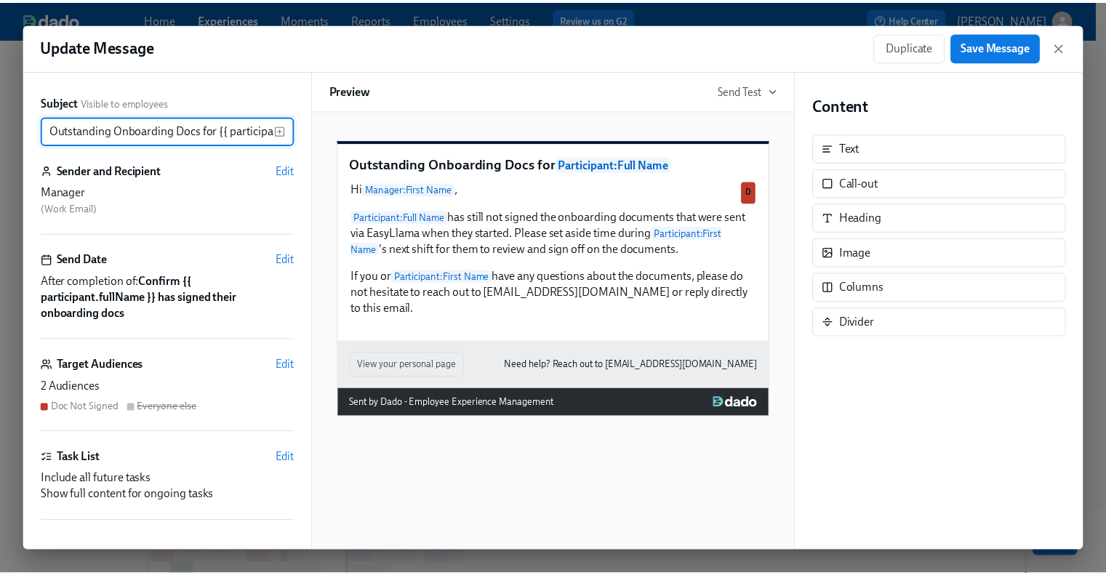
scroll to position [0, 79]
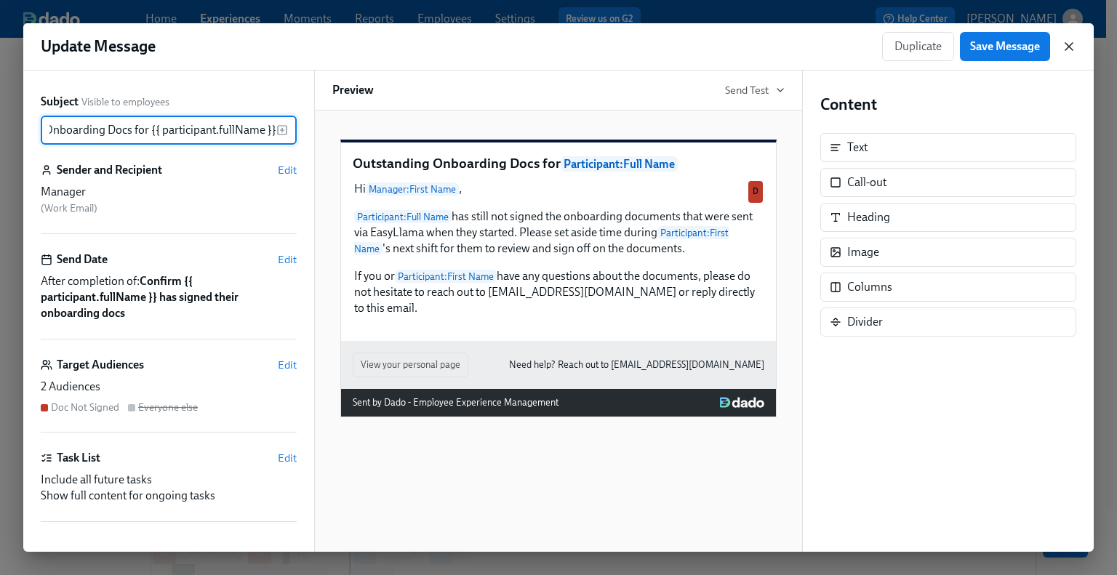
click at [1064, 48] on icon "button" at bounding box center [1068, 46] width 15 height 15
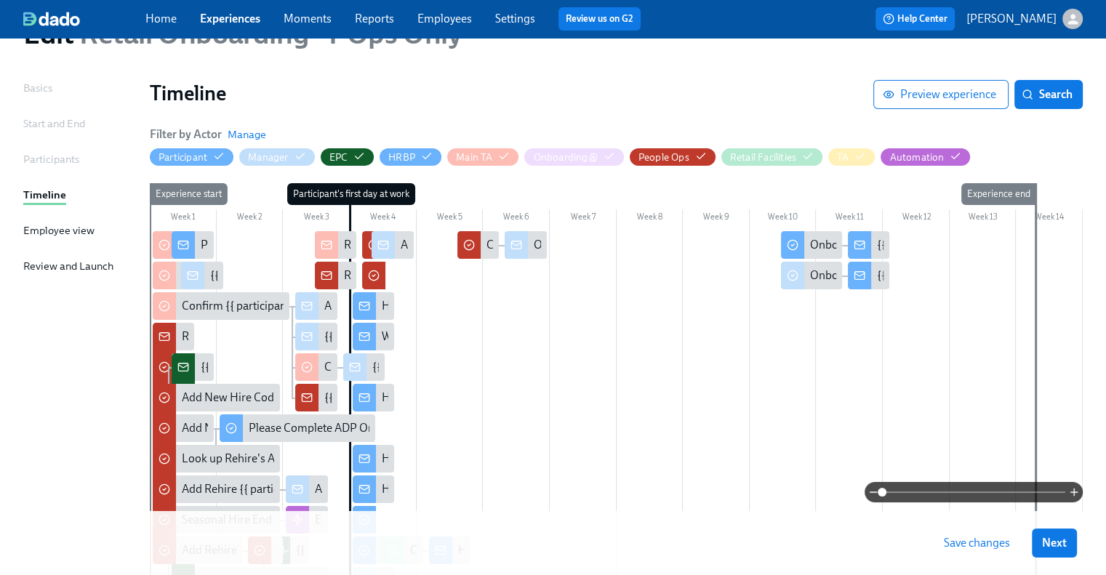
click at [227, 14] on link "Experiences" at bounding box center [230, 19] width 60 height 14
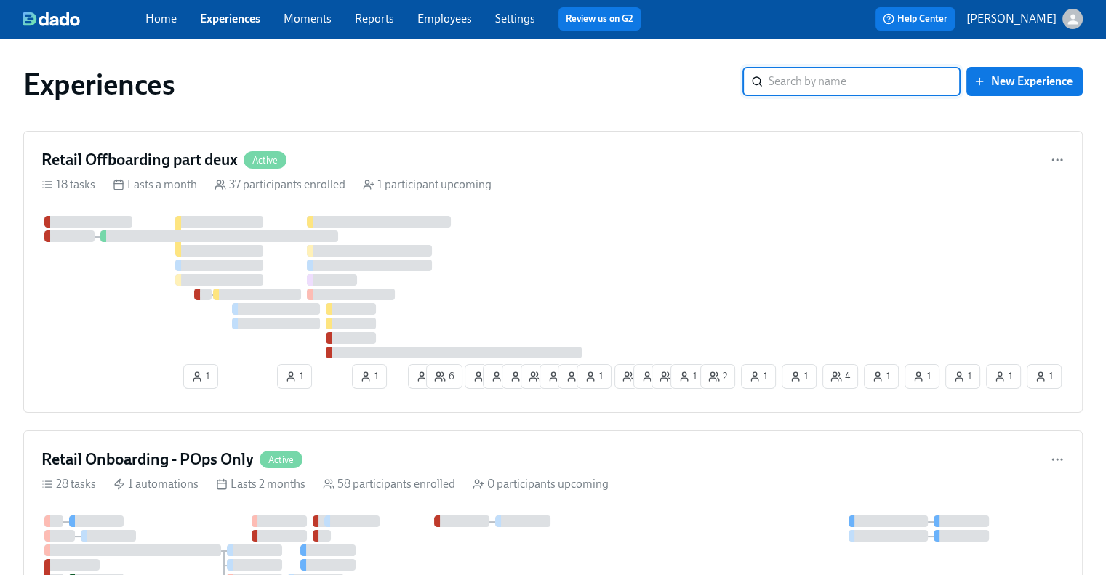
click at [852, 78] on input "search" at bounding box center [864, 81] width 192 height 29
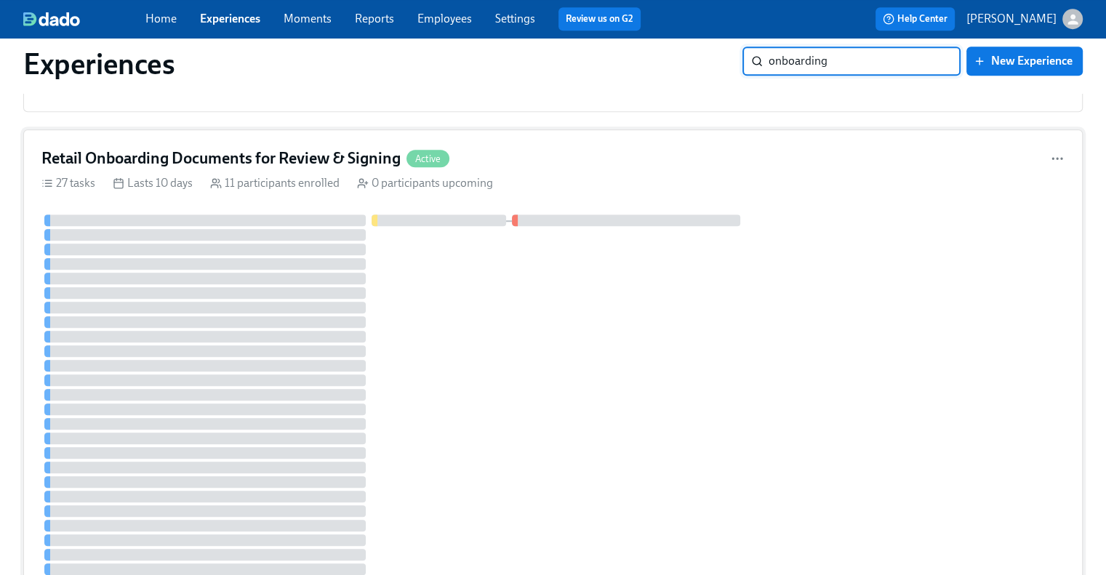
scroll to position [1423, 0]
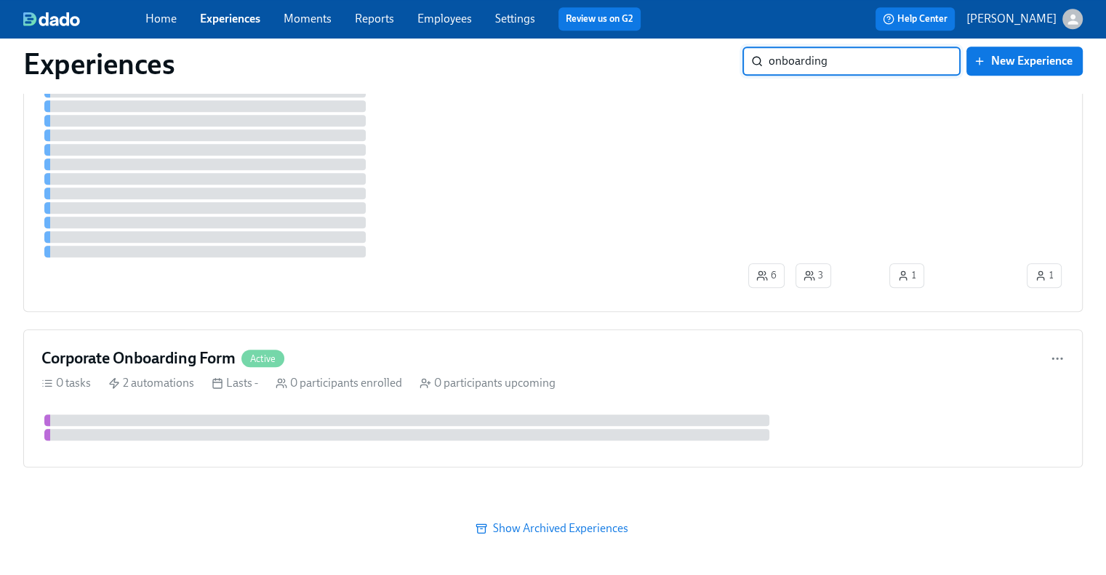
type input "onboarding"
click at [555, 521] on span "Show Archived Experiences" at bounding box center [552, 528] width 1039 height 15
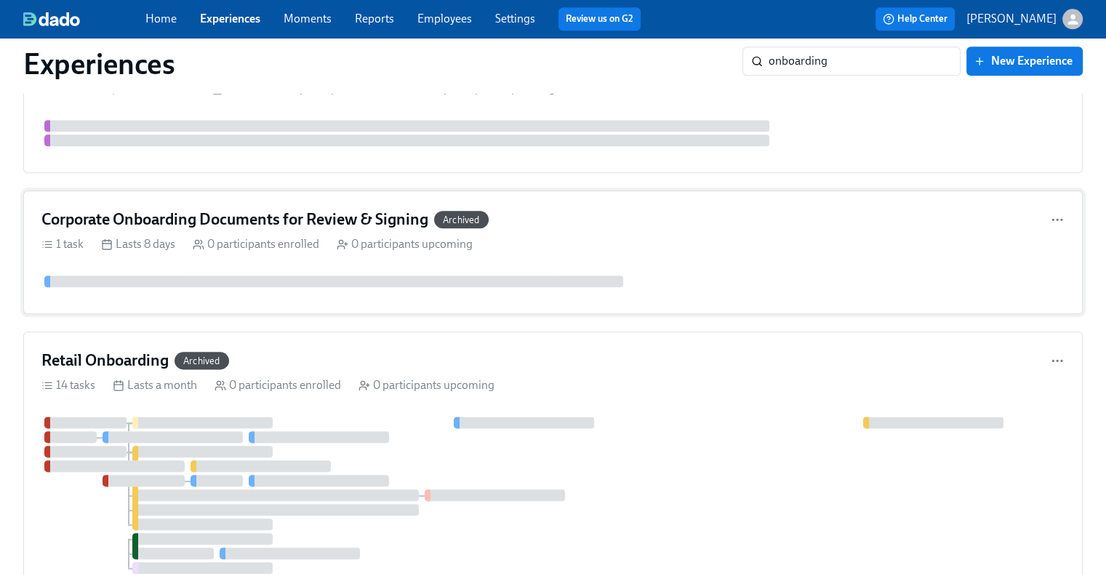
scroll to position [1713, 0]
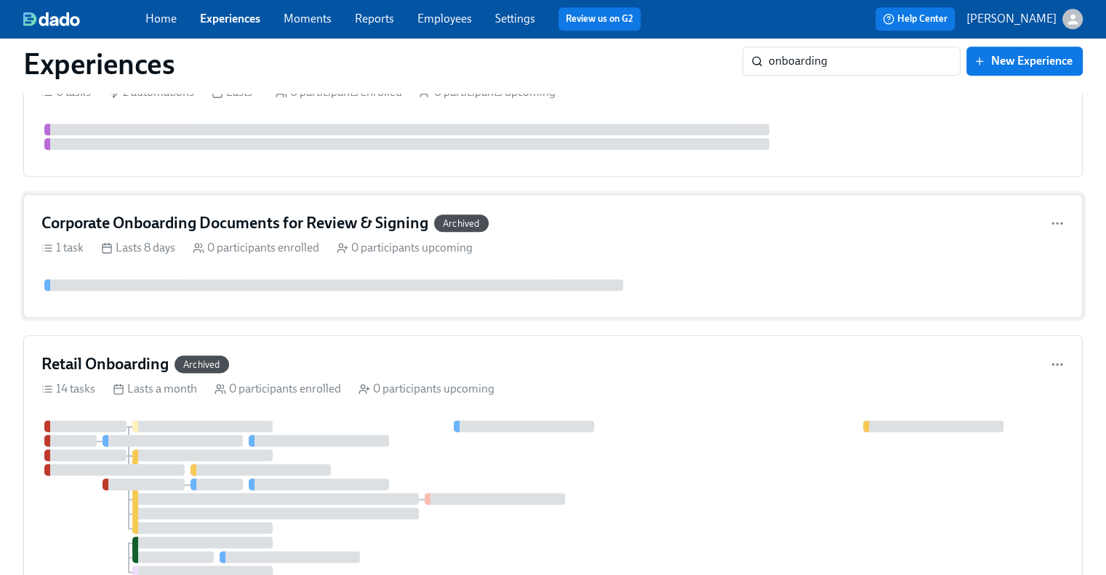
click at [314, 231] on div "Corporate Onboarding Documents for Review & Signing Archived 1 task Lasts 8 day…" at bounding box center [552, 256] width 1059 height 124
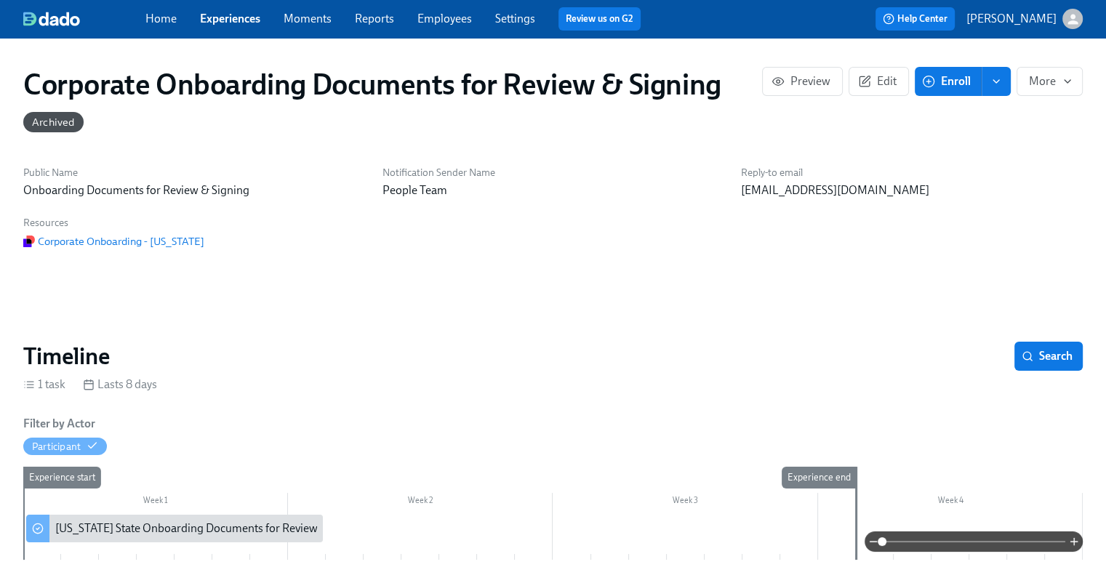
click at [241, 17] on link "Experiences" at bounding box center [230, 19] width 60 height 14
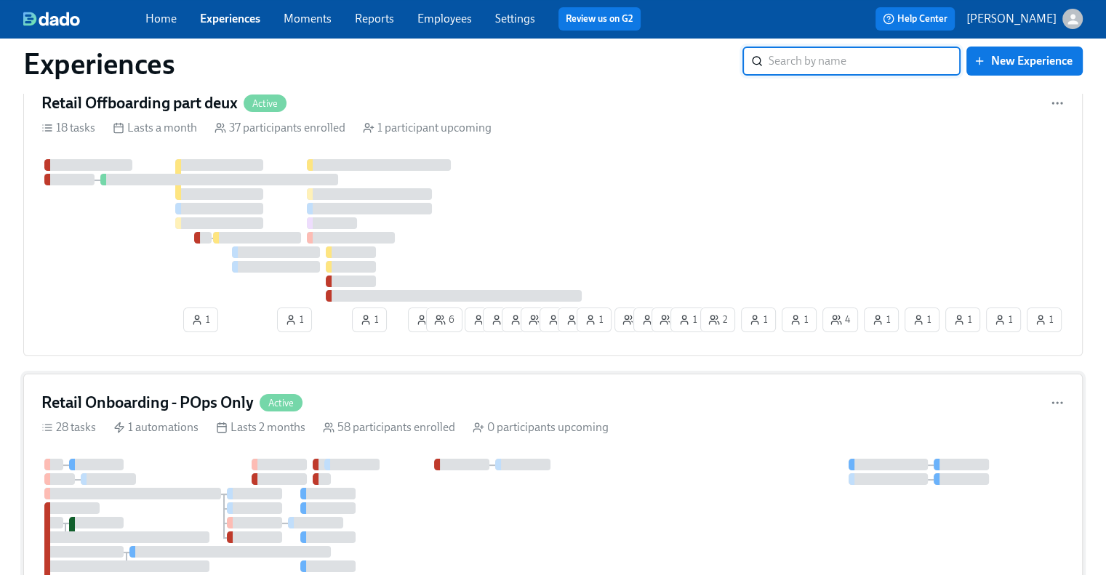
scroll to position [145, 0]
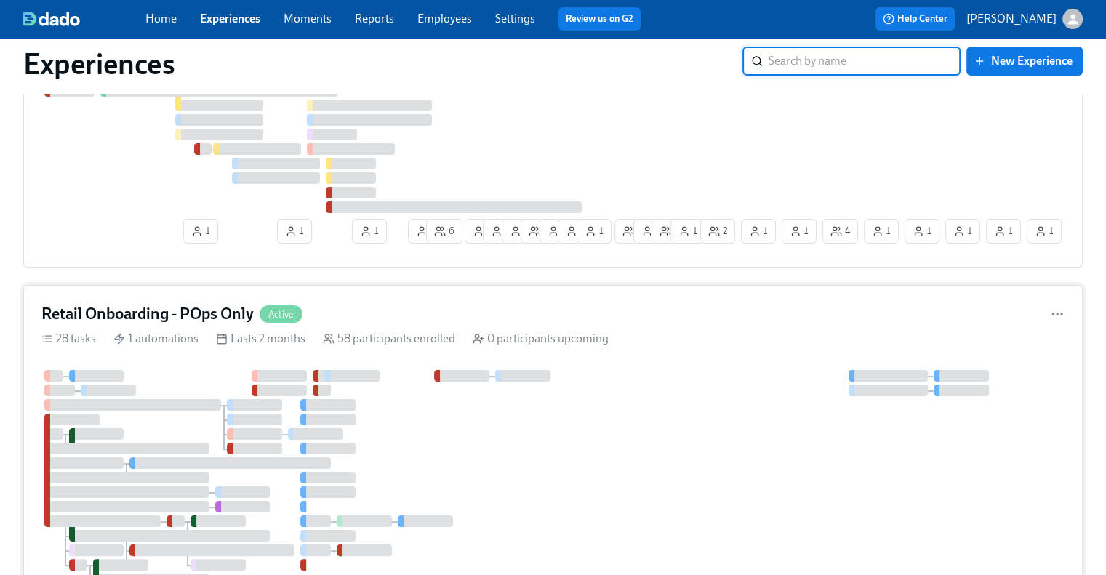
click at [216, 312] on h4 "Retail Onboarding - POps Only" at bounding box center [147, 314] width 212 height 22
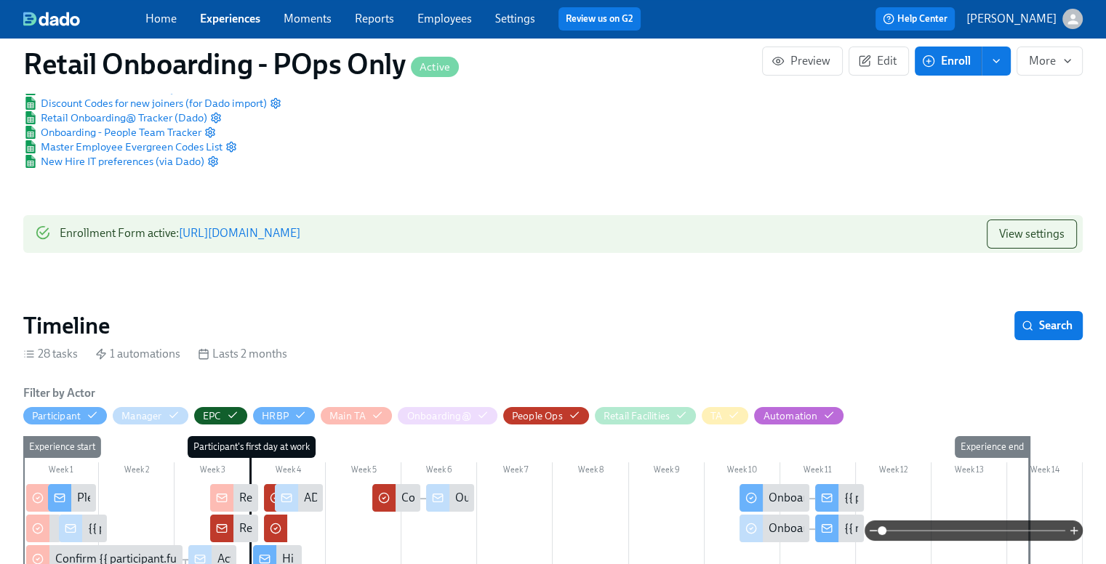
scroll to position [218, 0]
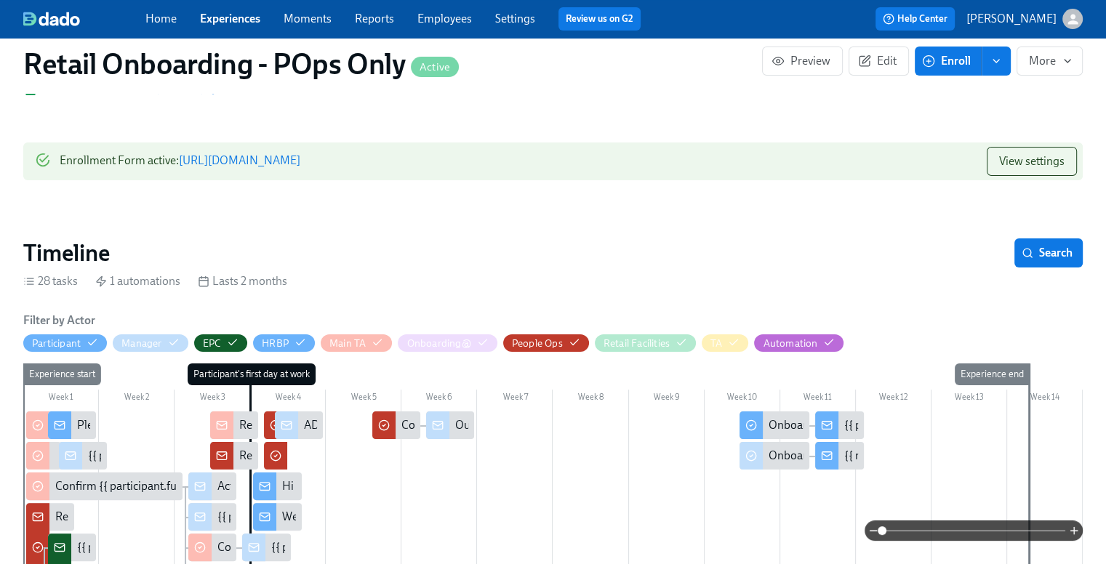
click at [460, 431] on div "Outstanding Onboarding Docs for {{ participant.fullName }}" at bounding box center [603, 425] width 297 height 16
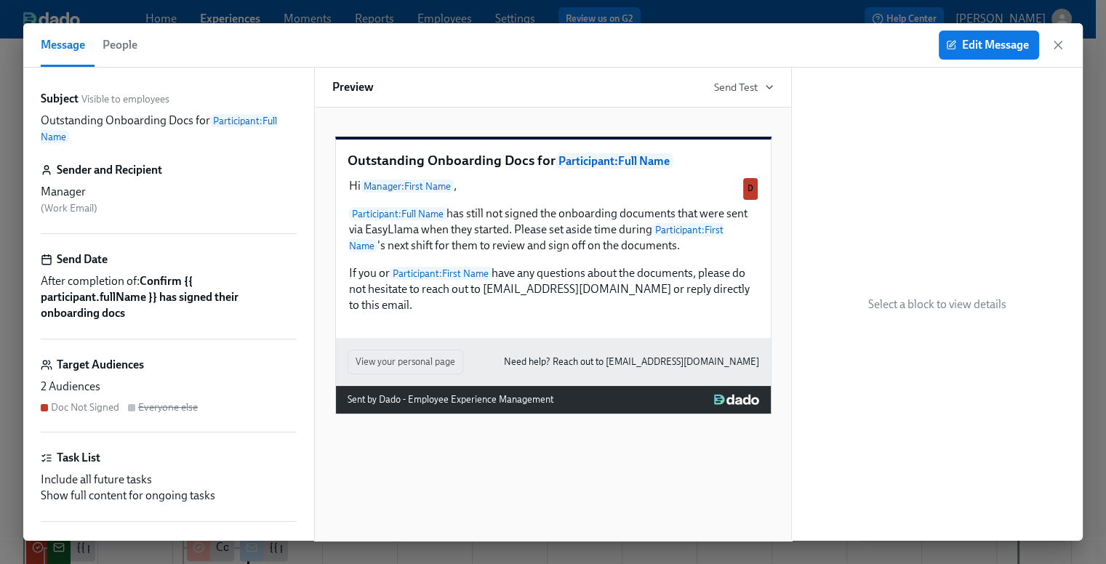
scroll to position [291, 0]
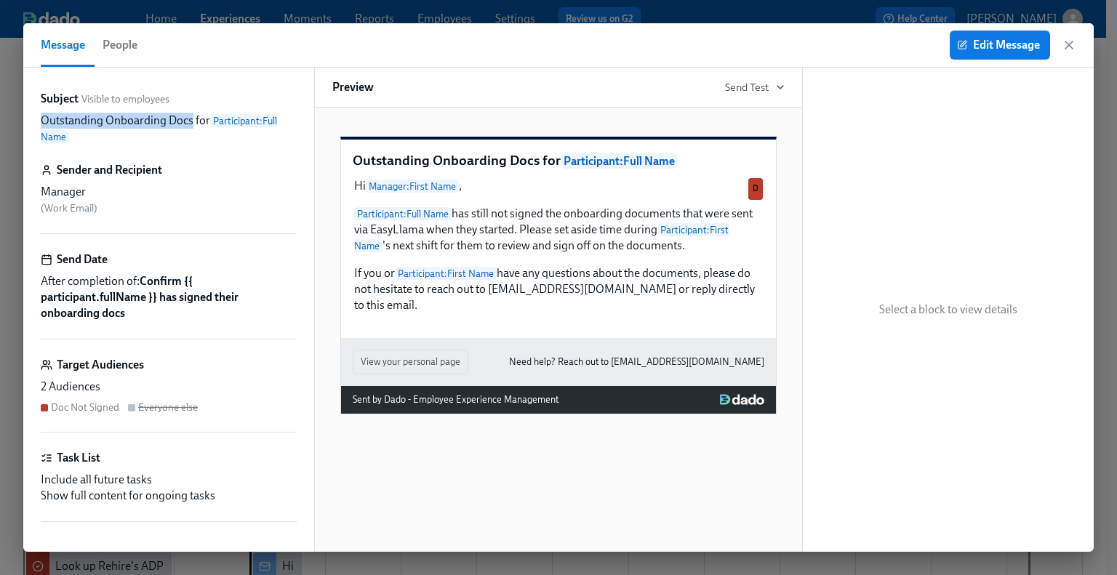
drag, startPoint x: 190, startPoint y: 124, endPoint x: 25, endPoint y: 124, distance: 165.0
click at [25, 124] on div "Subject Visible to employees Outstanding Onboarding Docs for Participant : Full…" at bounding box center [168, 310] width 291 height 484
copy p "Outstanding Onboarding Docs"
click at [1072, 33] on div "Edit Message" at bounding box center [1012, 45] width 126 height 29
click at [1066, 49] on icon "button" at bounding box center [1068, 45] width 15 height 15
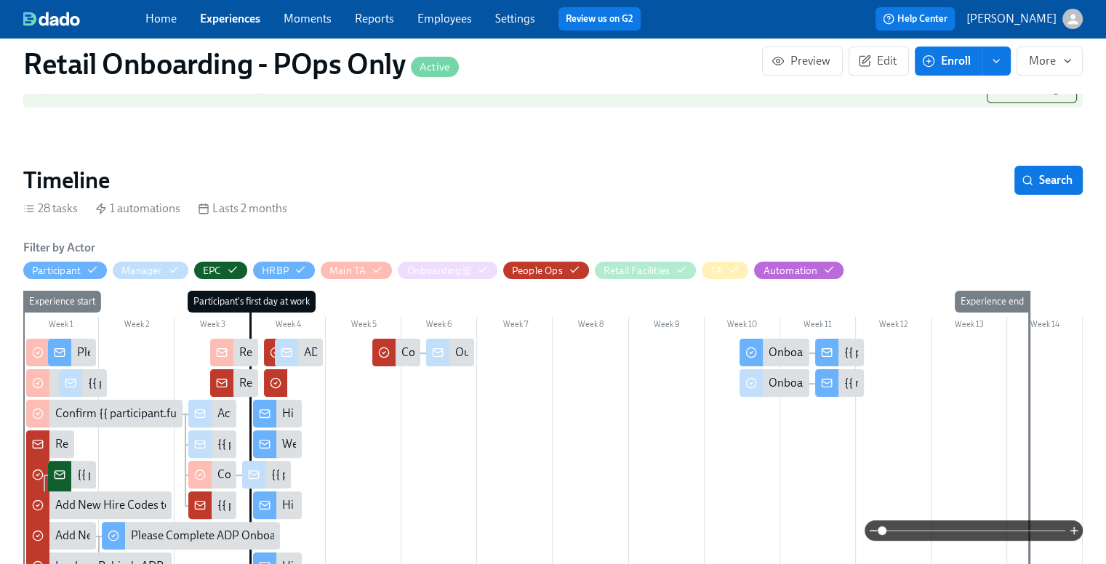
click at [244, 12] on link "Experiences" at bounding box center [230, 19] width 60 height 14
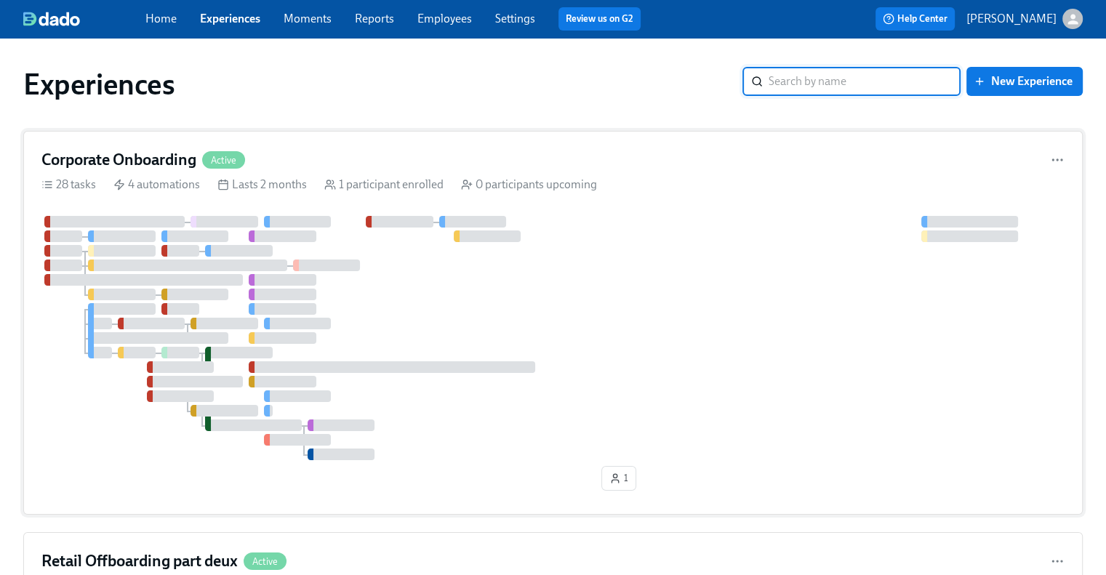
click at [137, 171] on div "Corporate Onboarding Active 28 tasks 4 automations Lasts 2 months 1 participant…" at bounding box center [552, 323] width 1059 height 384
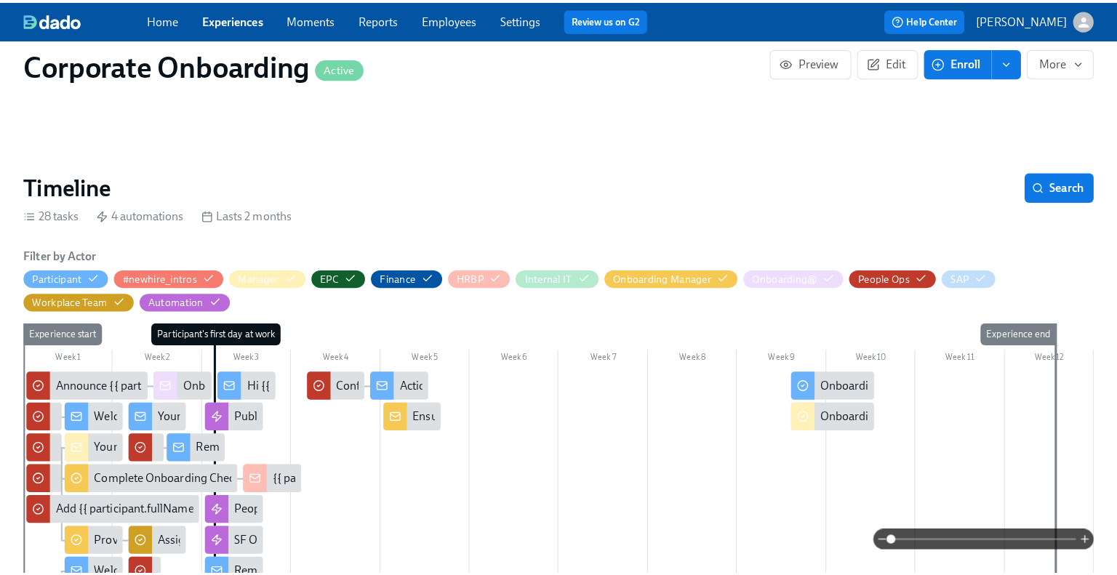
scroll to position [291, 0]
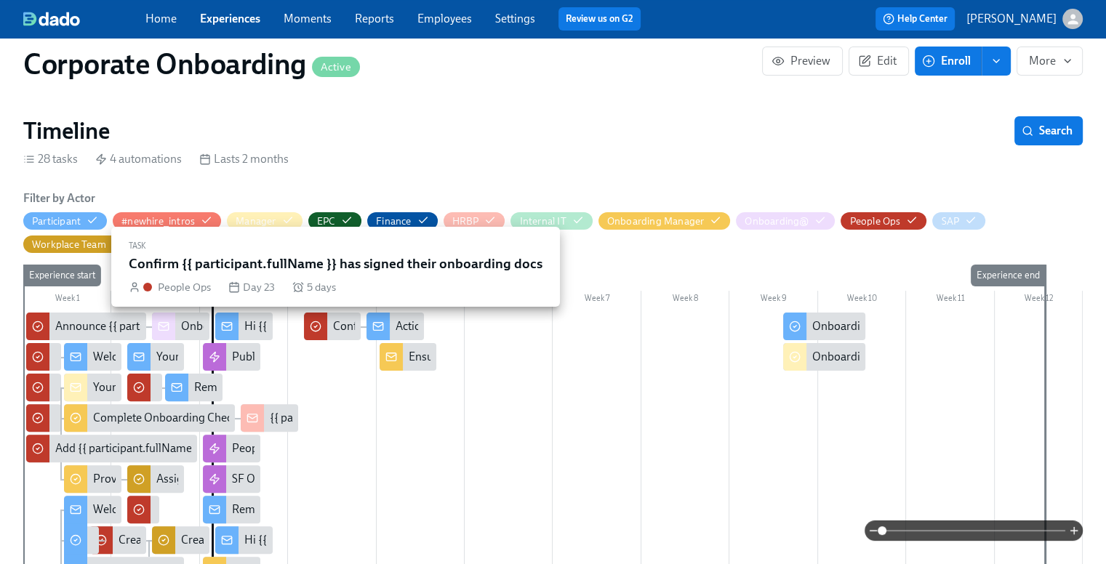
click at [329, 326] on div "Confirm {{ participant.fullName }} has signed their onboarding docs" at bounding box center [332, 327] width 57 height 28
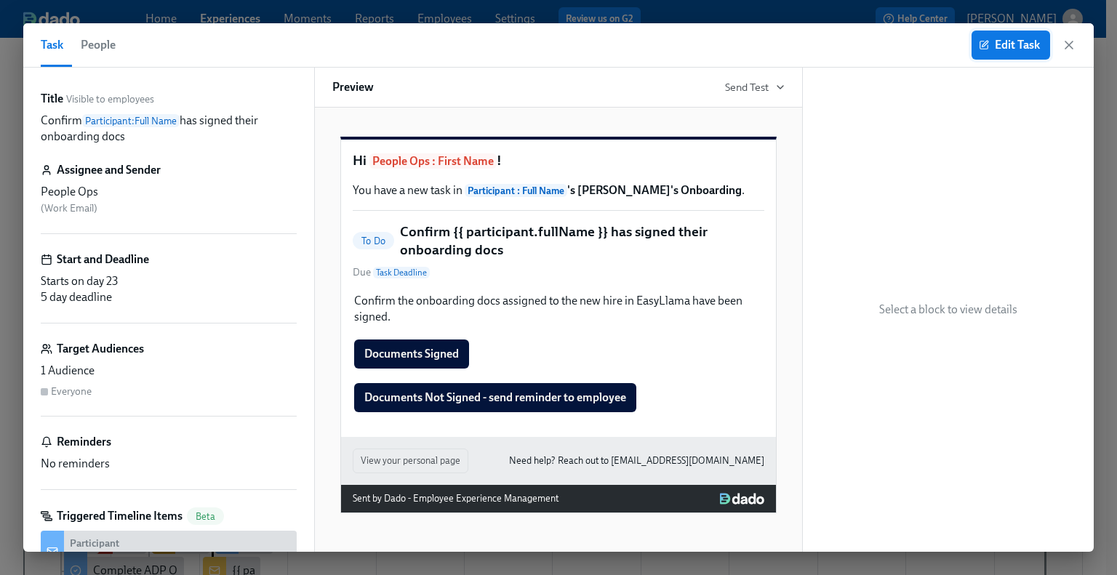
click at [1013, 46] on span "Edit Task" at bounding box center [1010, 45] width 58 height 15
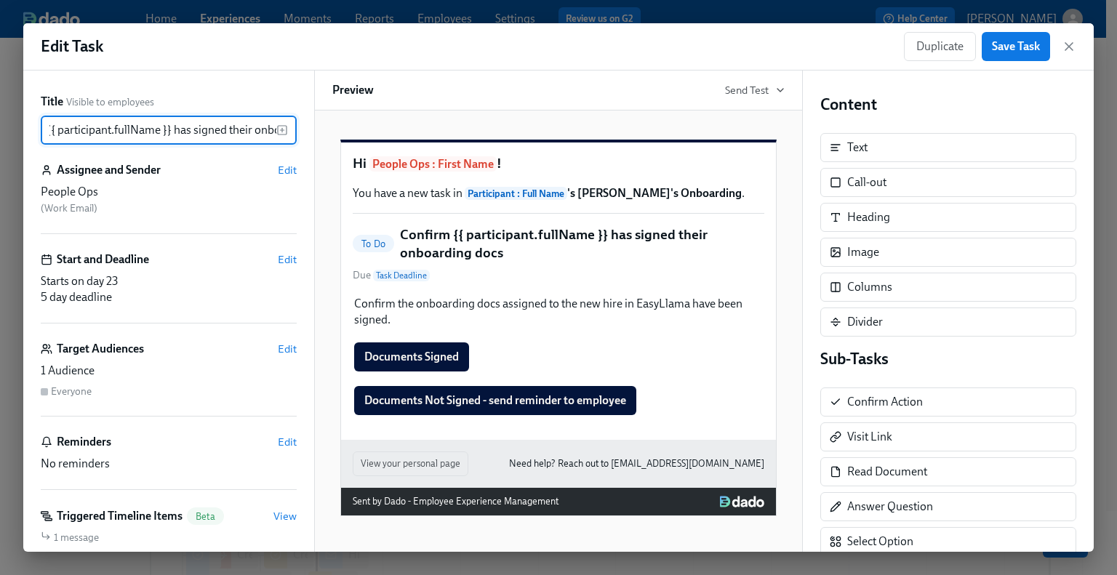
scroll to position [0, 118]
drag, startPoint x: 49, startPoint y: 130, endPoint x: 273, endPoint y: 142, distance: 223.5
click at [273, 142] on div "Confirm {{ participant.fullName }} has signed their onboarding docs ​" at bounding box center [169, 130] width 256 height 29
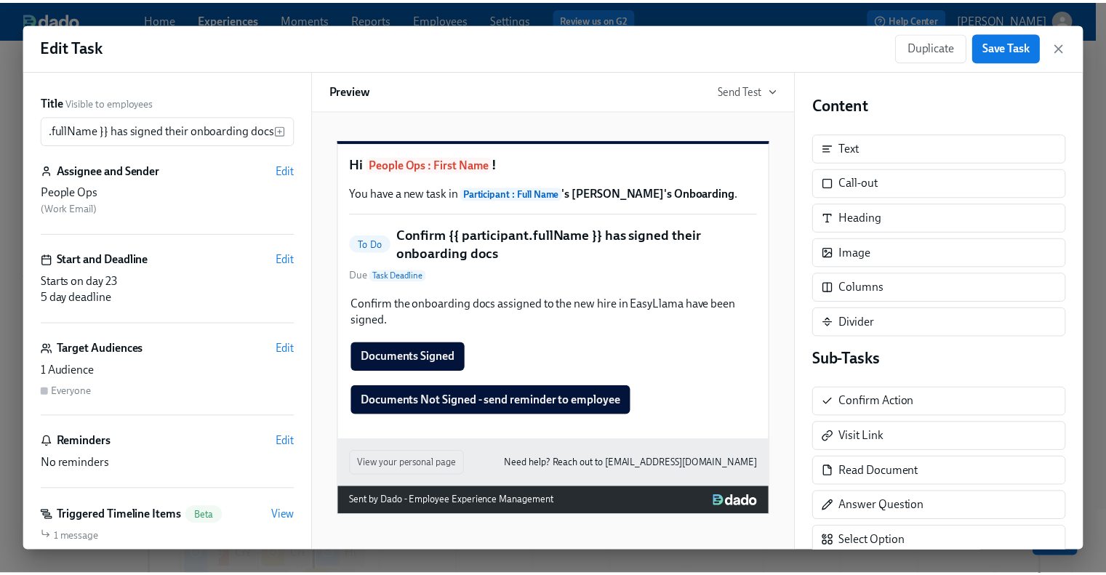
scroll to position [0, 0]
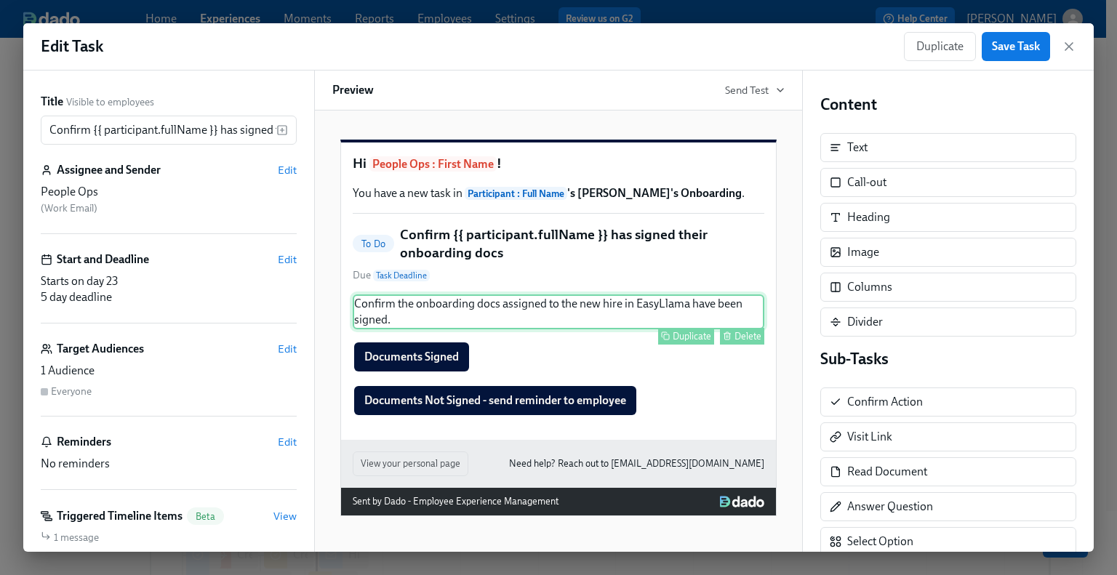
click at [606, 318] on div "Confirm the onboarding docs assigned to the new hire in EasyLlama have been sig…" at bounding box center [558, 311] width 411 height 35
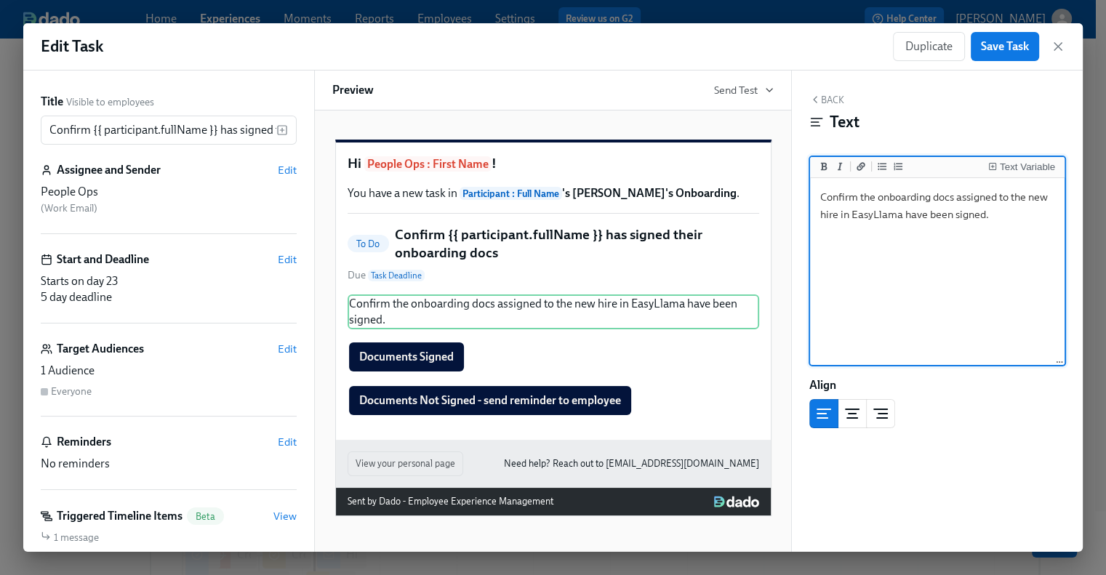
drag, startPoint x: 972, startPoint y: 222, endPoint x: 805, endPoint y: 196, distance: 168.5
click at [805, 196] on div "Back Text Text Variable Confirm the onboarding docs assigned to the new hire in…" at bounding box center [937, 311] width 291 height 481
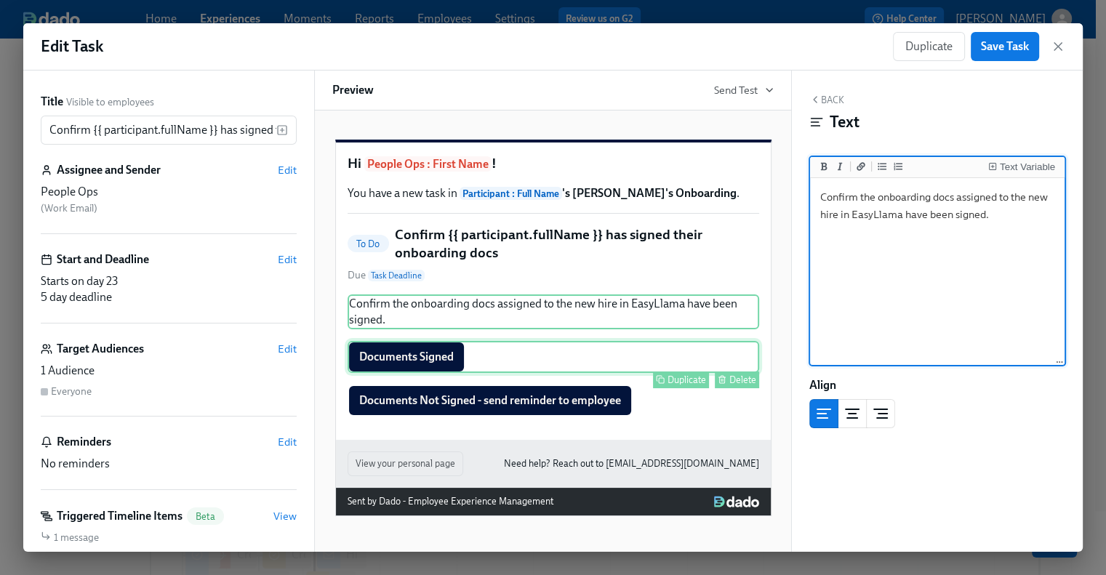
click at [434, 373] on div "Documents Signed Duplicate Delete" at bounding box center [552, 357] width 411 height 32
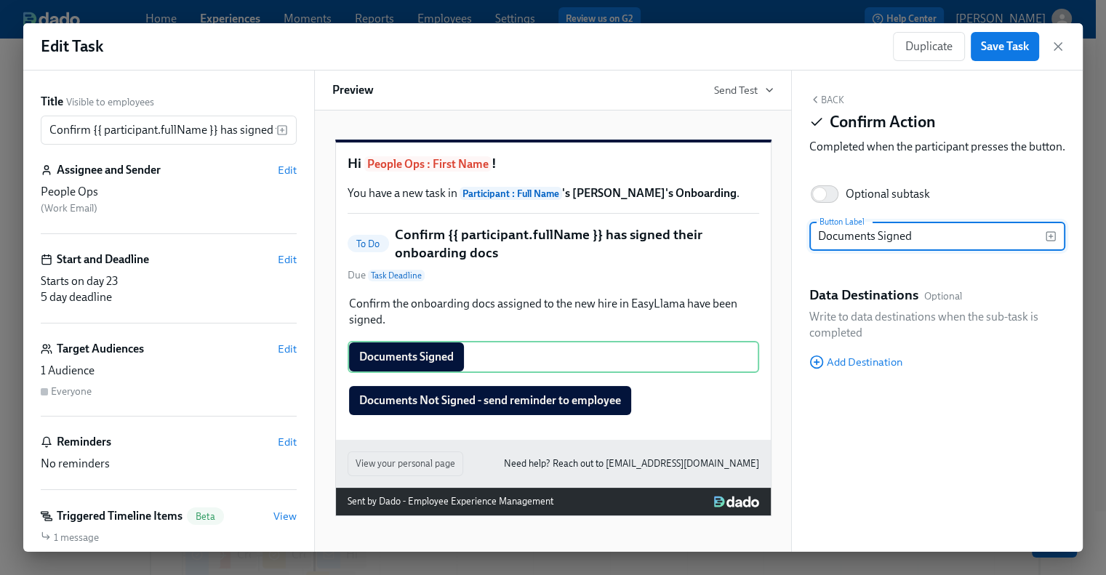
drag, startPoint x: 949, startPoint y: 254, endPoint x: 731, endPoint y: 259, distance: 218.9
click at [731, 259] on div "Title Visible to employees Confirm {{ participant.fullName }} has signed their …" at bounding box center [552, 311] width 1059 height 481
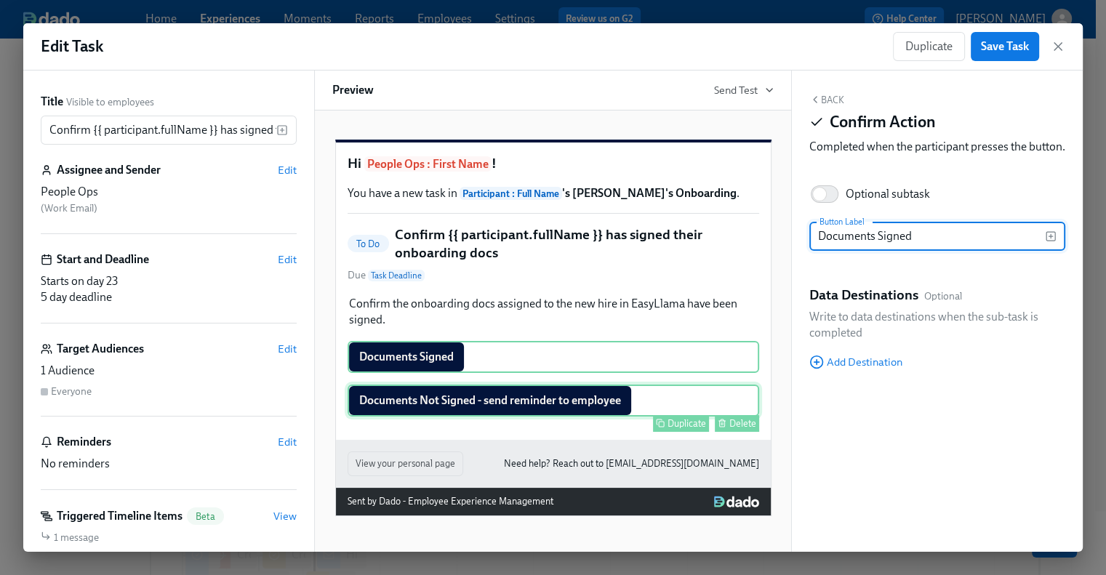
click at [576, 417] on div "Documents Not Signed - send reminder to employee Duplicate Delete" at bounding box center [552, 401] width 411 height 32
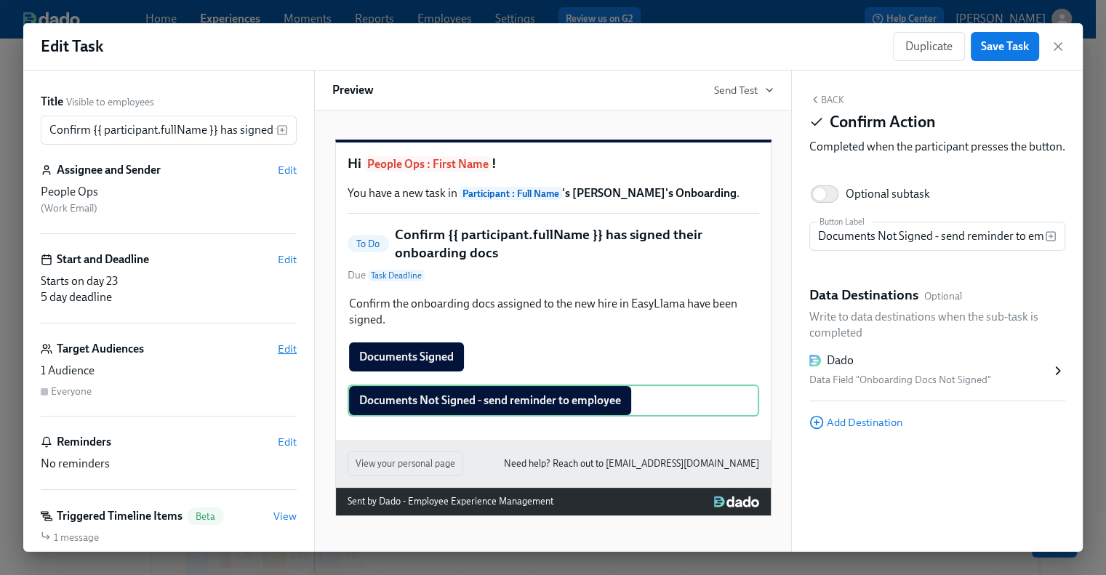
click at [278, 352] on span "Edit" at bounding box center [287, 349] width 19 height 15
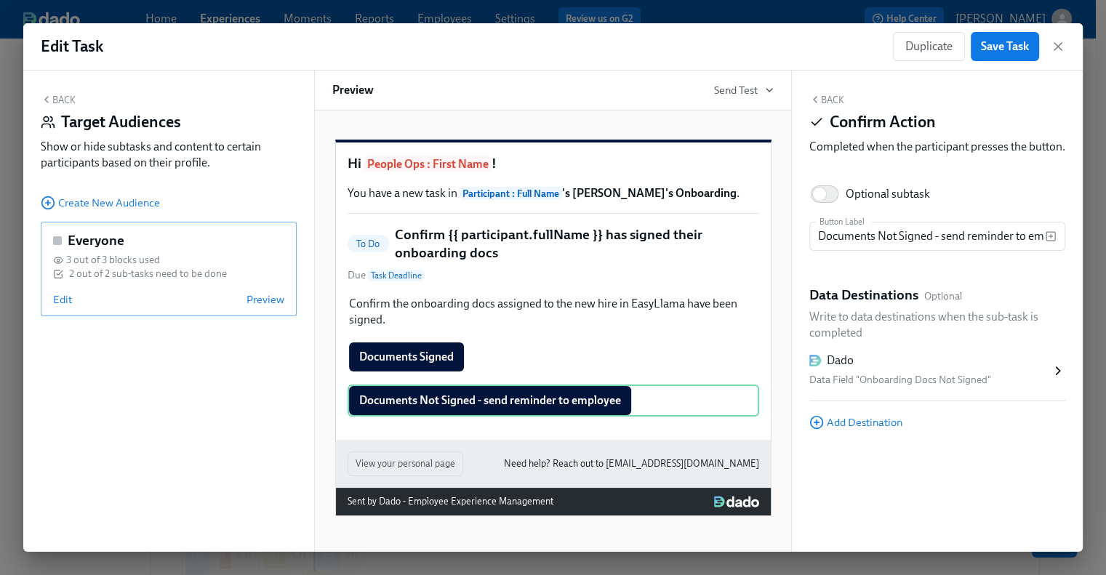
click at [49, 300] on div "Everyone 3 out of 3 blocks used 2 out of 2 sub-tasks need to be done Edit Previ…" at bounding box center [169, 269] width 256 height 94
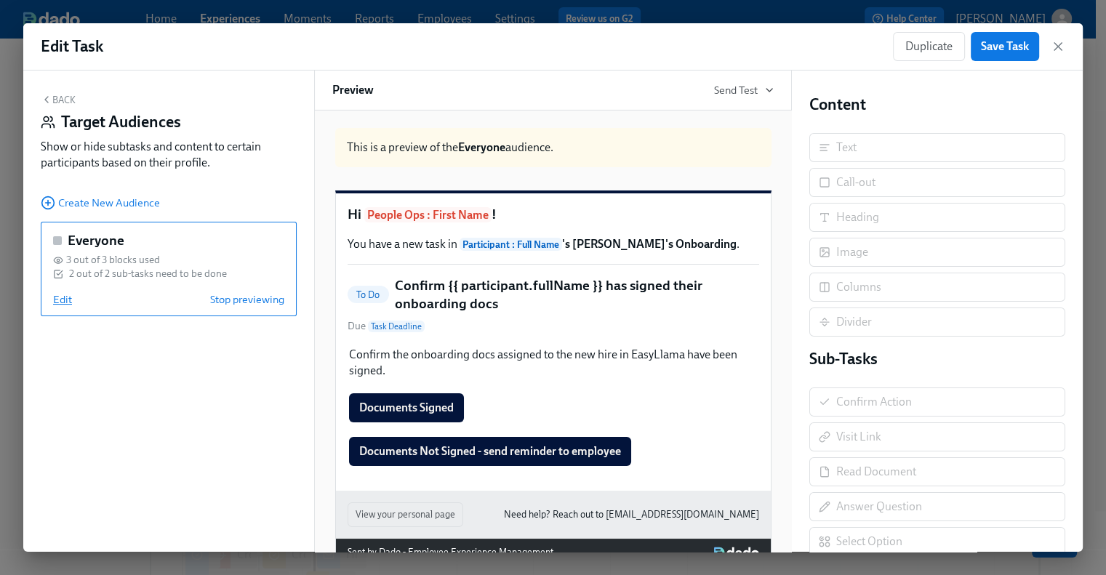
click at [59, 302] on span "Edit" at bounding box center [62, 299] width 19 height 15
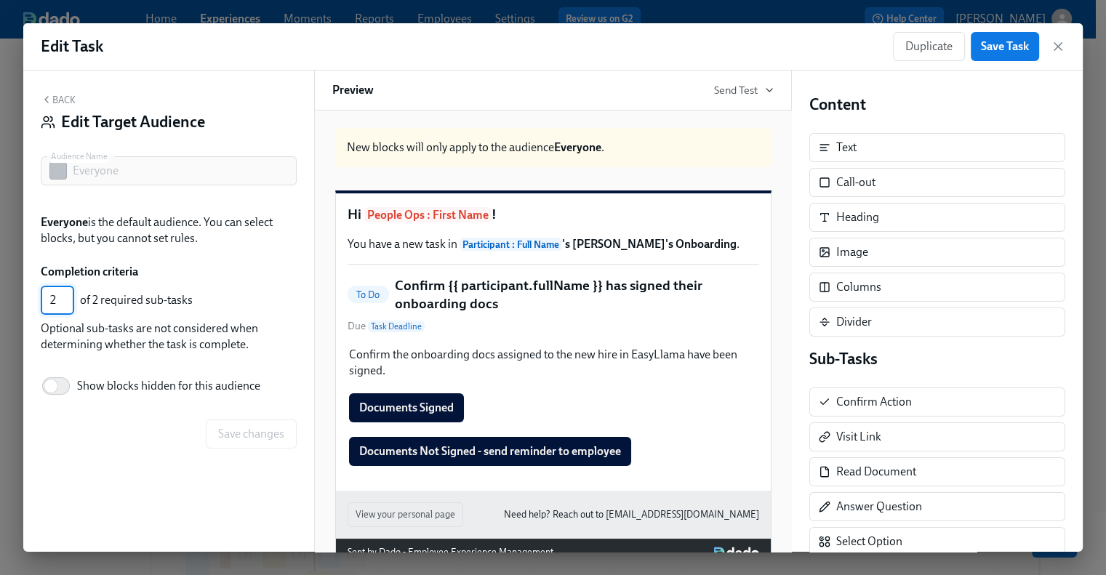
click at [70, 294] on input "2" at bounding box center [57, 300] width 33 height 29
type input "1"
click at [67, 306] on input "1" at bounding box center [57, 300] width 33 height 29
click at [244, 435] on span "Save changes" at bounding box center [251, 434] width 66 height 15
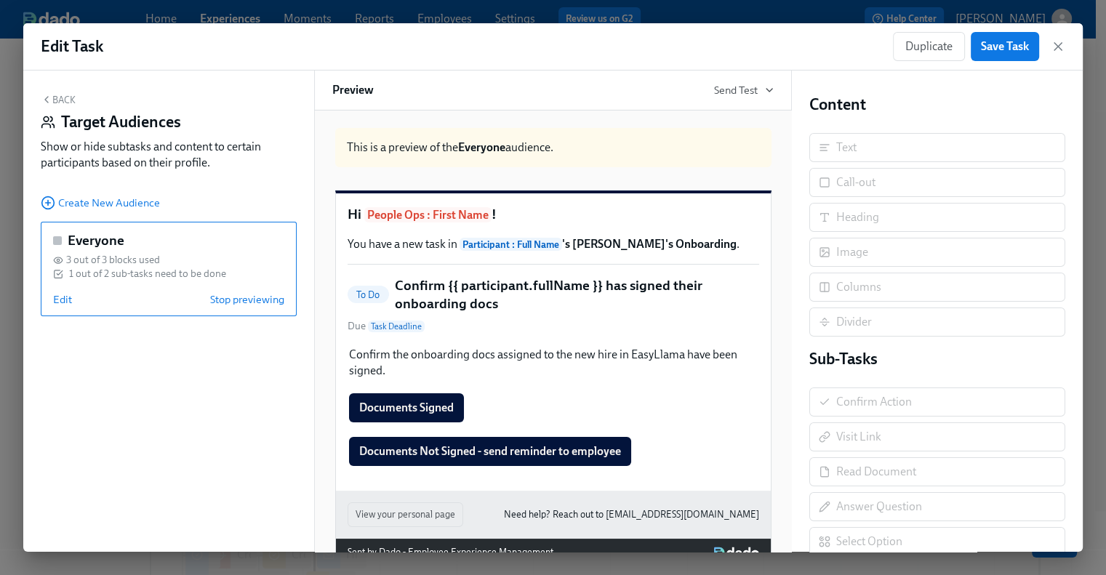
click at [63, 92] on div "Back Target Audiences Show or hide subtasks and content to certain participants…" at bounding box center [168, 311] width 291 height 481
click at [62, 105] on div "Back Target Audiences Show or hide subtasks and content to certain participants…" at bounding box center [169, 135] width 256 height 83
click at [52, 94] on button "Back" at bounding box center [58, 100] width 35 height 12
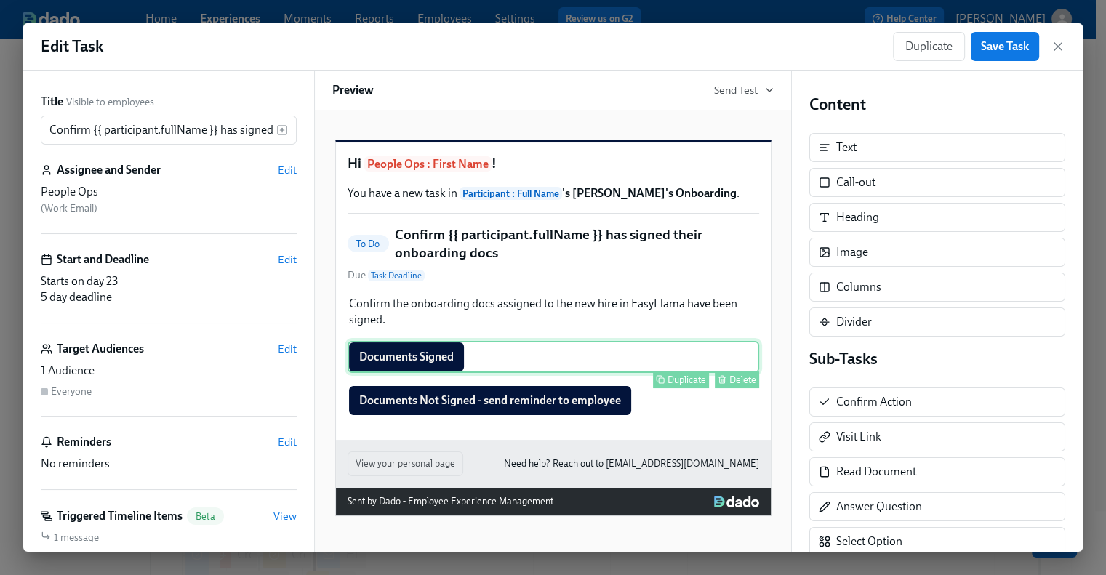
scroll to position [7, 0]
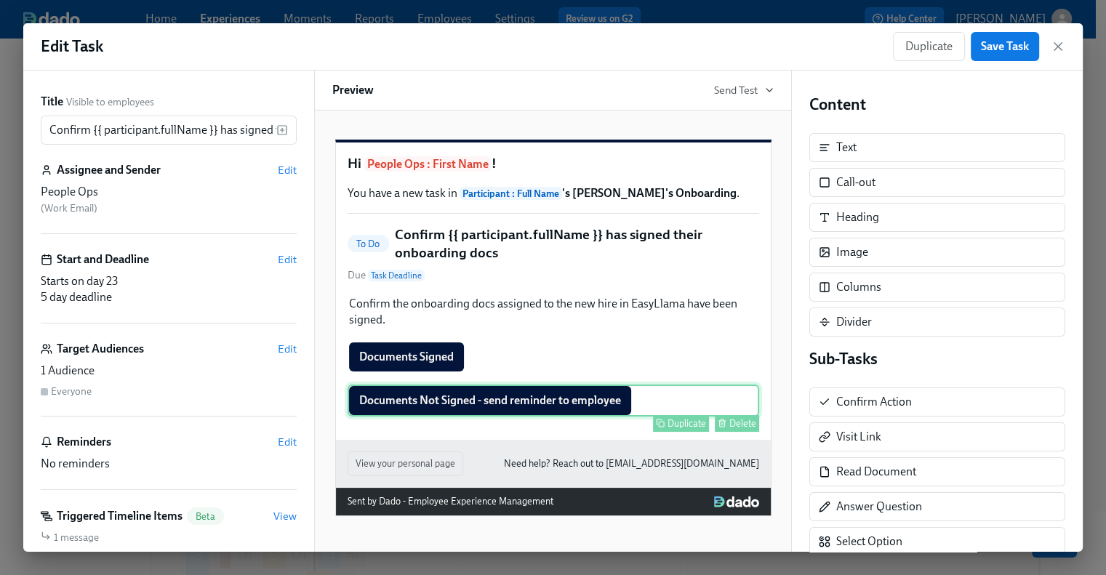
click at [514, 417] on div "Documents Not Signed - send reminder to employee Duplicate Delete" at bounding box center [552, 401] width 411 height 32
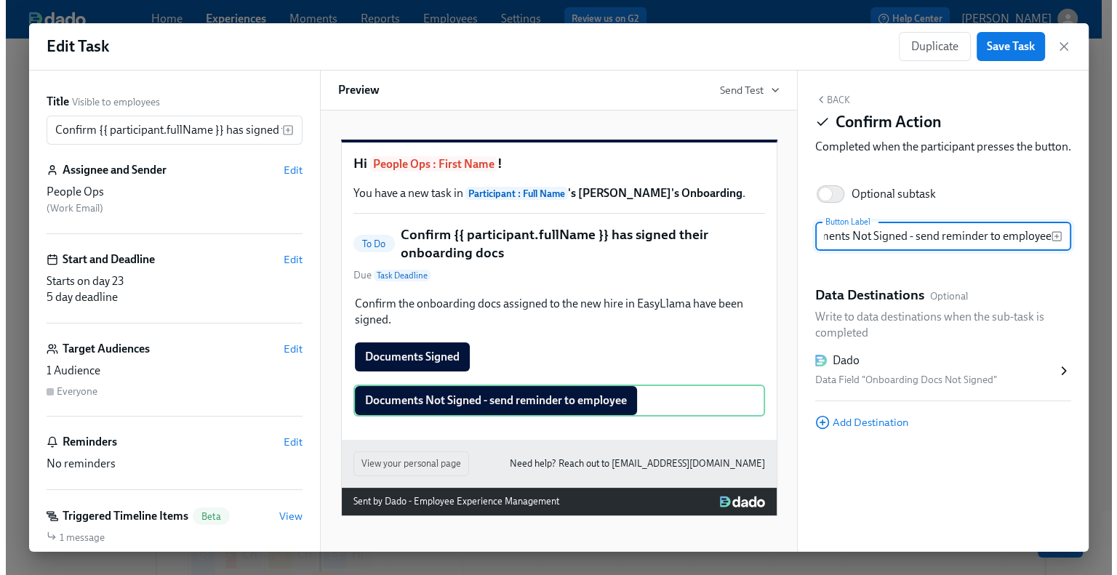
scroll to position [0, 0]
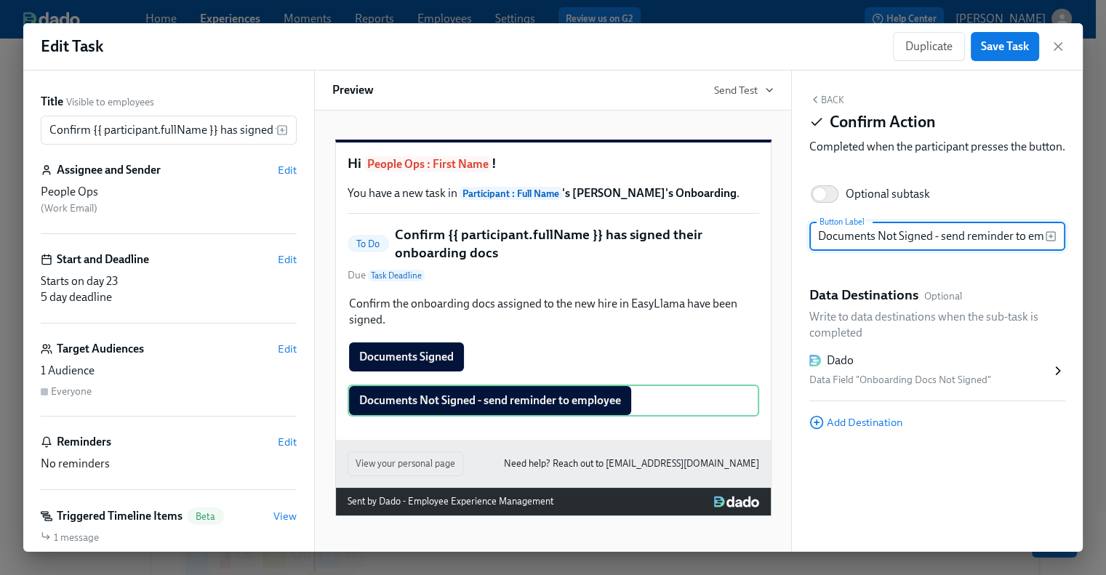
drag, startPoint x: 1041, startPoint y: 254, endPoint x: 785, endPoint y: 259, distance: 255.9
click at [785, 259] on div "Title Visible to employees Confirm {{ participant.fullName }} has signed their …" at bounding box center [552, 311] width 1059 height 481
click at [1009, 44] on span "Save Task" at bounding box center [1005, 46] width 48 height 15
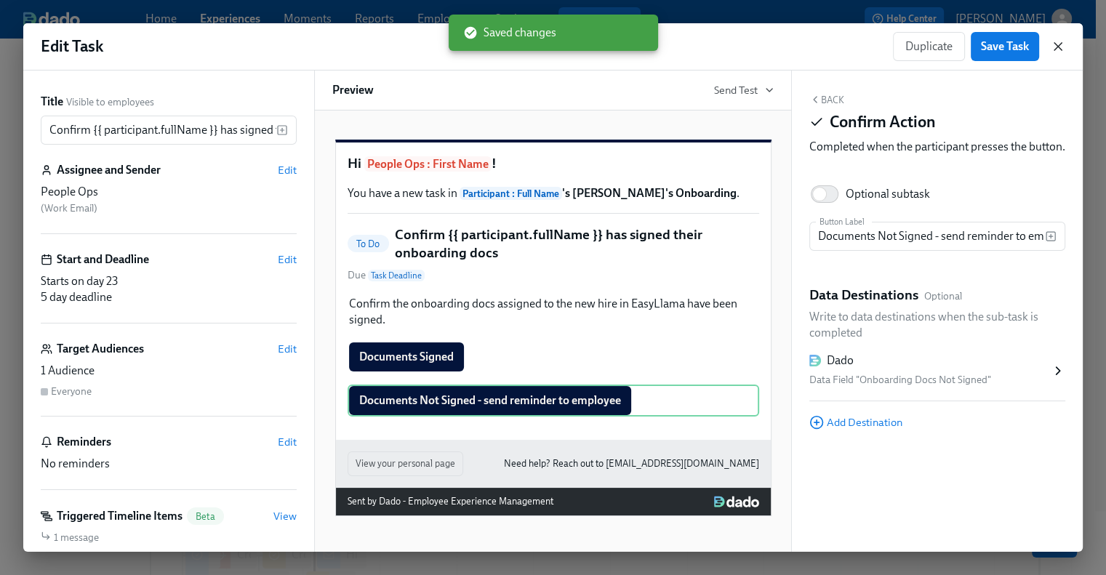
click at [1058, 46] on icon "button" at bounding box center [1057, 46] width 7 height 7
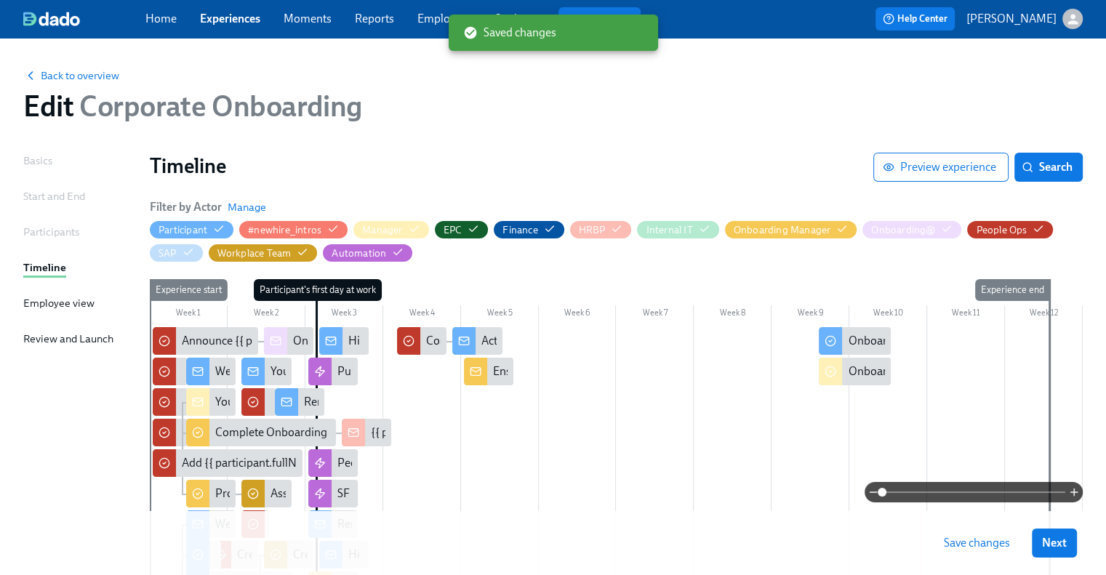
click at [991, 536] on span "Save changes" at bounding box center [977, 543] width 66 height 15
click at [488, 345] on div "Action Required: Outstanding Onboarding Docs" at bounding box center [600, 341] width 238 height 16
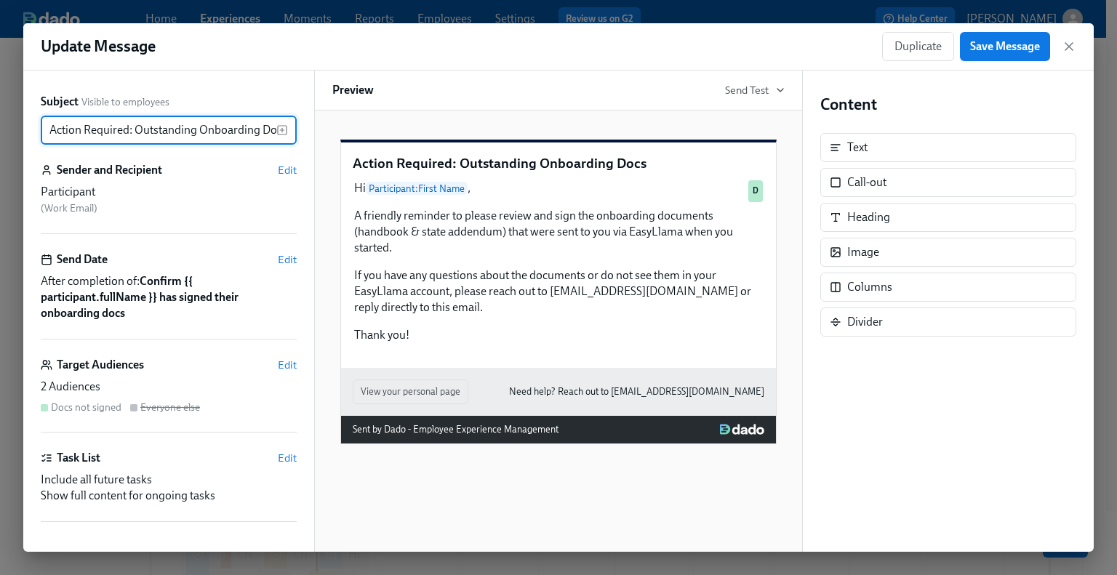
drag, startPoint x: 70, startPoint y: 127, endPoint x: 23, endPoint y: 127, distance: 47.2
click at [23, 127] on div "Update Message Duplicate Save Message Subject Visible to employees Action Requi…" at bounding box center [558, 287] width 1117 height 575
click at [52, 129] on input "Action Required: Outstanding Onboarding Docs" at bounding box center [159, 130] width 236 height 29
drag, startPoint x: 49, startPoint y: 126, endPoint x: 301, endPoint y: 130, distance: 251.5
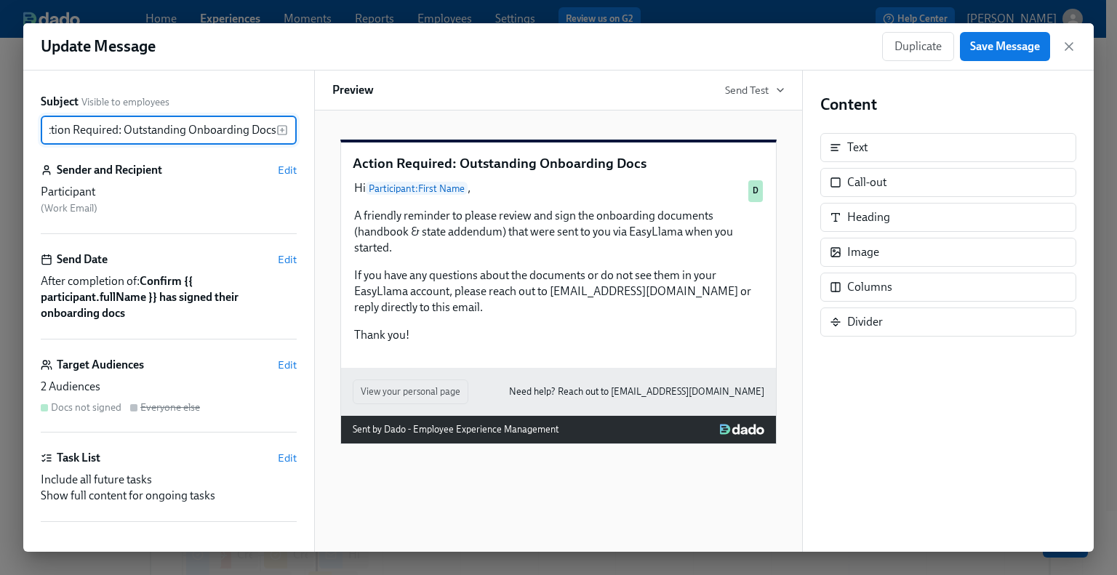
click at [301, 130] on div "Subject Visible to employees Action Required: Outstanding Onboarding Docs ​ Sen…" at bounding box center [168, 311] width 291 height 481
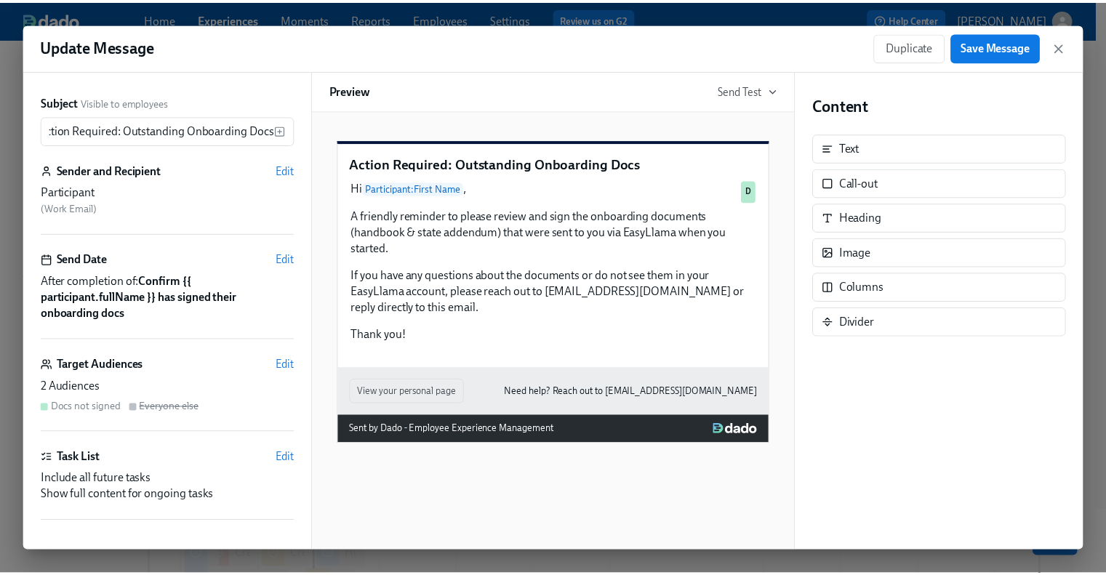
scroll to position [0, 0]
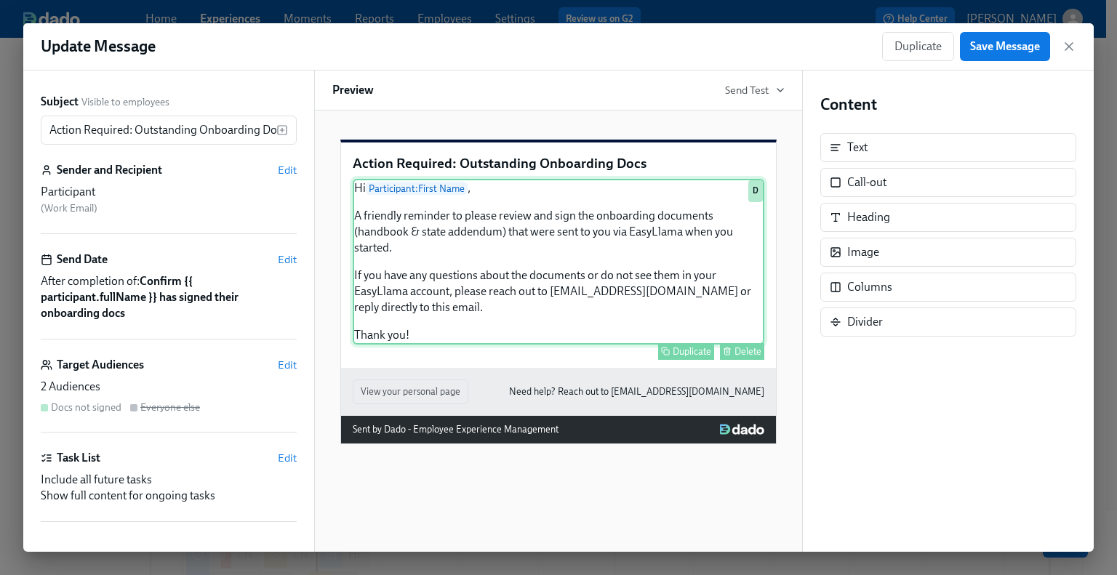
click at [588, 268] on div "Hi Participant : First Name , A friendly reminder to please review and sign the…" at bounding box center [558, 262] width 411 height 166
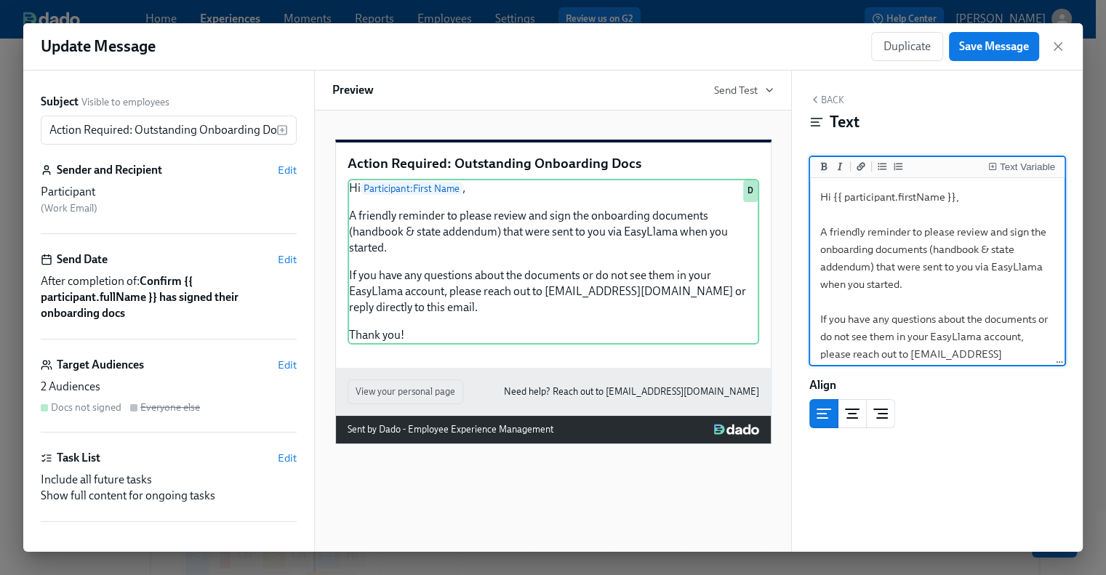
drag, startPoint x: 874, startPoint y: 350, endPoint x: 820, endPoint y: 152, distance: 205.1
click at [820, 152] on div "Back Text Text Variable Hi {{ participant.firstName }}, A friendly reminder to …" at bounding box center [937, 311] width 291 height 481
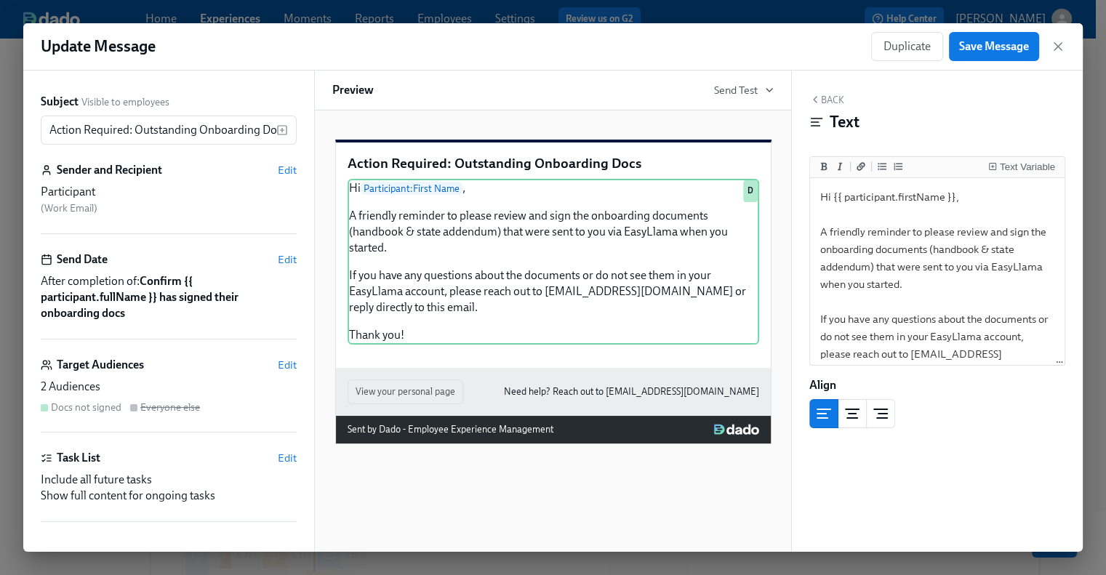
drag, startPoint x: 1057, startPoint y: 43, endPoint x: 1059, endPoint y: 72, distance: 29.2
click at [1057, 43] on icon "button" at bounding box center [1057, 46] width 15 height 15
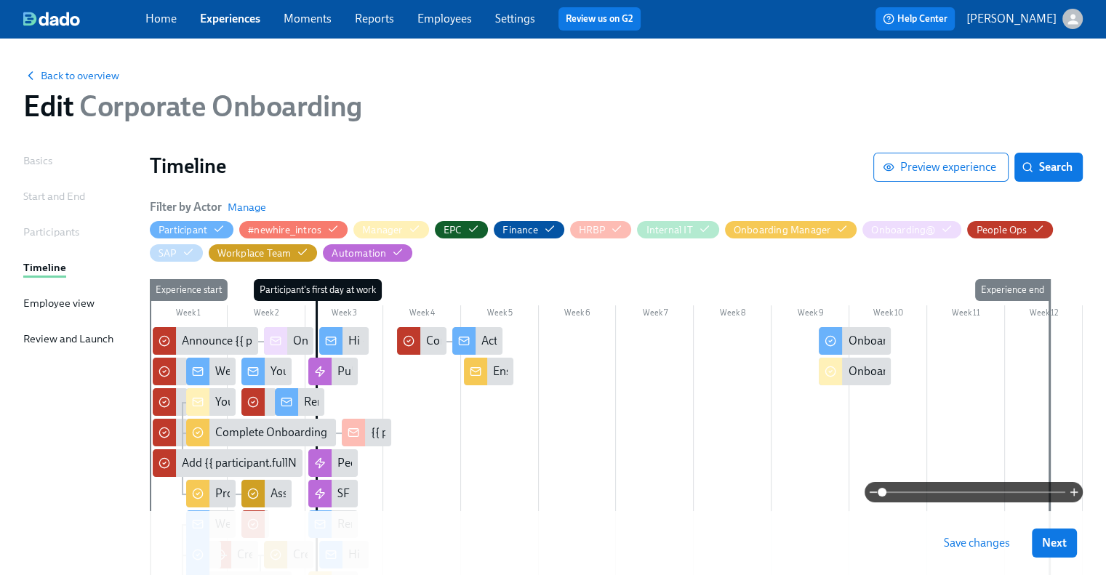
click at [961, 544] on span "Save changes" at bounding box center [977, 543] width 66 height 15
click at [233, 22] on link "Experiences" at bounding box center [230, 19] width 60 height 14
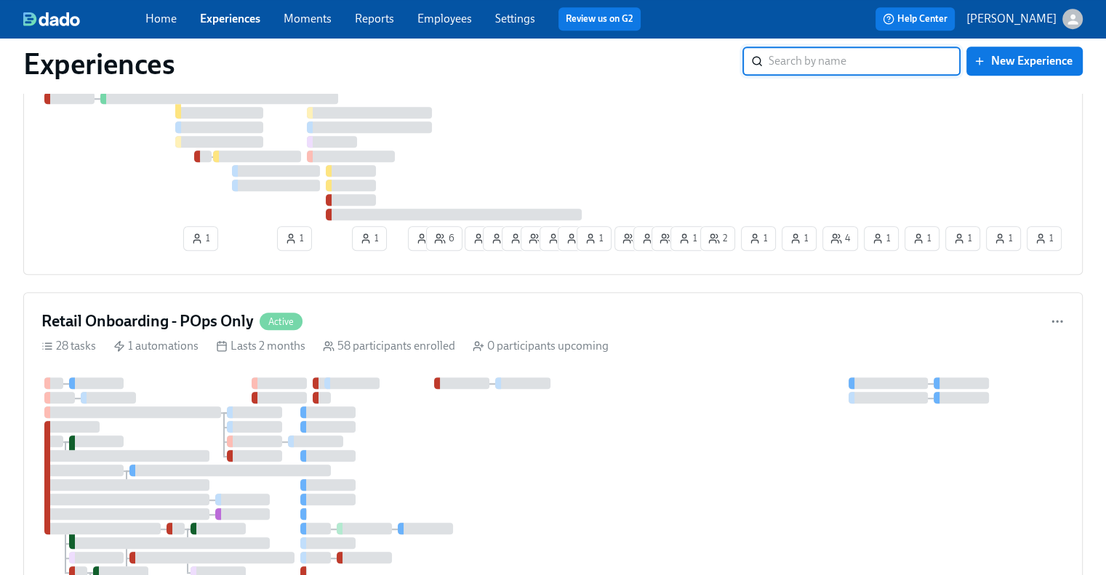
scroll to position [1308, 0]
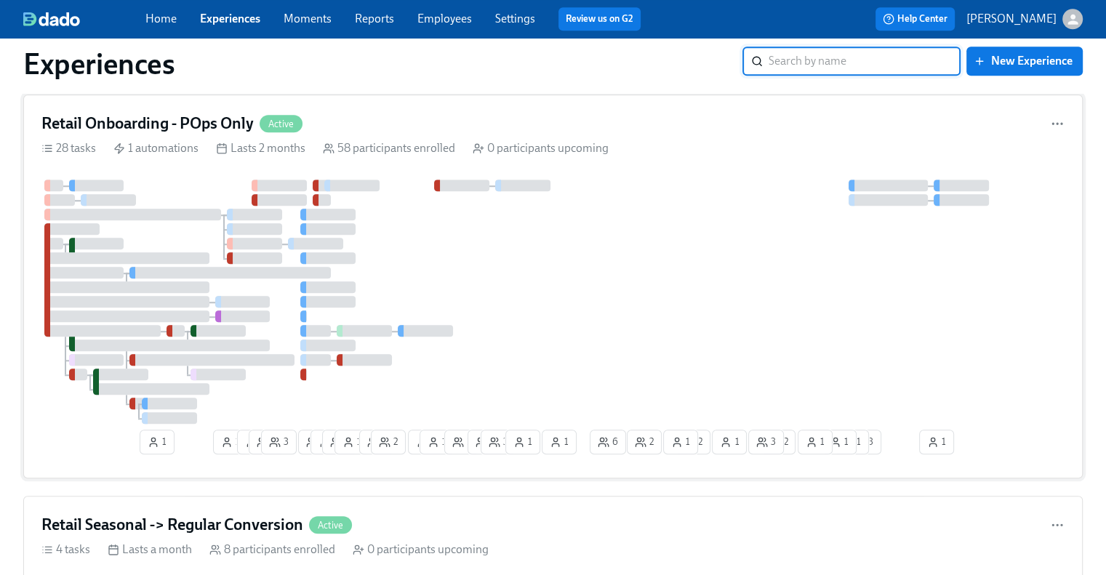
click at [151, 116] on h4 "Retail Onboarding - POps Only" at bounding box center [147, 124] width 212 height 22
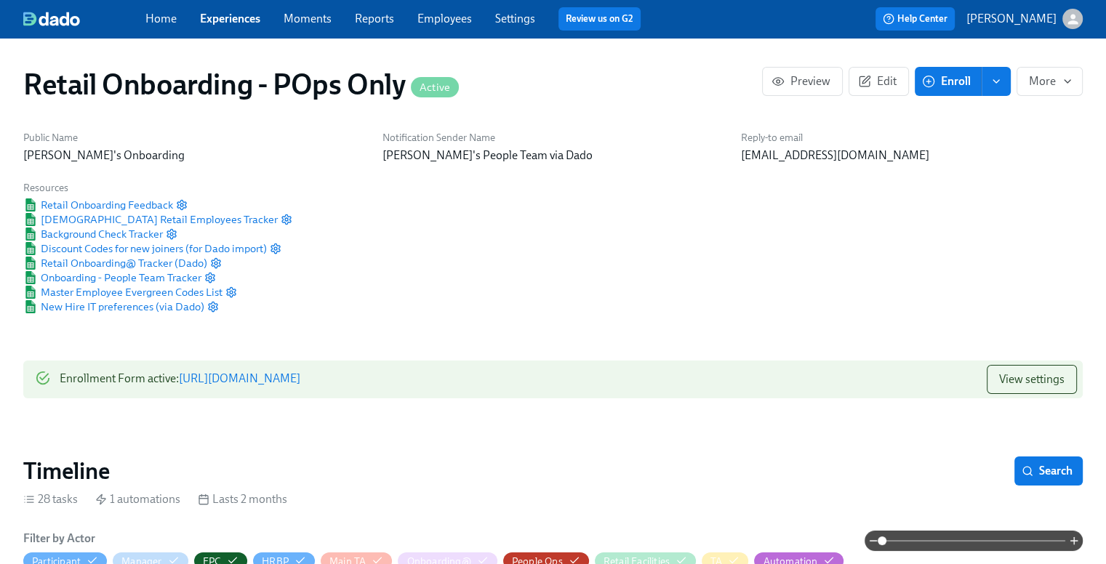
scroll to position [291, 0]
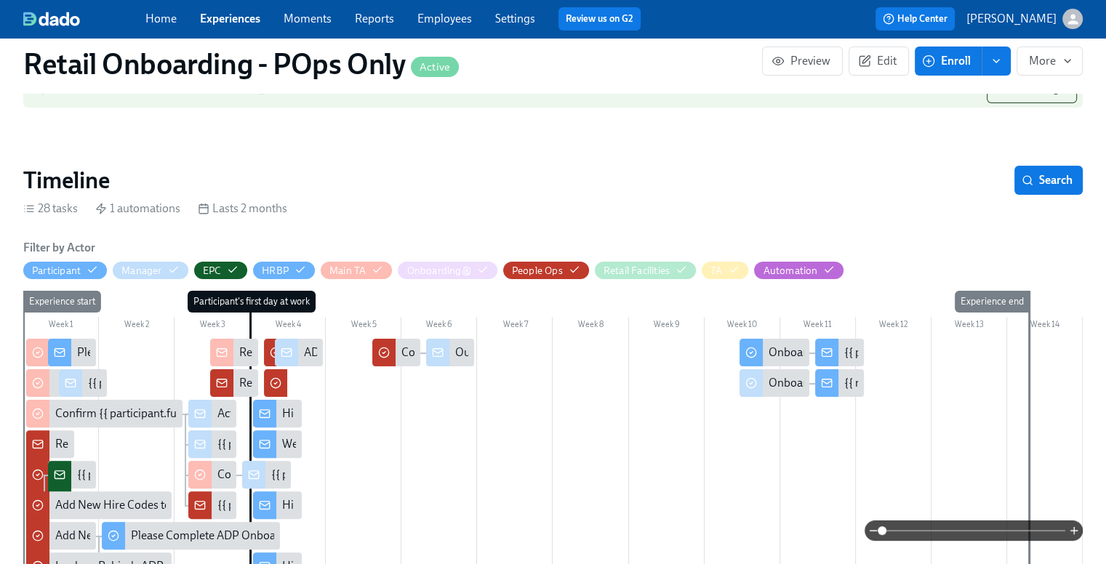
click at [979, 531] on span at bounding box center [973, 530] width 183 height 20
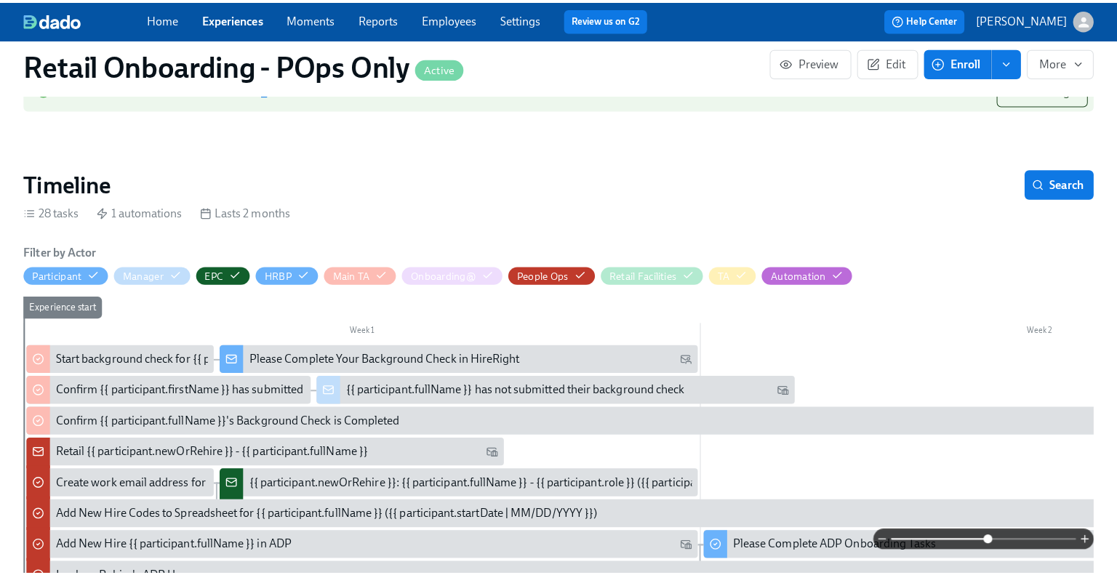
scroll to position [582, 0]
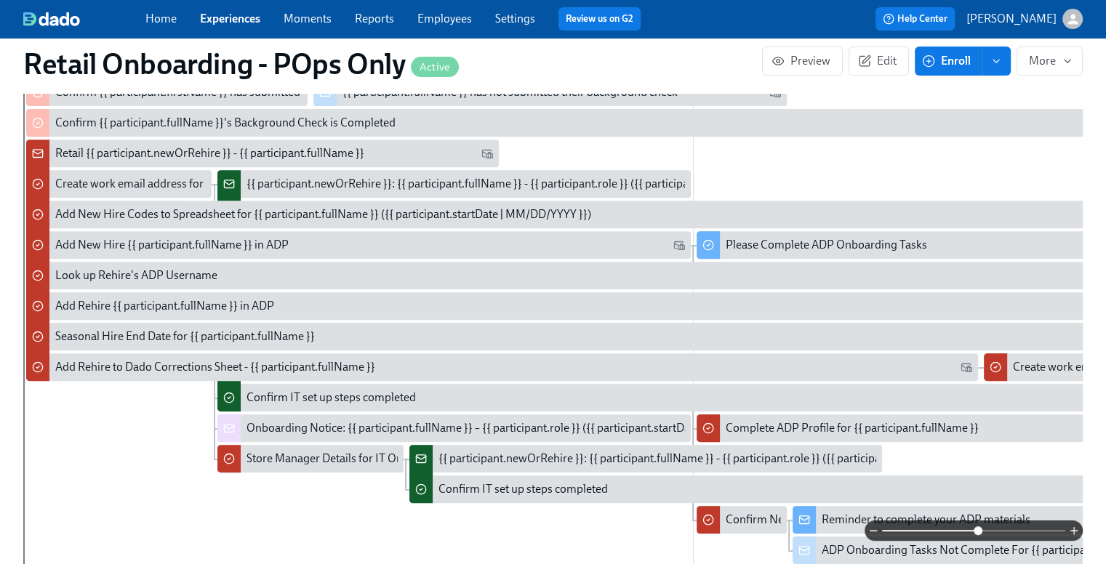
click at [119, 361] on div "Add Rehire to Dado Corrections Sheet - {{ participant.fullName }}" at bounding box center [215, 367] width 320 height 16
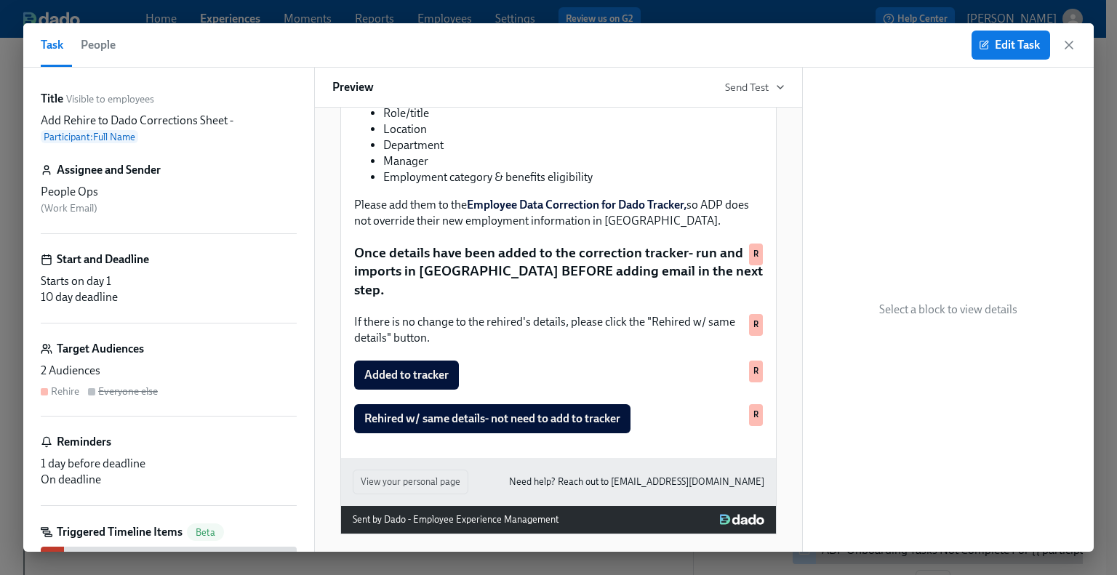
scroll to position [221, 0]
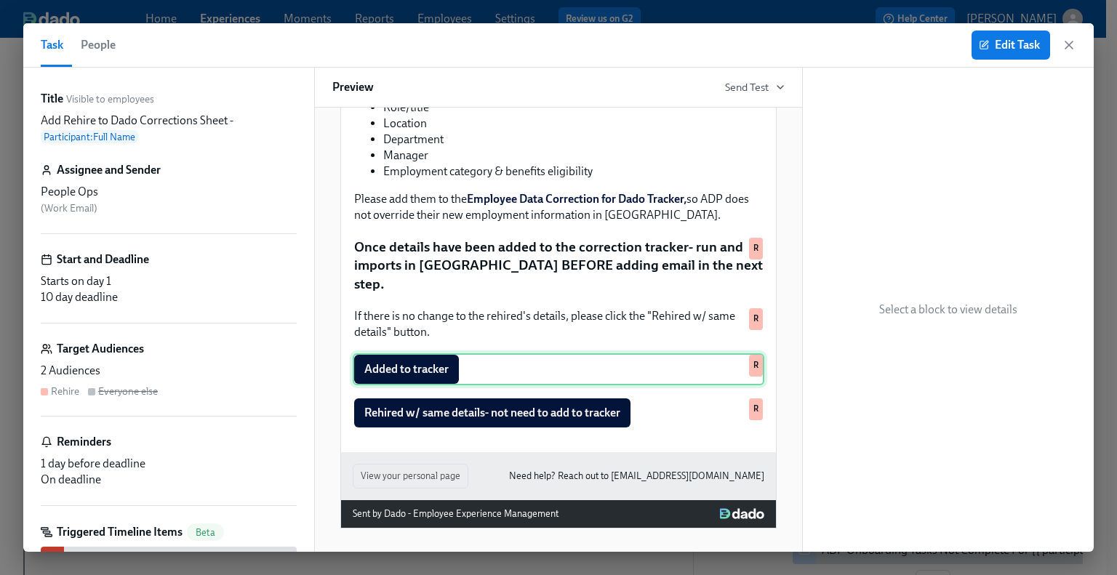
click at [589, 377] on div "Added to tracker R" at bounding box center [558, 369] width 411 height 32
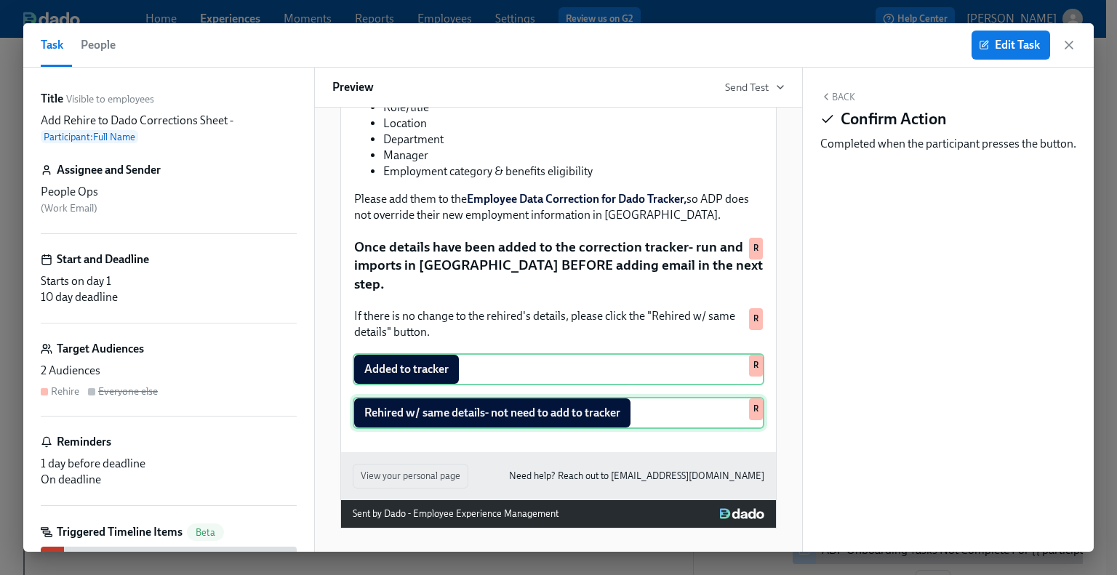
click at [607, 417] on div "Rehired w/ same details- not need to add to tracker R" at bounding box center [558, 413] width 411 height 32
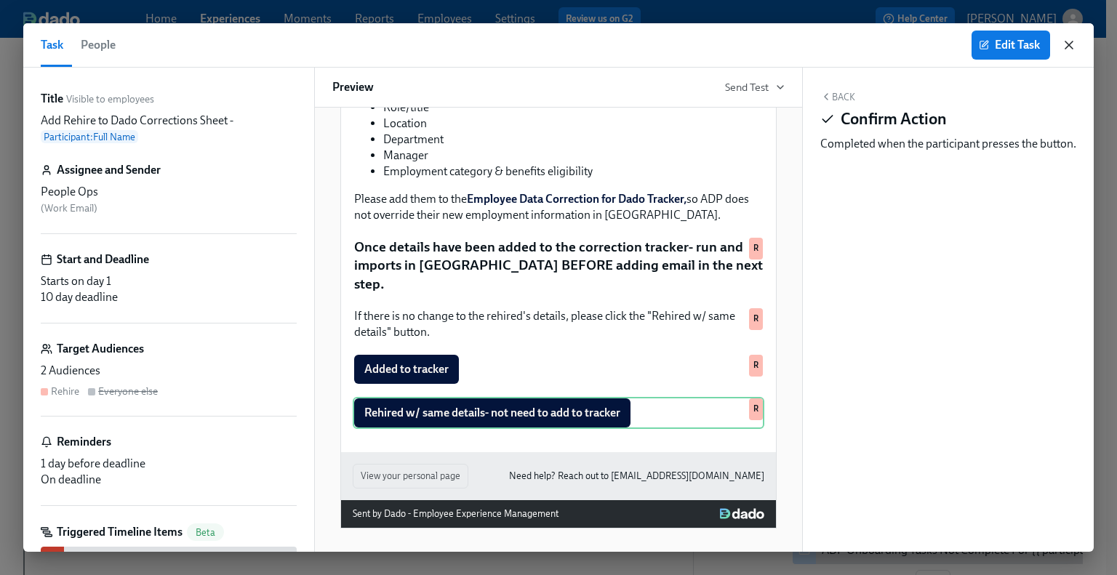
click at [1068, 47] on icon "button" at bounding box center [1068, 45] width 15 height 15
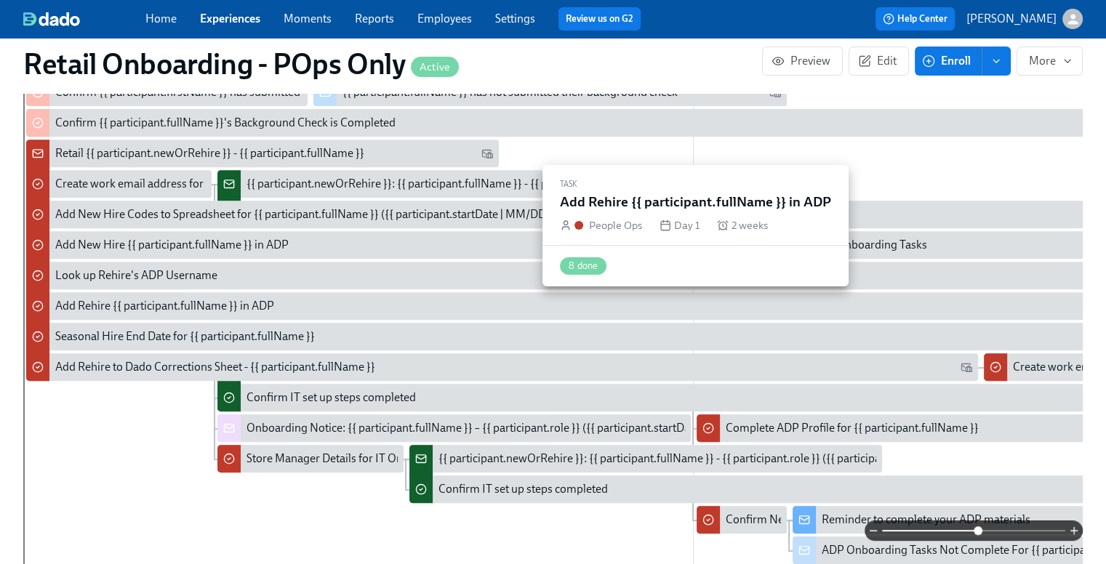
click at [193, 304] on div "Add Rehire {{ participant.fullName }} in ADP" at bounding box center [164, 306] width 219 height 16
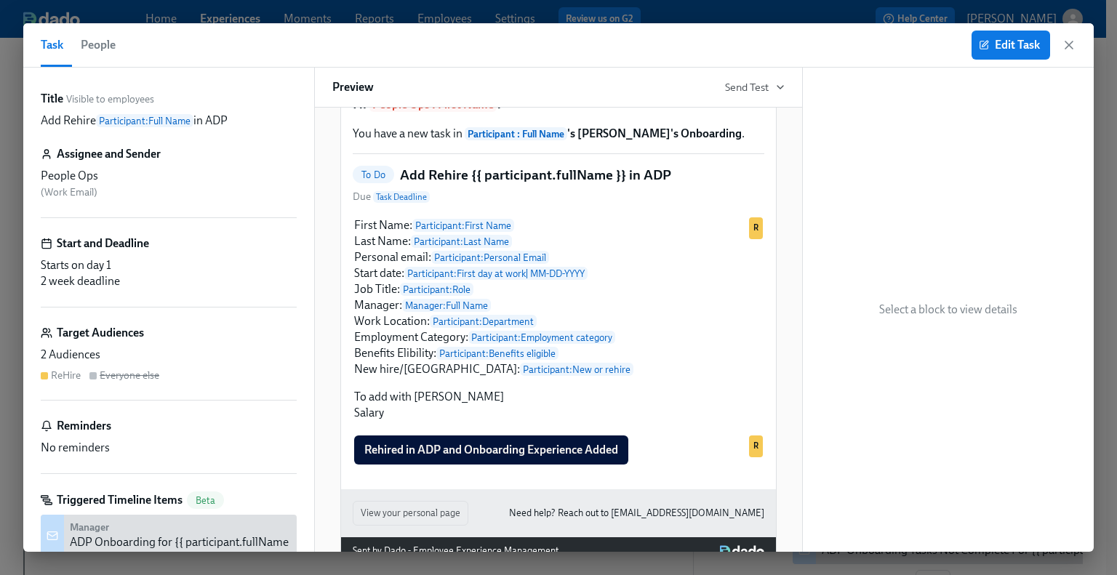
scroll to position [120, 0]
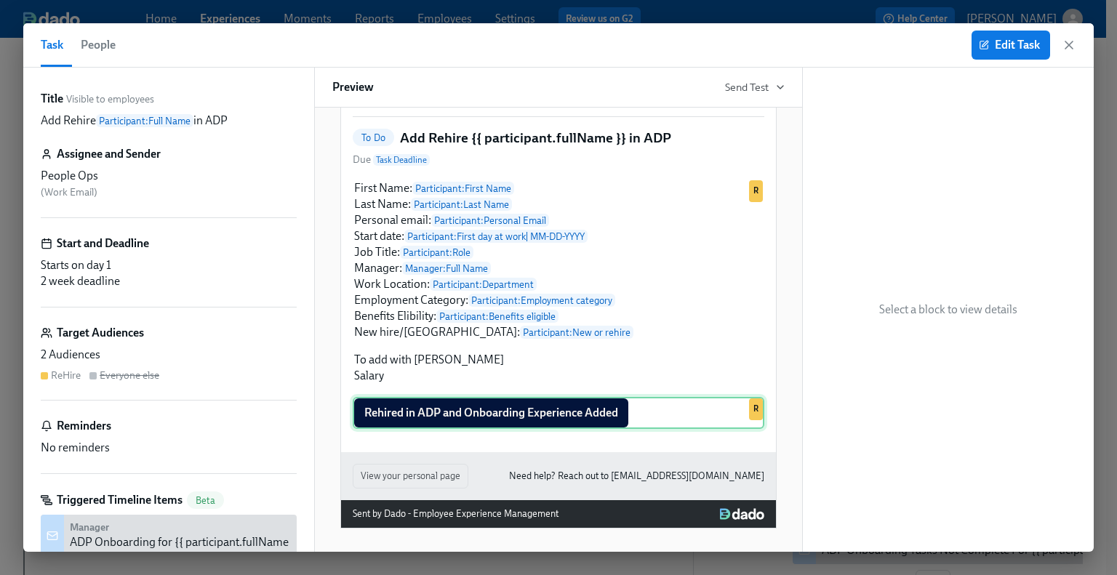
click at [496, 408] on div "Rehired in ADP and Onboarding Experience Added R" at bounding box center [558, 413] width 411 height 32
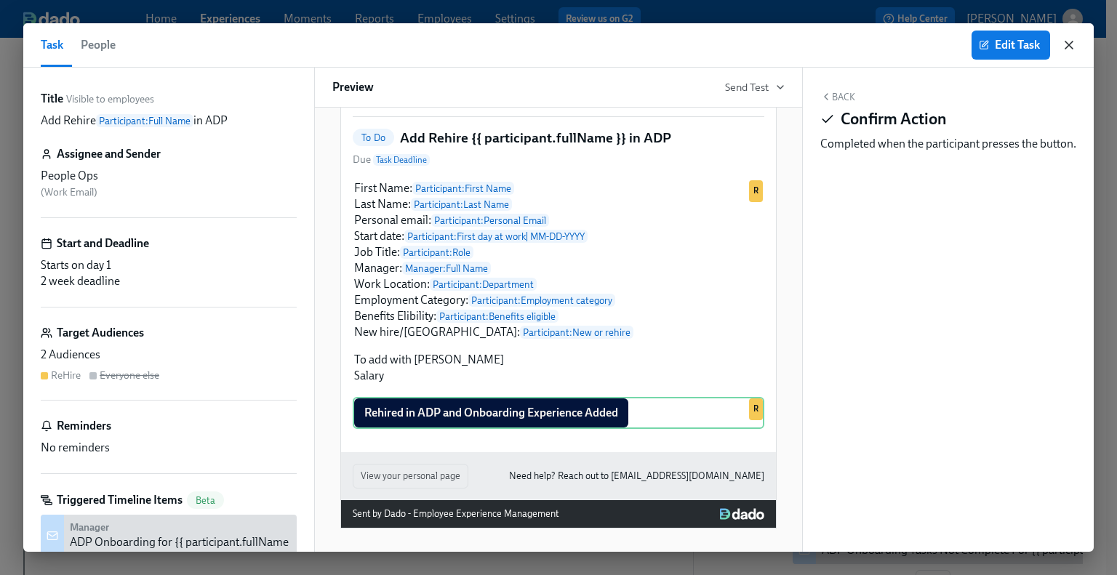
click at [1068, 43] on icon "button" at bounding box center [1068, 45] width 15 height 15
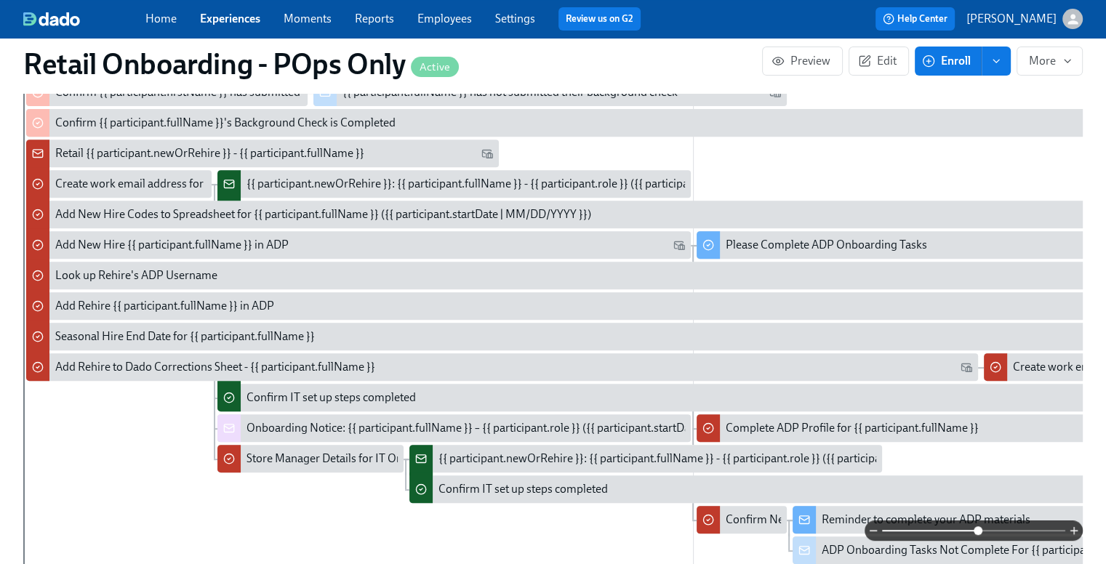
click at [216, 268] on div "Look up Rehire's ADP Username" at bounding box center [705, 276] width 1300 height 16
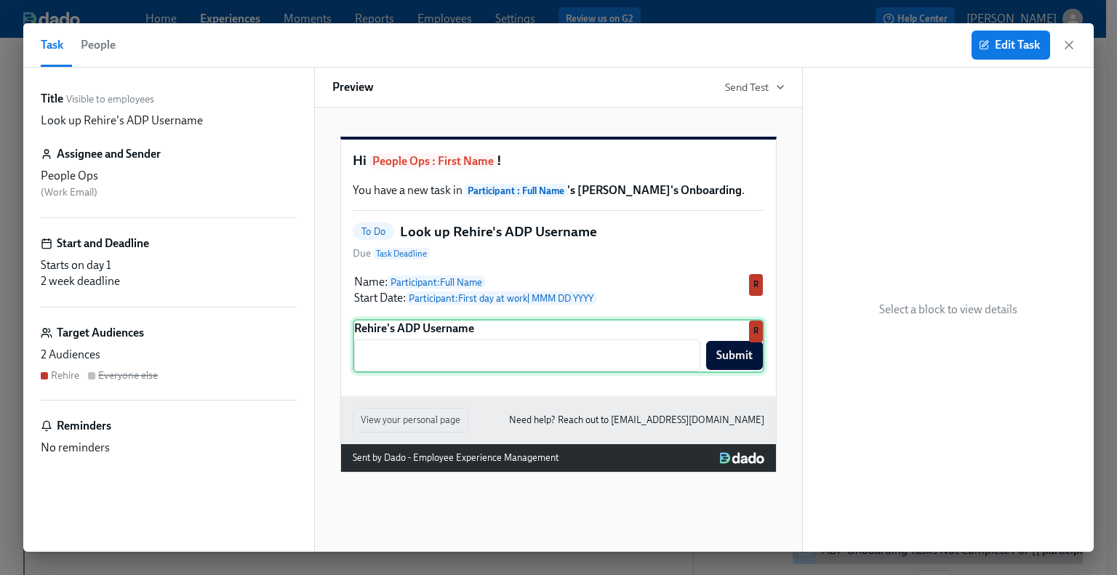
click at [605, 363] on div "Rehire's ADP Username ​ Submit R" at bounding box center [558, 346] width 411 height 54
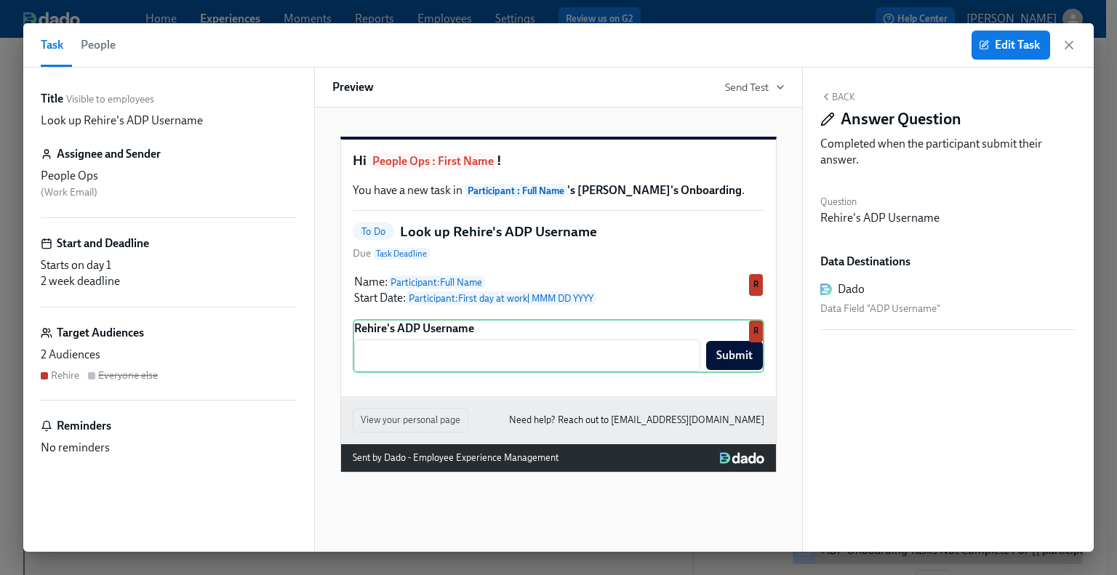
click at [1078, 40] on div "Task People Edit Task" at bounding box center [558, 45] width 1070 height 44
click at [1068, 46] on icon "button" at bounding box center [1068, 44] width 7 height 7
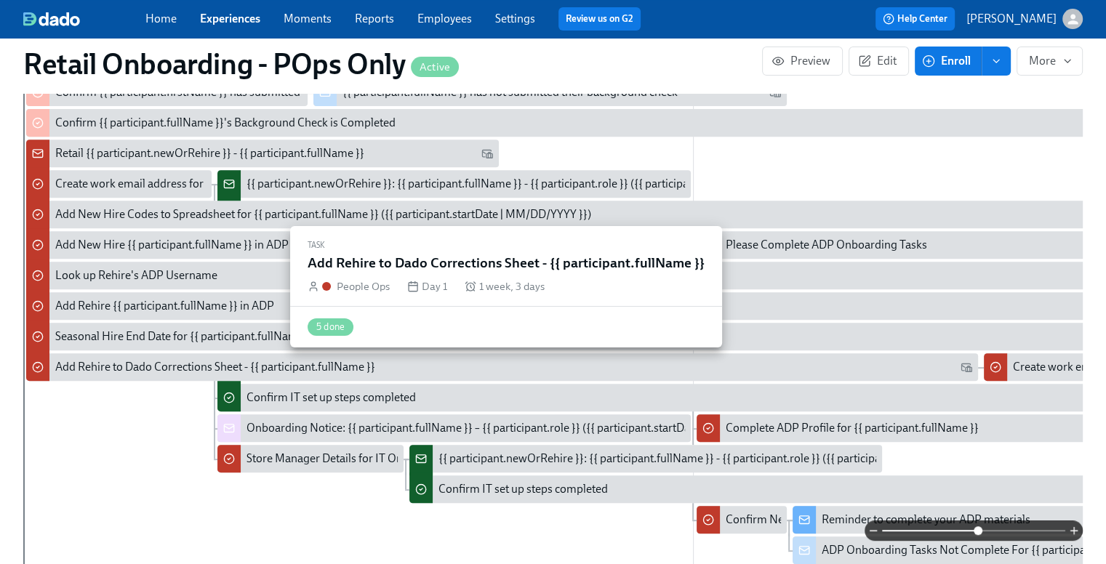
click at [166, 374] on div "Add Rehire to Dado Corrections Sheet - {{ participant.fullName }}" at bounding box center [502, 367] width 952 height 28
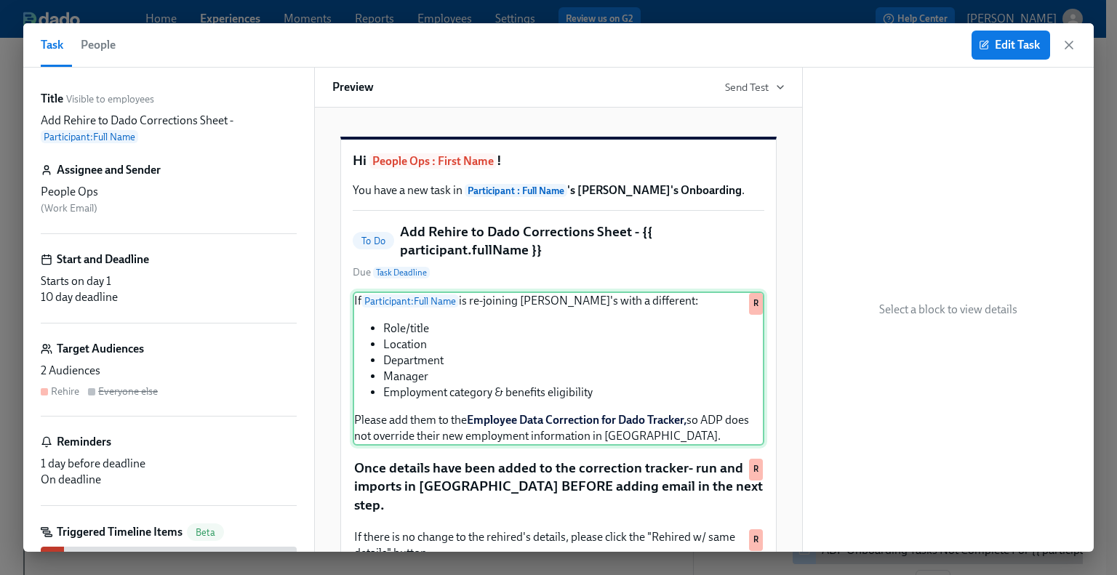
click at [164, 363] on div "2 Audiences" at bounding box center [169, 371] width 256 height 16
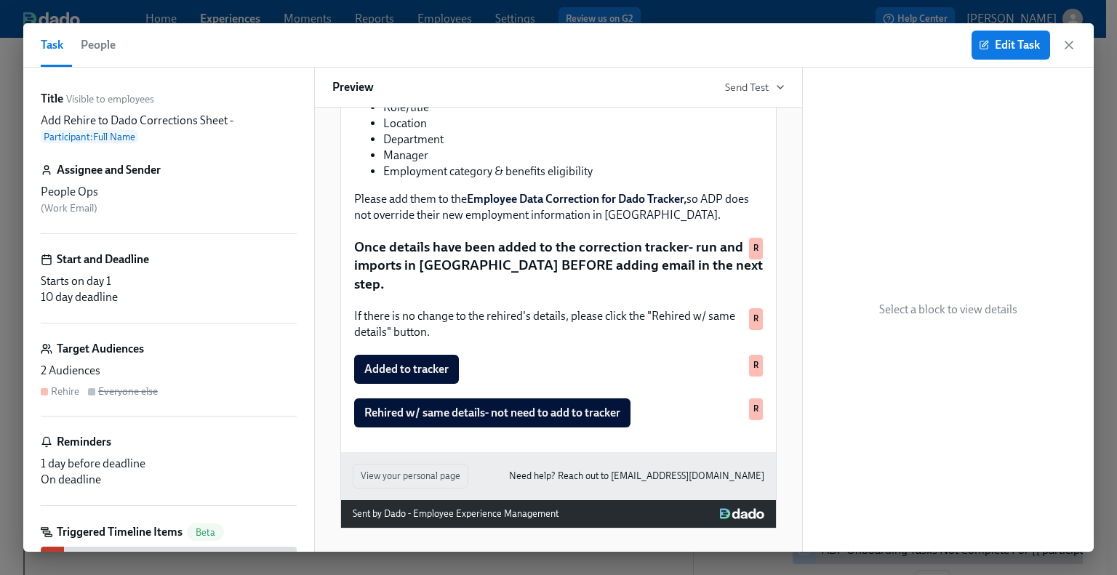
click at [419, 392] on div "If Participant : Full Name is re-joining Rothy's with a different: Role/title L…" at bounding box center [558, 250] width 411 height 358
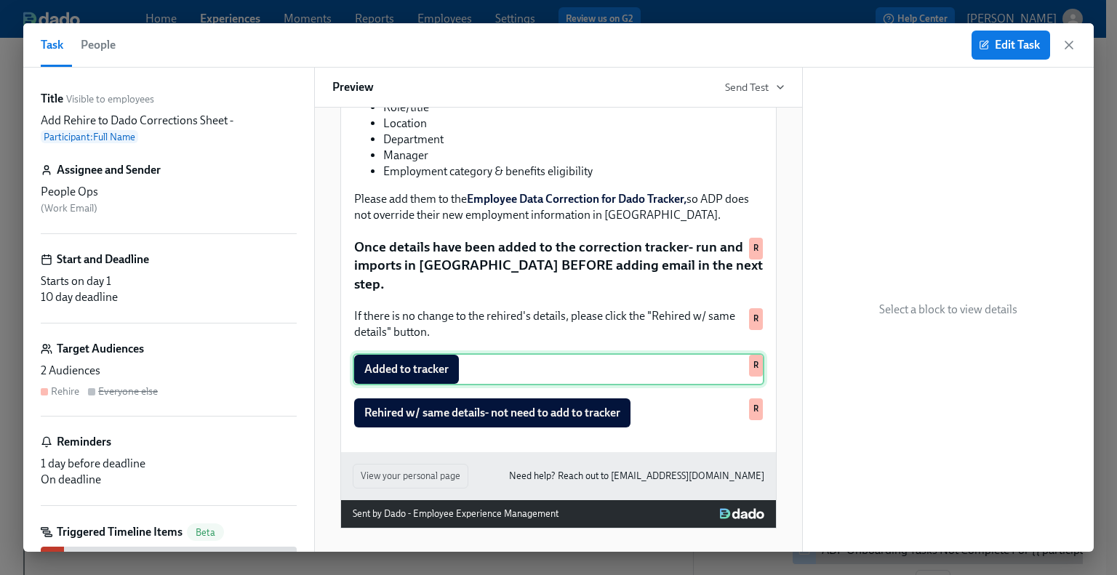
click at [419, 372] on div "Added to tracker R" at bounding box center [558, 369] width 411 height 32
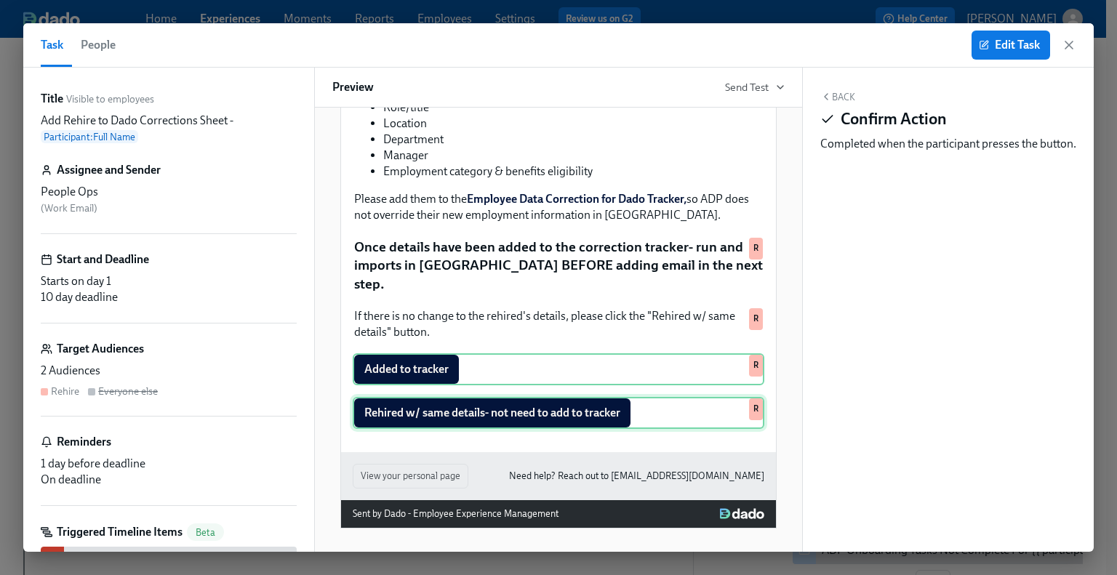
click at [433, 408] on div "Rehired w/ same details- not need to add to tracker R" at bounding box center [558, 413] width 411 height 32
click at [425, 416] on div "Rehired w/ same details- not need to add to tracker R" at bounding box center [558, 413] width 411 height 32
click at [403, 371] on div "Added to tracker R" at bounding box center [558, 369] width 411 height 32
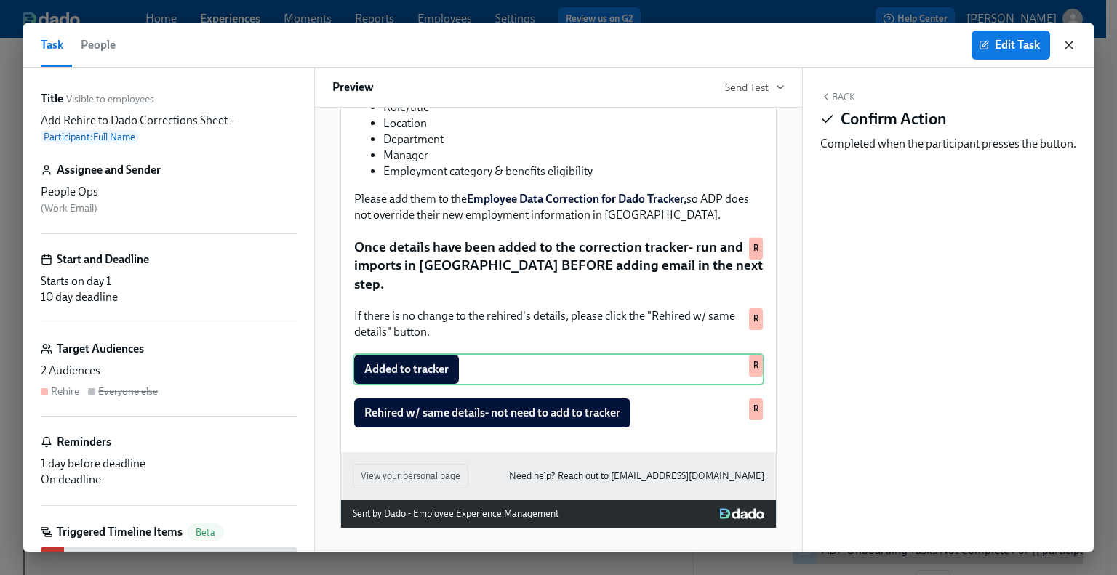
click at [1069, 44] on icon "button" at bounding box center [1068, 44] width 7 height 7
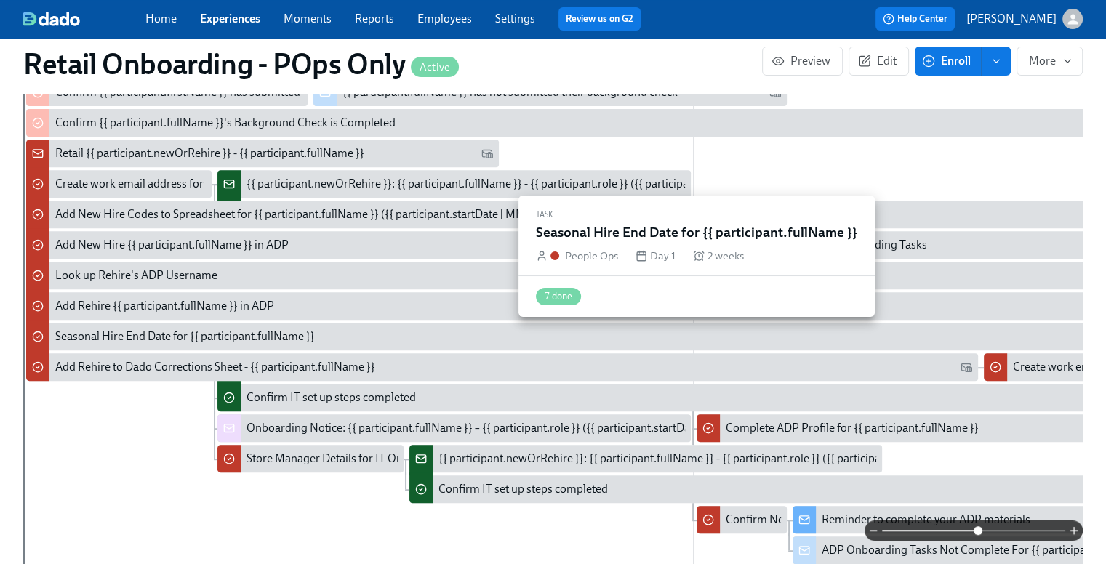
click at [121, 336] on div "Seasonal Hire End Date for {{ participant.fullName }}" at bounding box center [185, 337] width 260 height 16
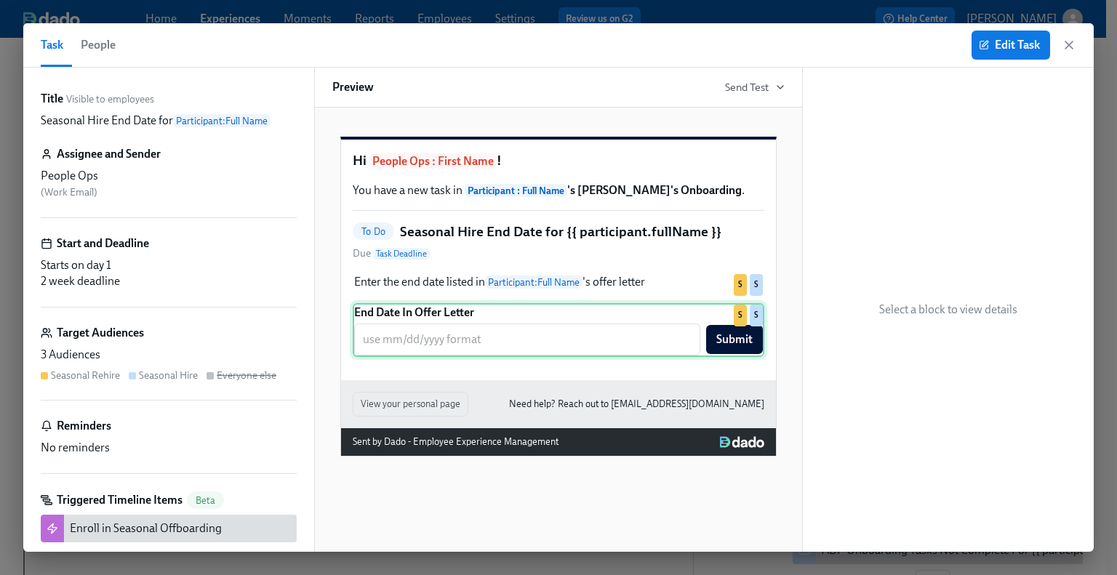
click at [583, 357] on div "End Date In Offer Letter ​ Submit S S" at bounding box center [558, 330] width 411 height 54
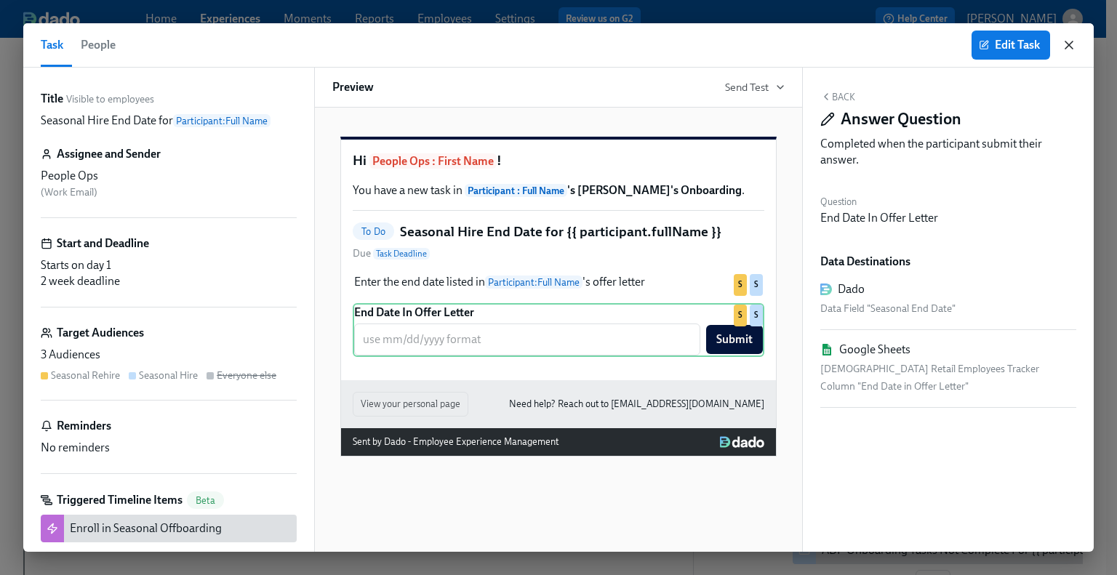
click at [1070, 45] on icon "button" at bounding box center [1068, 45] width 15 height 15
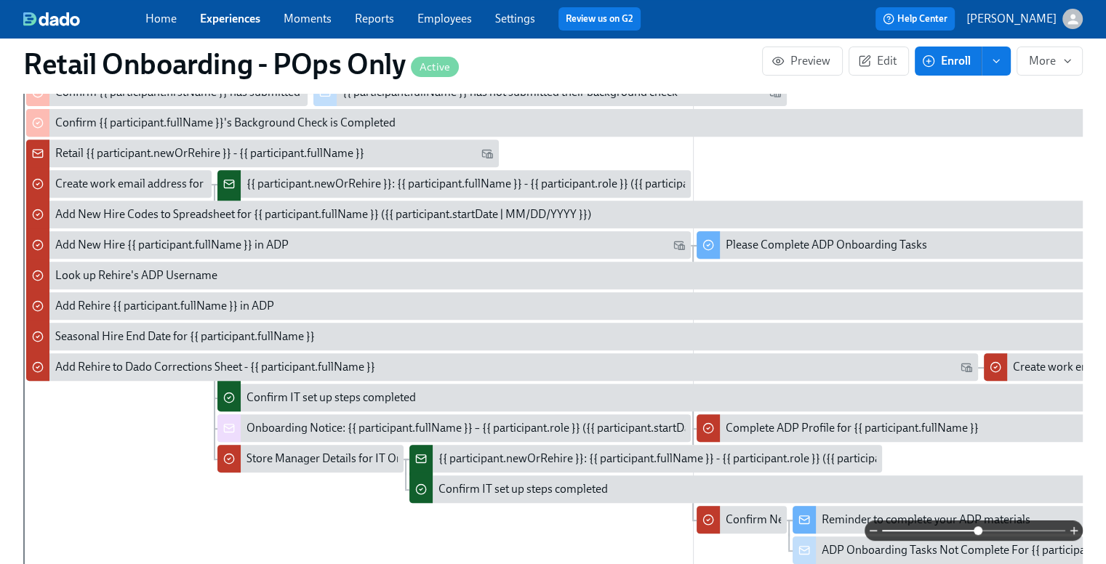
click at [128, 363] on div "Add Rehire to Dado Corrections Sheet - {{ participant.fullName }}" at bounding box center [215, 367] width 320 height 16
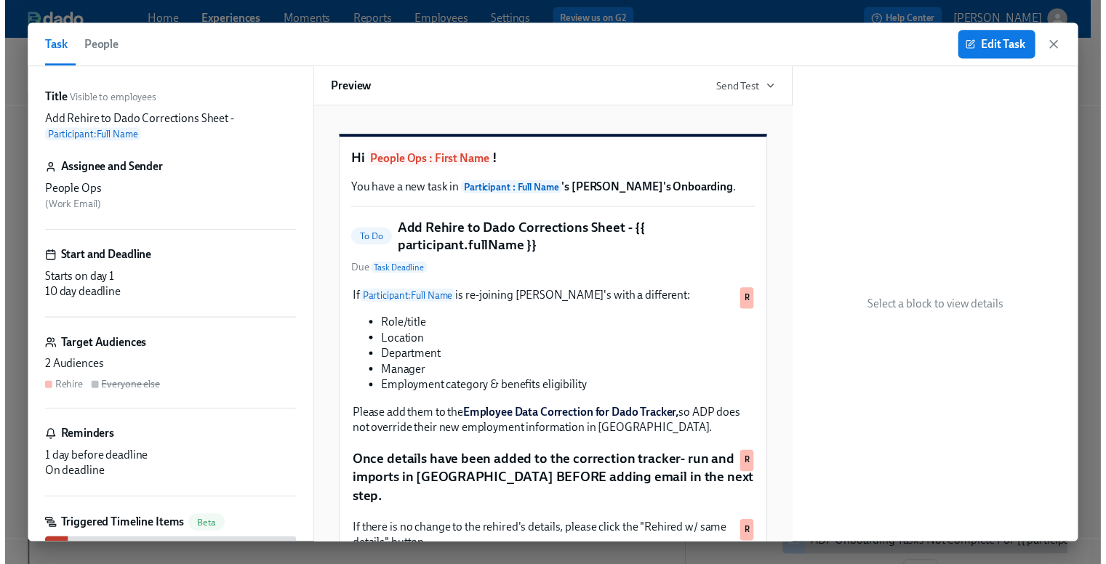
scroll to position [218, 0]
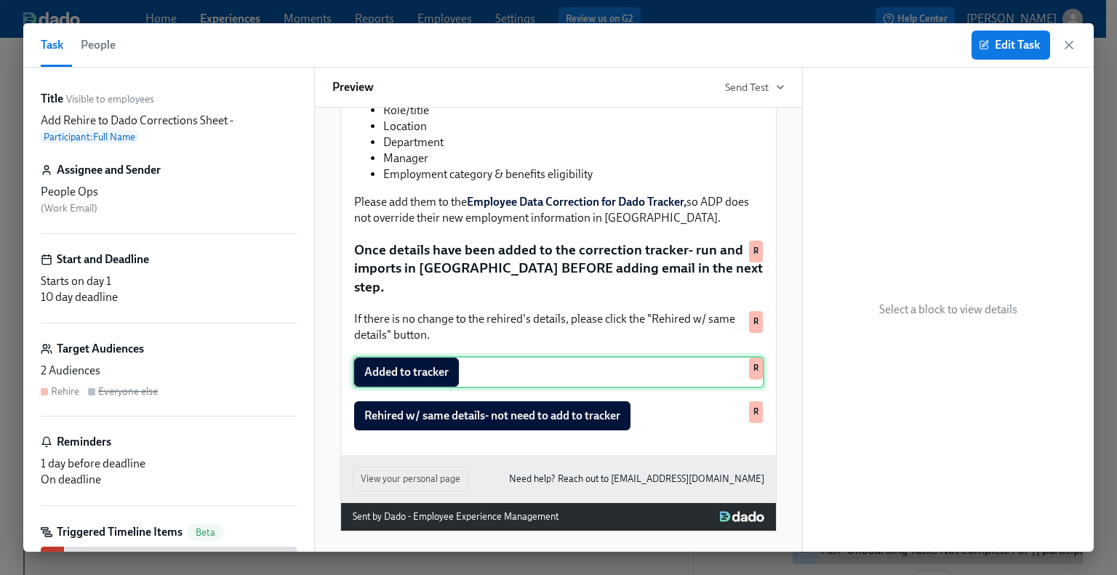
click at [480, 371] on div "Added to tracker R" at bounding box center [558, 372] width 411 height 32
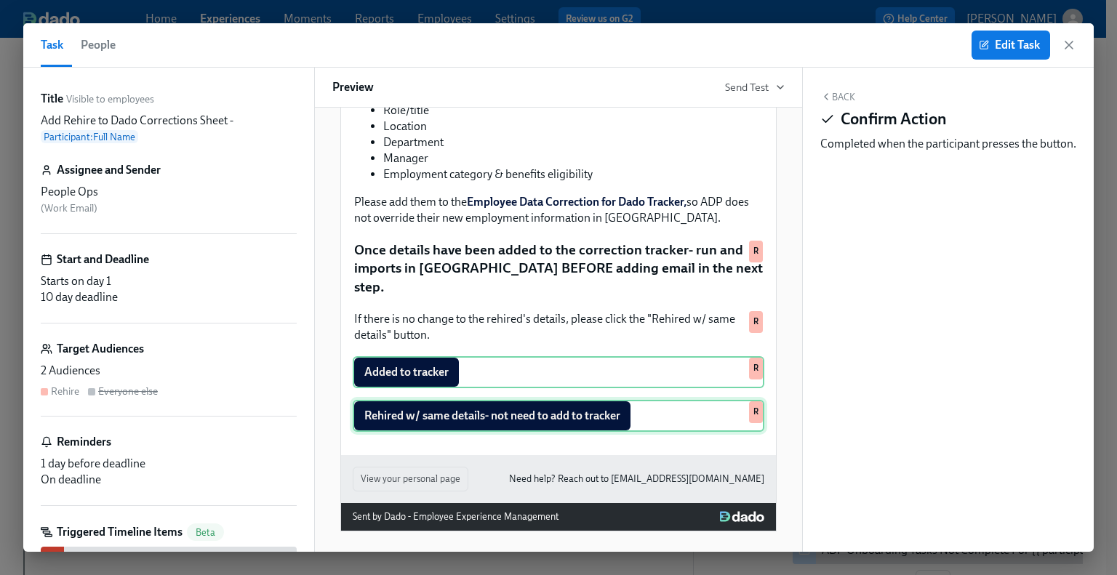
click at [497, 411] on div "Rehired w/ same details- not need to add to tracker R" at bounding box center [558, 416] width 411 height 32
click at [468, 372] on div "Added to tracker R" at bounding box center [558, 372] width 411 height 32
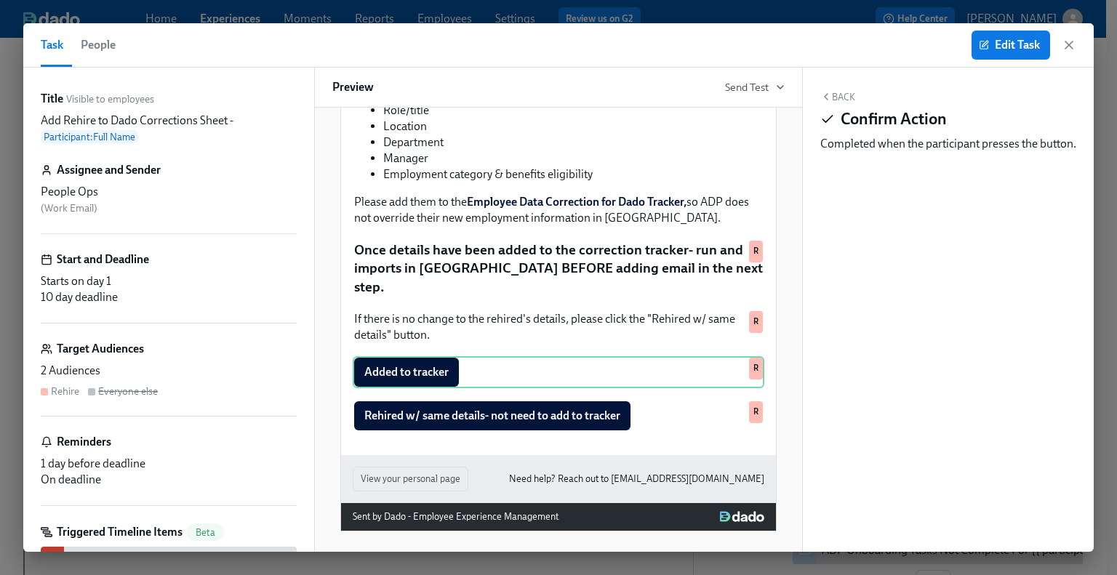
click at [1060, 46] on div "Edit Task" at bounding box center [1023, 45] width 105 height 29
click at [1069, 43] on icon "button" at bounding box center [1068, 45] width 15 height 15
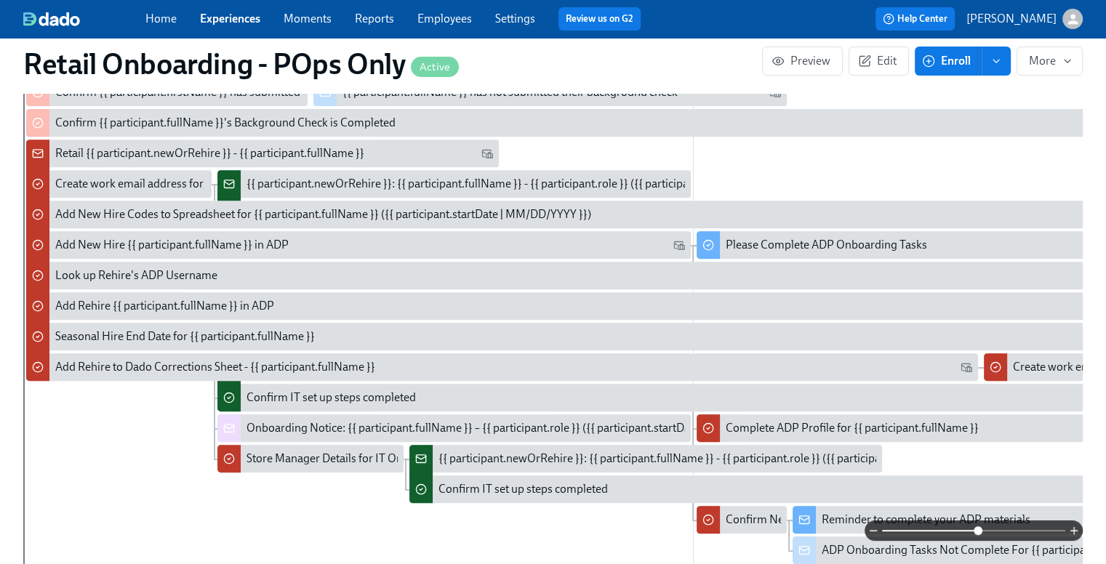
scroll to position [582, 13]
